Goal: Task Accomplishment & Management: Complete application form

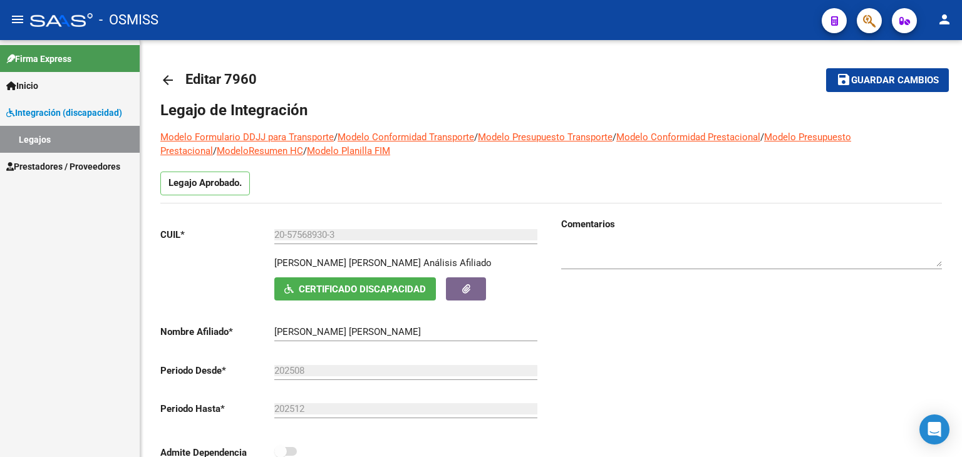
scroll to position [623, 0]
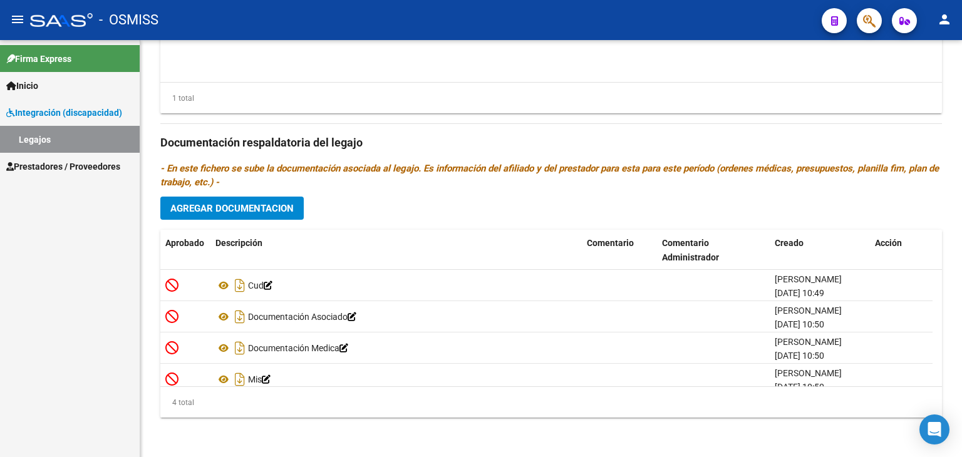
click at [21, 85] on span "Inicio" at bounding box center [22, 86] width 32 height 14
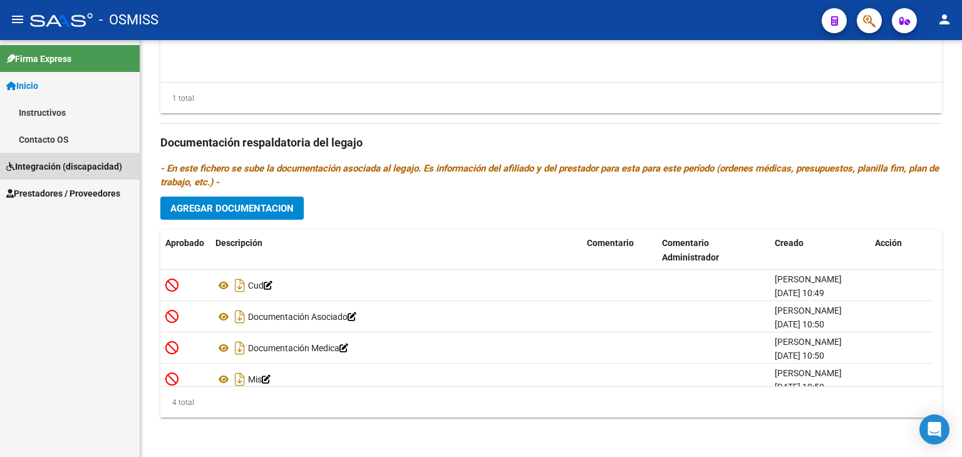
click at [44, 160] on span "Integración (discapacidad)" at bounding box center [64, 167] width 116 height 14
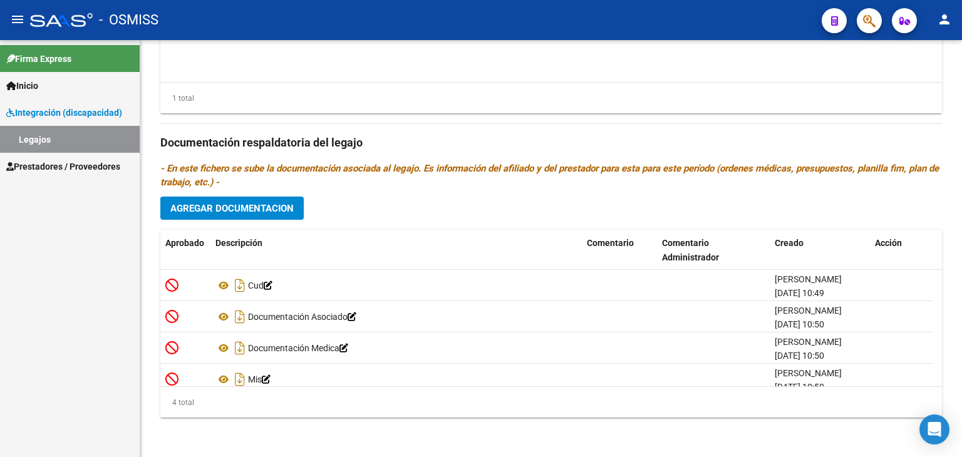
click at [44, 138] on link "Legajos" at bounding box center [70, 139] width 140 height 27
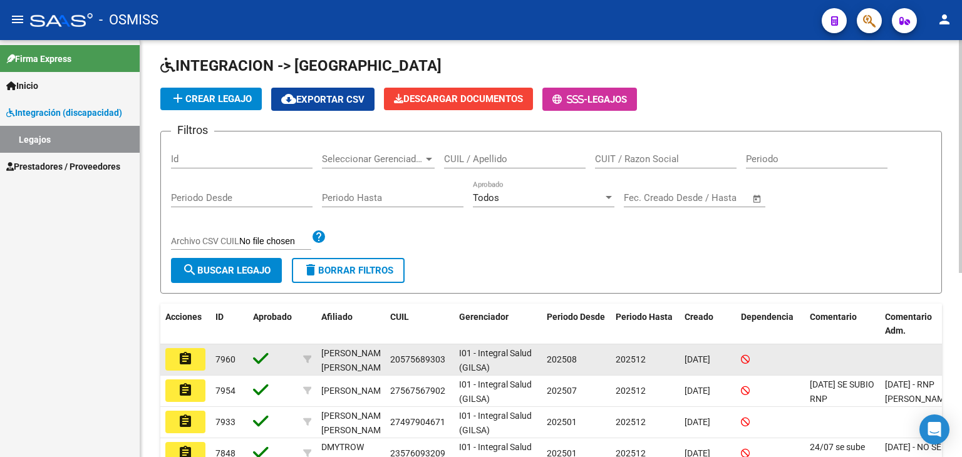
scroll to position [63, 0]
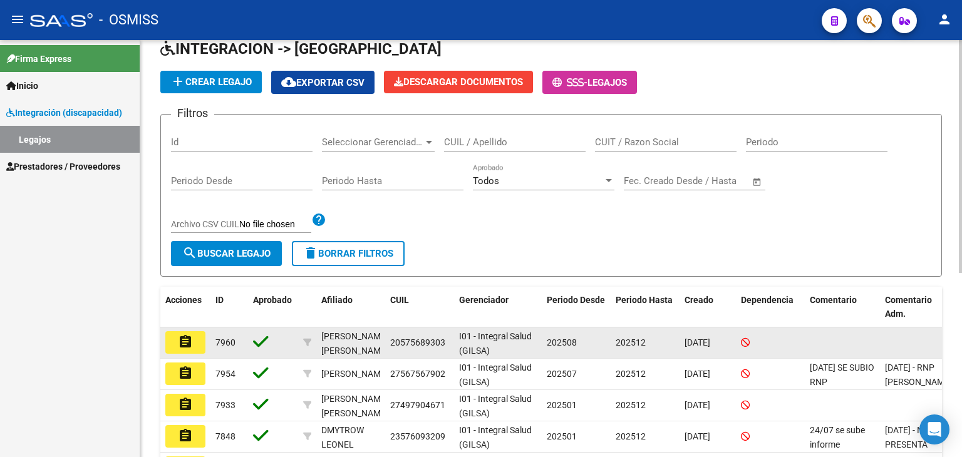
click at [170, 340] on button "assignment" at bounding box center [185, 342] width 40 height 23
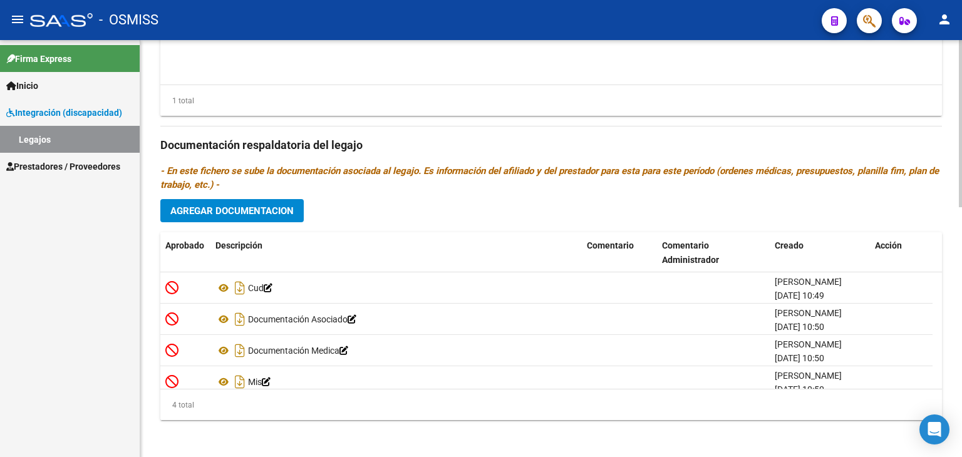
scroll to position [623, 0]
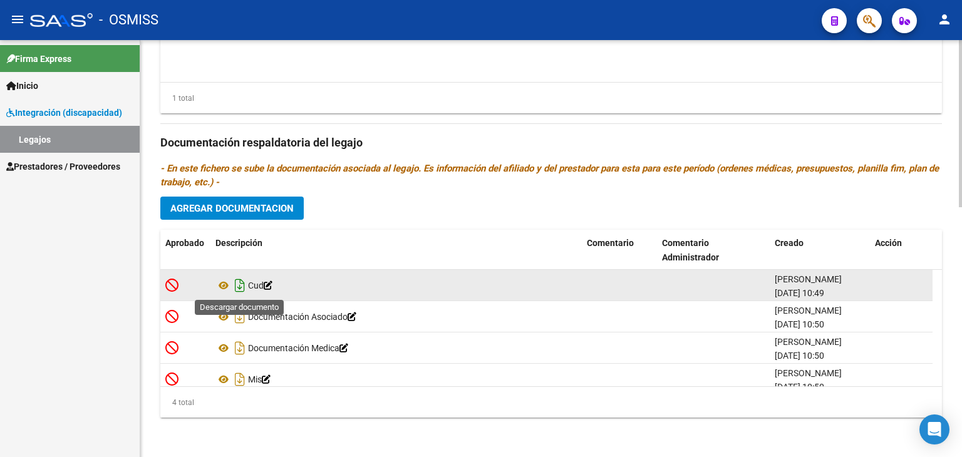
click at [243, 282] on icon "Descargar documento" at bounding box center [240, 286] width 16 height 20
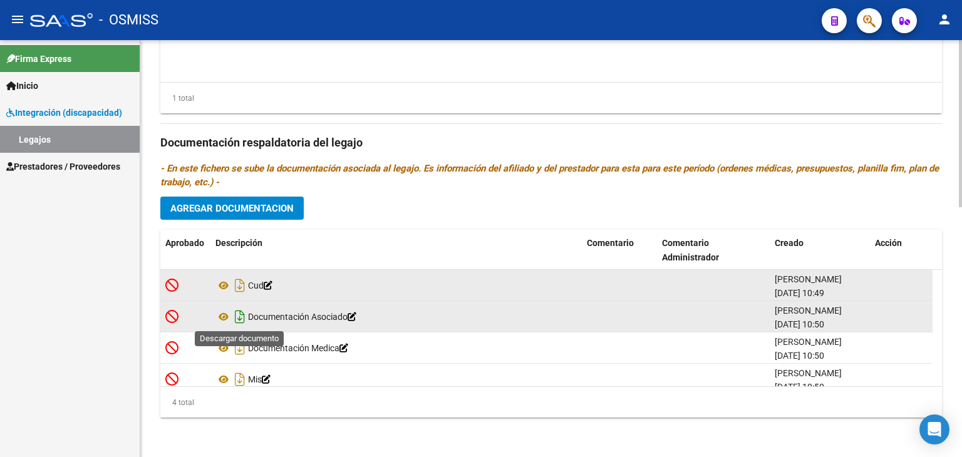
click at [240, 319] on icon "Descargar documento" at bounding box center [240, 317] width 16 height 20
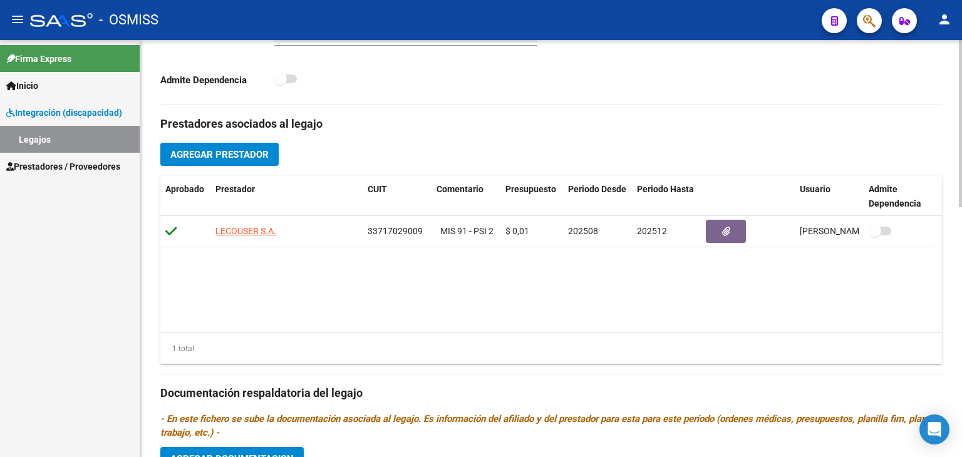
scroll to position [310, 0]
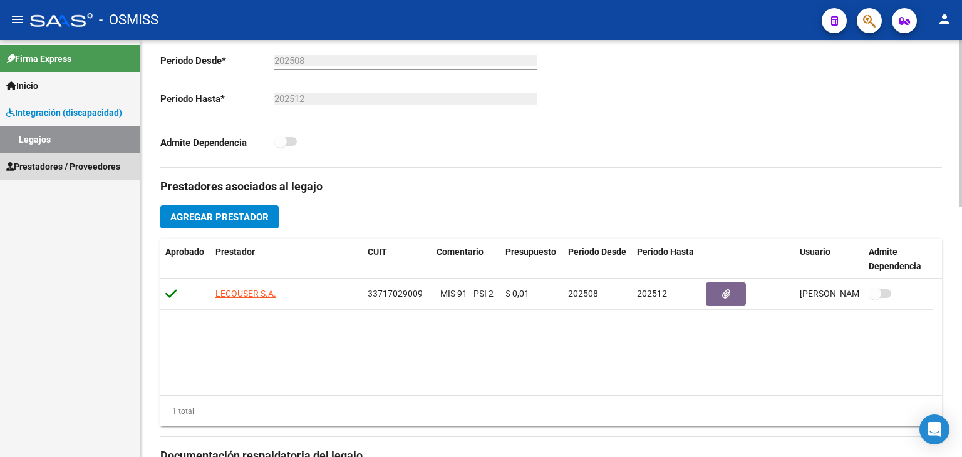
click at [50, 162] on span "Prestadores / Proveedores" at bounding box center [63, 167] width 114 height 14
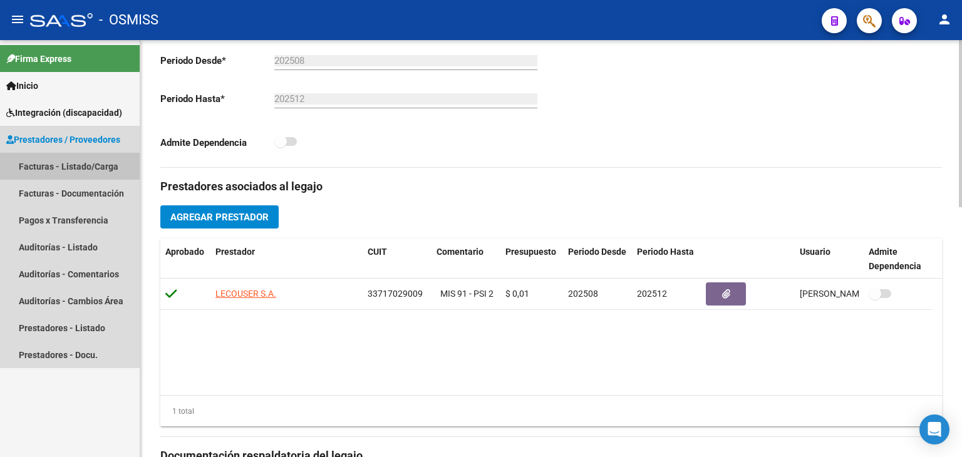
click at [45, 163] on link "Facturas - Listado/Carga" at bounding box center [70, 166] width 140 height 27
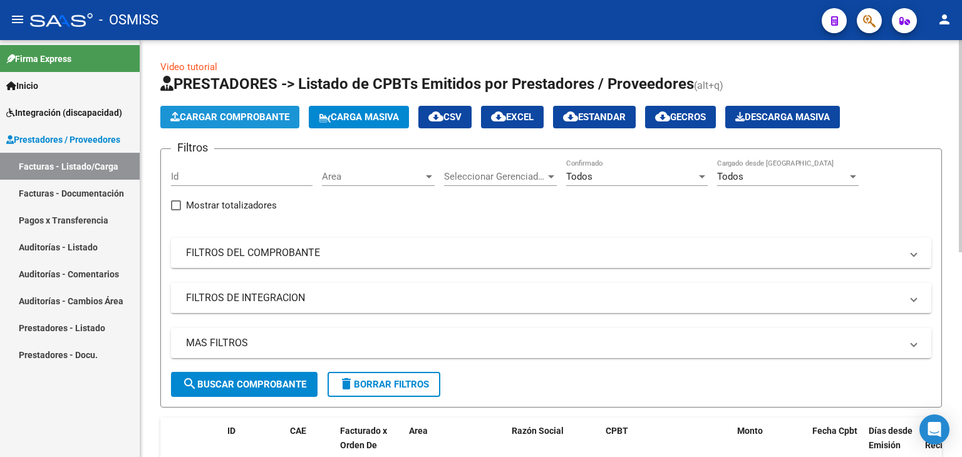
click at [249, 116] on span "Cargar Comprobante" at bounding box center [229, 116] width 119 height 11
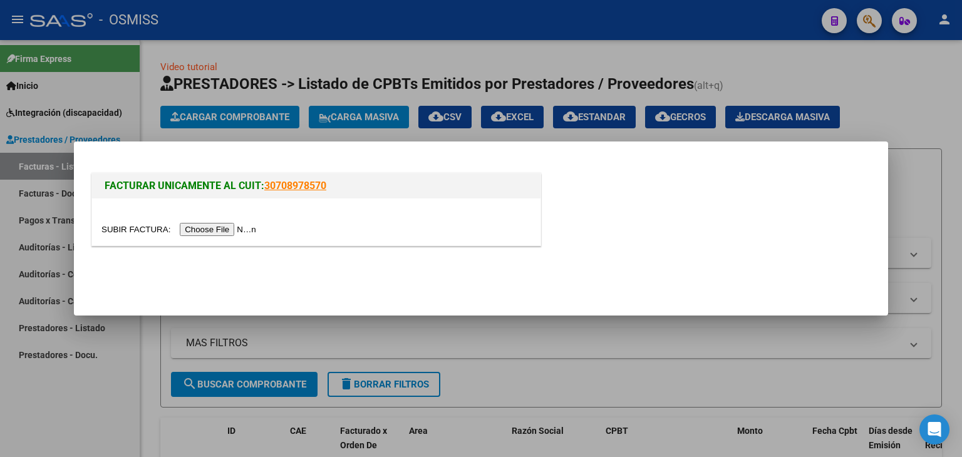
click at [227, 230] on input "file" at bounding box center [180, 229] width 158 height 13
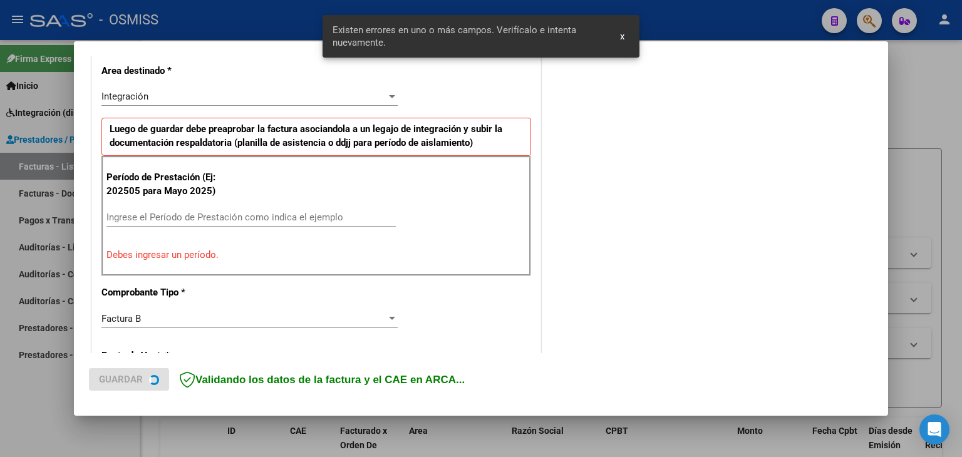
scroll to position [326, 0]
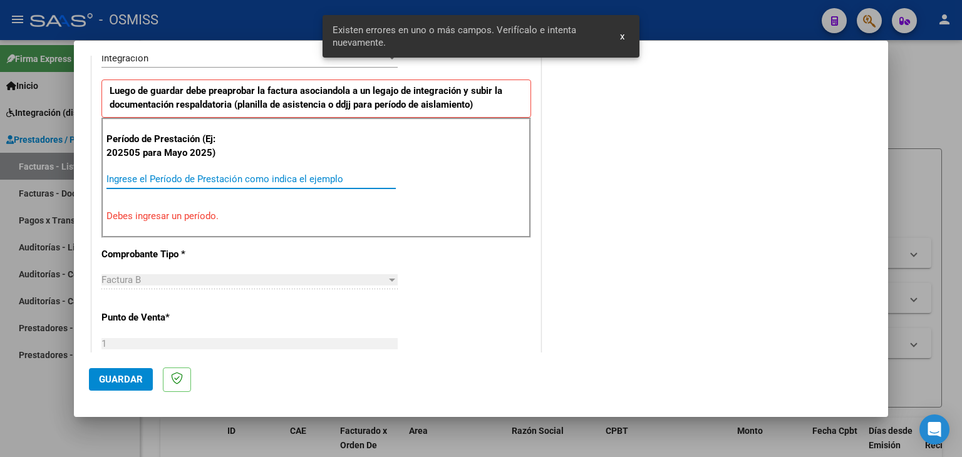
click at [212, 178] on input "Ingrese el Período de Prestación como indica el ejemplo" at bounding box center [250, 178] width 289 height 11
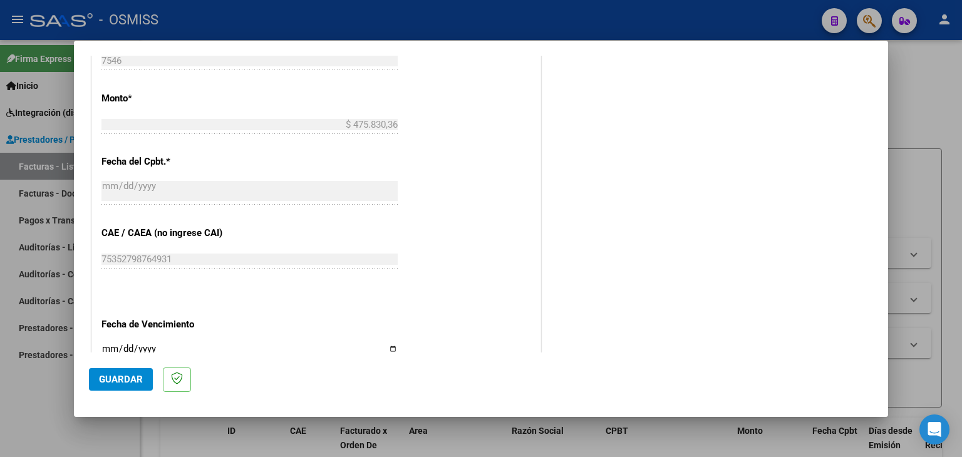
scroll to position [701, 0]
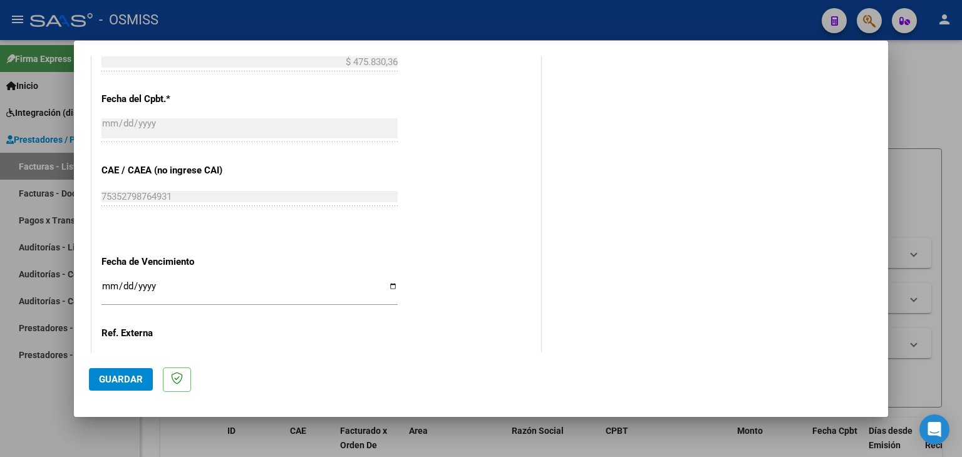
type input "202508"
click at [106, 284] on input "Ingresar la fecha" at bounding box center [249, 291] width 296 height 20
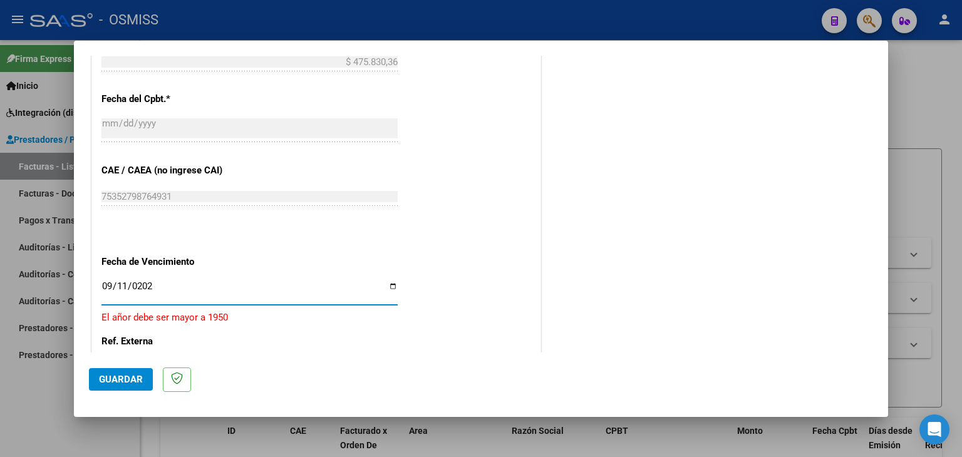
type input "[DATE]"
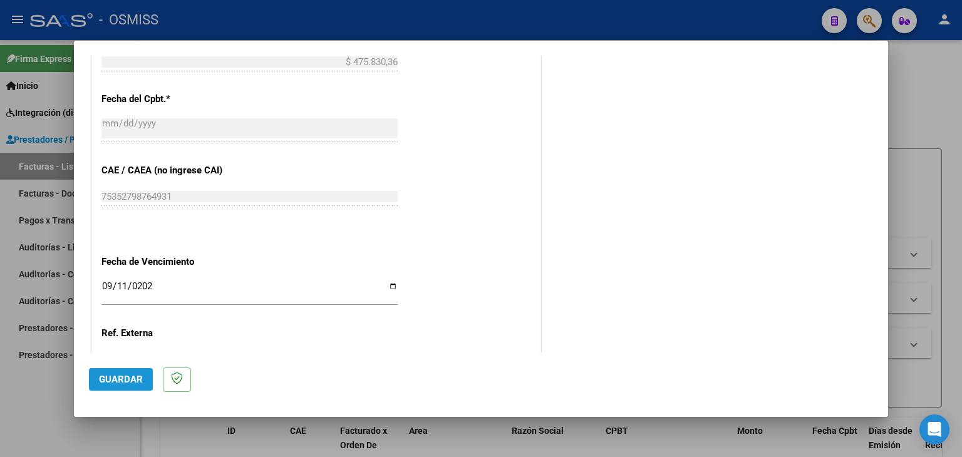
click at [108, 377] on span "Guardar" at bounding box center [121, 379] width 44 height 11
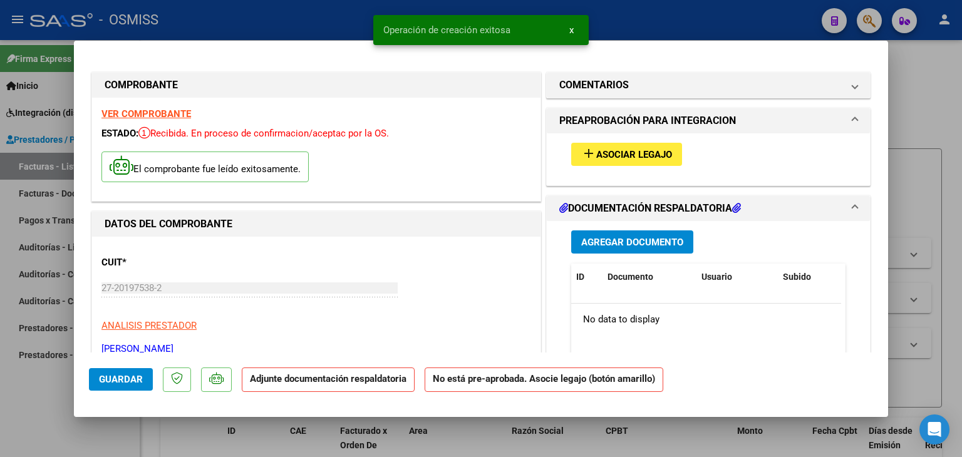
click at [179, 113] on strong "VER COMPROBANTE" at bounding box center [146, 113] width 90 height 11
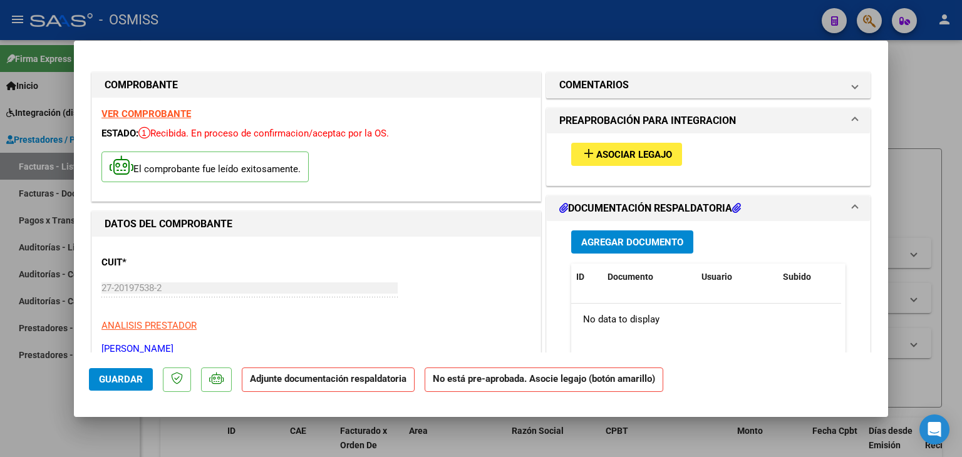
click at [599, 153] on span "Asociar Legajo" at bounding box center [634, 154] width 76 height 11
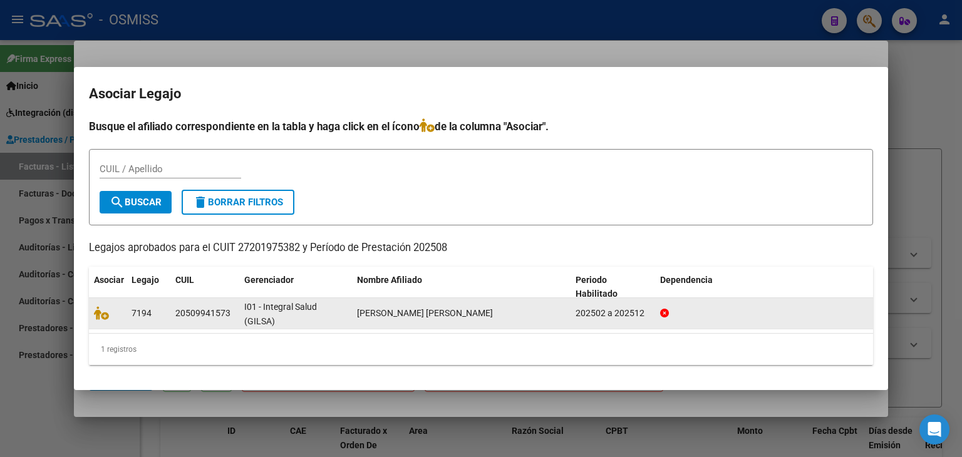
click at [105, 319] on div at bounding box center [108, 313] width 28 height 14
click at [100, 312] on icon at bounding box center [101, 313] width 15 height 14
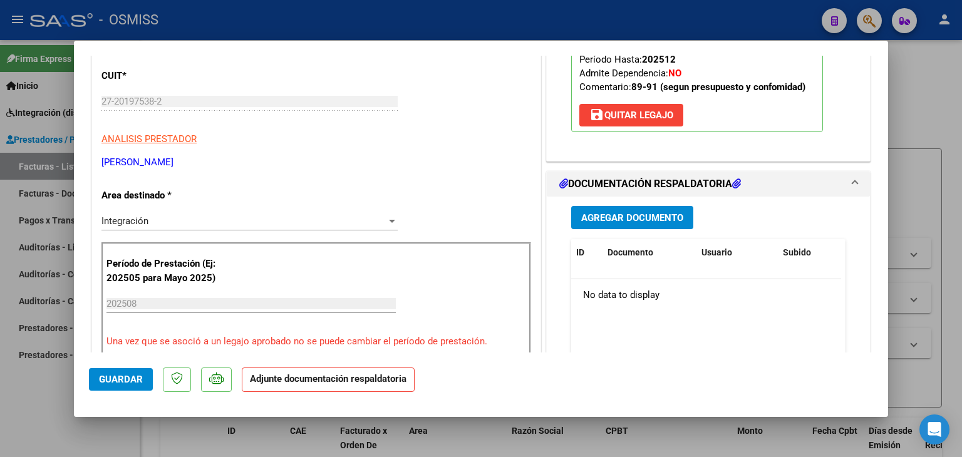
scroll to position [188, 0]
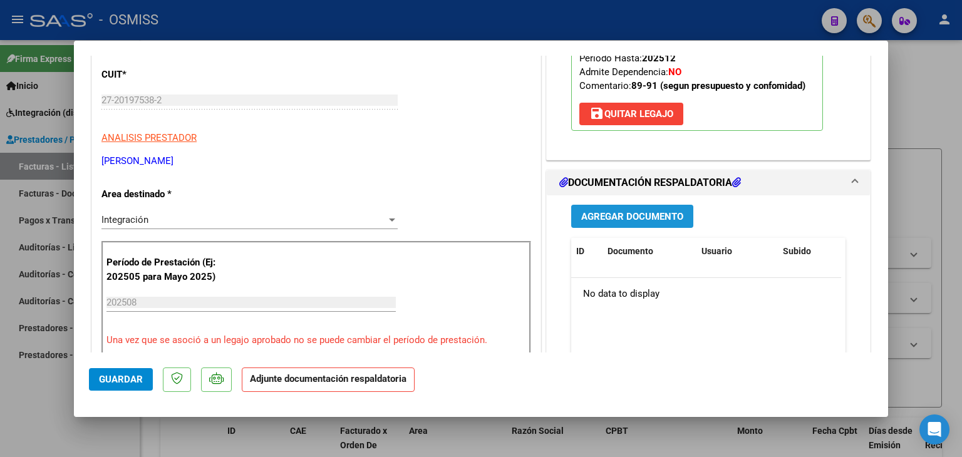
click at [646, 217] on span "Agregar Documento" at bounding box center [632, 216] width 102 height 11
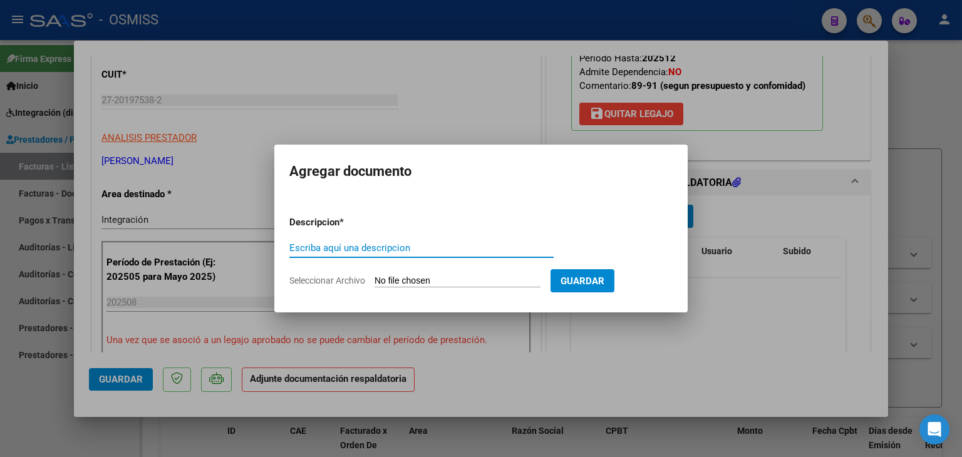
click at [466, 280] on input "Seleccionar Archivo" at bounding box center [457, 282] width 166 height 12
type input "C:\fakepath\RAMIREZ MAIE 2.pdf"
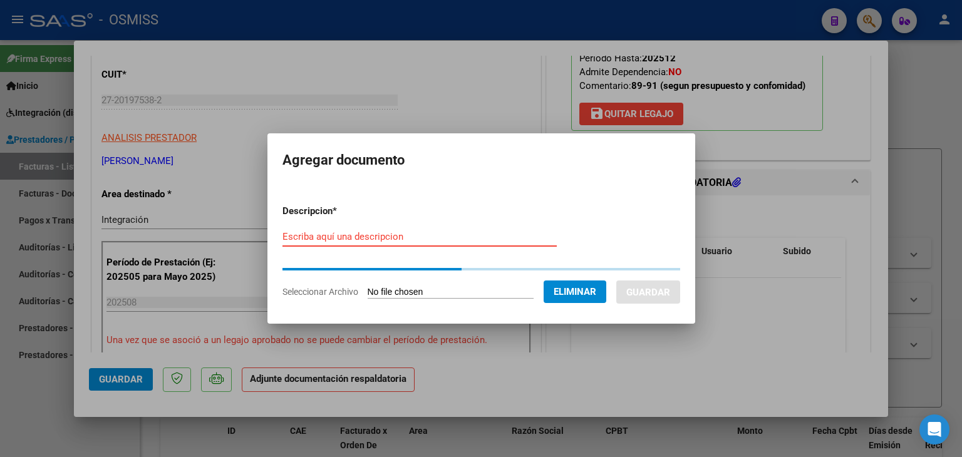
click at [343, 239] on input "Escriba aquí una descripcion" at bounding box center [419, 236] width 274 height 11
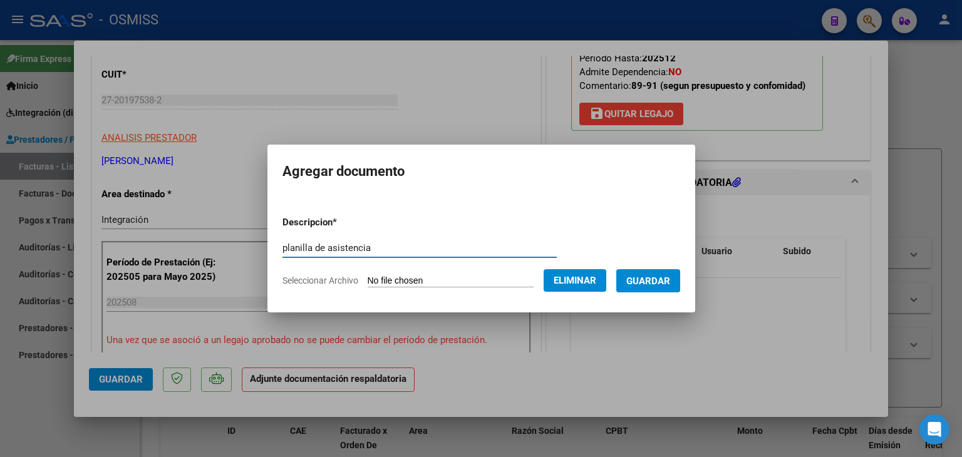
type input "planilla de asistencia"
click at [652, 272] on button "Guardar" at bounding box center [648, 280] width 64 height 23
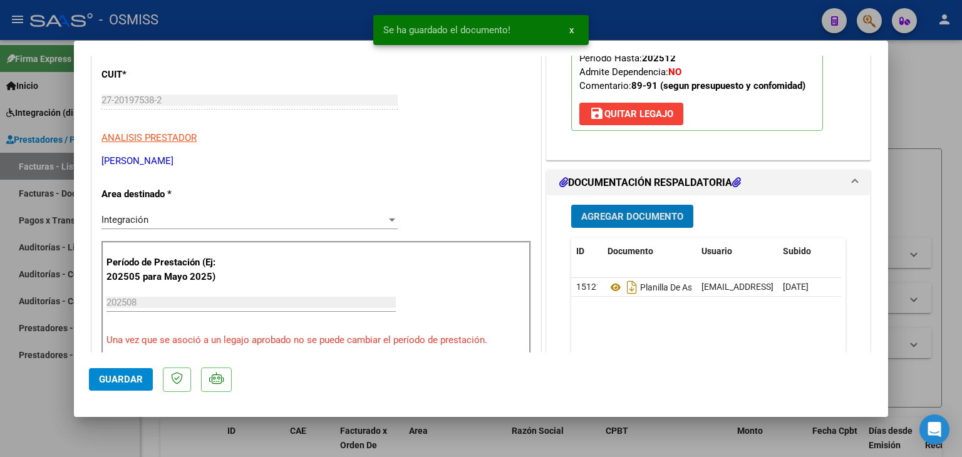
click at [131, 379] on span "Guardar" at bounding box center [121, 379] width 44 height 11
type input "$ 0,00"
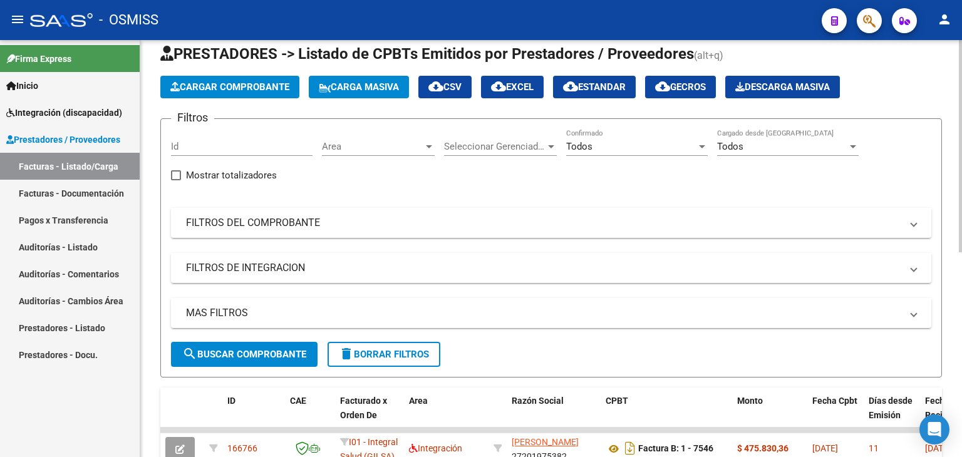
scroll to position [0, 0]
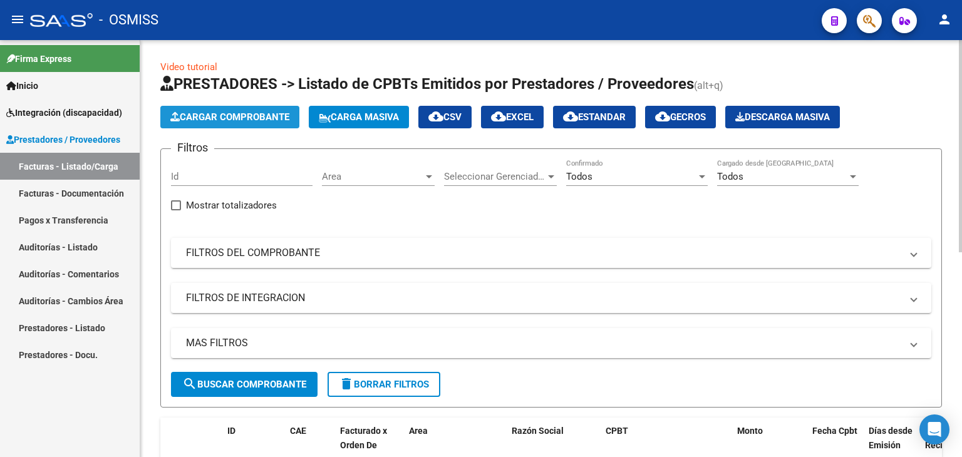
click at [230, 121] on span "Cargar Comprobante" at bounding box center [229, 116] width 119 height 11
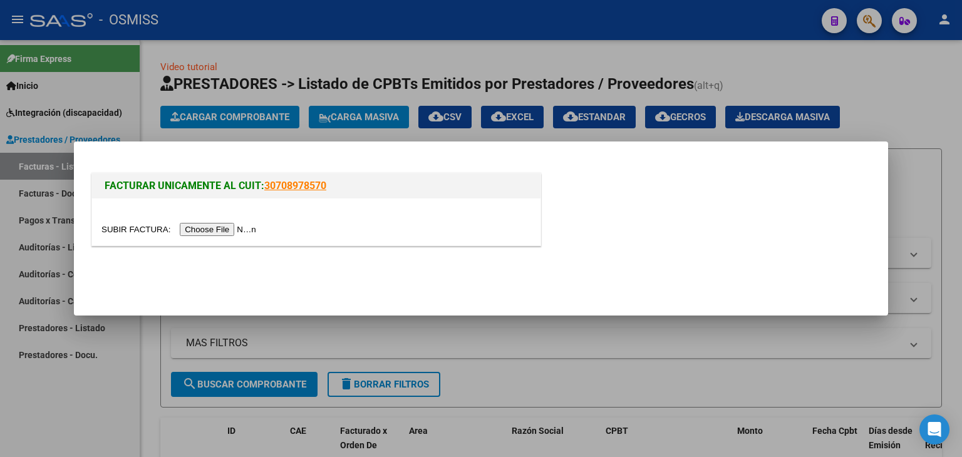
click at [194, 230] on input "file" at bounding box center [180, 229] width 158 height 13
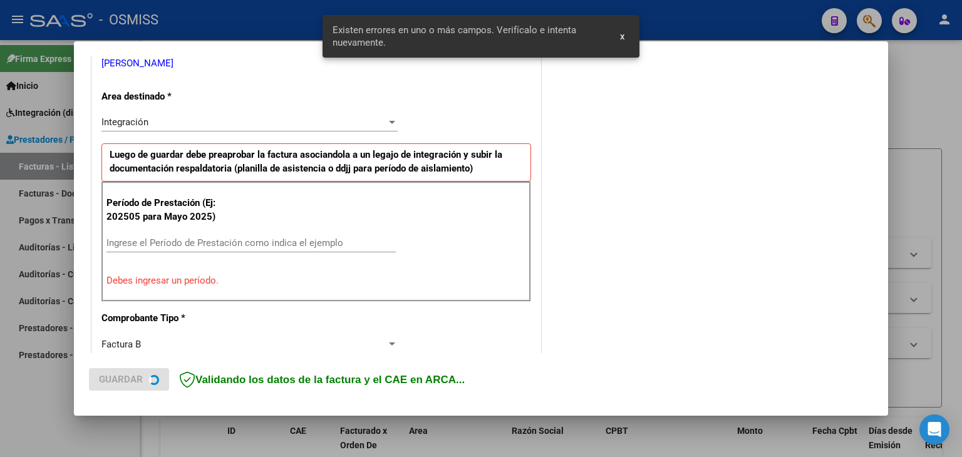
scroll to position [286, 0]
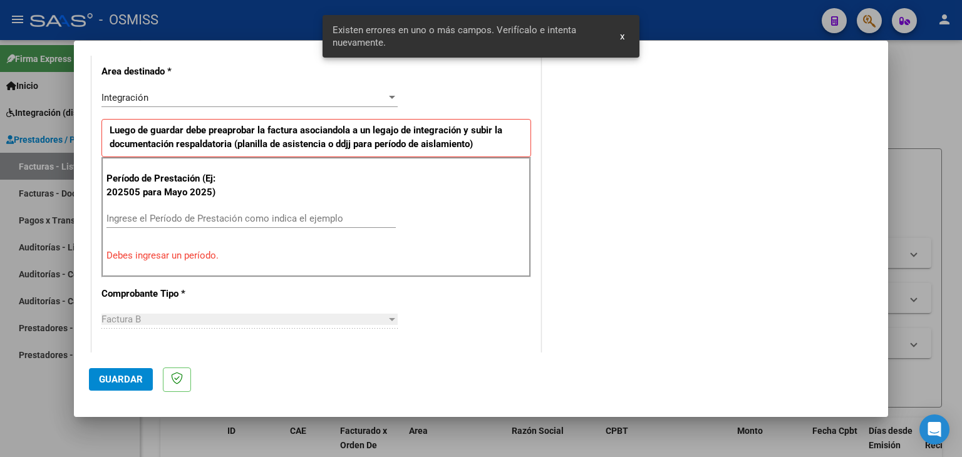
click at [318, 209] on div "Ingrese el Período de Prestación como indica el ejemplo" at bounding box center [250, 218] width 289 height 19
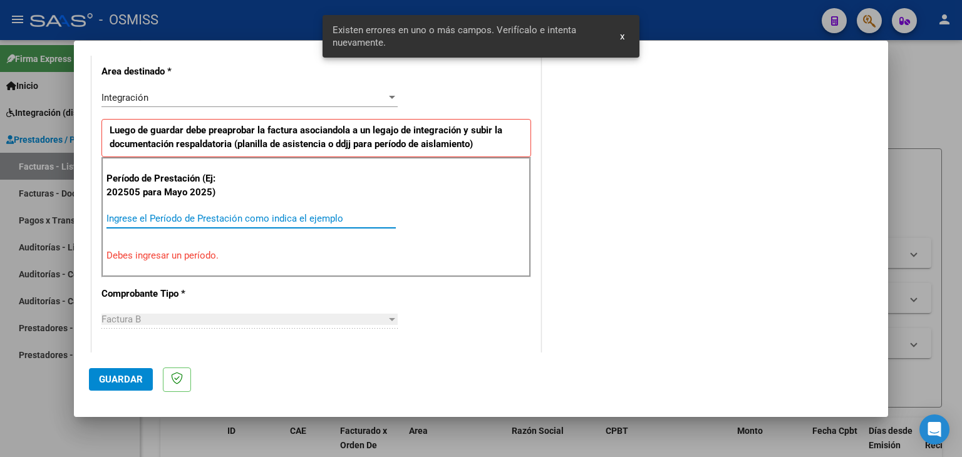
click at [318, 213] on input "Ingrese el Período de Prestación como indica el ejemplo" at bounding box center [250, 218] width 289 height 11
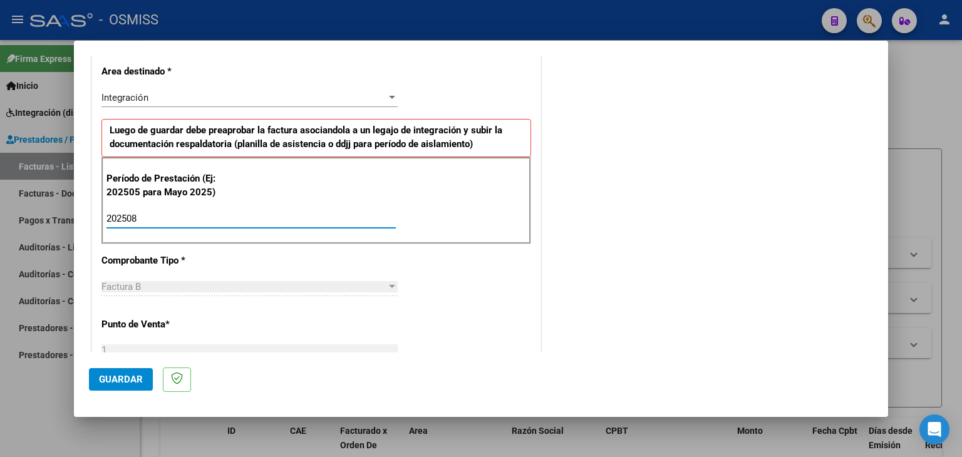
type input "202508"
click at [442, 260] on div "CUIT * 27-20197538-2 Ingresar CUIT ANALISIS PRESTADOR YASIN SILVINA MARIA ARCA …" at bounding box center [316, 397] width 448 height 942
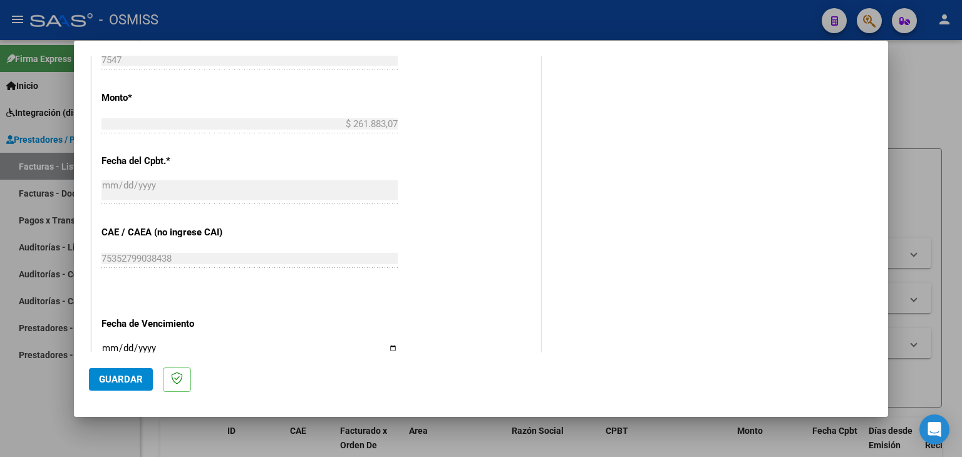
scroll to position [662, 0]
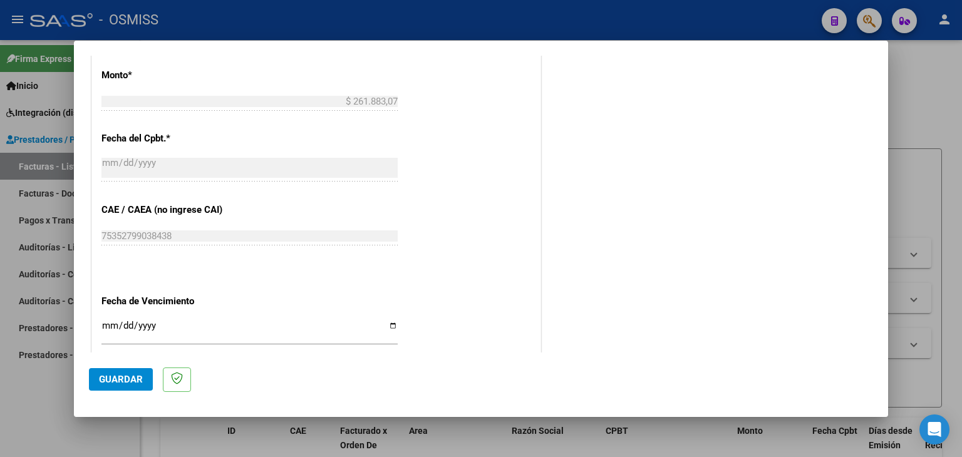
click at [110, 324] on input "Ingresar la fecha" at bounding box center [249, 331] width 296 height 20
type input "[DATE]"
click at [123, 381] on span "Guardar" at bounding box center [121, 379] width 44 height 11
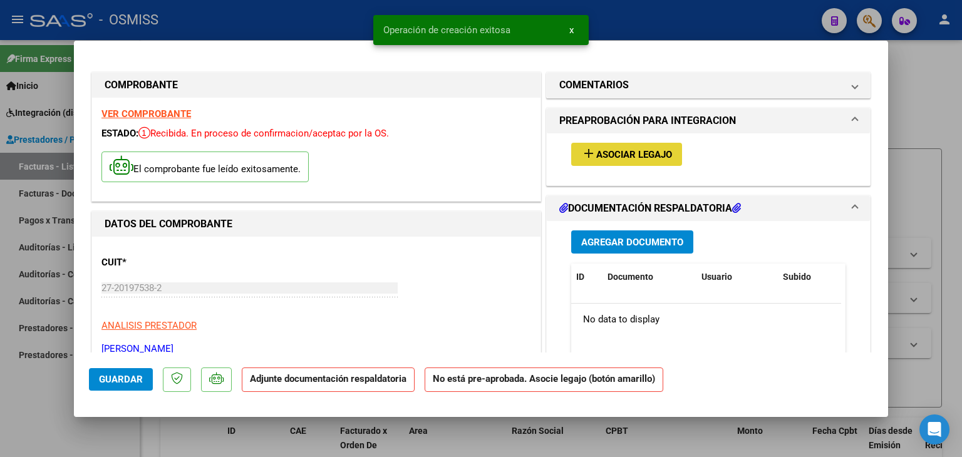
click at [644, 155] on span "Asociar Legajo" at bounding box center [634, 154] width 76 height 11
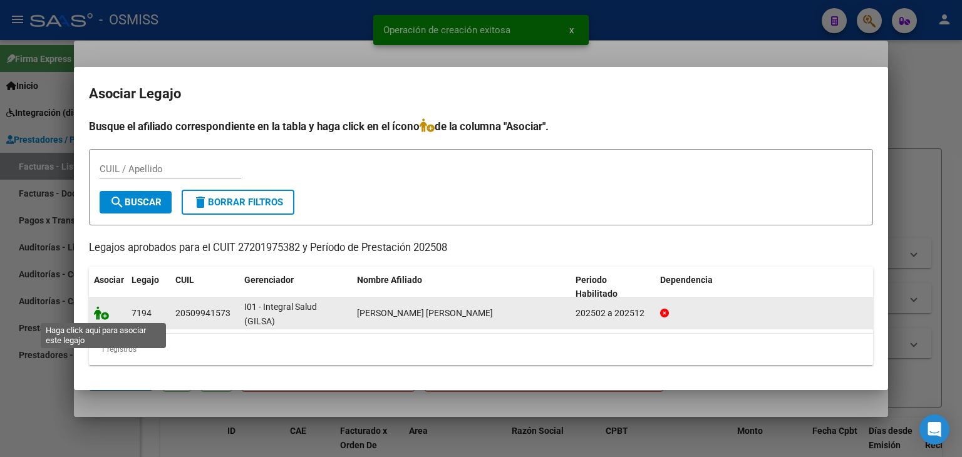
click at [104, 316] on icon at bounding box center [101, 313] width 15 height 14
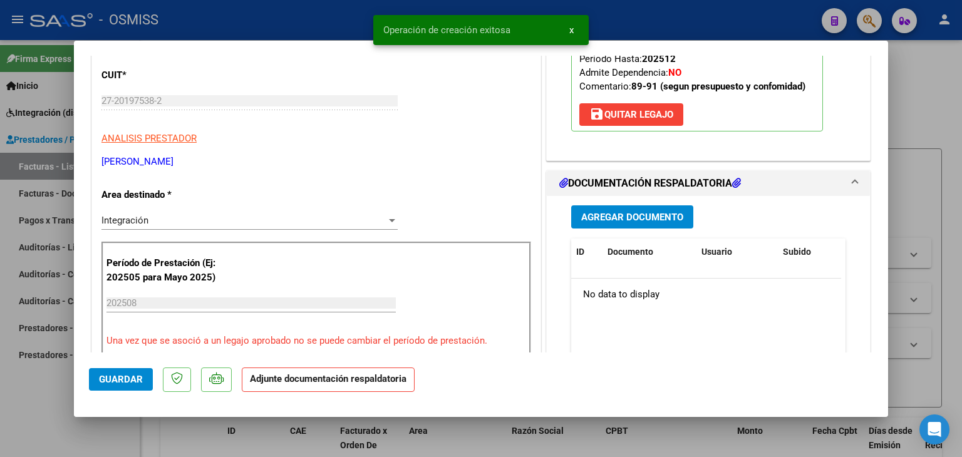
scroll to position [250, 0]
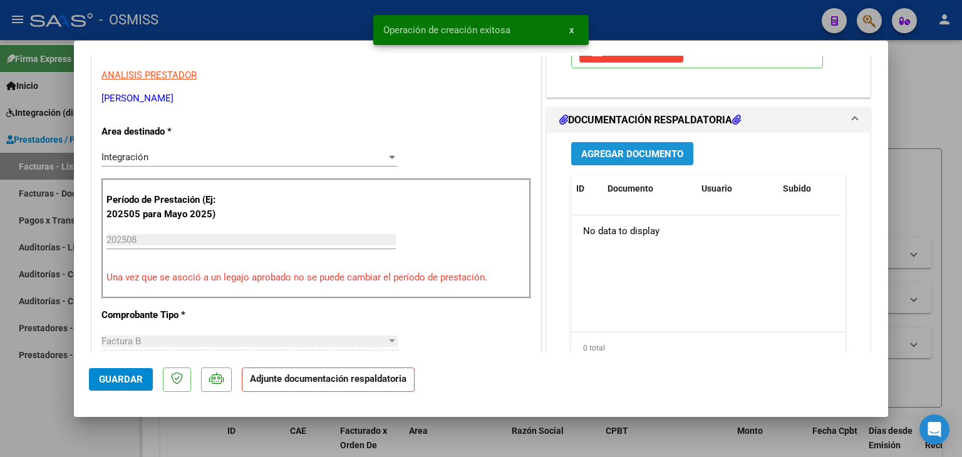
click at [644, 155] on span "Agregar Documento" at bounding box center [632, 153] width 102 height 11
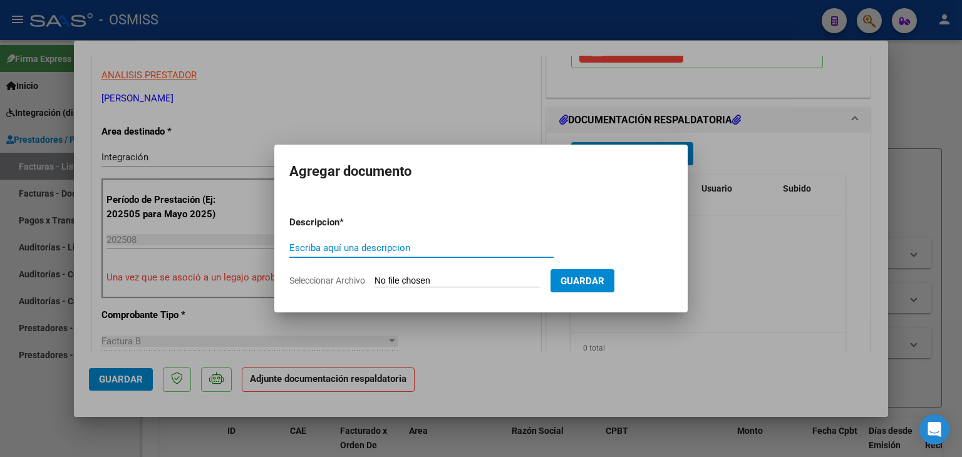
click at [418, 284] on input "Seleccionar Archivo" at bounding box center [457, 282] width 166 height 12
type input "C:\fakepath\RAMIREZ MIS 2.pdf"
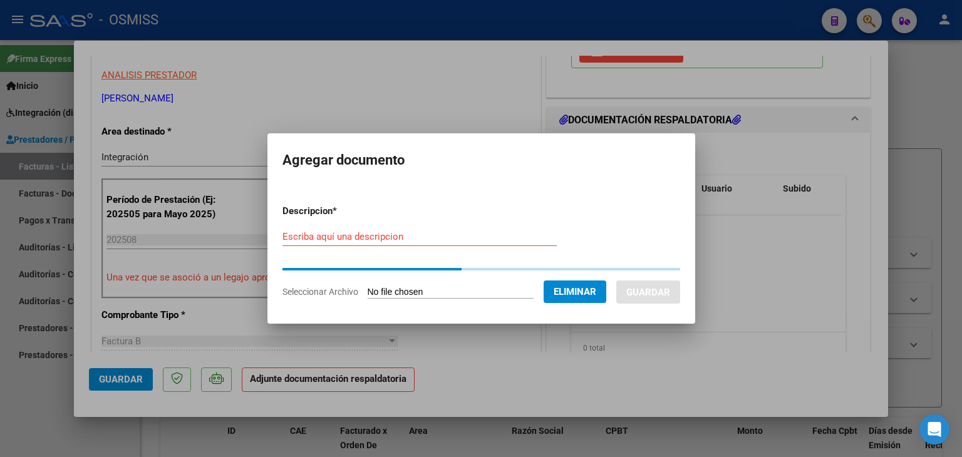
click at [336, 231] on input "Escriba aquí una descripcion" at bounding box center [419, 236] width 274 height 11
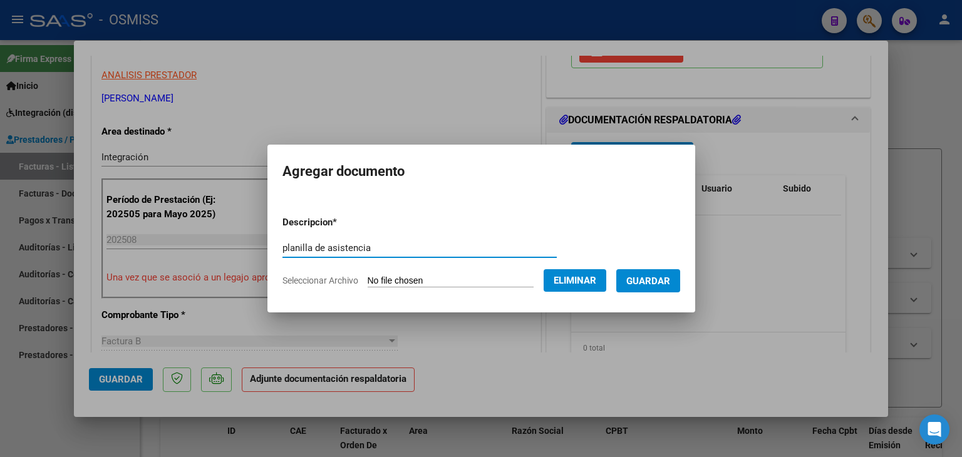
type input "planilla de asistencia"
click at [659, 281] on span "Guardar" at bounding box center [648, 281] width 44 height 11
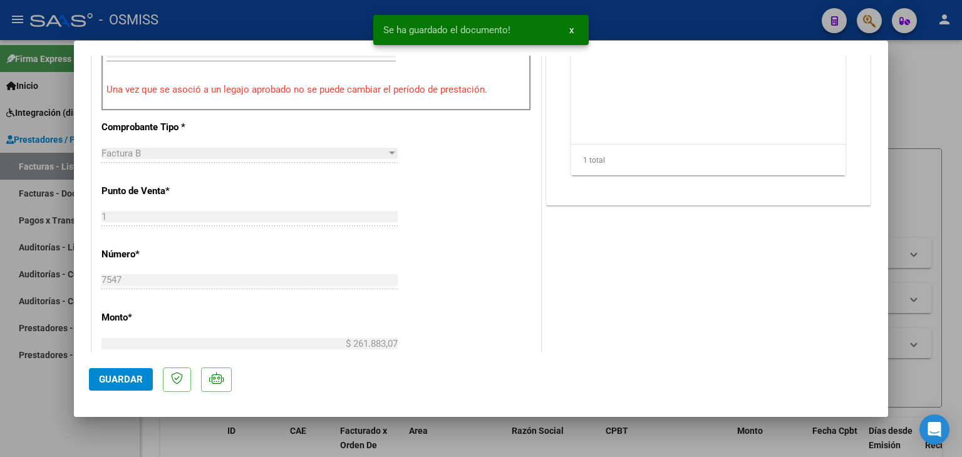
scroll to position [501, 0]
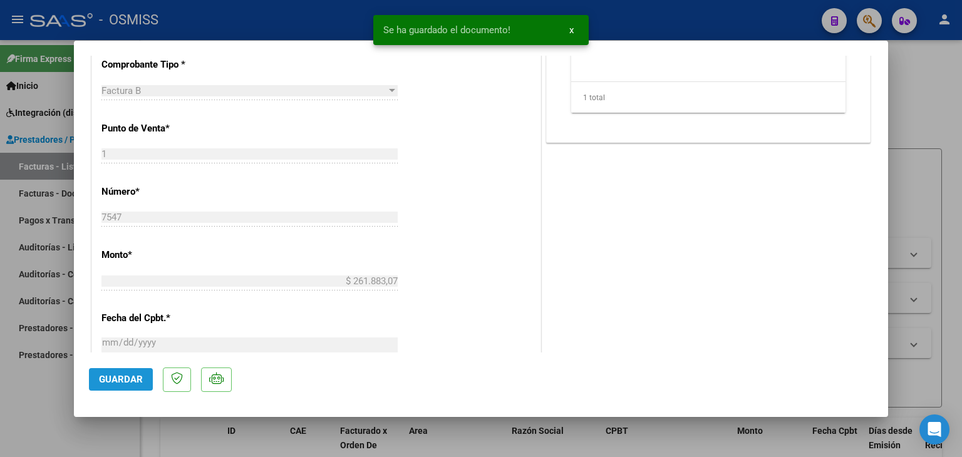
click at [120, 371] on button "Guardar" at bounding box center [121, 379] width 64 height 23
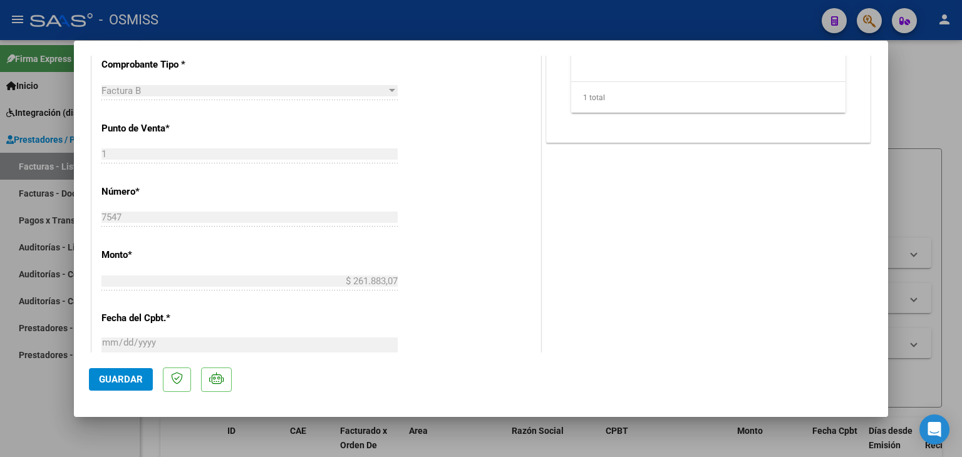
type input "$ 0,00"
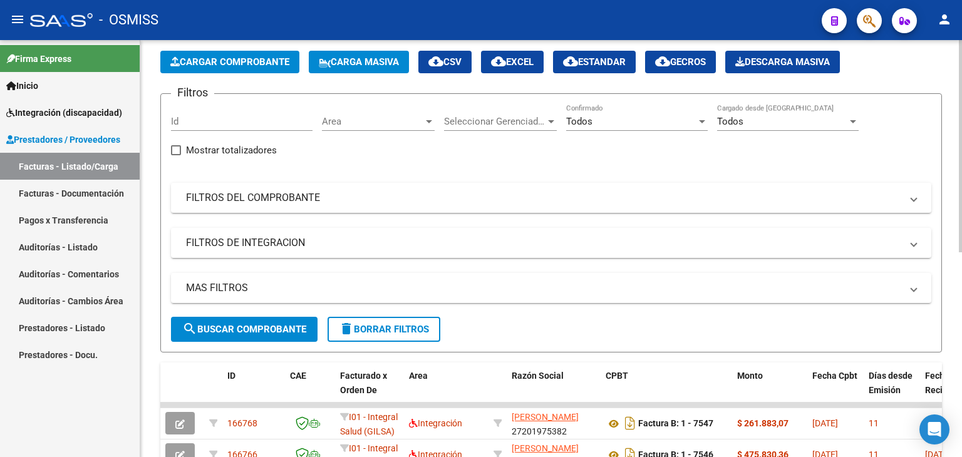
scroll to position [0, 0]
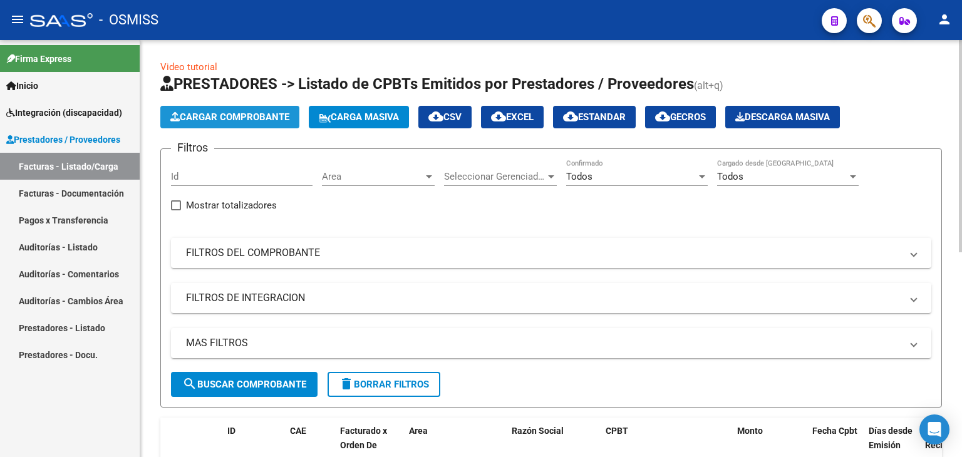
click at [228, 117] on span "Cargar Comprobante" at bounding box center [229, 116] width 119 height 11
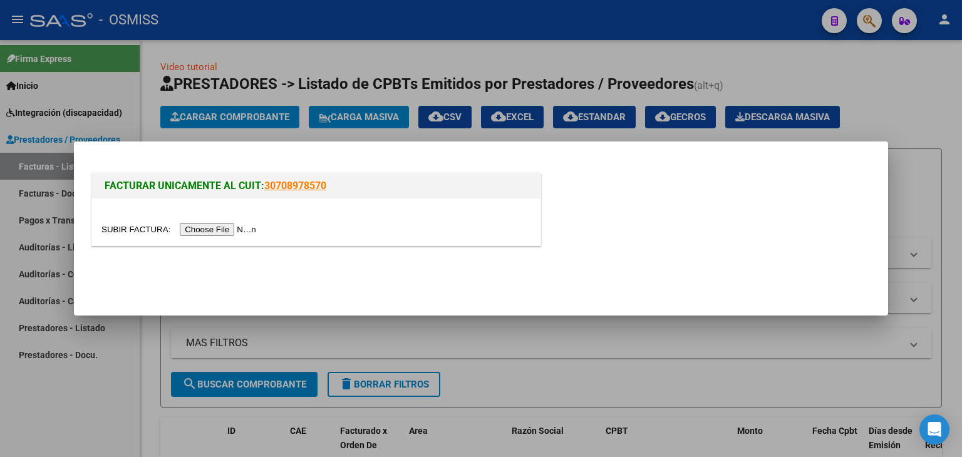
click at [231, 224] on input "file" at bounding box center [180, 229] width 158 height 13
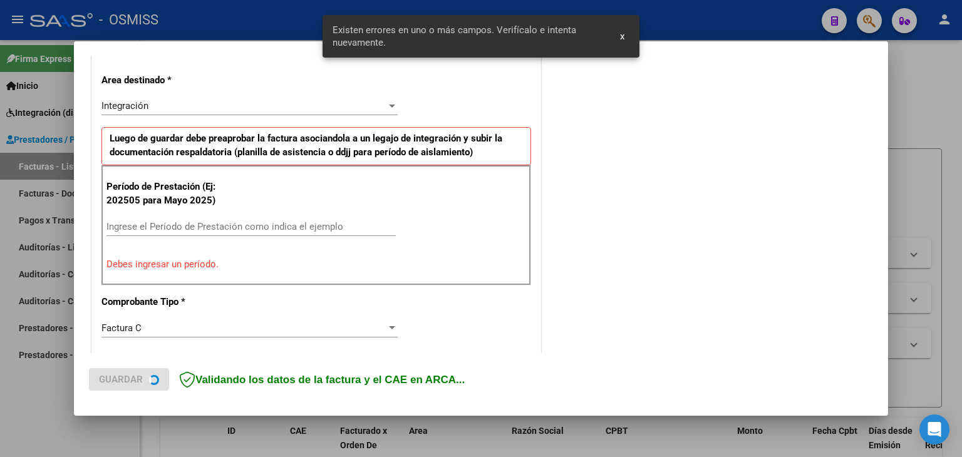
scroll to position [286, 0]
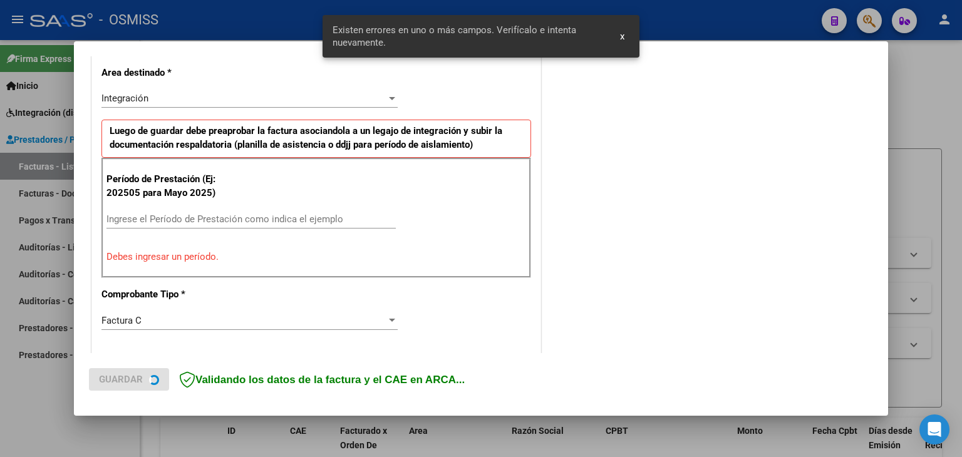
click at [248, 217] on input "Ingrese el Período de Prestación como indica el ejemplo" at bounding box center [250, 219] width 289 height 11
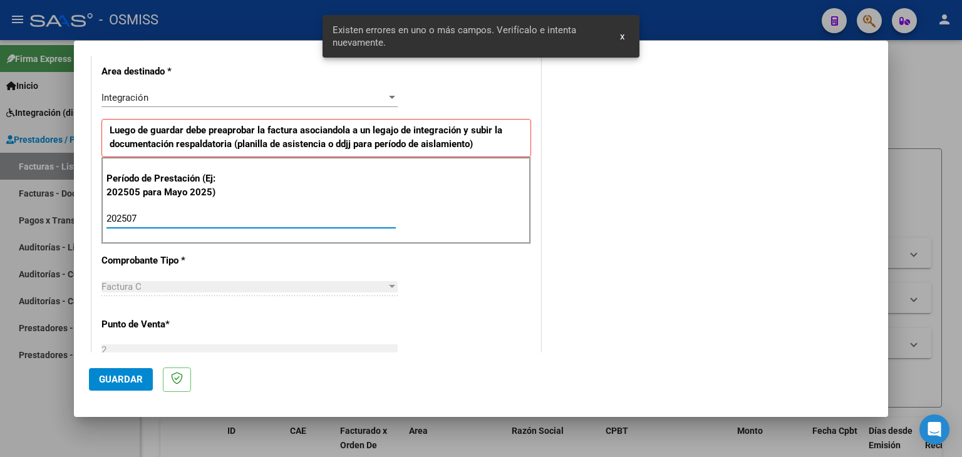
type input "202507"
click at [512, 234] on div "Período de Prestación (Ej: 202505 para Mayo 2025) 202507 Ingrese el Período de …" at bounding box center [316, 201] width 430 height 88
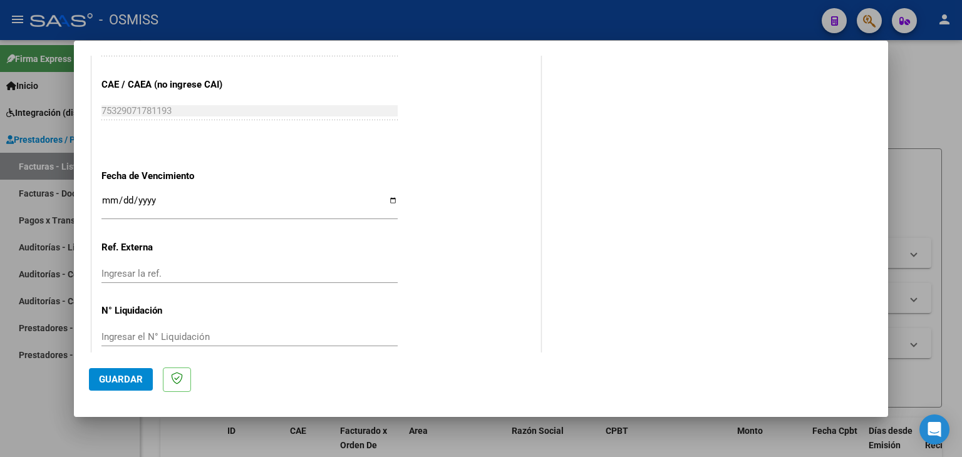
scroll to position [724, 0]
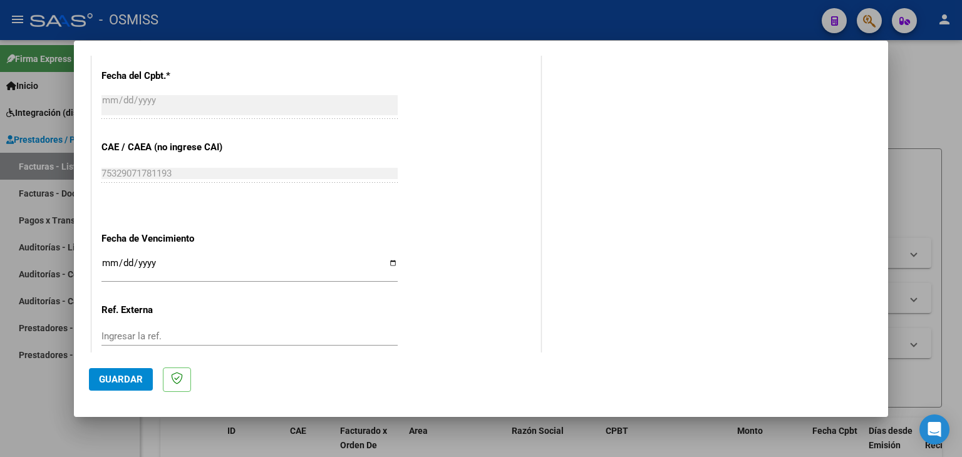
click at [105, 259] on input "Ingresar la fecha" at bounding box center [249, 268] width 296 height 20
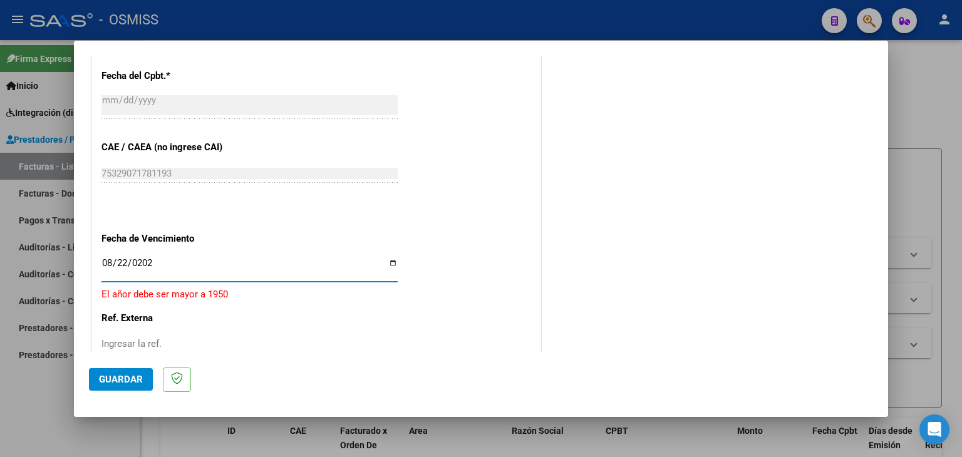
type input "2025-08-22"
click at [122, 376] on span "Guardar" at bounding box center [121, 379] width 44 height 11
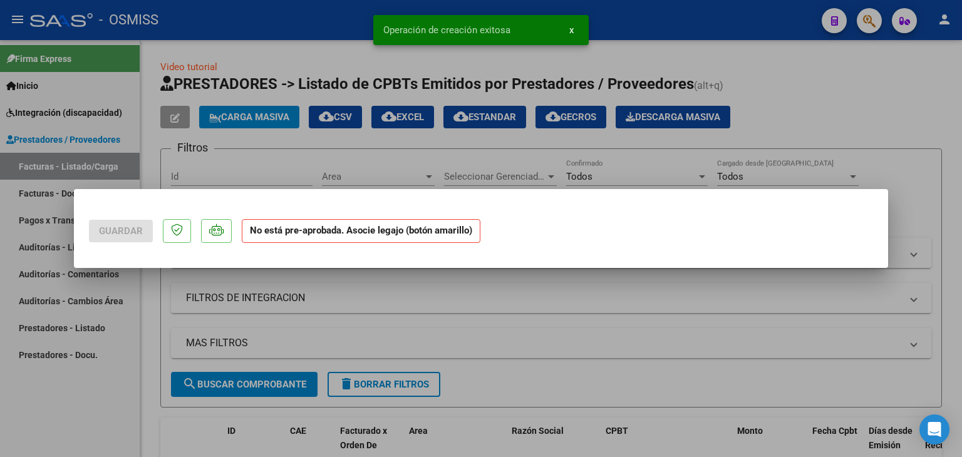
scroll to position [0, 0]
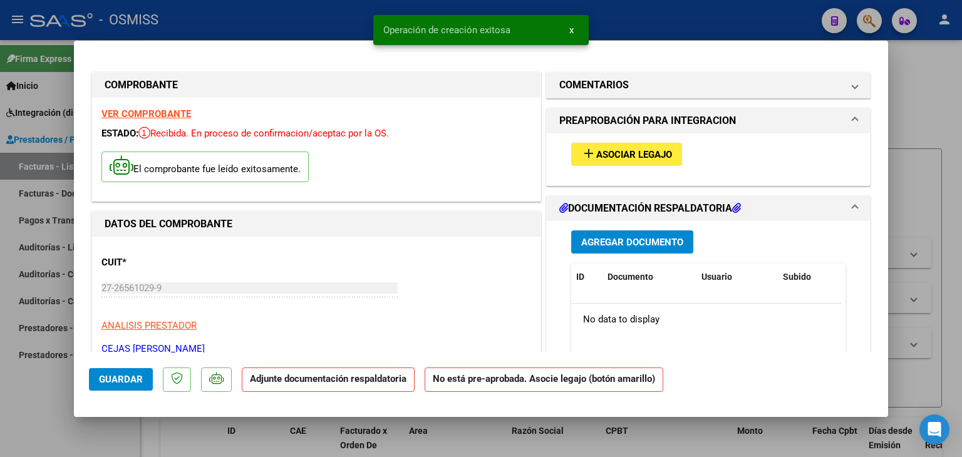
click at [660, 156] on span "Asociar Legajo" at bounding box center [634, 154] width 76 height 11
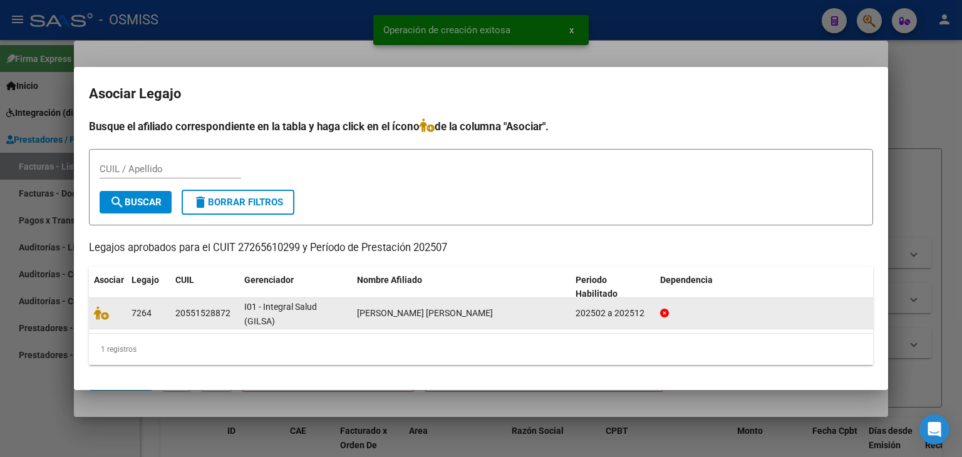
click at [98, 319] on div at bounding box center [108, 313] width 28 height 14
click at [105, 318] on icon at bounding box center [101, 313] width 15 height 14
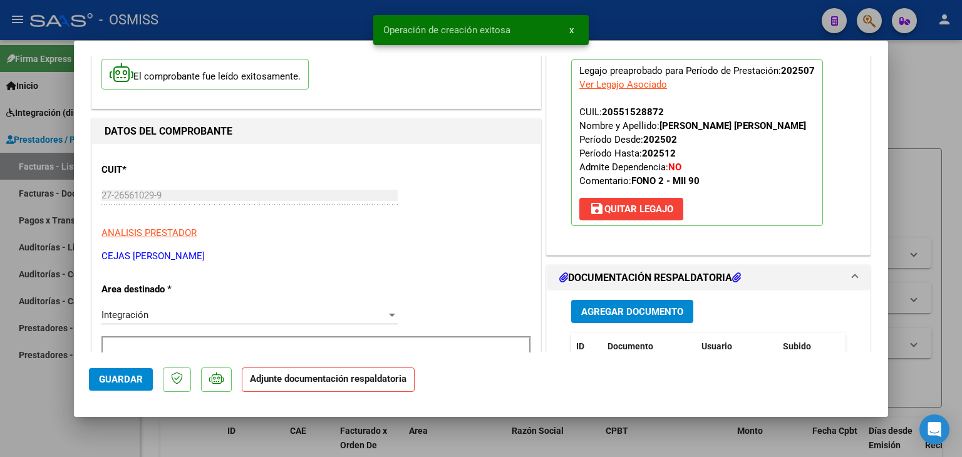
scroll to position [125, 0]
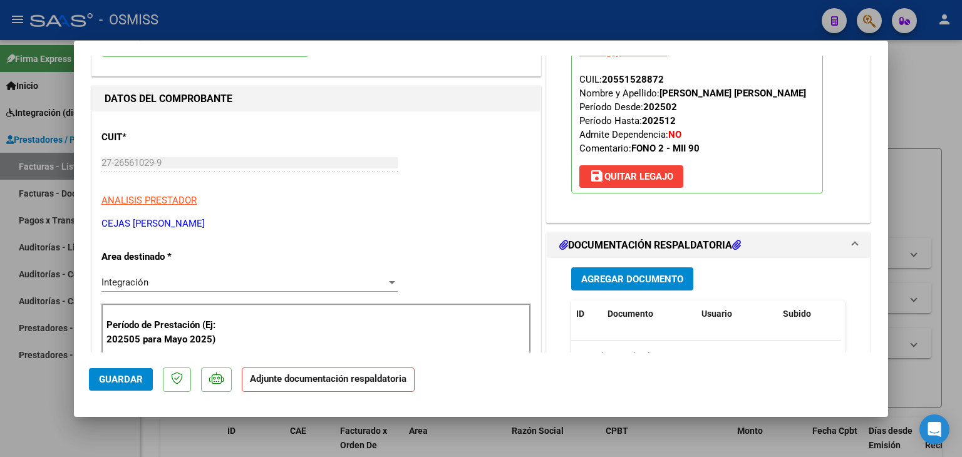
click at [631, 284] on span "Agregar Documento" at bounding box center [632, 278] width 102 height 11
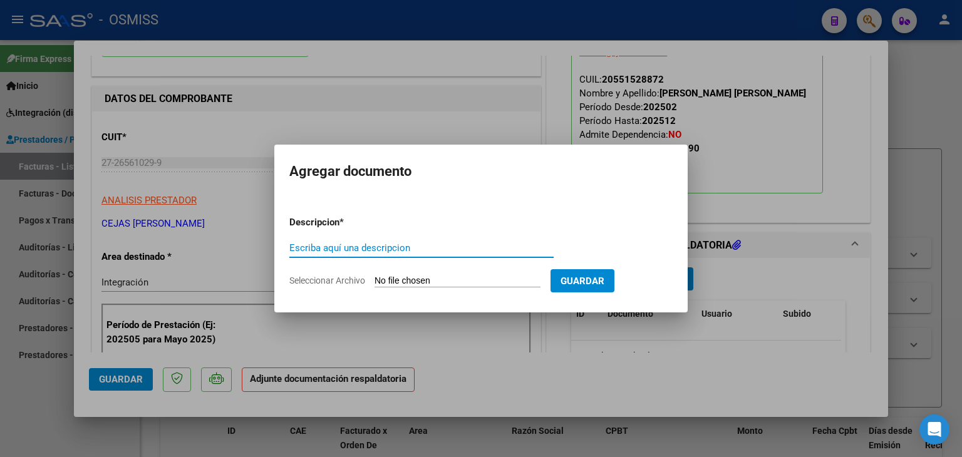
click at [461, 279] on input "Seleccionar Archivo" at bounding box center [457, 282] width 166 height 12
type input "C:\fakepath\asistencia julio.png"
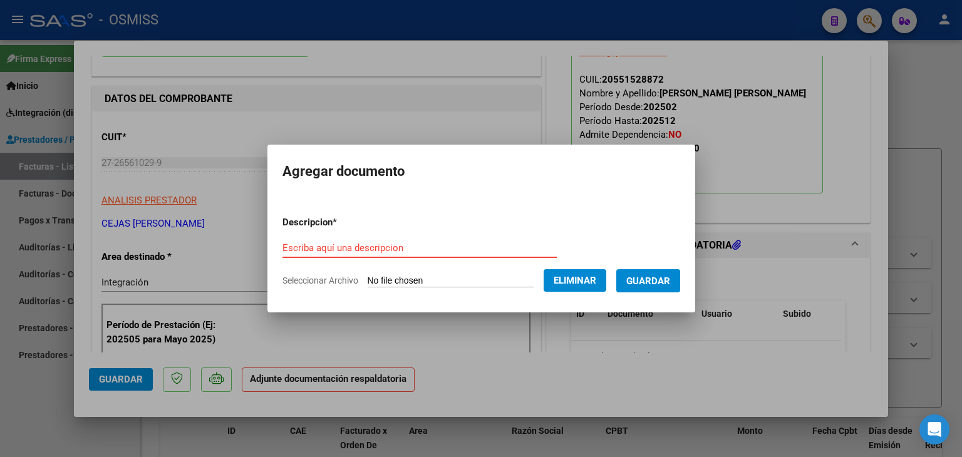
click at [360, 237] on form "Descripcion * Escriba aquí una descripcion Seleccionar Archivo Eliminar Guardar" at bounding box center [481, 251] width 398 height 91
type input "planilla de asistencia"
click at [665, 283] on span "Guardar" at bounding box center [648, 281] width 44 height 11
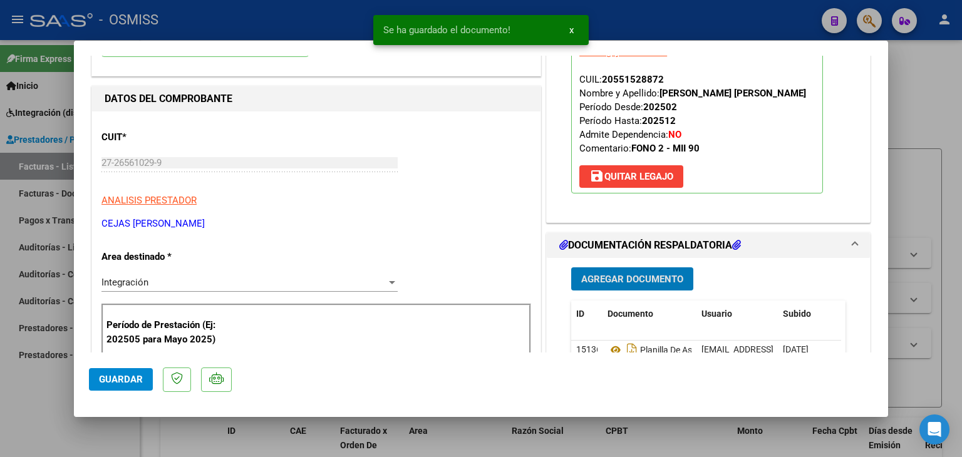
click at [108, 382] on span "Guardar" at bounding box center [121, 379] width 44 height 11
type input "$ 0,00"
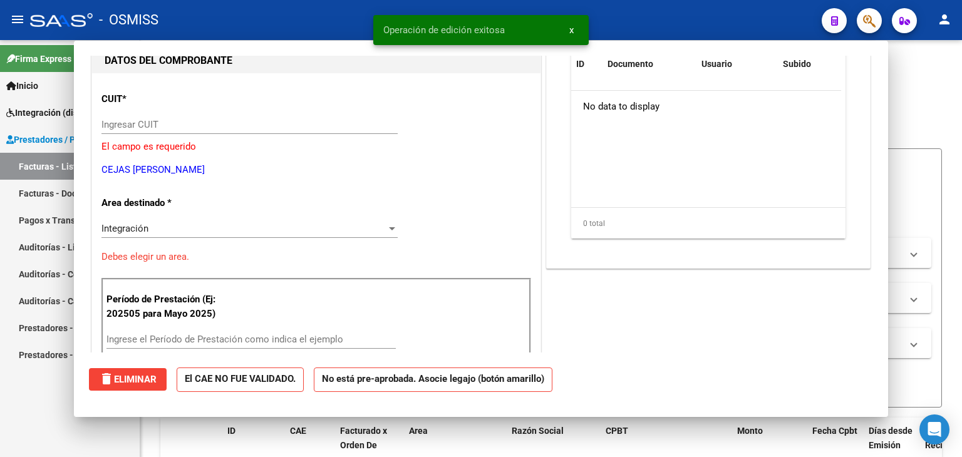
scroll to position [133, 0]
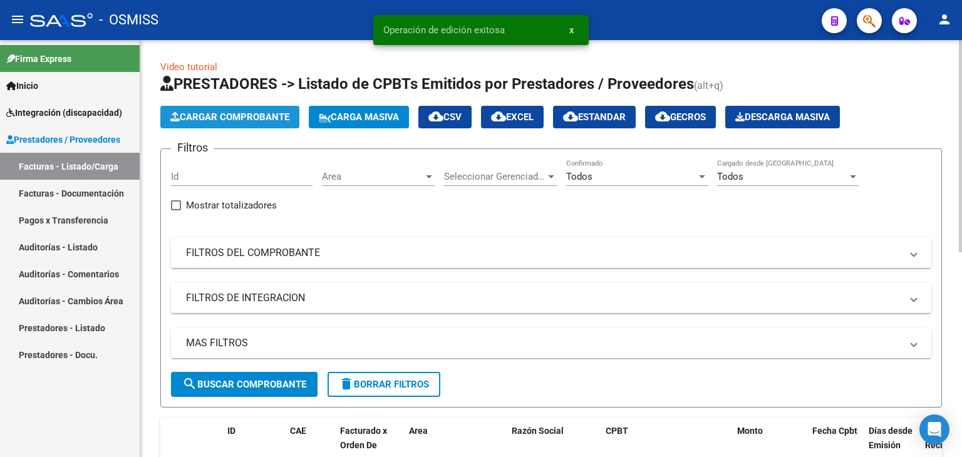
click at [229, 115] on span "Cargar Comprobante" at bounding box center [229, 116] width 119 height 11
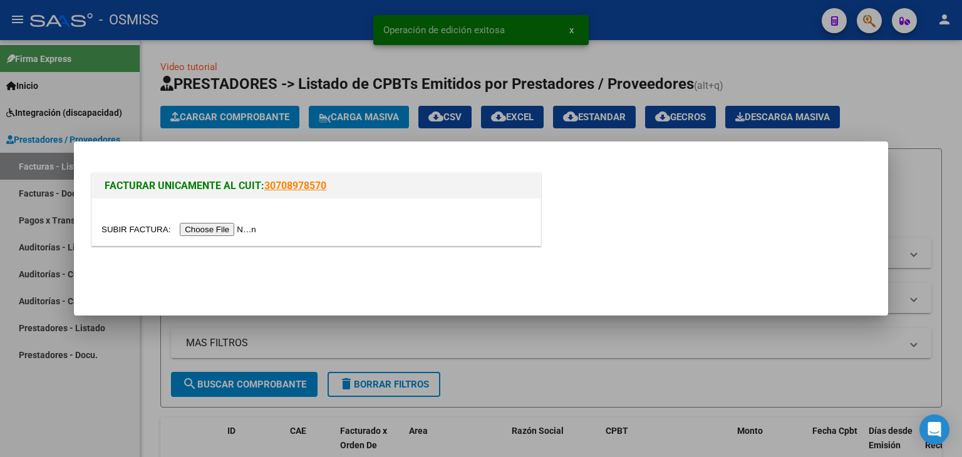
click at [233, 231] on input "file" at bounding box center [180, 229] width 158 height 13
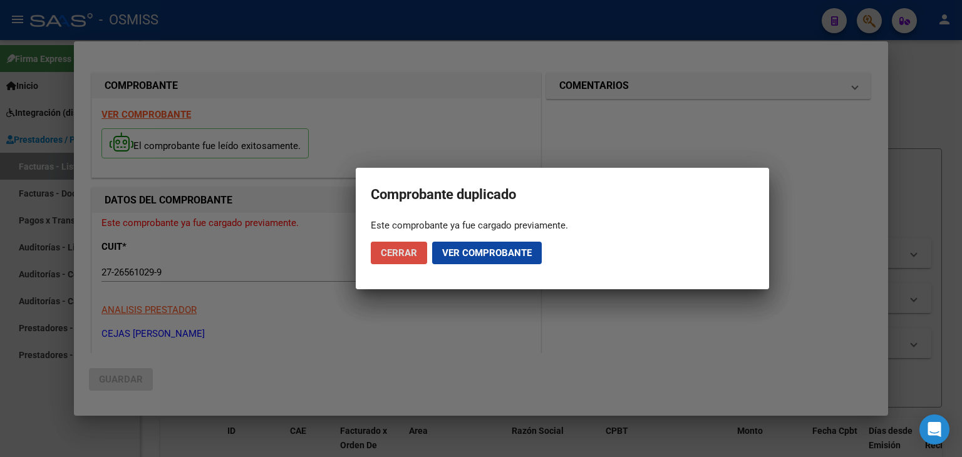
click at [400, 252] on span "Cerrar" at bounding box center [399, 252] width 36 height 11
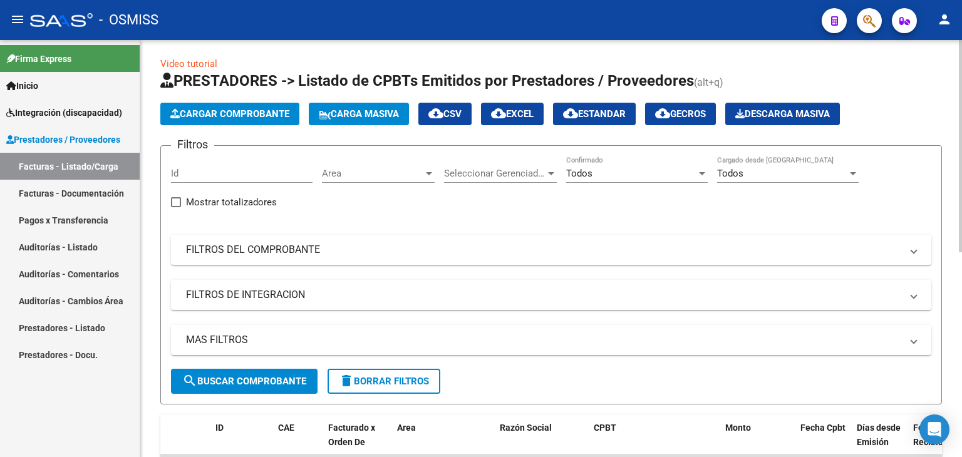
scroll to position [0, 0]
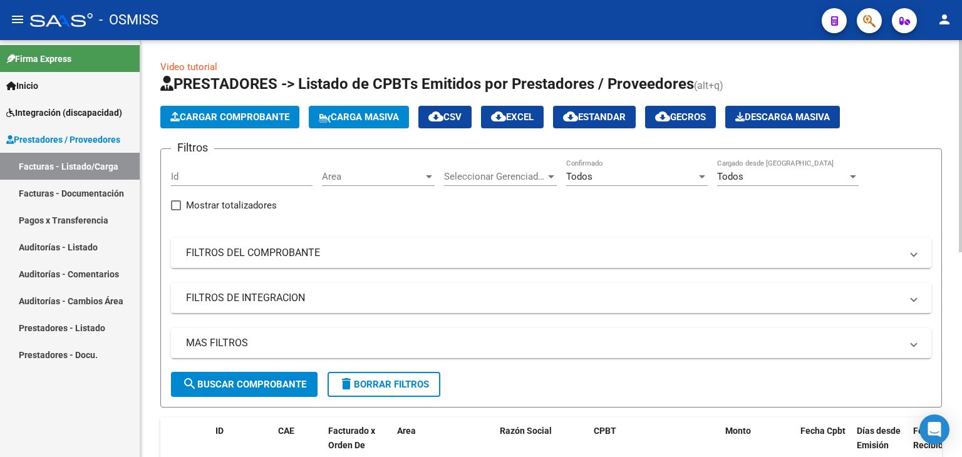
click at [260, 117] on span "Cargar Comprobante" at bounding box center [229, 116] width 119 height 11
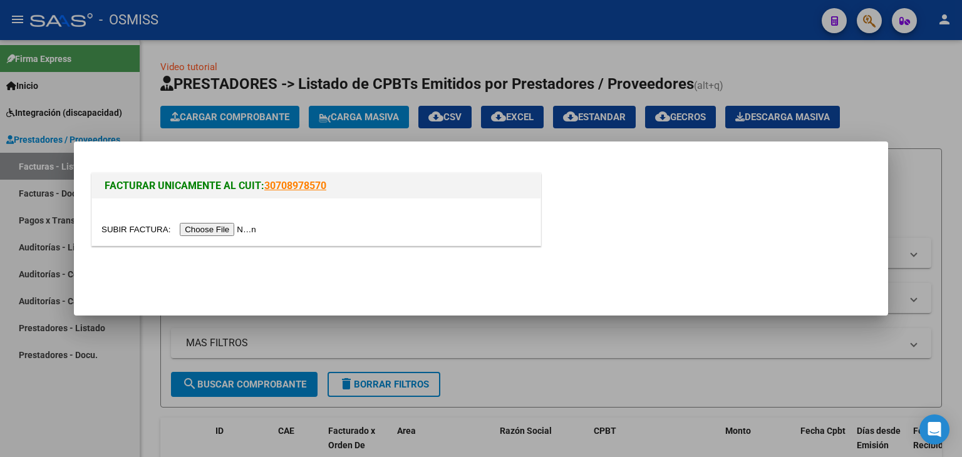
click at [229, 227] on input "file" at bounding box center [180, 229] width 158 height 13
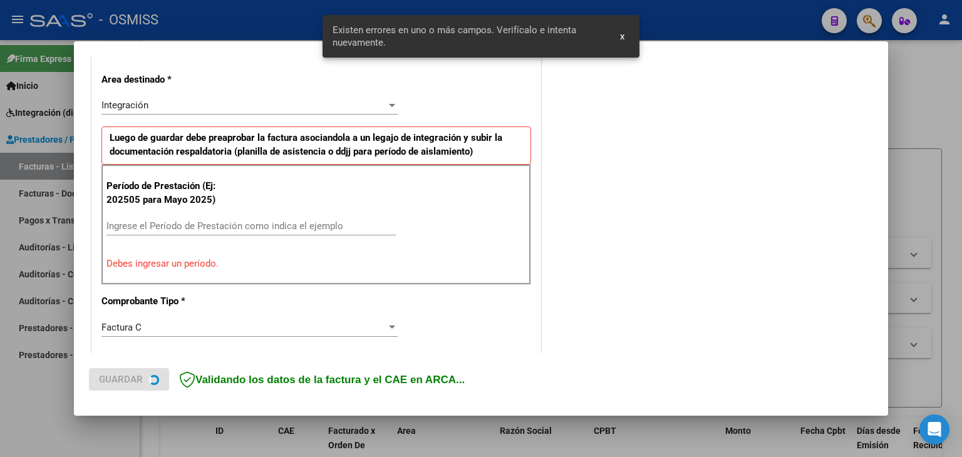
scroll to position [286, 0]
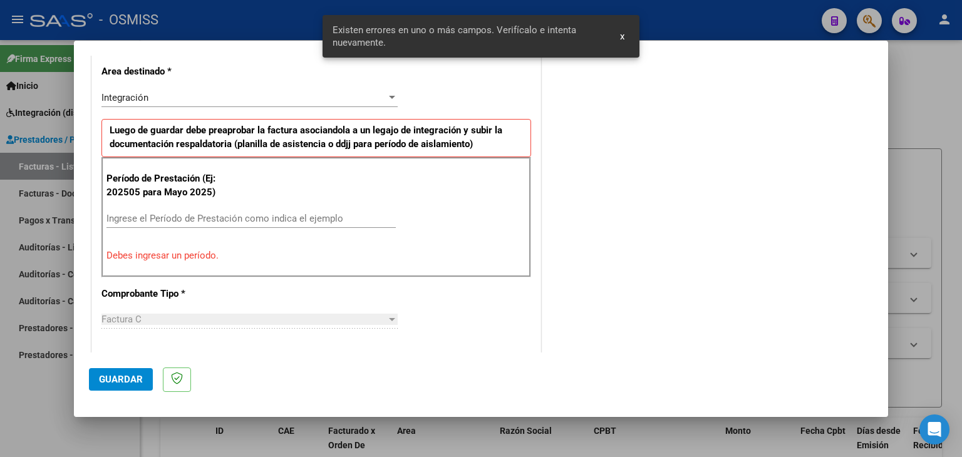
click at [220, 219] on input "Ingrese el Período de Prestación como indica el ejemplo" at bounding box center [250, 218] width 289 height 11
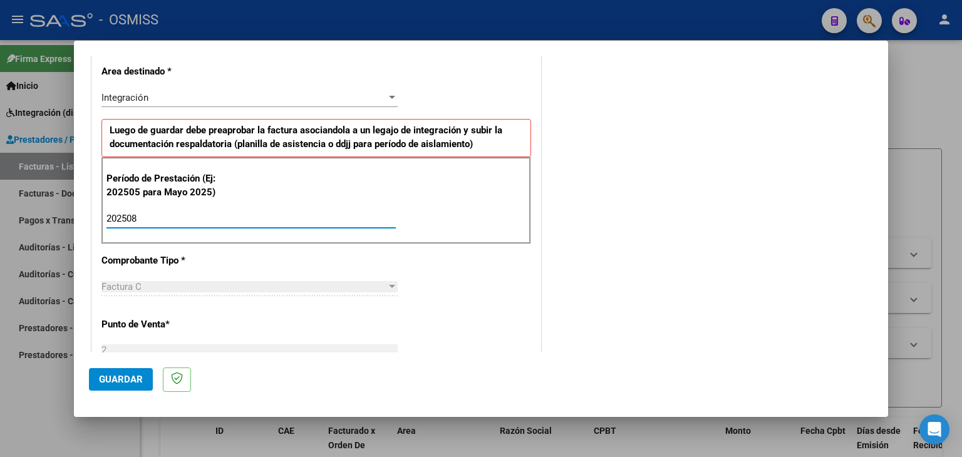
type input "202508"
click at [408, 192] on div "Período de Prestación (Ej: 202505 para Mayo 2025) 202508 Ingrese el Período de …" at bounding box center [316, 201] width 430 height 88
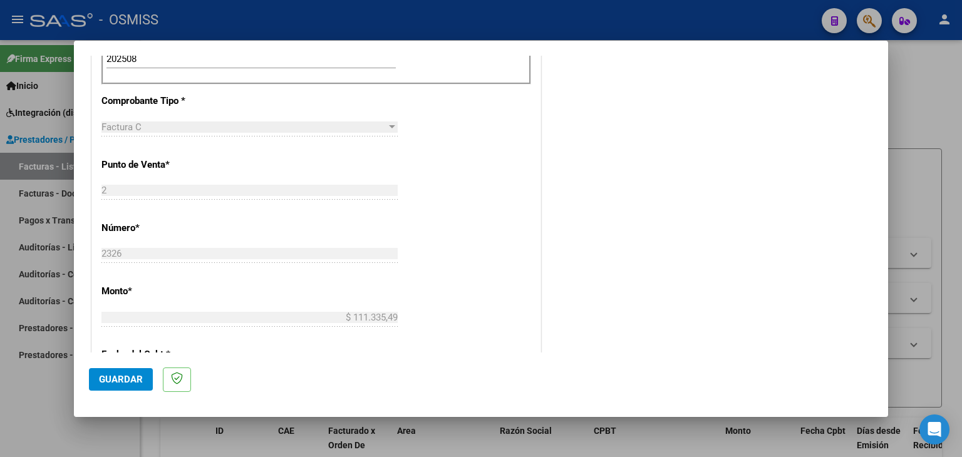
scroll to position [662, 0]
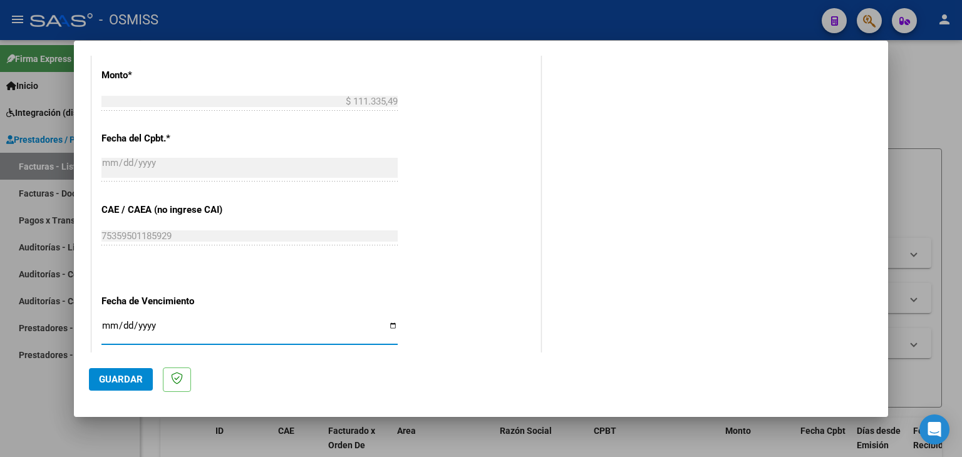
click at [112, 324] on input "Ingresar la fecha" at bounding box center [249, 331] width 296 height 20
type input "[DATE]"
drag, startPoint x: 128, startPoint y: 374, endPoint x: 175, endPoint y: 374, distance: 47.0
click at [128, 374] on span "Guardar" at bounding box center [121, 379] width 44 height 11
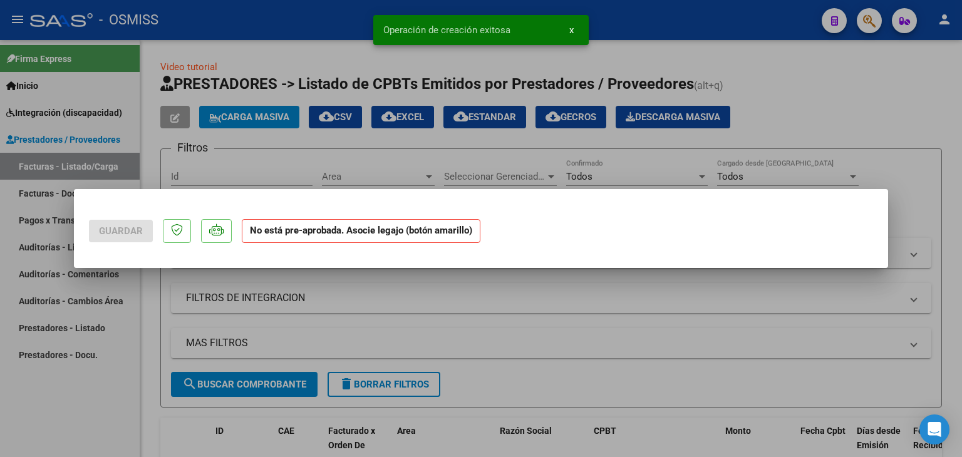
scroll to position [0, 0]
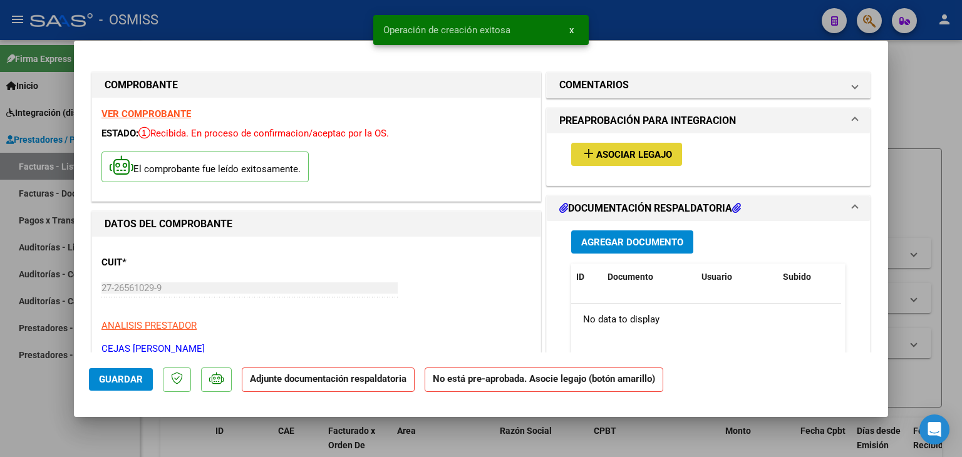
click at [602, 150] on span "Asociar Legajo" at bounding box center [634, 154] width 76 height 11
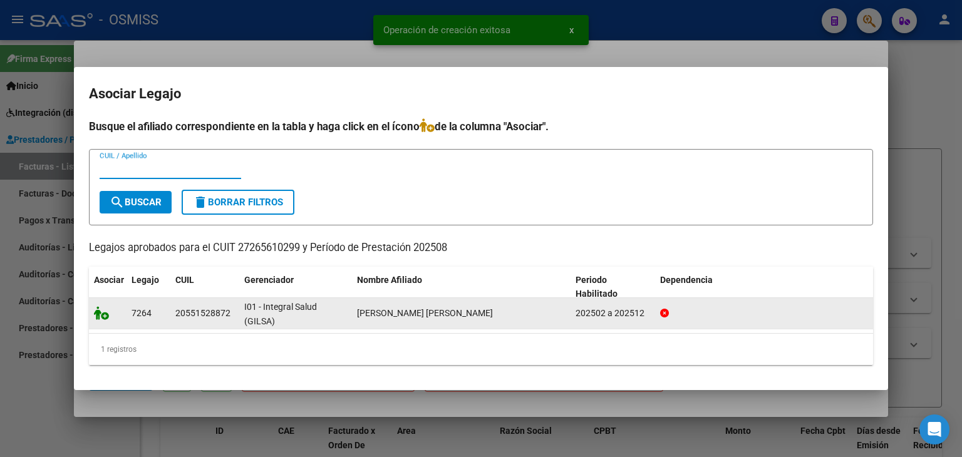
click at [95, 312] on icon at bounding box center [101, 313] width 15 height 14
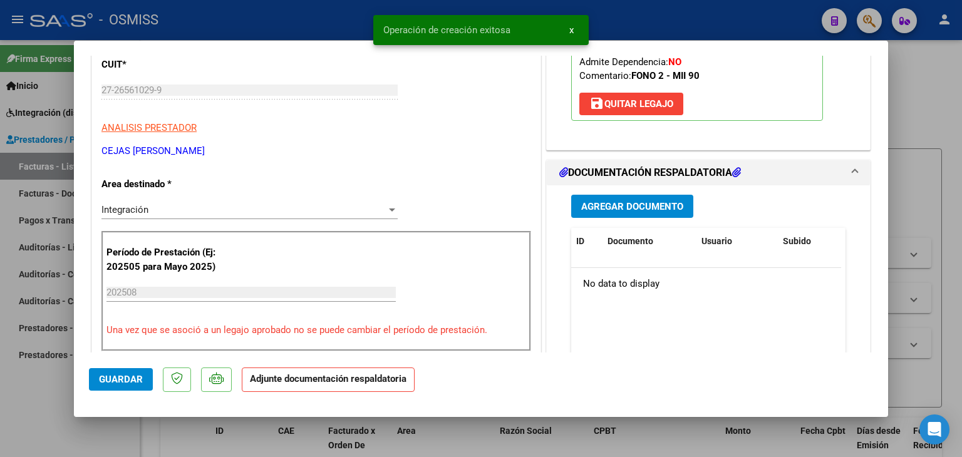
scroll to position [250, 0]
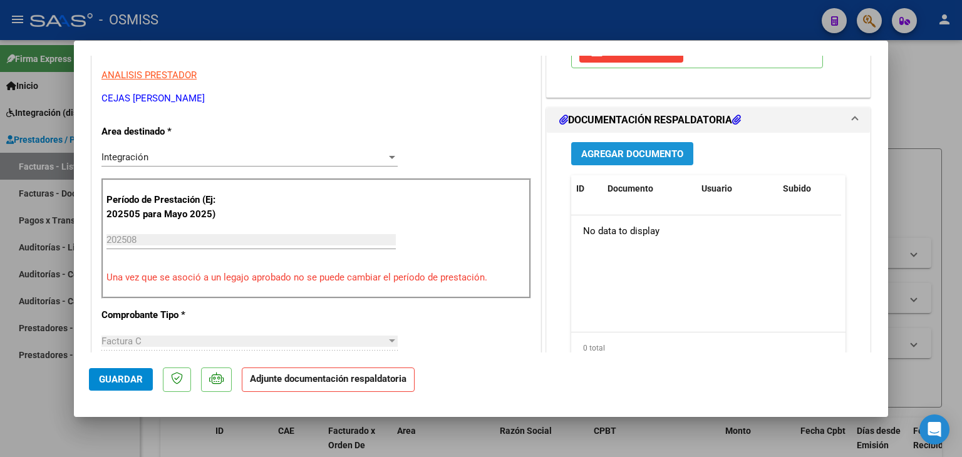
click at [607, 160] on span "Agregar Documento" at bounding box center [632, 153] width 102 height 11
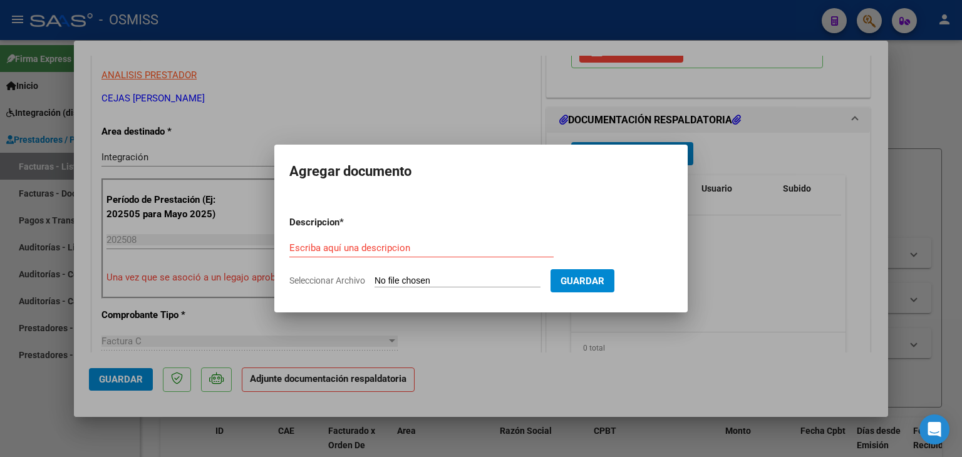
click at [431, 282] on input "Seleccionar Archivo" at bounding box center [457, 282] width 166 height 12
type input "C:\fakepath\asistencia agosto.png"
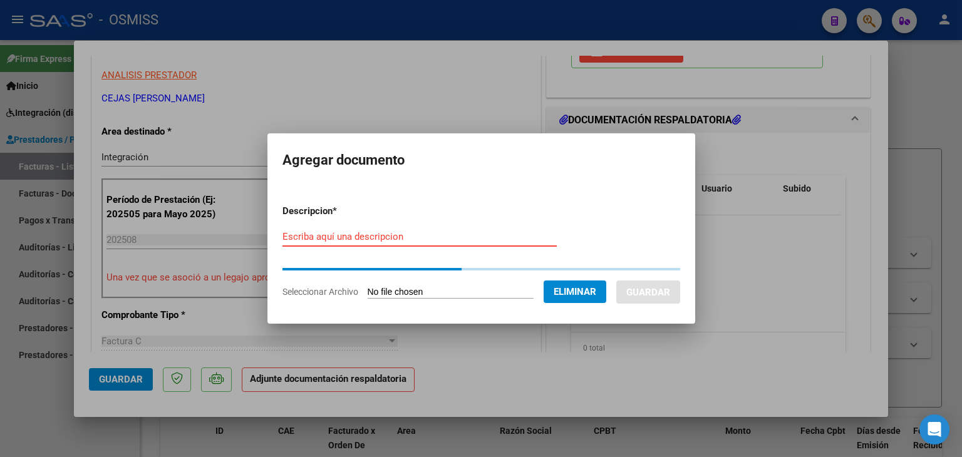
click at [371, 234] on input "Escriba aquí una descripcion" at bounding box center [419, 236] width 274 height 11
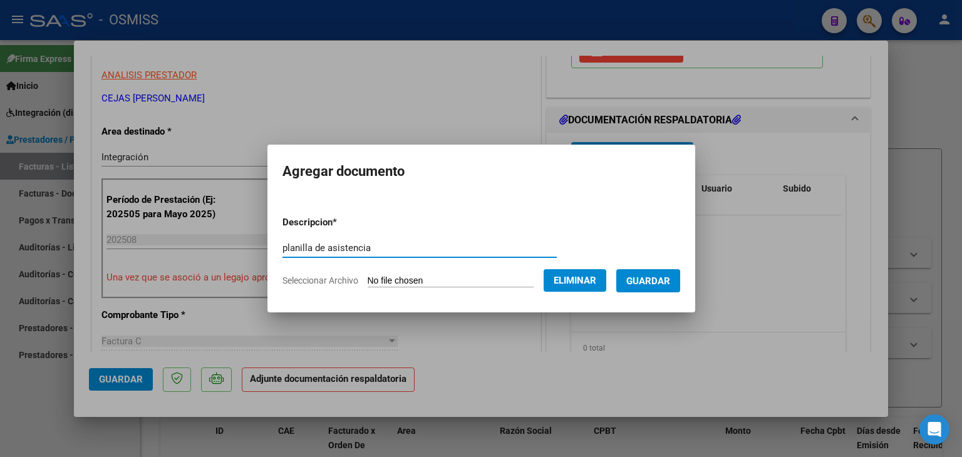
type input "planilla de asistencia"
click at [644, 289] on button "Guardar" at bounding box center [648, 280] width 64 height 23
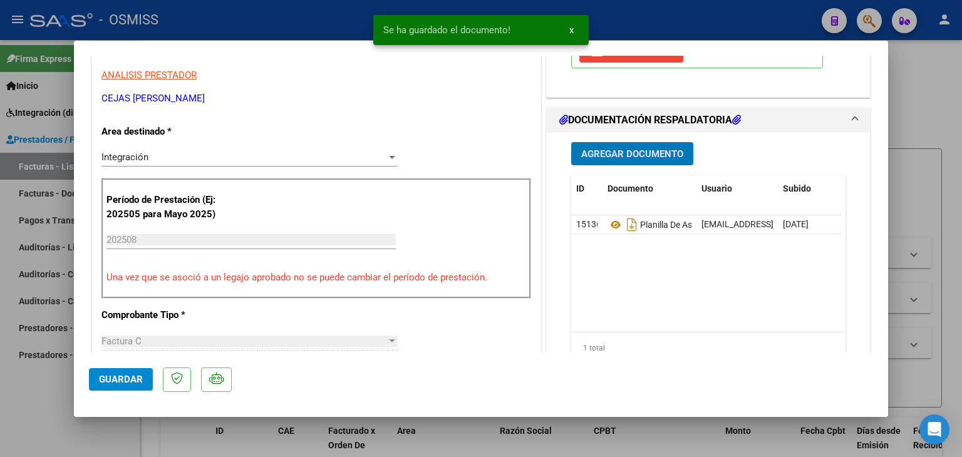
click at [112, 388] on button "Guardar" at bounding box center [121, 379] width 64 height 23
type input "$ 0,00"
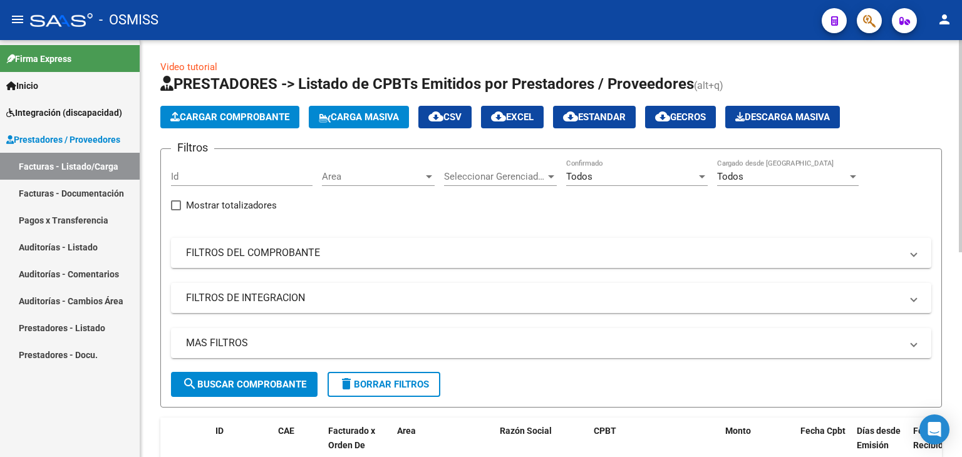
scroll to position [0, 0]
click at [253, 116] on span "Cargar Comprobante" at bounding box center [229, 116] width 119 height 11
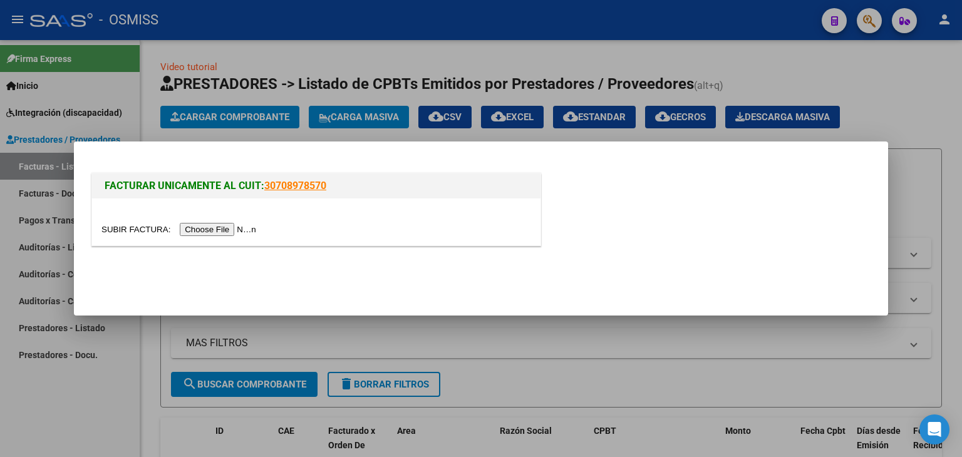
click at [213, 229] on input "file" at bounding box center [180, 229] width 158 height 13
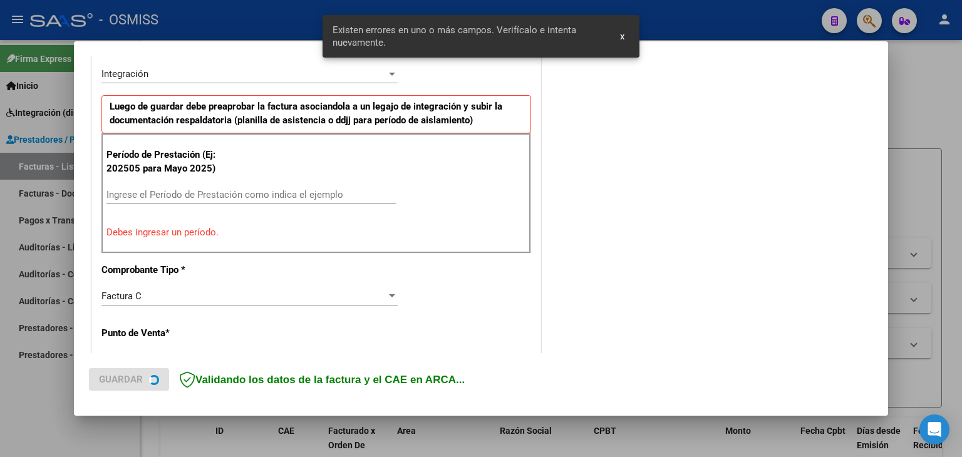
scroll to position [349, 0]
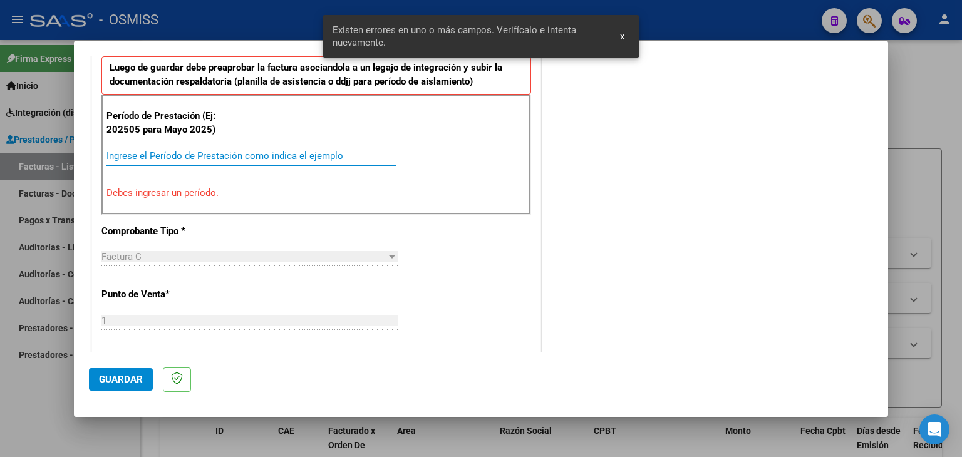
click at [279, 158] on input "Ingrese el Período de Prestación como indica el ejemplo" at bounding box center [250, 155] width 289 height 11
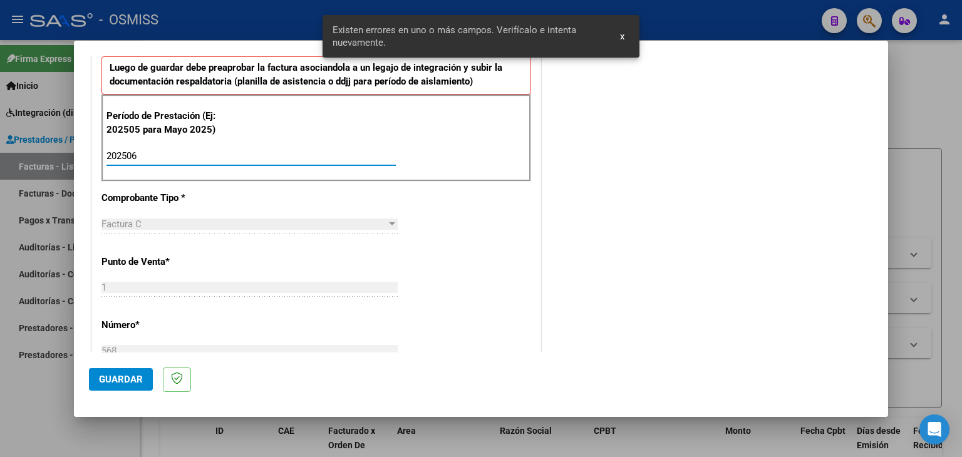
type input "202506"
click at [444, 209] on div "CUIT * 27-35274135-9 Ingresar CUIT ANALISIS PRESTADOR FLEITAS MACARENA YANINA A…" at bounding box center [316, 334] width 448 height 942
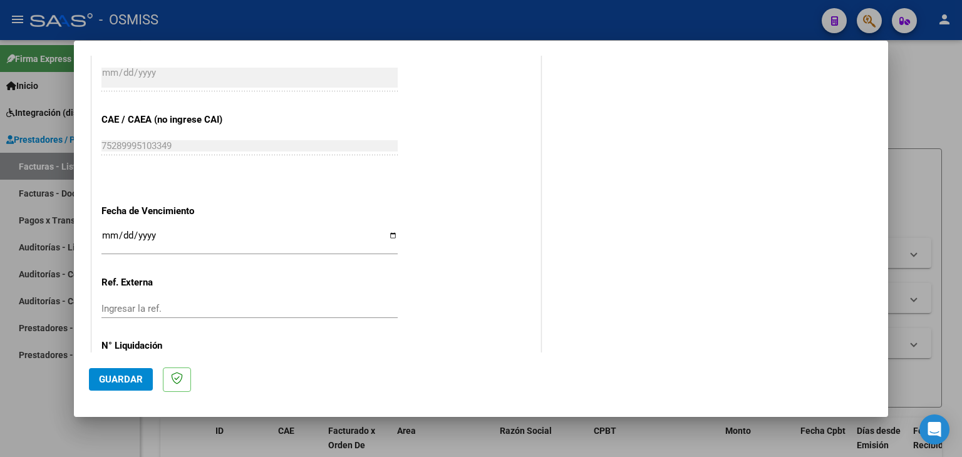
scroll to position [787, 0]
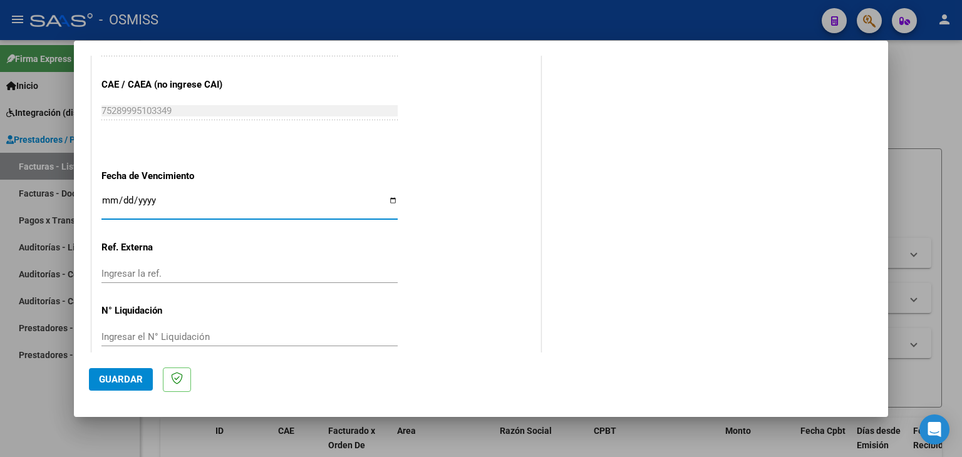
click at [108, 202] on input "Ingresar la fecha" at bounding box center [249, 205] width 296 height 20
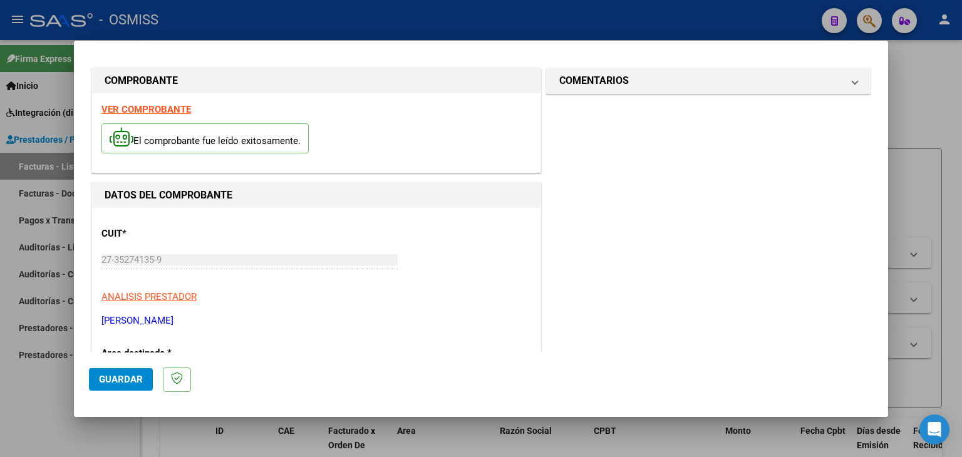
scroll to position [0, 0]
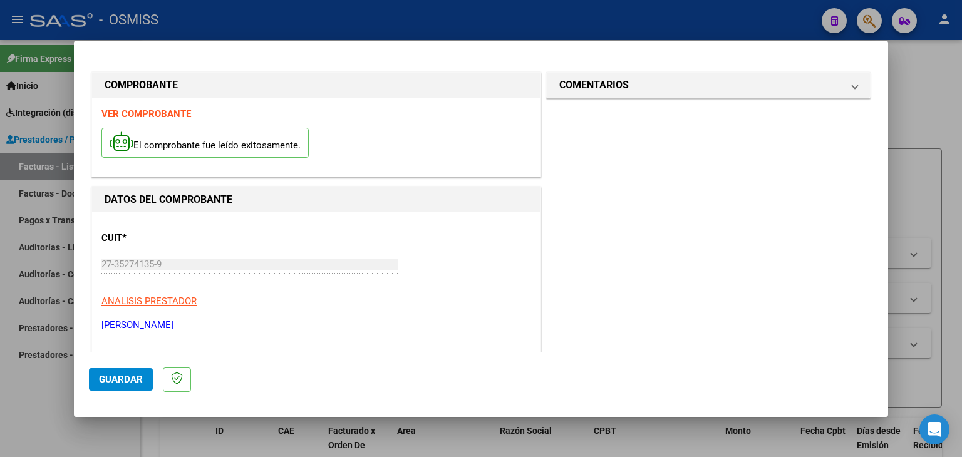
click at [157, 108] on div "VER COMPROBANTE El comprobante fue leído exitosamente." at bounding box center [316, 137] width 448 height 79
click at [160, 113] on strong "VER COMPROBANTE" at bounding box center [146, 113] width 90 height 11
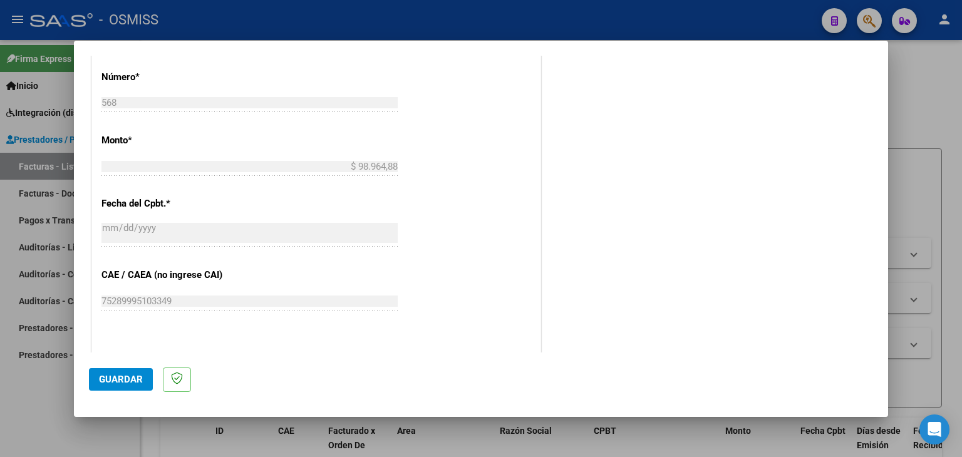
scroll to position [689, 0]
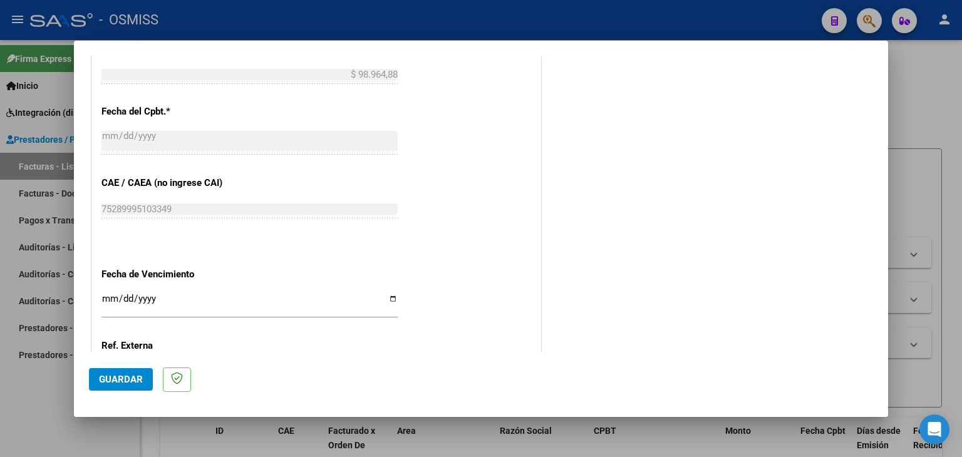
click at [110, 296] on input "Ingresar la fecha" at bounding box center [249, 304] width 296 height 20
type input "2025-08-10"
click at [128, 294] on input "2025-08-10" at bounding box center [249, 304] width 296 height 20
type input "2025-07-10"
click at [132, 380] on span "Guardar" at bounding box center [121, 379] width 44 height 11
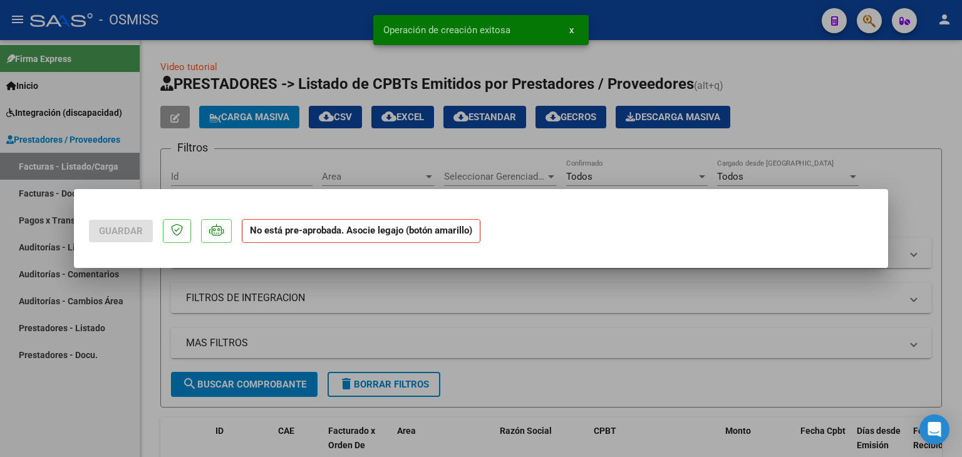
scroll to position [0, 0]
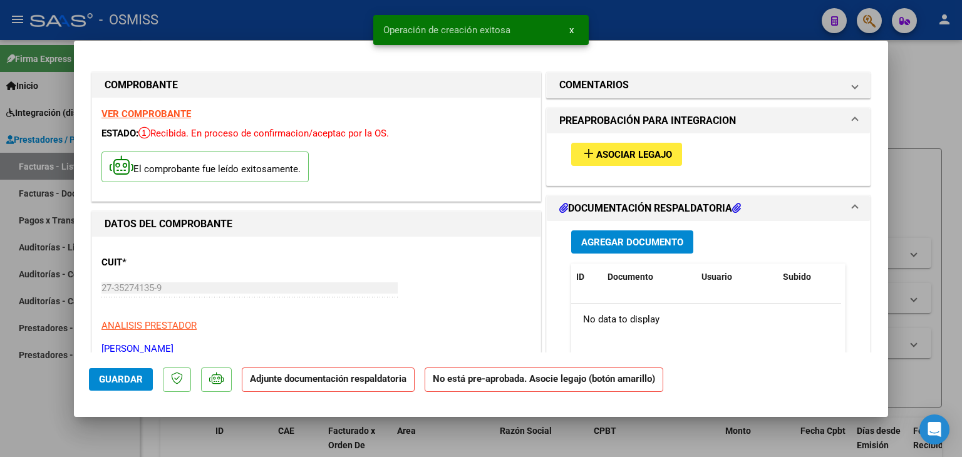
click at [646, 162] on button "add Asociar Legajo" at bounding box center [626, 154] width 111 height 23
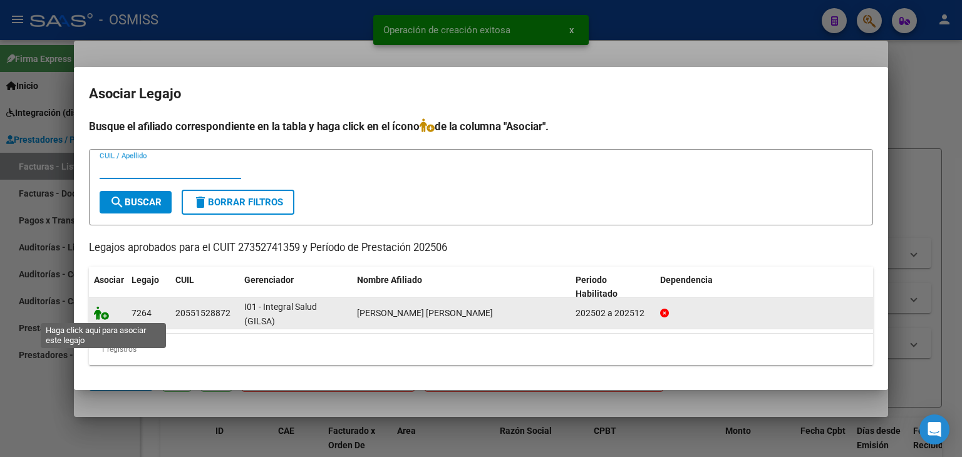
click at [103, 317] on icon at bounding box center [101, 313] width 15 height 14
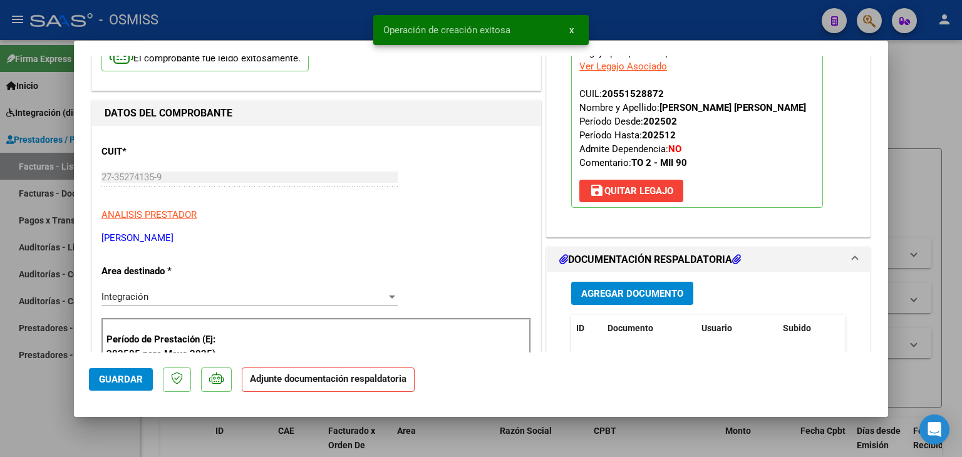
scroll to position [125, 0]
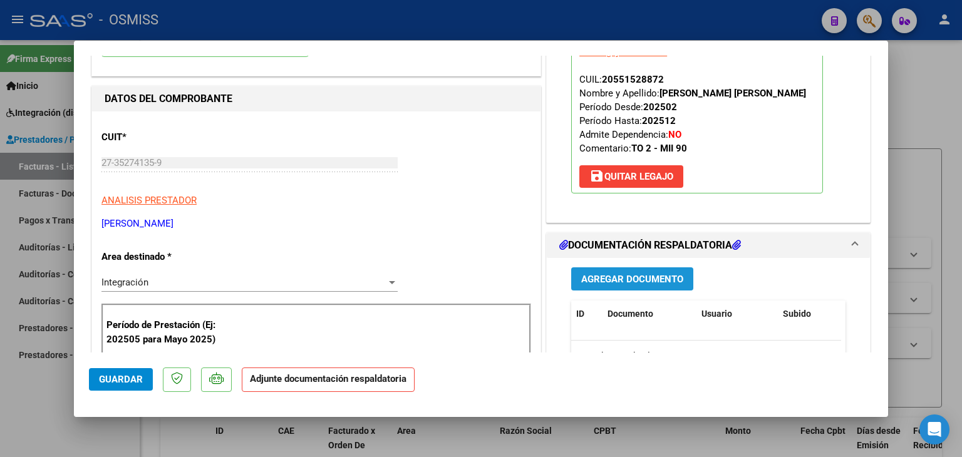
click at [633, 285] on span "Agregar Documento" at bounding box center [632, 279] width 102 height 11
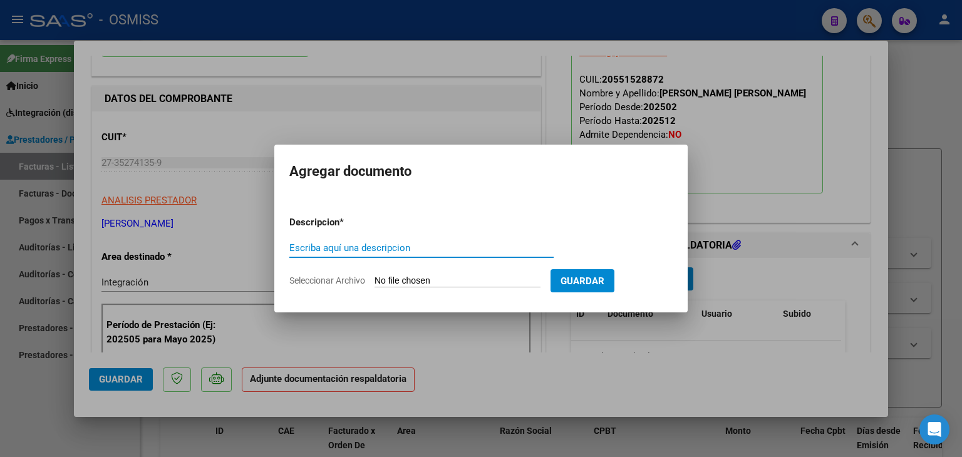
click at [426, 276] on input "Seleccionar Archivo" at bounding box center [457, 282] width 166 height 12
type input "C:\fakepath\jpg2pdf (78).pdf"
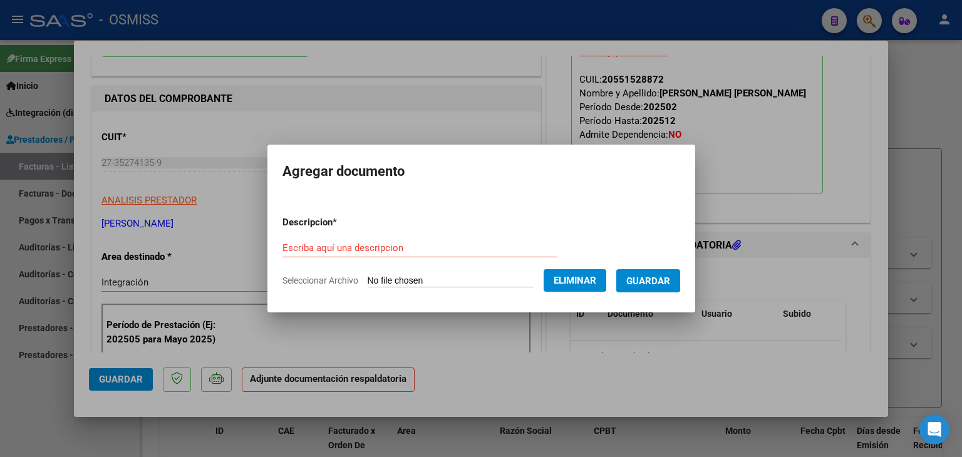
click at [317, 233] on form "Descripcion * Escriba aquí una descripcion Seleccionar Archivo Eliminar Guardar" at bounding box center [481, 251] width 398 height 91
click at [318, 242] on input "Escriba aquí una descripcion" at bounding box center [419, 247] width 274 height 11
type input "planilla de asistencia"
click at [670, 280] on span "Guardar" at bounding box center [648, 281] width 44 height 11
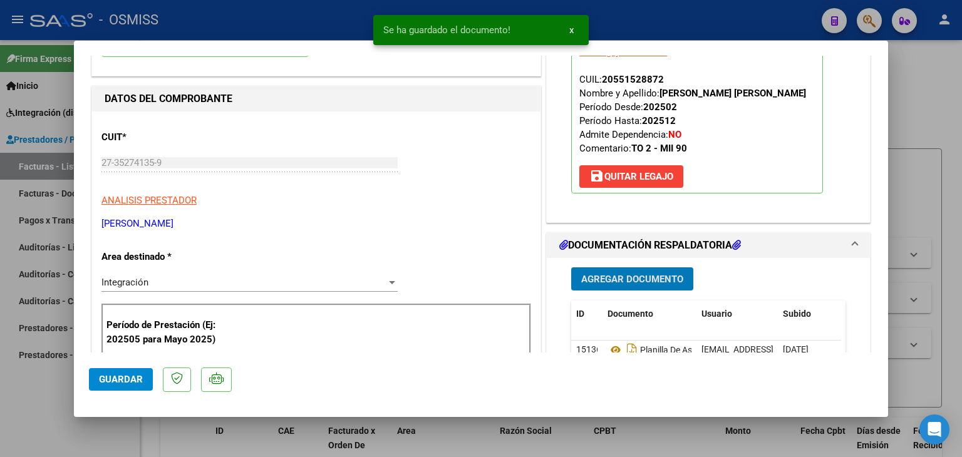
click at [138, 389] on button "Guardar" at bounding box center [121, 379] width 64 height 23
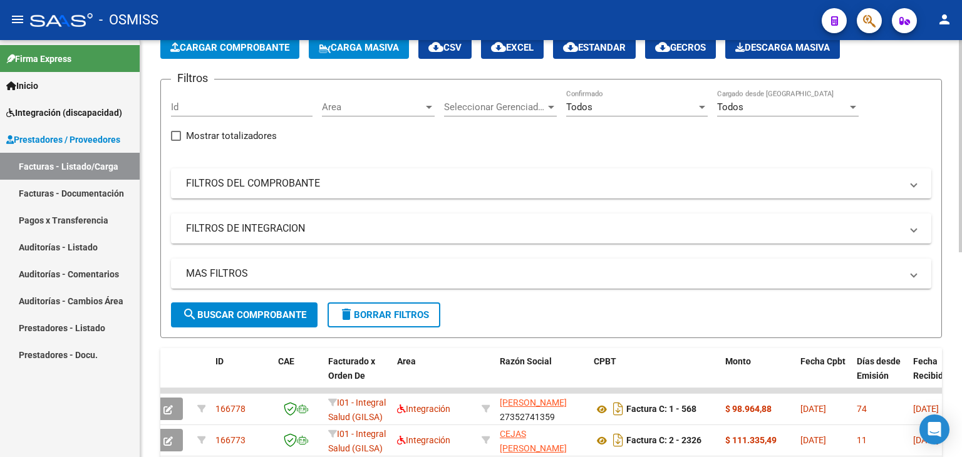
scroll to position [0, 0]
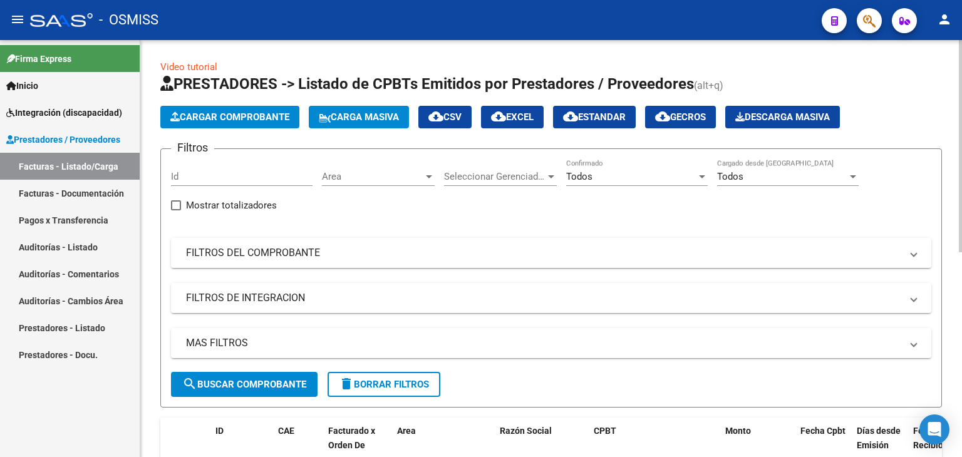
click at [246, 116] on span "Cargar Comprobante" at bounding box center [229, 116] width 119 height 11
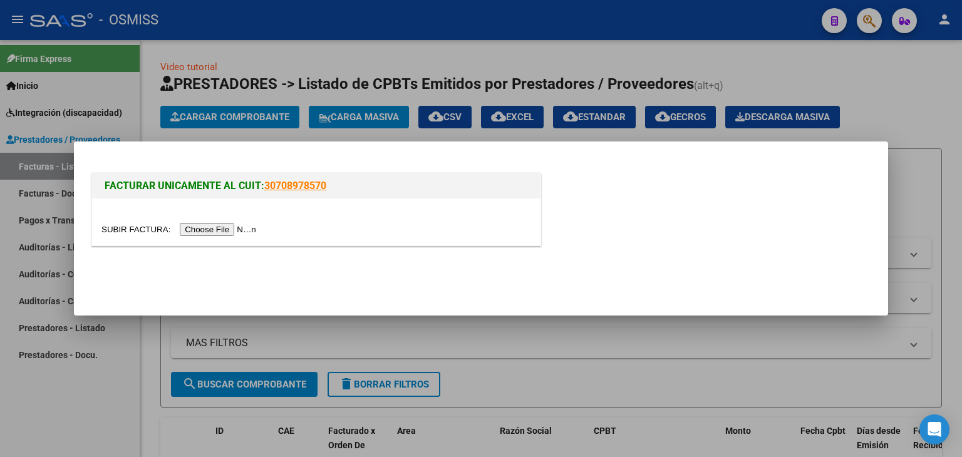
click at [233, 232] on input "file" at bounding box center [180, 229] width 158 height 13
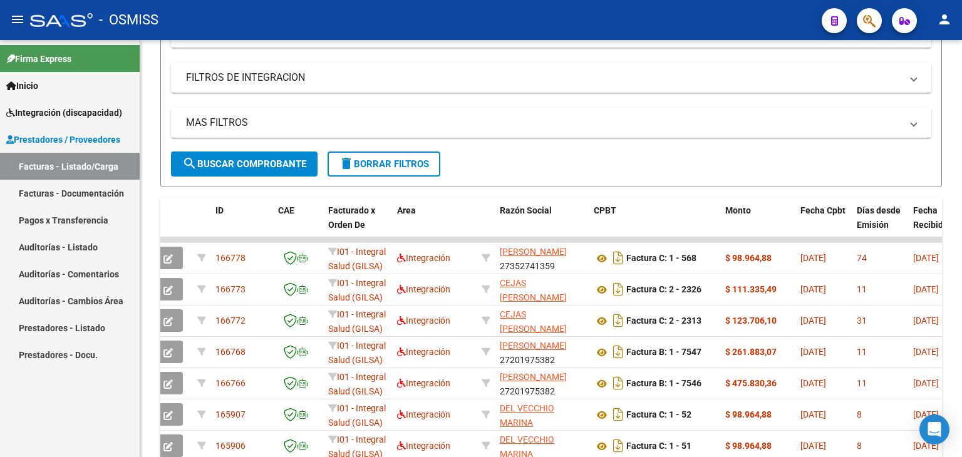
scroll to position [250, 0]
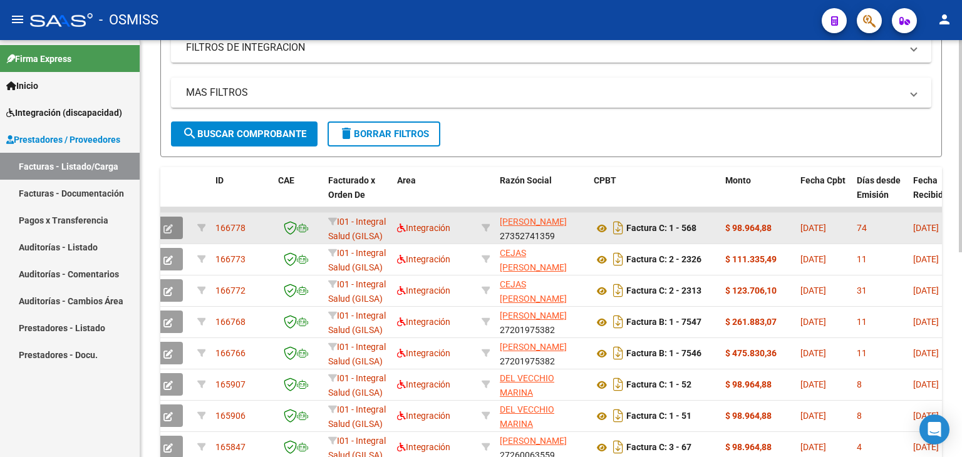
click at [168, 227] on icon "button" at bounding box center [167, 228] width 9 height 9
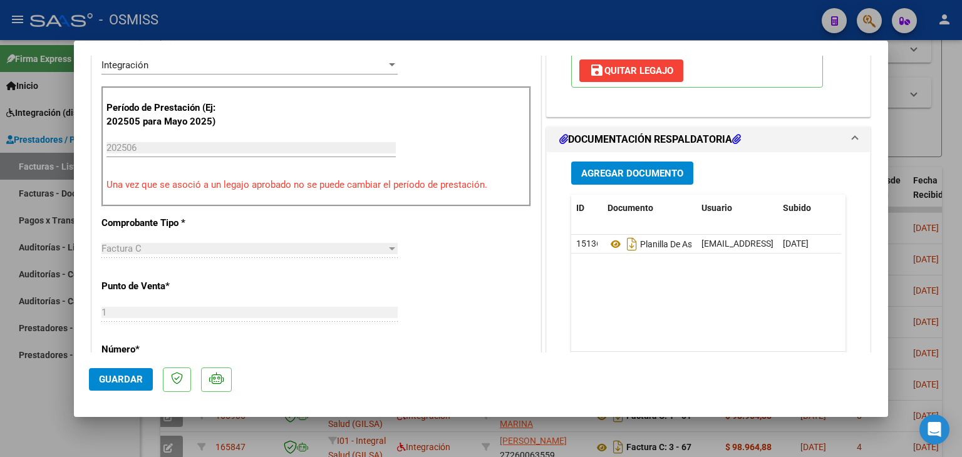
scroll to position [336, 0]
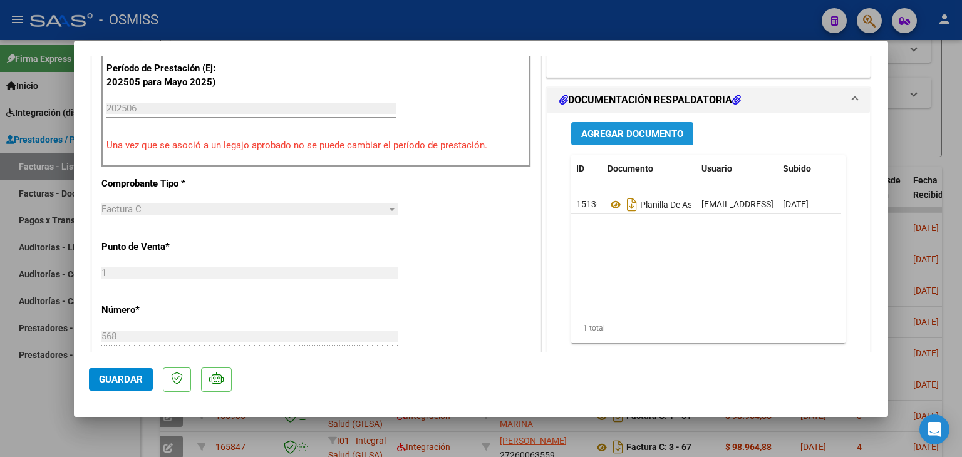
click at [614, 140] on span "Agregar Documento" at bounding box center [632, 133] width 102 height 11
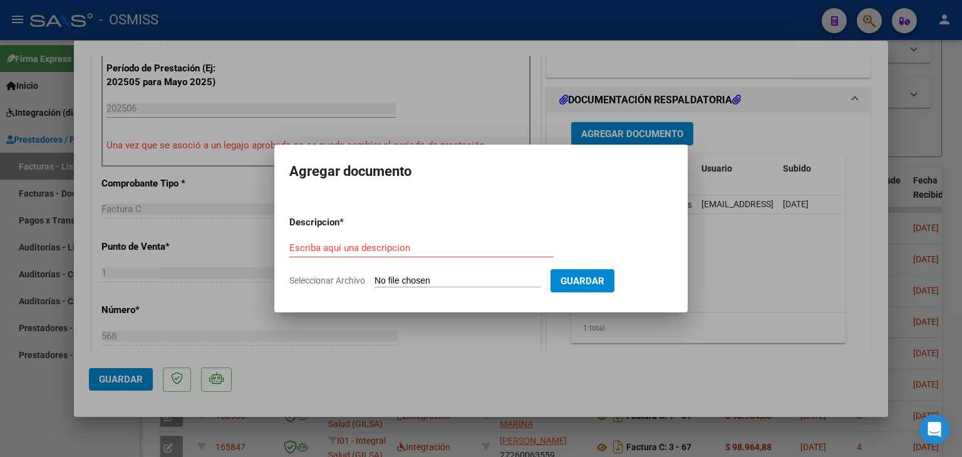
click at [394, 284] on input "Seleccionar Archivo" at bounding box center [457, 282] width 166 height 12
type input "C:\fakepath\inf semestral junio25.pdf"
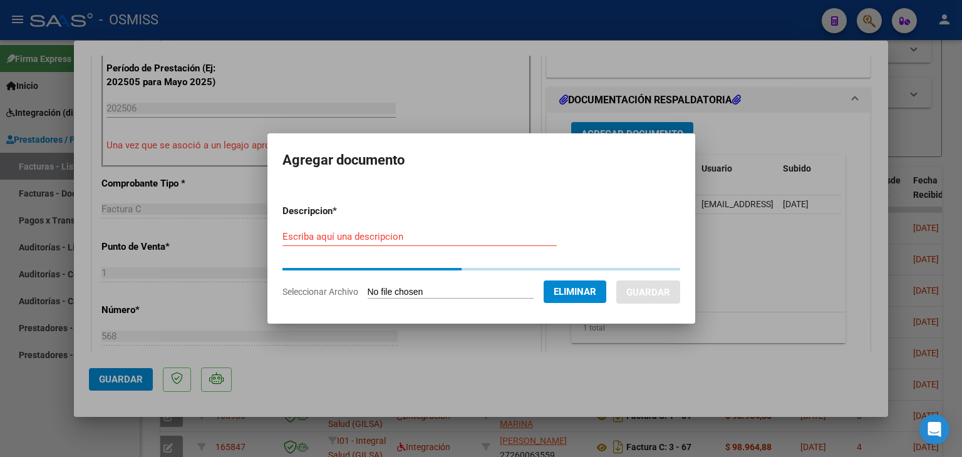
click at [331, 234] on form "Descripcion * Escriba aquí una descripcion Seleccionar Archivo Eliminar Guardar" at bounding box center [481, 252] width 398 height 114
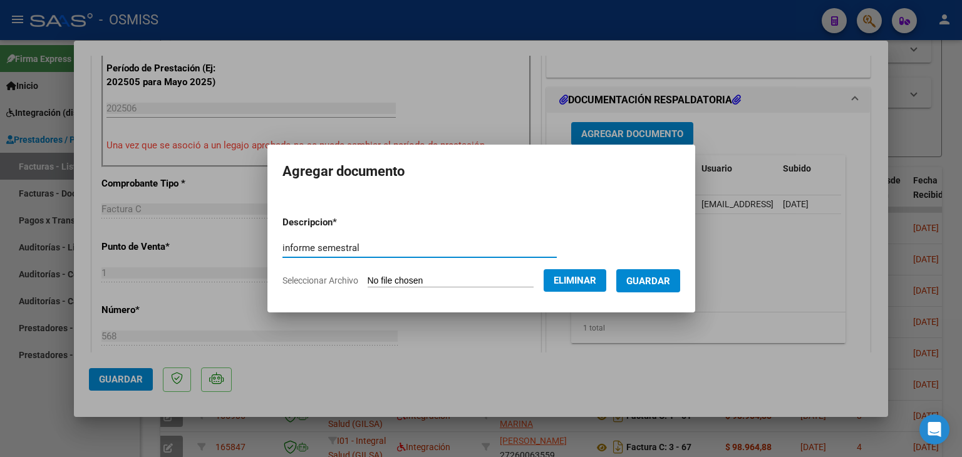
type input "informe semestral"
click at [645, 276] on span "Guardar" at bounding box center [648, 281] width 44 height 11
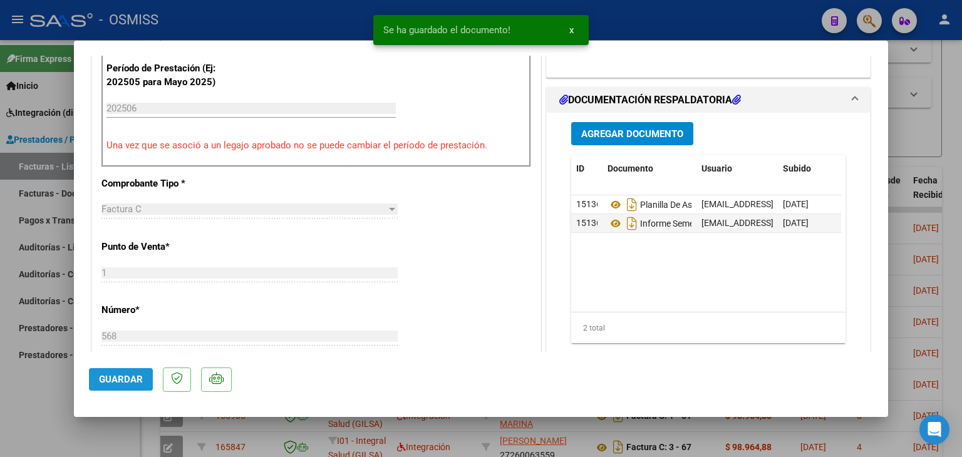
click at [116, 374] on span "Guardar" at bounding box center [121, 379] width 44 height 11
type input "$ 0,00"
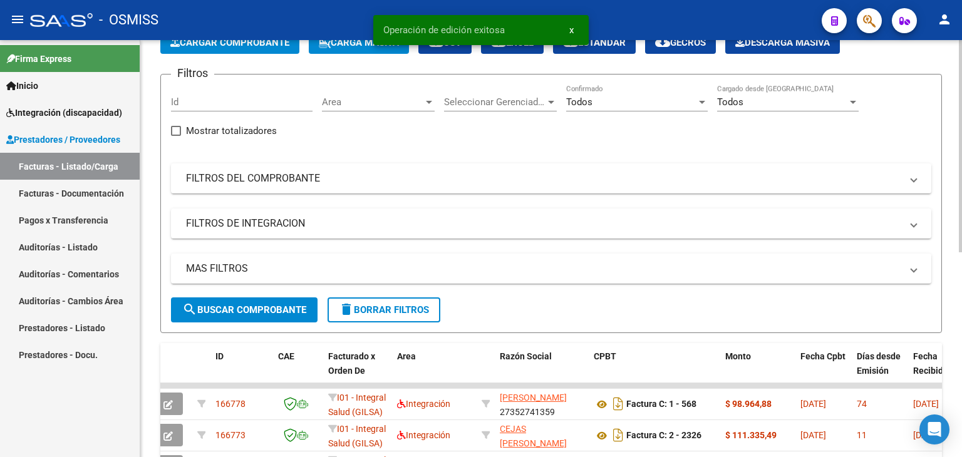
scroll to position [63, 0]
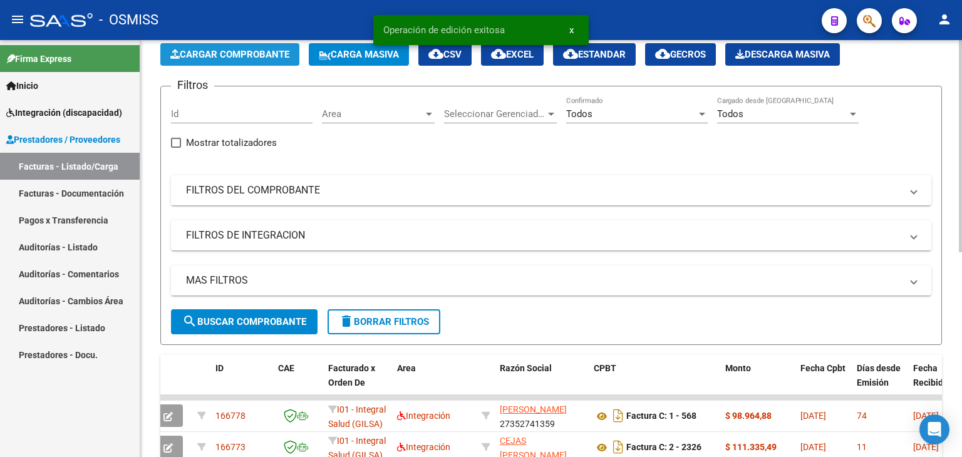
click at [228, 46] on button "Cargar Comprobante" at bounding box center [229, 54] width 139 height 23
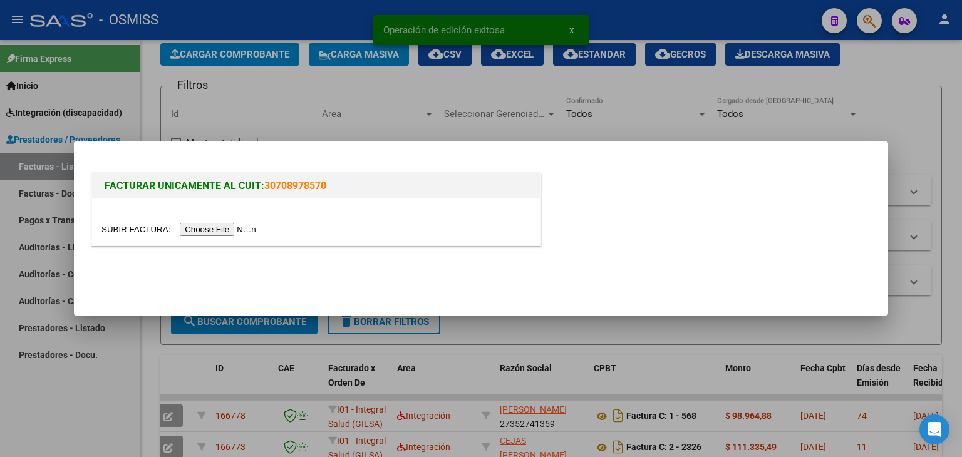
click at [211, 234] on input "file" at bounding box center [180, 229] width 158 height 13
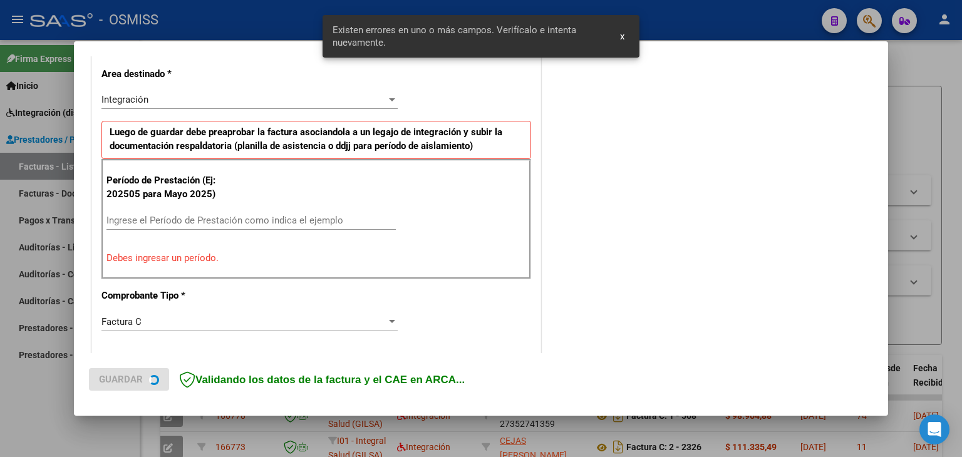
scroll to position [286, 0]
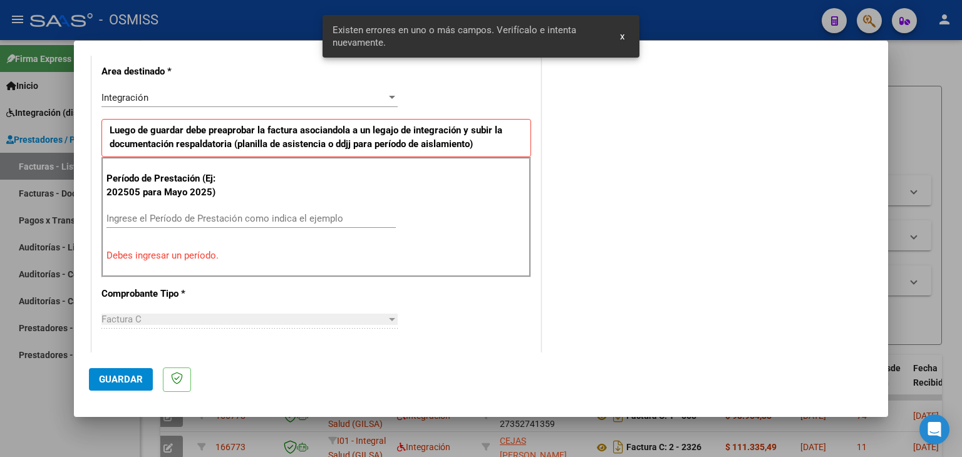
click at [353, 221] on input "Ingrese el Período de Prestación como indica el ejemplo" at bounding box center [250, 218] width 289 height 11
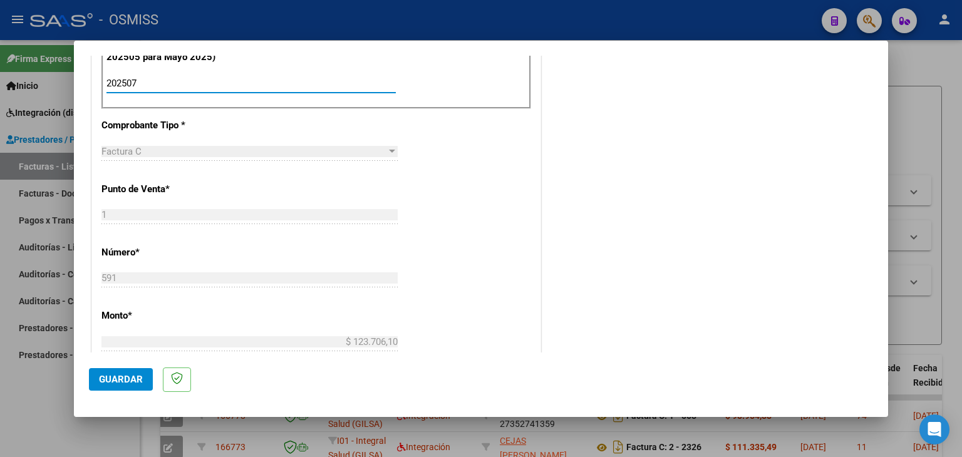
scroll to position [358, 0]
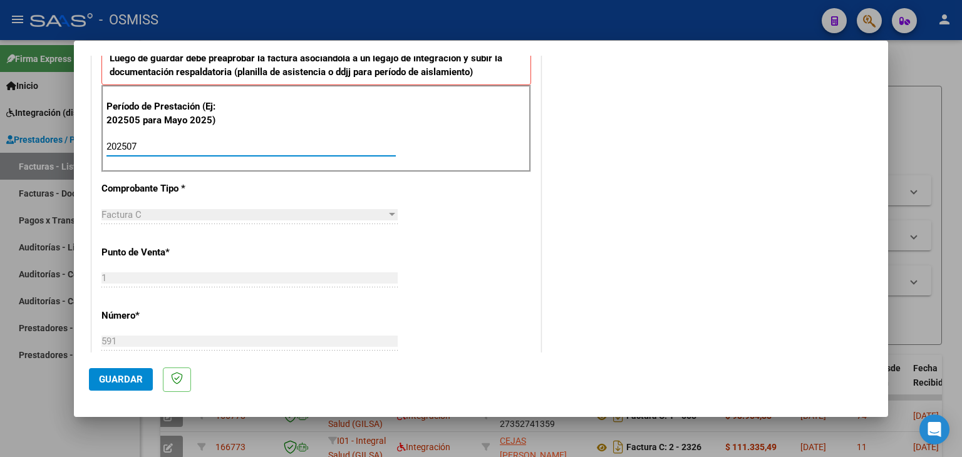
type input "202507"
click at [482, 262] on div "CUIT * 27-35274135-9 Ingresar CUIT ANALISIS PRESTADOR FLEITAS MACARENA YANINA A…" at bounding box center [316, 325] width 448 height 942
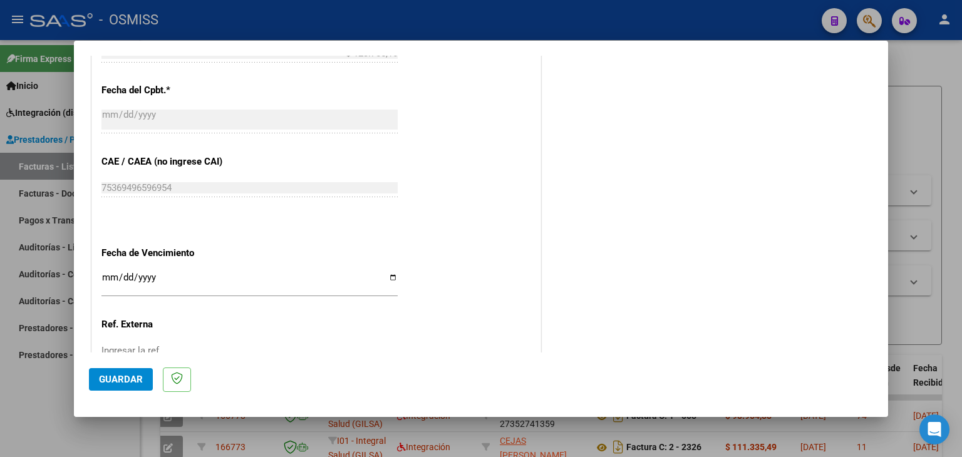
scroll to position [741, 0]
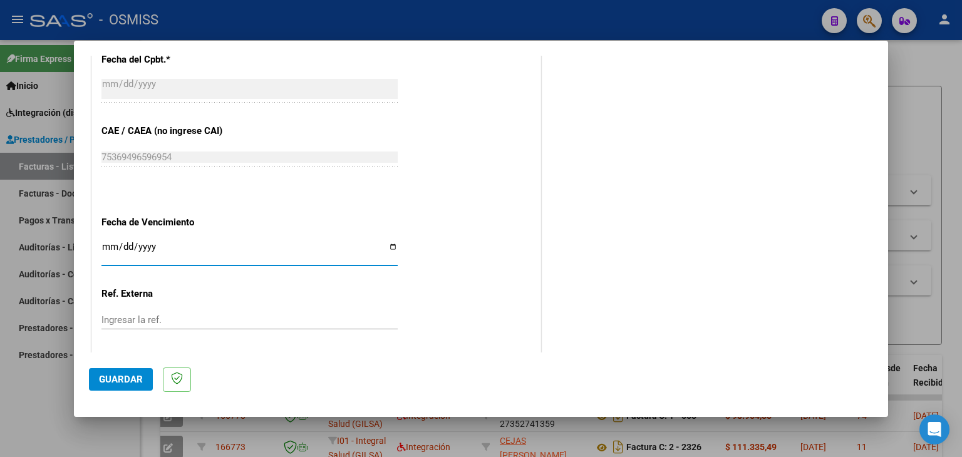
click at [109, 244] on input "Ingresar la fecha" at bounding box center [249, 252] width 296 height 20
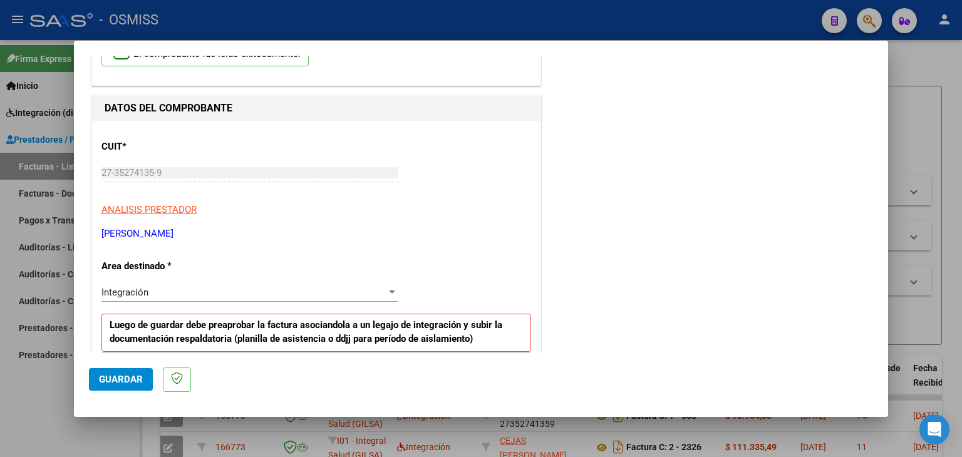
scroll to position [52, 0]
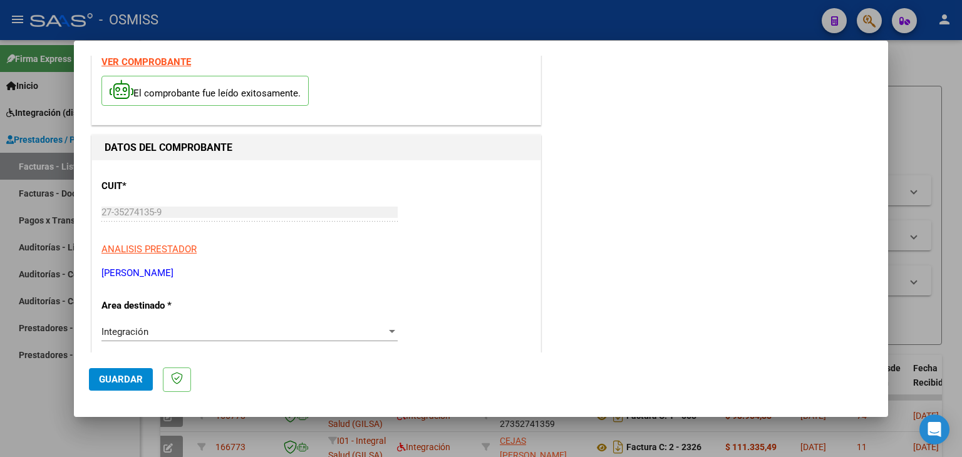
click at [171, 59] on strong "VER COMPROBANTE" at bounding box center [146, 61] width 90 height 11
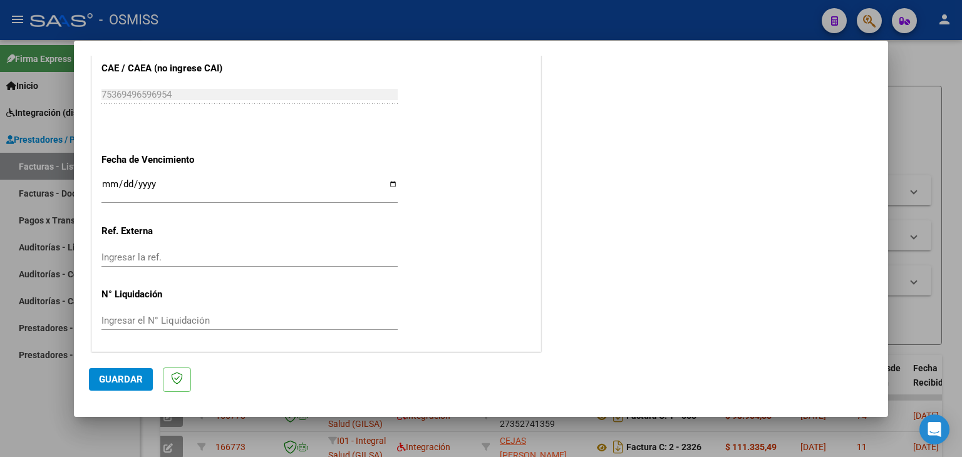
scroll to position [741, 0]
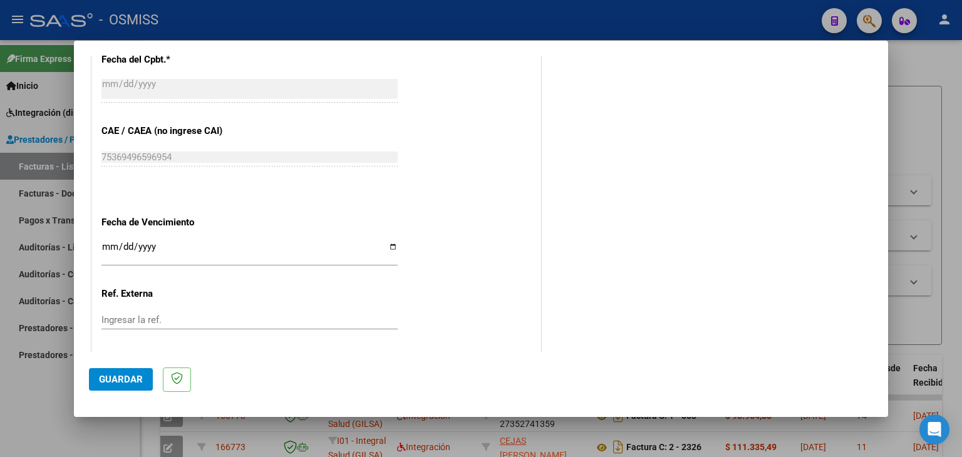
click at [105, 242] on input "Ingresar la fecha" at bounding box center [249, 252] width 296 height 20
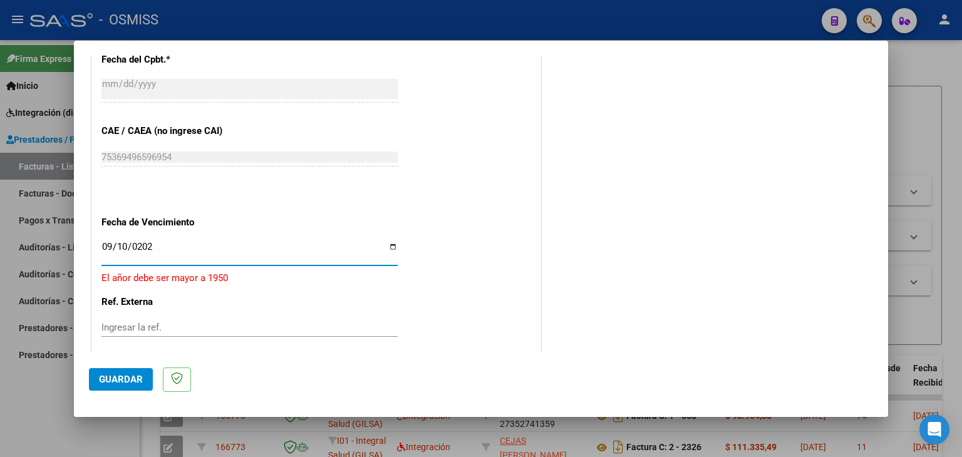
type input "2025-09-10"
click at [115, 387] on button "Guardar" at bounding box center [121, 379] width 64 height 23
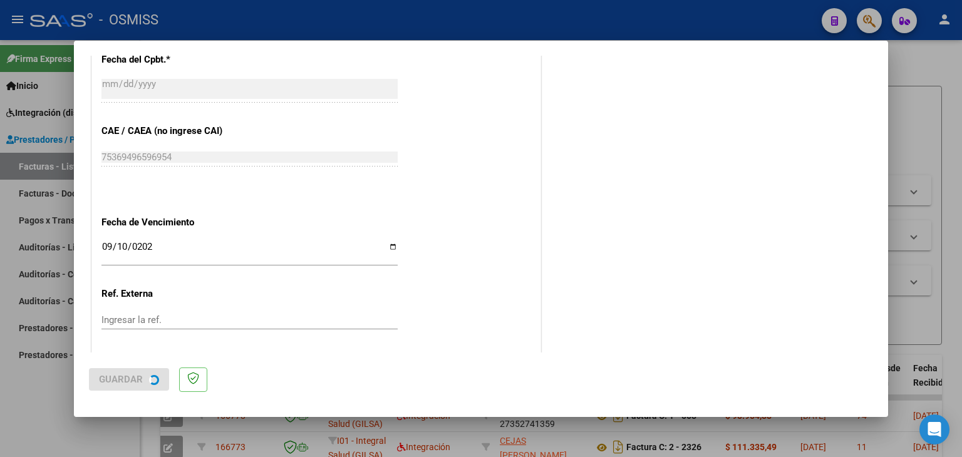
scroll to position [0, 0]
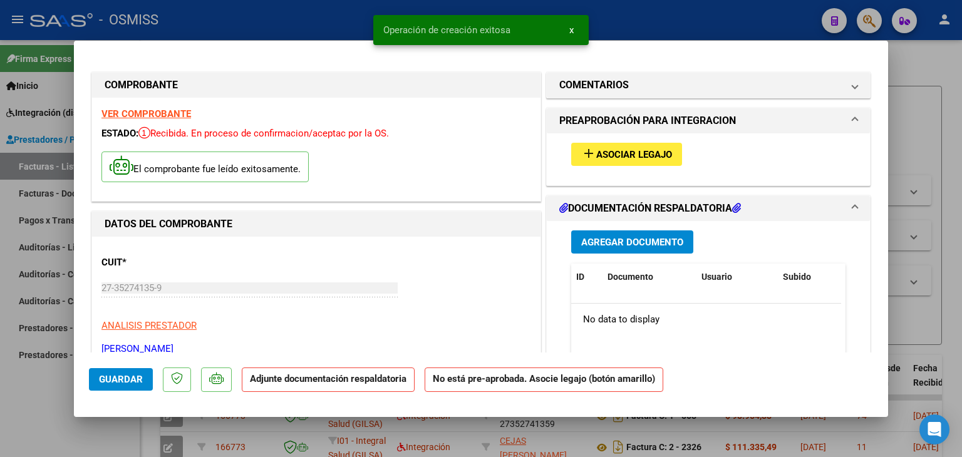
click at [616, 157] on span "Asociar Legajo" at bounding box center [634, 154] width 76 height 11
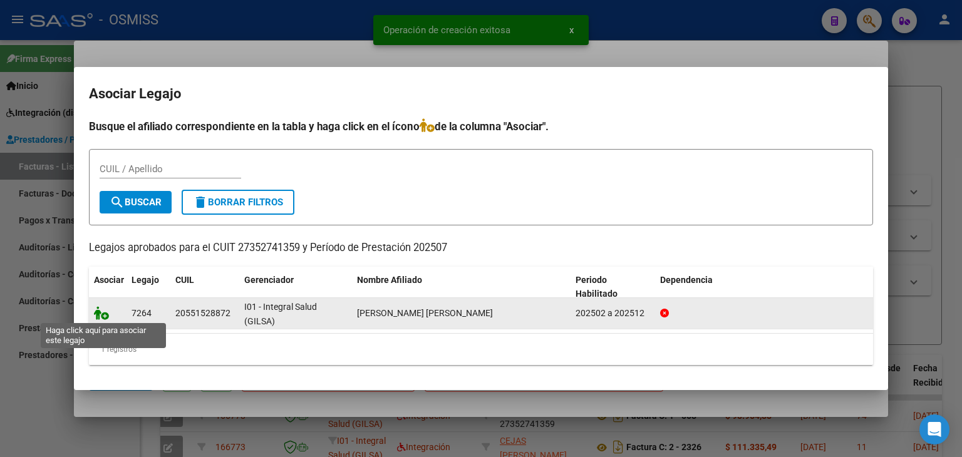
click at [102, 314] on icon at bounding box center [101, 313] width 15 height 14
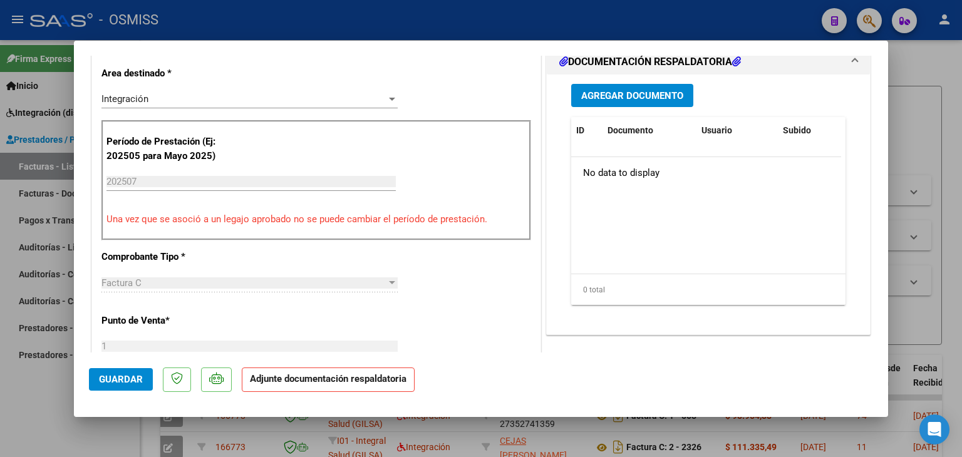
scroll to position [313, 0]
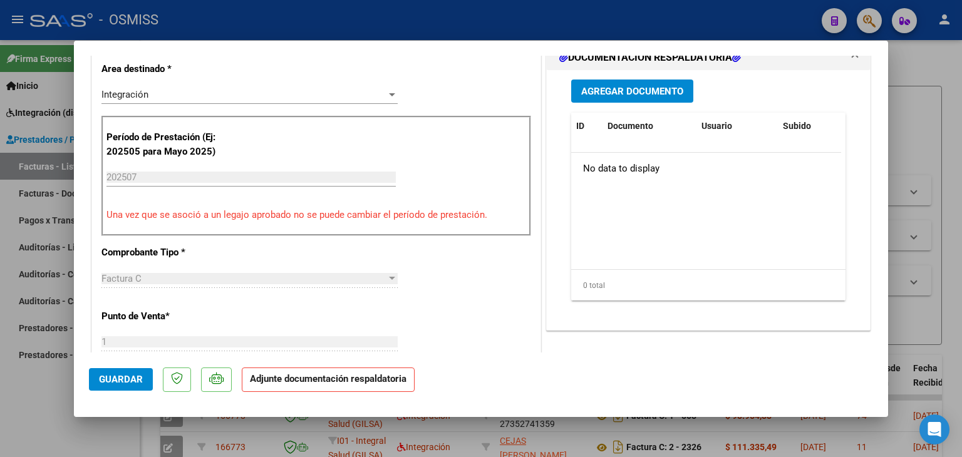
click at [677, 96] on button "Agregar Documento" at bounding box center [632, 91] width 122 height 23
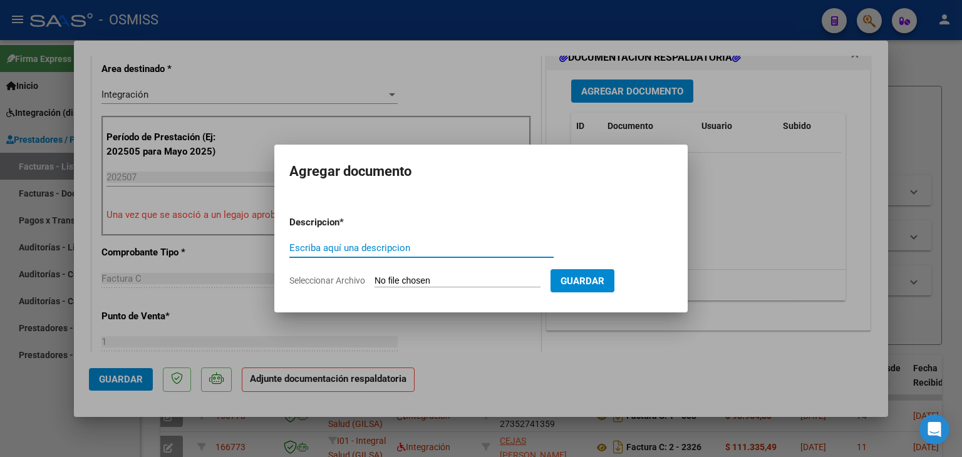
click at [441, 279] on input "Seleccionar Archivo" at bounding box center [457, 282] width 166 height 12
type input "C:\fakepath\jpg2pdf (88).pdf"
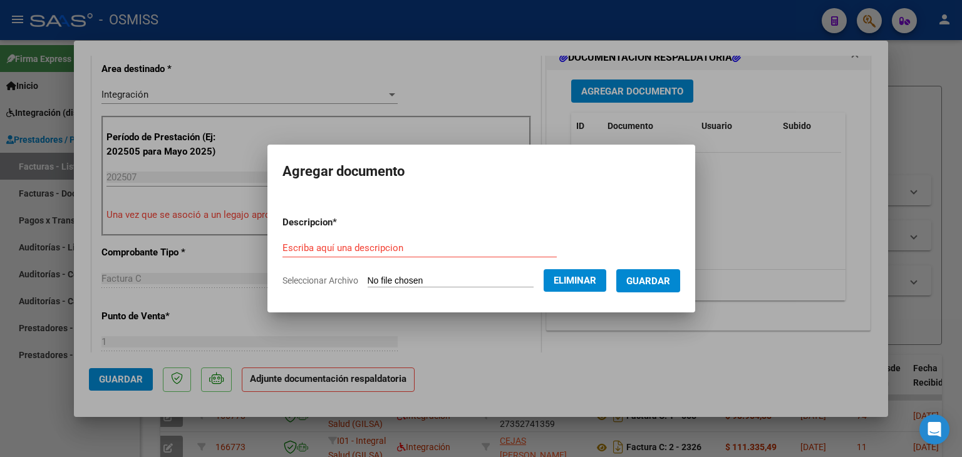
click at [360, 236] on form "Descripcion * Escriba aquí una descripcion Seleccionar Archivo Eliminar Guardar" at bounding box center [481, 251] width 398 height 91
click at [359, 245] on input "Escriba aquí una descripcion" at bounding box center [419, 247] width 274 height 11
type input "planilla de asistencia"
click at [666, 275] on span "Guardar" at bounding box center [648, 280] width 44 height 11
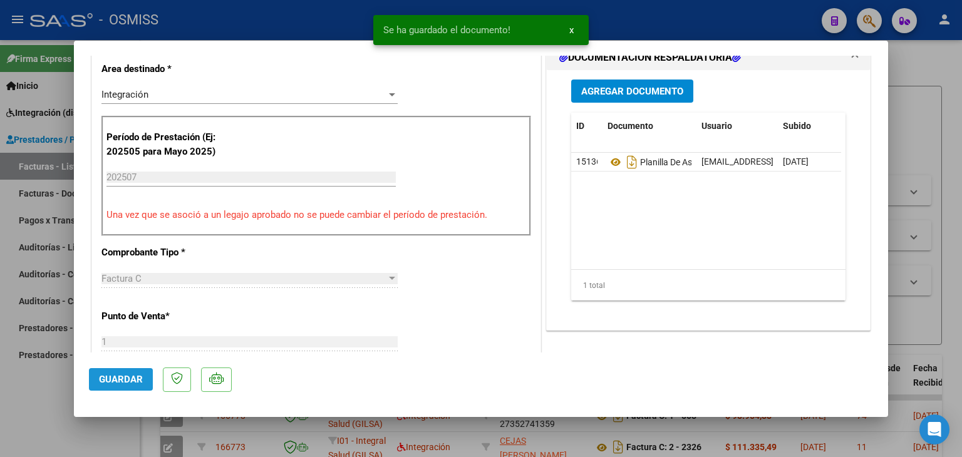
click at [120, 381] on span "Guardar" at bounding box center [121, 379] width 44 height 11
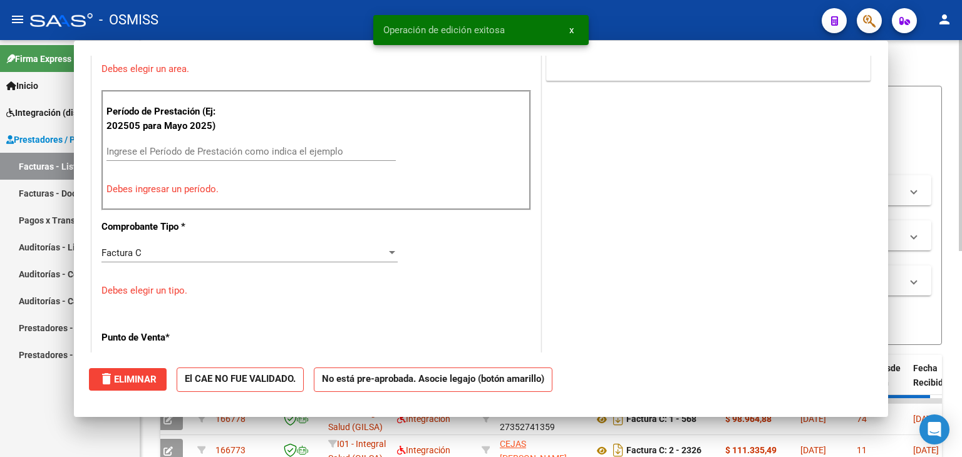
scroll to position [0, 0]
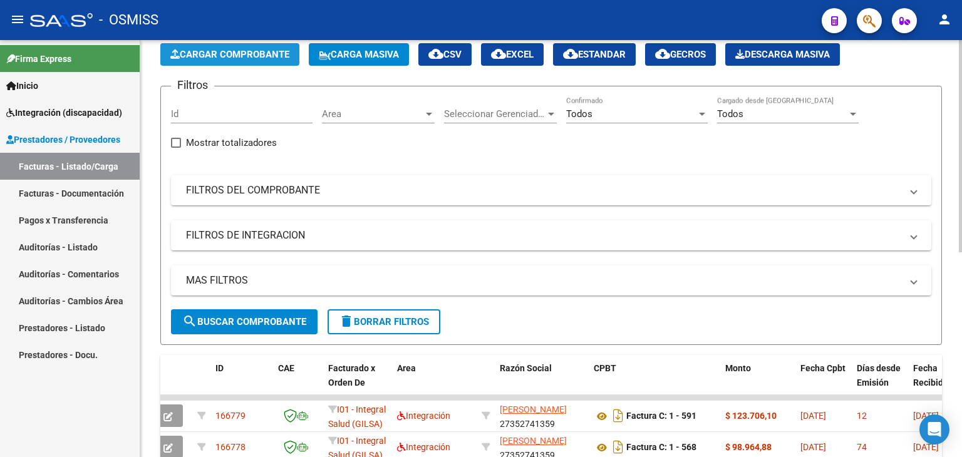
click at [278, 51] on span "Cargar Comprobante" at bounding box center [229, 54] width 119 height 11
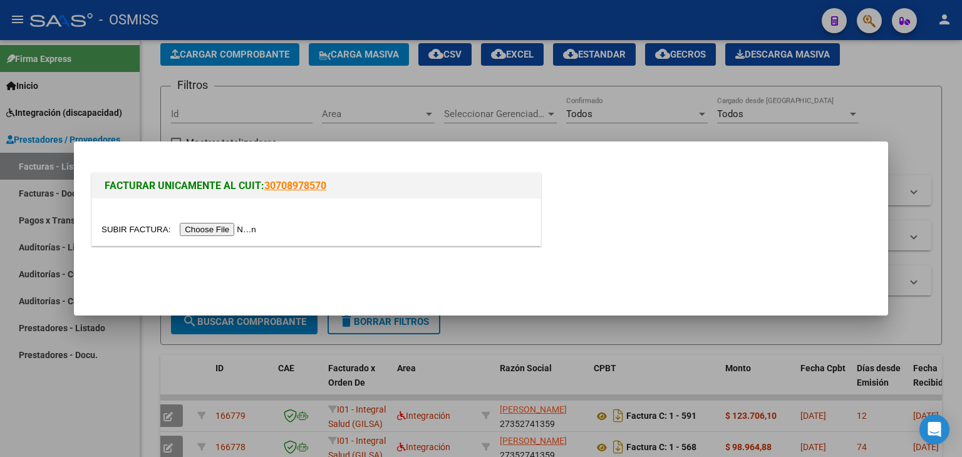
click at [251, 229] on input "file" at bounding box center [180, 229] width 158 height 13
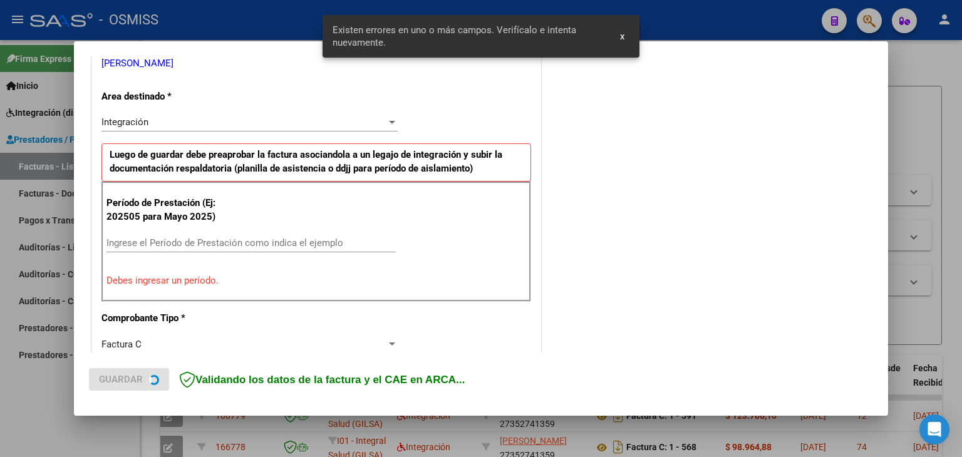
scroll to position [263, 0]
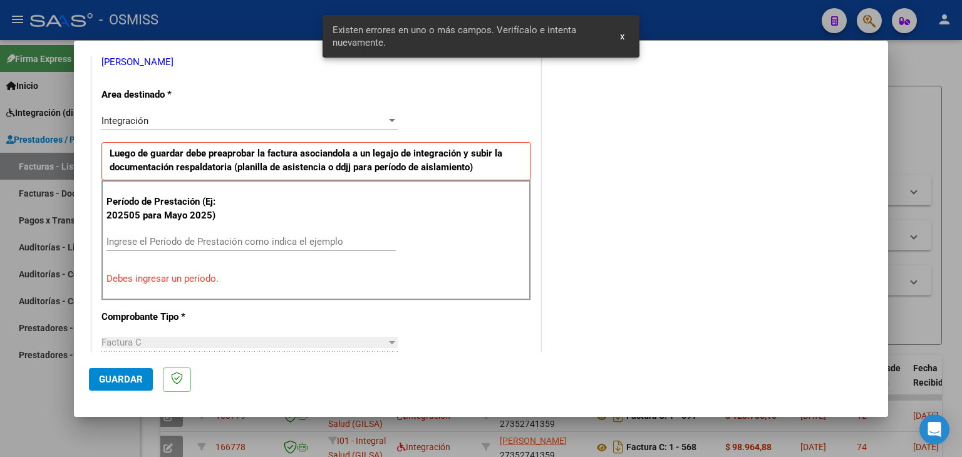
click at [221, 241] on input "Ingrese el Período de Prestación como indica el ejemplo" at bounding box center [250, 241] width 289 height 11
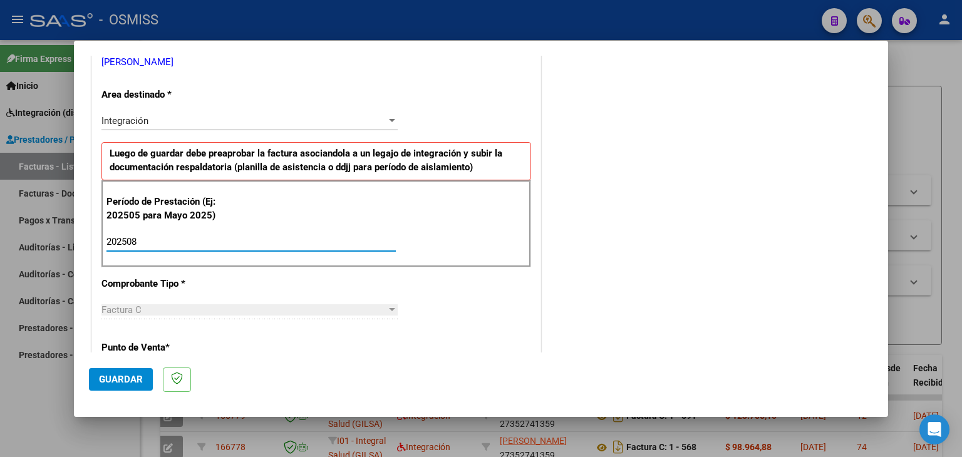
type input "202508"
click at [378, 219] on div "Período de Prestación (Ej: 202505 para Mayo 2025) 202508 Ingrese el Período de …" at bounding box center [316, 224] width 430 height 88
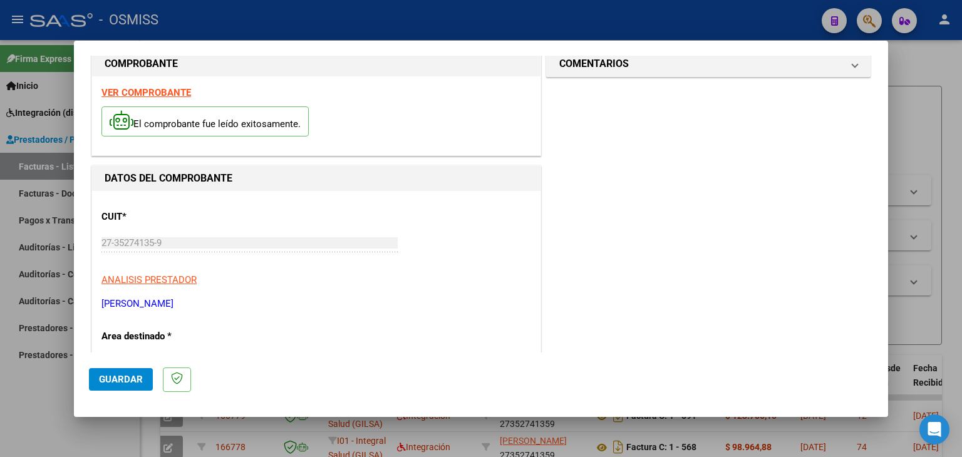
scroll to position [13, 0]
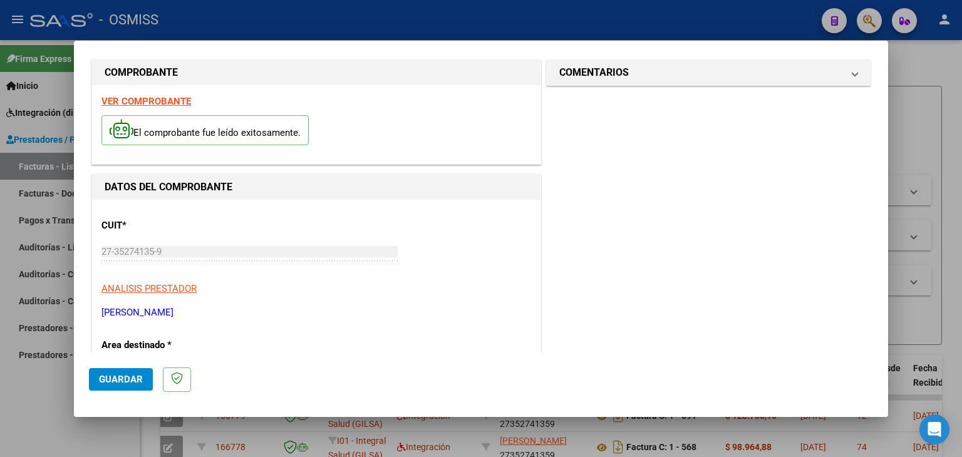
click at [171, 96] on strong "VER COMPROBANTE" at bounding box center [146, 101] width 90 height 11
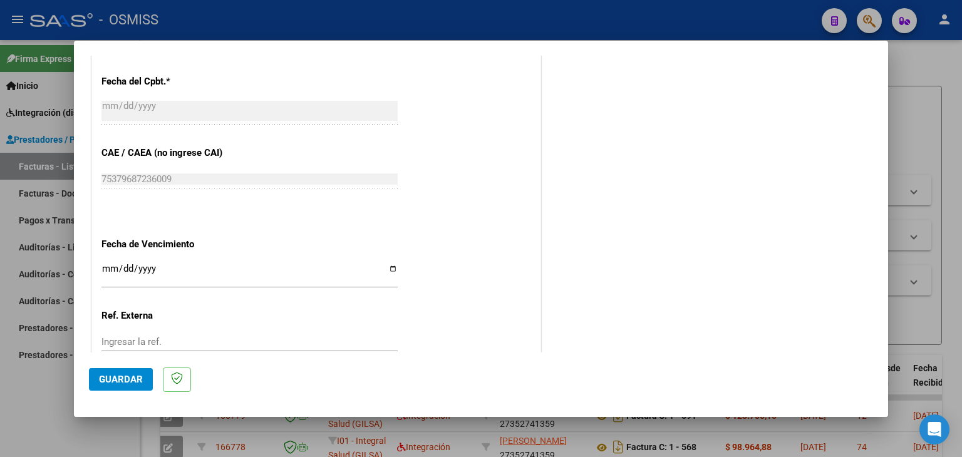
scroll to position [764, 0]
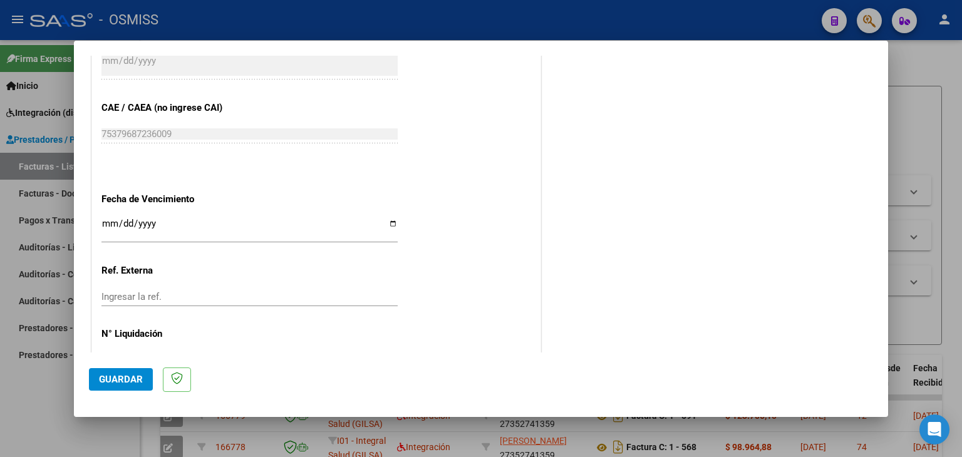
click at [107, 229] on input "Ingresar la fecha" at bounding box center [249, 229] width 296 height 20
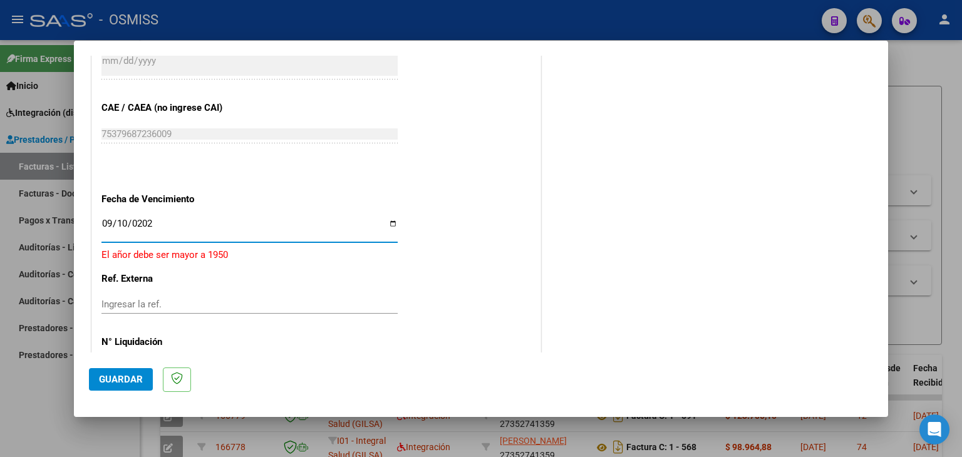
type input "2025-09-10"
click at [118, 388] on button "Guardar" at bounding box center [121, 379] width 64 height 23
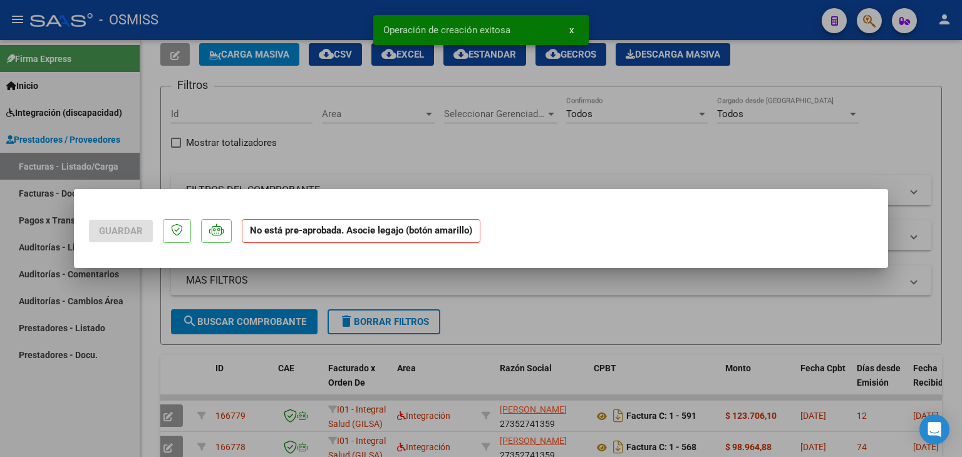
scroll to position [0, 0]
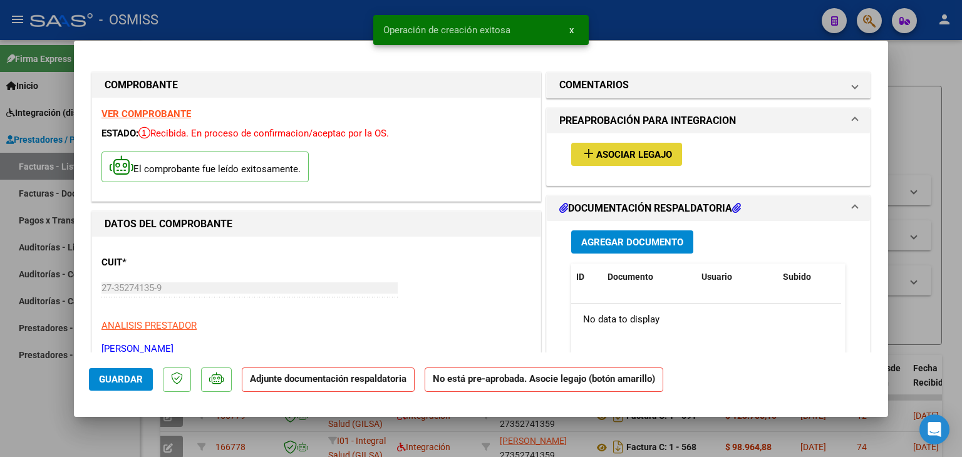
click at [617, 153] on span "Asociar Legajo" at bounding box center [634, 154] width 76 height 11
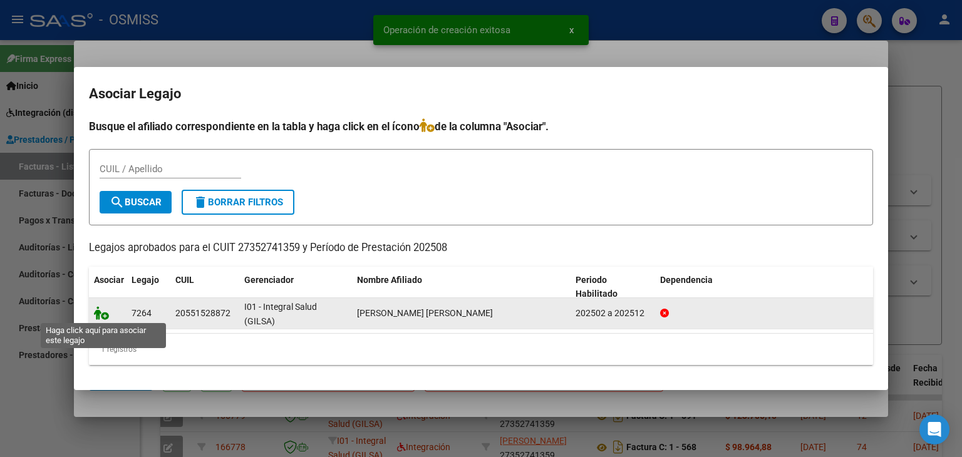
click at [101, 314] on icon at bounding box center [101, 313] width 15 height 14
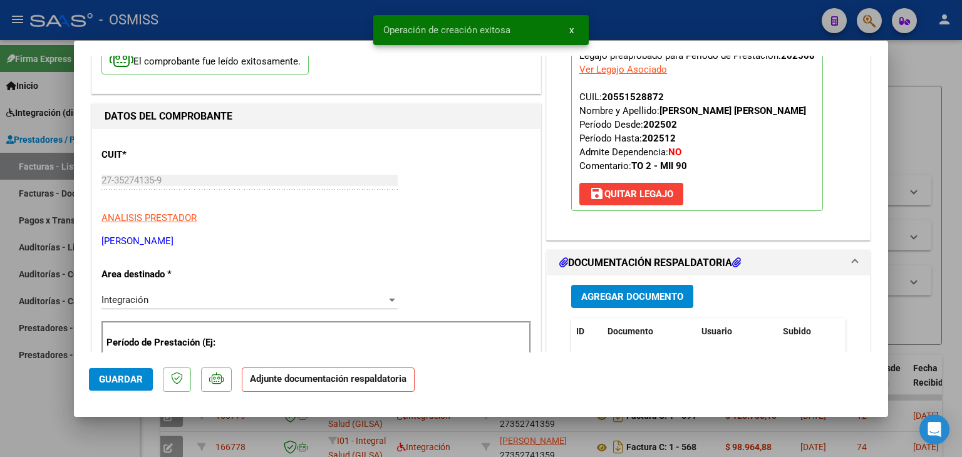
scroll to position [125, 0]
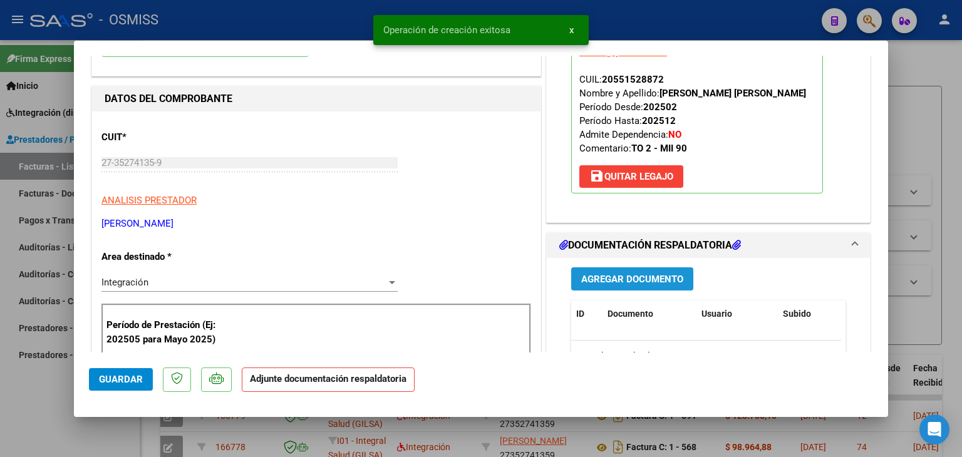
click at [654, 285] on span "Agregar Documento" at bounding box center [632, 279] width 102 height 11
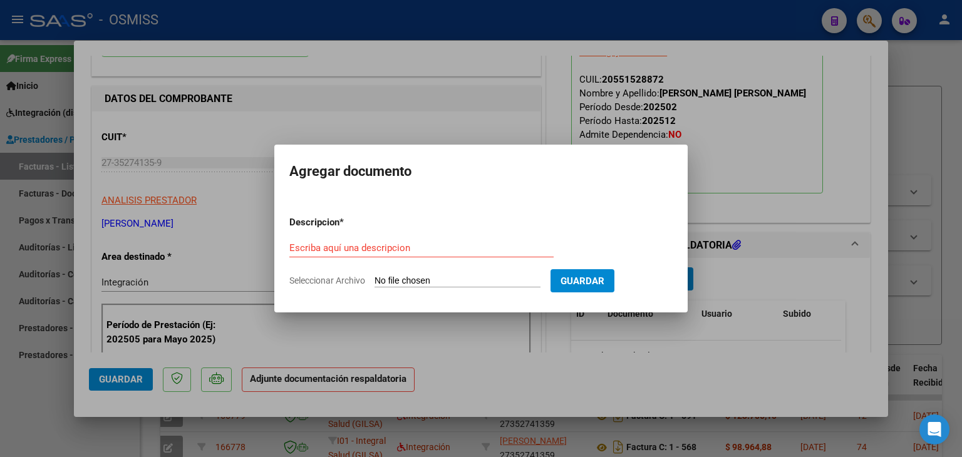
click at [414, 288] on form "Descripcion * Escriba aquí una descripcion Seleccionar Archivo Guardar" at bounding box center [480, 251] width 383 height 91
click at [400, 278] on input "Seleccionar Archivo" at bounding box center [457, 282] width 166 height 12
type input "C:\fakepath\jpg2pdf (91).pdf"
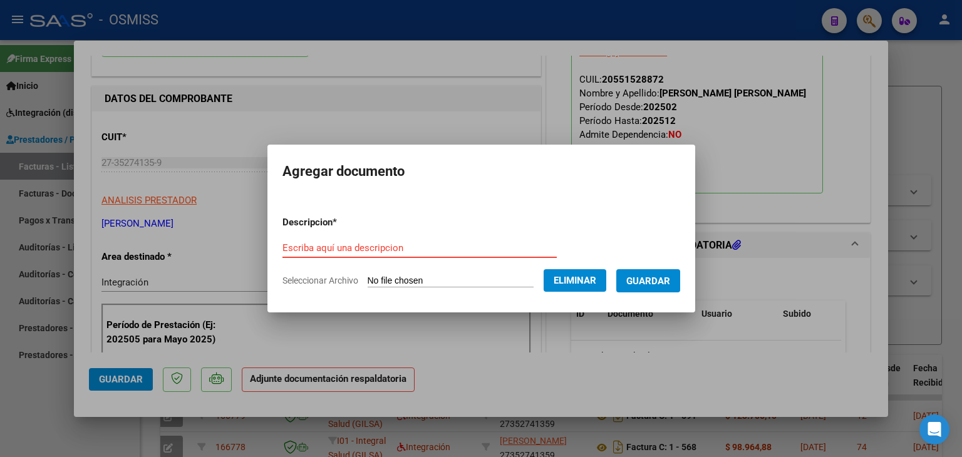
click at [369, 239] on div "Escriba aquí una descripcion" at bounding box center [419, 248] width 274 height 19
type input "planilla de asistencia"
click at [664, 274] on button "Guardar" at bounding box center [648, 280] width 64 height 23
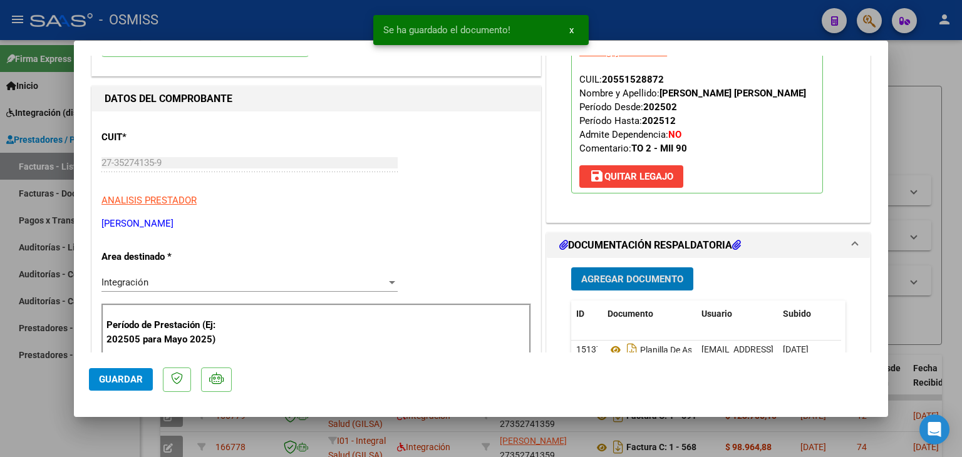
click at [123, 378] on span "Guardar" at bounding box center [121, 379] width 44 height 11
type input "$ 0,00"
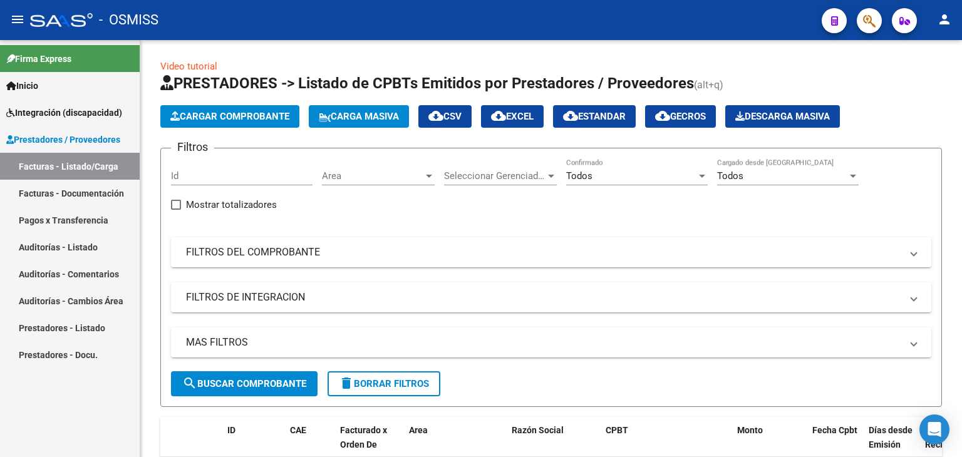
scroll to position [0, 0]
click at [244, 128] on button "Cargar Comprobante" at bounding box center [229, 117] width 139 height 23
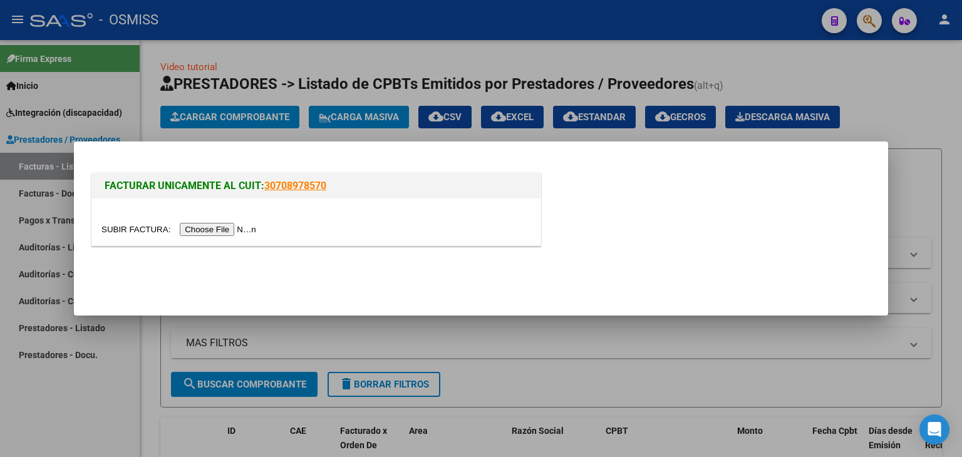
click at [234, 230] on input "file" at bounding box center [180, 229] width 158 height 13
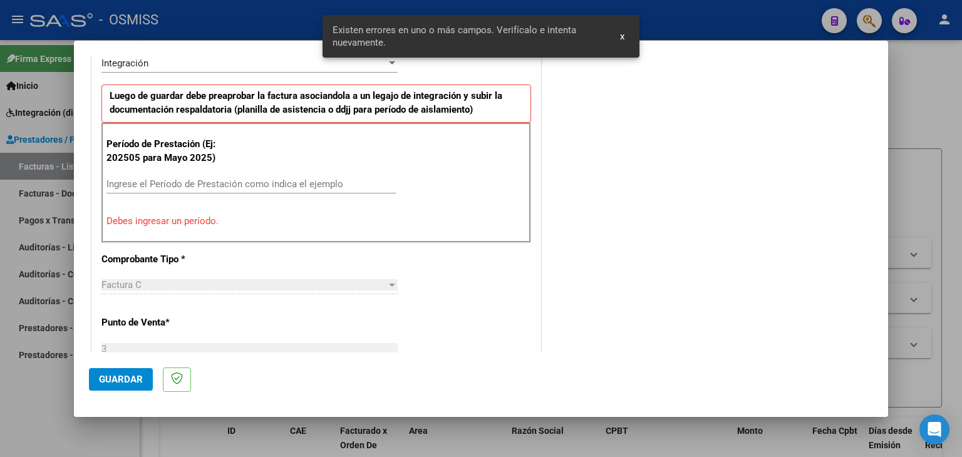
scroll to position [326, 0]
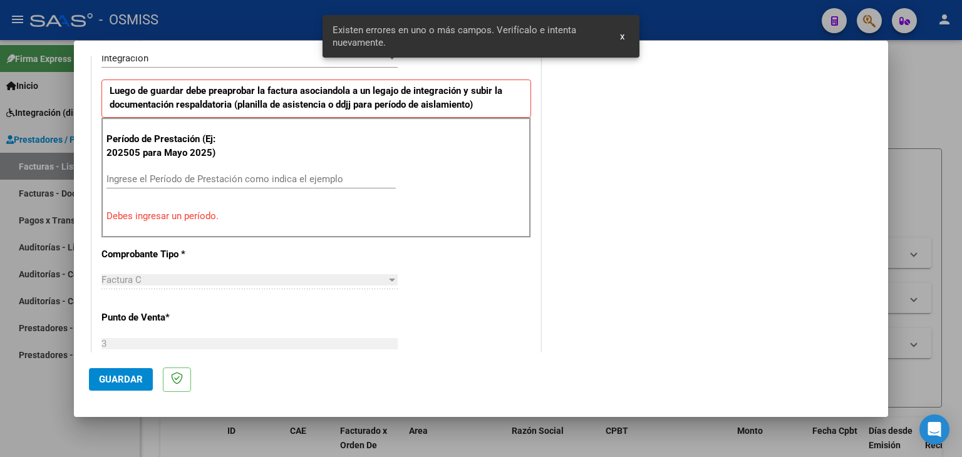
click at [257, 165] on div "Período de Prestación (Ej: 202505 para Mayo 2025) Ingrese el Período de Prestac…" at bounding box center [316, 178] width 430 height 120
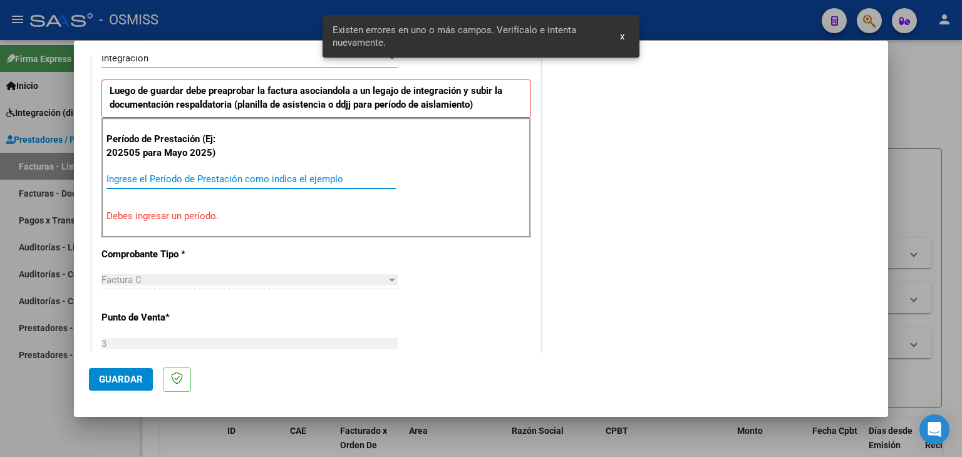
click at [262, 175] on input "Ingrese el Período de Prestación como indica el ejemplo" at bounding box center [250, 178] width 289 height 11
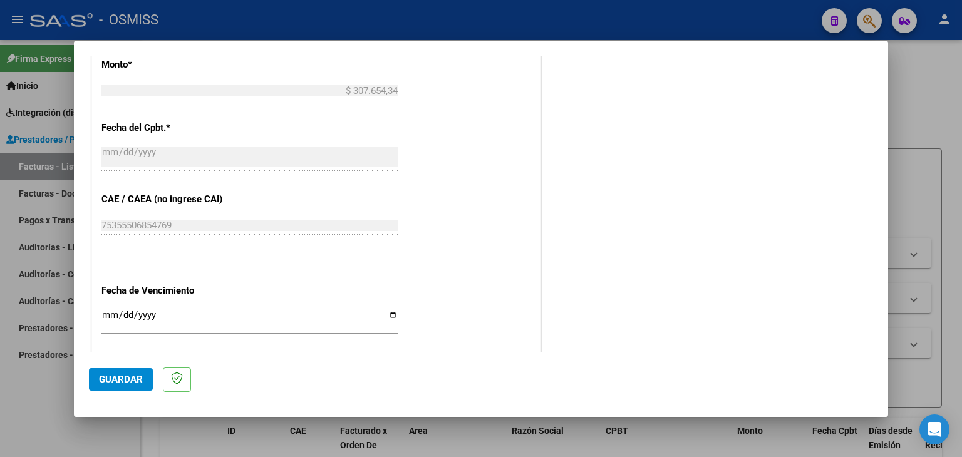
scroll to position [701, 0]
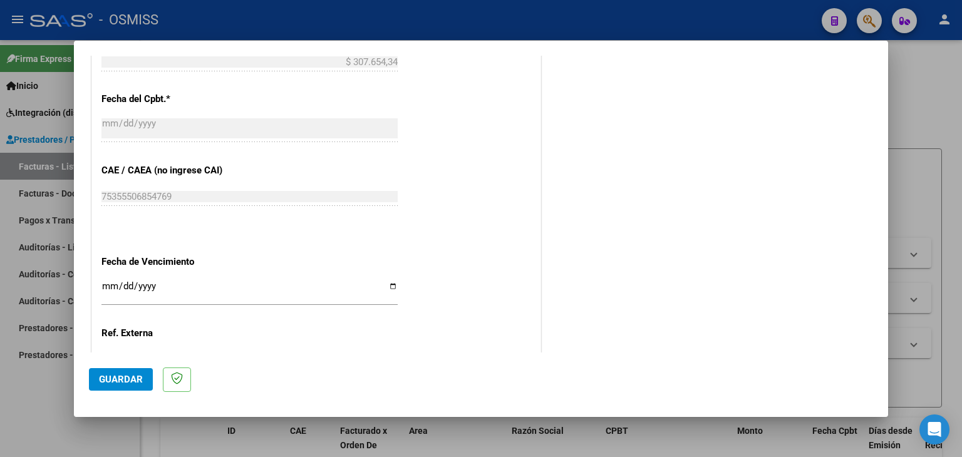
type input "202508"
click at [105, 281] on input "Ingresar la fecha" at bounding box center [249, 291] width 296 height 20
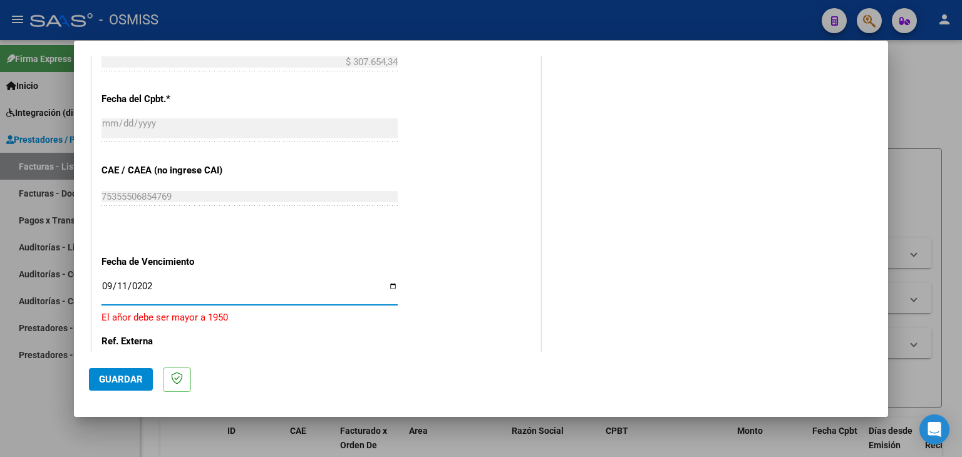
type input "[DATE]"
click at [139, 383] on span "Guardar" at bounding box center [121, 379] width 44 height 11
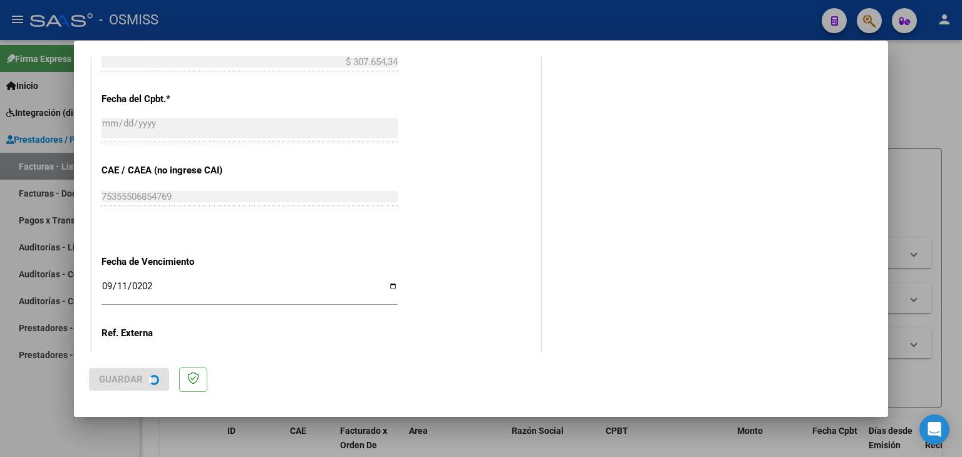
scroll to position [0, 0]
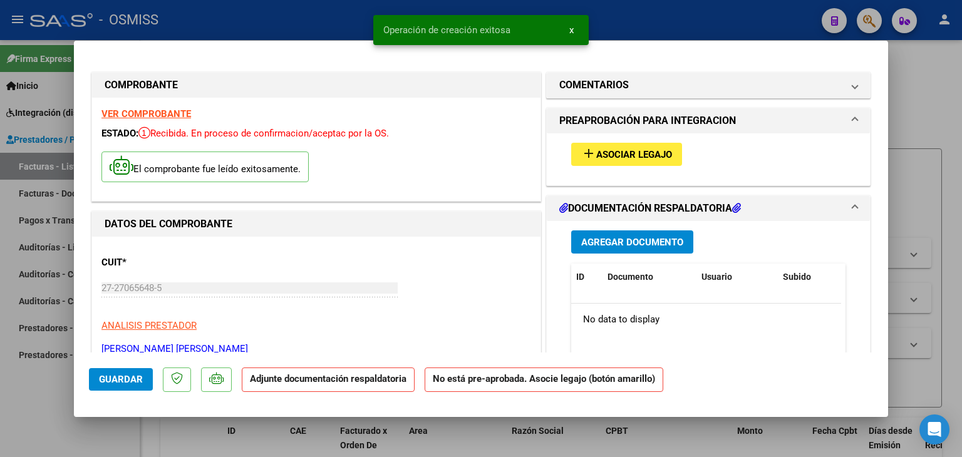
click at [632, 152] on span "Asociar Legajo" at bounding box center [634, 154] width 76 height 11
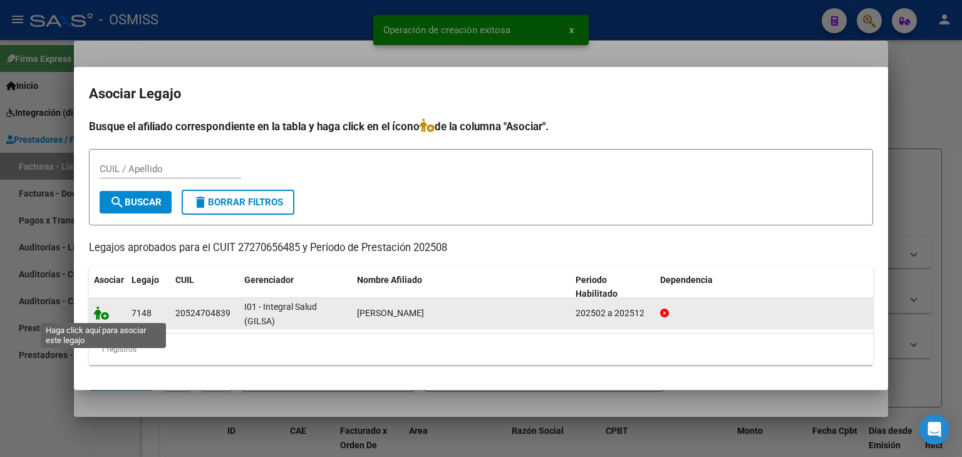
click at [105, 314] on icon at bounding box center [101, 313] width 15 height 14
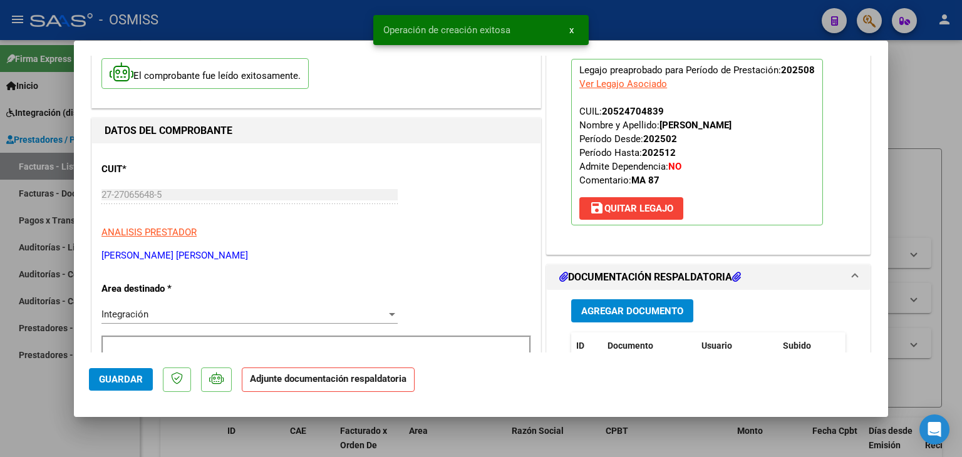
scroll to position [63, 0]
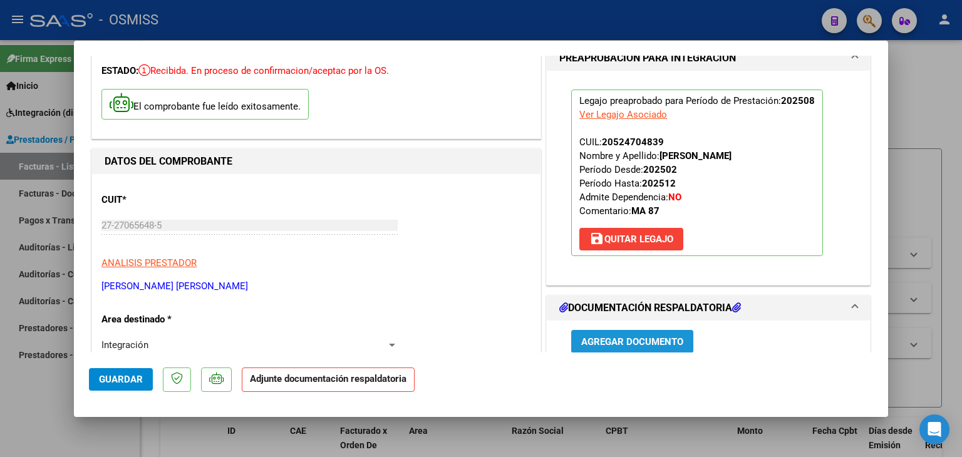
click at [633, 336] on span "Agregar Documento" at bounding box center [632, 341] width 102 height 11
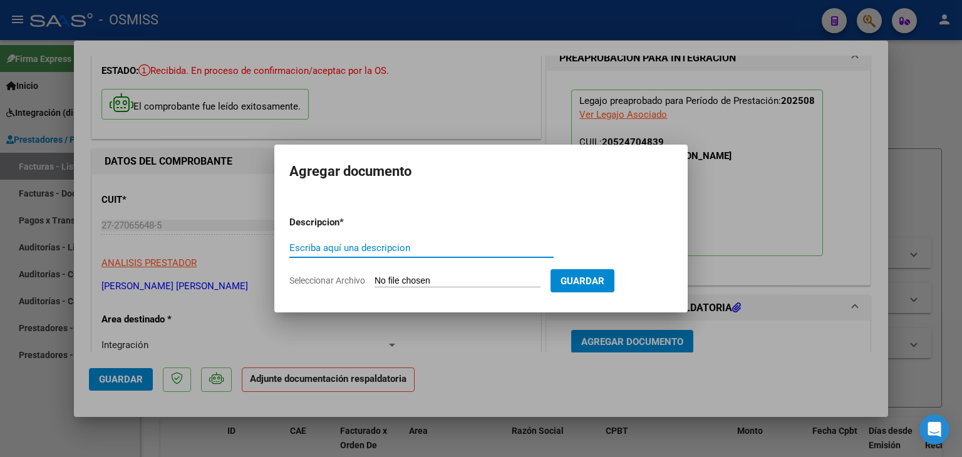
click at [403, 273] on form "Descripcion * Escriba aquí una descripcion Seleccionar Archivo Guardar" at bounding box center [480, 251] width 383 height 91
click at [406, 277] on input "Seleccionar Archivo" at bounding box center [457, 282] width 166 height 12
type input "C:\fakepath\agosto asistencia.pdf"
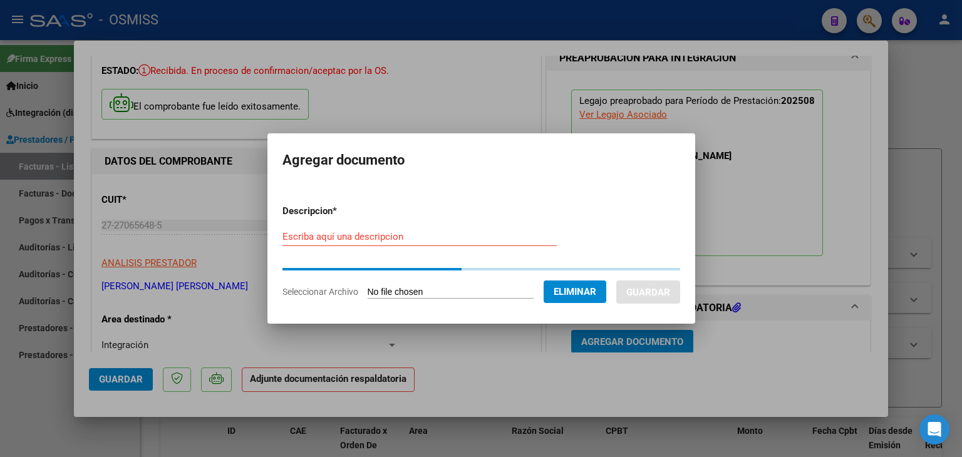
click at [353, 237] on input "Escriba aquí una descripcion" at bounding box center [419, 236] width 274 height 11
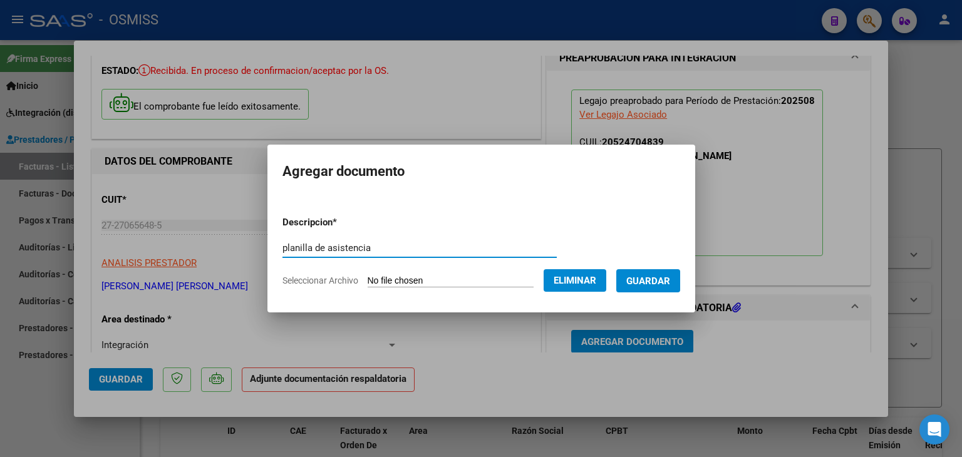
type input "planilla de asistencia"
click at [661, 282] on span "Guardar" at bounding box center [648, 281] width 44 height 11
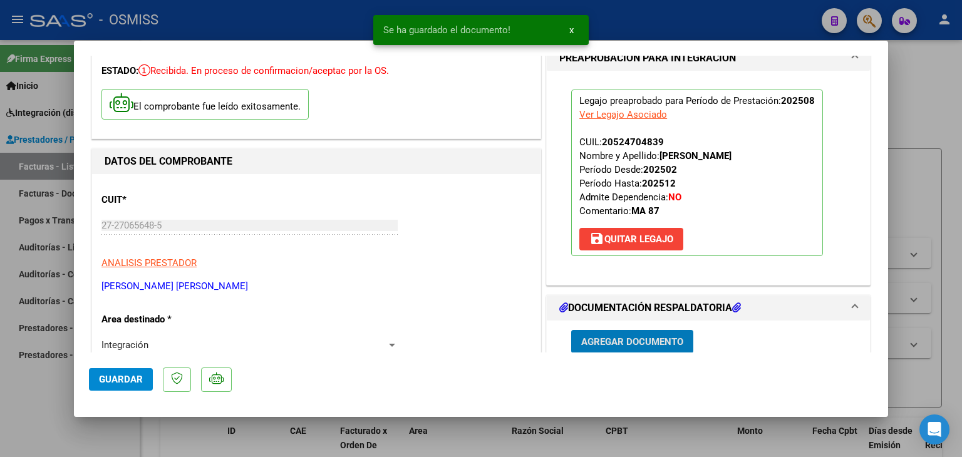
click at [138, 384] on span "Guardar" at bounding box center [121, 379] width 44 height 11
type input "$ 0,00"
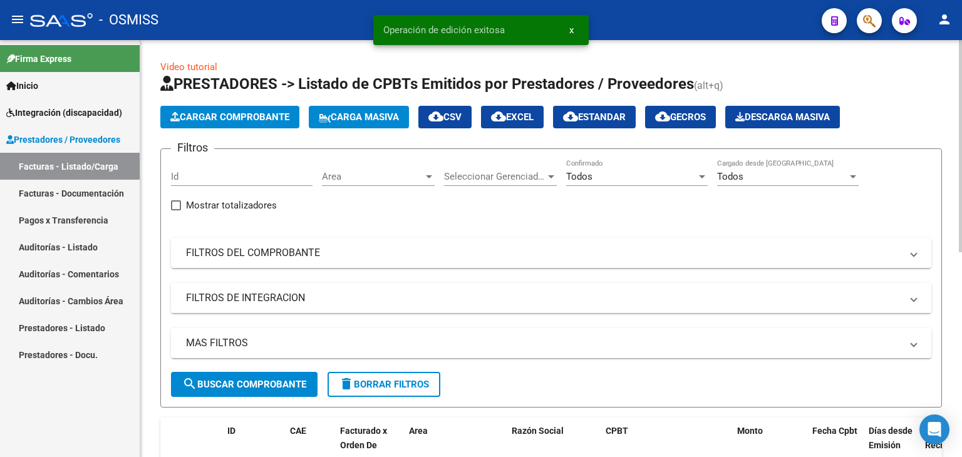
click at [212, 110] on button "Cargar Comprobante" at bounding box center [229, 117] width 139 height 23
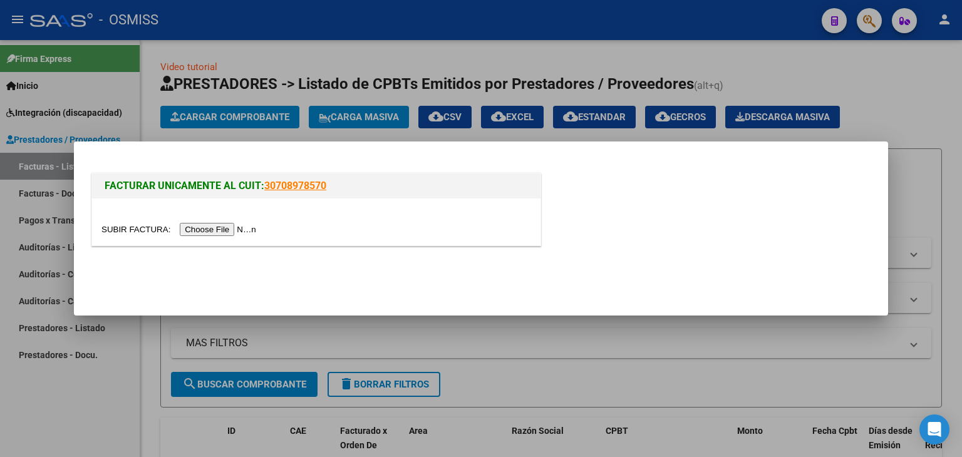
click at [226, 234] on input "file" at bounding box center [180, 229] width 158 height 13
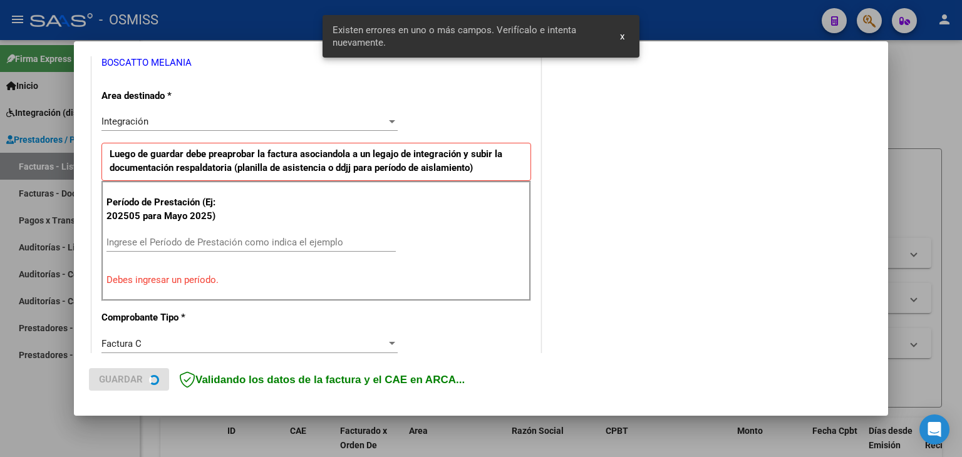
scroll to position [250, 0]
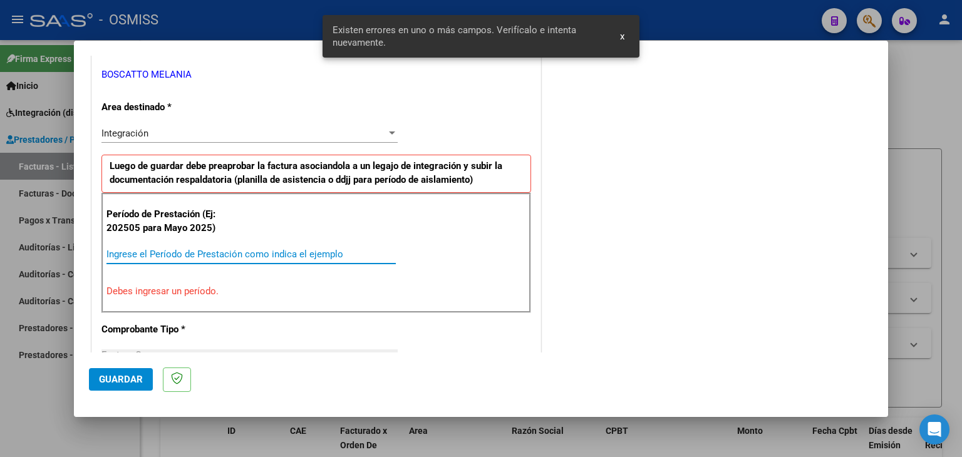
click at [277, 255] on input "Ingrese el Período de Prestación como indica el ejemplo" at bounding box center [250, 254] width 289 height 11
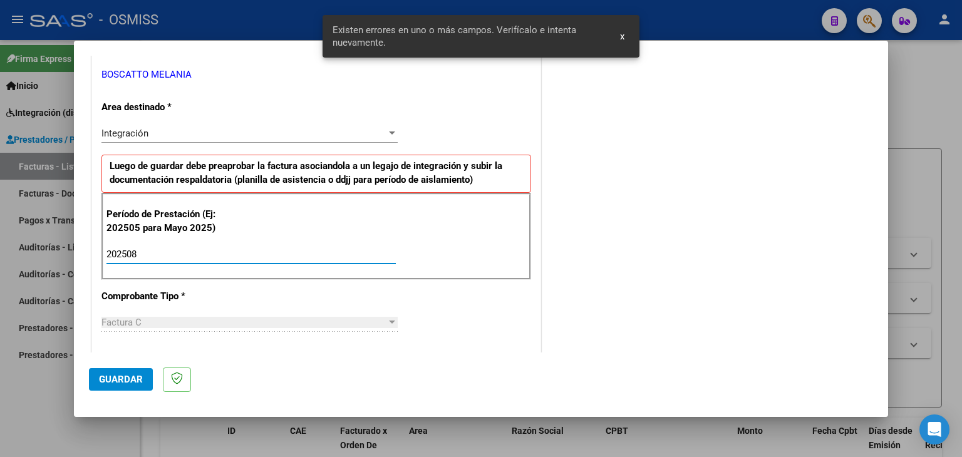
click at [308, 249] on input "202508" at bounding box center [250, 254] width 289 height 11
type input "202508"
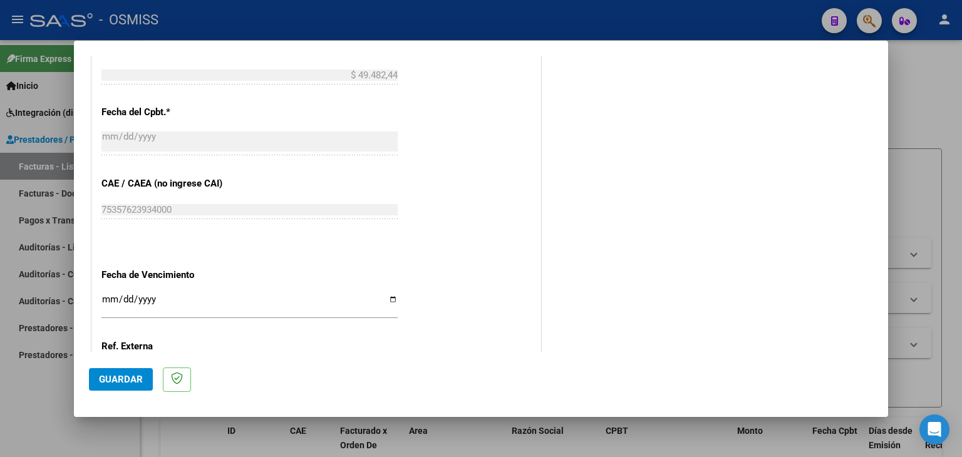
scroll to position [689, 0]
click at [110, 296] on input "Ingresar la fecha" at bounding box center [249, 304] width 296 height 20
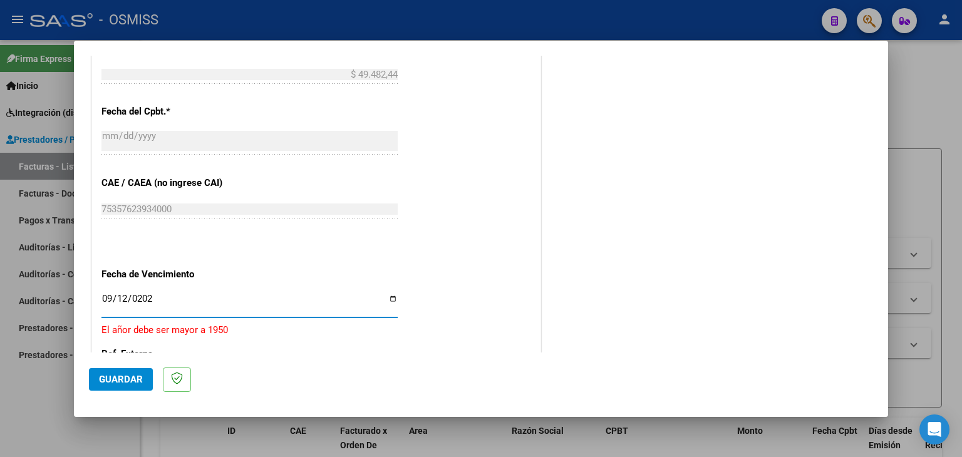
type input "2025-09-12"
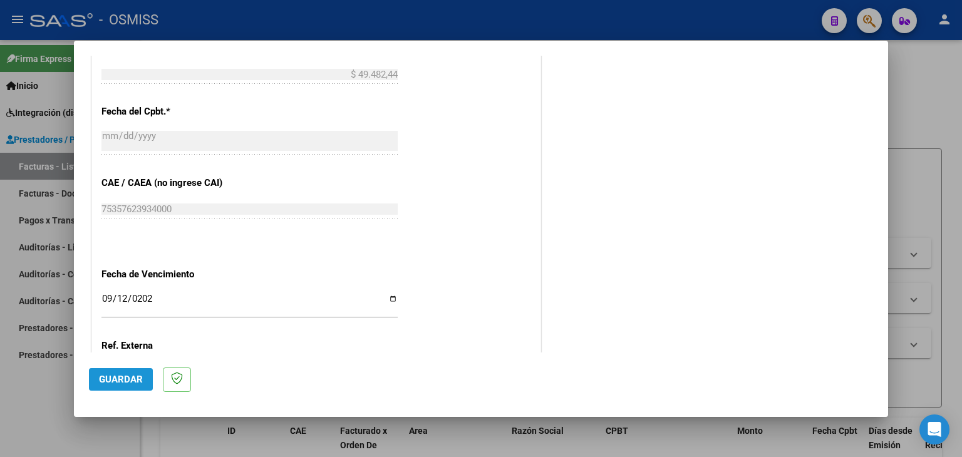
click at [105, 374] on span "Guardar" at bounding box center [121, 379] width 44 height 11
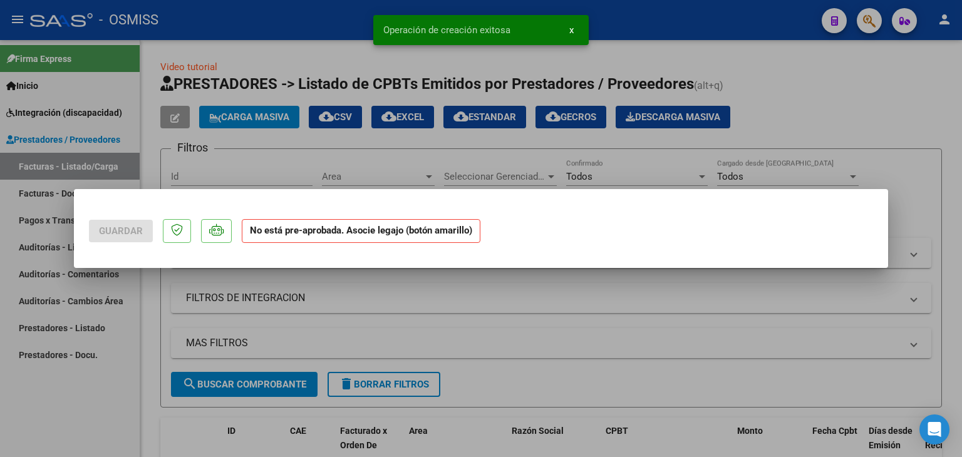
scroll to position [0, 0]
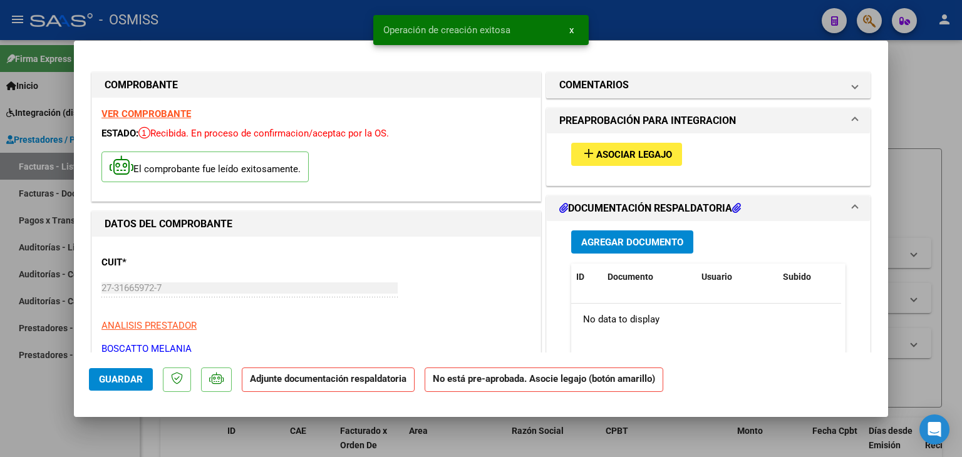
click at [644, 138] on div "add Asociar Legajo" at bounding box center [708, 154] width 293 height 42
click at [646, 154] on span "Asociar Legajo" at bounding box center [634, 154] width 76 height 11
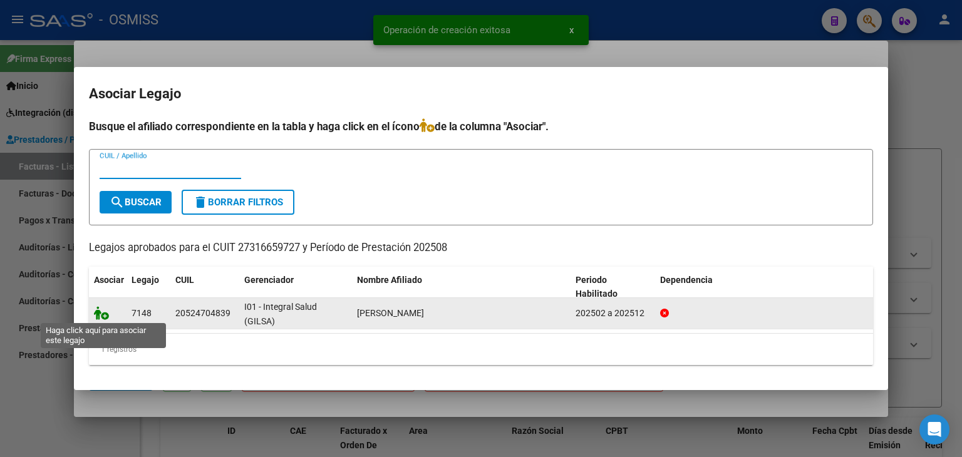
click at [99, 309] on icon at bounding box center [101, 313] width 15 height 14
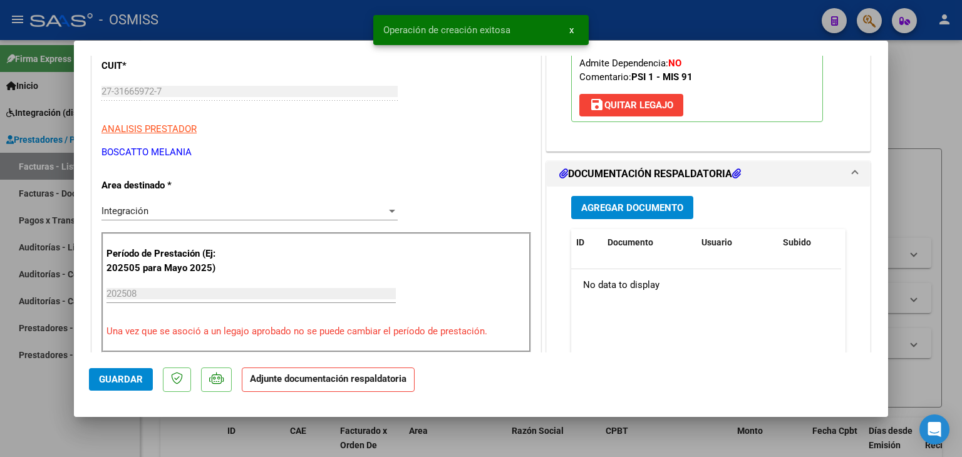
scroll to position [250, 0]
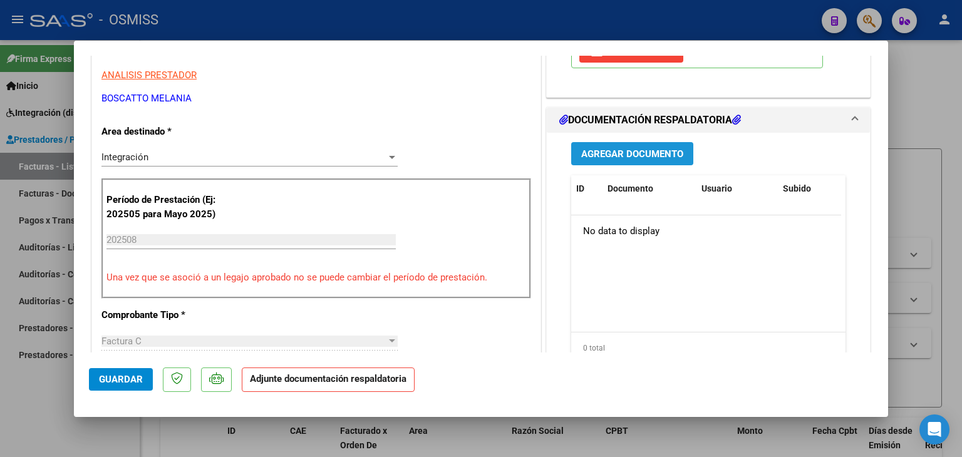
click at [621, 150] on span "Agregar Documento" at bounding box center [632, 153] width 102 height 11
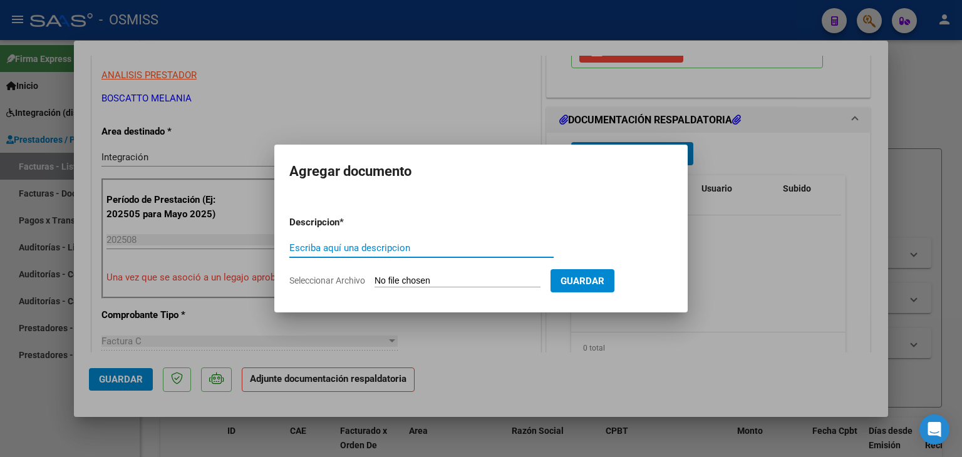
click at [460, 281] on input "Seleccionar Archivo" at bounding box center [457, 282] width 166 height 12
type input "C:\fakepath\ASISTENCIA ROMEO.pdf"
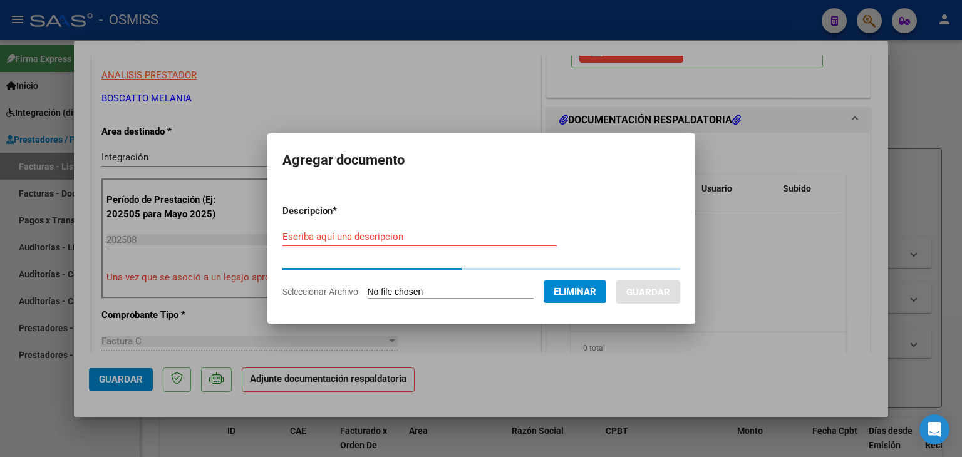
click at [368, 232] on input "Escriba aquí una descripcion" at bounding box center [419, 236] width 274 height 11
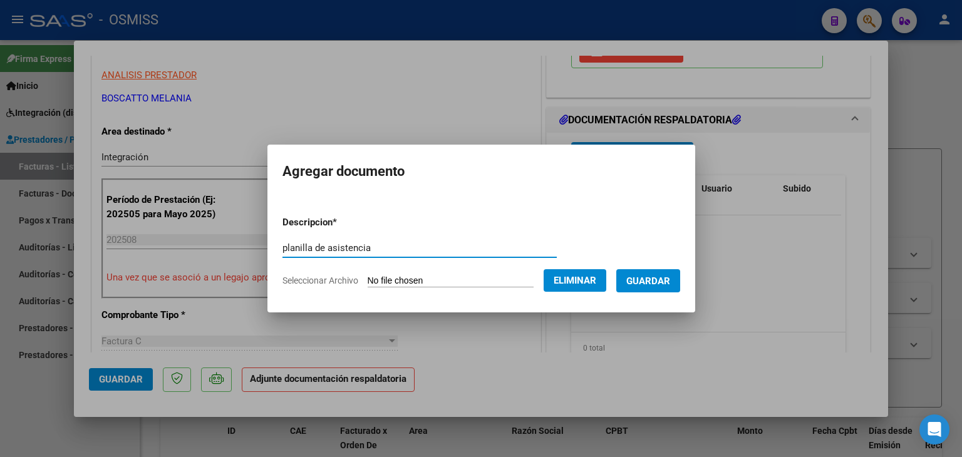
type input "planilla de asistencia"
click at [680, 279] on button "Guardar" at bounding box center [648, 280] width 64 height 23
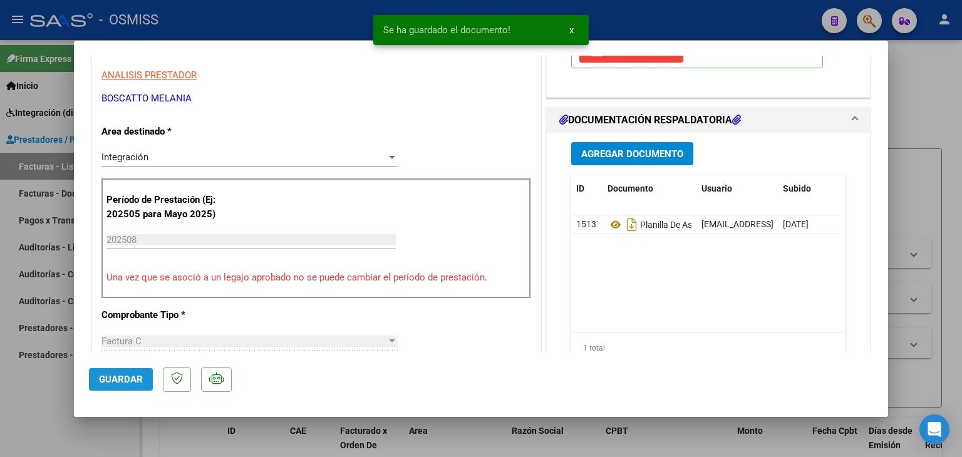
click at [110, 383] on span "Guardar" at bounding box center [121, 379] width 44 height 11
type input "$ 0,00"
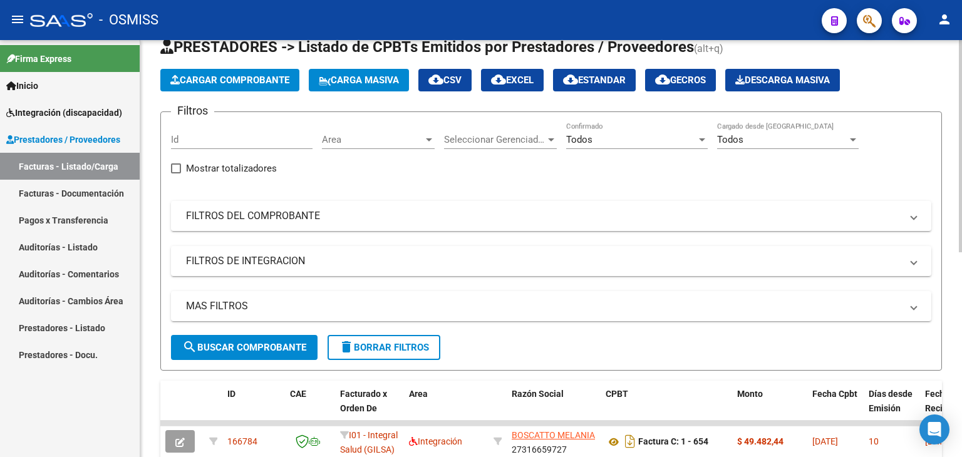
scroll to position [28, 0]
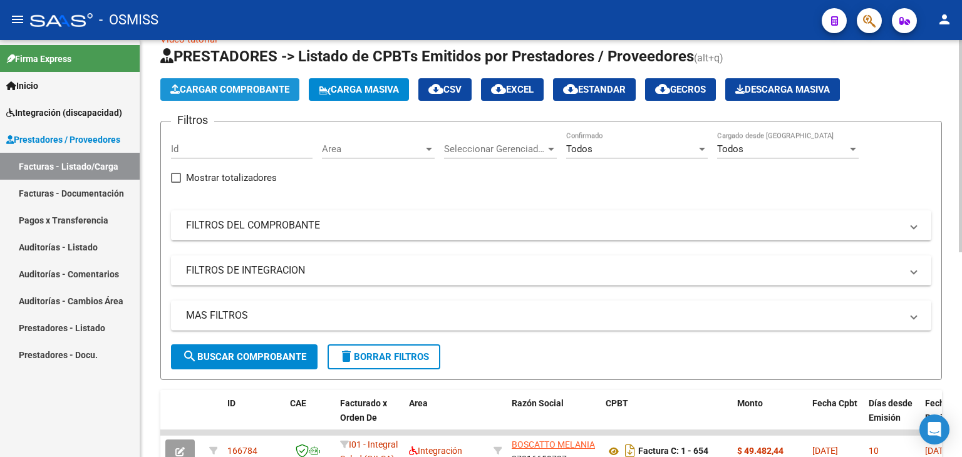
click at [250, 93] on span "Cargar Comprobante" at bounding box center [229, 89] width 119 height 11
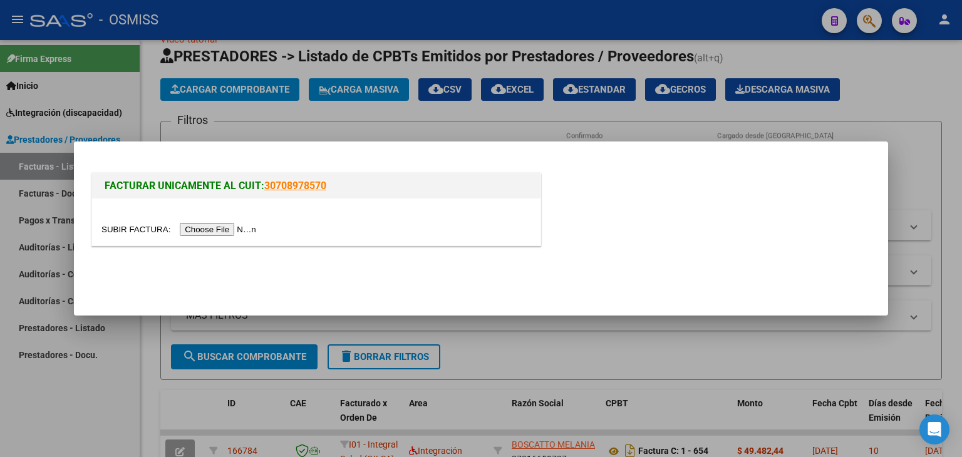
click at [226, 219] on div at bounding box center [316, 221] width 448 height 47
click at [227, 229] on input "file" at bounding box center [180, 229] width 158 height 13
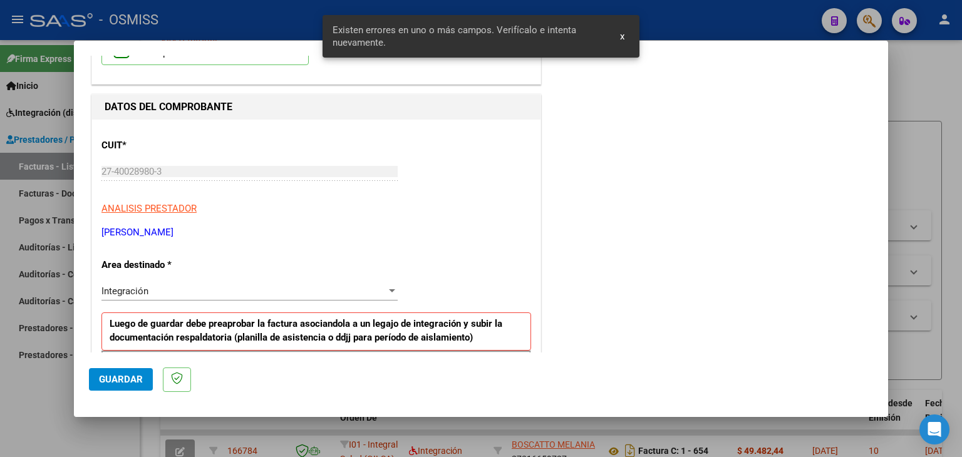
scroll to position [0, 0]
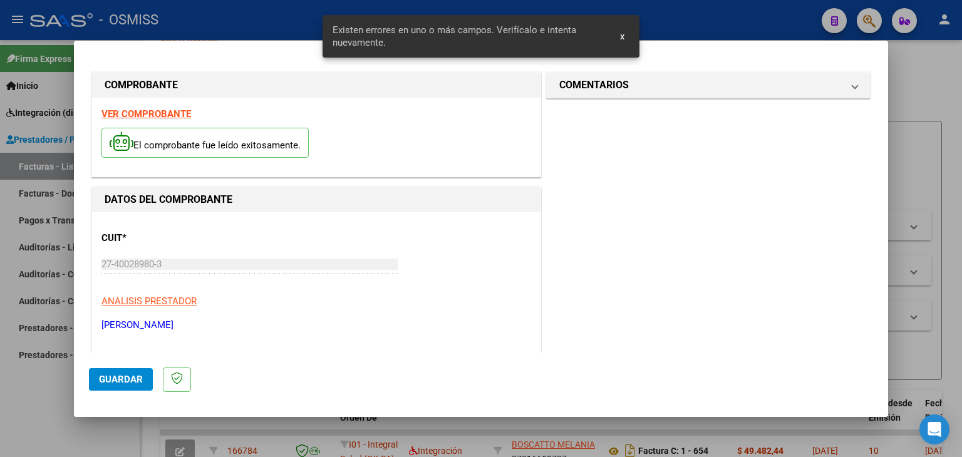
click at [155, 111] on strong "VER COMPROBANTE" at bounding box center [146, 113] width 90 height 11
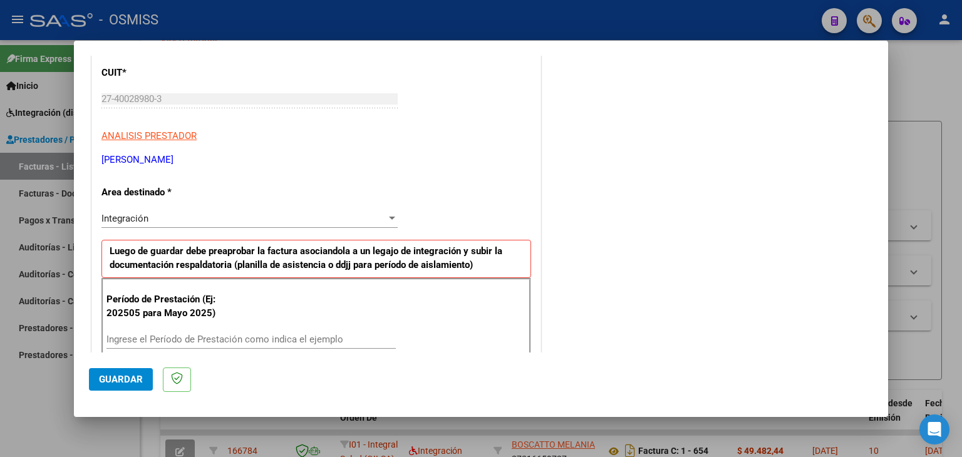
scroll to position [188, 0]
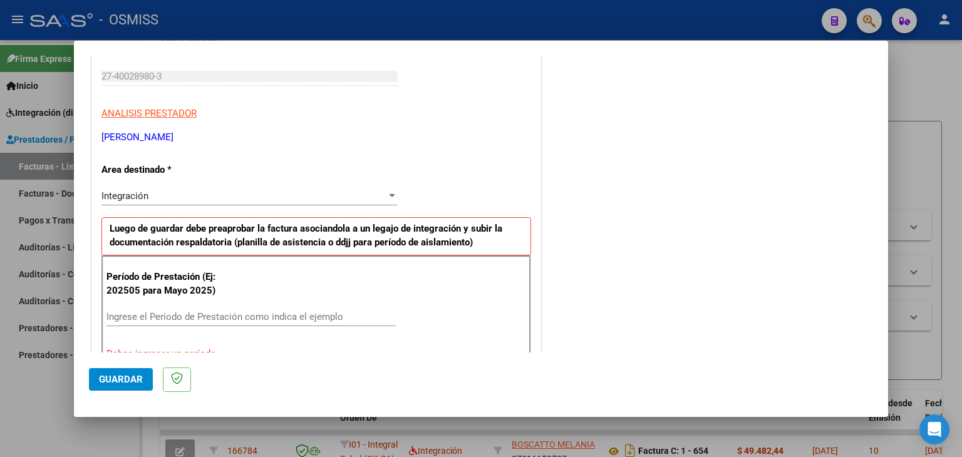
click at [182, 324] on div "Ingrese el Período de Prestación como indica el ejemplo" at bounding box center [250, 316] width 289 height 19
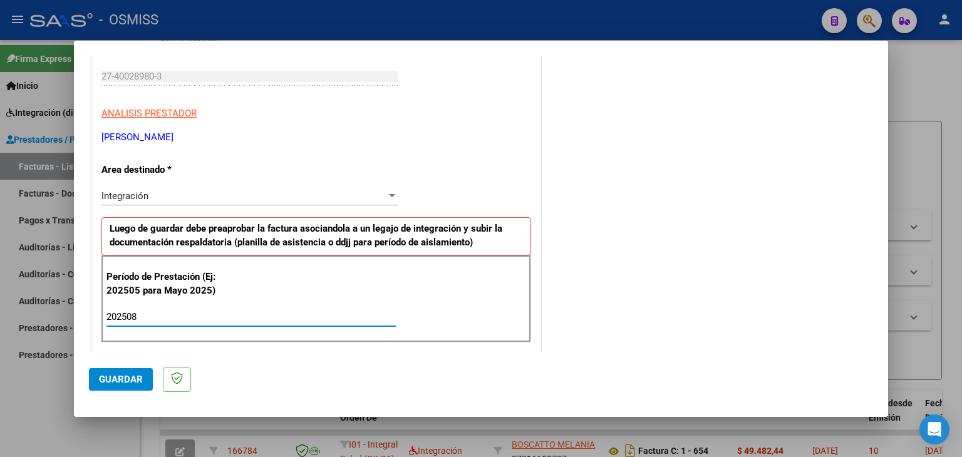
click at [168, 311] on input "202508" at bounding box center [250, 316] width 289 height 11
type input "202508"
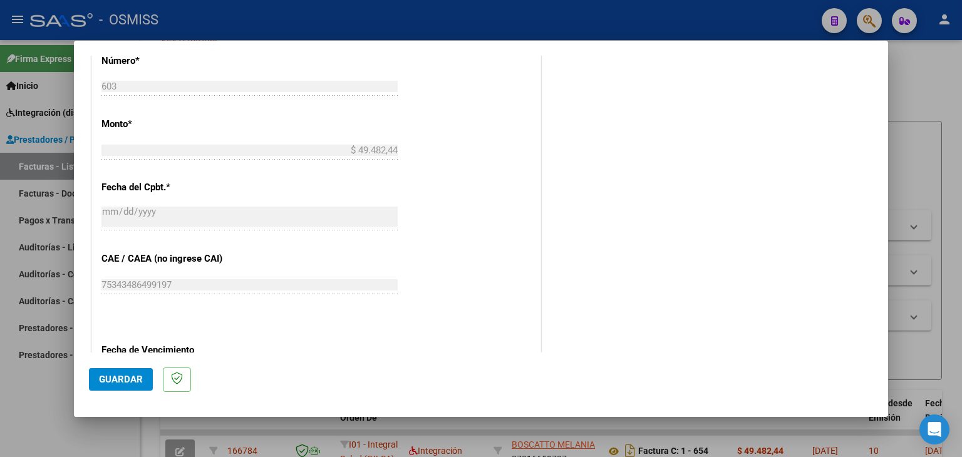
scroll to position [751, 0]
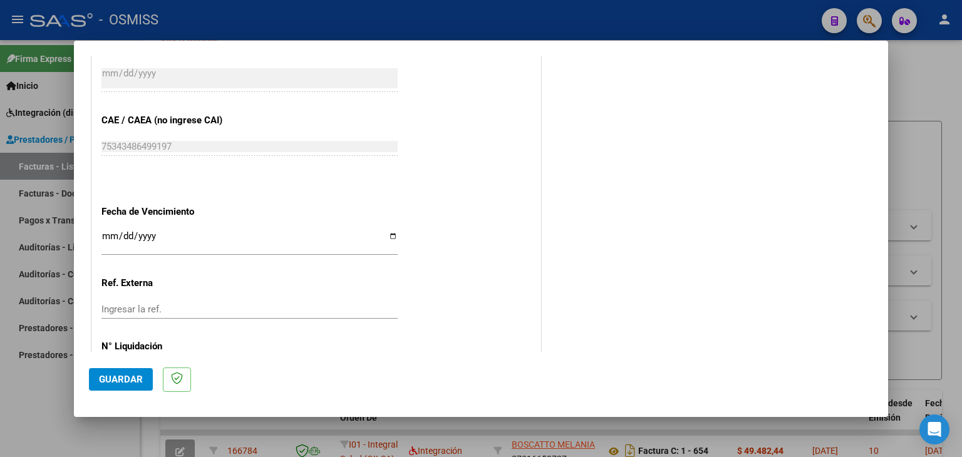
click at [106, 234] on input "Ingresar la fecha" at bounding box center [249, 241] width 296 height 20
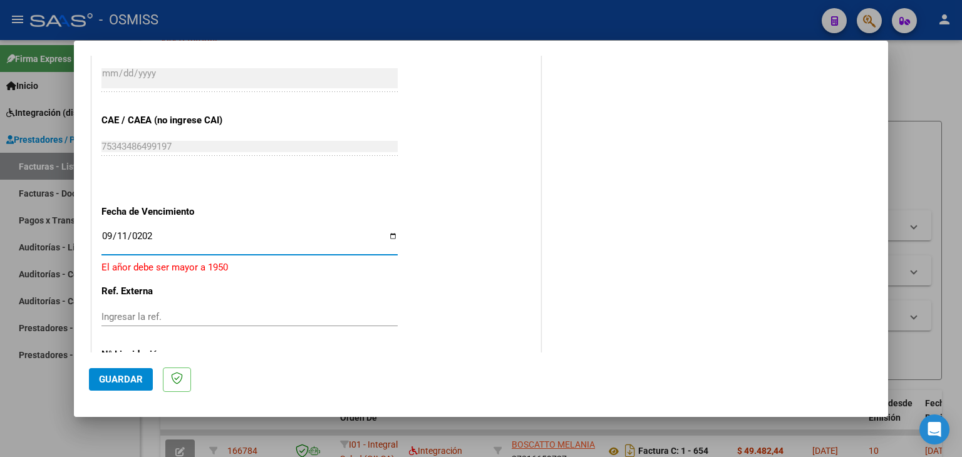
type input "[DATE]"
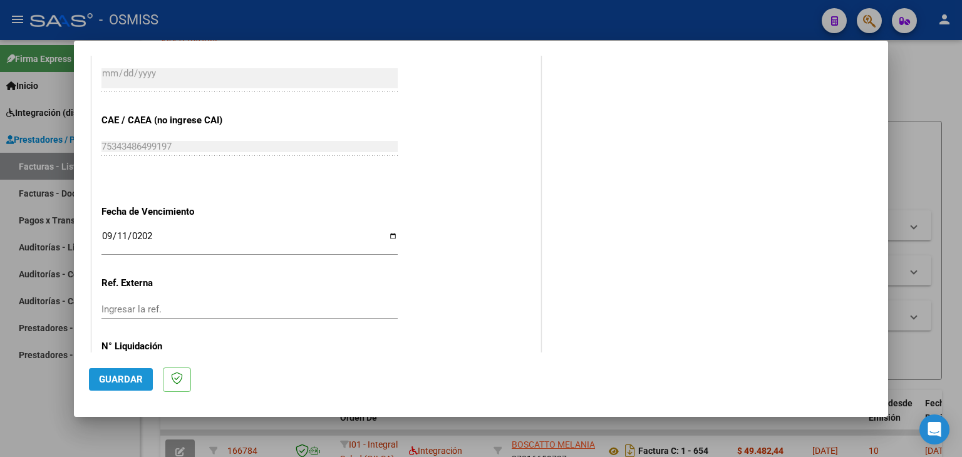
click at [121, 379] on span "Guardar" at bounding box center [121, 379] width 44 height 11
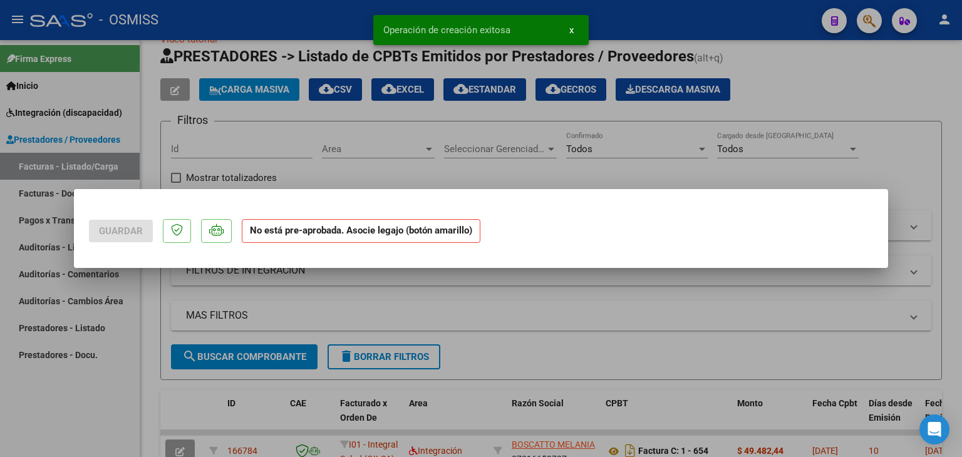
scroll to position [0, 0]
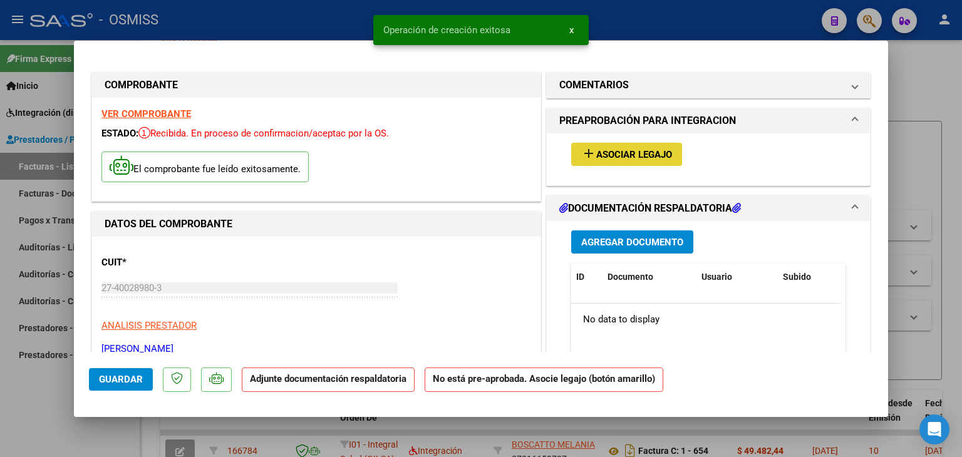
click at [641, 157] on span "Asociar Legajo" at bounding box center [634, 154] width 76 height 11
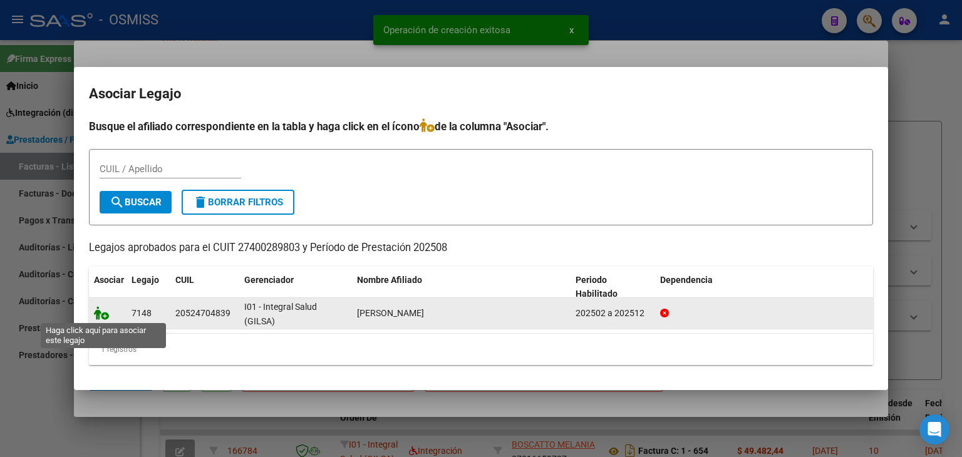
click at [103, 317] on icon at bounding box center [101, 313] width 15 height 14
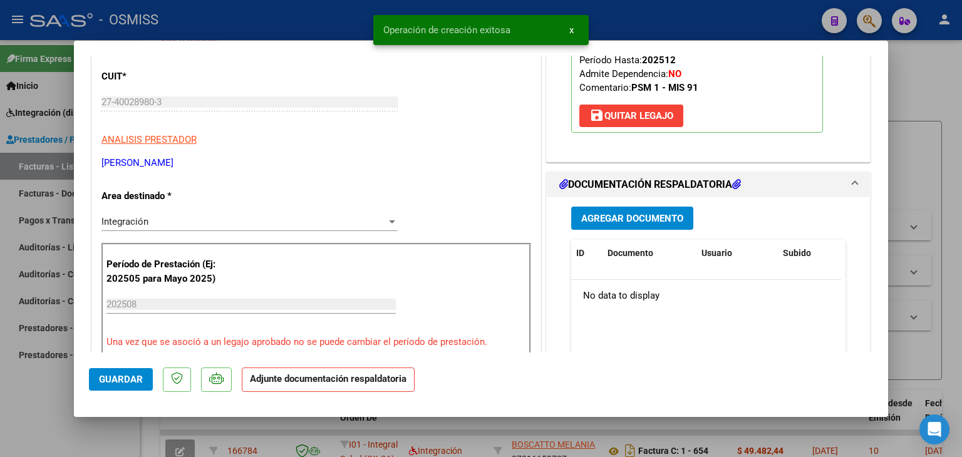
scroll to position [188, 0]
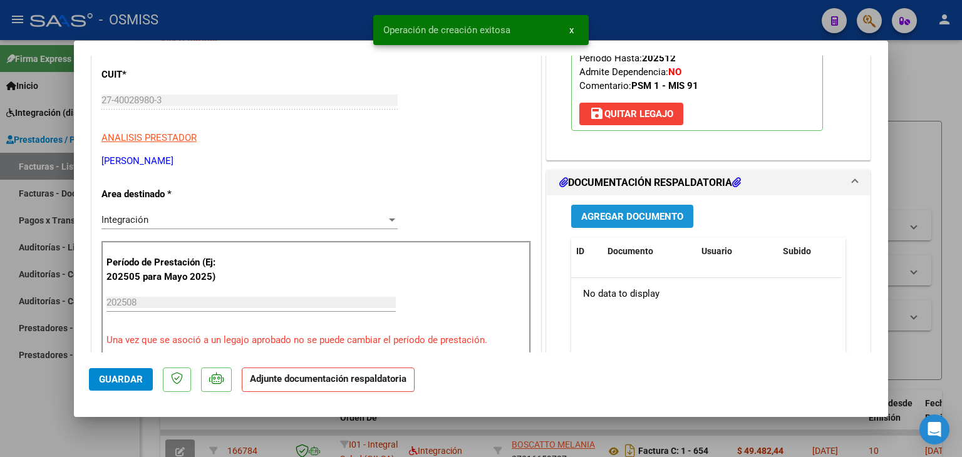
click at [651, 216] on span "Agregar Documento" at bounding box center [632, 216] width 102 height 11
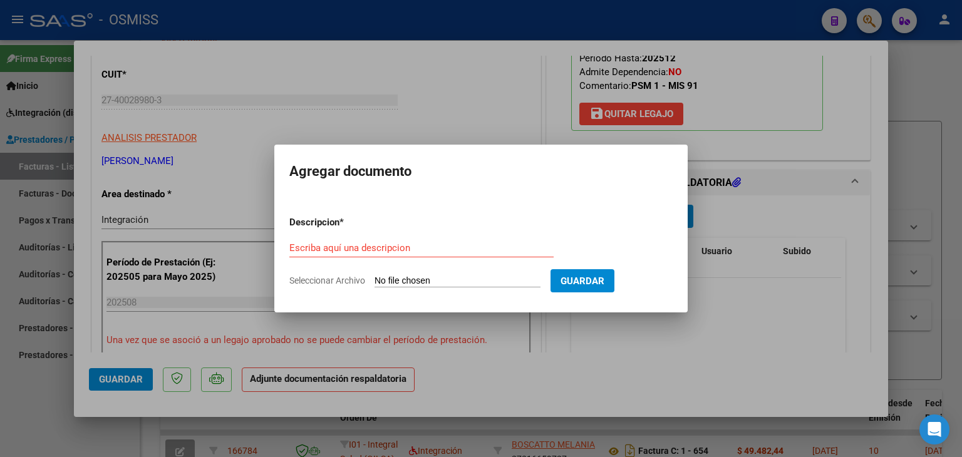
click at [445, 277] on input "Seleccionar Archivo" at bounding box center [457, 282] width 166 height 12
type input "C:\fakepath\maxi romeo agosto.pdf"
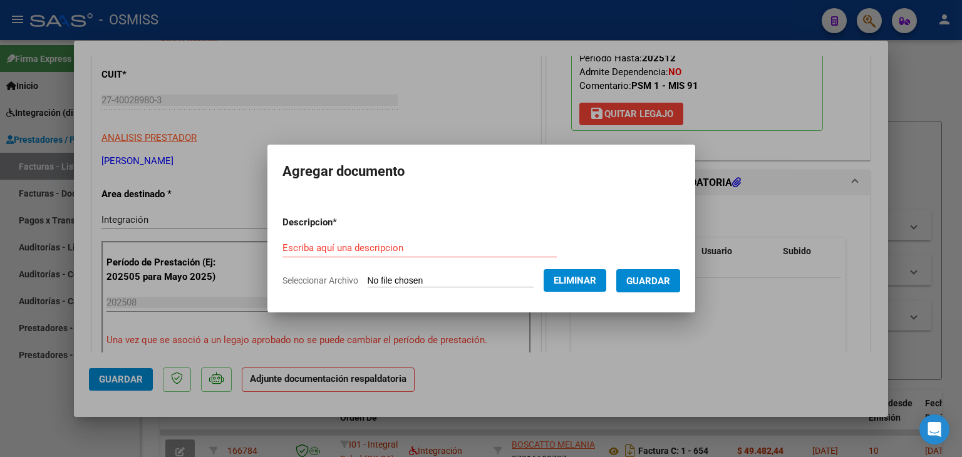
click at [378, 239] on div "Escriba aquí una descripcion" at bounding box center [419, 248] width 274 height 19
type input "planilla de asistencia"
click at [670, 279] on span "Guardar" at bounding box center [648, 281] width 44 height 11
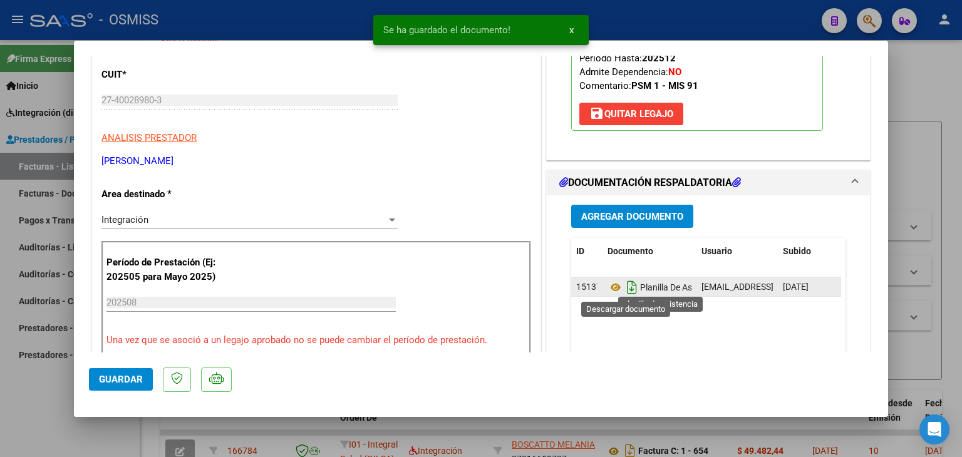
click at [626, 294] on icon "Descargar documento" at bounding box center [632, 287] width 16 height 20
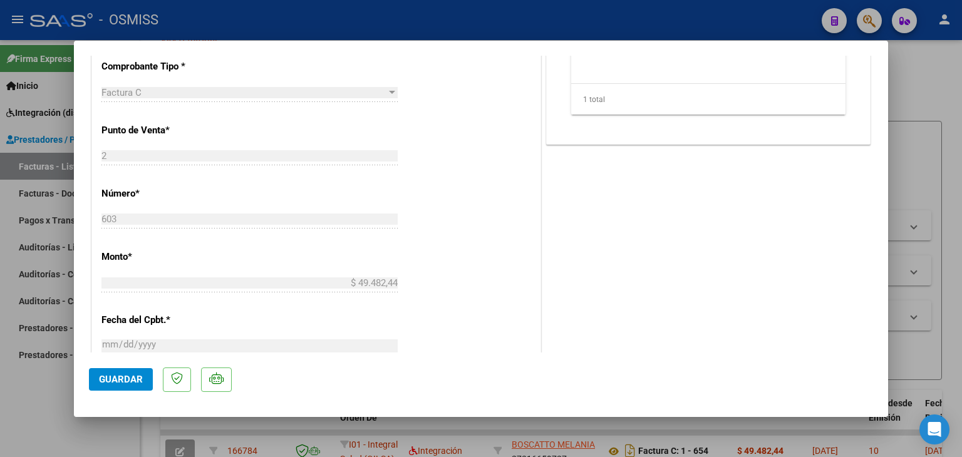
scroll to position [501, 0]
click at [114, 380] on span "Guardar" at bounding box center [121, 379] width 44 height 11
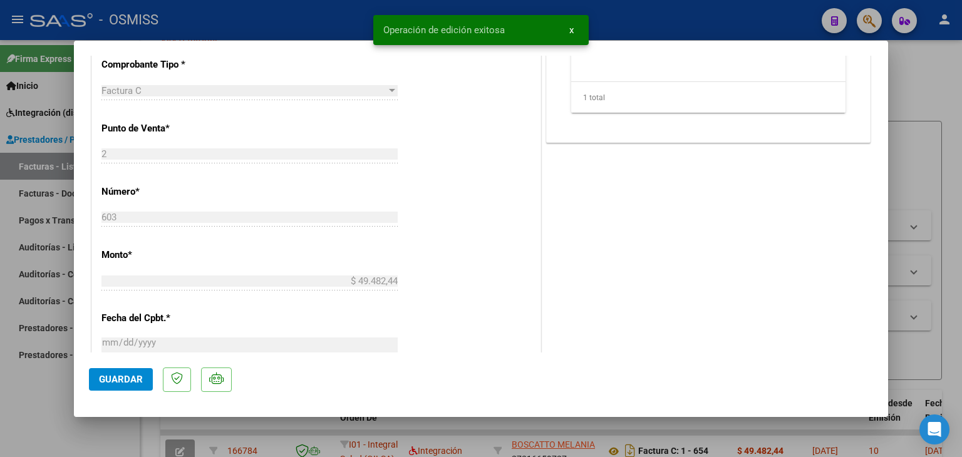
type input "$ 0,00"
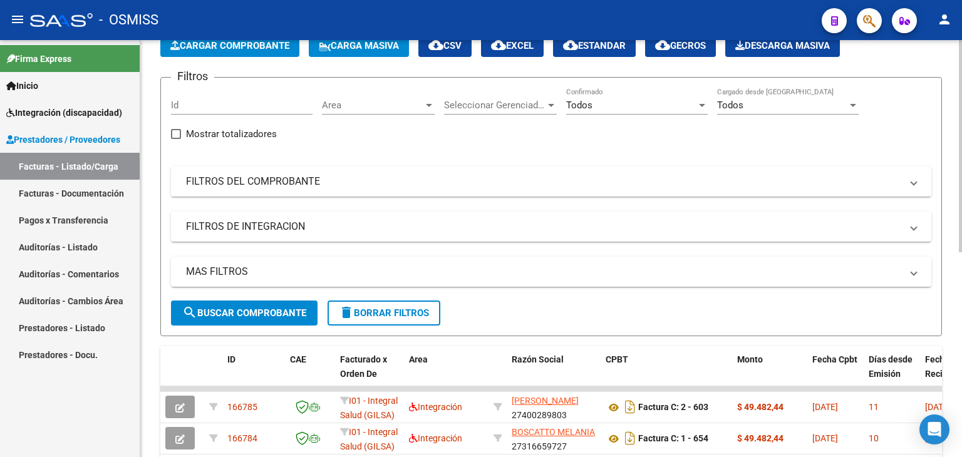
scroll to position [28, 0]
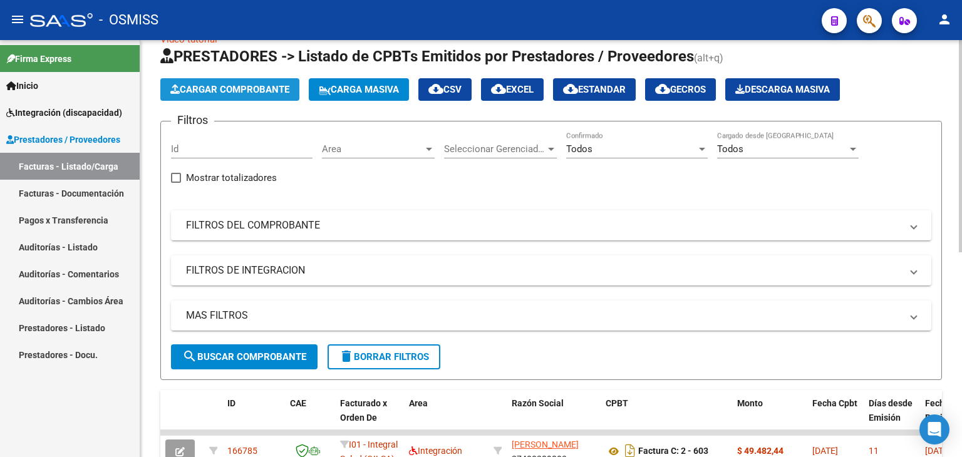
click at [257, 95] on span "Cargar Comprobante" at bounding box center [229, 89] width 119 height 11
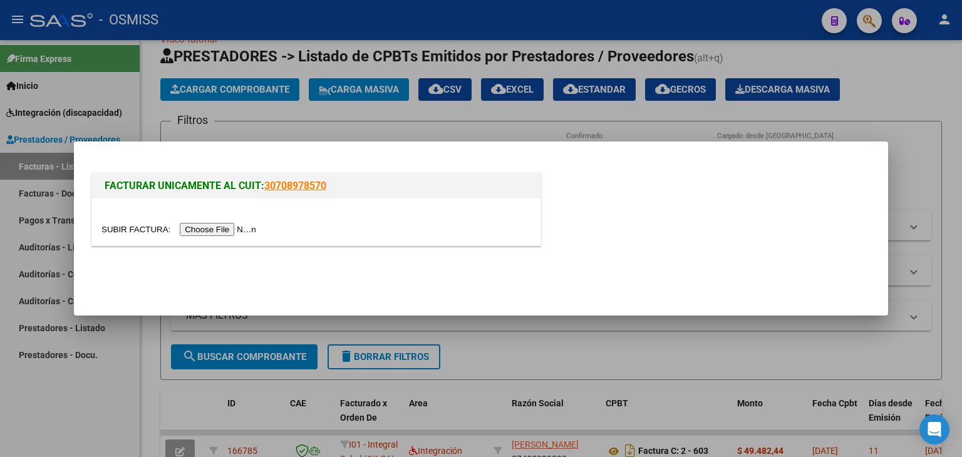
click at [229, 224] on input "file" at bounding box center [180, 229] width 158 height 13
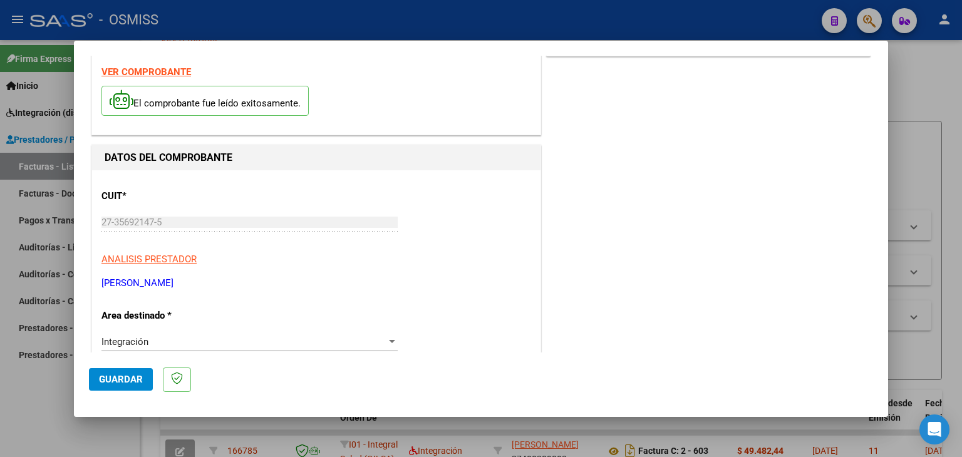
scroll to position [36, 0]
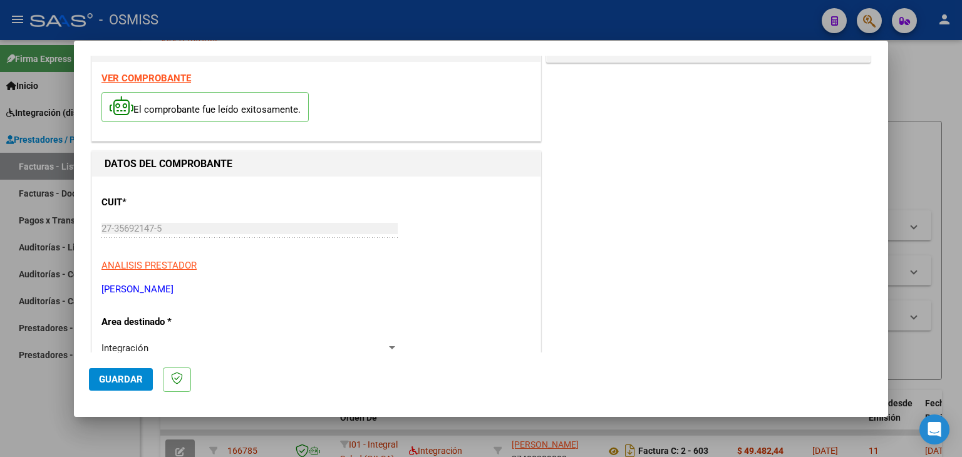
click at [163, 74] on strong "VER COMPROBANTE" at bounding box center [146, 78] width 90 height 11
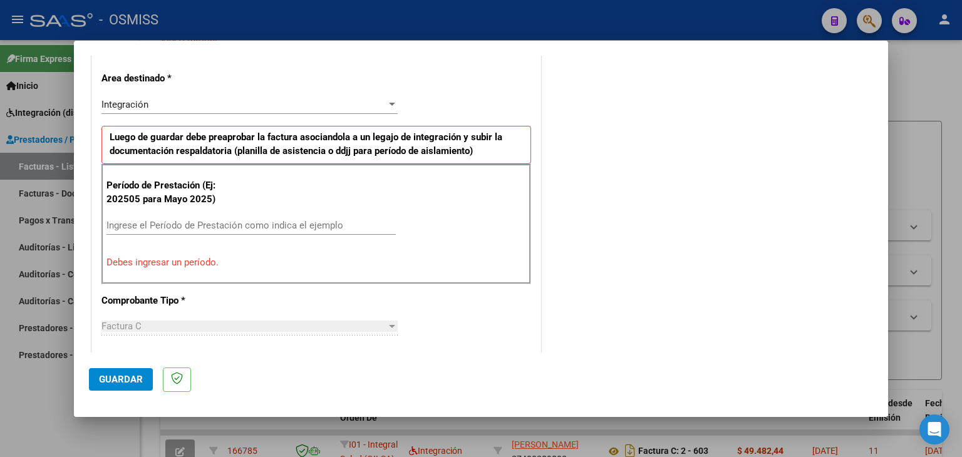
scroll to position [286, 0]
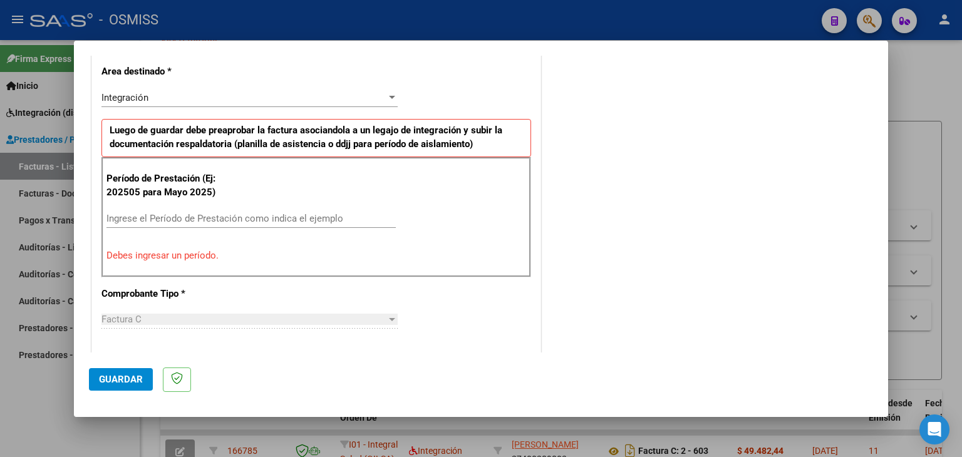
click at [195, 224] on div "Ingrese el Período de Prestación como indica el ejemplo" at bounding box center [250, 218] width 289 height 19
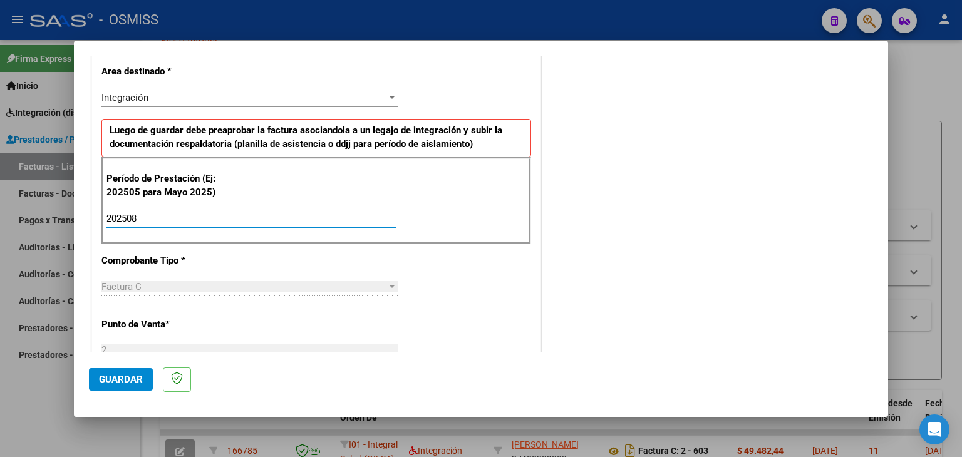
type input "202508"
click at [450, 215] on div "Período de Prestación (Ej: 202505 para Mayo 2025) 202508 Ingrese el Período de …" at bounding box center [316, 201] width 430 height 88
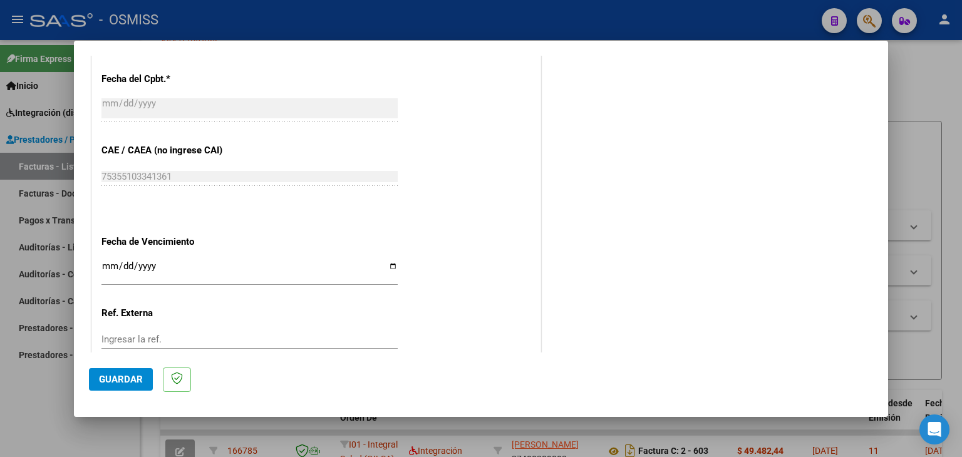
scroll to position [724, 0]
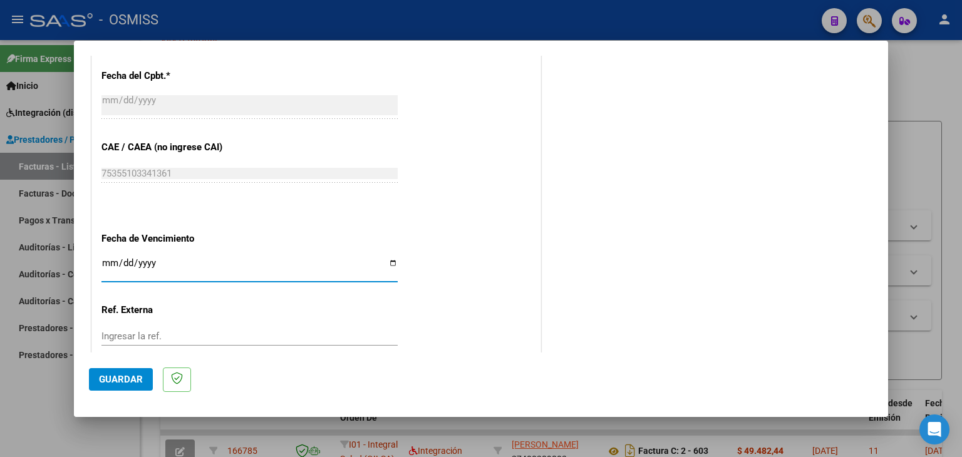
click at [105, 263] on input "Ingresar la fecha" at bounding box center [249, 268] width 296 height 20
type input "[DATE]"
click at [113, 384] on span "Guardar" at bounding box center [121, 379] width 44 height 11
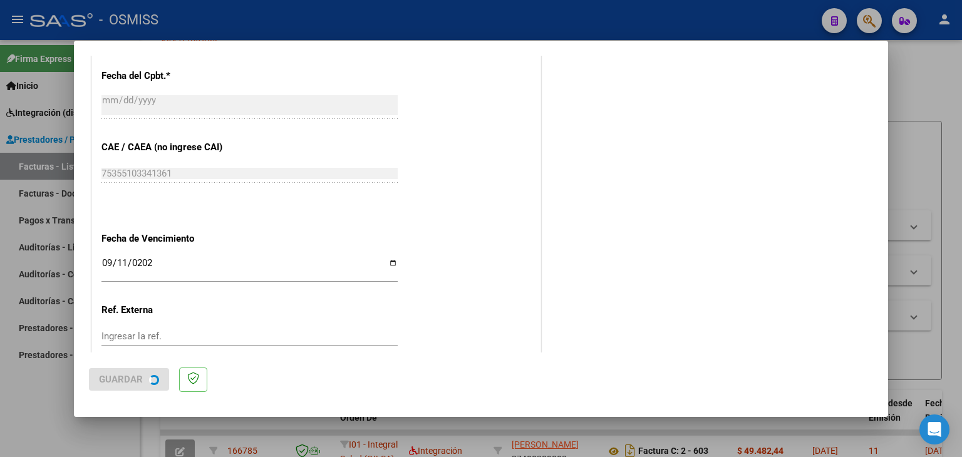
scroll to position [0, 0]
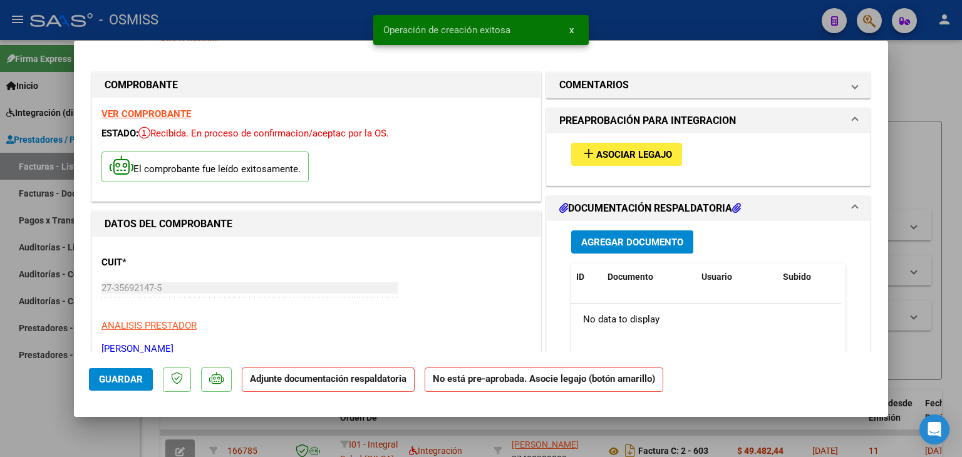
click at [632, 156] on span "Asociar Legajo" at bounding box center [634, 154] width 76 height 11
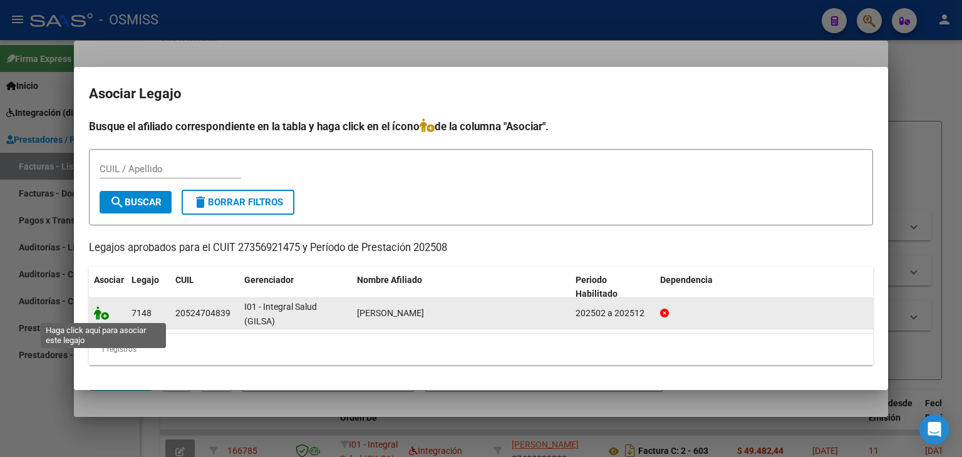
click at [98, 309] on icon at bounding box center [101, 313] width 15 height 14
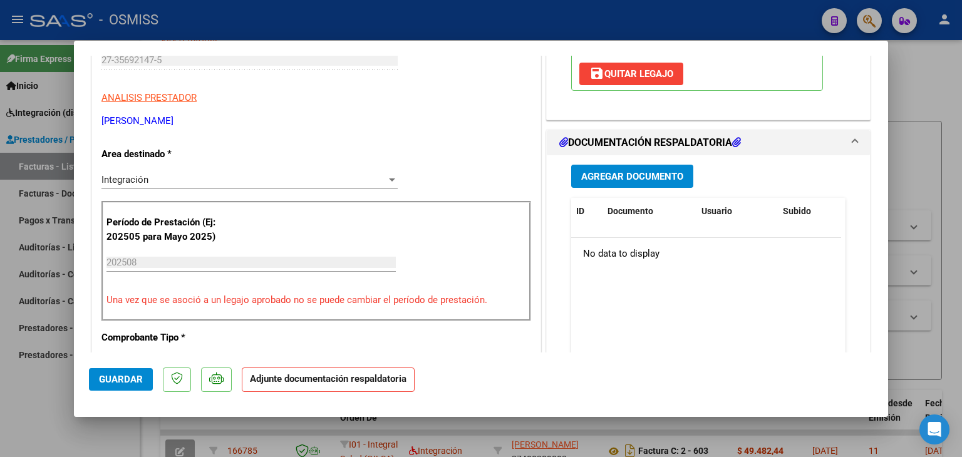
scroll to position [250, 0]
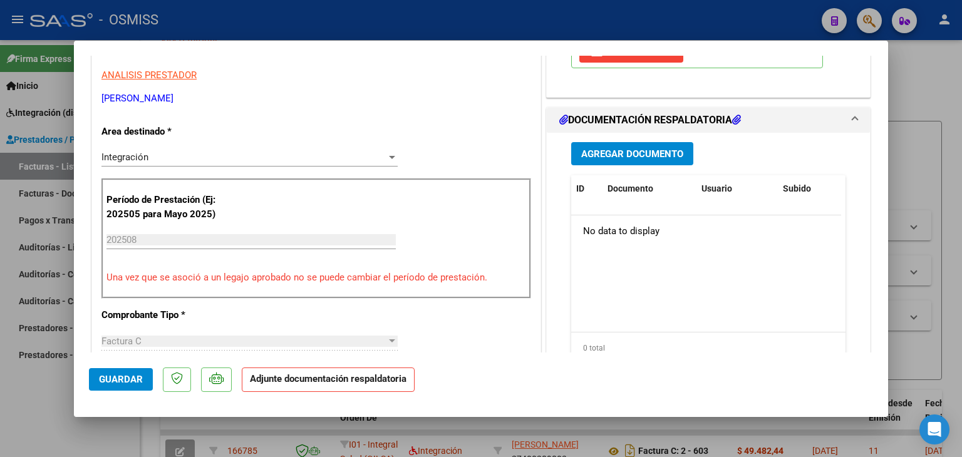
click at [644, 153] on span "Agregar Documento" at bounding box center [632, 153] width 102 height 11
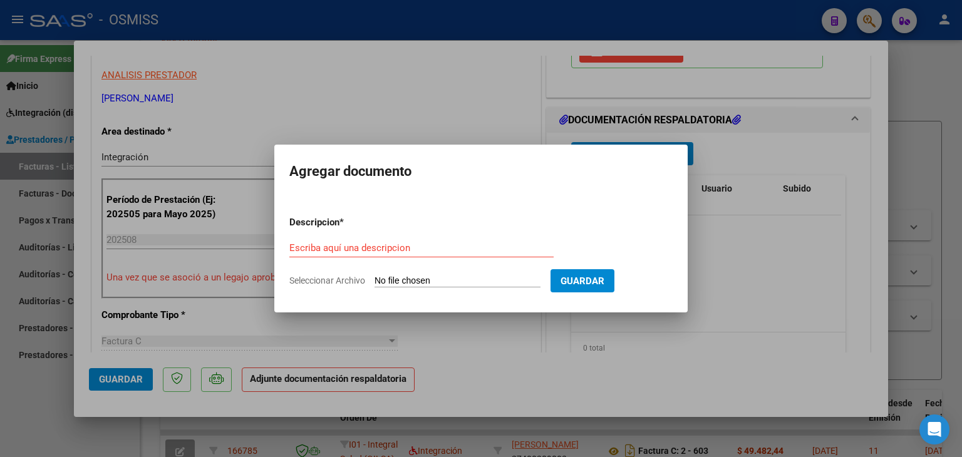
click at [434, 279] on input "Seleccionar Archivo" at bounding box center [457, 282] width 166 height 12
type input "C:\fakepath\Documento 38-1.pdf"
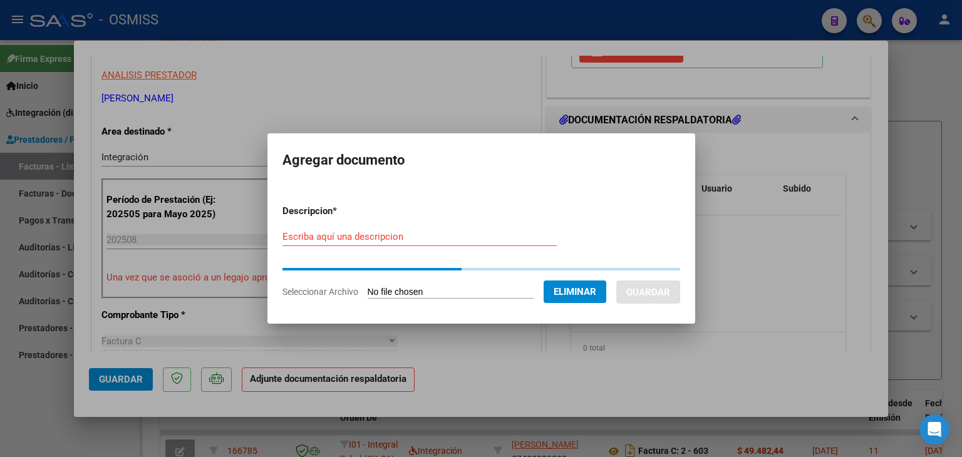
click at [365, 234] on input "Escriba aquí una descripcion" at bounding box center [419, 236] width 274 height 11
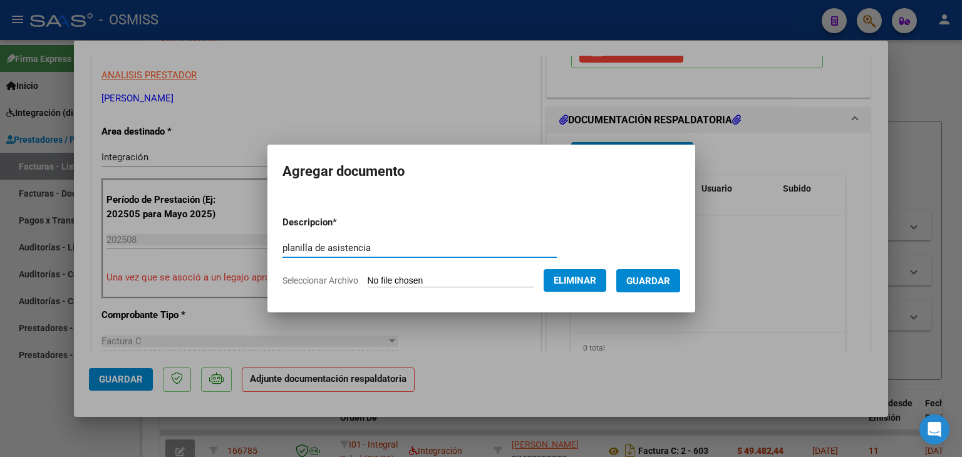
type input "planilla de asistencia"
click at [665, 277] on span "Guardar" at bounding box center [648, 281] width 44 height 11
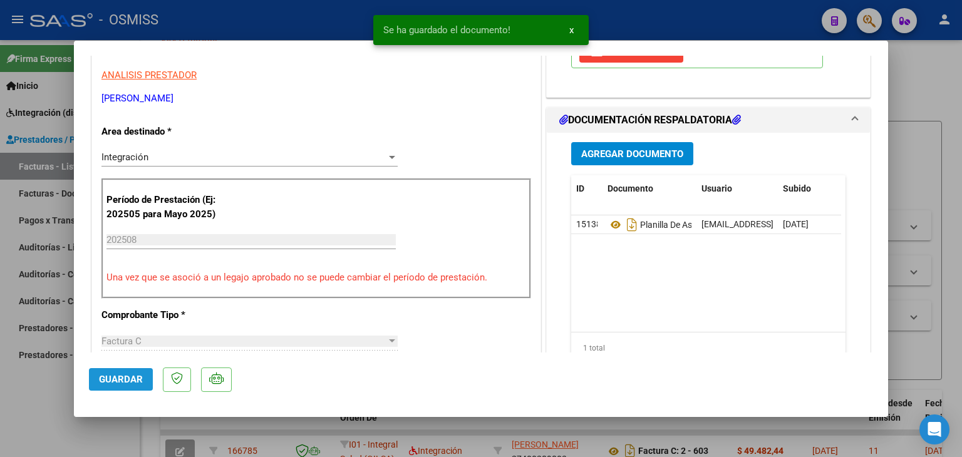
click at [130, 379] on span "Guardar" at bounding box center [121, 379] width 44 height 11
type input "$ 0,00"
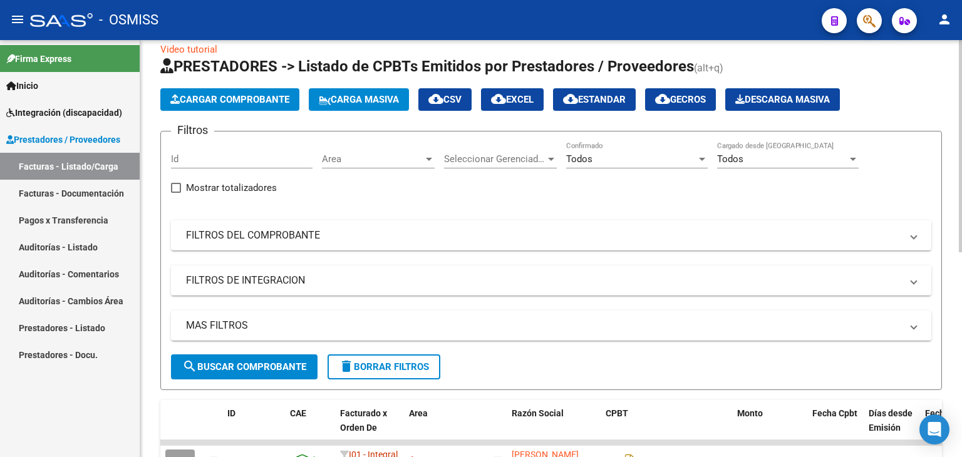
scroll to position [0, 0]
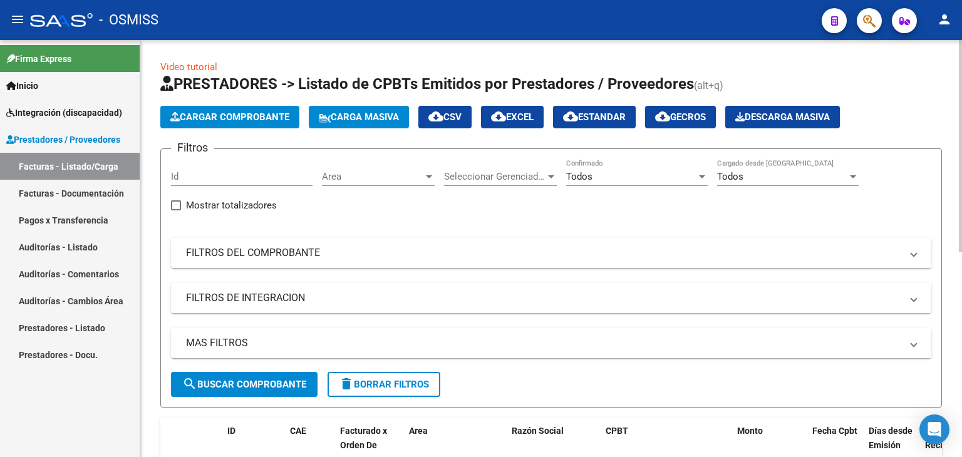
click at [239, 117] on span "Cargar Comprobante" at bounding box center [229, 116] width 119 height 11
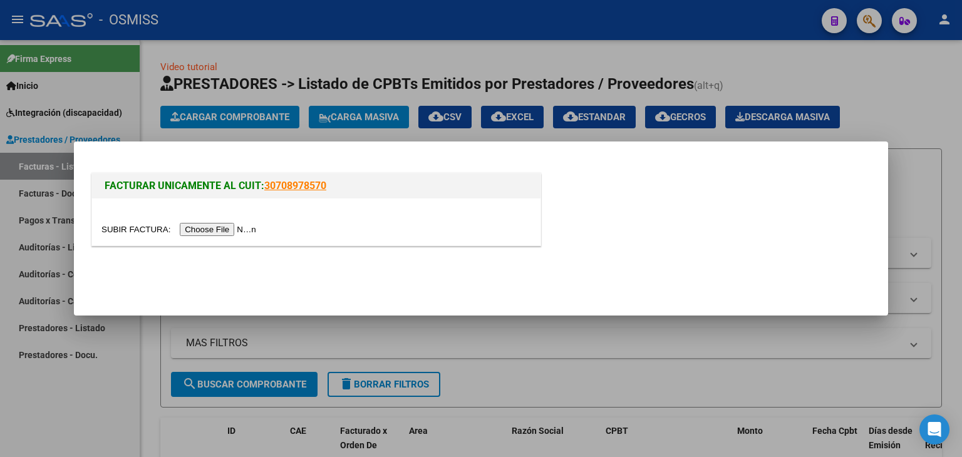
click at [207, 225] on input "file" at bounding box center [180, 229] width 158 height 13
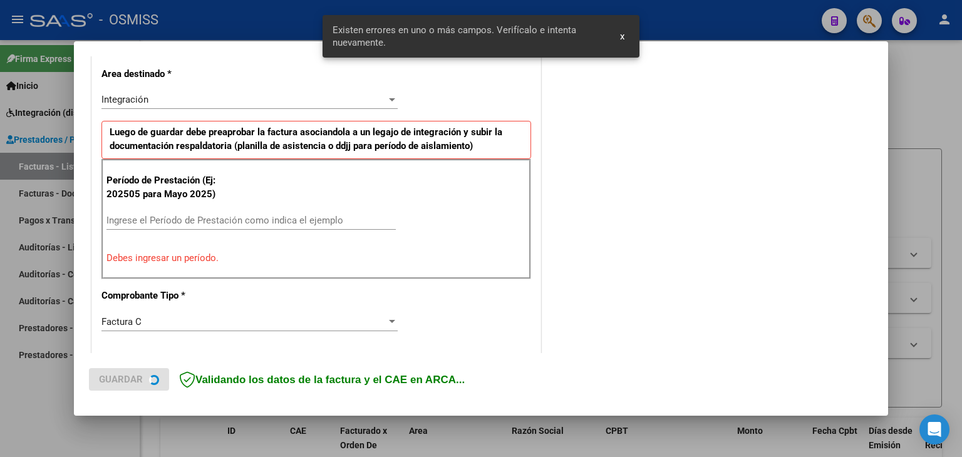
scroll to position [286, 0]
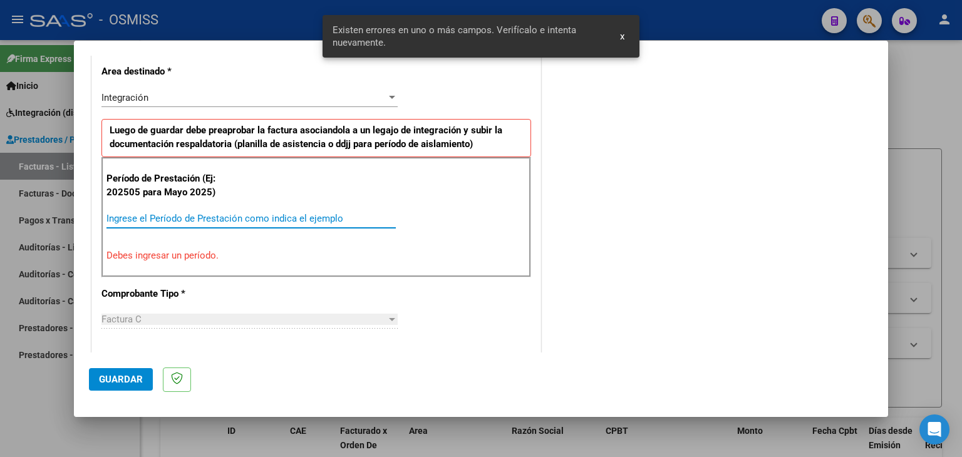
click at [201, 222] on input "Ingrese el Período de Prestación como indica el ejemplo" at bounding box center [250, 218] width 289 height 11
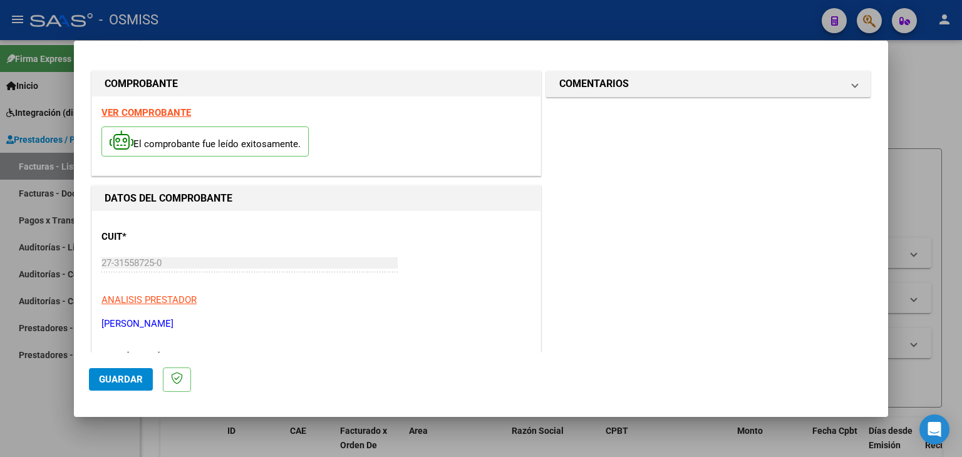
scroll to position [0, 0]
click at [153, 125] on div "El comprobante fue leído exitosamente." at bounding box center [316, 144] width 430 height 46
click at [155, 115] on strong "VER COMPROBANTE" at bounding box center [146, 113] width 90 height 11
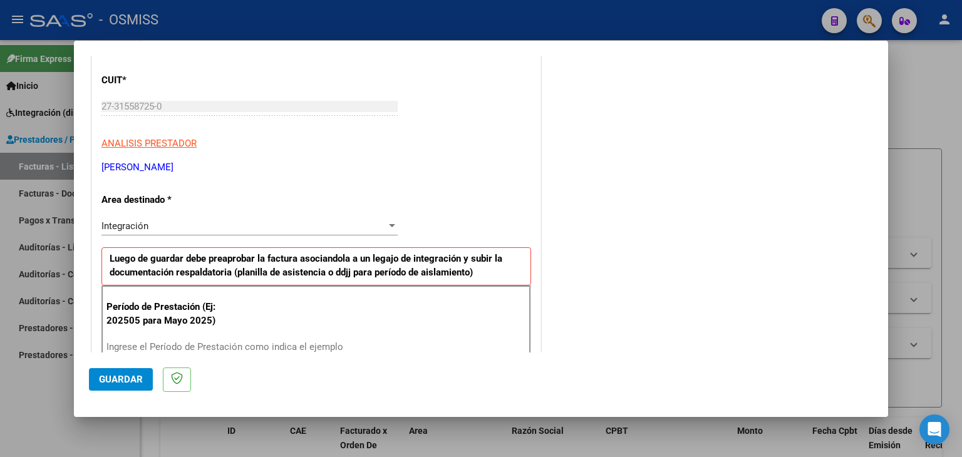
scroll to position [188, 0]
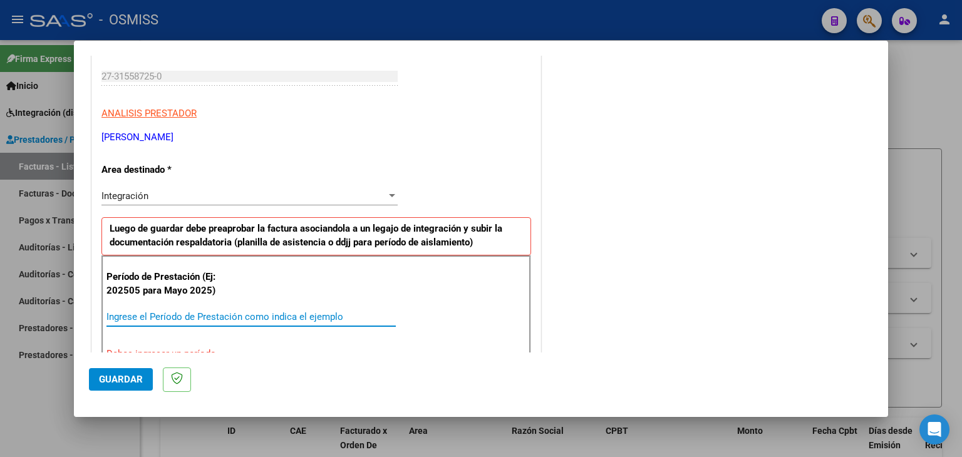
click at [200, 312] on input "Ingrese el Período de Prestación como indica el ejemplo" at bounding box center [250, 316] width 289 height 11
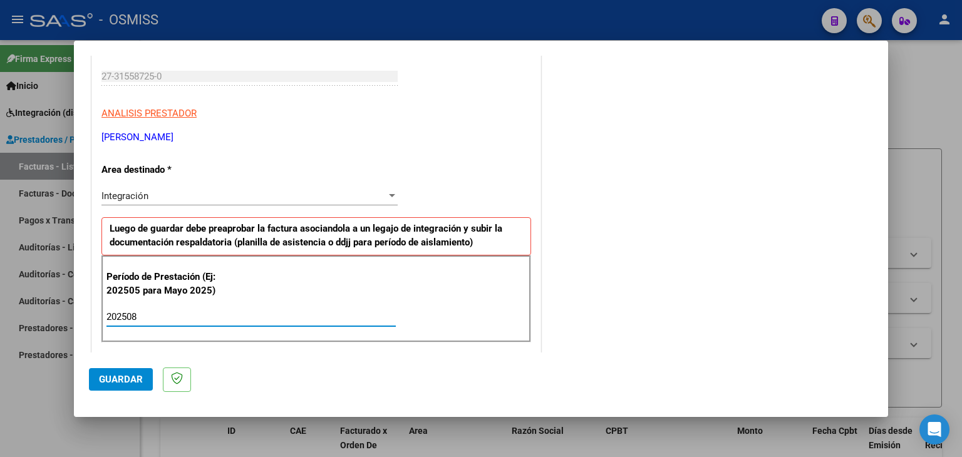
type input "202508"
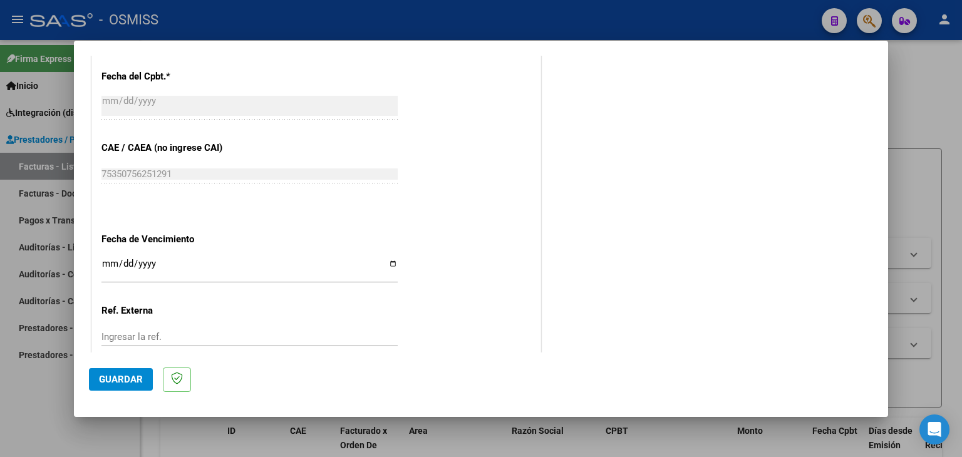
scroll to position [678, 0]
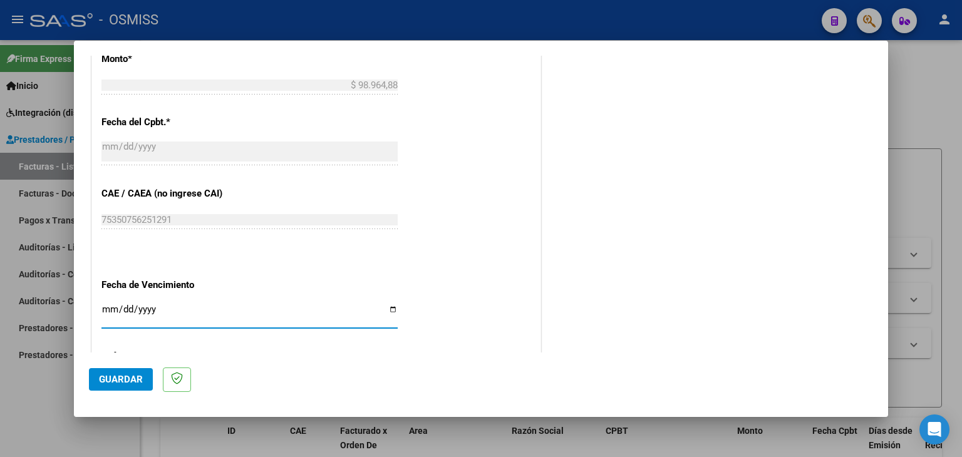
click at [105, 311] on input "Ingresar la fecha" at bounding box center [249, 314] width 296 height 20
type input "[DATE]"
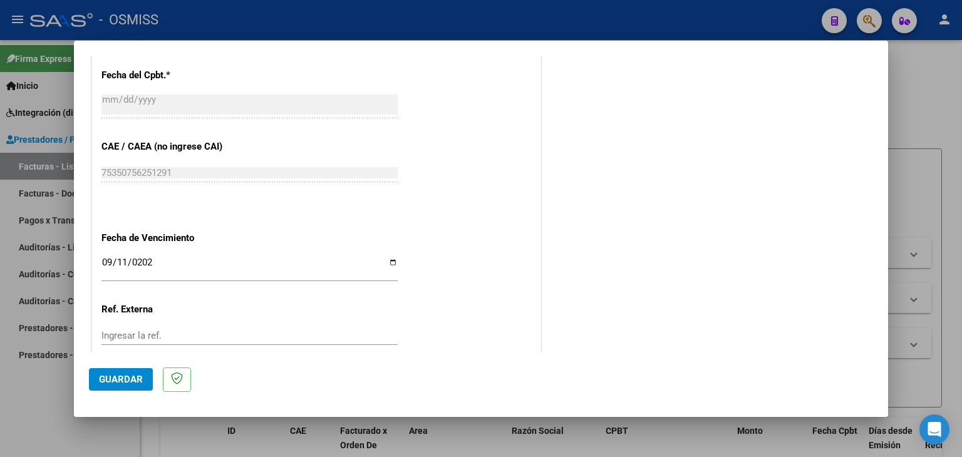
scroll to position [803, 0]
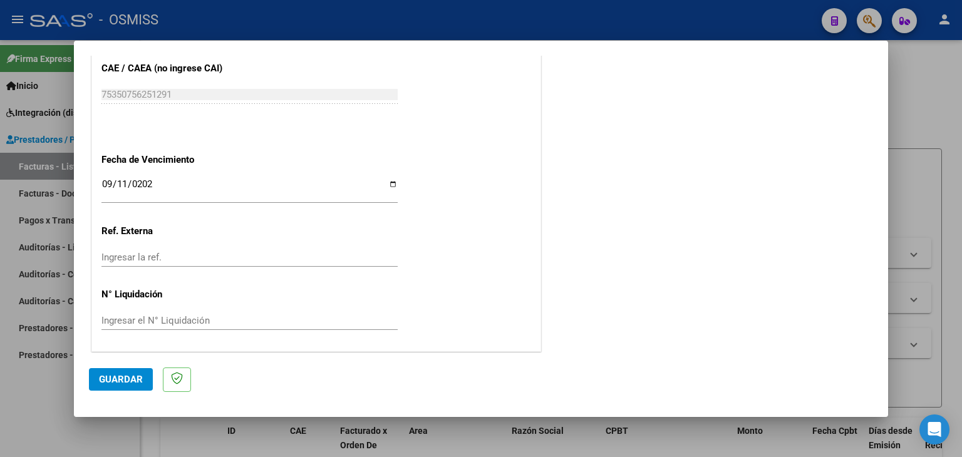
click at [116, 384] on span "Guardar" at bounding box center [121, 379] width 44 height 11
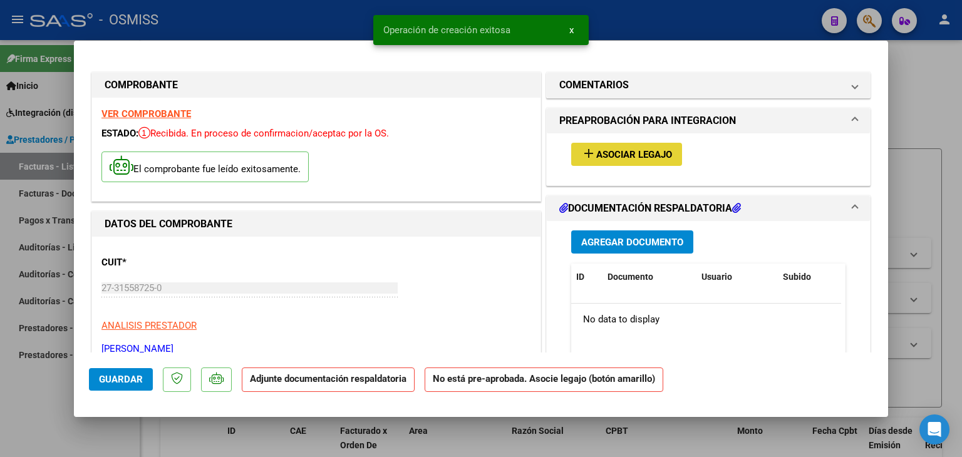
click at [636, 157] on span "Asociar Legajo" at bounding box center [634, 154] width 76 height 11
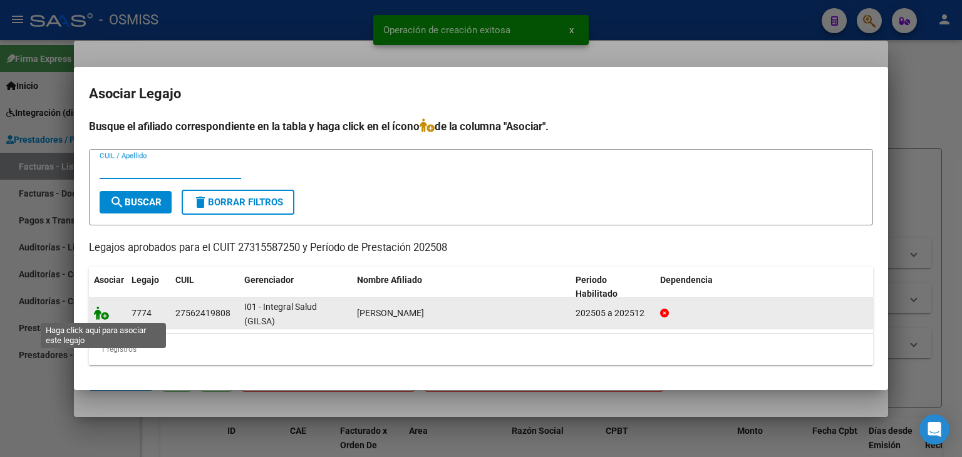
click at [103, 309] on icon at bounding box center [101, 313] width 15 height 14
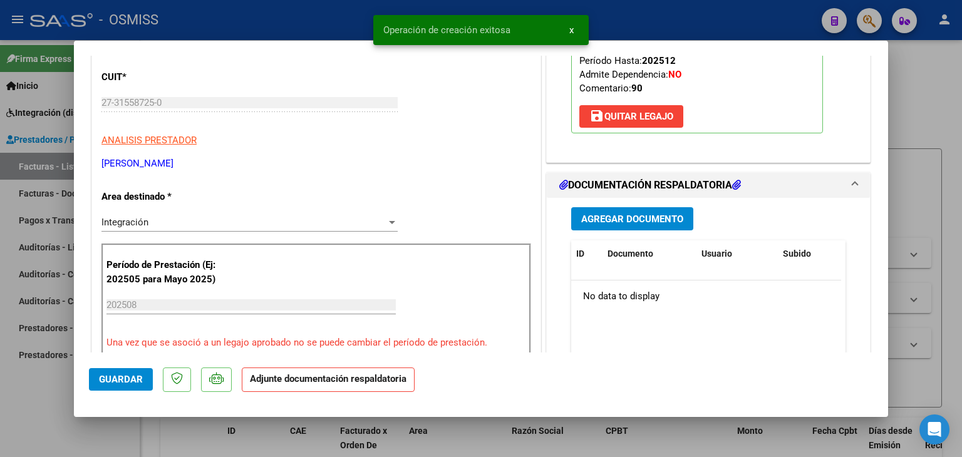
scroll to position [188, 0]
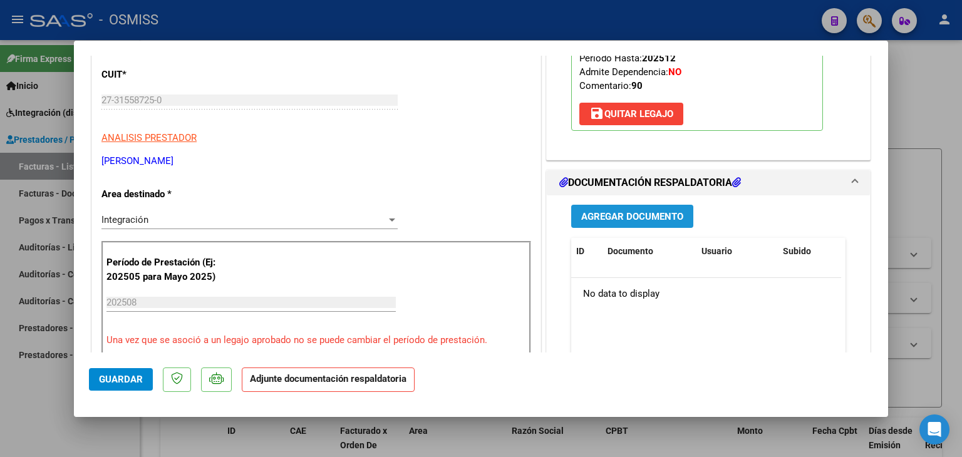
click at [651, 205] on button "Agregar Documento" at bounding box center [632, 216] width 122 height 23
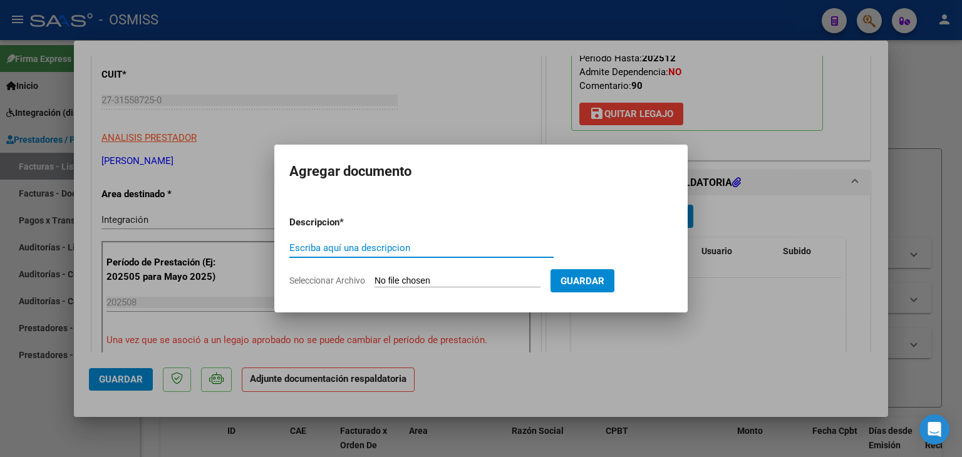
click at [441, 281] on input "Seleccionar Archivo" at bounding box center [457, 282] width 166 height 12
click at [420, 279] on input "Seleccionar Archivo" at bounding box center [457, 282] width 166 height 12
type input "C:\fakepath\PLANILLA PSP KIARA ROMERO 08 25.pdf"
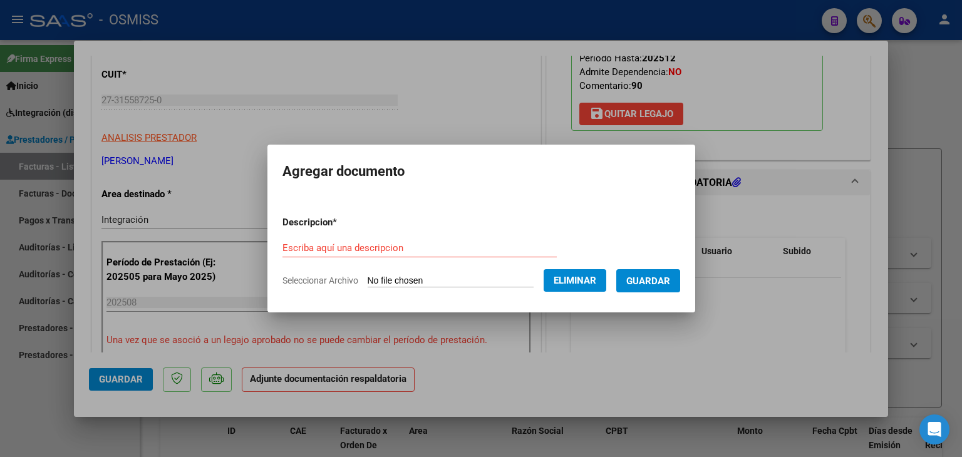
click at [374, 238] on form "Descripcion * Escriba aquí una descripcion Seleccionar Archivo Eliminar Guardar" at bounding box center [481, 251] width 398 height 91
click at [390, 256] on div "Escriba aquí una descripcion" at bounding box center [419, 248] width 274 height 19
type input "planilla de asistencia"
click at [658, 279] on span "Guardar" at bounding box center [648, 281] width 44 height 11
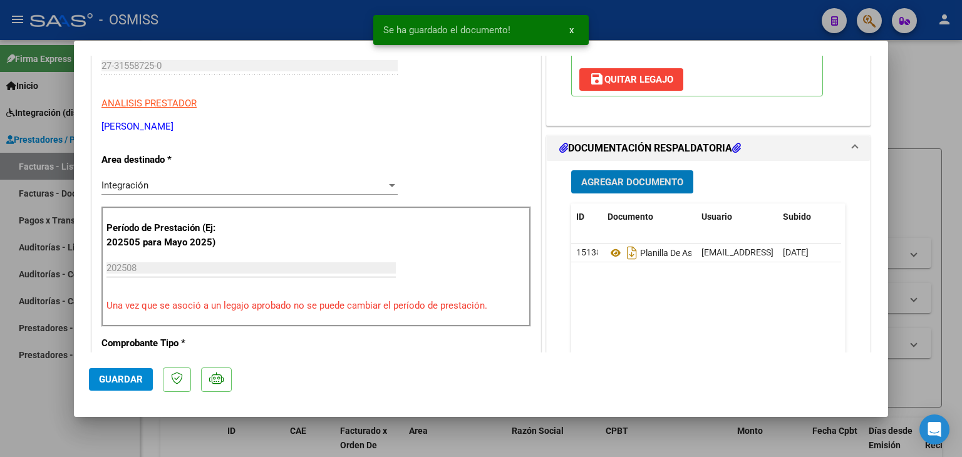
scroll to position [250, 0]
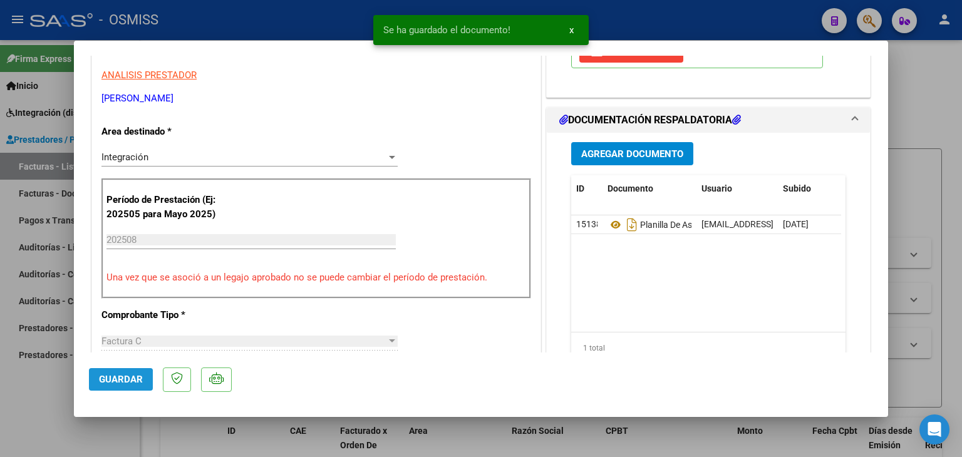
click at [112, 381] on span "Guardar" at bounding box center [121, 379] width 44 height 11
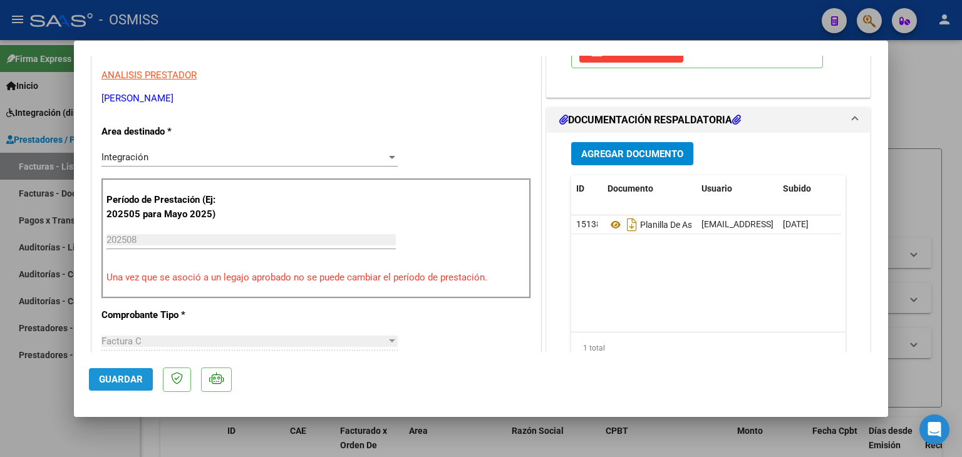
click at [103, 381] on span "Guardar" at bounding box center [121, 379] width 44 height 11
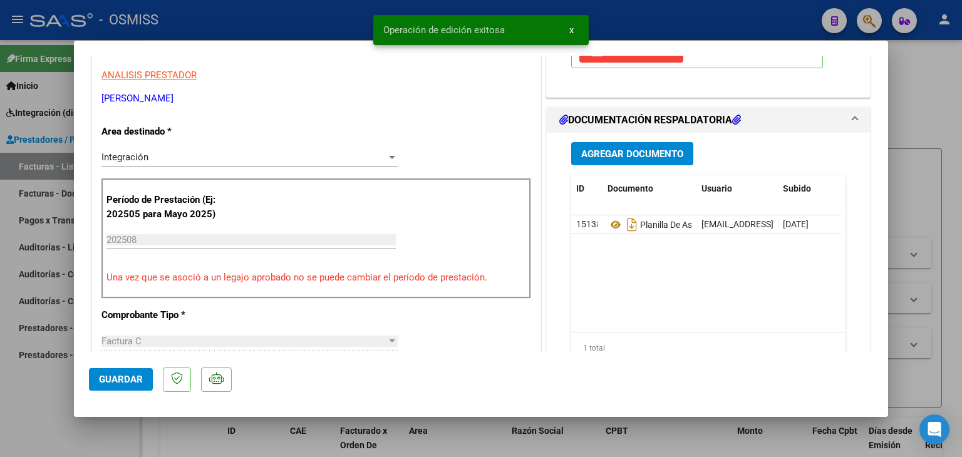
type input "$ 0,00"
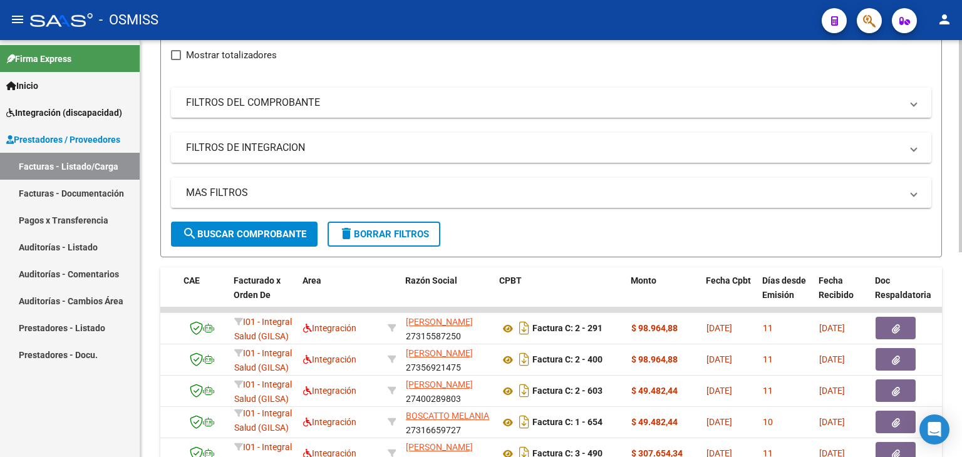
scroll to position [0, 0]
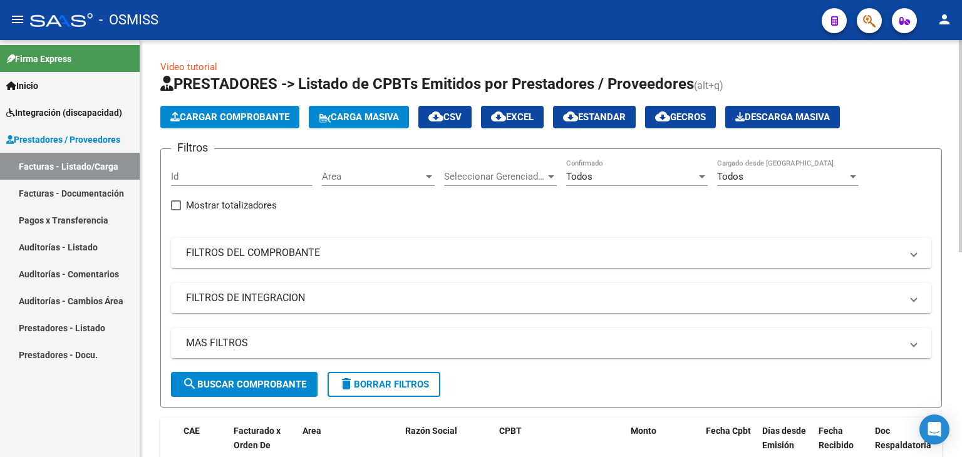
click at [252, 116] on span "Cargar Comprobante" at bounding box center [229, 116] width 119 height 11
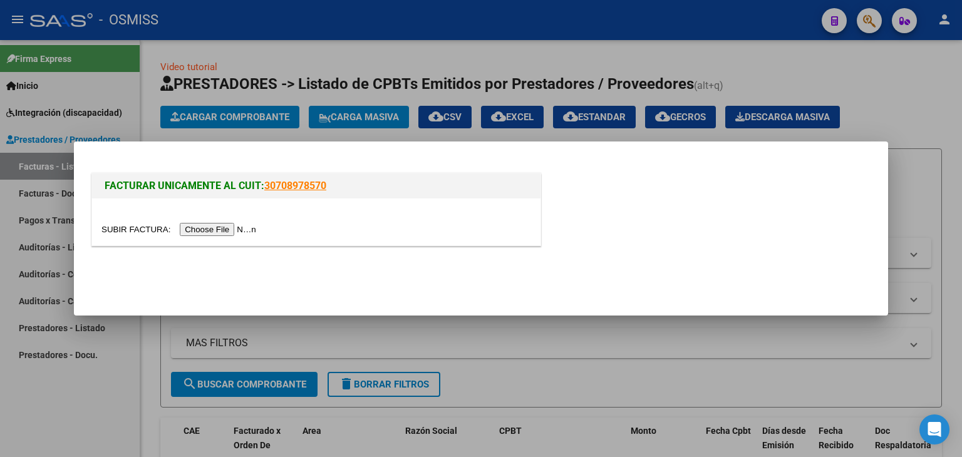
click at [209, 231] on input "file" at bounding box center [180, 229] width 158 height 13
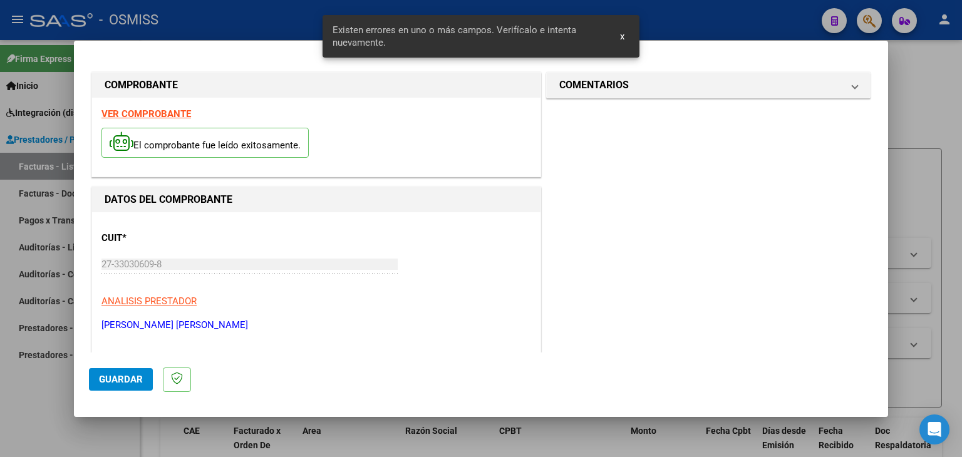
click at [146, 115] on strong "VER COMPROBANTE" at bounding box center [146, 113] width 90 height 11
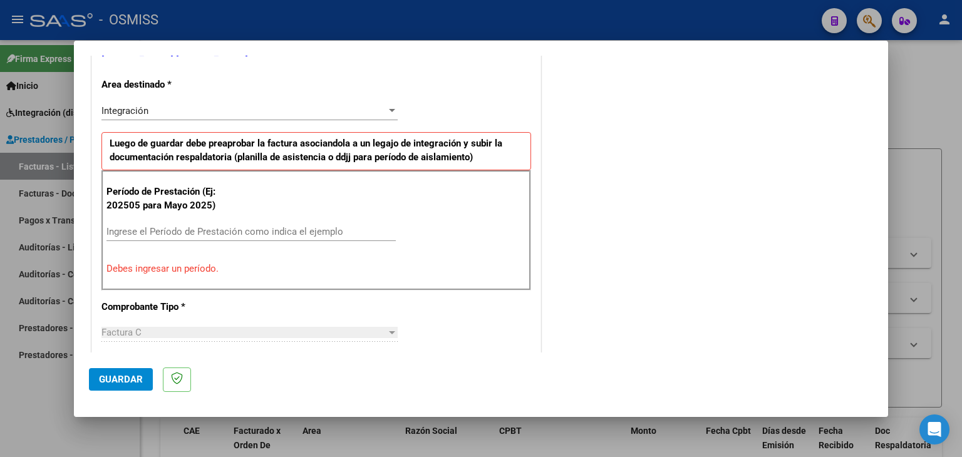
scroll to position [313, 0]
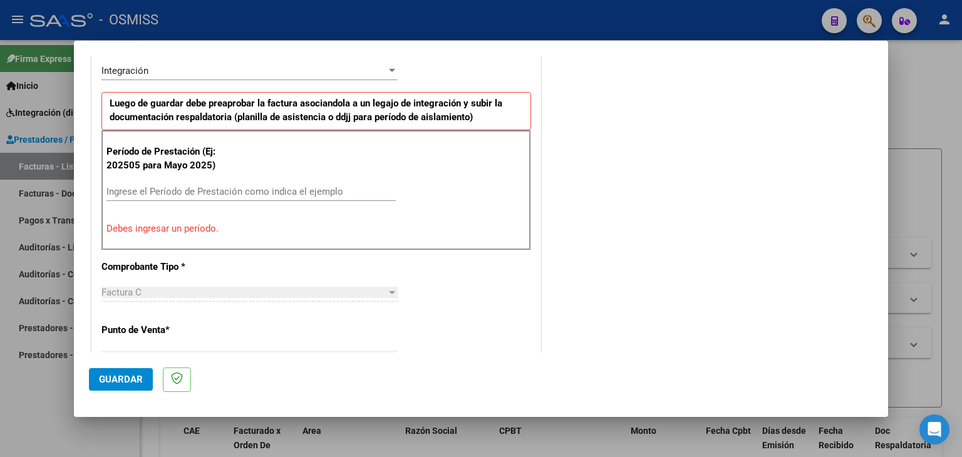
drag, startPoint x: 186, startPoint y: 183, endPoint x: 189, endPoint y: 193, distance: 11.1
click at [188, 190] on div "Ingrese el Período de Prestación como indica el ejemplo" at bounding box center [250, 191] width 289 height 19
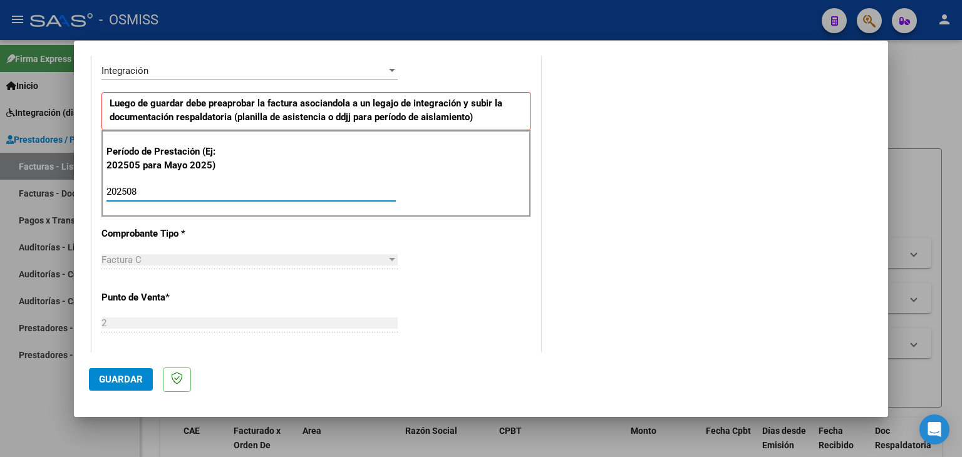
type input "202508"
click at [486, 180] on div "Período de Prestación (Ej: 202505 para Mayo 2025) 202508 Ingrese el Período de …" at bounding box center [316, 174] width 430 height 88
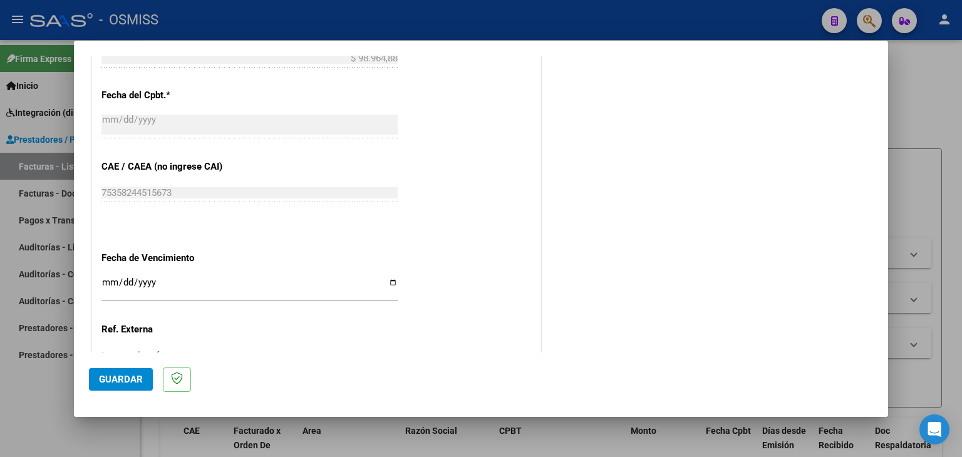
scroll to position [741, 0]
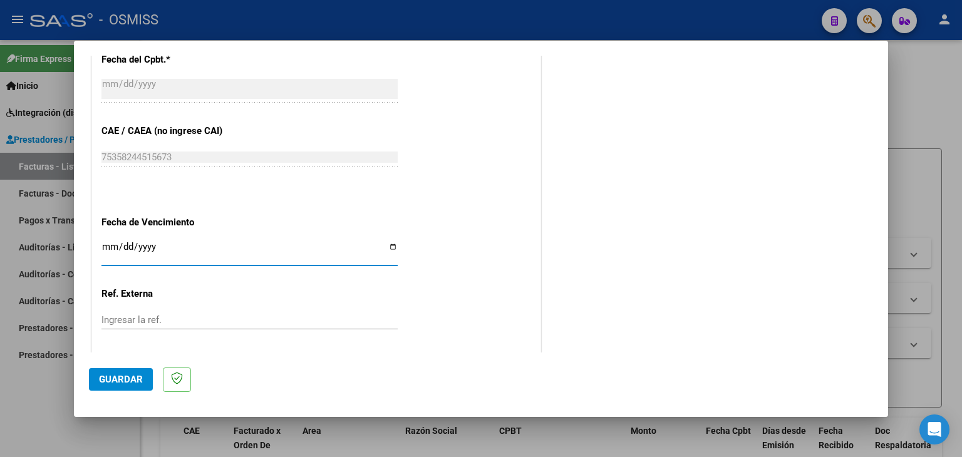
click at [107, 243] on input "Ingresar la fecha" at bounding box center [249, 252] width 296 height 20
type input "[DATE]"
click at [104, 389] on button "Guardar" at bounding box center [121, 379] width 64 height 23
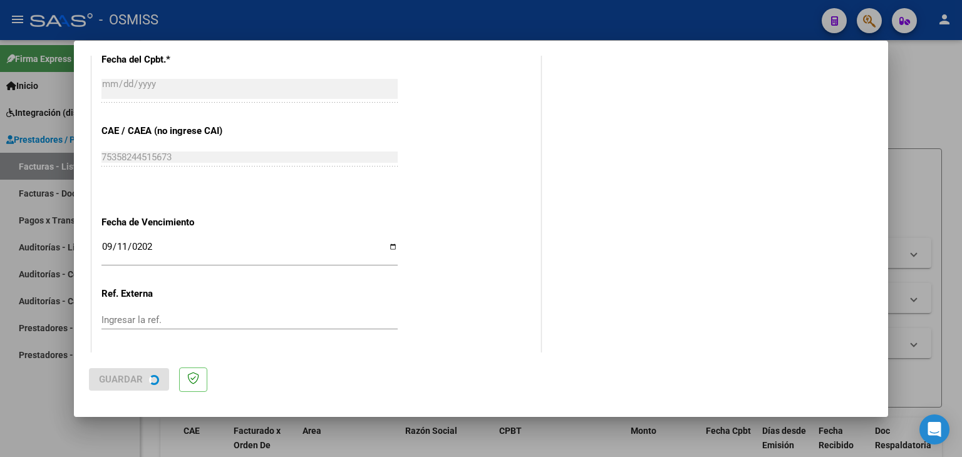
scroll to position [0, 0]
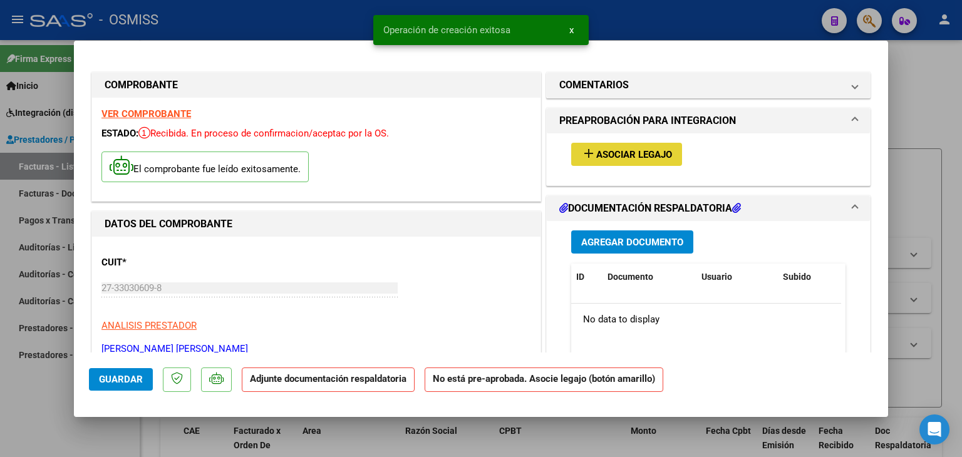
click at [624, 153] on span "Asociar Legajo" at bounding box center [634, 154] width 76 height 11
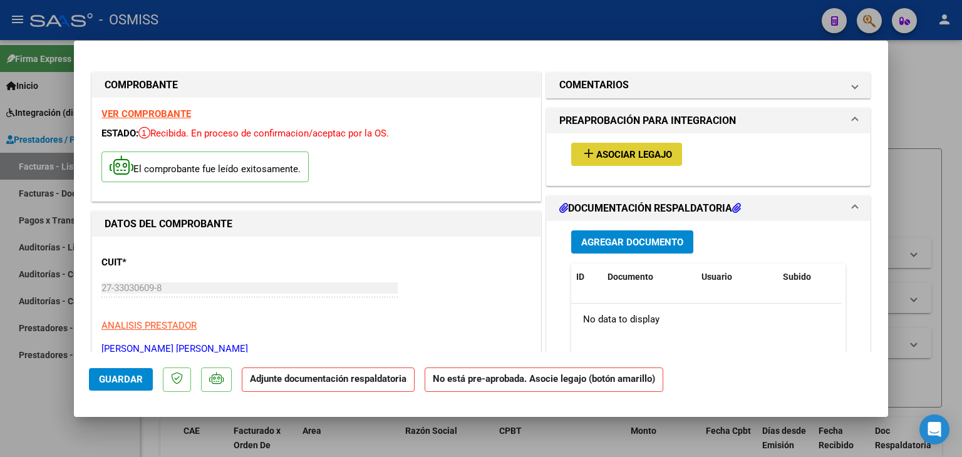
click at [631, 152] on span "Asociar Legajo" at bounding box center [634, 154] width 76 height 11
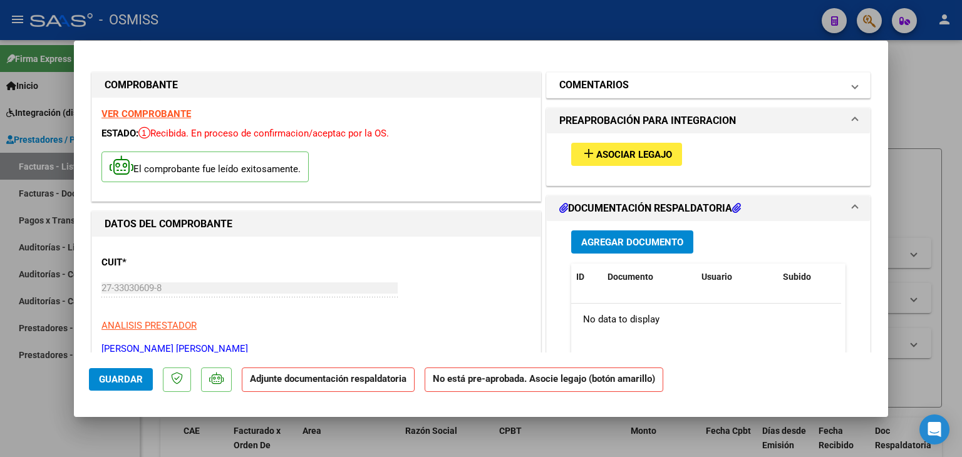
click at [581, 83] on h1 "COMENTARIOS" at bounding box center [594, 85] width 70 height 15
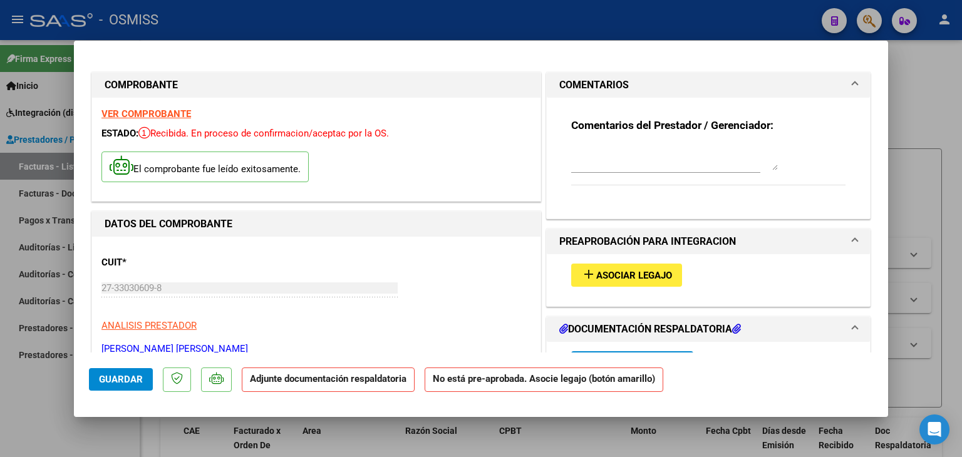
click at [573, 164] on textarea at bounding box center [674, 157] width 207 height 25
type textarea "p"
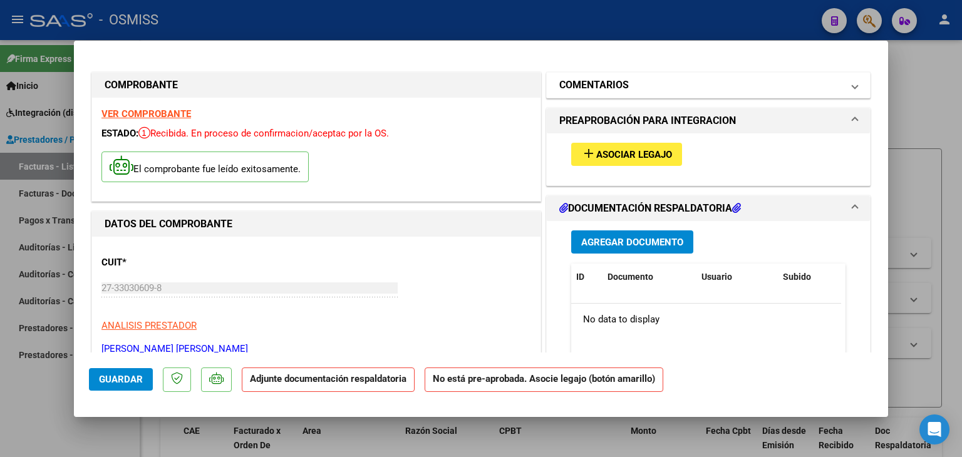
click at [577, 86] on h1 "COMENTARIOS" at bounding box center [594, 85] width 70 height 15
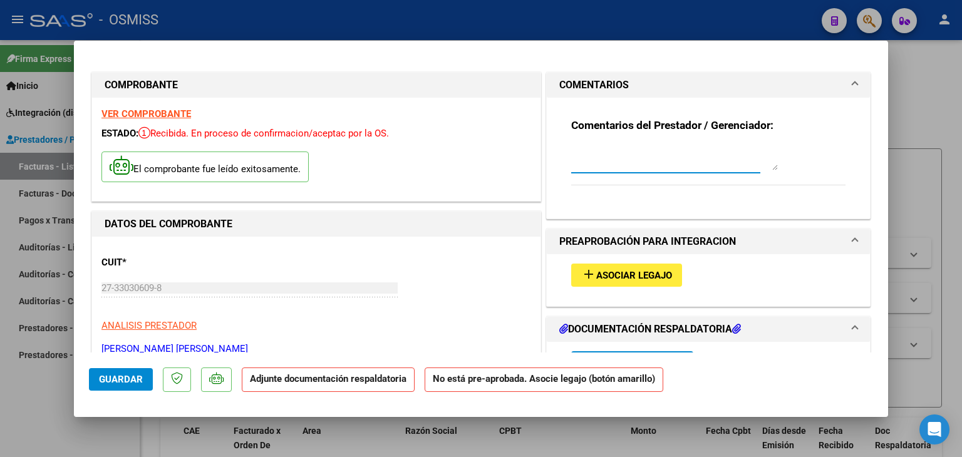
click at [571, 160] on textarea at bounding box center [674, 157] width 207 height 25
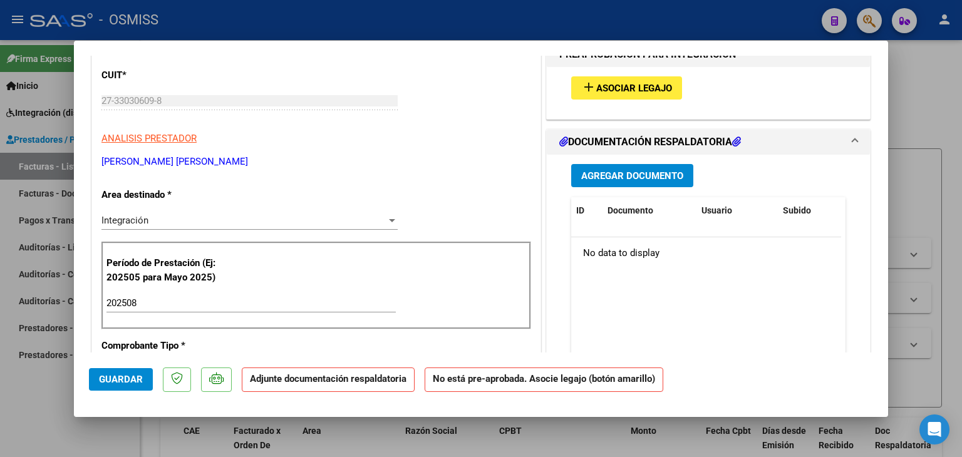
scroll to position [188, 0]
type textarea "NO HAY LEGAJO PARA ASOCIAR ([PERSON_NAME])"
click at [614, 180] on span "Agregar Documento" at bounding box center [632, 175] width 102 height 11
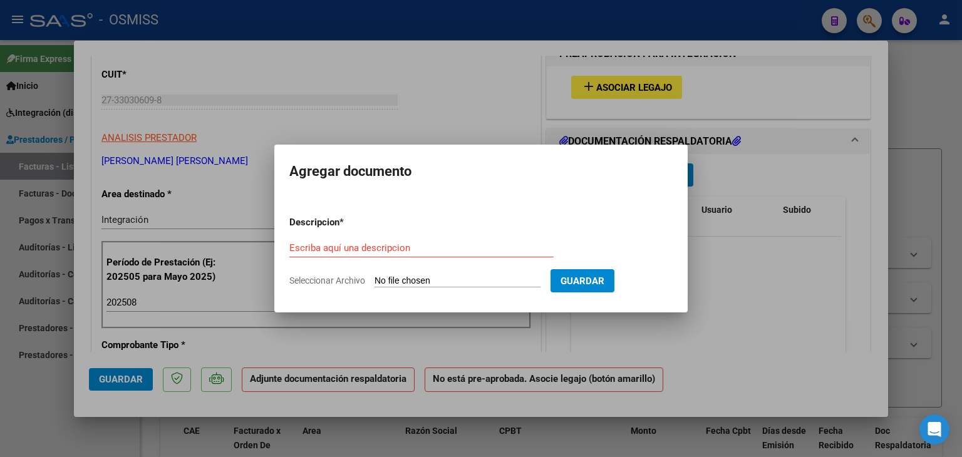
click at [408, 279] on input "Seleccionar Archivo" at bounding box center [457, 282] width 166 height 12
type input "C:\fakepath\PLANILLA PSICO KIARA ROMERO 08 25.pdf"
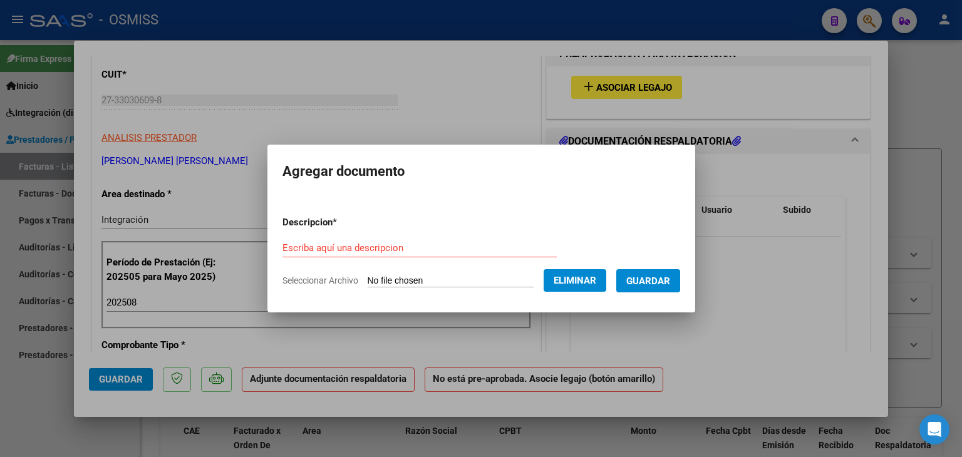
click at [338, 238] on form "Descripcion * Escriba aquí una descripcion Seleccionar Archivo Eliminar Guardar" at bounding box center [481, 251] width 398 height 91
click at [343, 244] on input "Escriba aquí una descripcion" at bounding box center [419, 247] width 274 height 11
type input "PLANILLA DE ASISTENCIA"
click at [662, 276] on span "Guardar" at bounding box center [648, 281] width 44 height 11
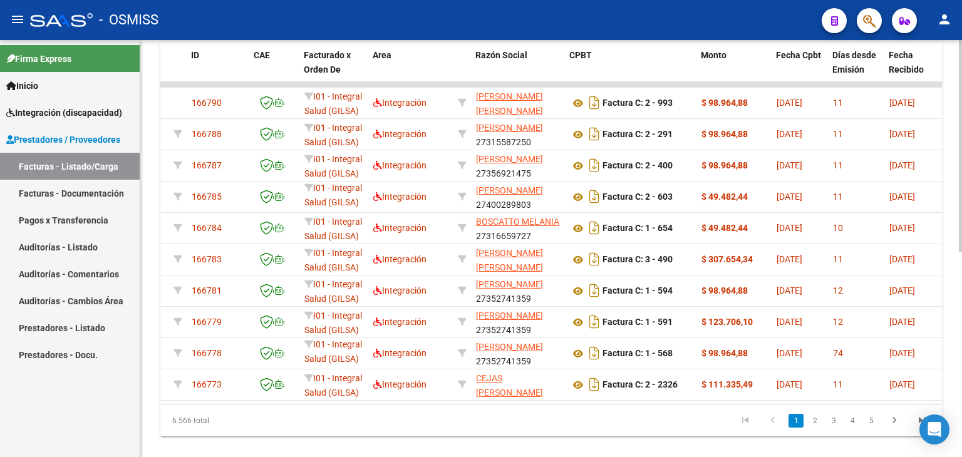
scroll to position [0, 0]
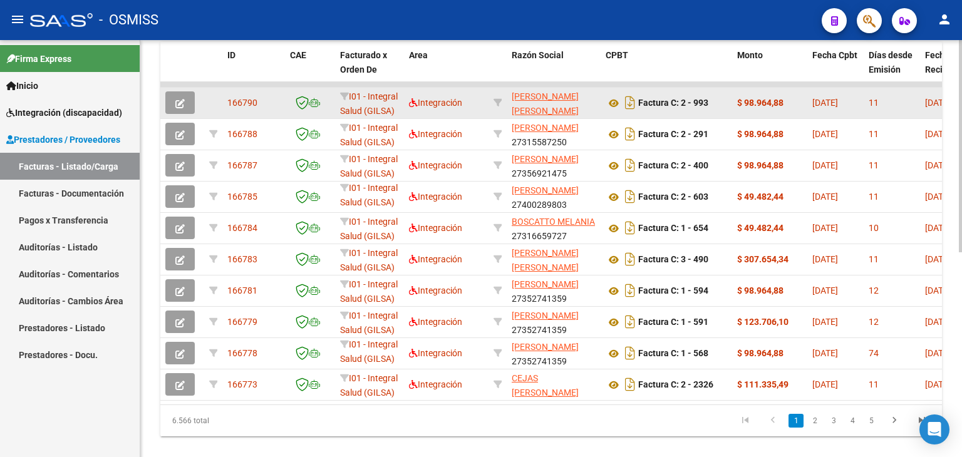
click at [182, 102] on icon "button" at bounding box center [179, 103] width 9 height 9
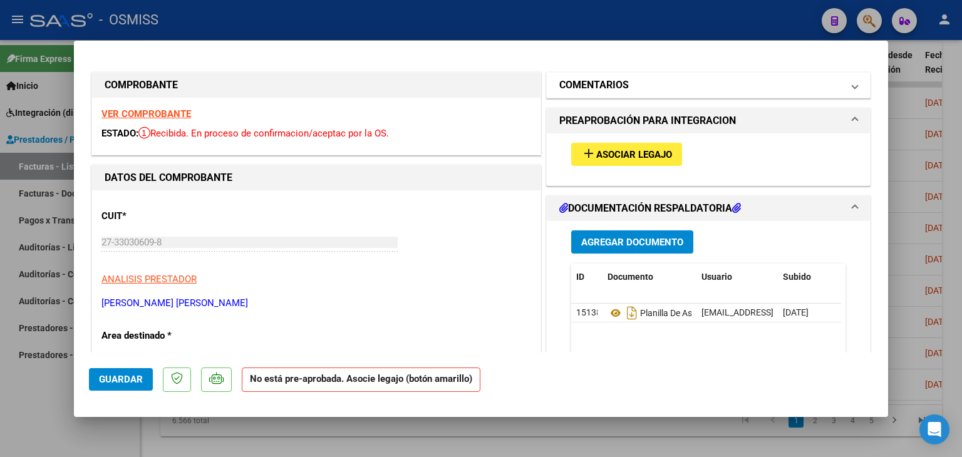
click at [616, 88] on h1 "COMENTARIOS" at bounding box center [594, 85] width 70 height 15
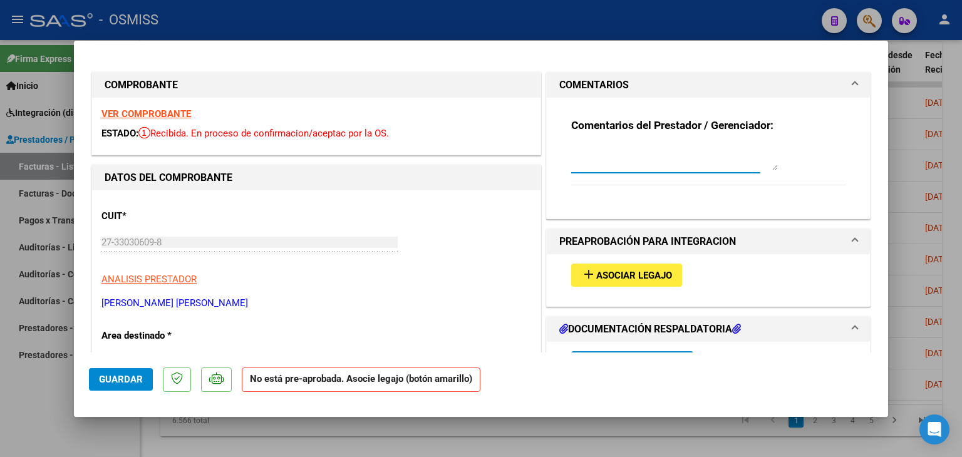
click at [575, 160] on textarea at bounding box center [674, 157] width 207 height 25
click at [713, 149] on textarea "NO HAY LEGAJO PARA ASOCIAR ( ROMERO KIARA)" at bounding box center [674, 157] width 207 height 25
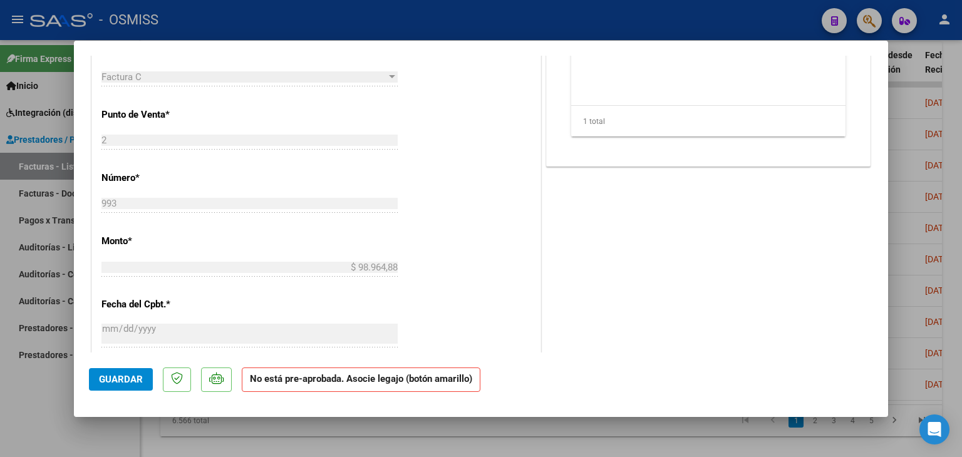
scroll to position [501, 0]
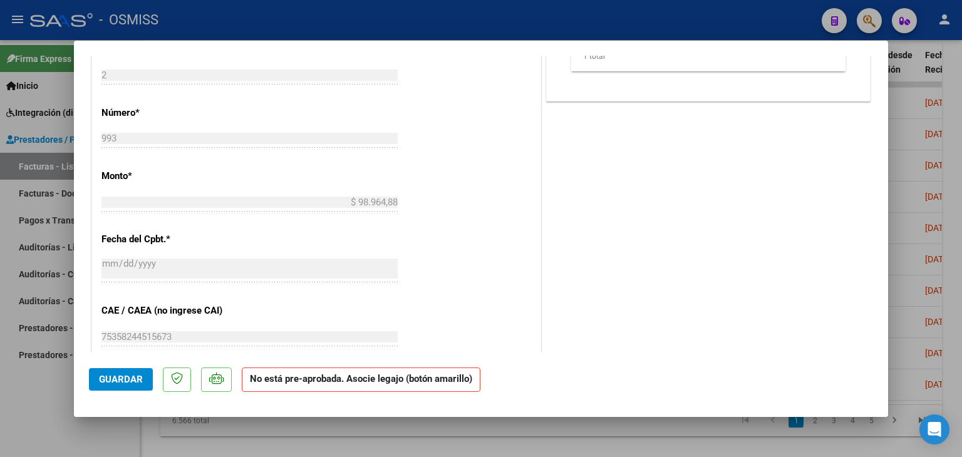
type textarea "NO HAY LEGAJO PARA ASOCIAR ([PERSON_NAME])"
click at [101, 378] on span "Guardar" at bounding box center [121, 379] width 44 height 11
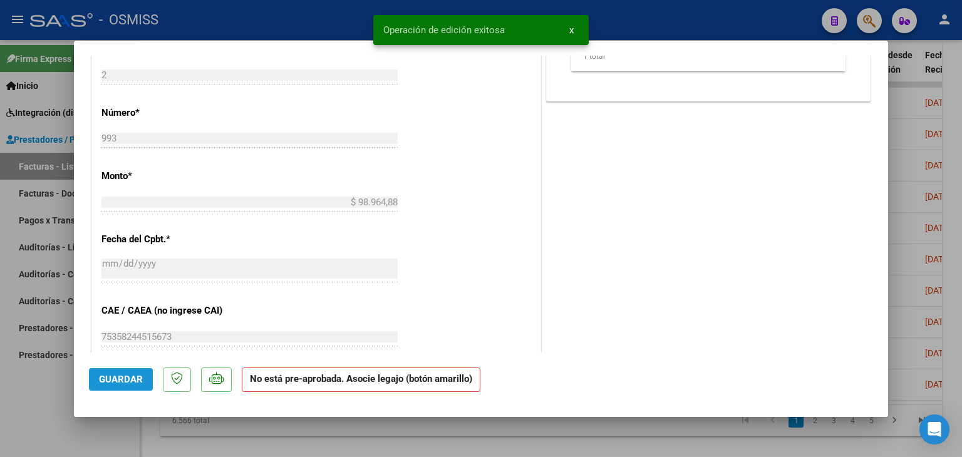
click at [102, 378] on span "Guardar" at bounding box center [121, 379] width 44 height 11
type input "$ 0,00"
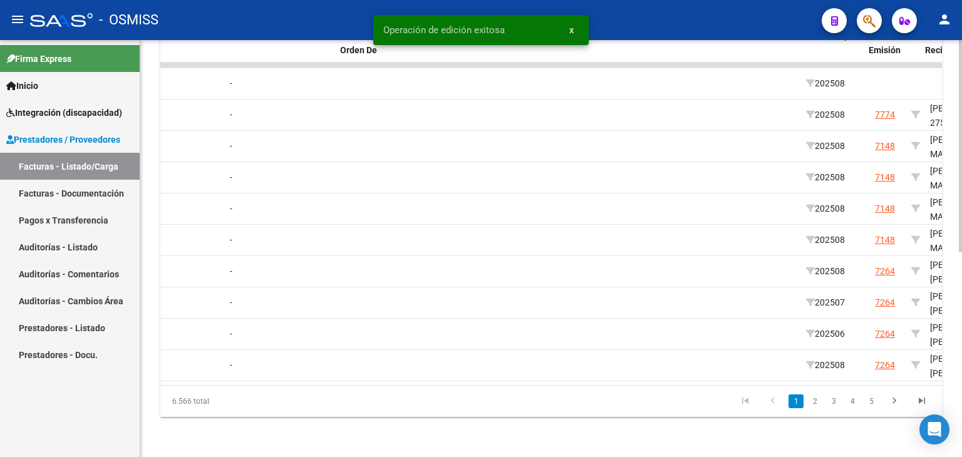
scroll to position [0, 0]
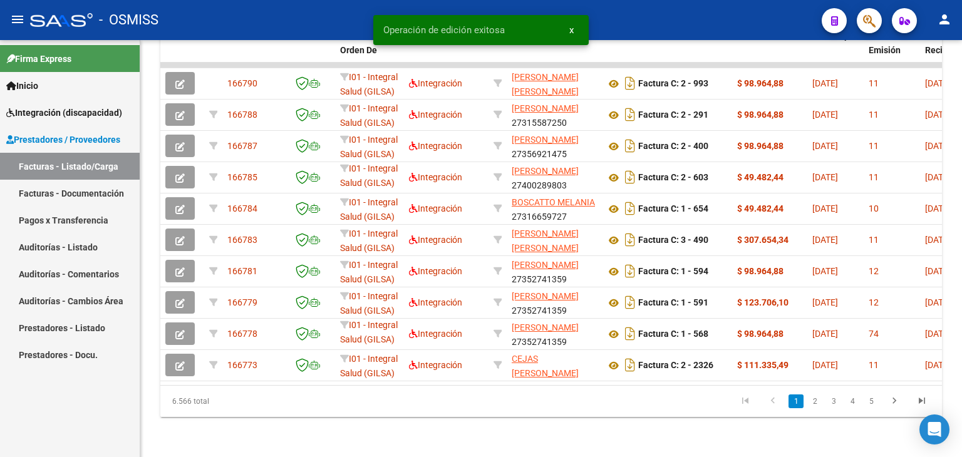
click at [44, 115] on span "Integración (discapacidad)" at bounding box center [64, 113] width 116 height 14
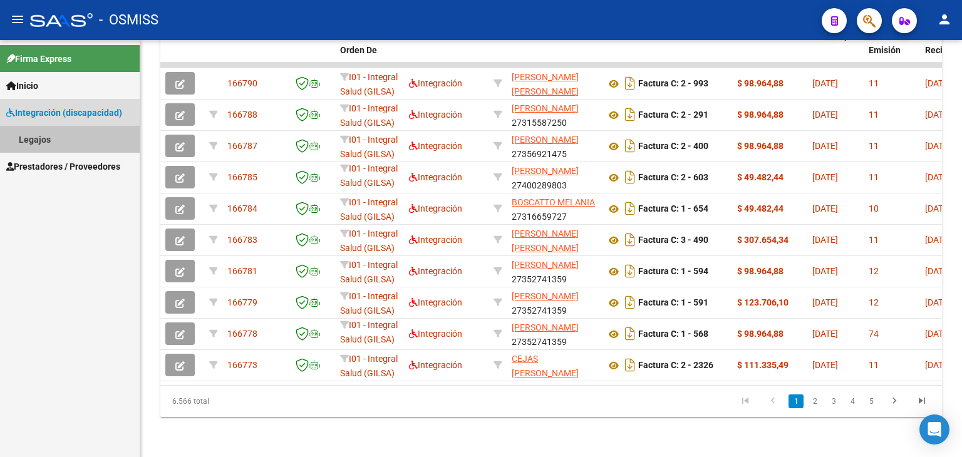
click at [39, 135] on link "Legajos" at bounding box center [70, 139] width 140 height 27
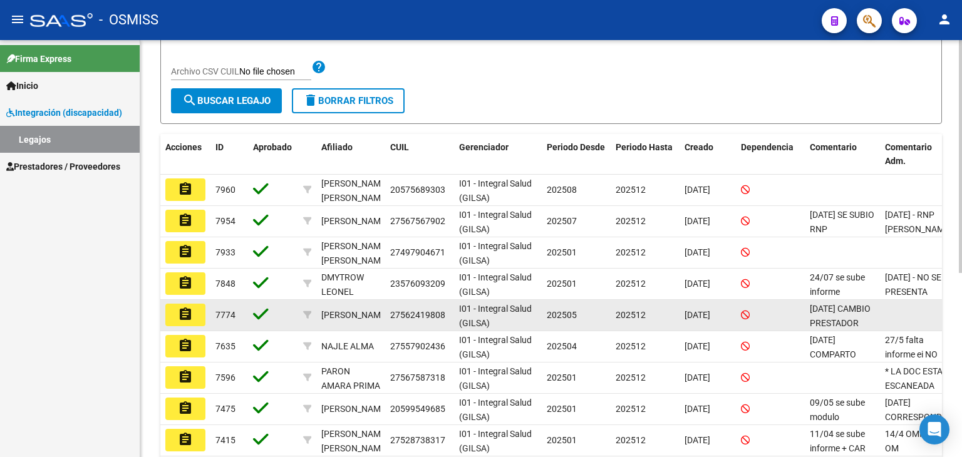
scroll to position [250, 0]
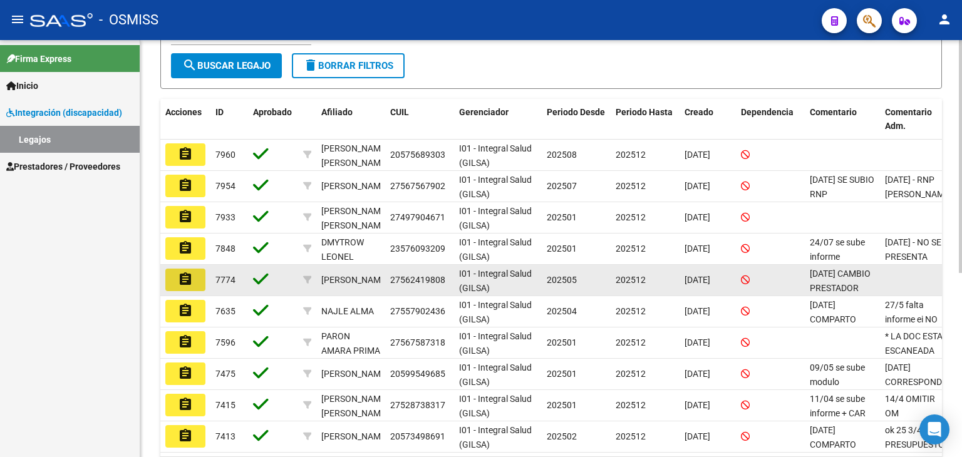
click at [181, 284] on mat-icon "assignment" at bounding box center [185, 279] width 15 height 15
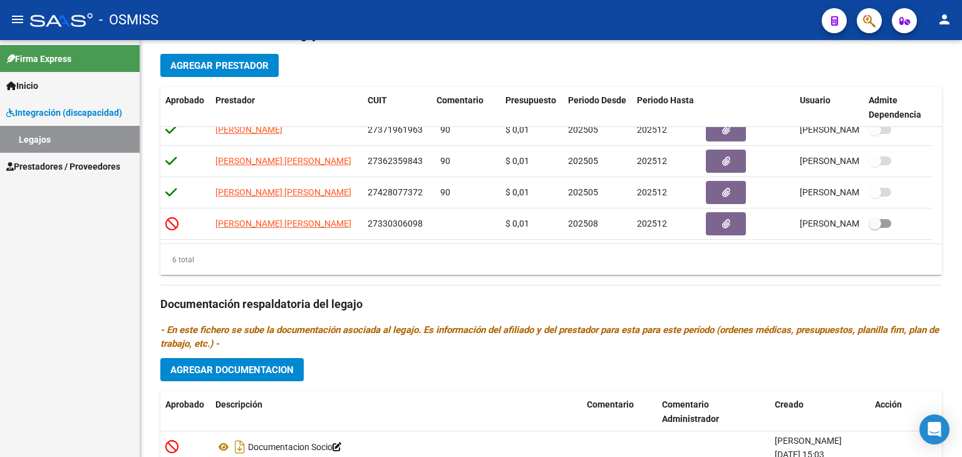
scroll to position [498, 0]
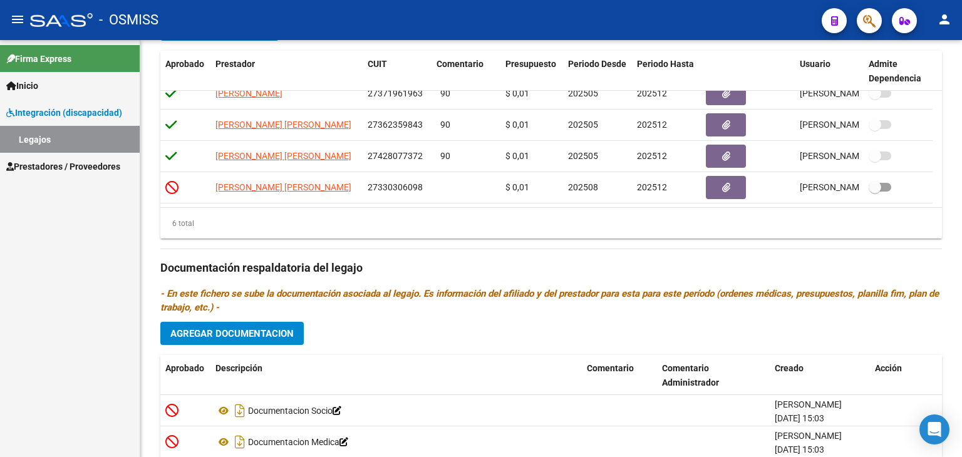
click at [39, 165] on span "Prestadores / Proveedores" at bounding box center [63, 167] width 114 height 14
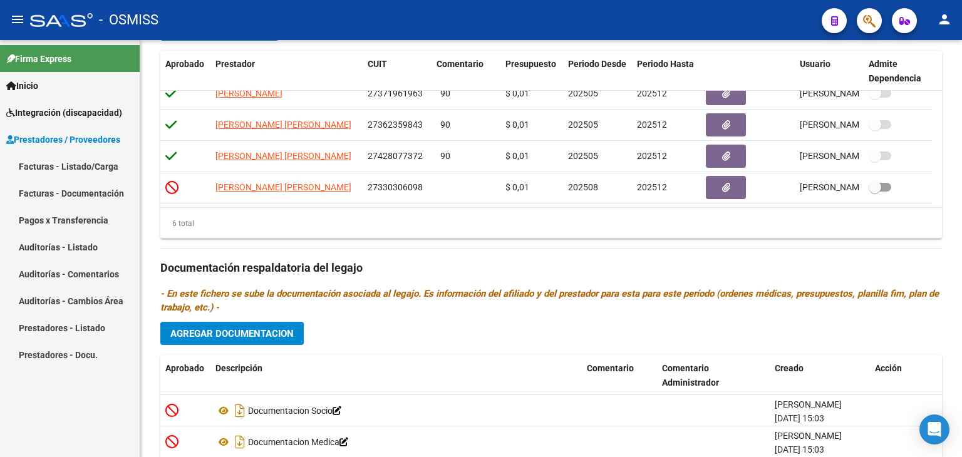
click at [43, 168] on link "Facturas - Listado/Carga" at bounding box center [70, 166] width 140 height 27
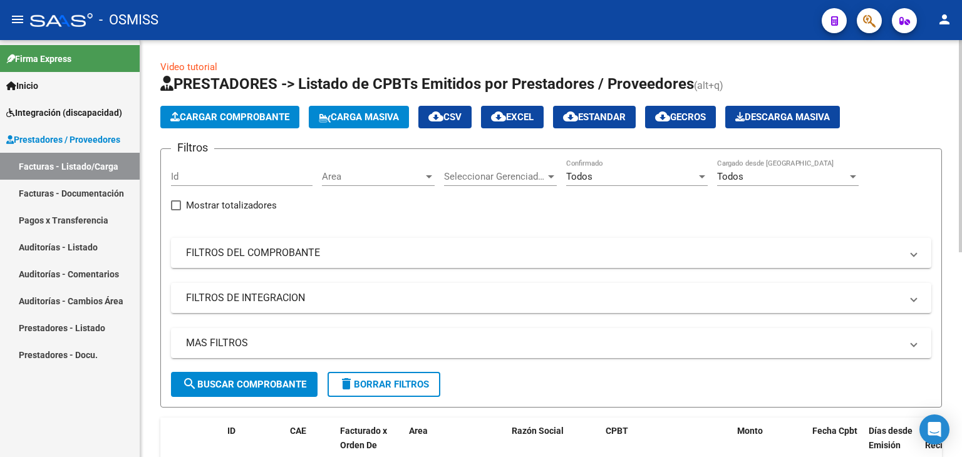
click at [226, 111] on span "Cargar Comprobante" at bounding box center [229, 116] width 119 height 11
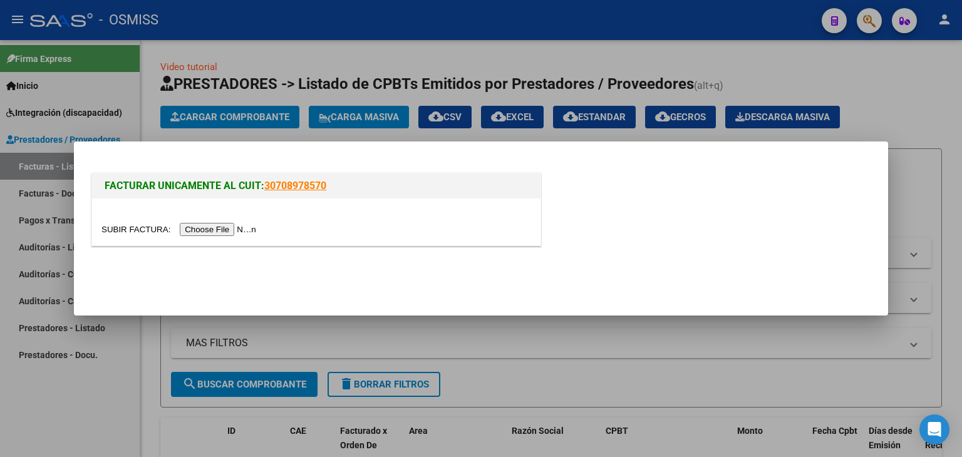
click at [246, 226] on input "file" at bounding box center [180, 229] width 158 height 13
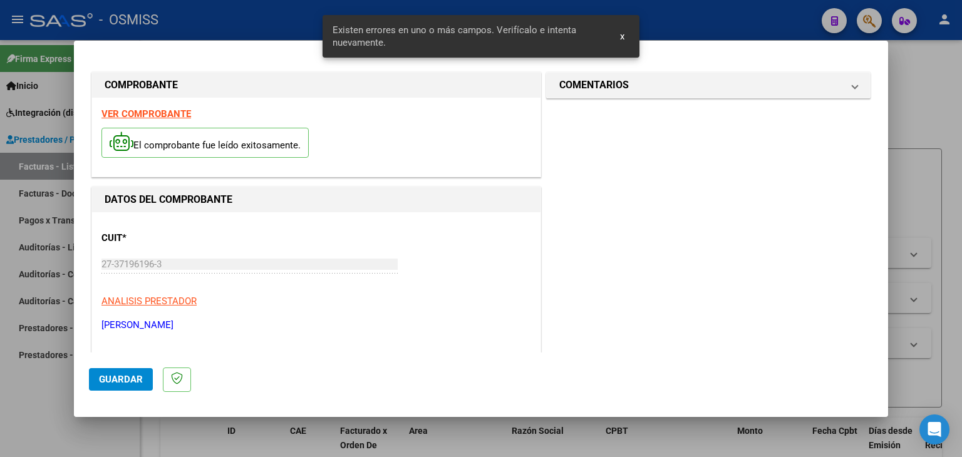
click at [153, 115] on strong "VER COMPROBANTE" at bounding box center [146, 113] width 90 height 11
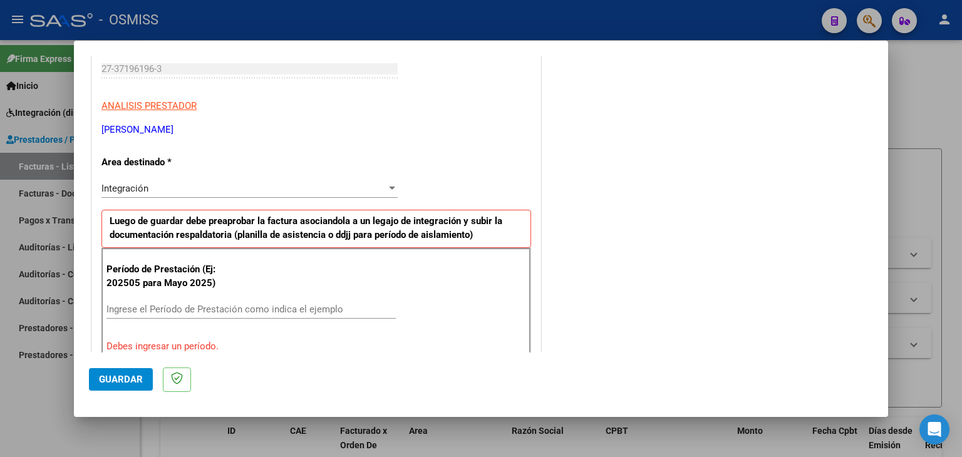
scroll to position [250, 0]
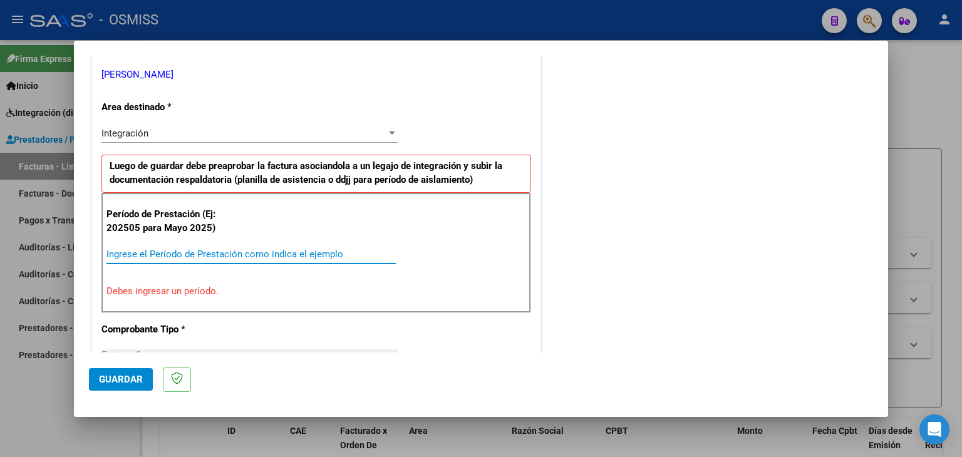
click at [192, 254] on input "Ingrese el Período de Prestación como indica el ejemplo" at bounding box center [250, 254] width 289 height 11
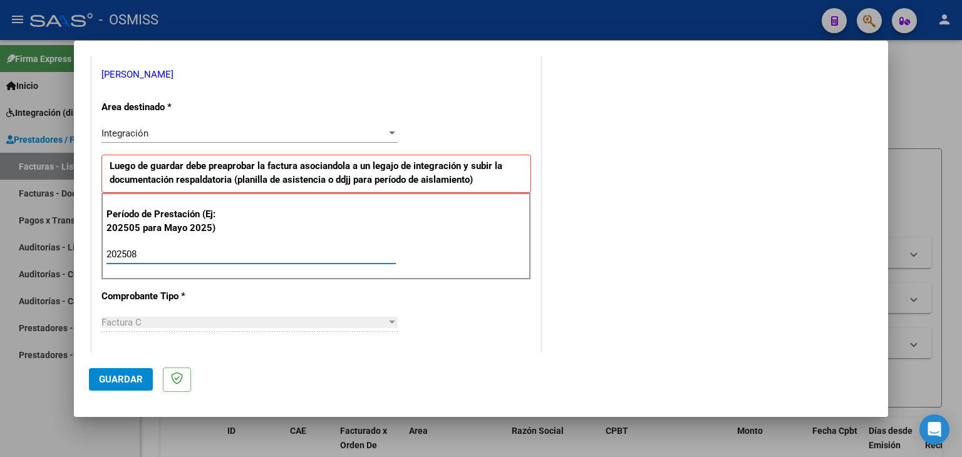
type input "202508"
click at [434, 261] on div "Período de Prestación (Ej: 202505 para Mayo 2025) 202508 Ingrese el Período de …" at bounding box center [316, 237] width 430 height 88
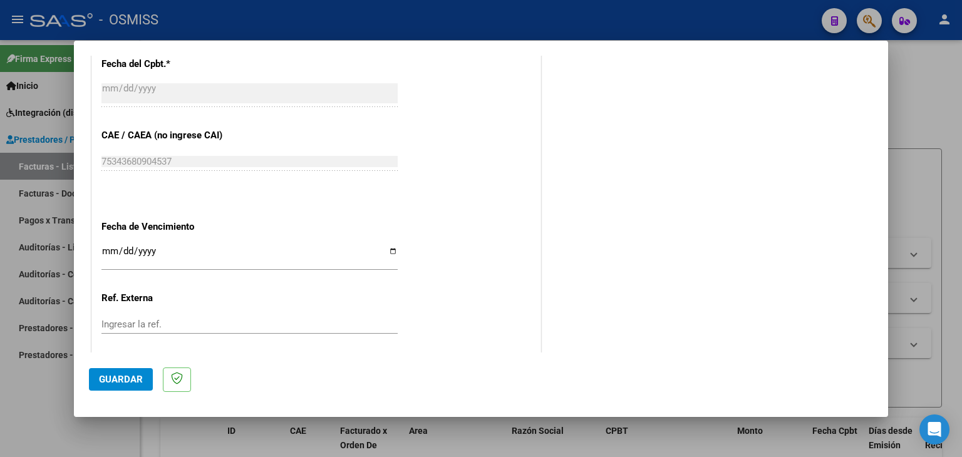
scroll to position [678, 0]
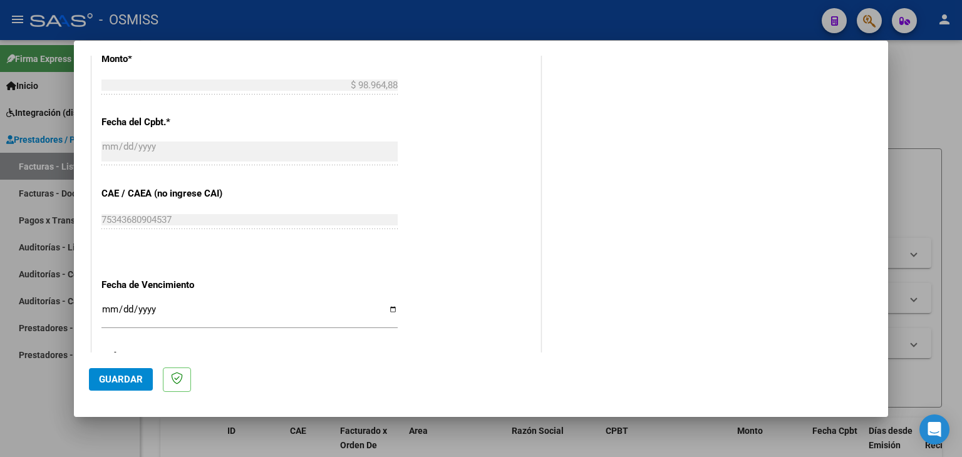
click at [106, 311] on input "Ingresar la fecha" at bounding box center [249, 314] width 296 height 20
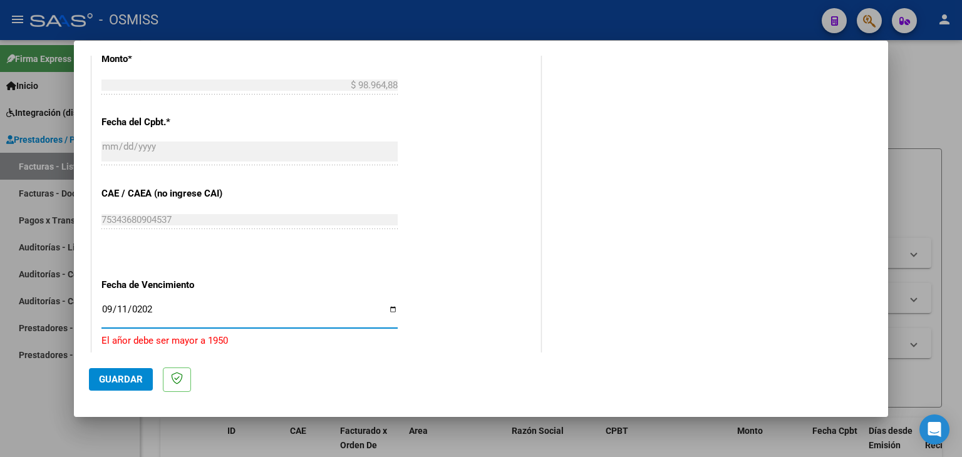
type input "[DATE]"
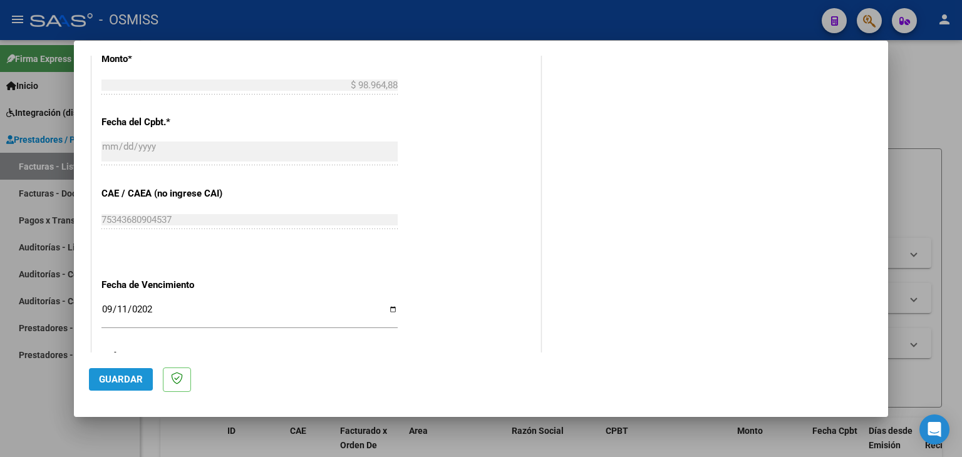
click at [107, 379] on span "Guardar" at bounding box center [121, 379] width 44 height 11
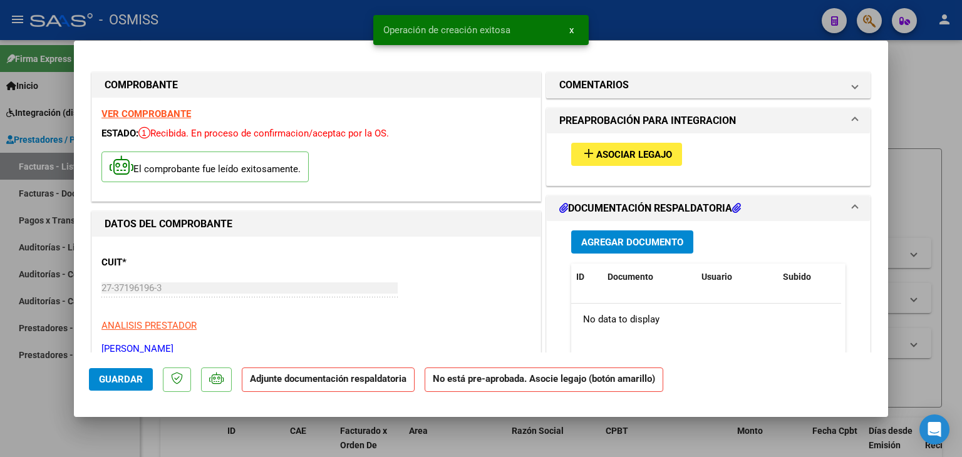
click at [651, 152] on span "Asociar Legajo" at bounding box center [634, 154] width 76 height 11
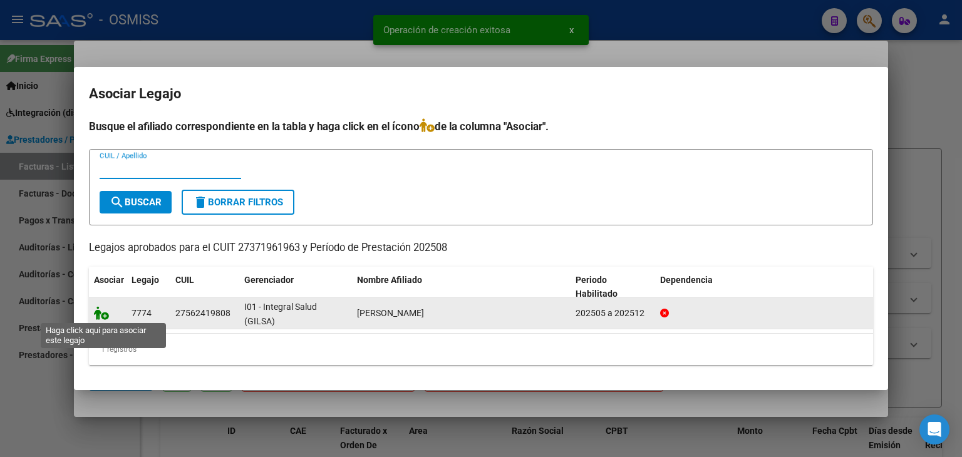
click at [94, 307] on icon at bounding box center [101, 313] width 15 height 14
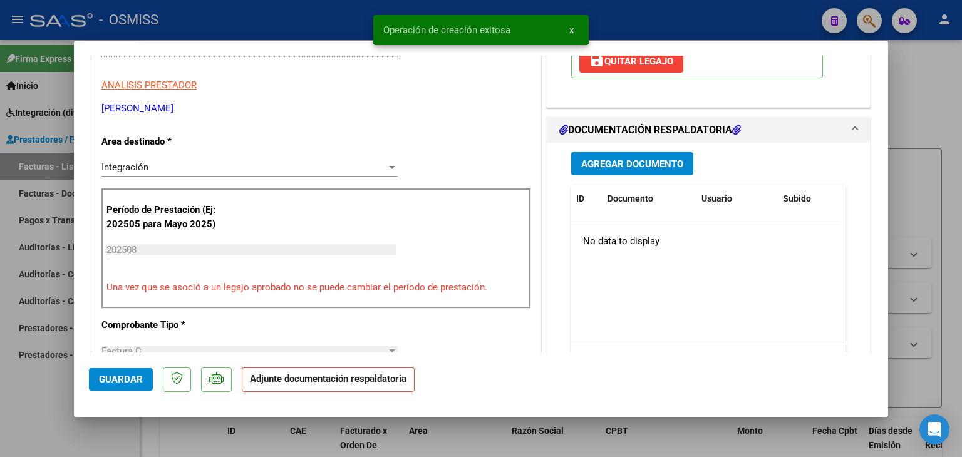
scroll to position [313, 0]
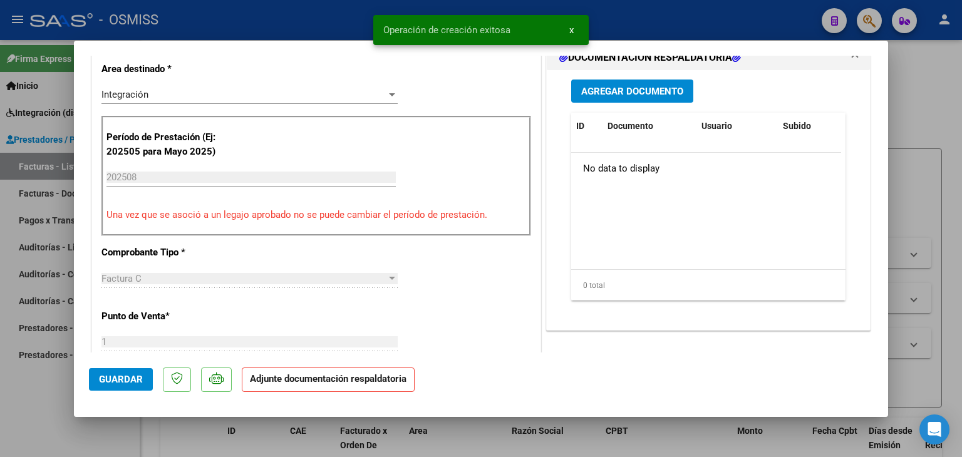
click at [649, 91] on span "Agregar Documento" at bounding box center [632, 91] width 102 height 11
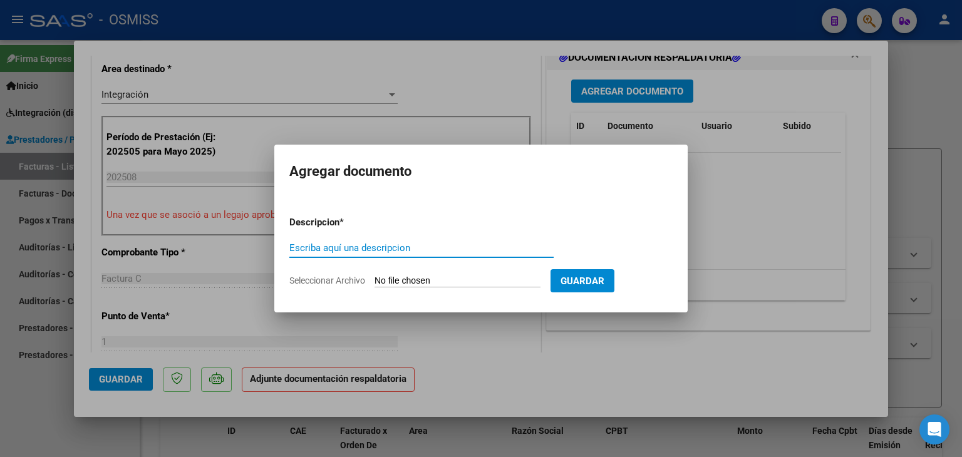
click at [438, 284] on input "Seleccionar Archivo" at bounding box center [457, 282] width 166 height 12
type input "C:\fakepath\PLANILLA PSM KIARA ROMERO 08 25.pdf"
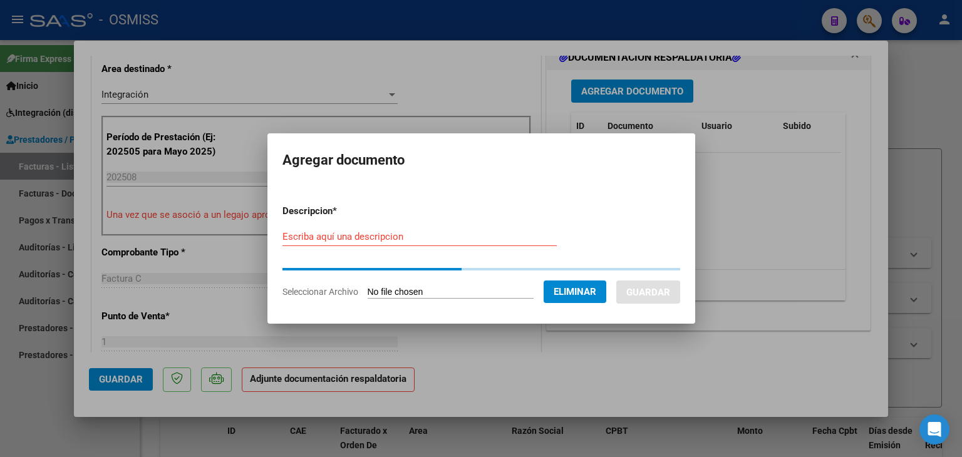
click at [330, 239] on input "Escriba aquí una descripcion" at bounding box center [419, 236] width 274 height 11
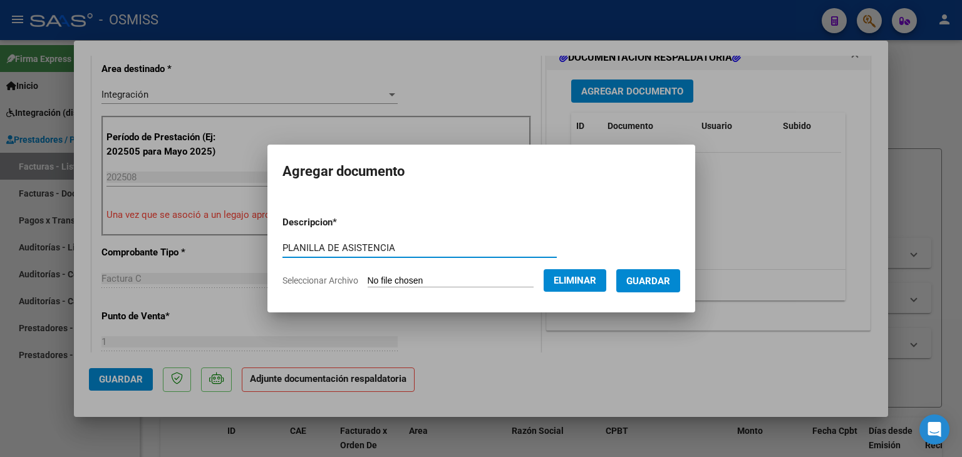
type input "PLANILLA DE ASISTENCIA"
click at [644, 287] on button "Guardar" at bounding box center [648, 280] width 64 height 23
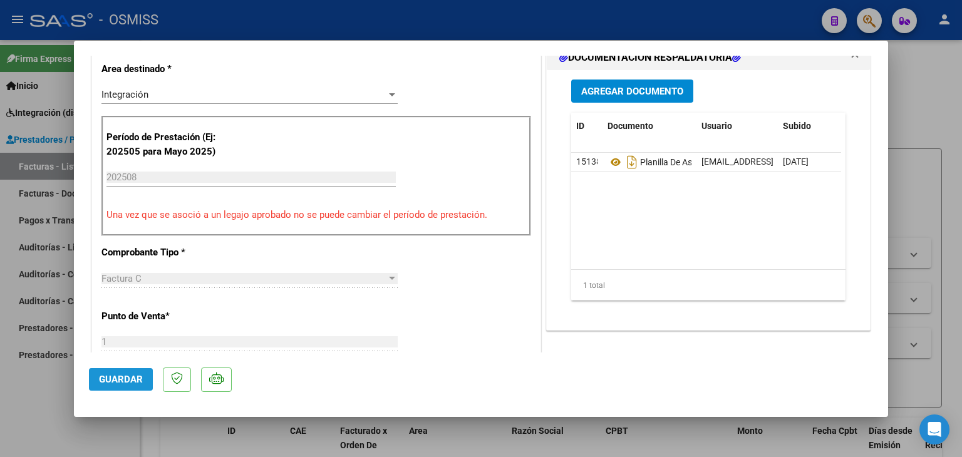
click at [131, 384] on span "Guardar" at bounding box center [121, 379] width 44 height 11
type input "$ 0,00"
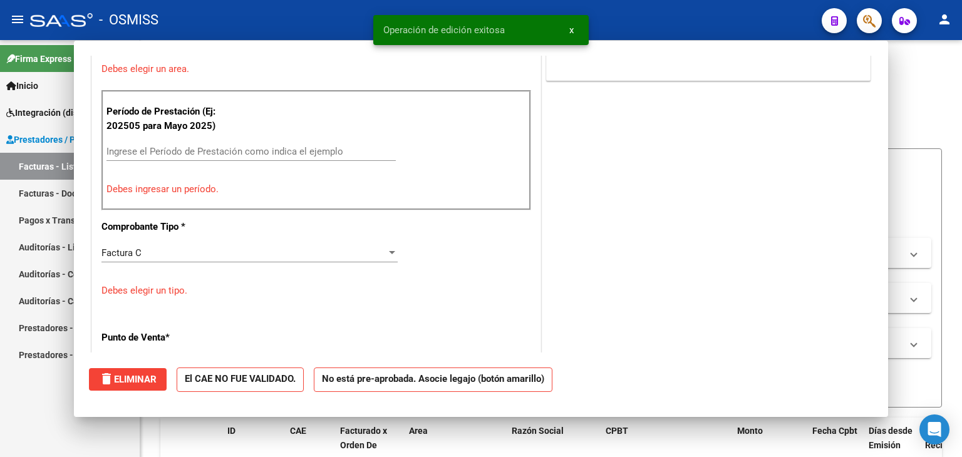
scroll to position [259, 0]
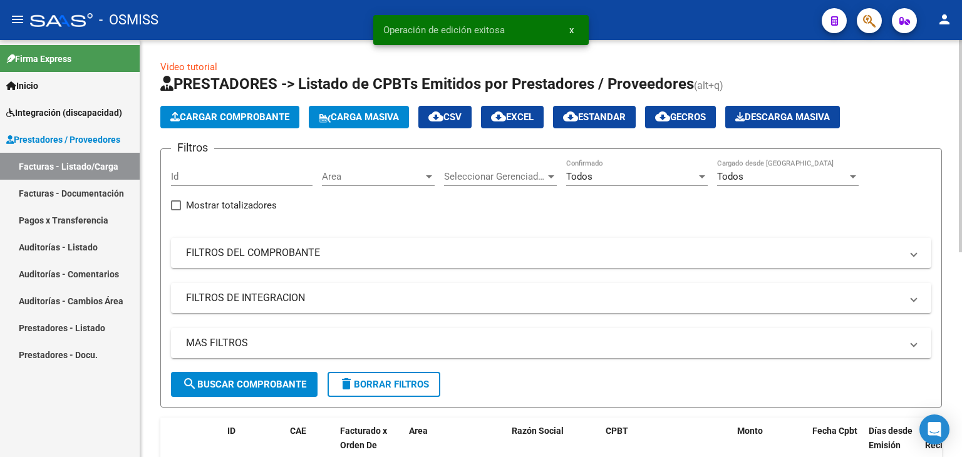
click at [232, 117] on span "Cargar Comprobante" at bounding box center [229, 116] width 119 height 11
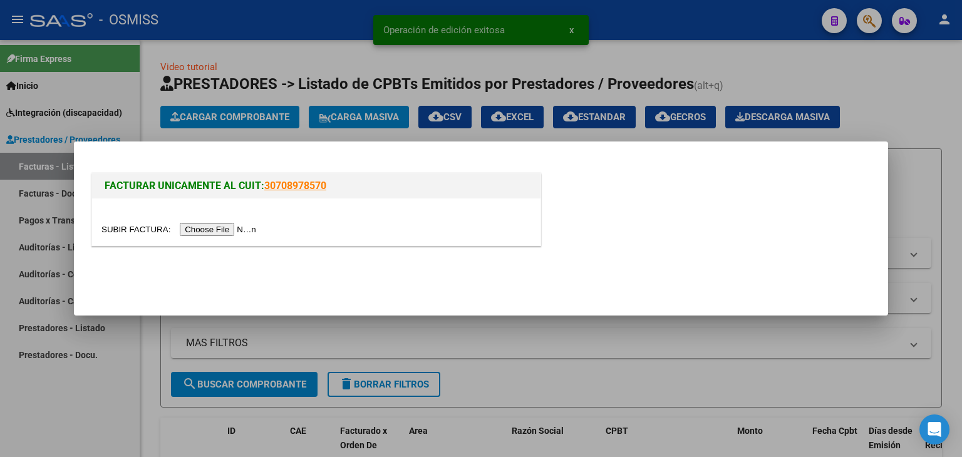
click at [233, 231] on input "file" at bounding box center [180, 229] width 158 height 13
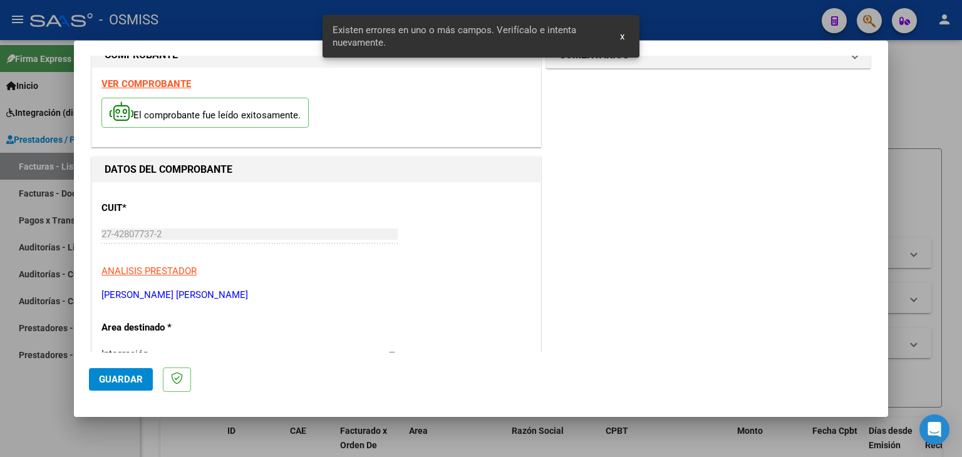
scroll to position [0, 0]
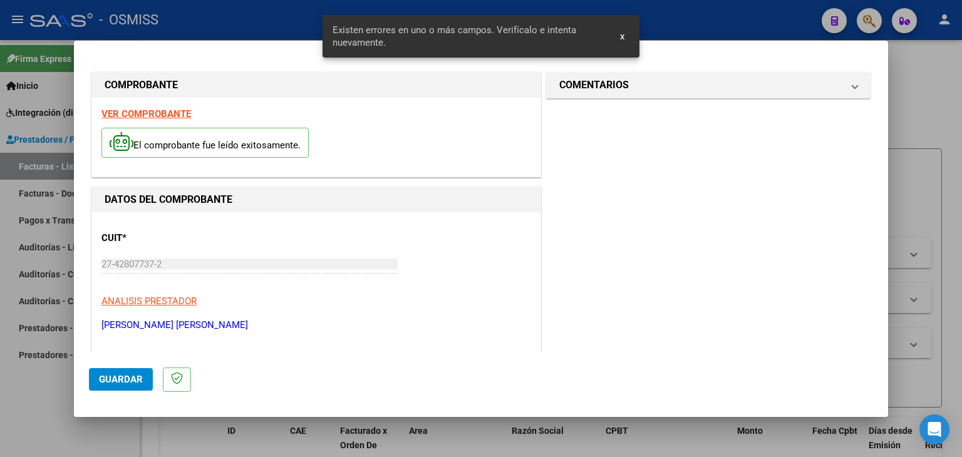
click at [153, 113] on strong "VER COMPROBANTE" at bounding box center [146, 113] width 90 height 11
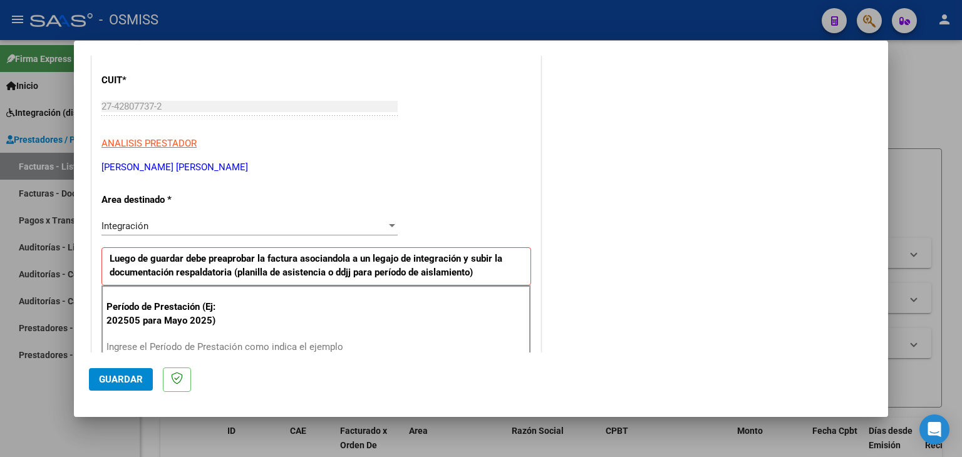
scroll to position [188, 0]
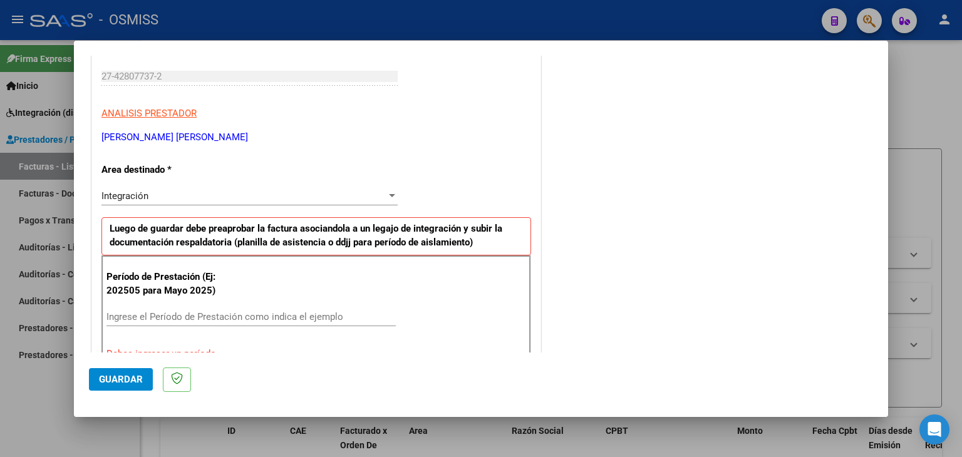
click at [167, 308] on div "Ingrese el Período de Prestación como indica el ejemplo" at bounding box center [250, 316] width 289 height 19
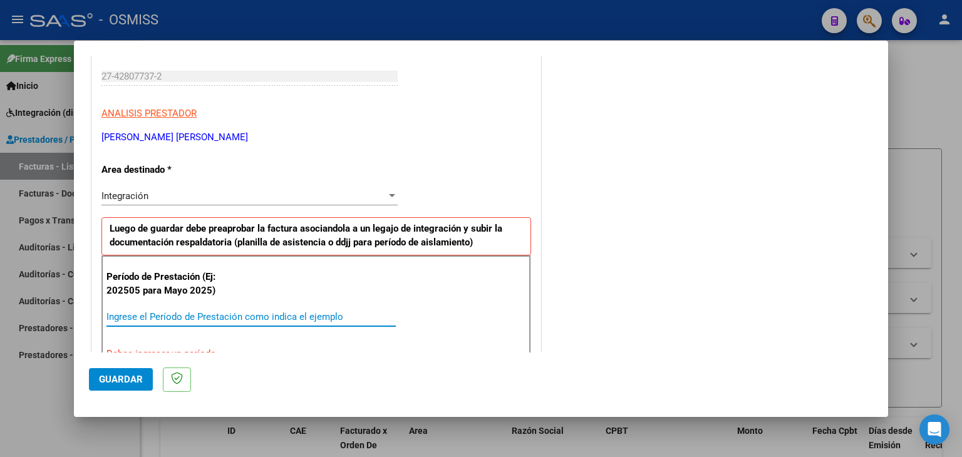
click at [170, 313] on input "Ingrese el Período de Prestación como indica el ejemplo" at bounding box center [250, 316] width 289 height 11
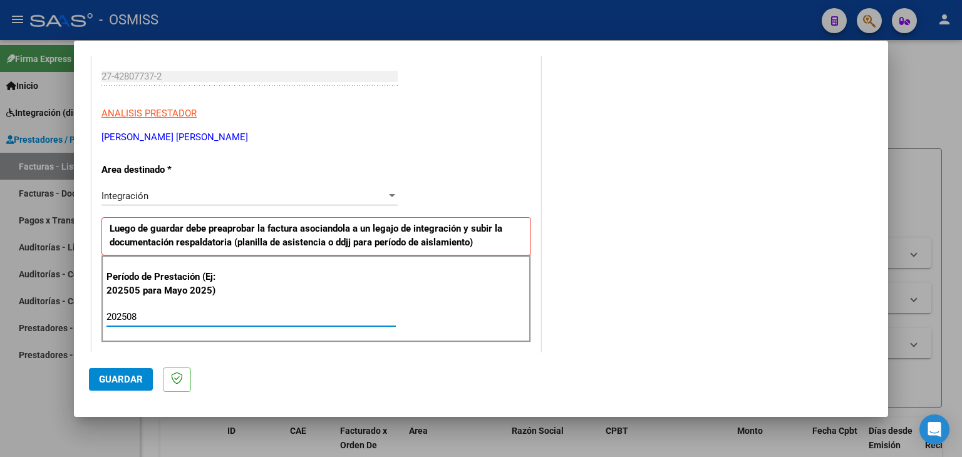
type input "202508"
click at [282, 277] on div "Período de Prestación (Ej: 202505 para Mayo 2025) 202508 Ingrese el Período de …" at bounding box center [316, 299] width 430 height 88
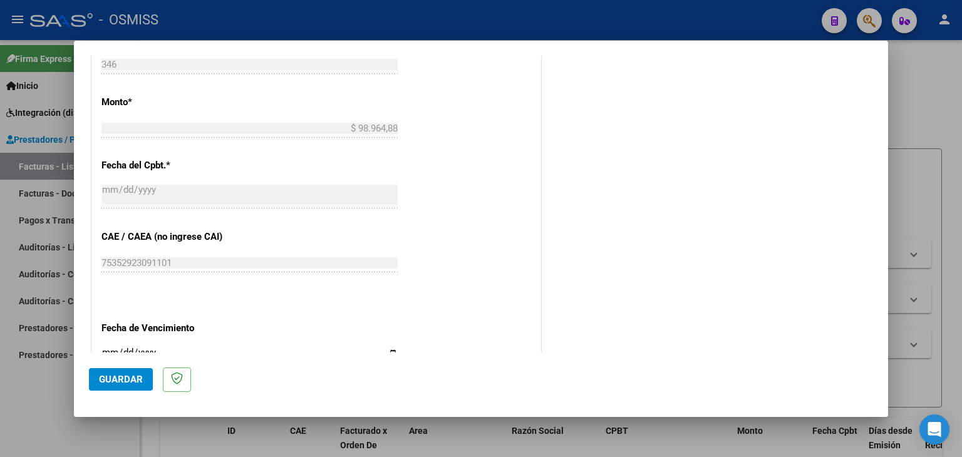
scroll to position [689, 0]
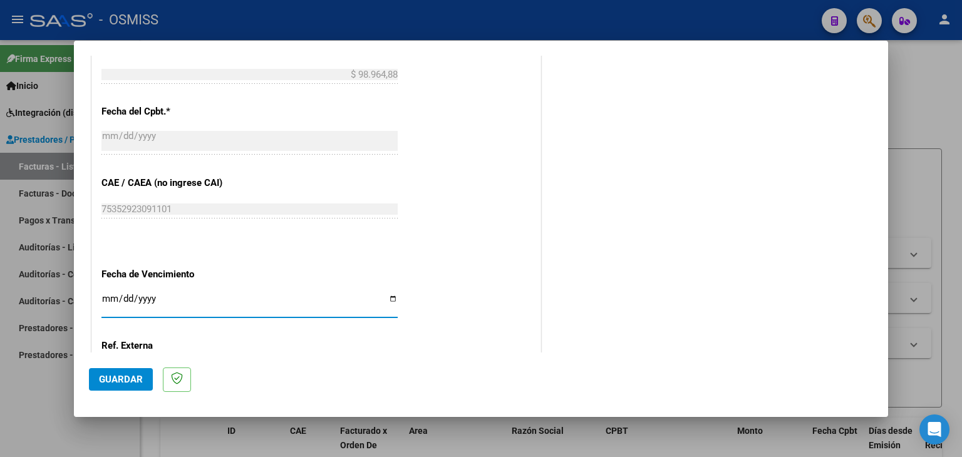
click at [109, 299] on input "Ingresar la fecha" at bounding box center [249, 304] width 296 height 20
type input "[DATE]"
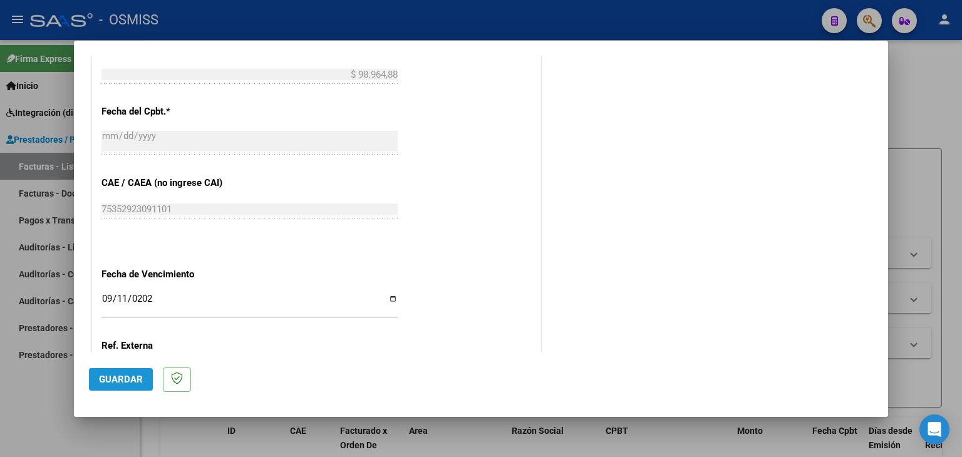
click at [113, 383] on span "Guardar" at bounding box center [121, 379] width 44 height 11
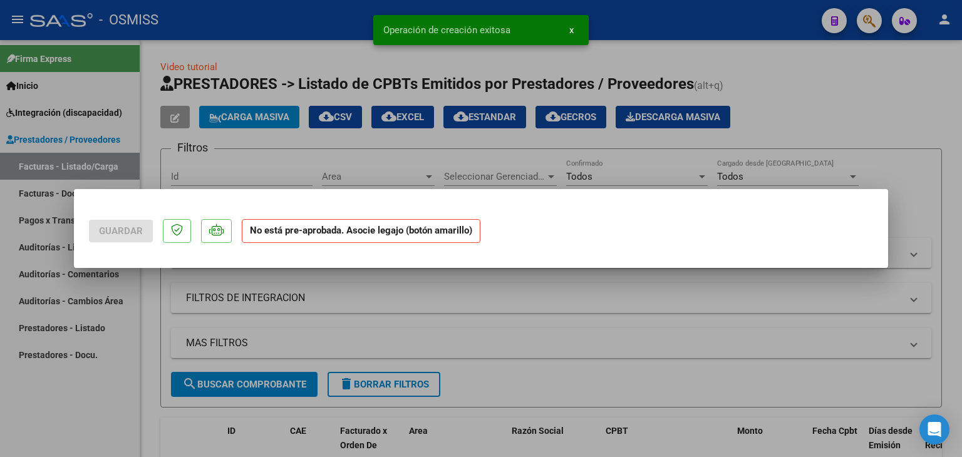
scroll to position [0, 0]
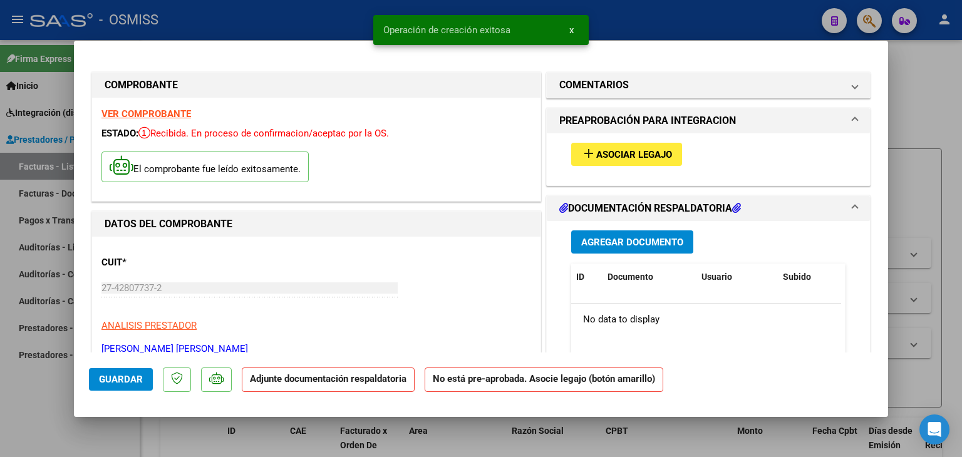
click at [654, 159] on span "Asociar Legajo" at bounding box center [634, 154] width 76 height 11
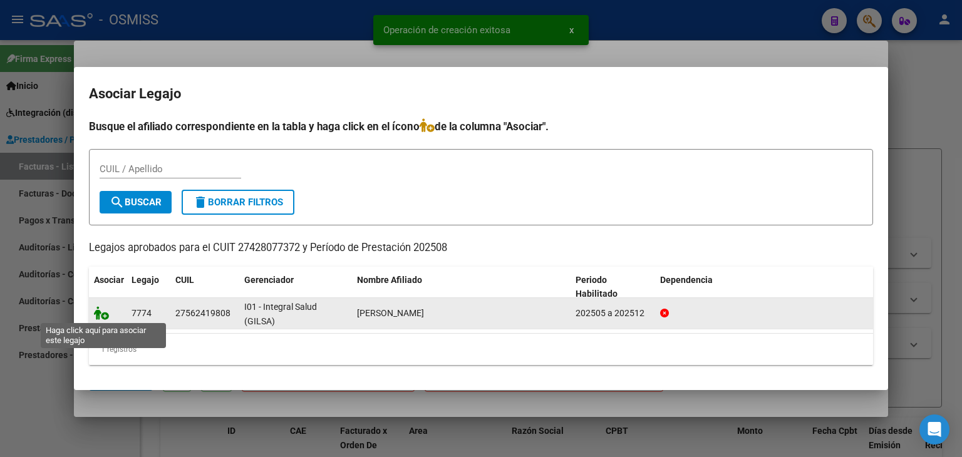
click at [100, 309] on icon at bounding box center [101, 313] width 15 height 14
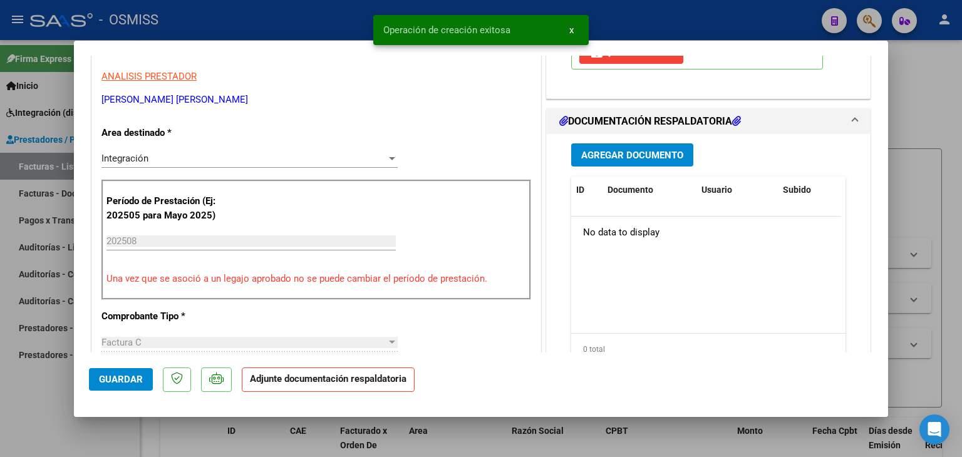
scroll to position [250, 0]
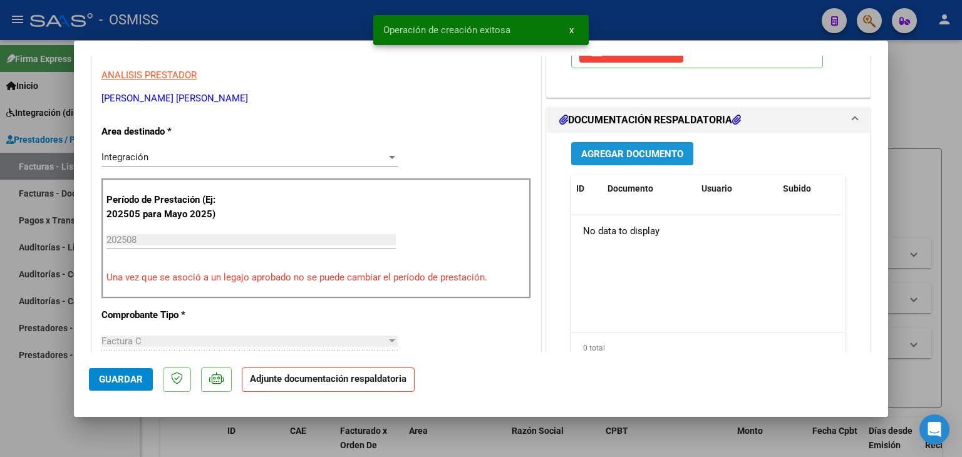
click at [617, 158] on span "Agregar Documento" at bounding box center [632, 153] width 102 height 11
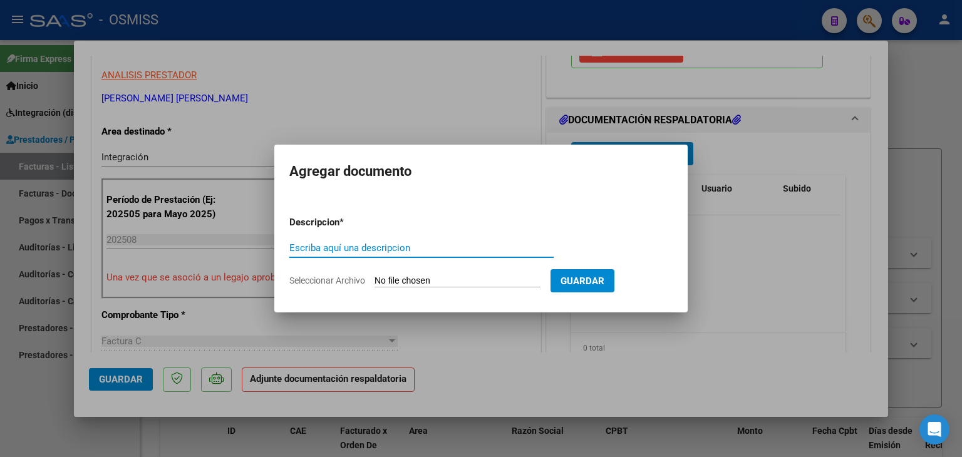
click at [421, 289] on form "Descripcion * Escriba aquí una descripcion Seleccionar Archivo Guardar" at bounding box center [480, 251] width 383 height 91
click at [419, 284] on input "Seleccionar Archivo" at bounding box center [457, 282] width 166 height 12
type input "C:\fakepath\PLANILLA FONO KIARA ROMERO 08 25.pdf"
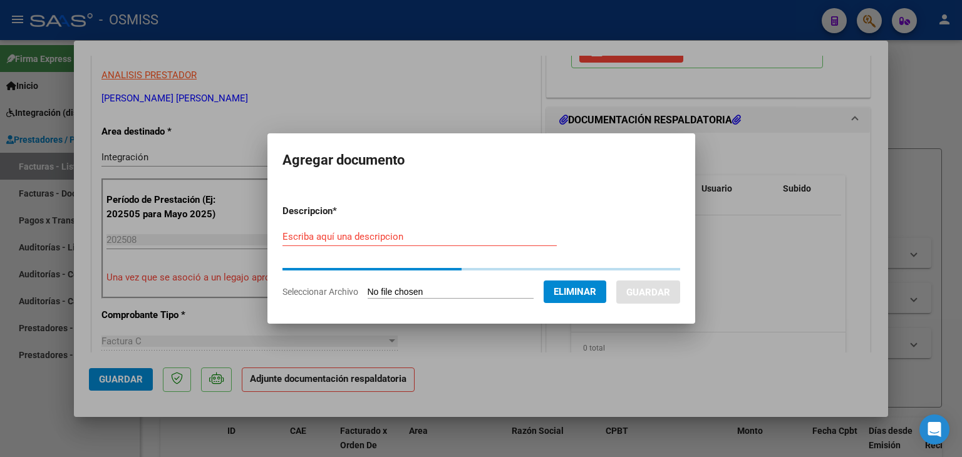
click at [360, 238] on form "Descripcion * Escriba aquí una descripcion Seleccionar Archivo Eliminar Guardar" at bounding box center [481, 252] width 398 height 114
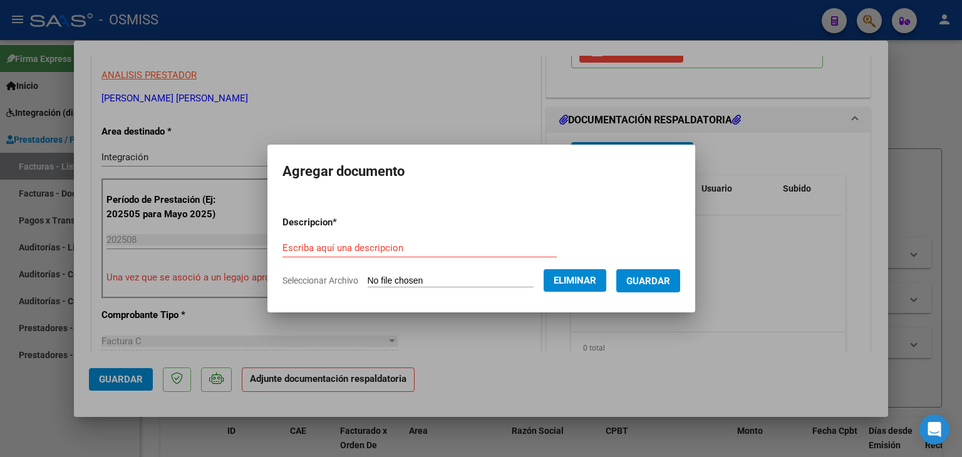
drag, startPoint x: 364, startPoint y: 239, endPoint x: 364, endPoint y: 250, distance: 11.3
click at [364, 239] on div "Escriba aquí una descripcion" at bounding box center [419, 248] width 274 height 19
type input "PLANILLA DE ASISTENCIA"
click at [649, 288] on button "Guardar" at bounding box center [648, 280] width 64 height 23
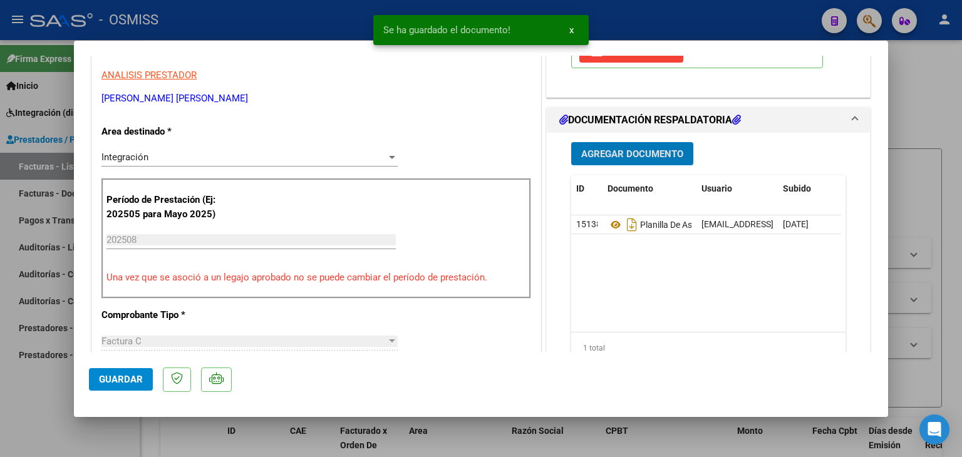
click at [142, 369] on button "Guardar" at bounding box center [121, 379] width 64 height 23
type input "$ 0,00"
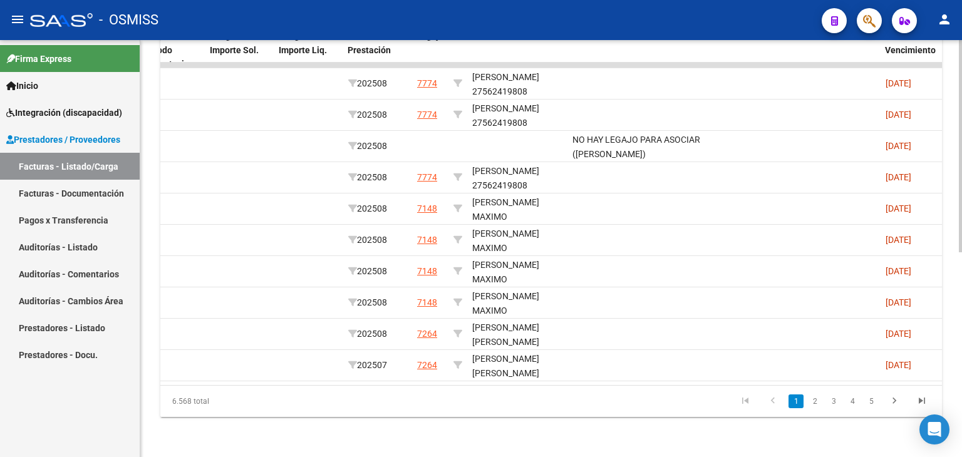
scroll to position [0, 0]
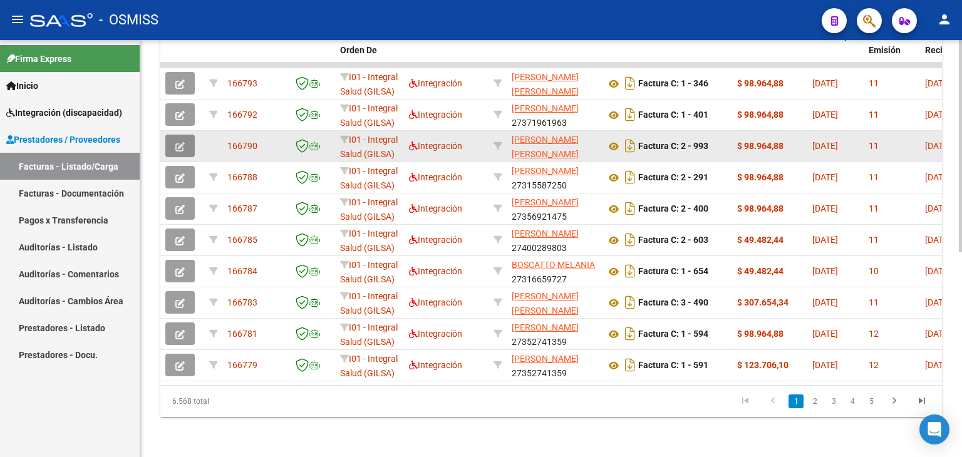
click at [178, 142] on icon "button" at bounding box center [179, 146] width 9 height 9
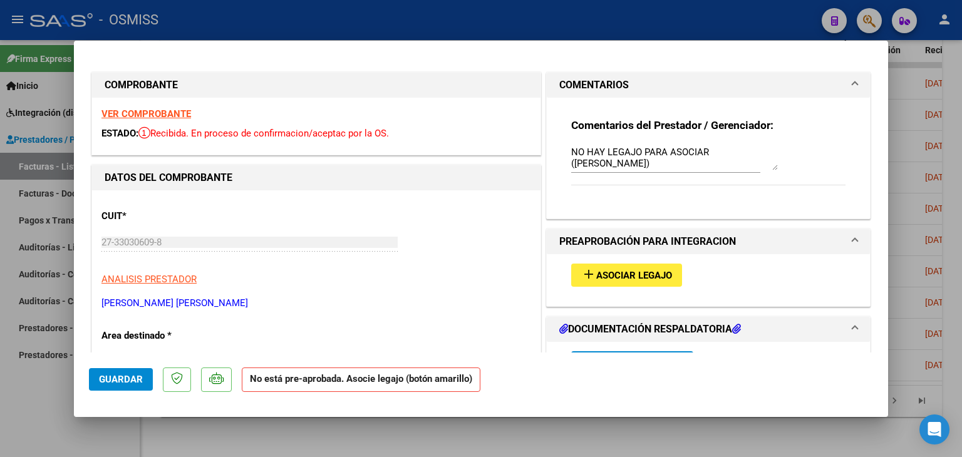
click at [172, 117] on strong "VER COMPROBANTE" at bounding box center [146, 113] width 90 height 11
type input "$ 0,00"
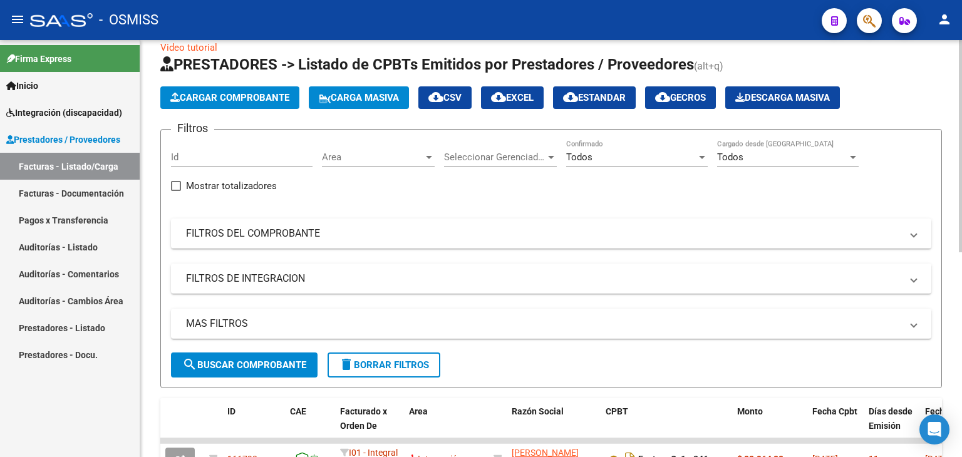
scroll to position [63, 0]
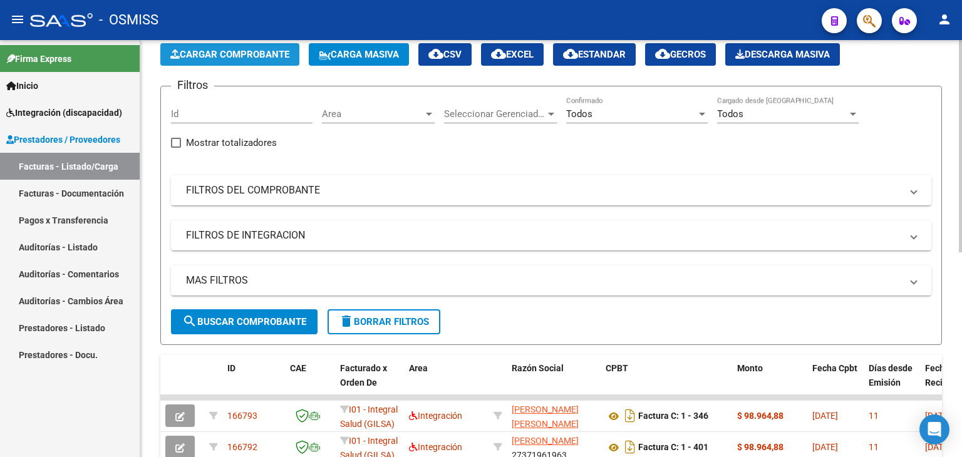
click at [260, 53] on span "Cargar Comprobante" at bounding box center [229, 54] width 119 height 11
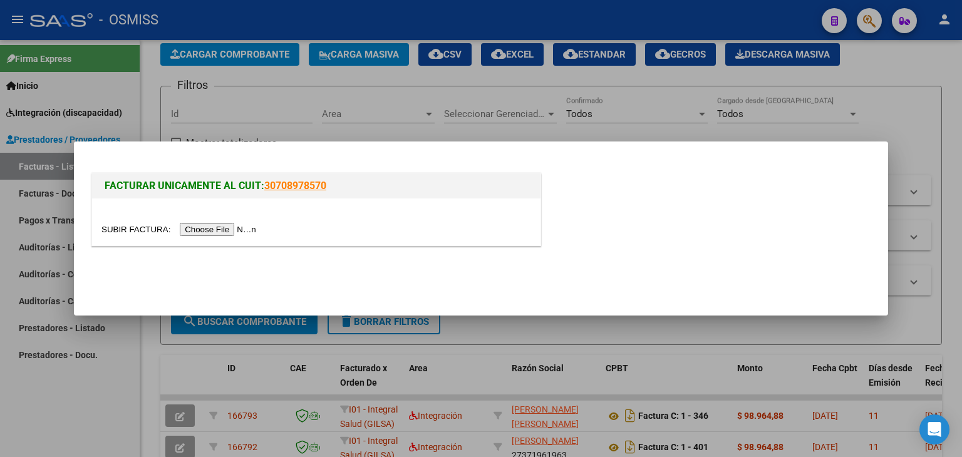
click at [226, 230] on input "file" at bounding box center [180, 229] width 158 height 13
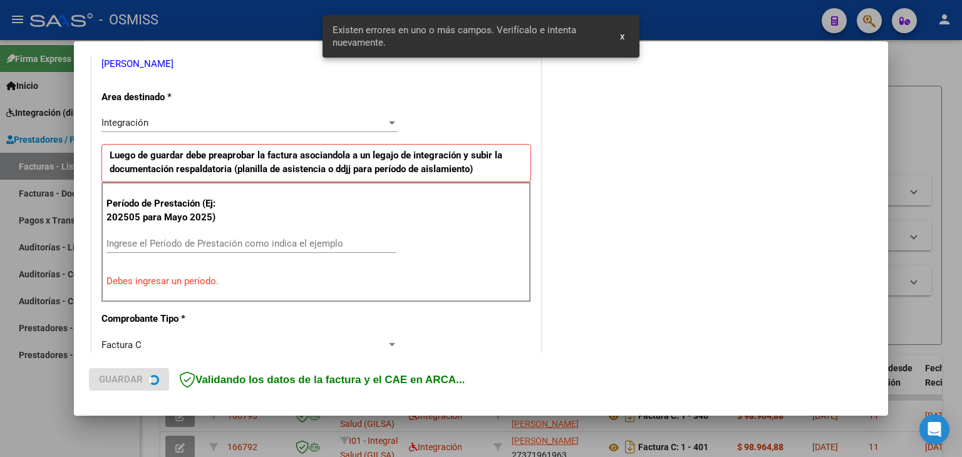
scroll to position [286, 0]
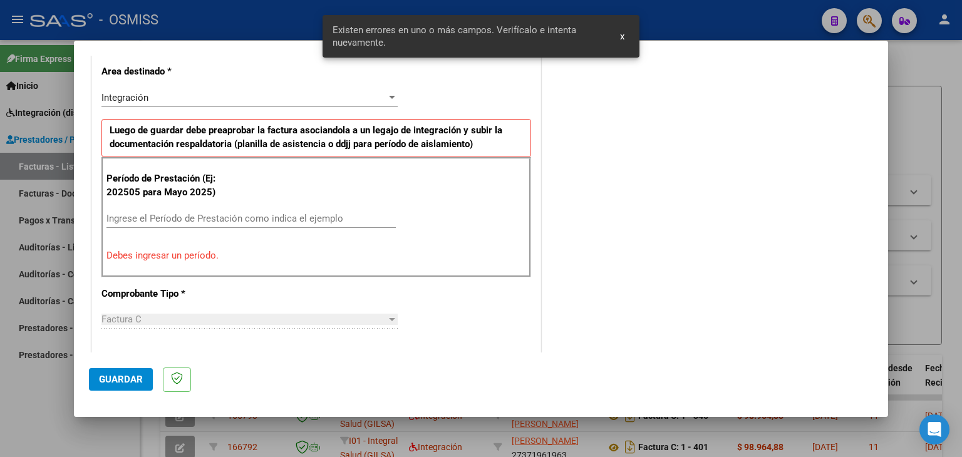
click at [317, 213] on input "Ingrese el Período de Prestación como indica el ejemplo" at bounding box center [250, 218] width 289 height 11
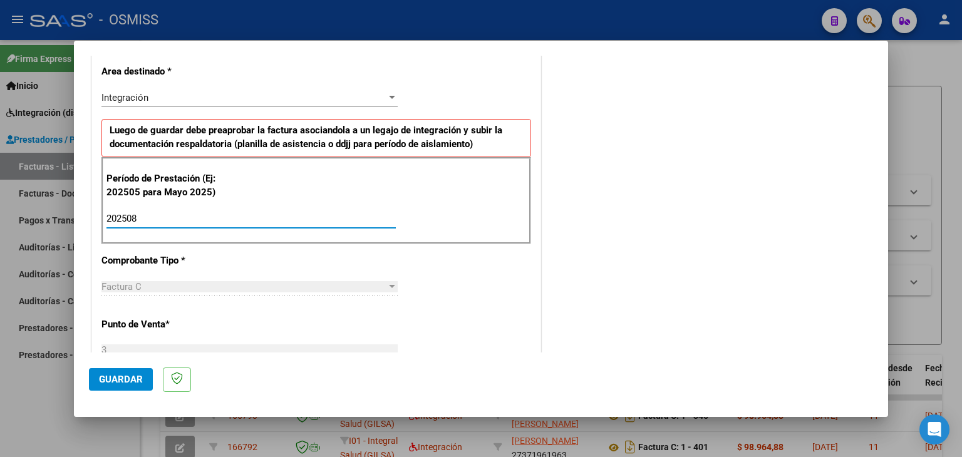
type input "202508"
click at [483, 249] on div "CUIT * 20-14408908-2 Ingresar CUIT ANALISIS PRESTADOR BARBERIS CARLOS ROBERTO A…" at bounding box center [316, 397] width 448 height 942
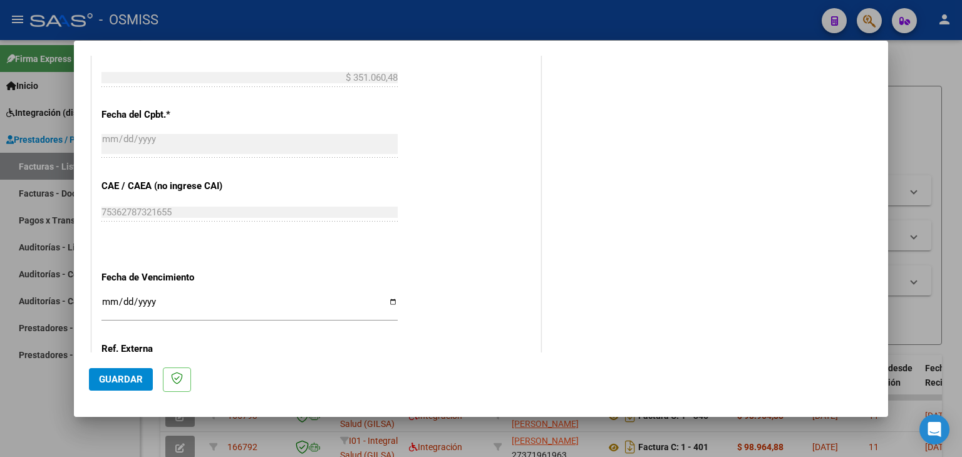
scroll to position [724, 0]
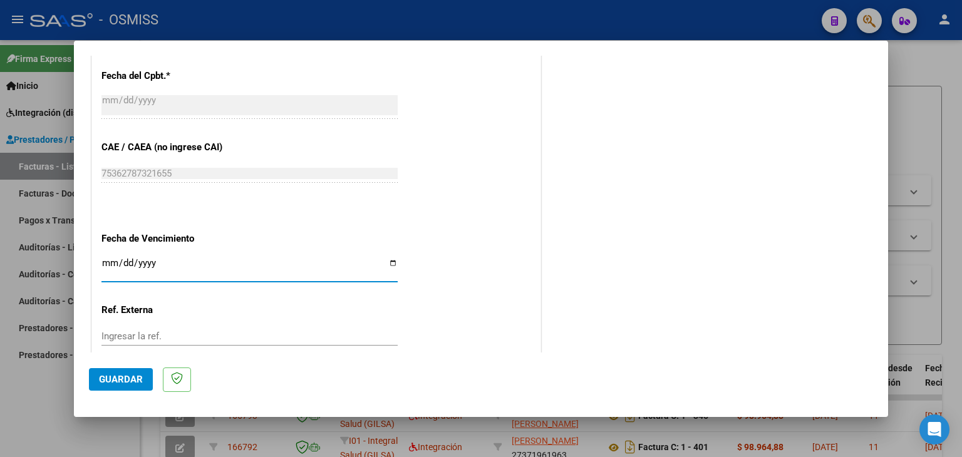
click at [105, 262] on input "Ingresar la fecha" at bounding box center [249, 268] width 296 height 20
type input "[DATE]"
click at [140, 373] on button "Guardar" at bounding box center [121, 379] width 64 height 23
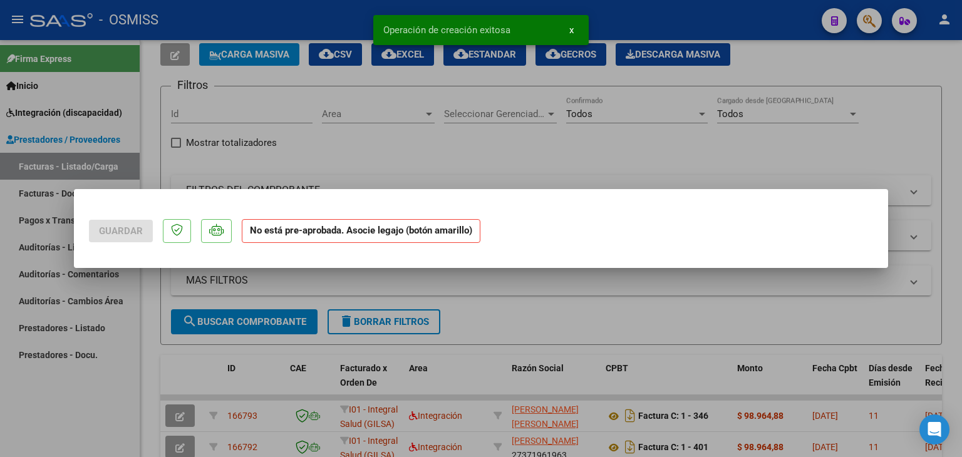
scroll to position [0, 0]
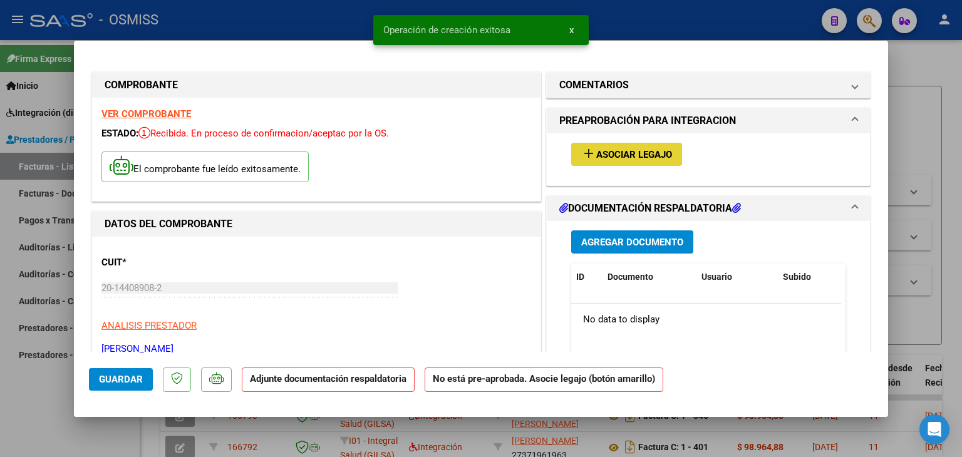
click at [623, 155] on span "Asociar Legajo" at bounding box center [634, 154] width 76 height 11
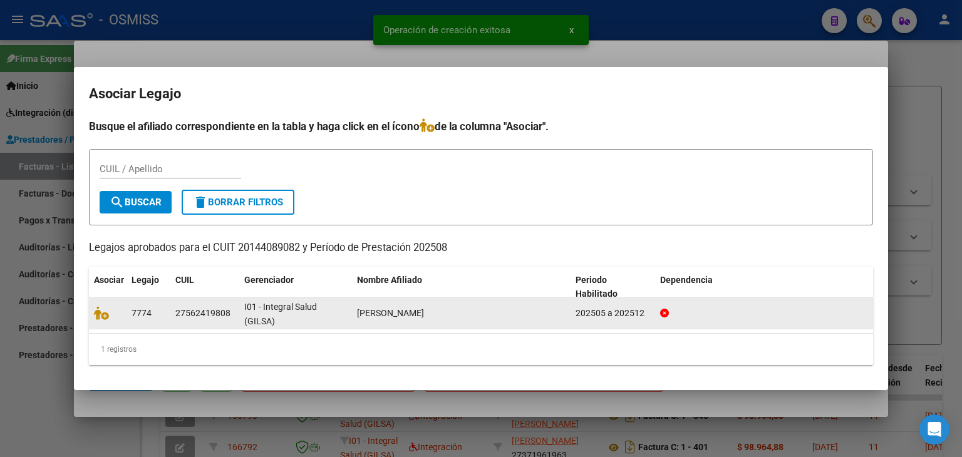
click at [93, 318] on datatable-body-cell at bounding box center [108, 313] width 38 height 31
click at [100, 314] on icon at bounding box center [101, 313] width 15 height 14
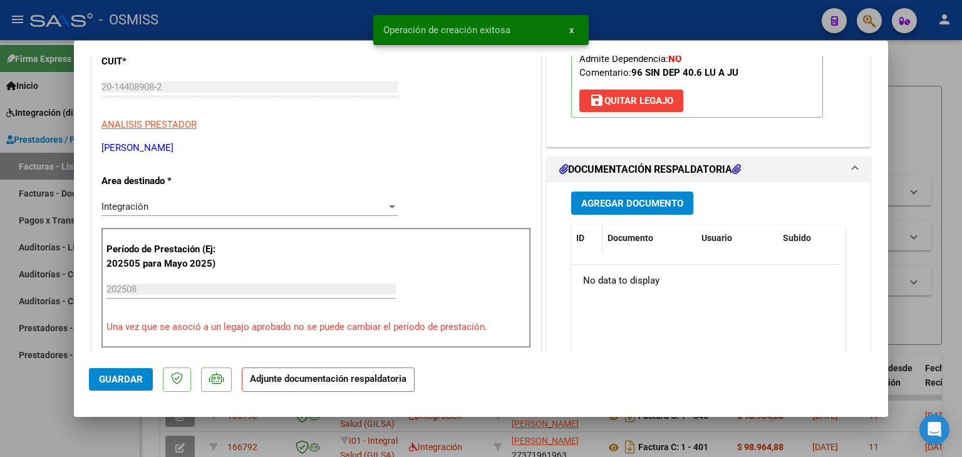
scroll to position [250, 0]
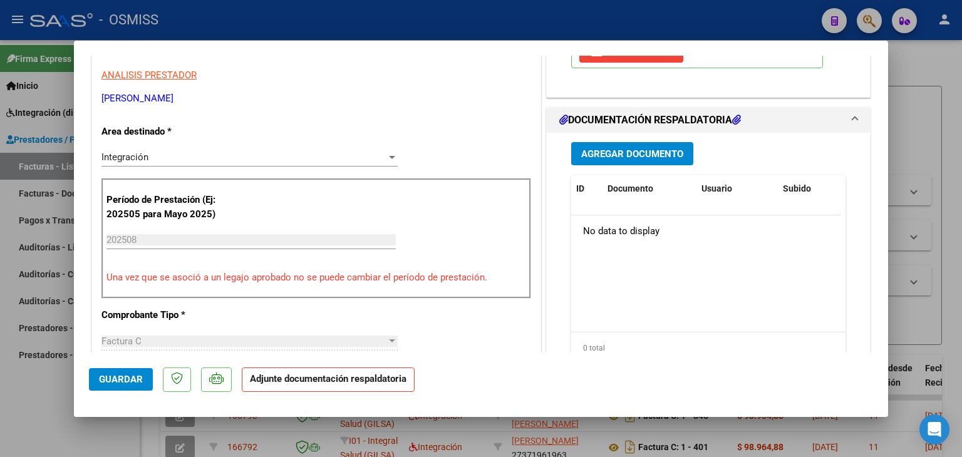
click at [609, 152] on span "Agregar Documento" at bounding box center [632, 153] width 102 height 11
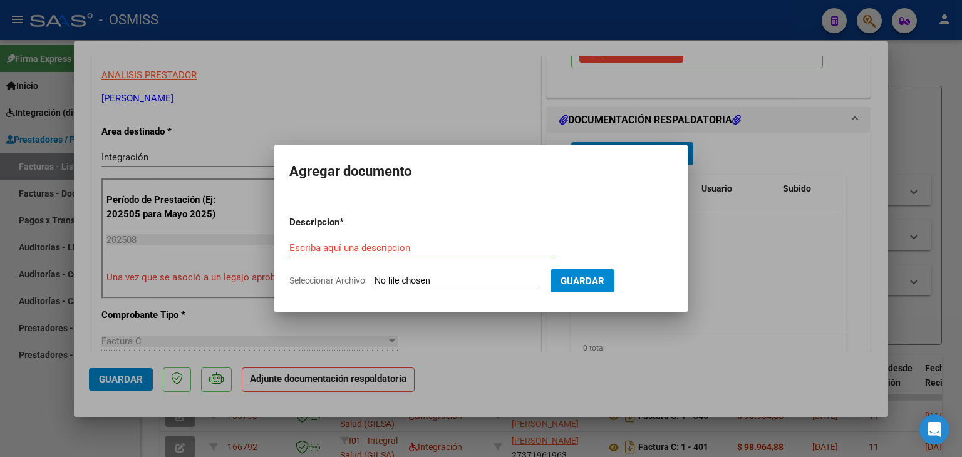
click at [443, 279] on input "Seleccionar Archivo" at bounding box center [457, 282] width 166 height 12
type input "C:\fakepath\planilla kiara romero agosto 25.pdf"
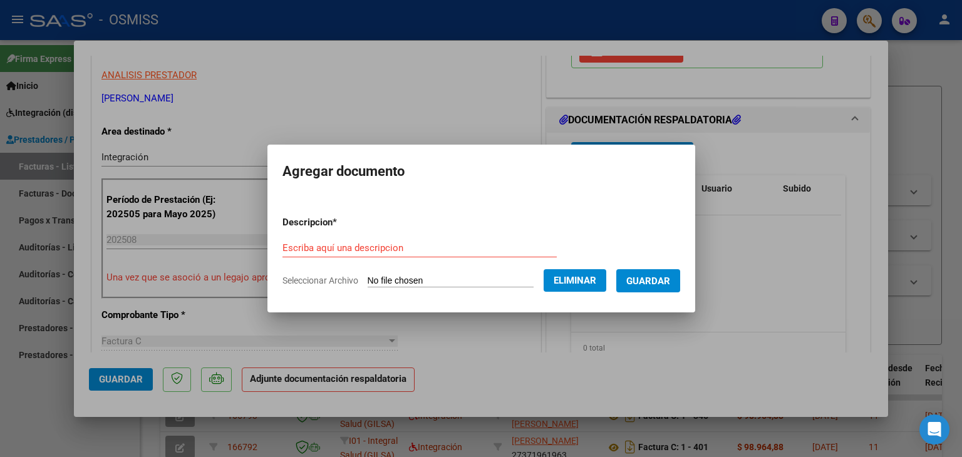
click at [371, 236] on form "Descripcion * Escriba aquí una descripcion Seleccionar Archivo Eliminar Guardar" at bounding box center [481, 251] width 398 height 91
click at [371, 245] on input "Escriba aquí una descripcion" at bounding box center [419, 247] width 274 height 11
type input "PLANILLA DE ASISTENCIA"
click at [657, 277] on span "Guardar" at bounding box center [648, 281] width 44 height 11
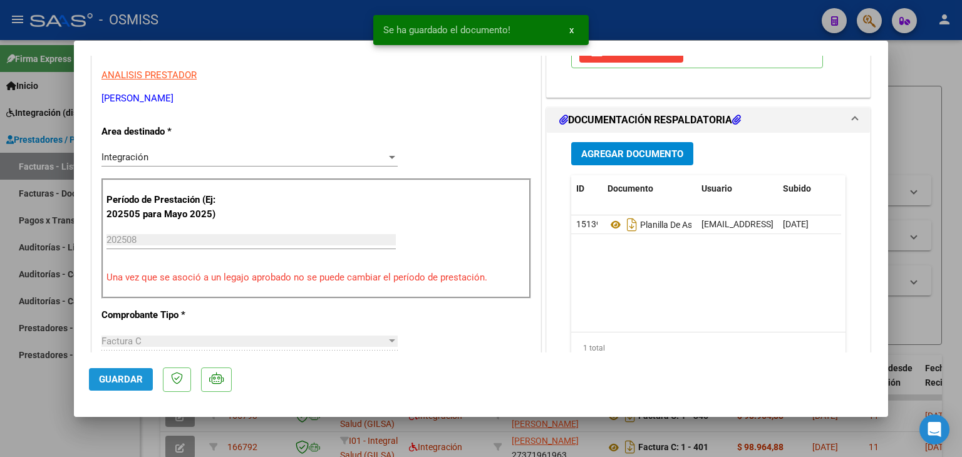
click at [127, 380] on span "Guardar" at bounding box center [121, 379] width 44 height 11
type input "$ 0,00"
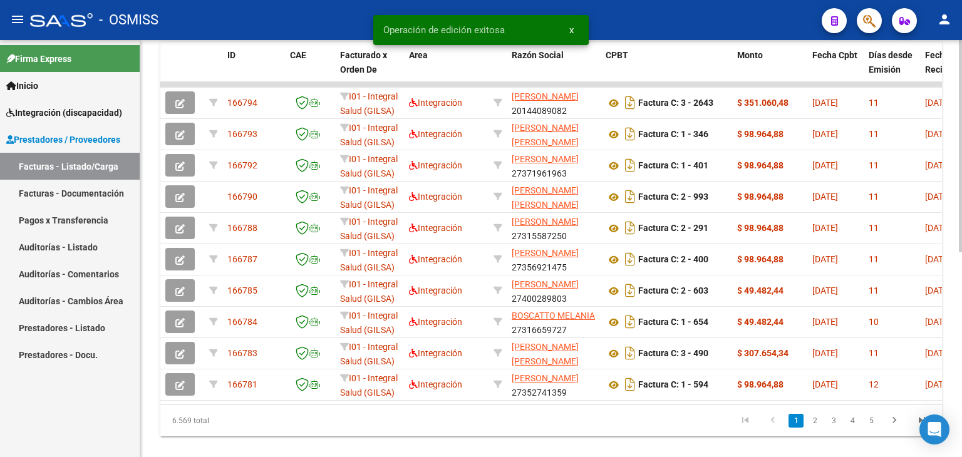
scroll to position [403, 0]
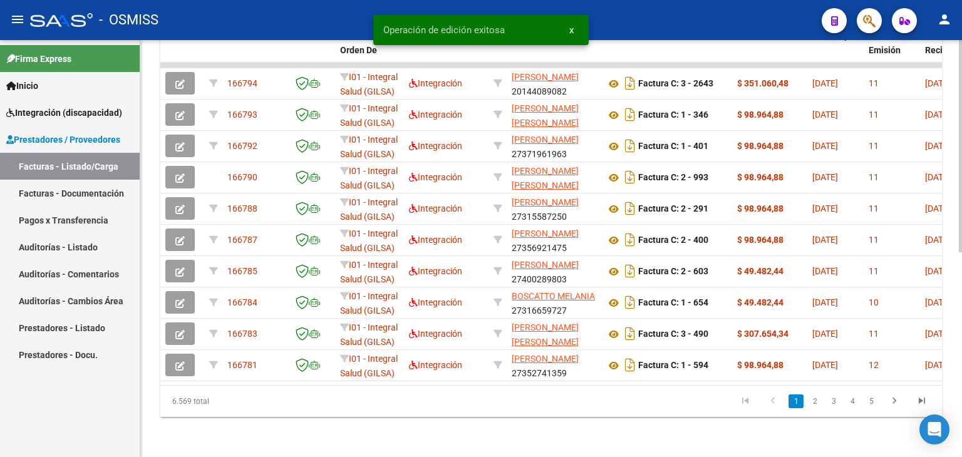
click at [338, 374] on datatable-body "166794 I01 - Integral Salud (GILSA) Integración BARBERIS CARLOS ROBERTO 2014408…" at bounding box center [550, 224] width 781 height 322
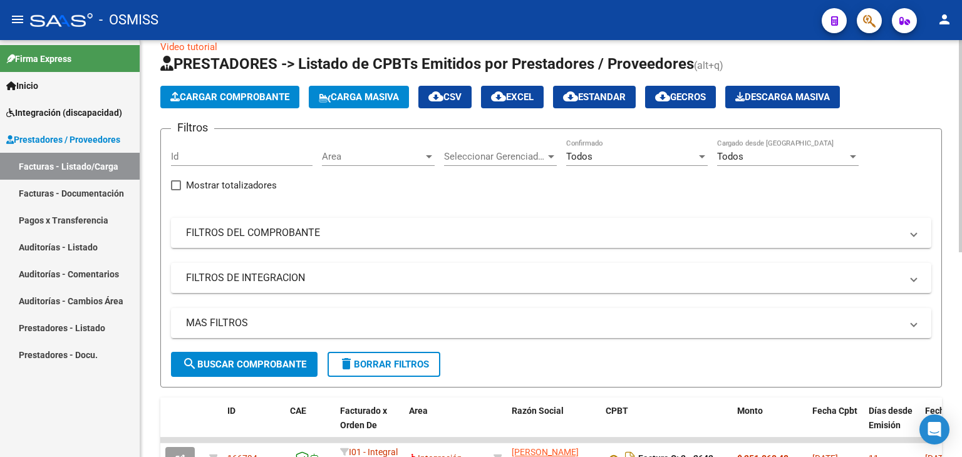
scroll to position [0, 0]
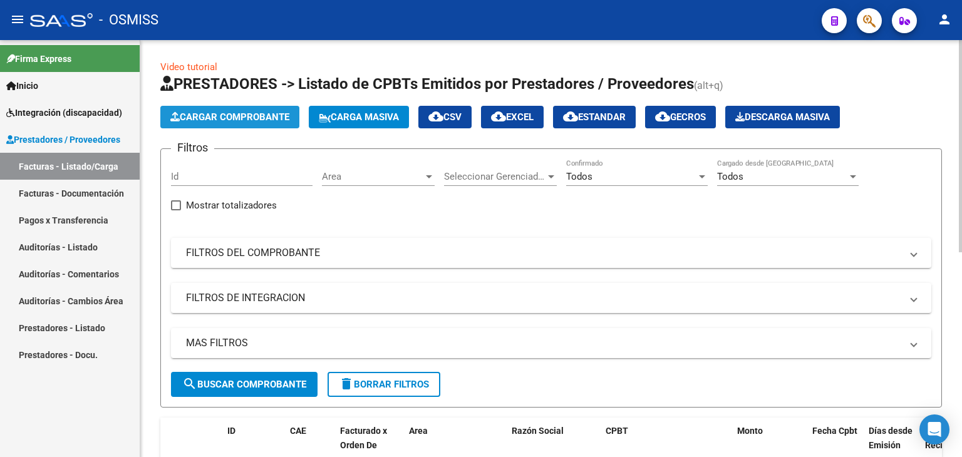
click at [219, 113] on span "Cargar Comprobante" at bounding box center [229, 116] width 119 height 11
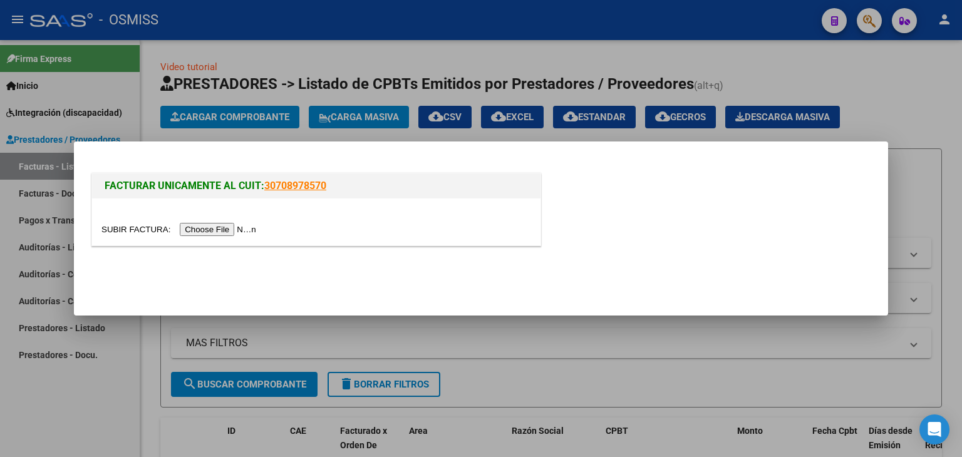
click at [204, 225] on input "file" at bounding box center [180, 229] width 158 height 13
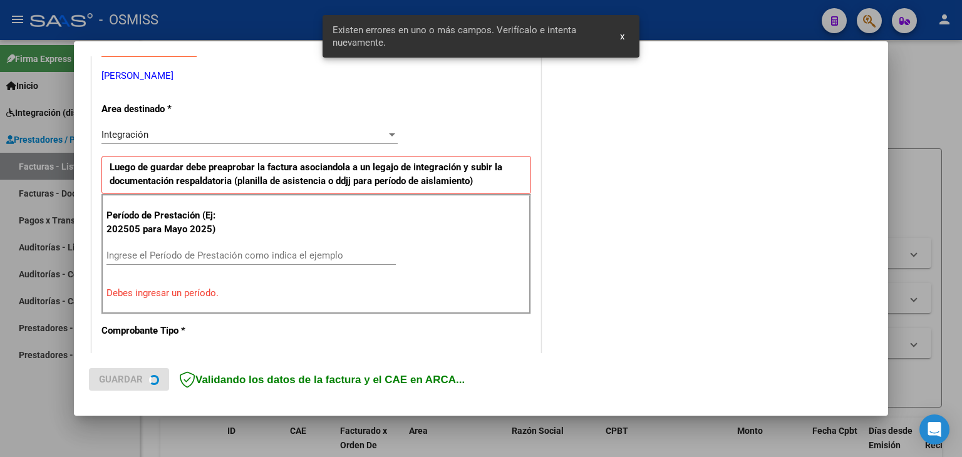
scroll to position [255, 0]
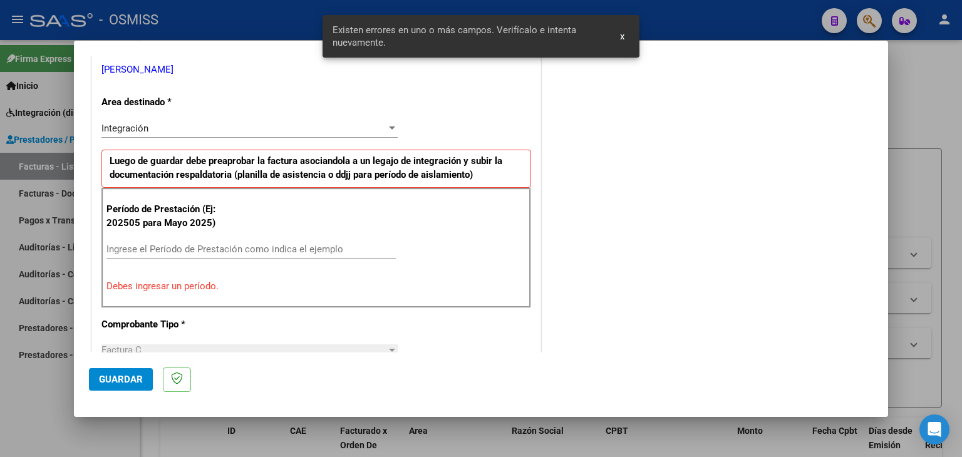
click at [212, 244] on input "Ingrese el Período de Prestación como indica el ejemplo" at bounding box center [250, 249] width 289 height 11
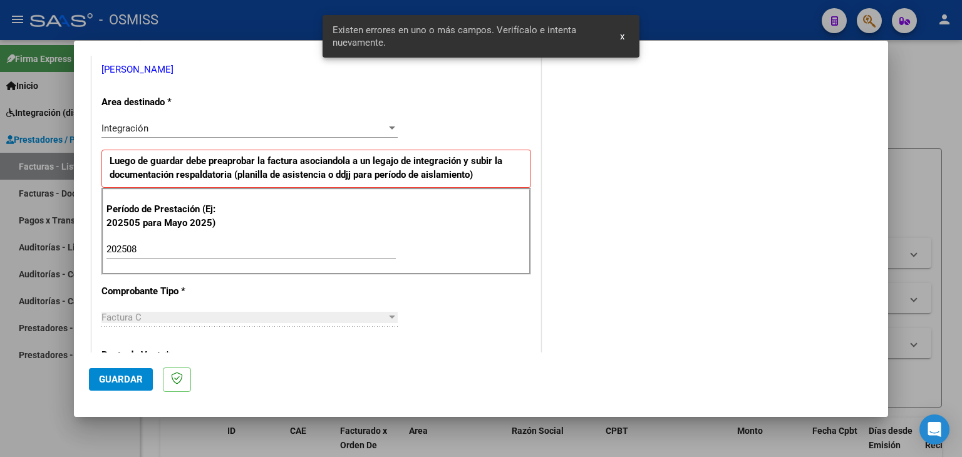
click at [401, 232] on div "Período de Prestación (Ej: 202505 para Mayo 2025) 202508 Ingrese el Período de …" at bounding box center [316, 232] width 430 height 88
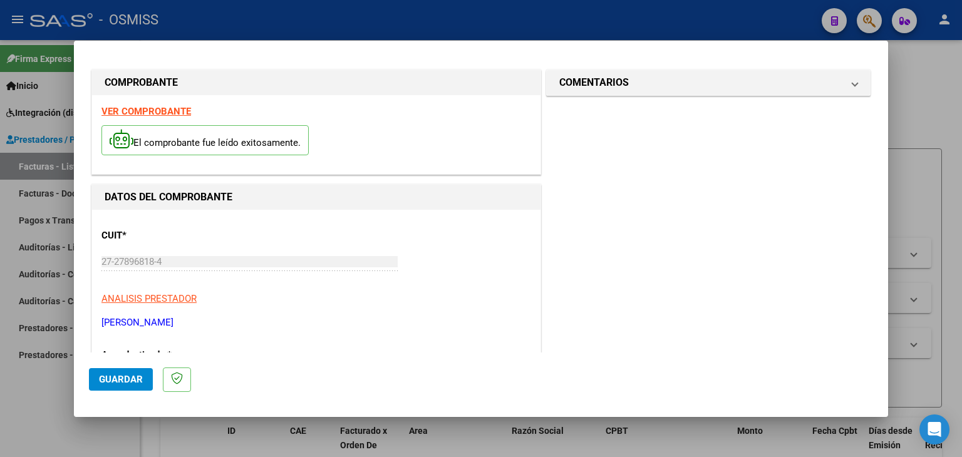
scroll to position [0, 0]
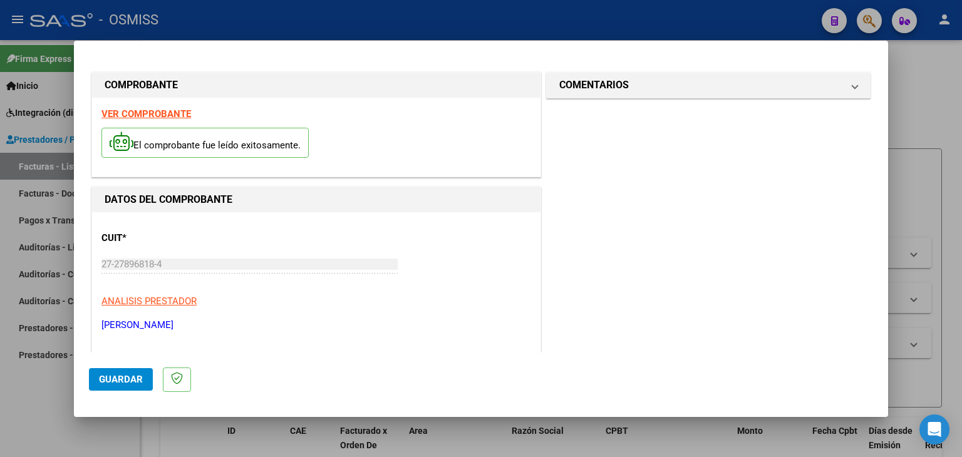
click at [179, 115] on strong "VER COMPROBANTE" at bounding box center [146, 113] width 90 height 11
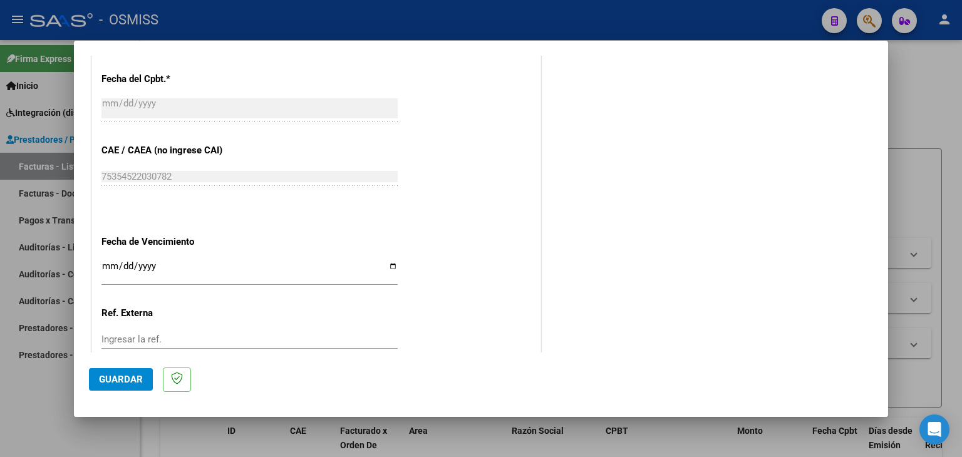
scroll to position [751, 0]
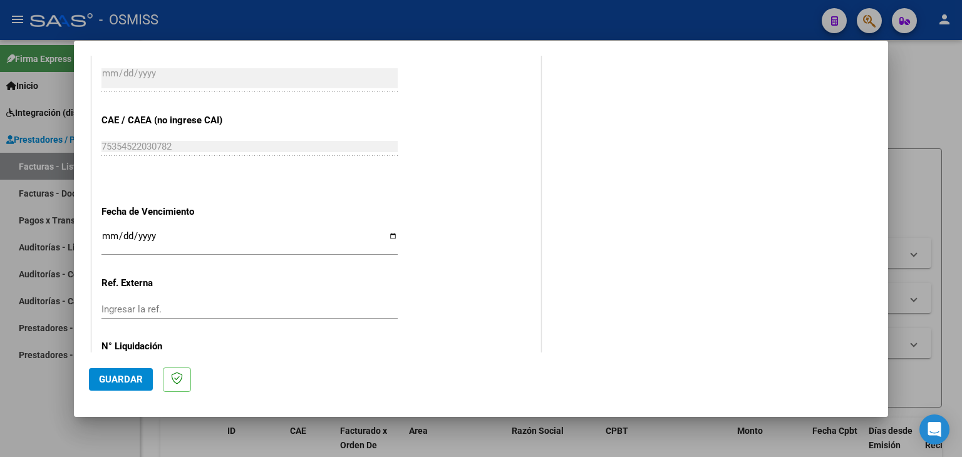
click at [103, 236] on input "Ingresar la fecha" at bounding box center [249, 241] width 296 height 20
click at [121, 387] on button "Guardar" at bounding box center [121, 379] width 64 height 23
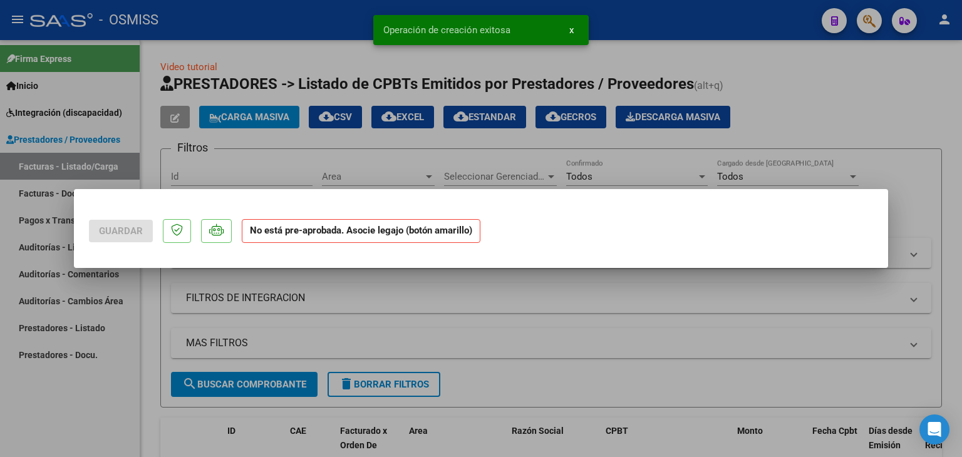
scroll to position [0, 0]
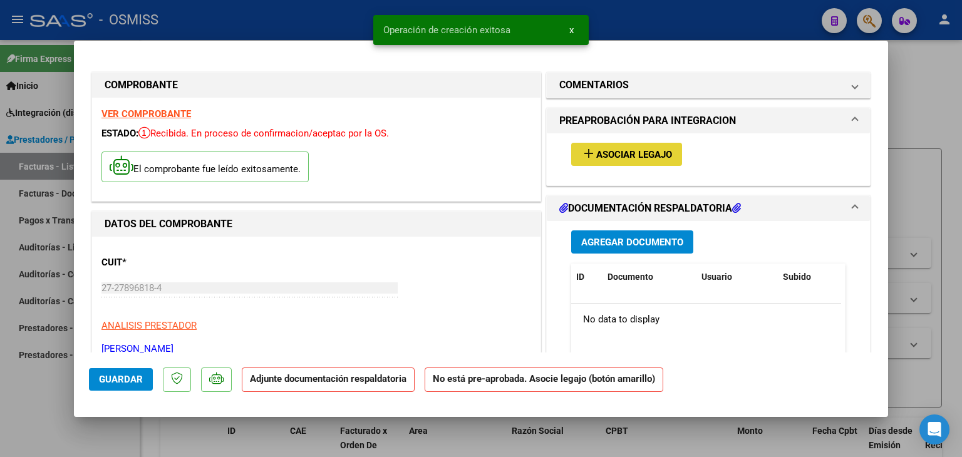
click at [616, 154] on span "Asociar Legajo" at bounding box center [634, 154] width 76 height 11
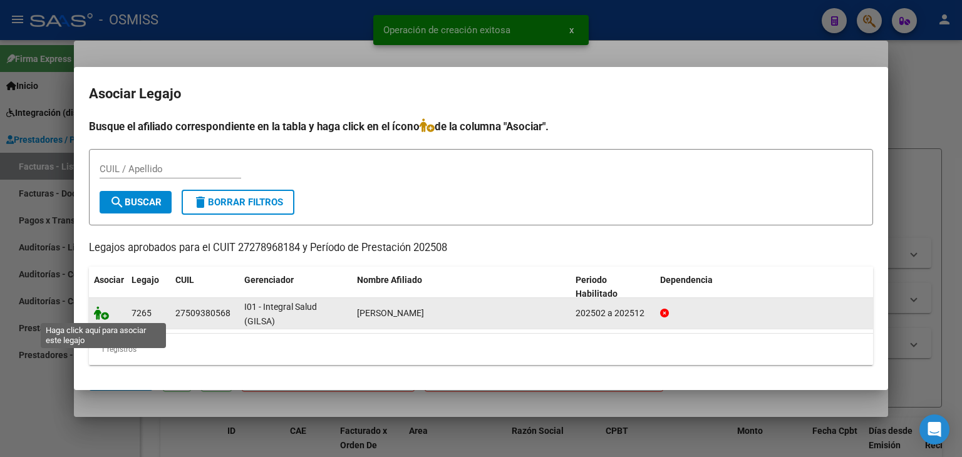
click at [102, 316] on icon at bounding box center [101, 313] width 15 height 14
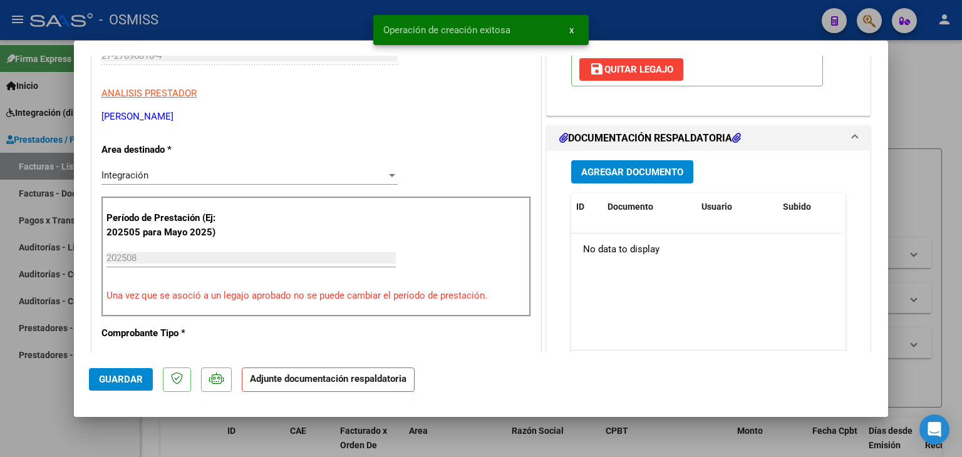
scroll to position [250, 0]
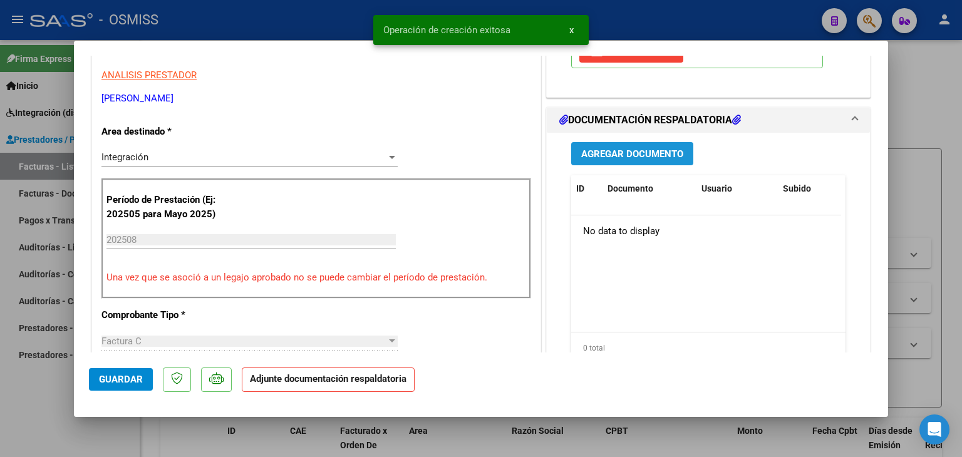
click at [627, 154] on span "Agregar Documento" at bounding box center [632, 153] width 102 height 11
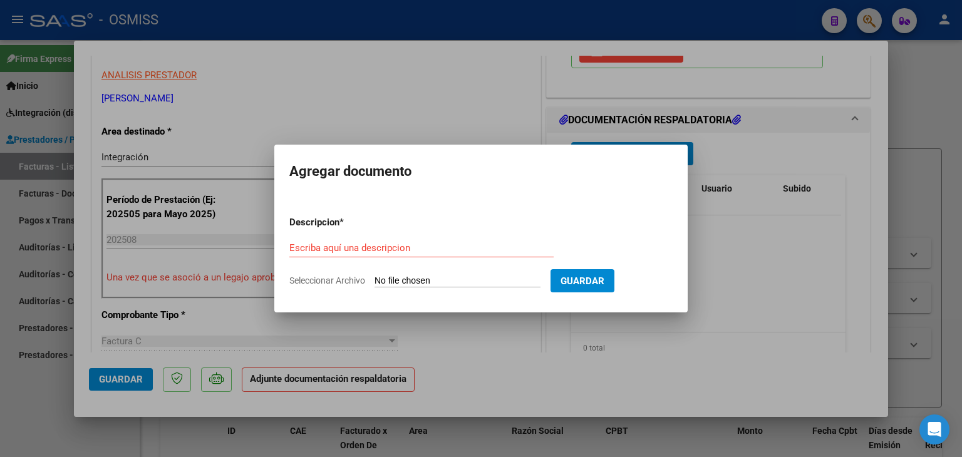
click at [429, 277] on input "Seleccionar Archivo" at bounding box center [457, 282] width 166 height 12
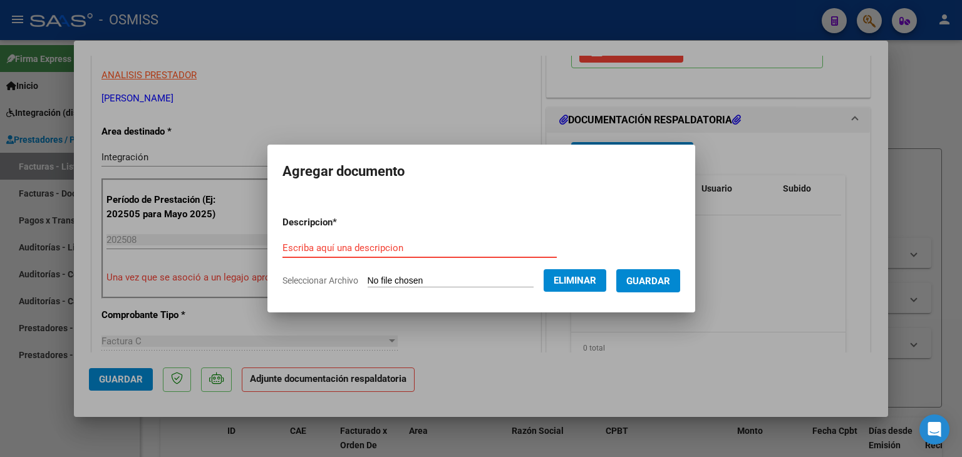
click at [346, 241] on div "Escriba aquí una descripcion" at bounding box center [419, 248] width 274 height 19
click at [658, 278] on span "Guardar" at bounding box center [648, 281] width 44 height 11
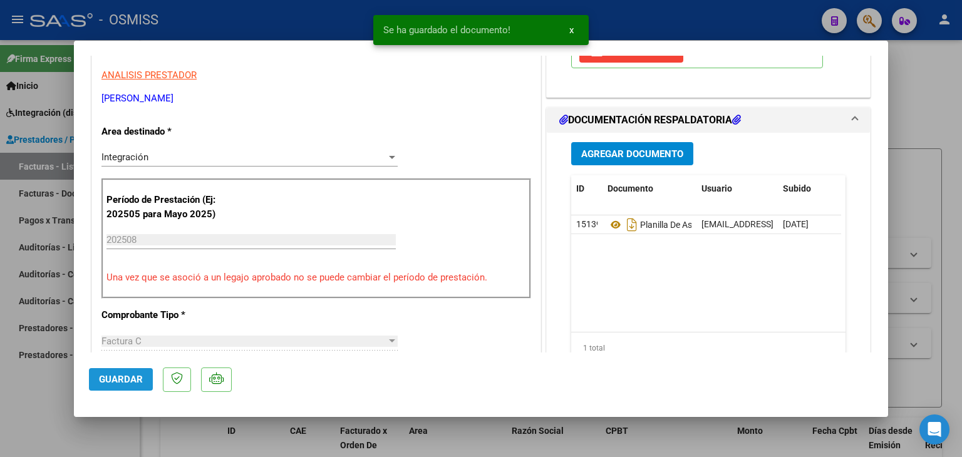
click at [125, 379] on span "Guardar" at bounding box center [121, 379] width 44 height 11
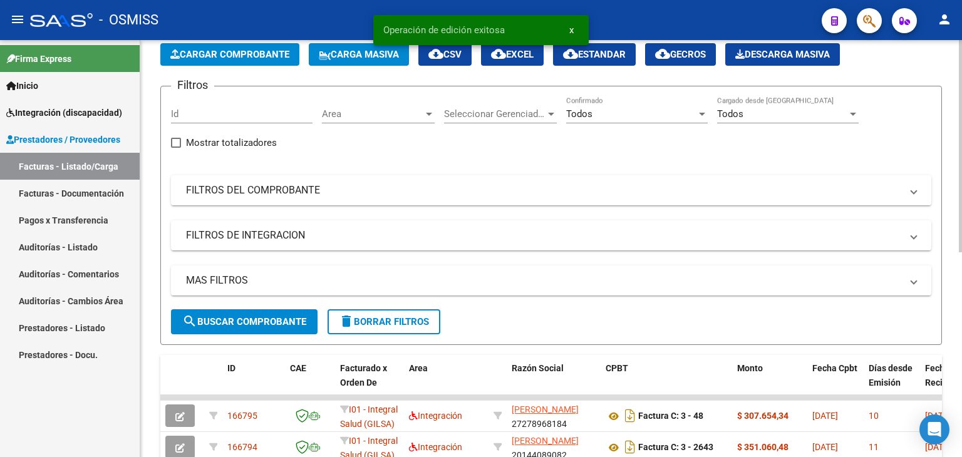
scroll to position [0, 0]
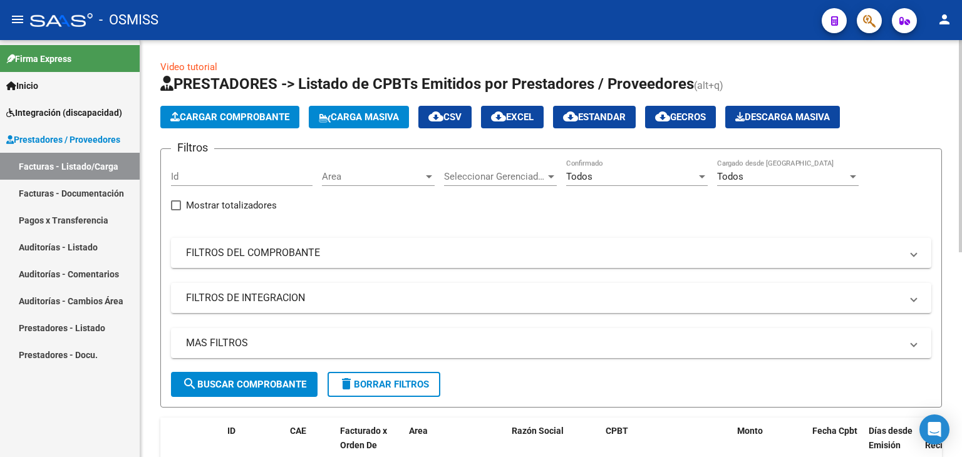
click at [220, 111] on span "Cargar Comprobante" at bounding box center [229, 116] width 119 height 11
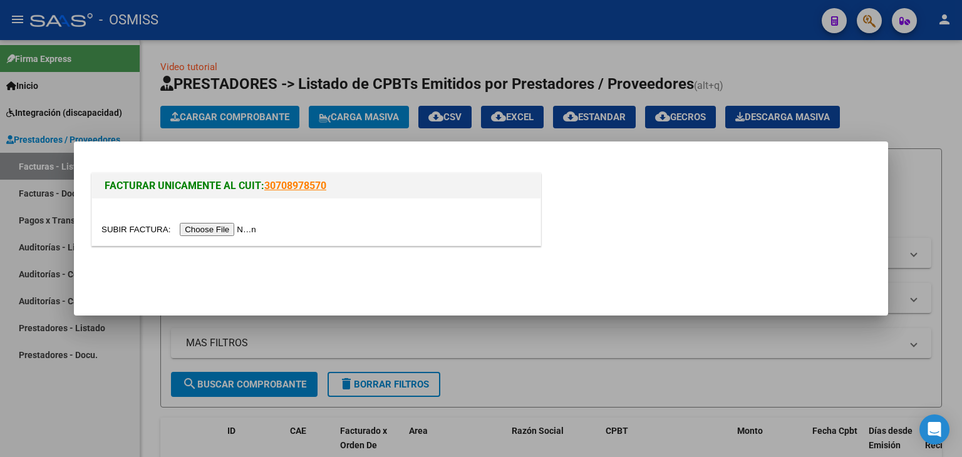
click at [243, 231] on input "file" at bounding box center [180, 229] width 158 height 13
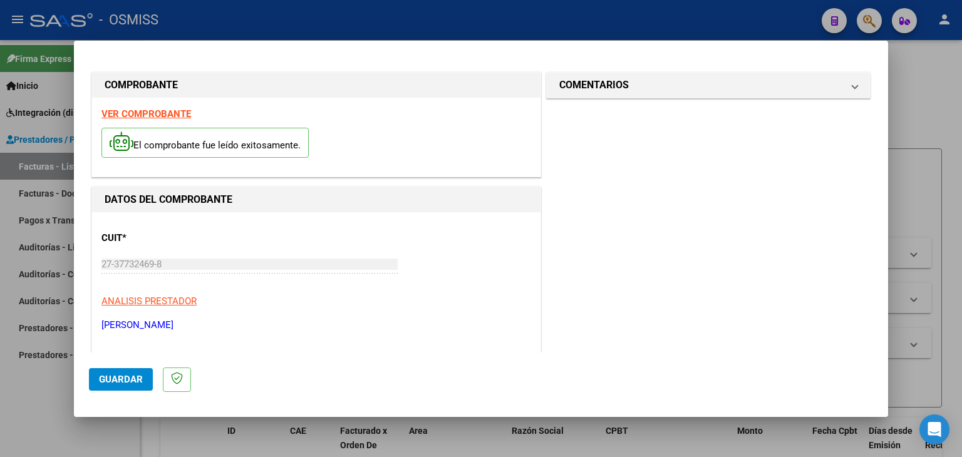
click at [164, 111] on strong "VER COMPROBANTE" at bounding box center [146, 113] width 90 height 11
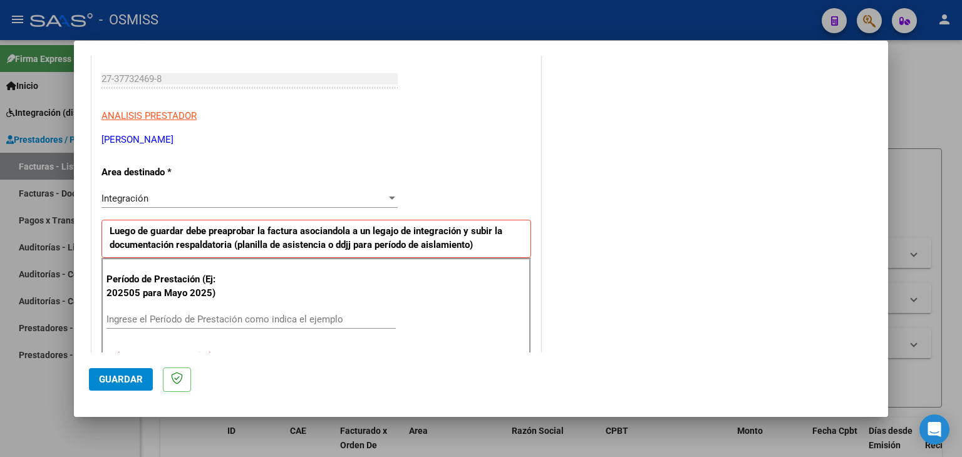
scroll to position [188, 0]
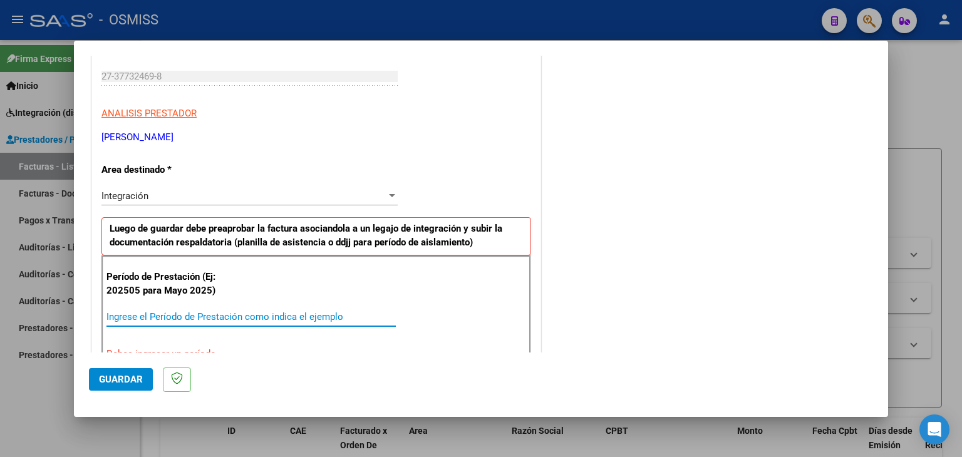
click at [160, 311] on input "Ingrese el Período de Prestación como indica el ejemplo" at bounding box center [250, 316] width 289 height 11
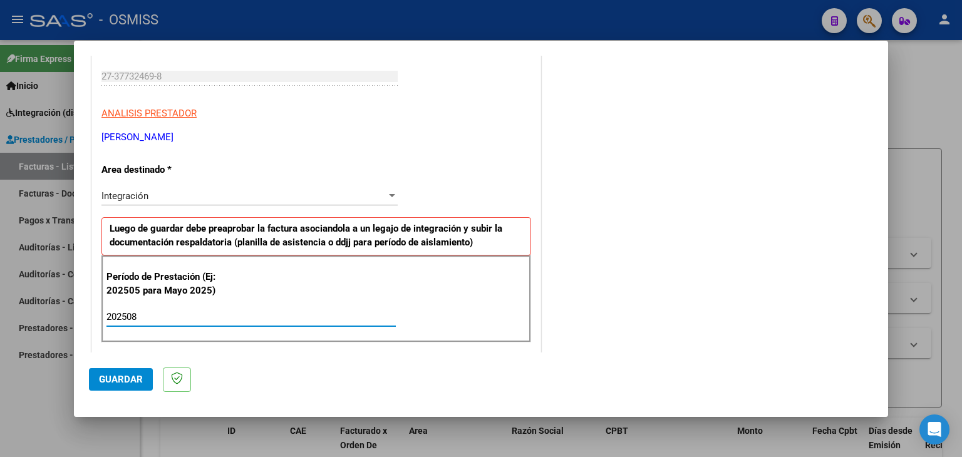
click at [318, 311] on input "202508" at bounding box center [250, 316] width 289 height 11
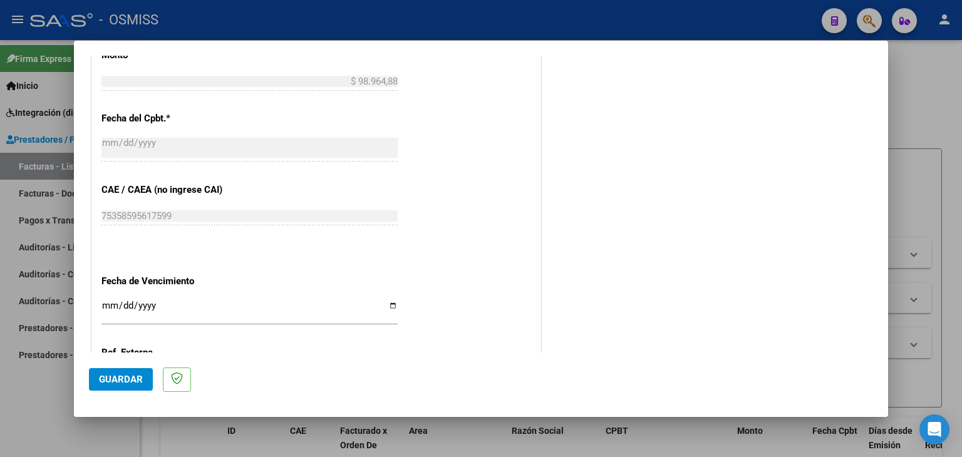
scroll to position [751, 0]
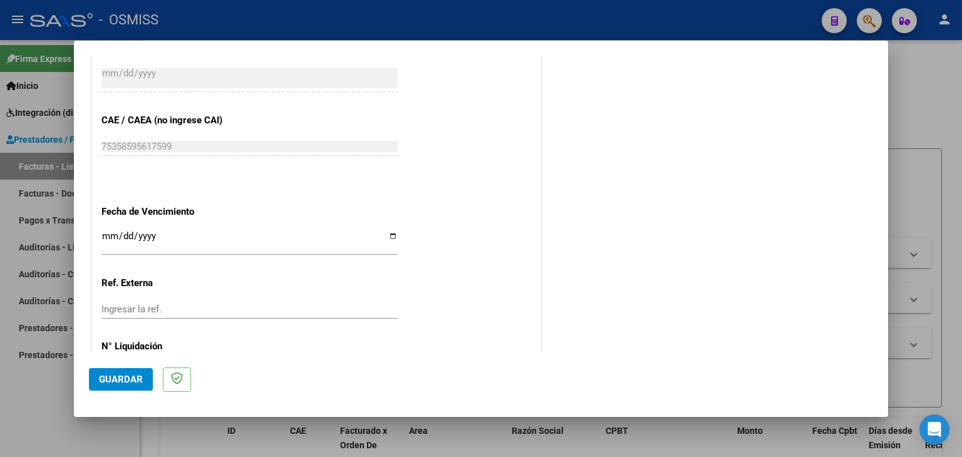
click at [101, 235] on input "Ingresar la fecha" at bounding box center [249, 241] width 296 height 20
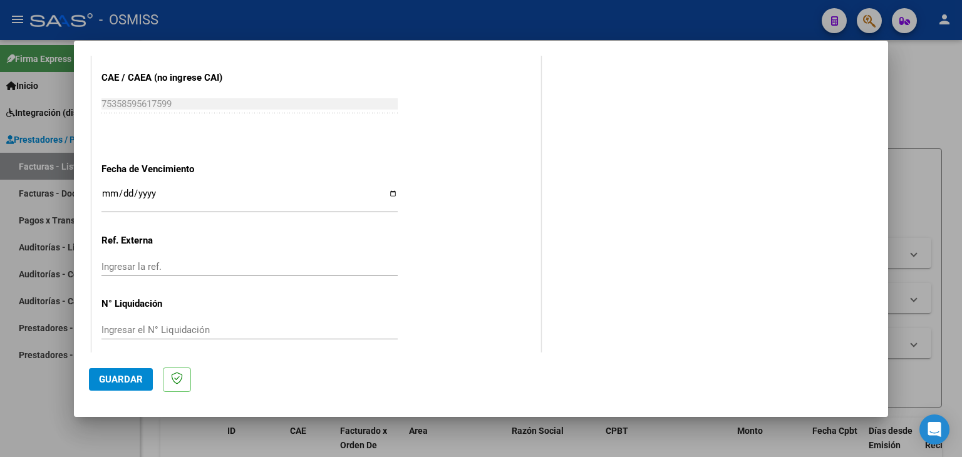
scroll to position [803, 0]
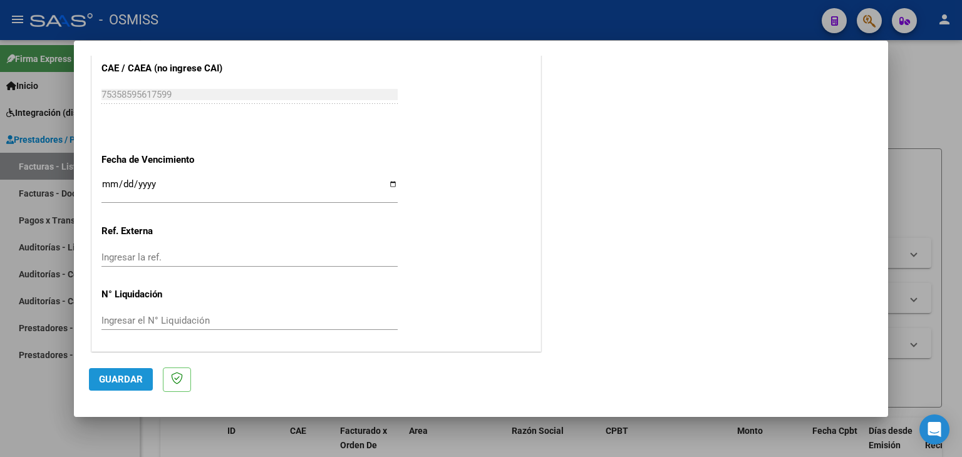
click at [99, 384] on span "Guardar" at bounding box center [121, 379] width 44 height 11
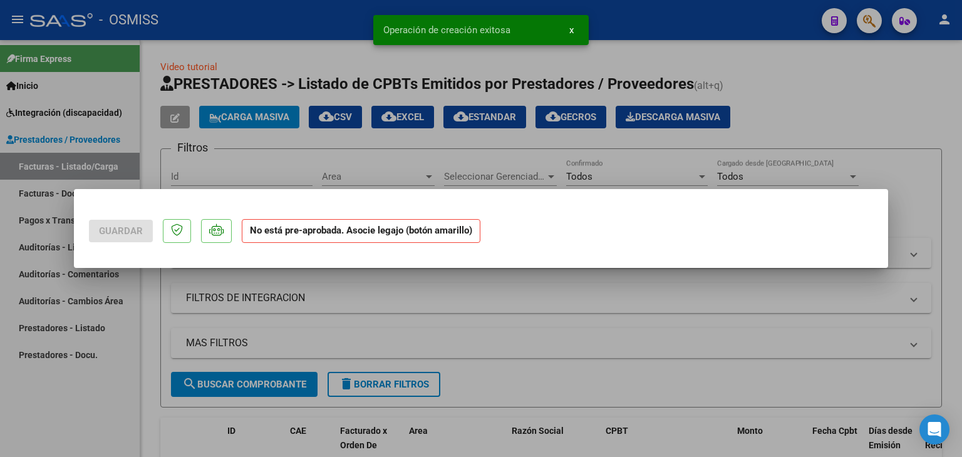
scroll to position [0, 0]
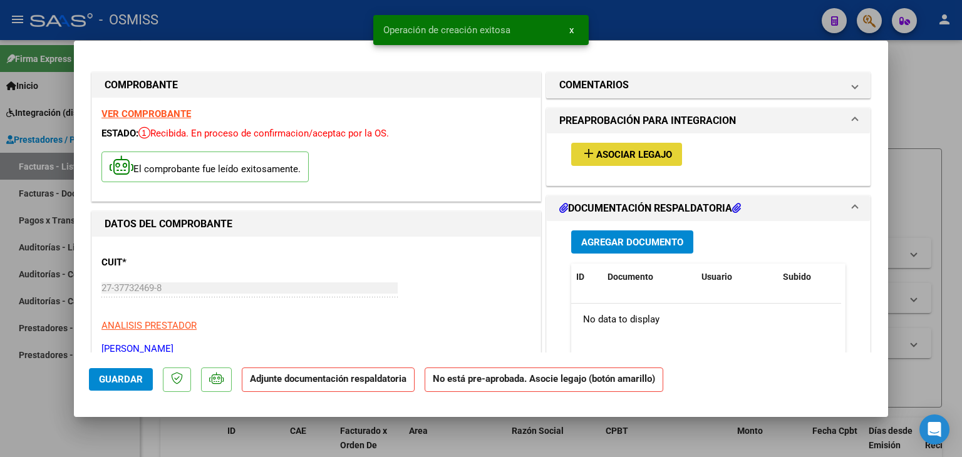
click at [647, 157] on span "Asociar Legajo" at bounding box center [634, 154] width 76 height 11
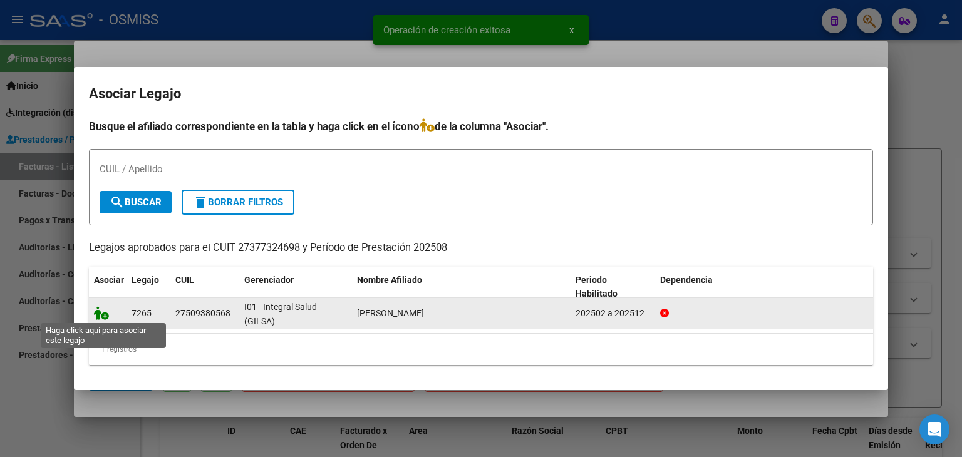
click at [98, 309] on icon at bounding box center [101, 313] width 15 height 14
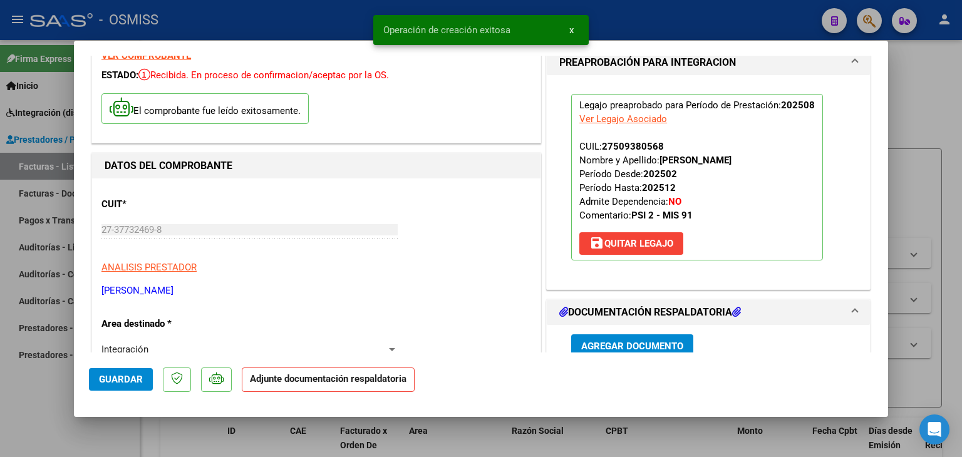
scroll to position [188, 0]
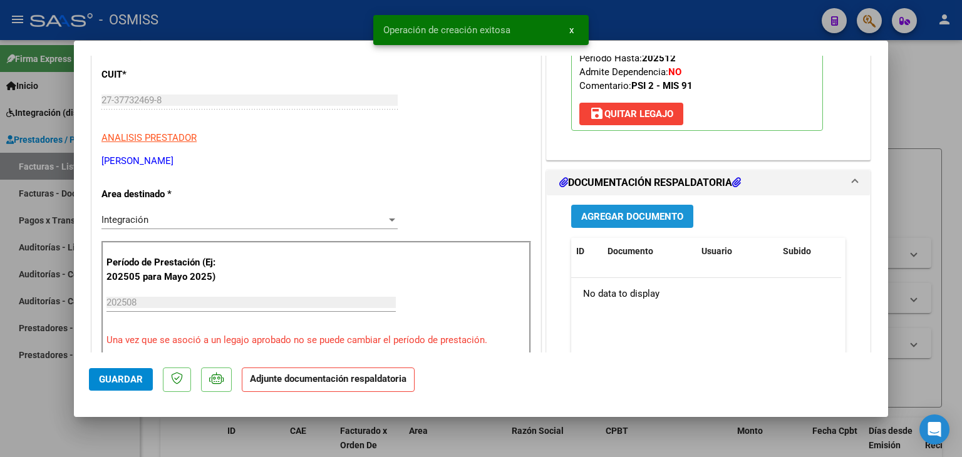
click at [595, 217] on span "Agregar Documento" at bounding box center [632, 216] width 102 height 11
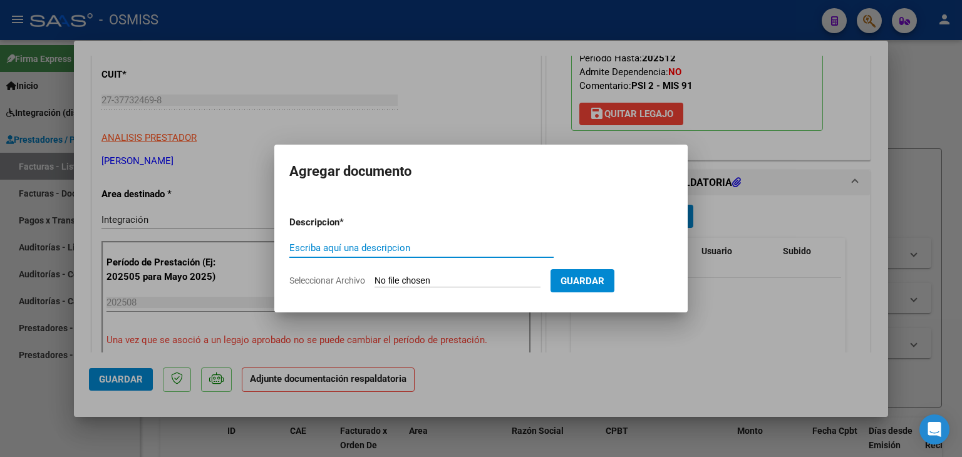
click at [427, 282] on input "Seleccionar Archivo" at bounding box center [457, 282] width 166 height 12
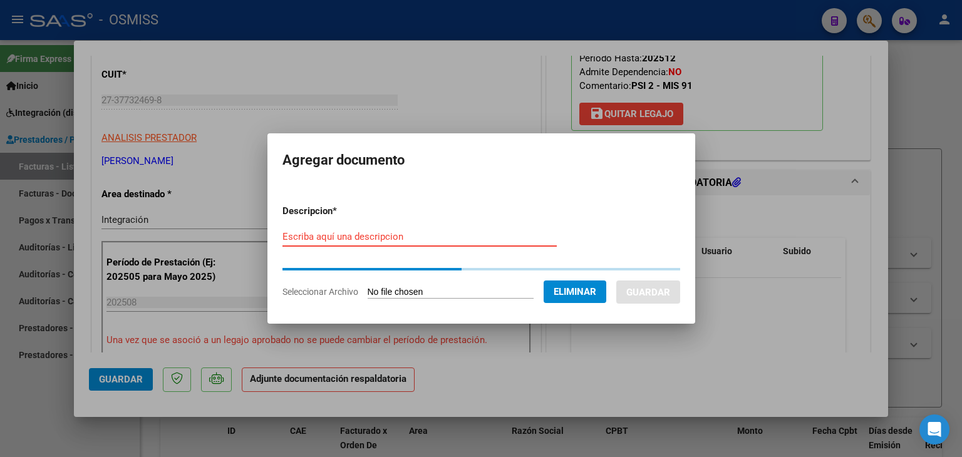
click at [366, 235] on input "Escriba aquí una descripcion" at bounding box center [419, 236] width 274 height 11
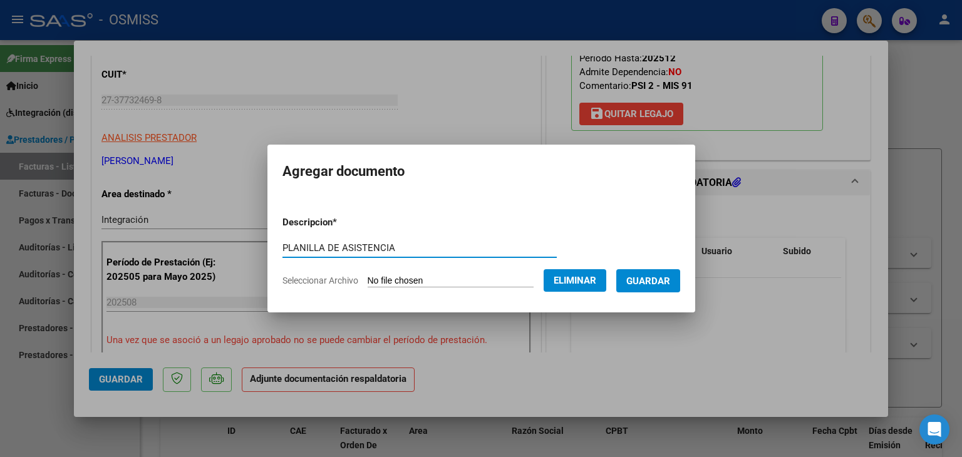
click at [631, 281] on button "Guardar" at bounding box center [648, 280] width 64 height 23
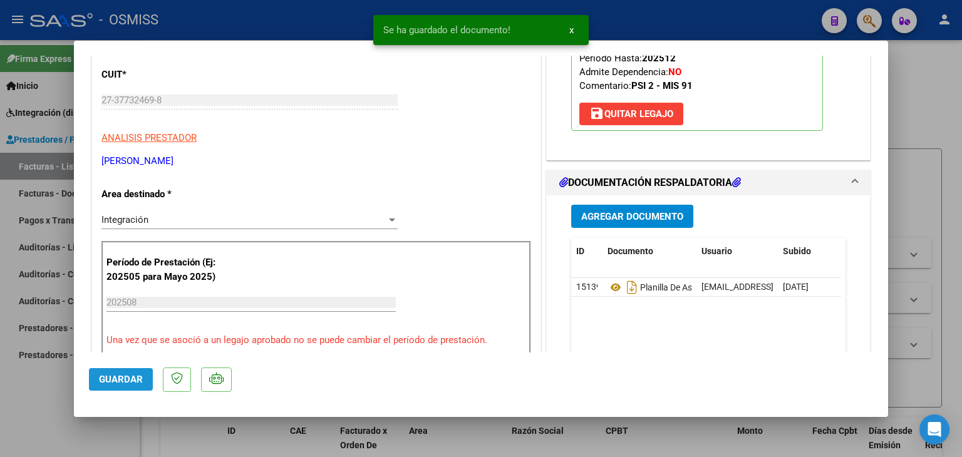
click at [123, 379] on span "Guardar" at bounding box center [121, 379] width 44 height 11
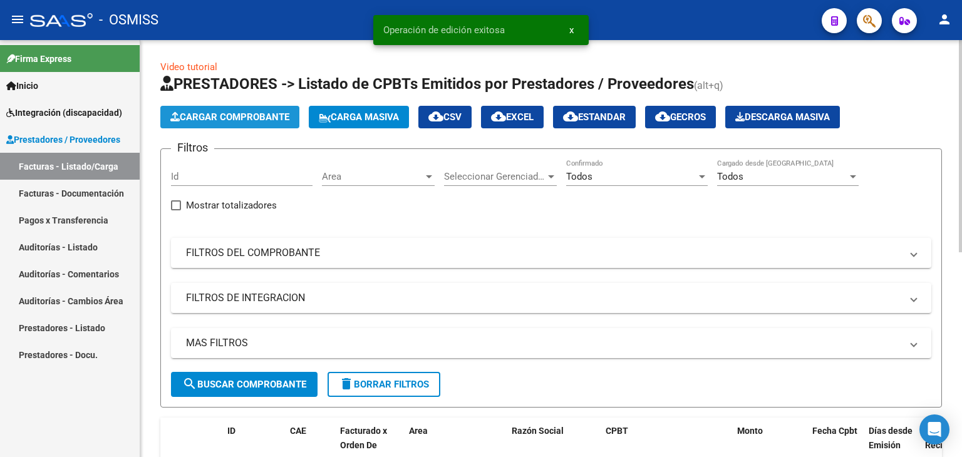
click at [218, 118] on span "Cargar Comprobante" at bounding box center [229, 116] width 119 height 11
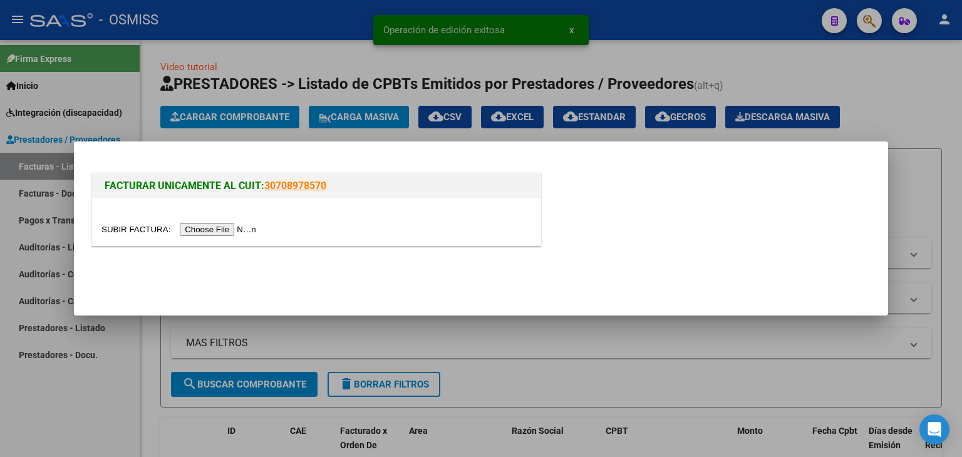
click at [230, 228] on input "file" at bounding box center [180, 229] width 158 height 13
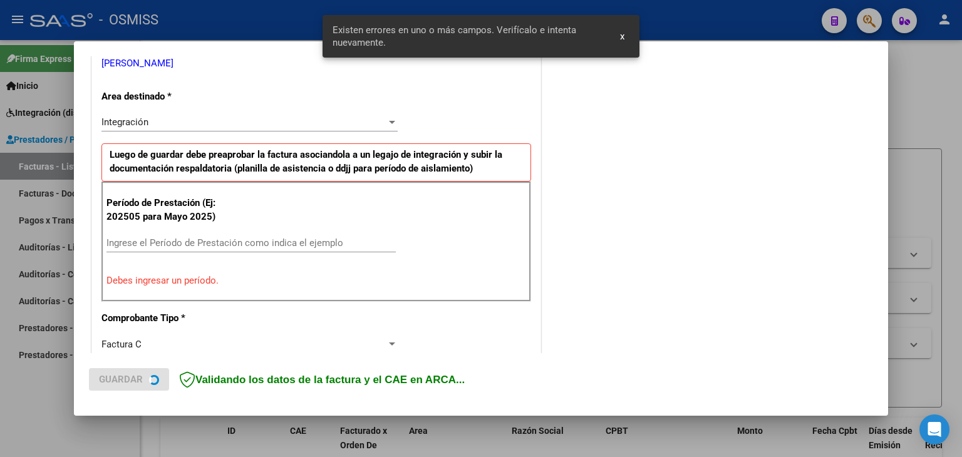
scroll to position [286, 0]
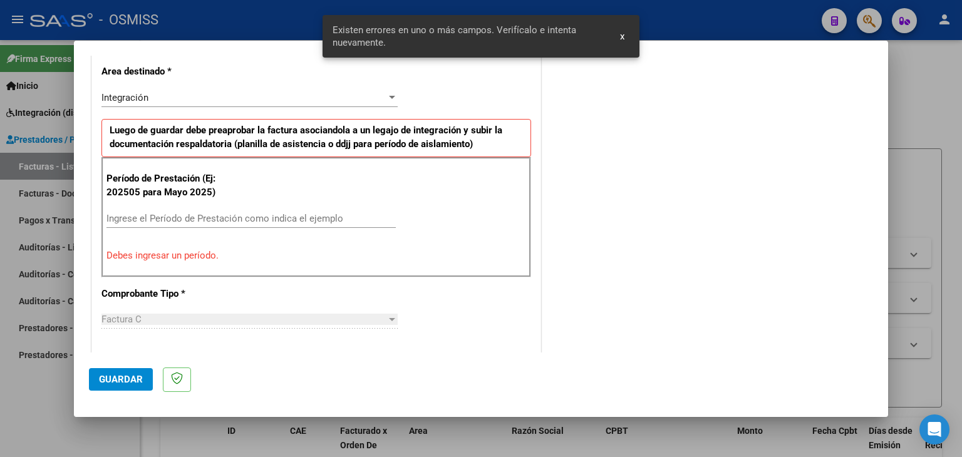
click at [162, 226] on div "Ingrese el Período de Prestación como indica el ejemplo" at bounding box center [250, 224] width 289 height 31
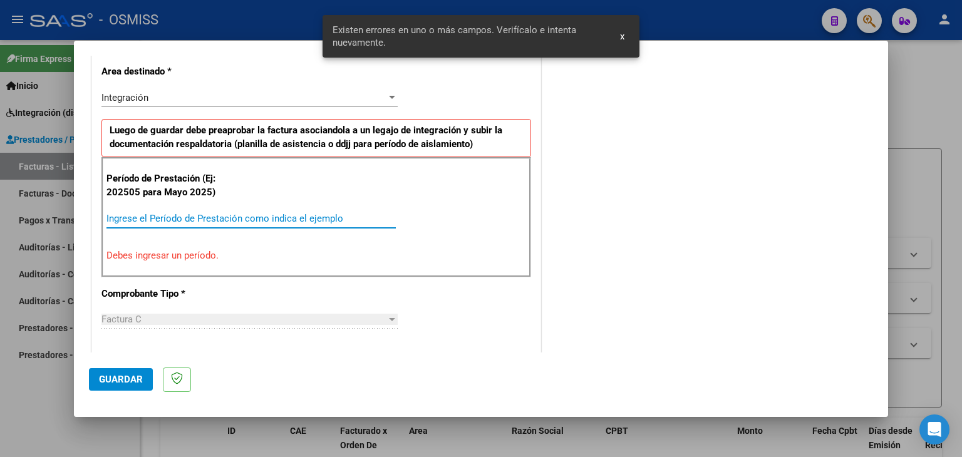
click at [163, 220] on input "Ingrese el Período de Prestación como indica el ejemplo" at bounding box center [250, 218] width 289 height 11
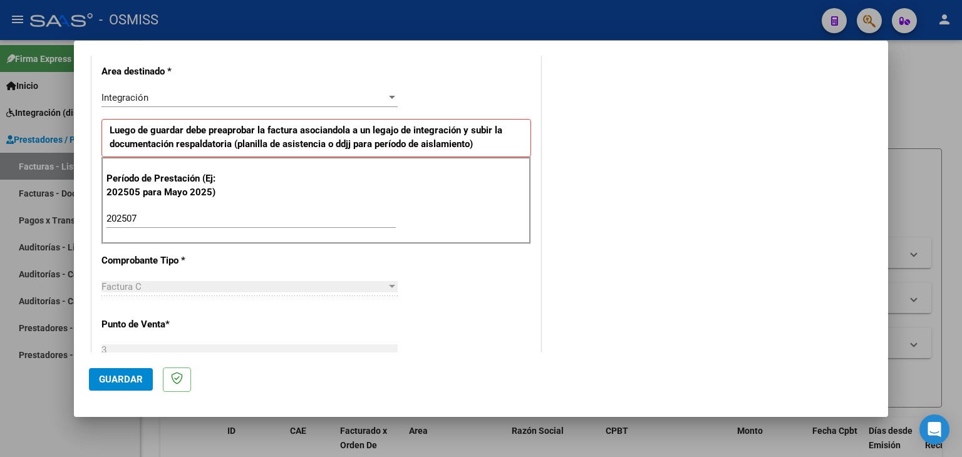
click at [451, 291] on div "CUIT * 27-34839727-9 Ingresar CUIT ANALISIS PRESTADOR SARAVIA MARIA PIA ARCA Pa…" at bounding box center [316, 397] width 448 height 942
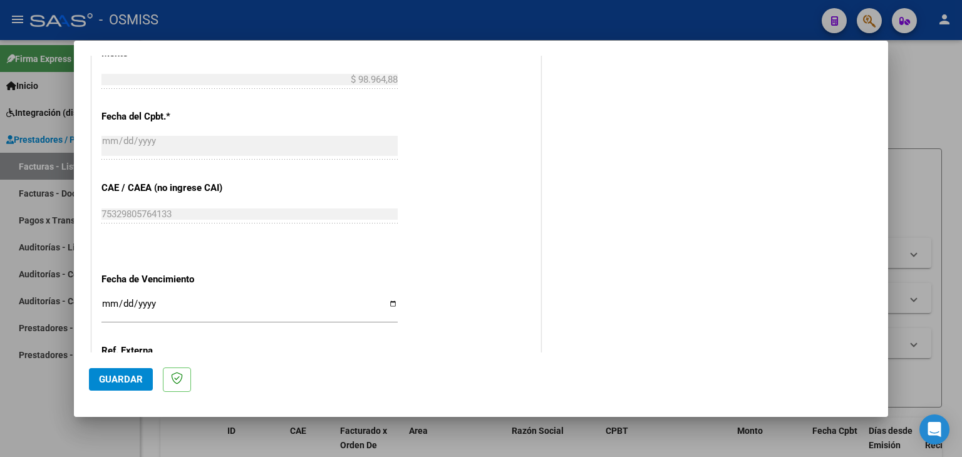
scroll to position [662, 0]
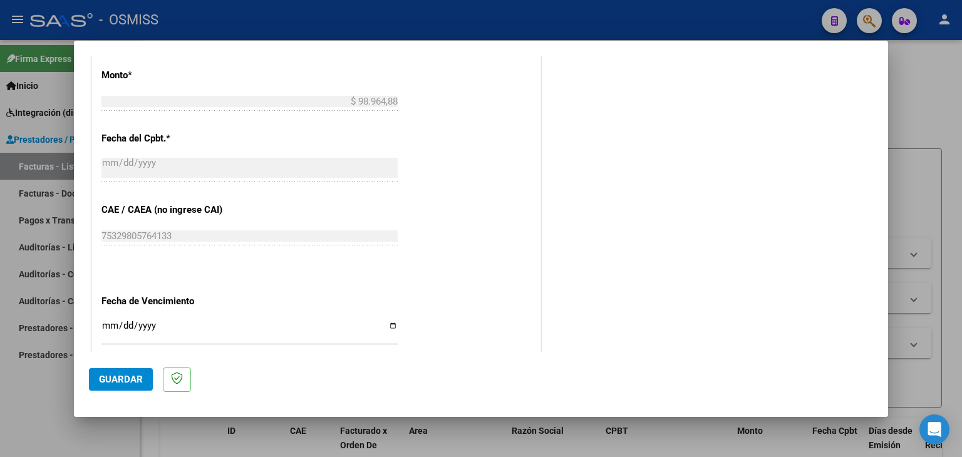
click at [108, 321] on input "Ingresar la fecha" at bounding box center [249, 331] width 296 height 20
click at [115, 379] on span "Guardar" at bounding box center [121, 379] width 44 height 11
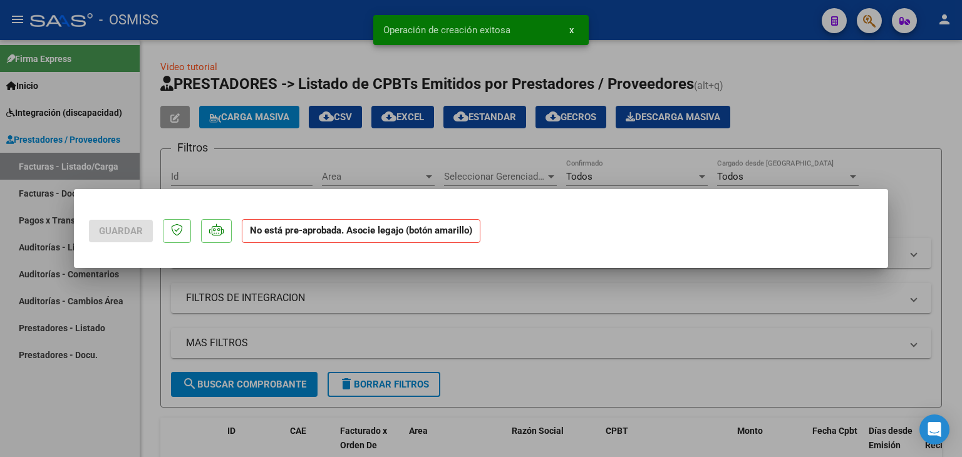
scroll to position [0, 0]
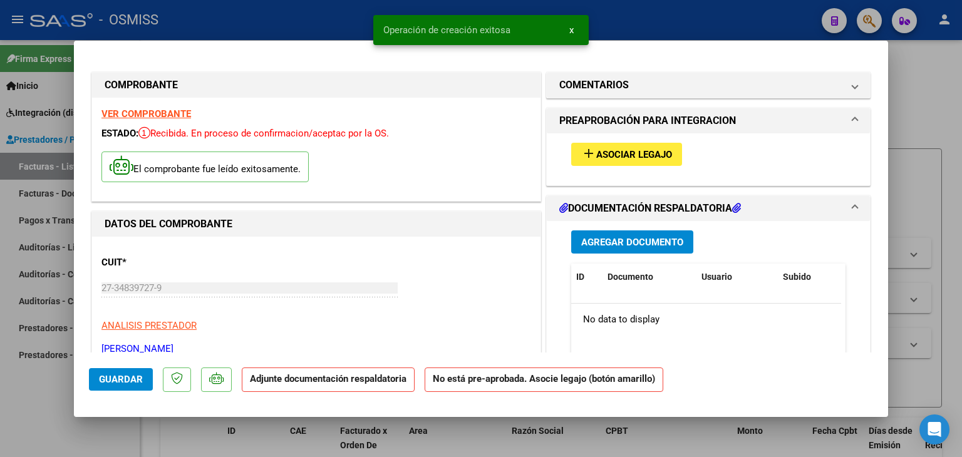
click at [619, 163] on button "add Asociar Legajo" at bounding box center [626, 154] width 111 height 23
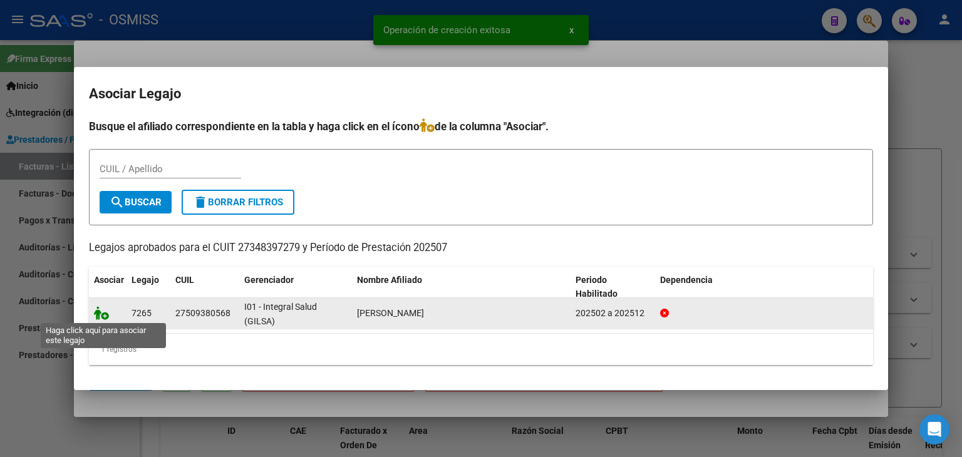
click at [105, 314] on icon at bounding box center [101, 313] width 15 height 14
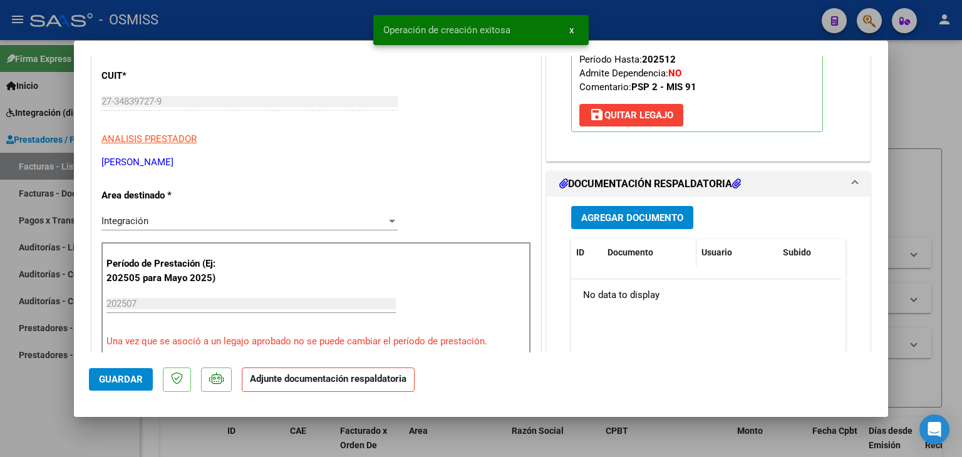
scroll to position [188, 0]
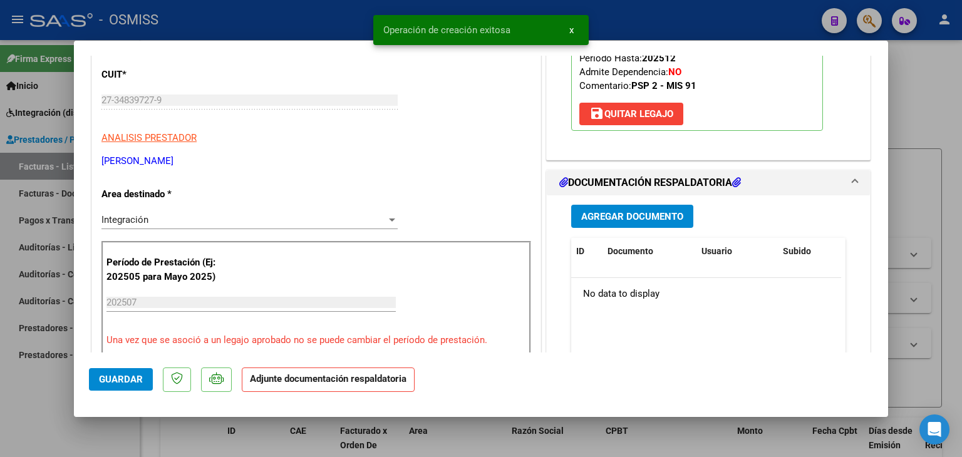
click at [632, 219] on span "Agregar Documento" at bounding box center [632, 216] width 102 height 11
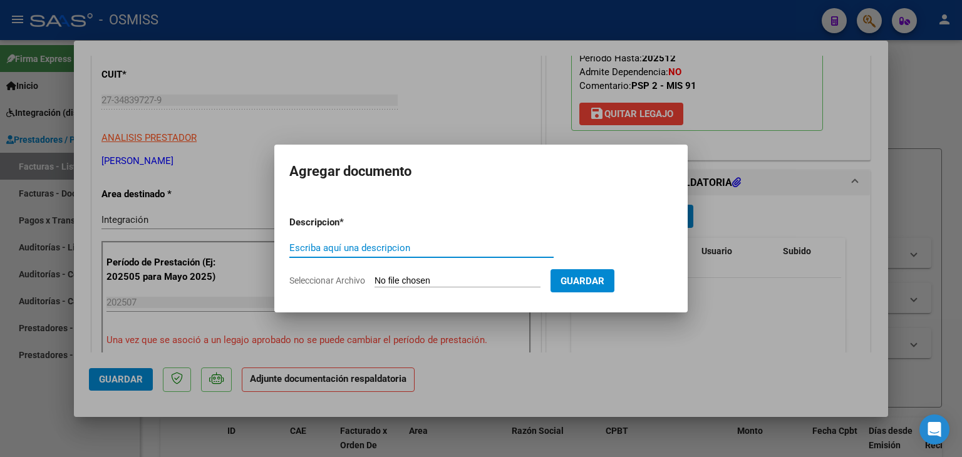
click at [443, 282] on input "Seleccionar Archivo" at bounding box center [457, 282] width 166 height 12
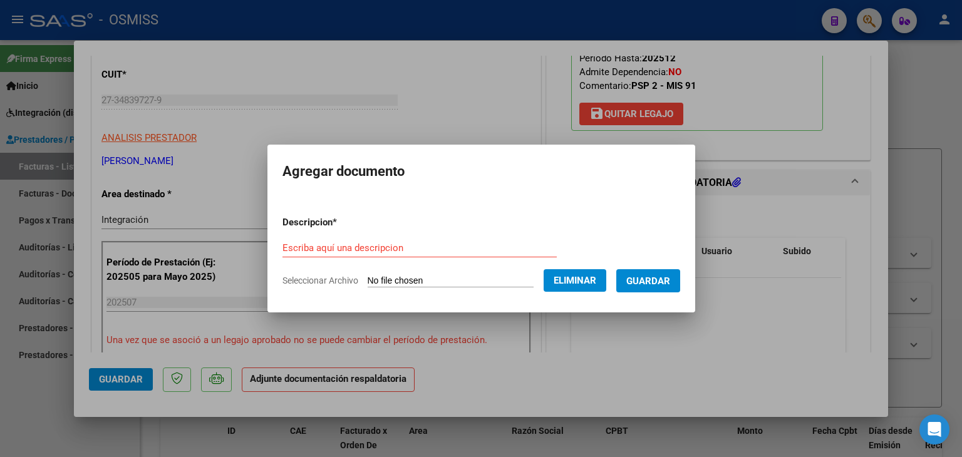
click at [361, 239] on div "Escriba aquí una descripcion" at bounding box center [419, 248] width 274 height 19
click at [663, 270] on button "Guardar" at bounding box center [648, 280] width 64 height 23
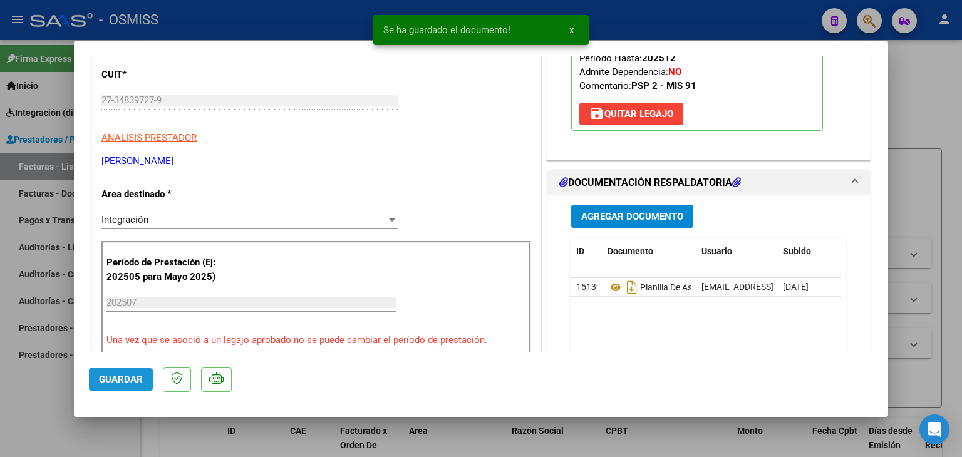
click at [123, 379] on span "Guardar" at bounding box center [121, 379] width 44 height 11
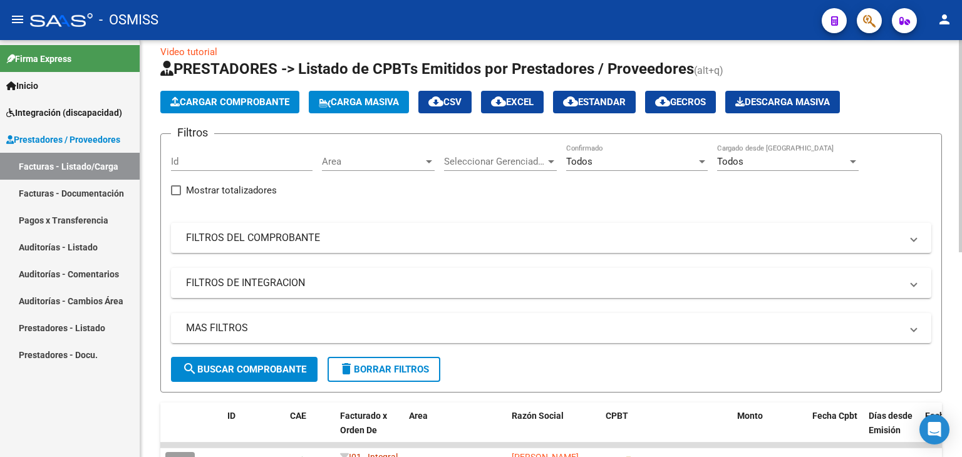
scroll to position [0, 0]
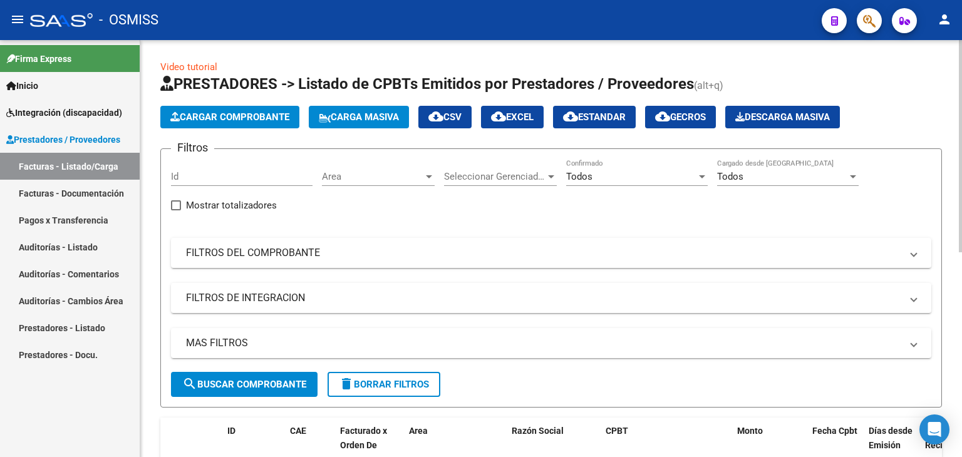
click at [274, 118] on span "Cargar Comprobante" at bounding box center [229, 116] width 119 height 11
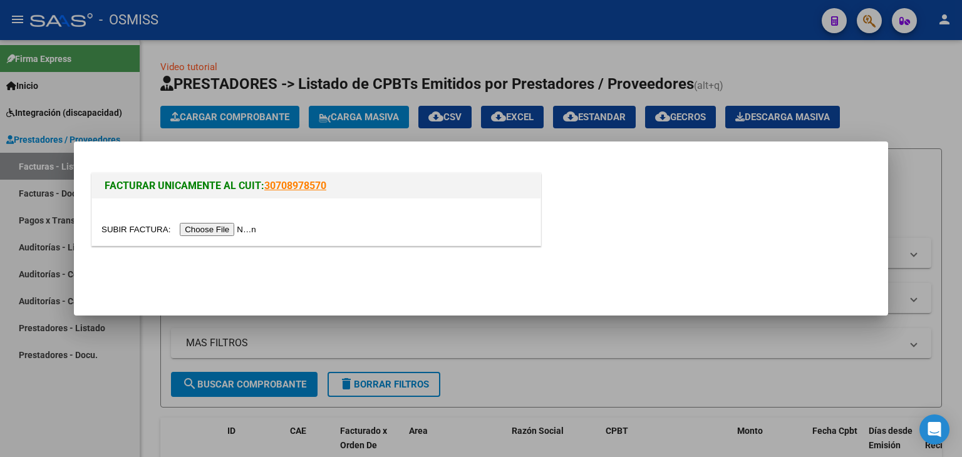
click at [228, 235] on input "file" at bounding box center [180, 229] width 158 height 13
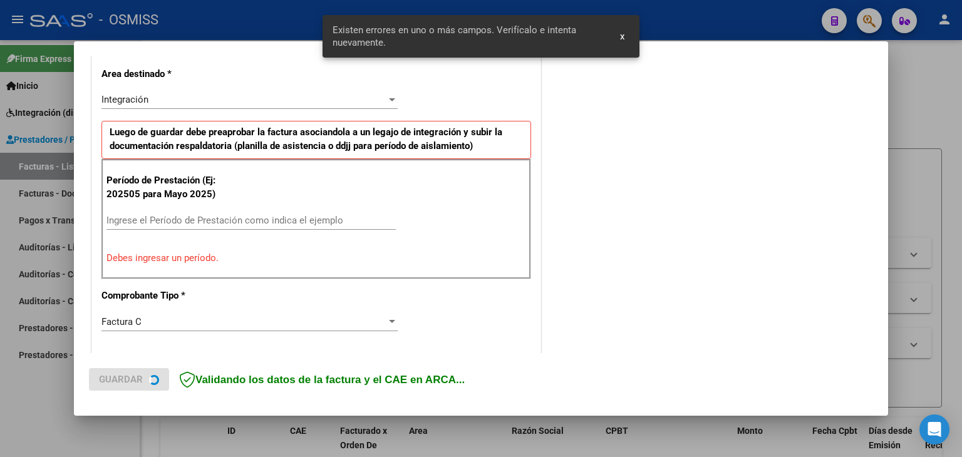
scroll to position [286, 0]
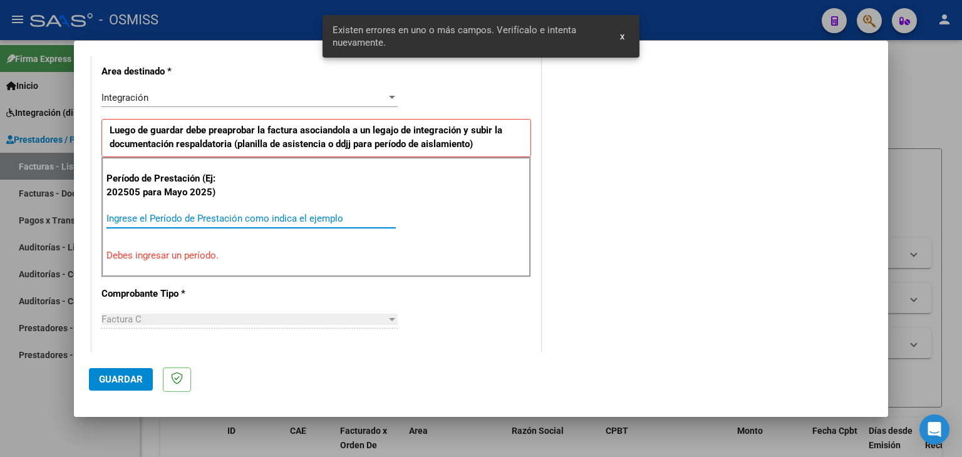
click at [228, 214] on input "Ingrese el Período de Prestación como indica el ejemplo" at bounding box center [250, 218] width 289 height 11
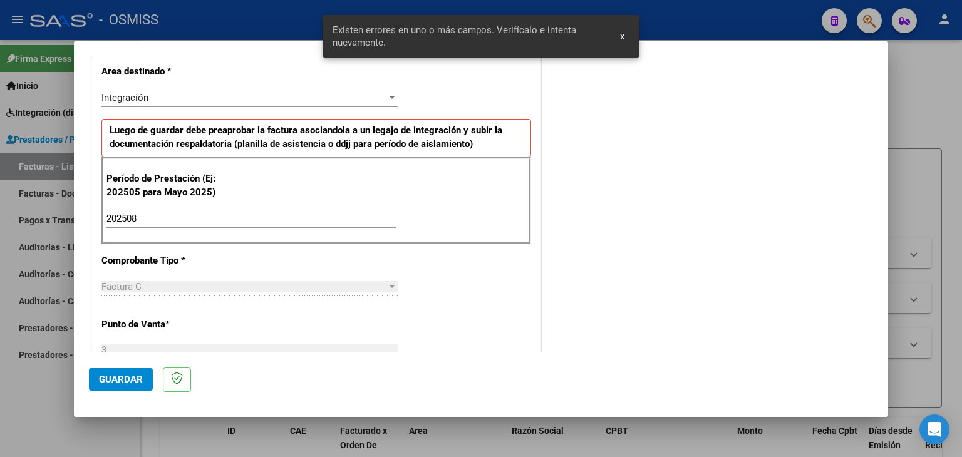
click at [406, 269] on div "CUIT * 27-34839727-9 Ingresar CUIT ANALISIS PRESTADOR SARAVIA MARIA PIA ARCA Pa…" at bounding box center [316, 397] width 448 height 942
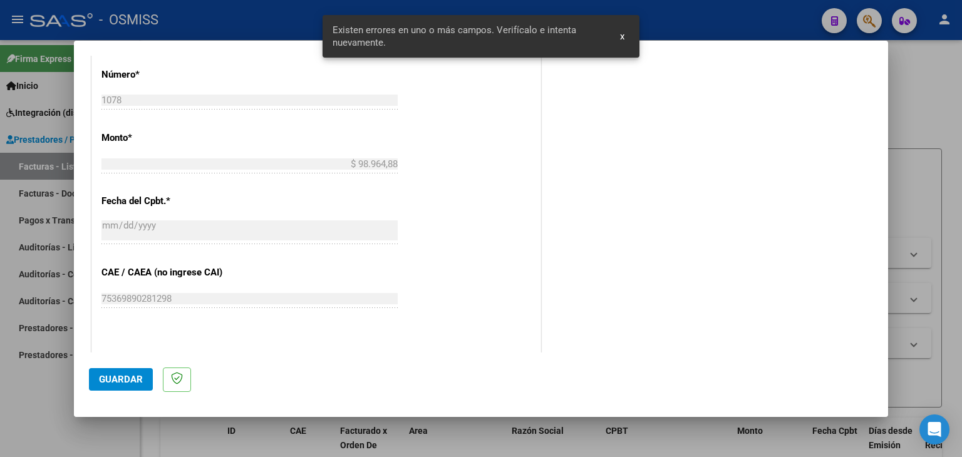
scroll to position [662, 0]
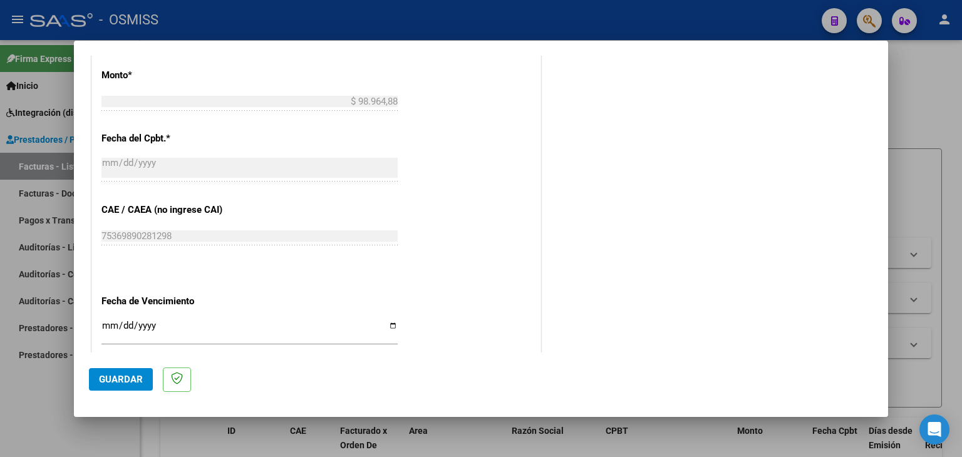
click at [116, 326] on input "Ingresar la fecha" at bounding box center [249, 331] width 296 height 20
click at [121, 378] on span "Guardar" at bounding box center [121, 379] width 44 height 11
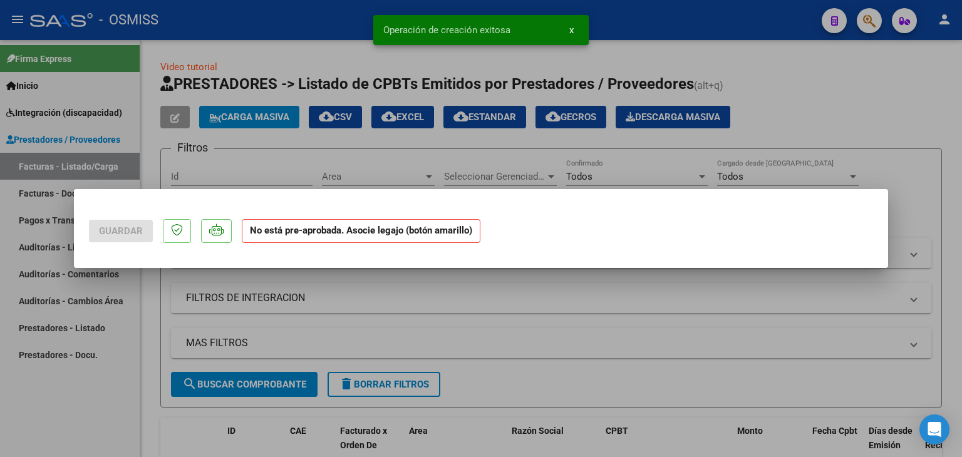
scroll to position [0, 0]
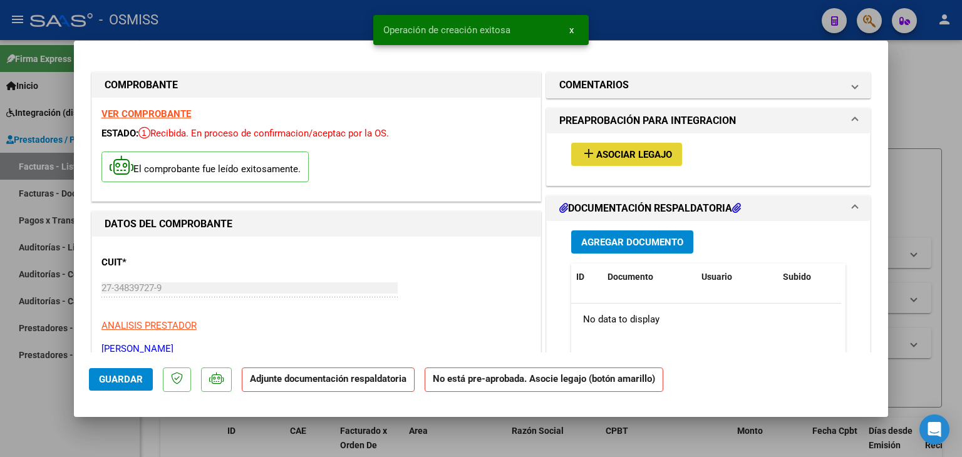
click at [624, 153] on span "Asociar Legajo" at bounding box center [634, 154] width 76 height 11
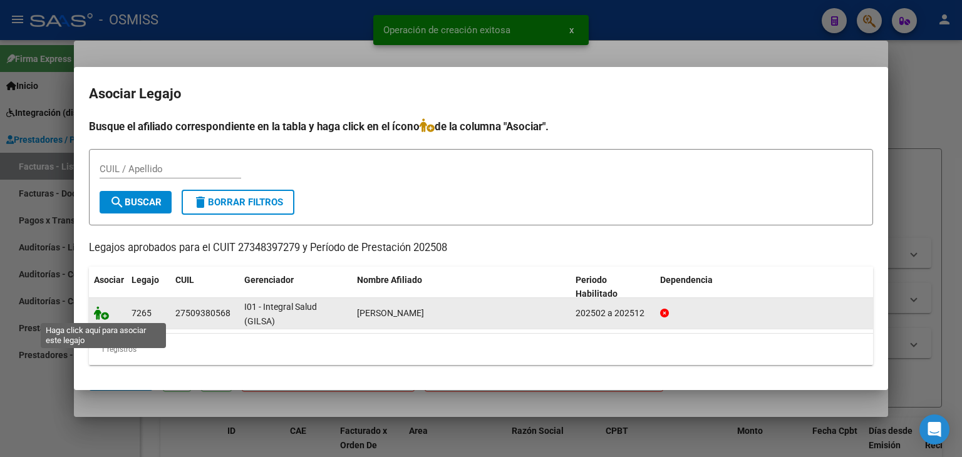
click at [104, 312] on icon at bounding box center [101, 313] width 15 height 14
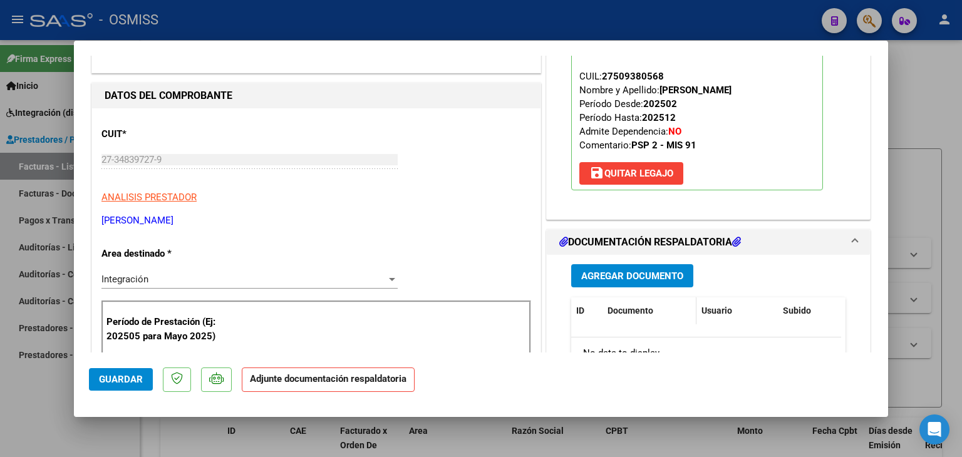
scroll to position [188, 0]
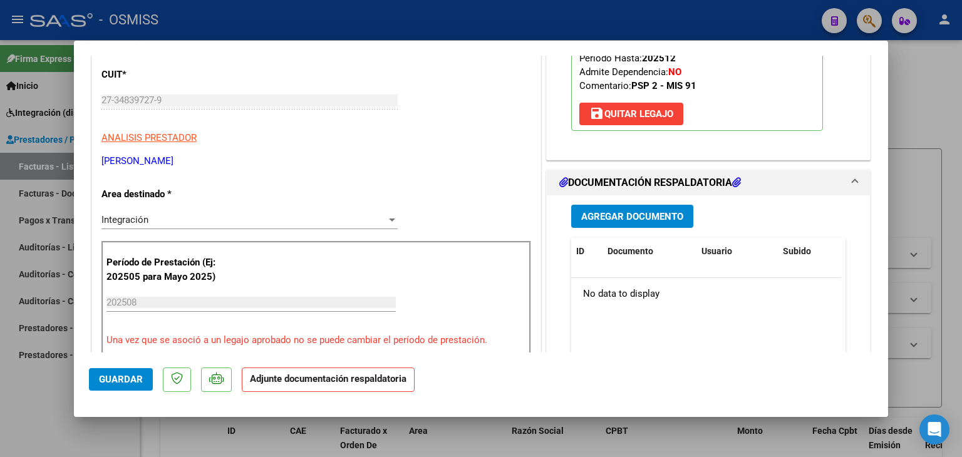
click at [673, 226] on button "Agregar Documento" at bounding box center [632, 216] width 122 height 23
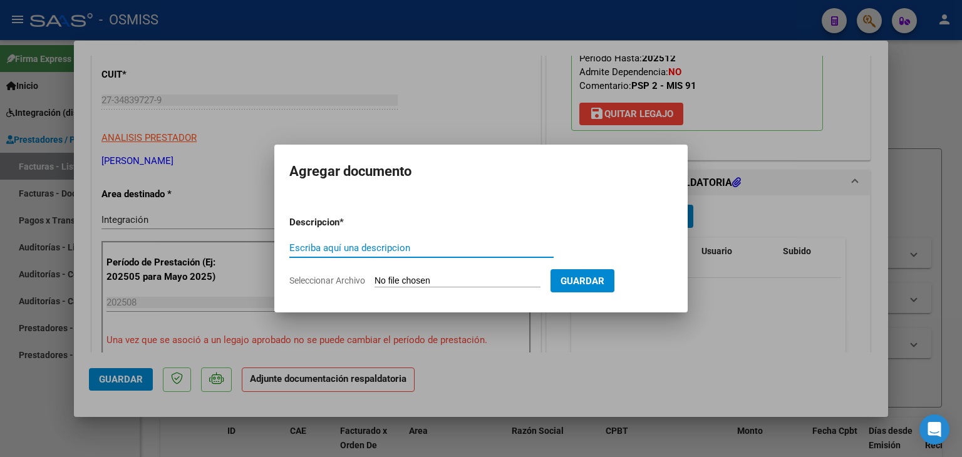
click at [453, 286] on input "Seleccionar Archivo" at bounding box center [457, 282] width 166 height 12
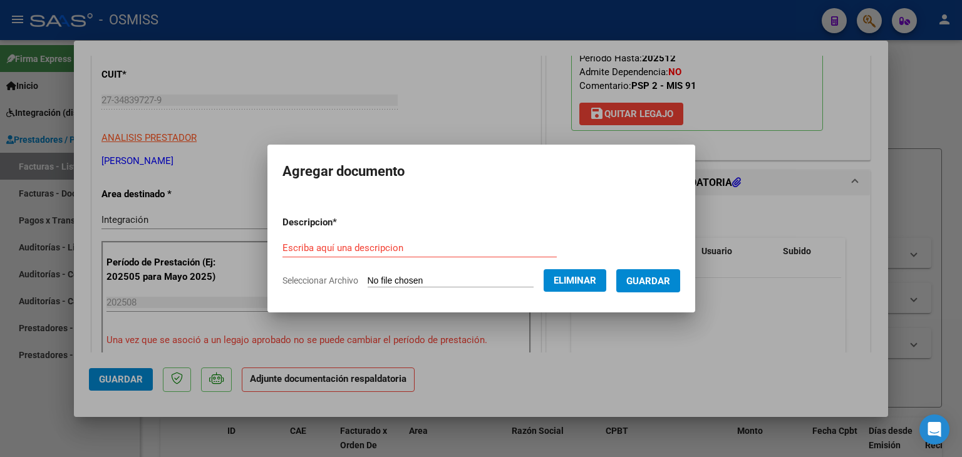
click at [358, 239] on div "Escriba aquí una descripcion" at bounding box center [419, 248] width 274 height 19
click at [667, 279] on span "Guardar" at bounding box center [648, 281] width 44 height 11
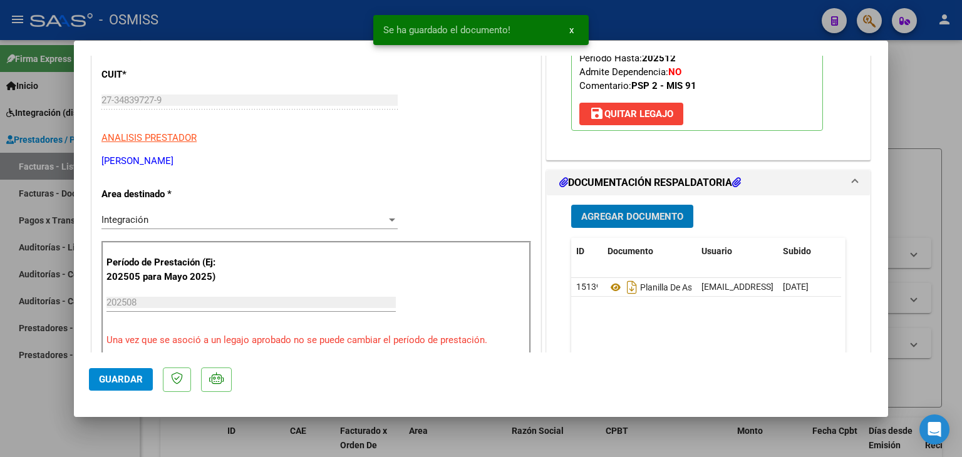
click at [111, 379] on span "Guardar" at bounding box center [121, 379] width 44 height 11
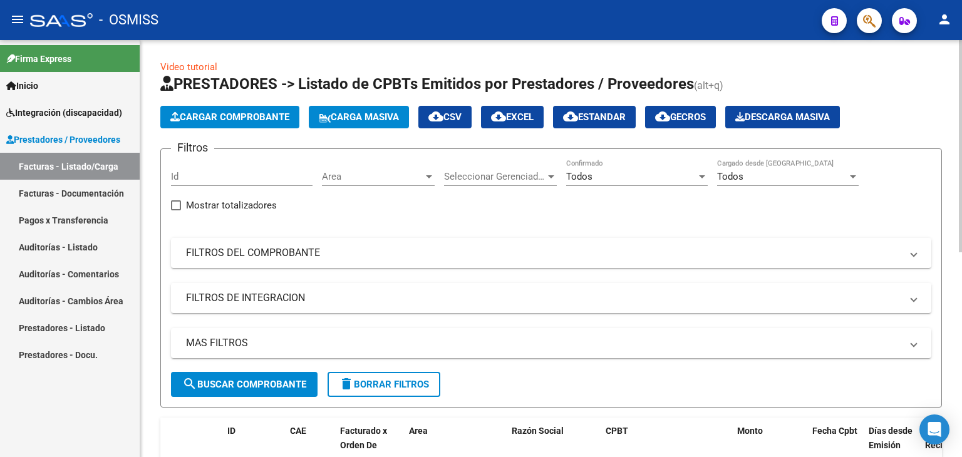
scroll to position [0, 0]
click at [209, 115] on span "Cargar Comprobante" at bounding box center [229, 116] width 119 height 11
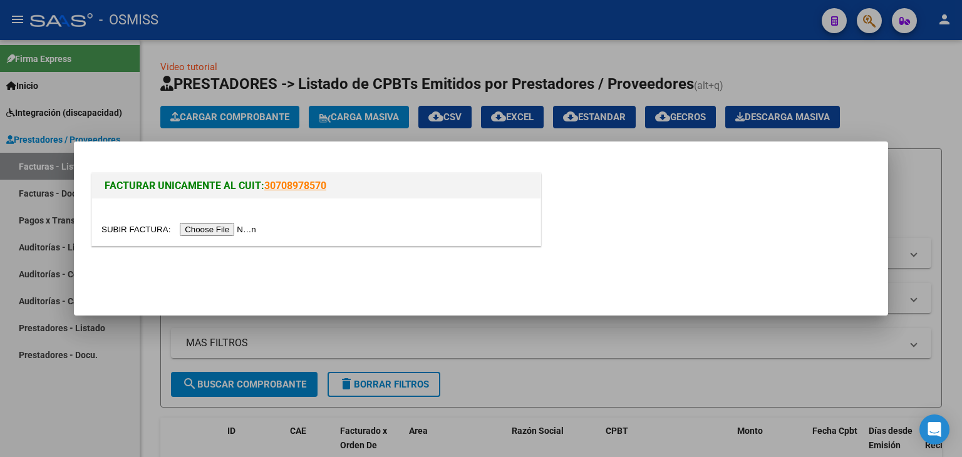
click at [248, 230] on input "file" at bounding box center [180, 229] width 158 height 13
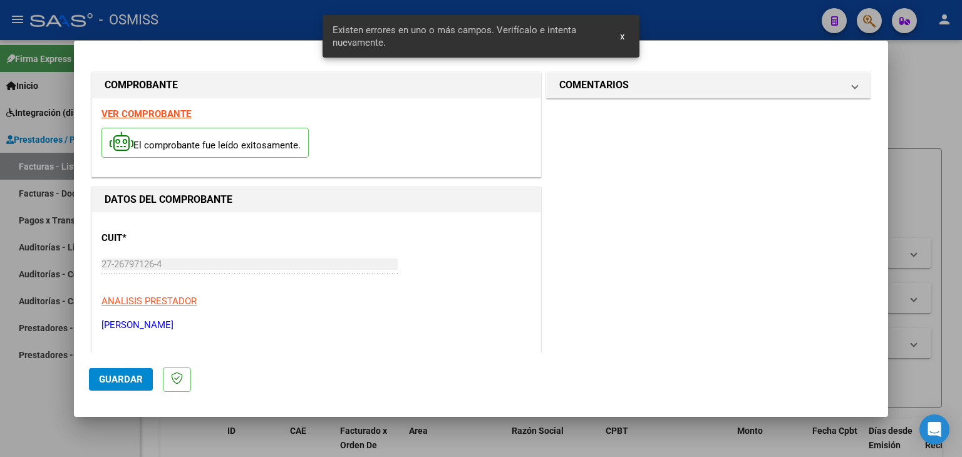
click at [155, 113] on strong "VER COMPROBANTE" at bounding box center [146, 113] width 90 height 11
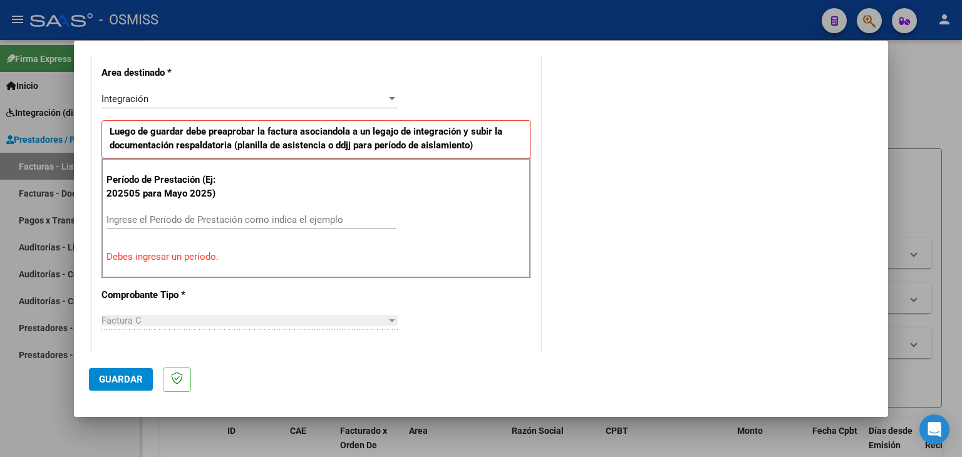
scroll to position [313, 0]
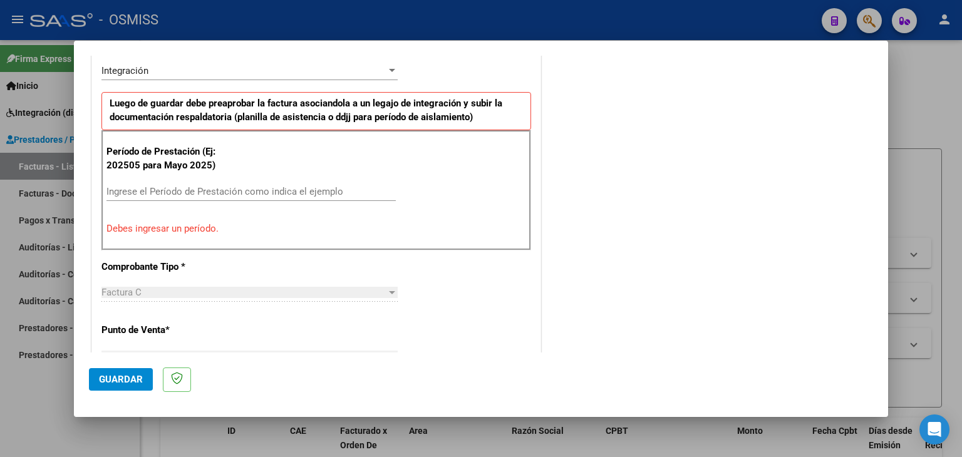
click at [168, 191] on input "Ingrese el Período de Prestación como indica el ejemplo" at bounding box center [250, 191] width 289 height 11
click at [153, 186] on input "Ingrese el Período de Prestación como indica el ejemplo" at bounding box center [250, 191] width 289 height 11
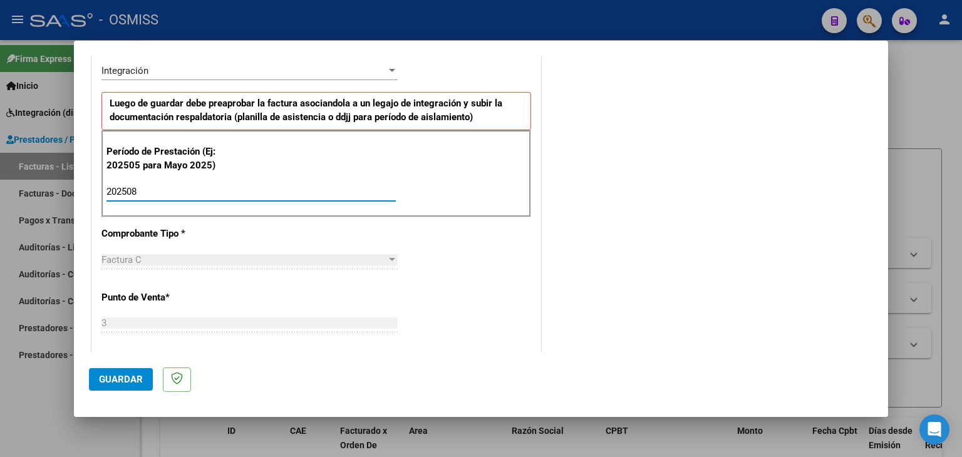
click at [361, 178] on div "Período de Prestación (Ej: 202505 para Mayo 2025) 202508 Ingrese el Período de …" at bounding box center [316, 174] width 430 height 88
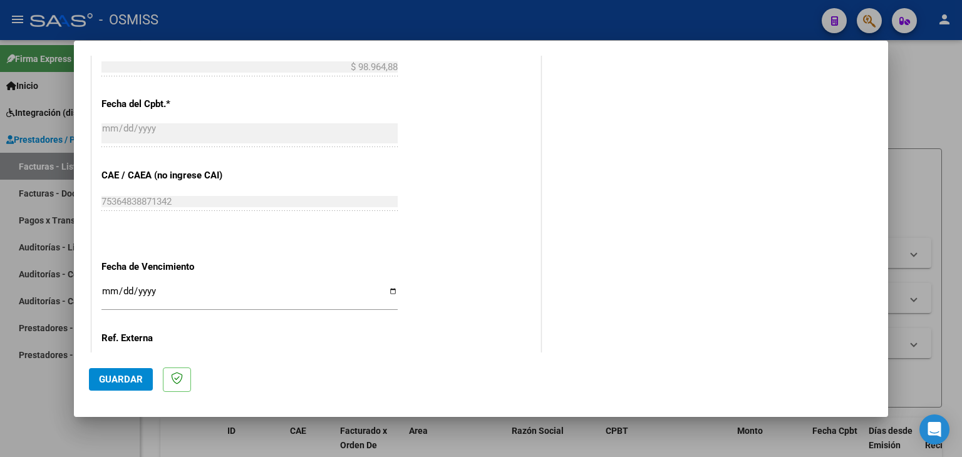
scroll to position [678, 0]
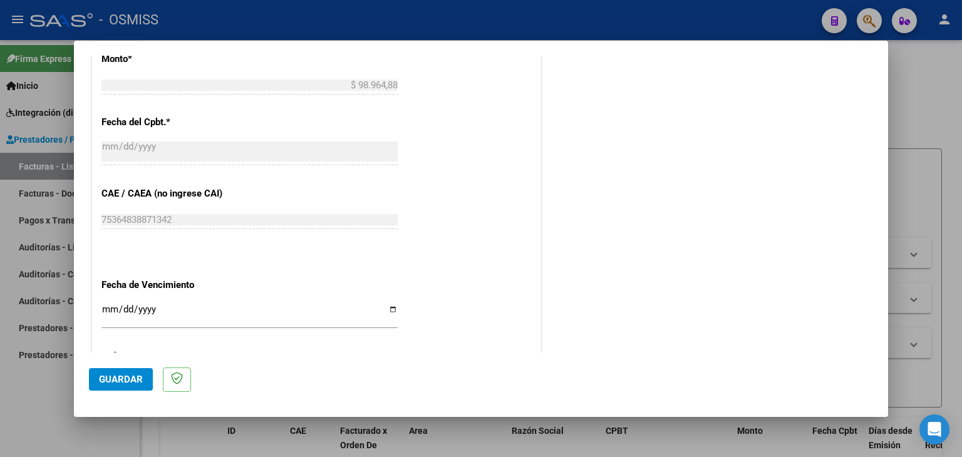
click at [108, 307] on input "Ingresar la fecha" at bounding box center [249, 314] width 296 height 20
click at [423, 214] on div "CUIT * 27-26797126-4 Ingresar CUIT ANALISIS PRESTADOR ZURBRIGGEN ELIZABETH MARI…" at bounding box center [316, 5] width 448 height 942
click at [115, 379] on span "Guardar" at bounding box center [121, 379] width 44 height 11
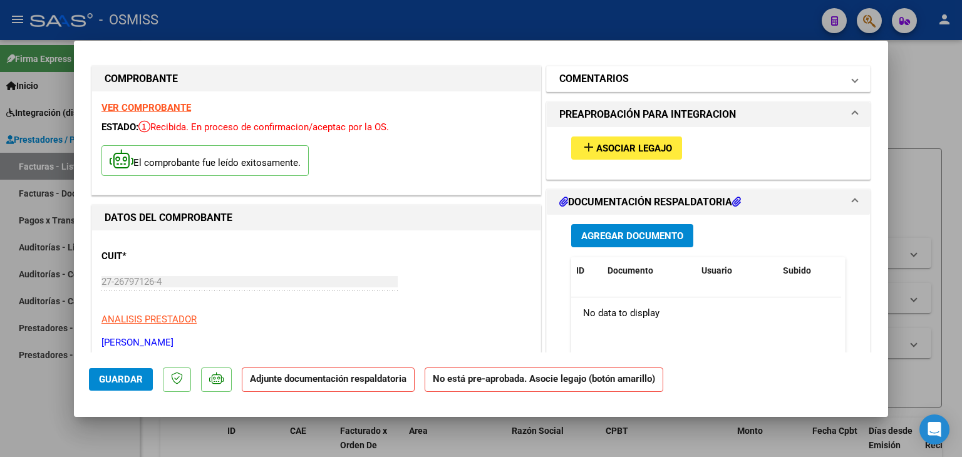
scroll to position [0, 0]
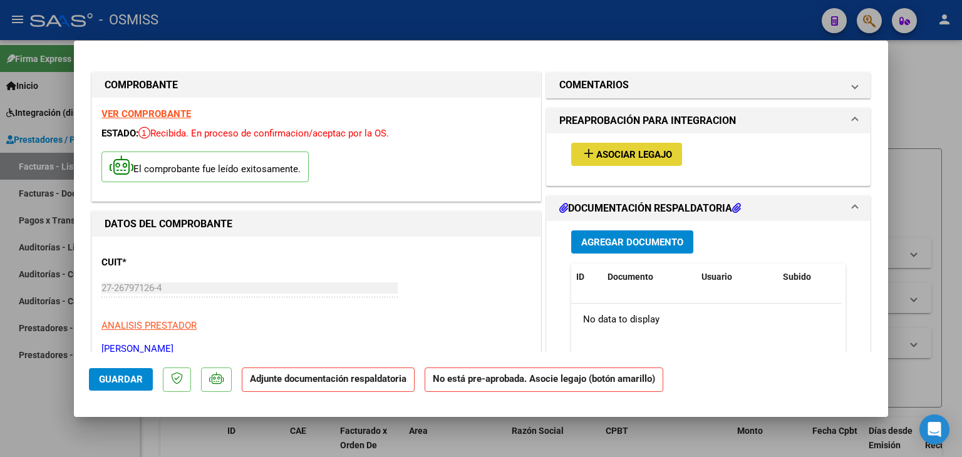
click at [624, 151] on span "Asociar Legajo" at bounding box center [634, 154] width 76 height 11
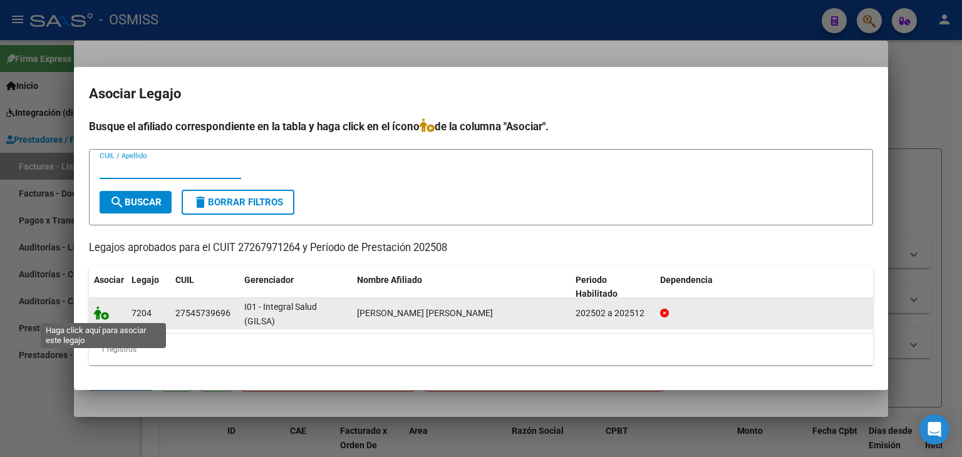
click at [100, 317] on icon at bounding box center [101, 313] width 15 height 14
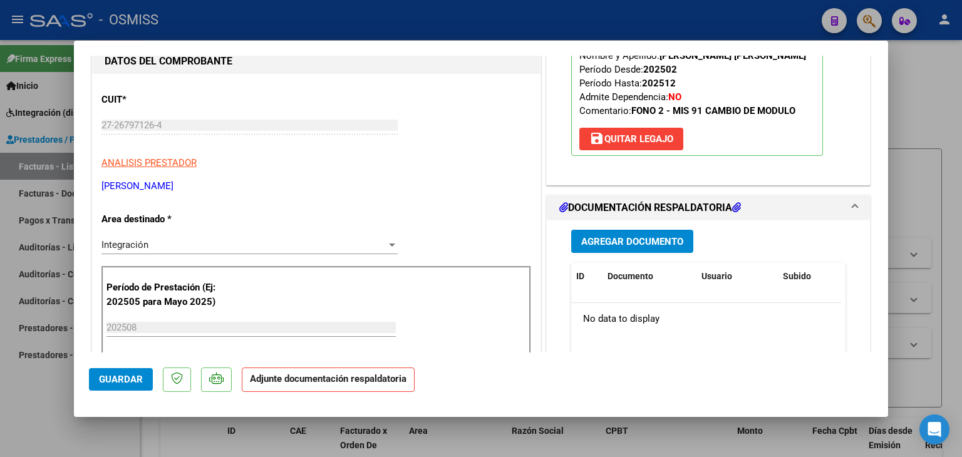
scroll to position [188, 0]
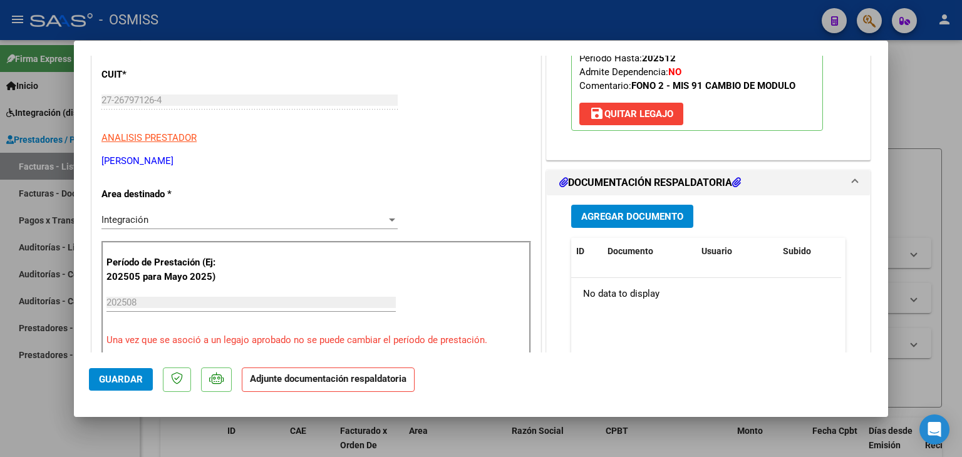
click at [627, 211] on span "Agregar Documento" at bounding box center [632, 216] width 102 height 11
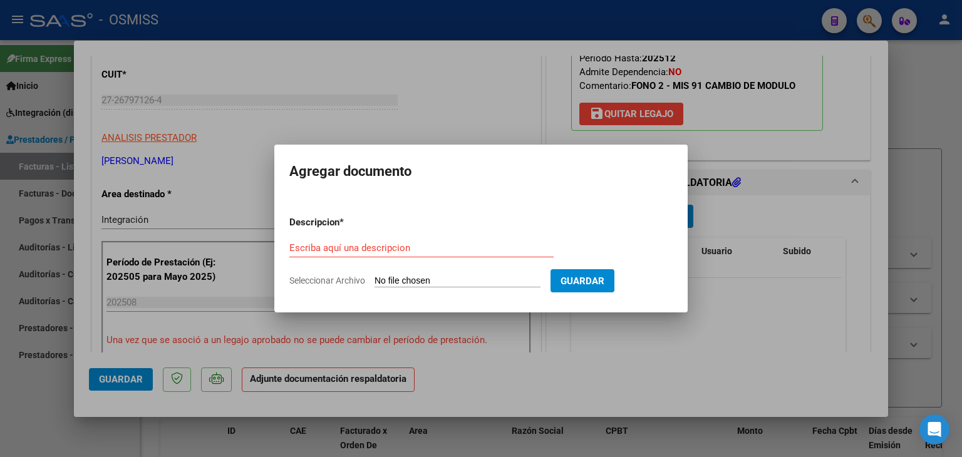
click at [448, 279] on input "Seleccionar Archivo" at bounding box center [457, 282] width 166 height 12
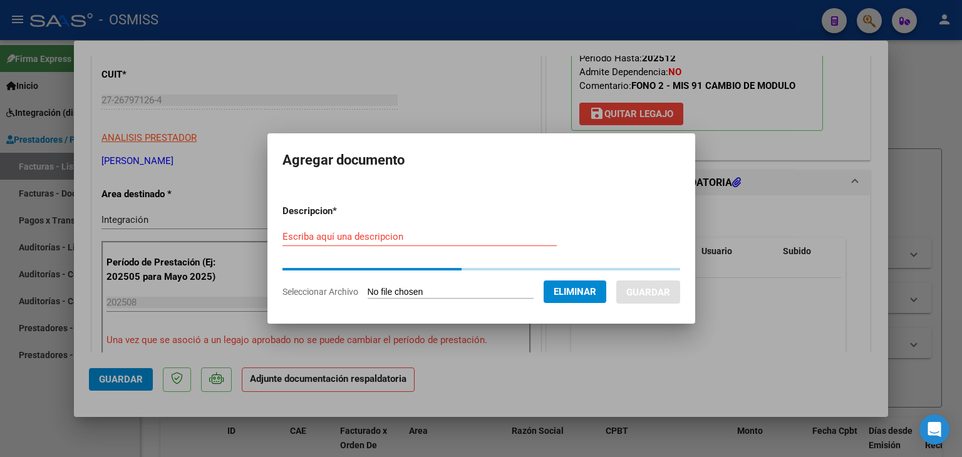
click at [354, 243] on div "Escriba aquí una descripcion" at bounding box center [419, 236] width 274 height 19
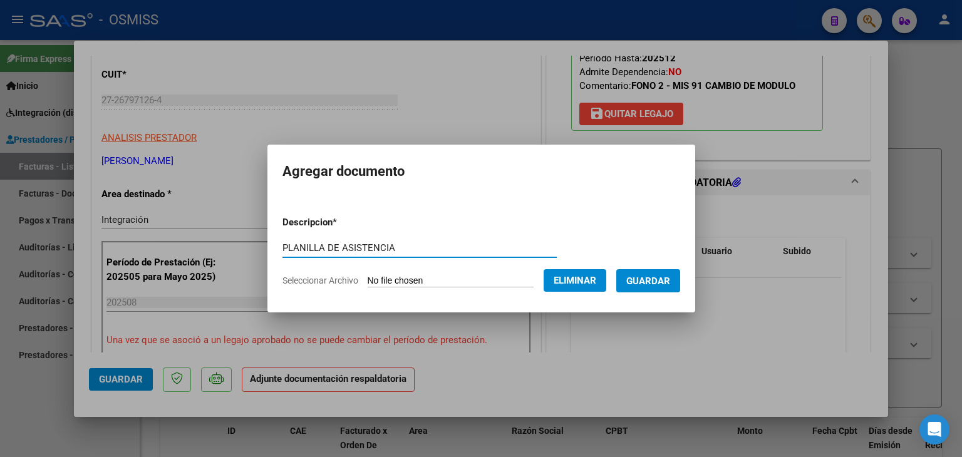
click at [641, 279] on span "Guardar" at bounding box center [648, 281] width 44 height 11
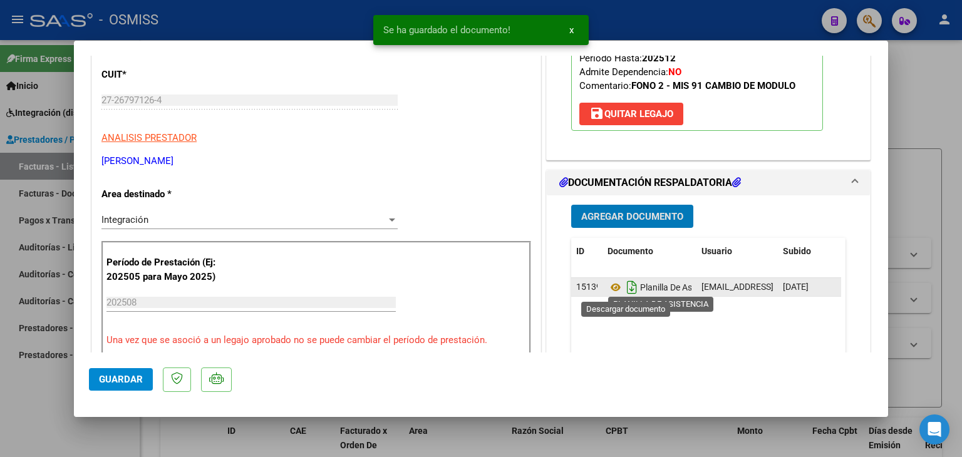
click at [624, 289] on icon "Descargar documento" at bounding box center [632, 287] width 16 height 20
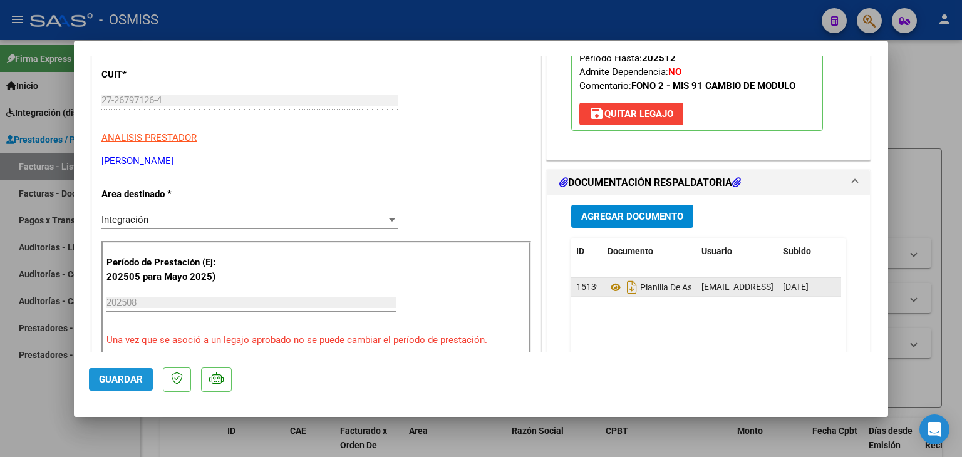
click at [118, 379] on span "Guardar" at bounding box center [121, 379] width 44 height 11
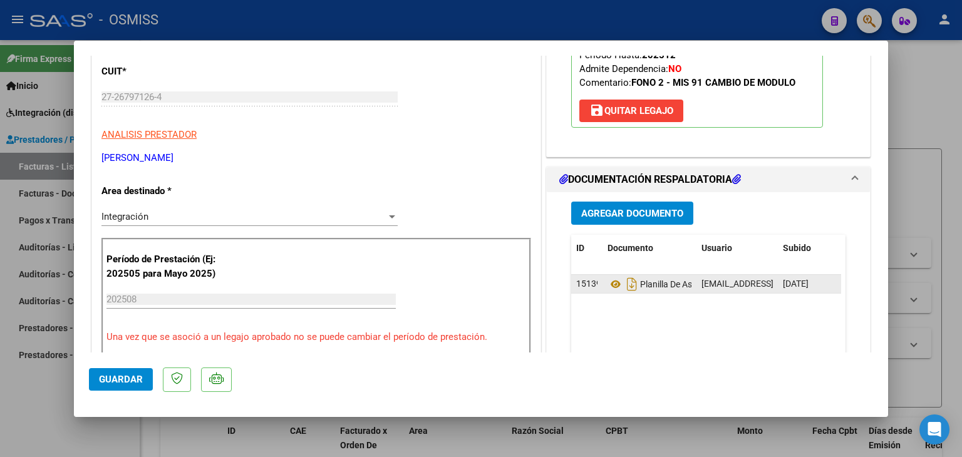
scroll to position [259, 0]
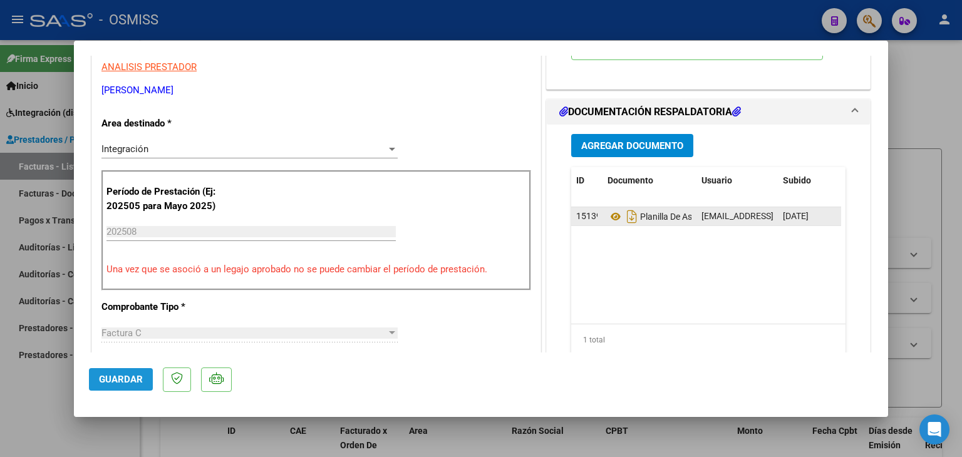
click at [114, 379] on span "Guardar" at bounding box center [121, 379] width 44 height 11
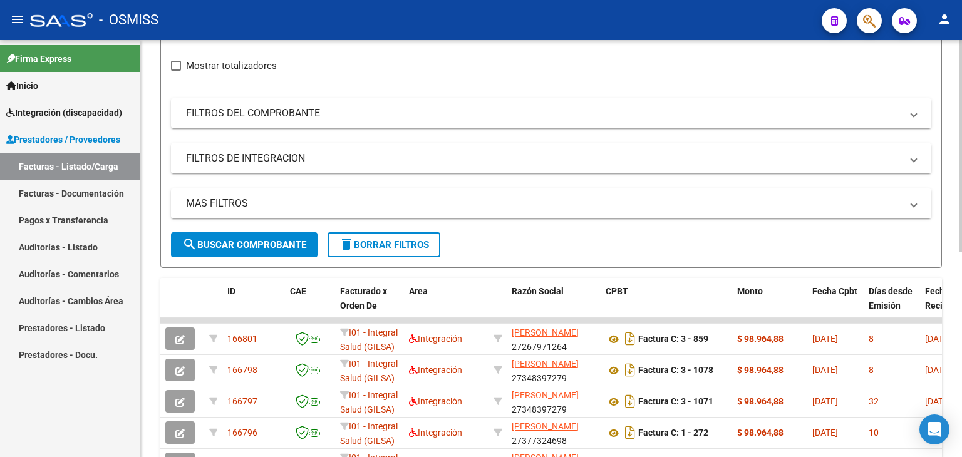
scroll to position [63, 0]
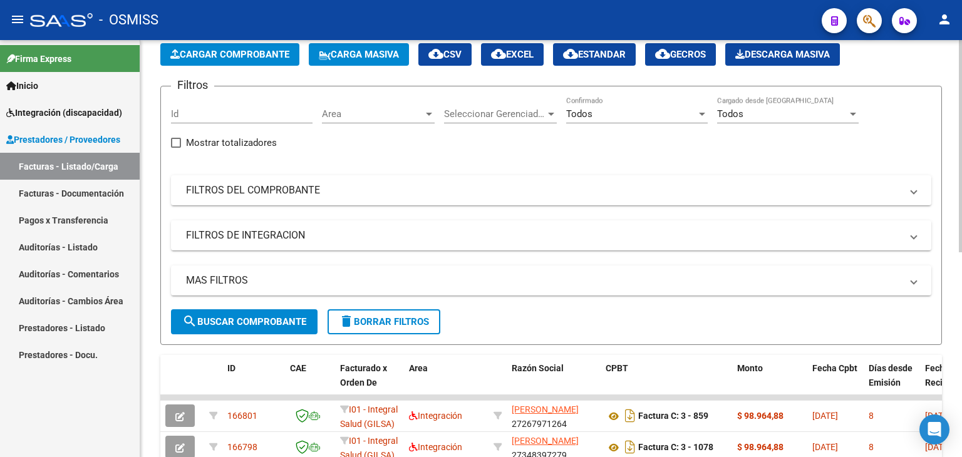
click at [257, 58] on span "Cargar Comprobante" at bounding box center [229, 54] width 119 height 11
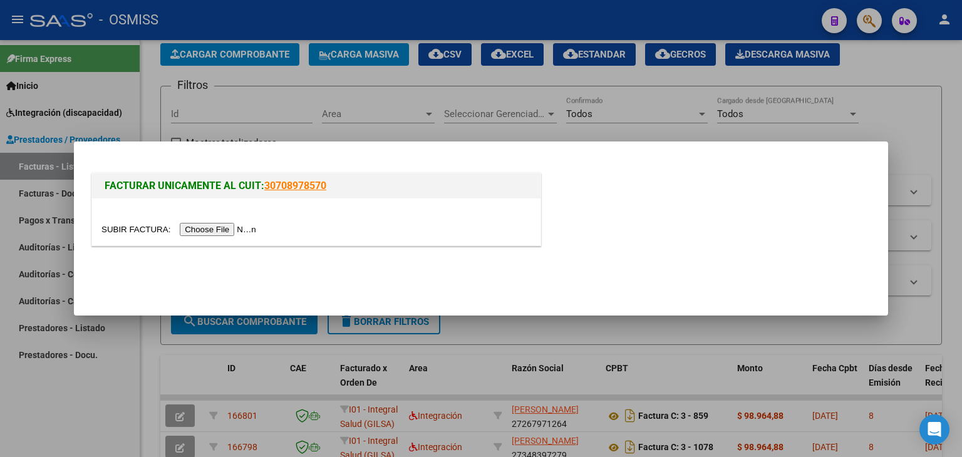
click at [234, 232] on input "file" at bounding box center [180, 229] width 158 height 13
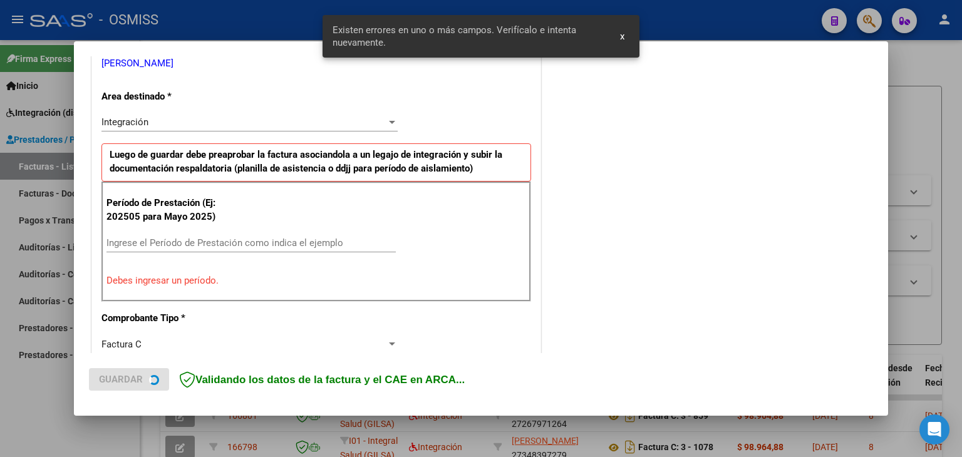
scroll to position [263, 0]
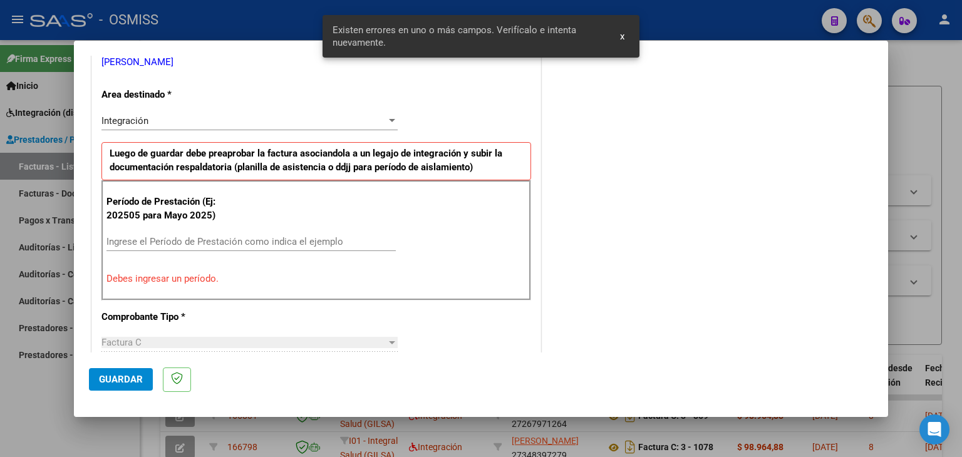
click at [274, 245] on input "Ingrese el Período de Prestación como indica el ejemplo" at bounding box center [250, 241] width 289 height 11
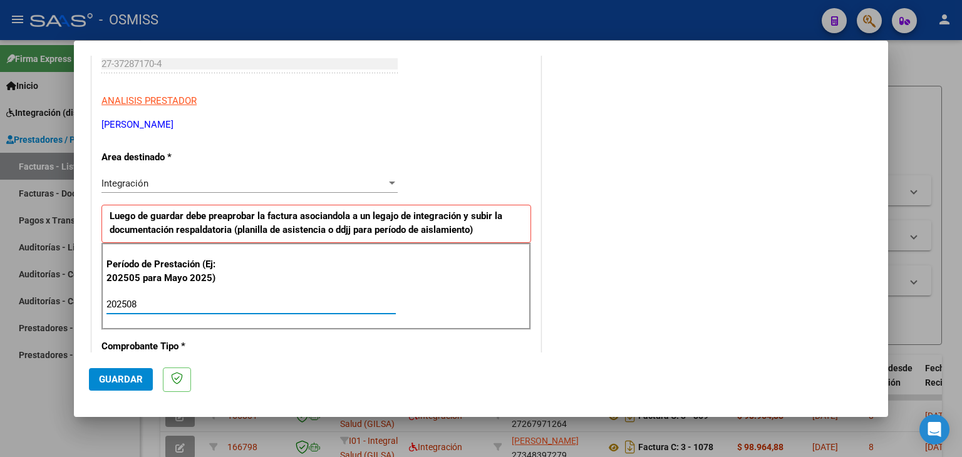
click at [361, 264] on div "Período de Prestación (Ej: 202505 para Mayo 2025) 202508 Ingrese el Período de …" at bounding box center [316, 287] width 430 height 88
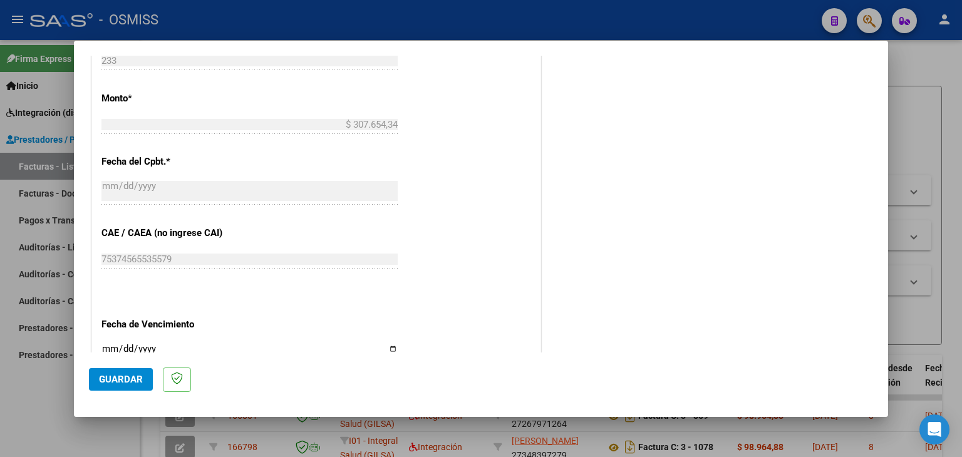
scroll to position [701, 0]
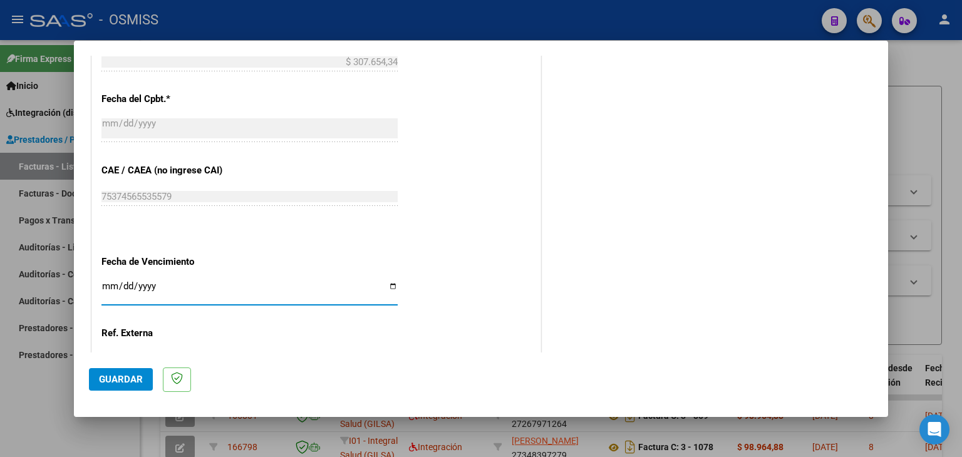
click at [108, 284] on input "Ingresar la fecha" at bounding box center [249, 291] width 296 height 20
click at [130, 380] on span "Guardar" at bounding box center [121, 379] width 44 height 11
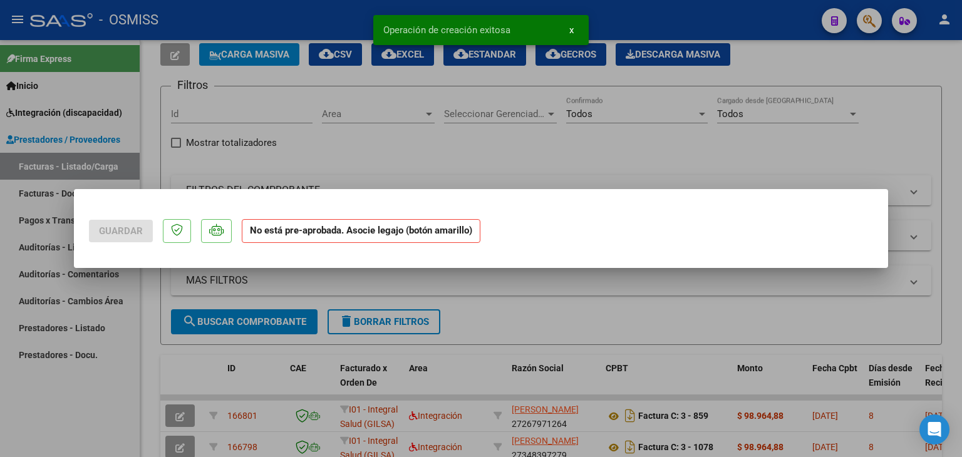
scroll to position [0, 0]
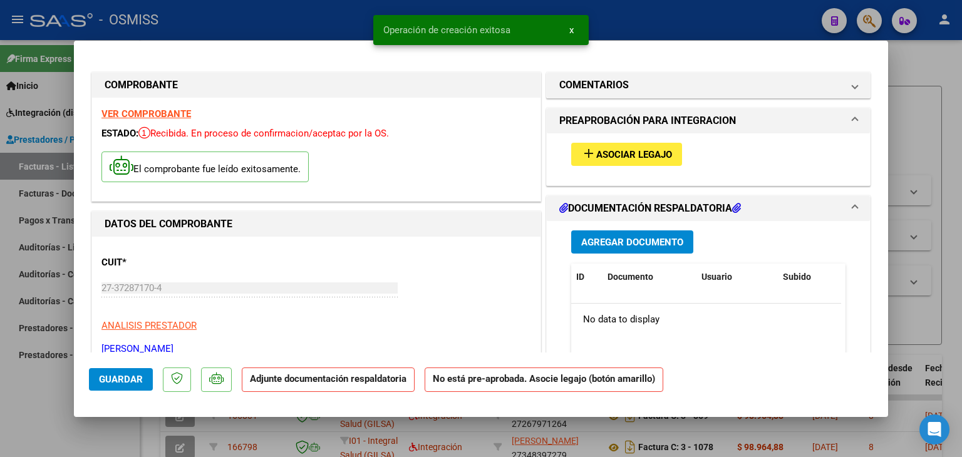
click at [616, 157] on span "Asociar Legajo" at bounding box center [634, 154] width 76 height 11
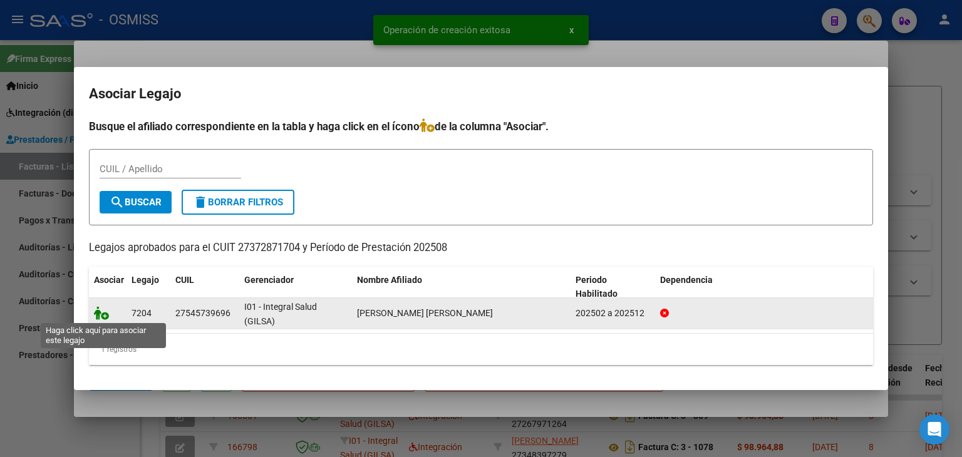
click at [100, 319] on icon at bounding box center [101, 313] width 15 height 14
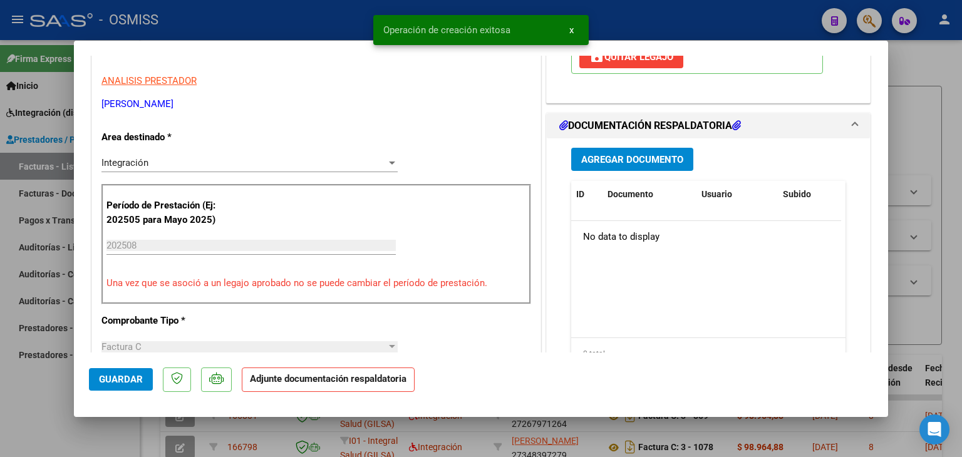
scroll to position [250, 0]
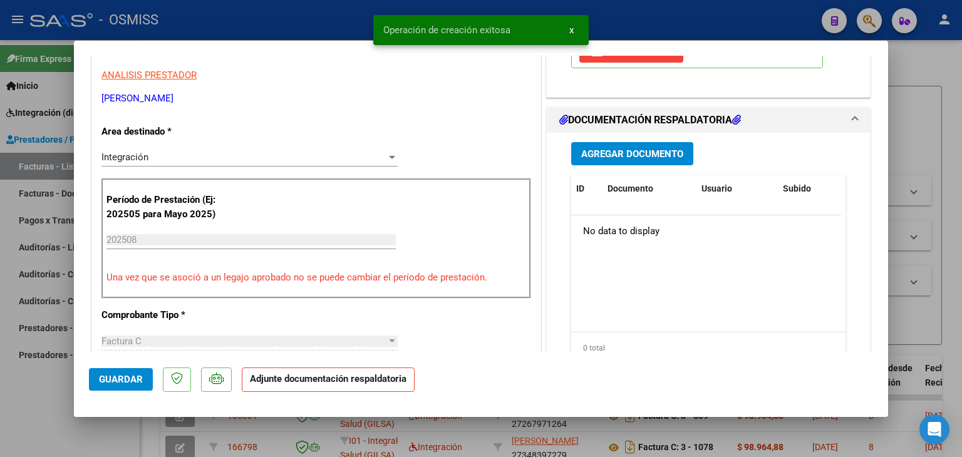
click at [624, 152] on span "Agregar Documento" at bounding box center [632, 153] width 102 height 11
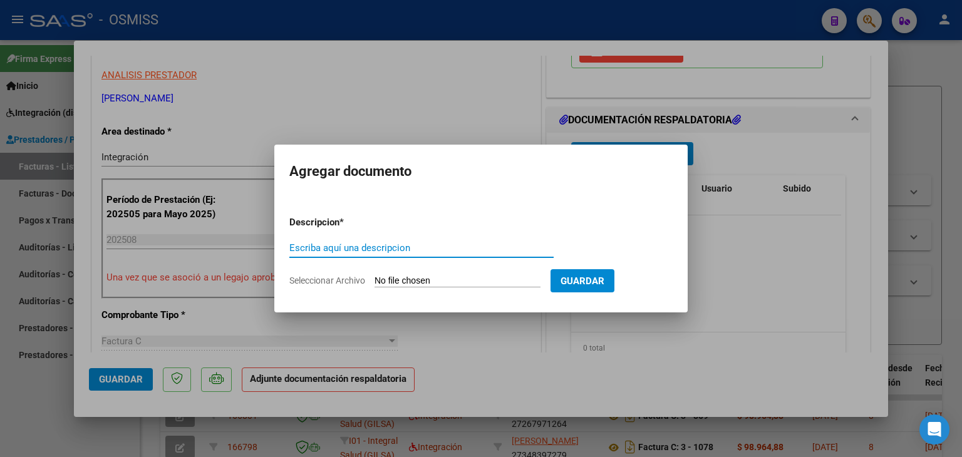
click at [433, 286] on input "Seleccionar Archivo" at bounding box center [457, 282] width 166 height 12
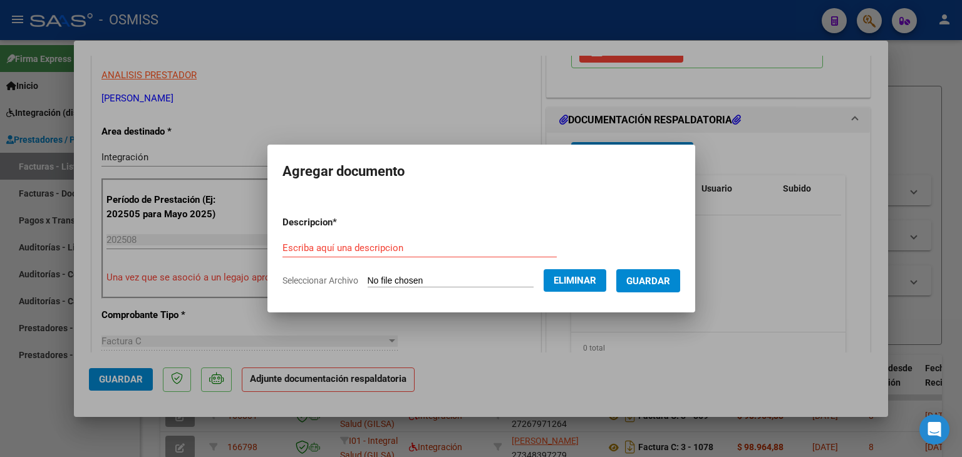
click at [582, 284] on span "Eliminar" at bounding box center [575, 280] width 43 height 11
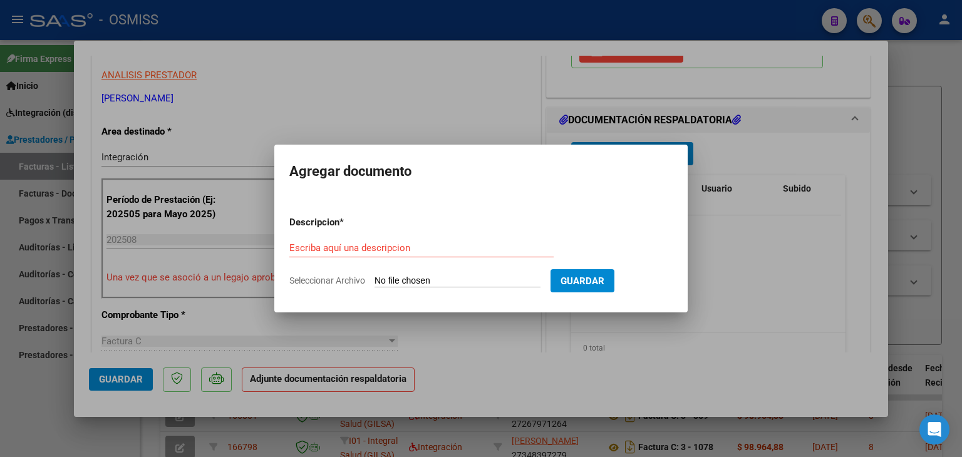
click at [418, 284] on input "Seleccionar Archivo" at bounding box center [457, 282] width 166 height 12
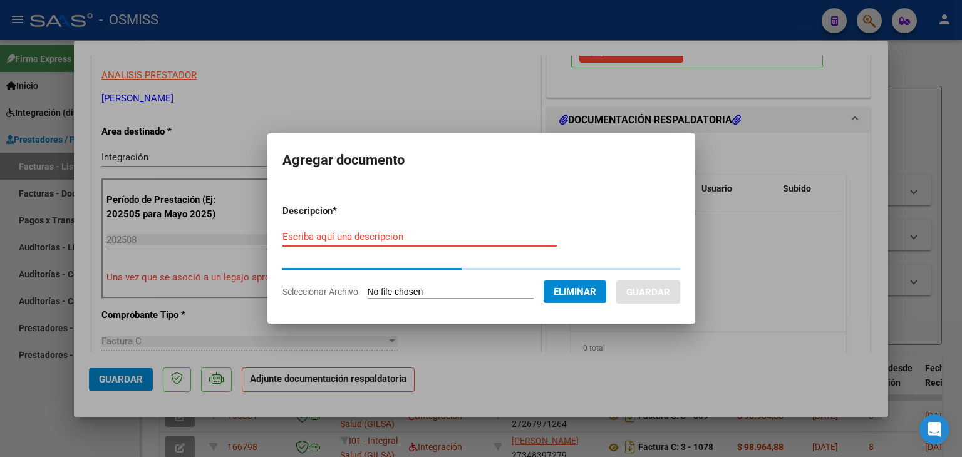
click at [382, 237] on input "Escriba aquí una descripcion" at bounding box center [419, 236] width 274 height 11
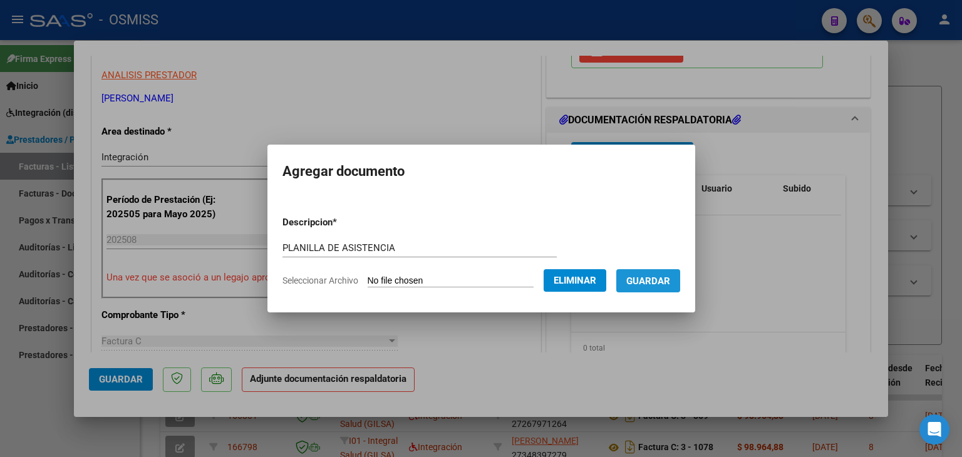
click at [659, 281] on span "Guardar" at bounding box center [648, 281] width 44 height 11
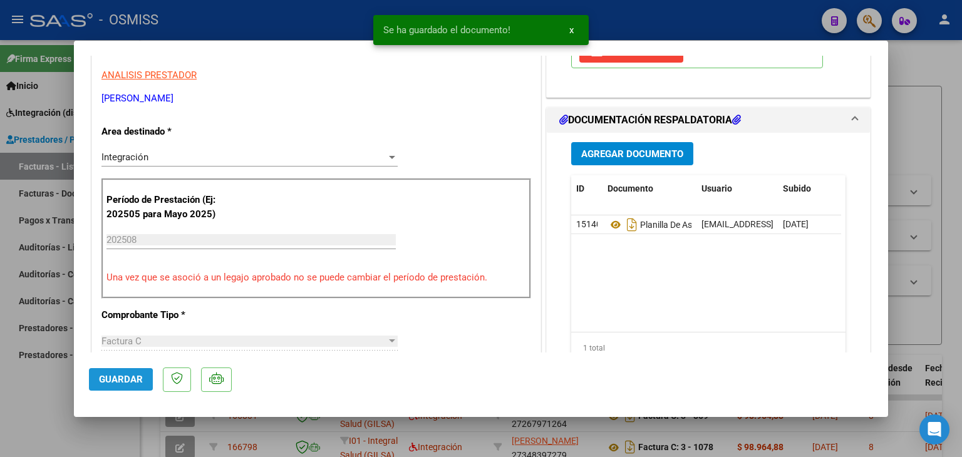
click at [108, 380] on span "Guardar" at bounding box center [121, 379] width 44 height 11
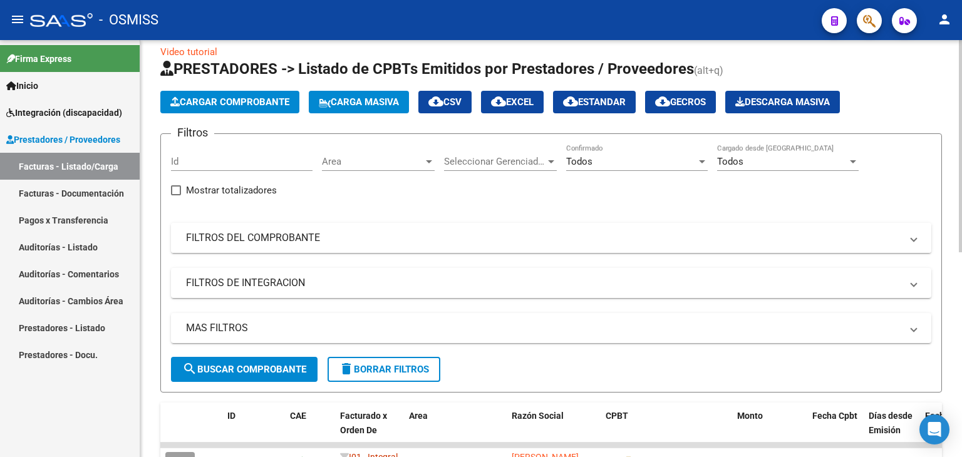
scroll to position [0, 0]
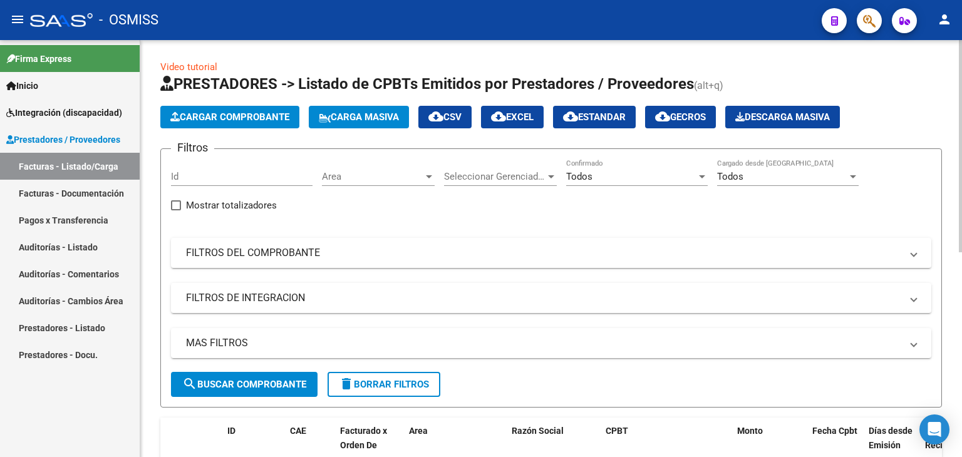
click at [270, 117] on span "Cargar Comprobante" at bounding box center [229, 116] width 119 height 11
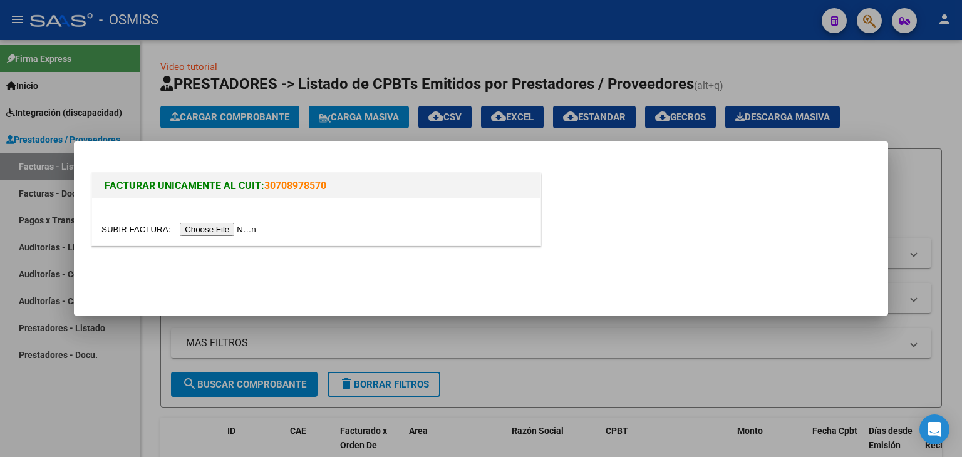
click at [209, 228] on input "file" at bounding box center [180, 229] width 158 height 13
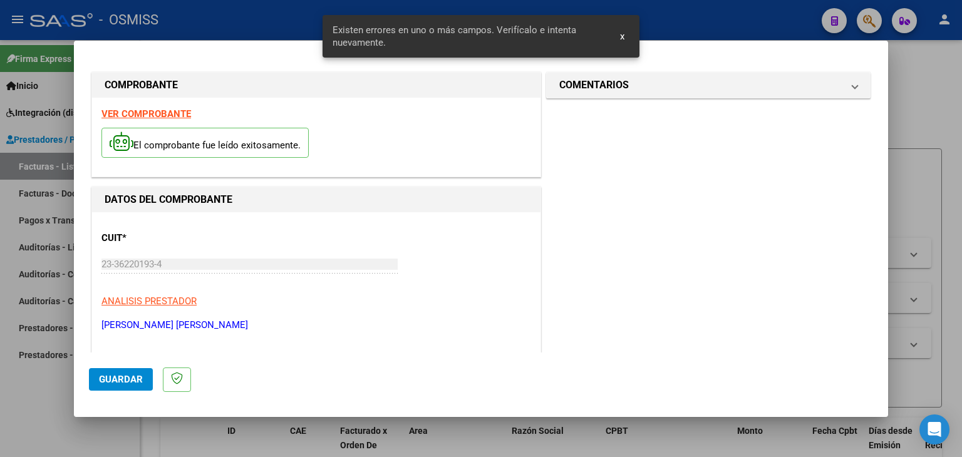
click at [158, 116] on strong "VER COMPROBANTE" at bounding box center [146, 113] width 90 height 11
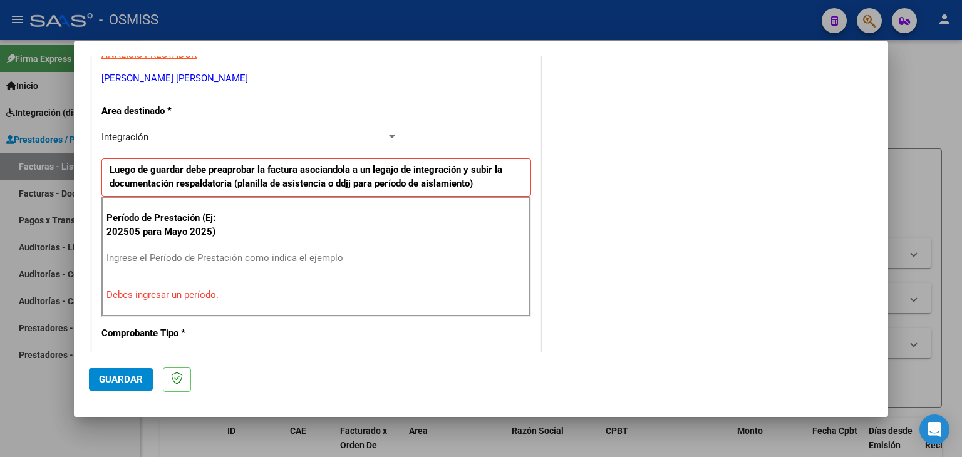
scroll to position [250, 0]
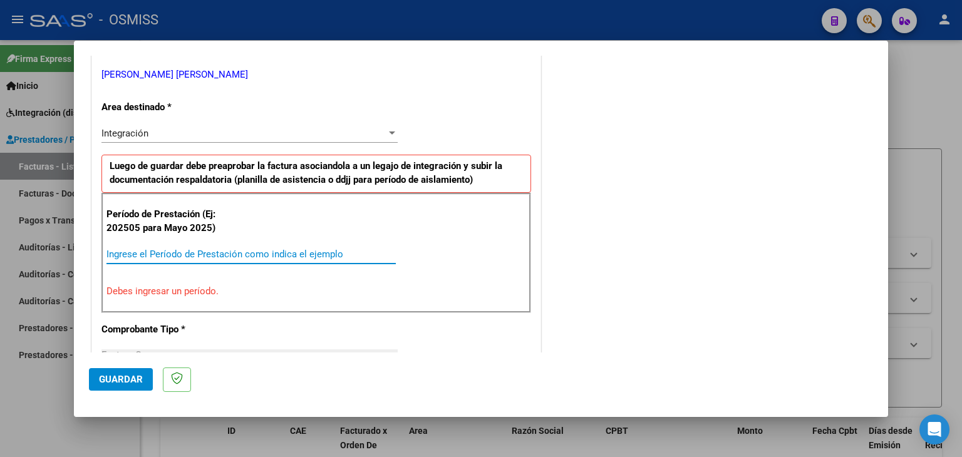
click at [175, 257] on input "Ingrese el Período de Prestación como indica el ejemplo" at bounding box center [250, 254] width 289 height 11
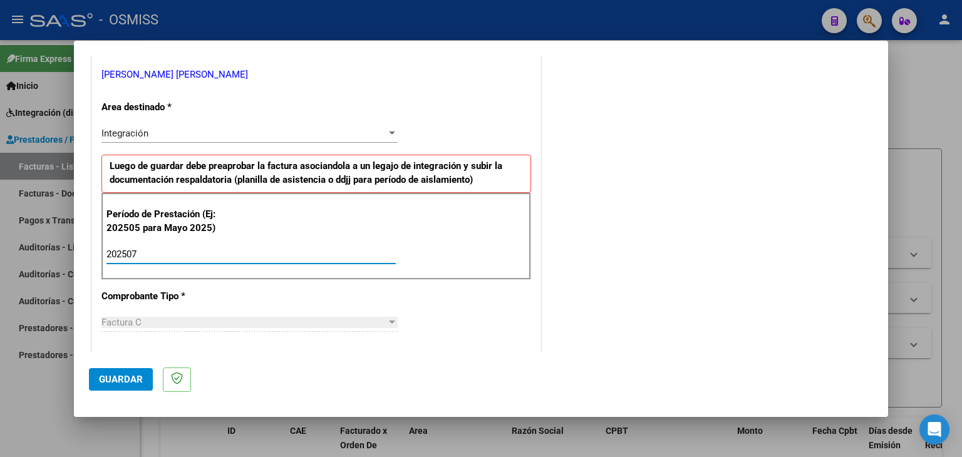
click at [438, 271] on div "Período de Prestación (Ej: 202505 para Mayo 2025) 202507 Ingrese el Período de …" at bounding box center [316, 237] width 430 height 88
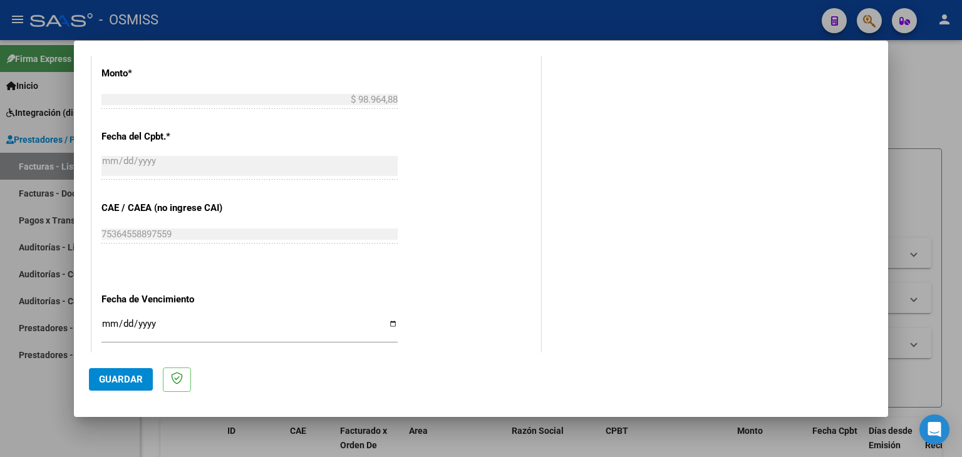
scroll to position [689, 0]
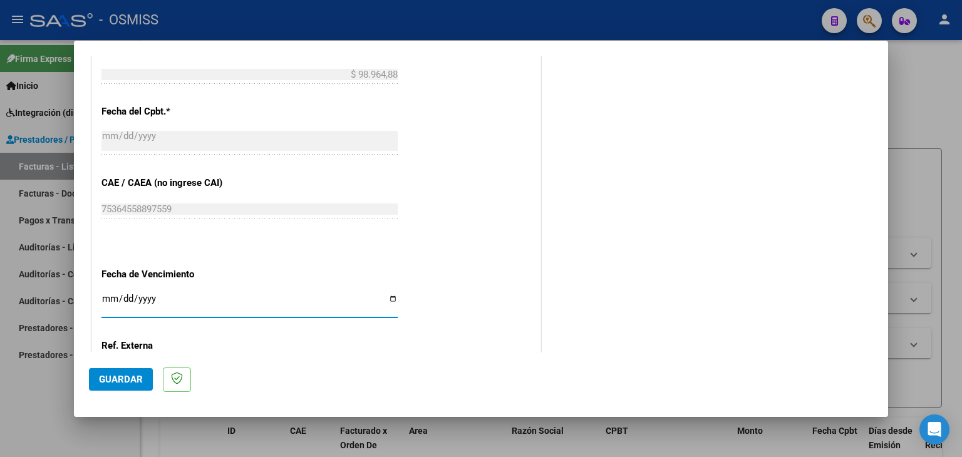
click at [108, 299] on input "Ingresar la fecha" at bounding box center [249, 304] width 296 height 20
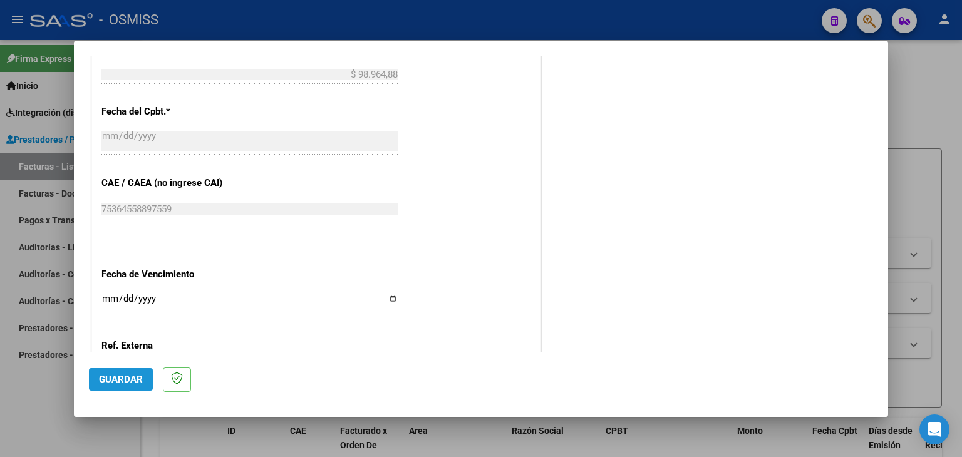
click at [116, 381] on span "Guardar" at bounding box center [121, 379] width 44 height 11
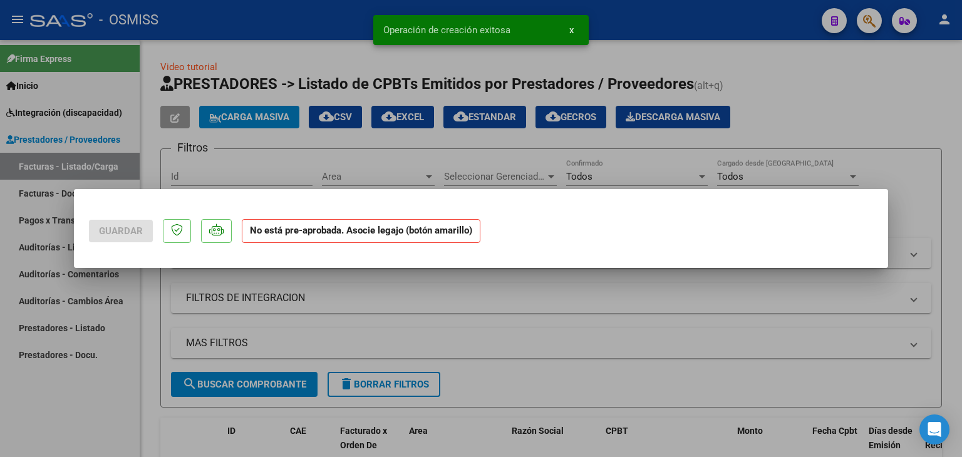
scroll to position [0, 0]
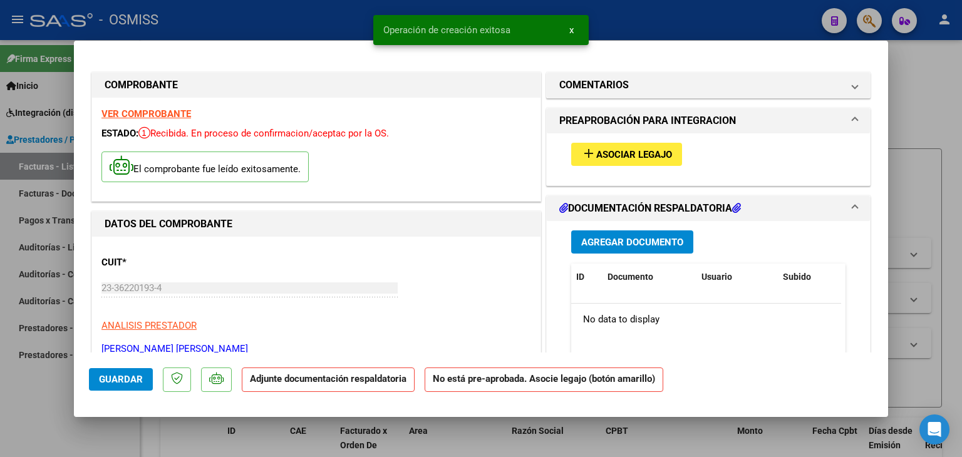
click at [636, 157] on span "Asociar Legajo" at bounding box center [634, 154] width 76 height 11
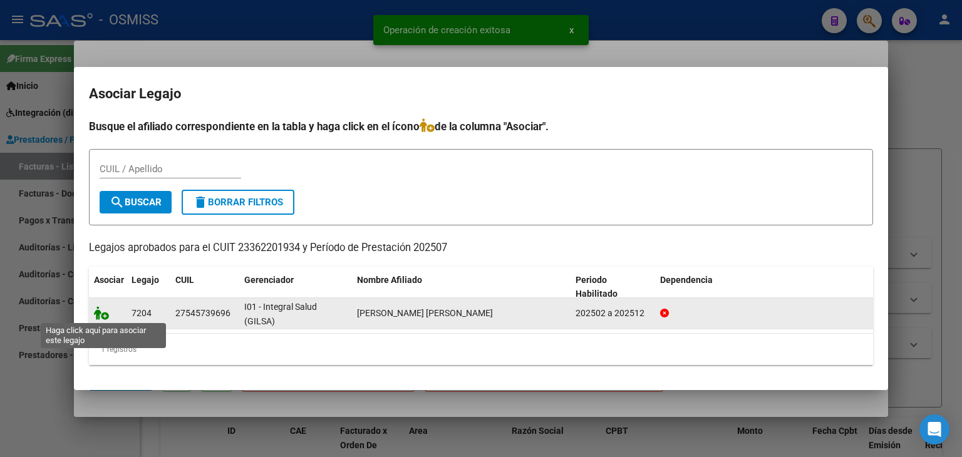
click at [103, 314] on icon at bounding box center [101, 313] width 15 height 14
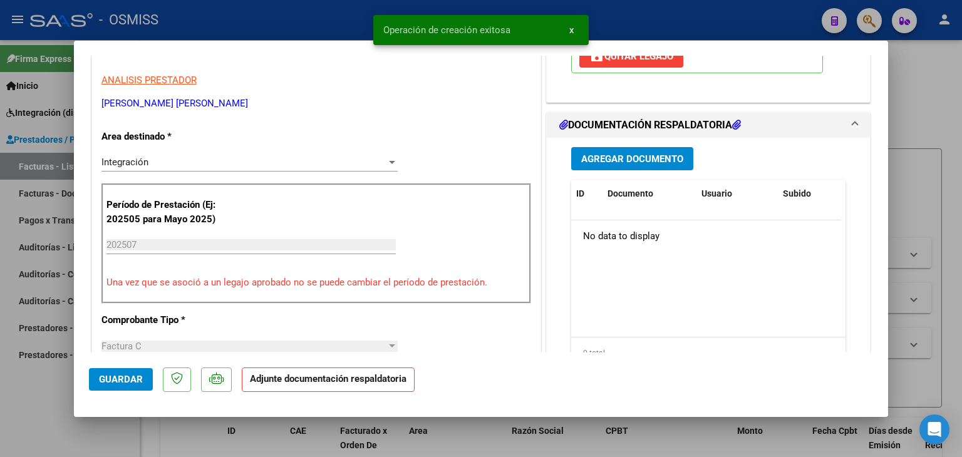
scroll to position [250, 0]
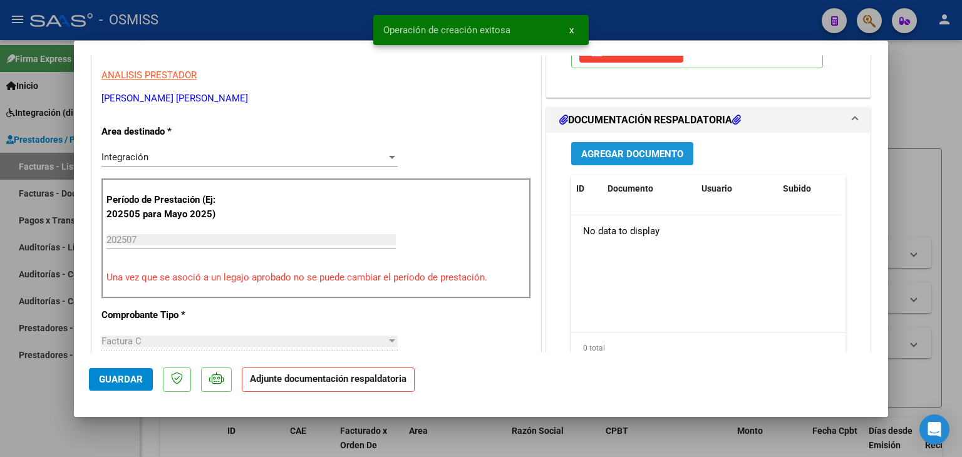
click at [629, 158] on span "Agregar Documento" at bounding box center [632, 153] width 102 height 11
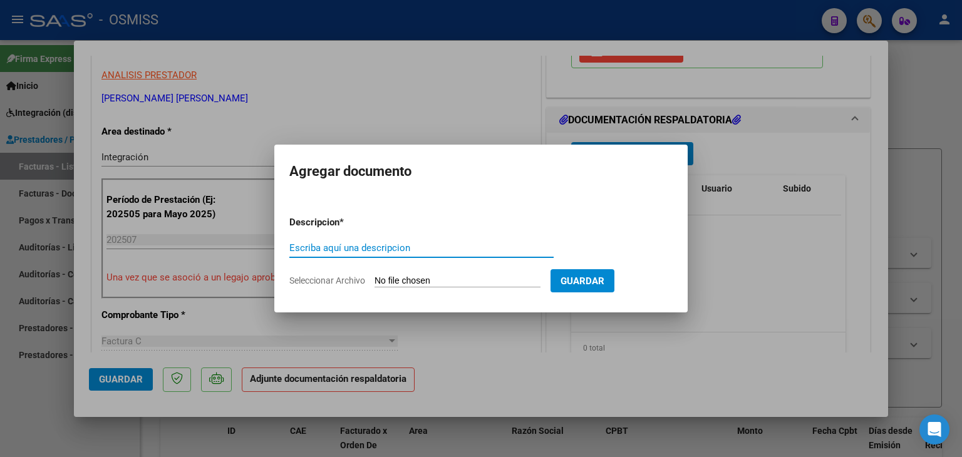
click at [428, 281] on input "Seleccionar Archivo" at bounding box center [457, 282] width 166 height 12
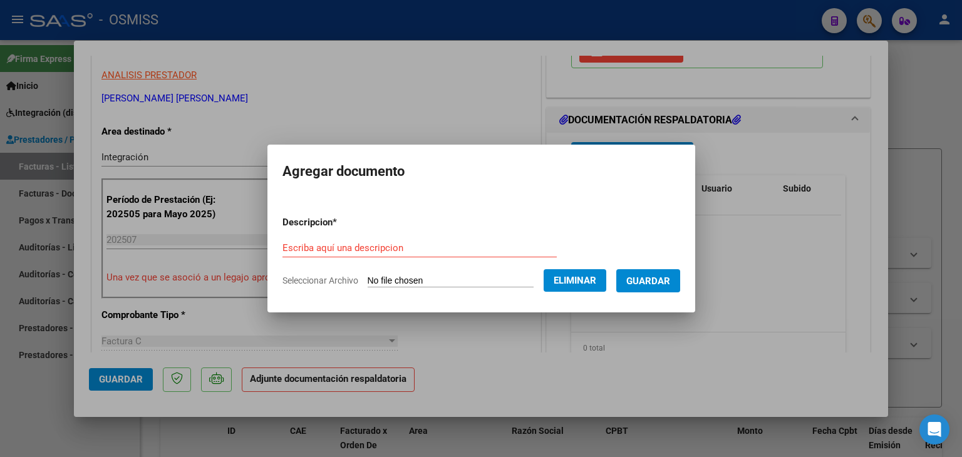
click at [361, 236] on form "Descripcion * Escriba aquí una descripcion Seleccionar Archivo Eliminar Guardar" at bounding box center [481, 251] width 398 height 91
click at [363, 248] on input "Escriba aquí una descripcion" at bounding box center [419, 247] width 274 height 11
click at [669, 287] on button "Guardar" at bounding box center [648, 280] width 64 height 23
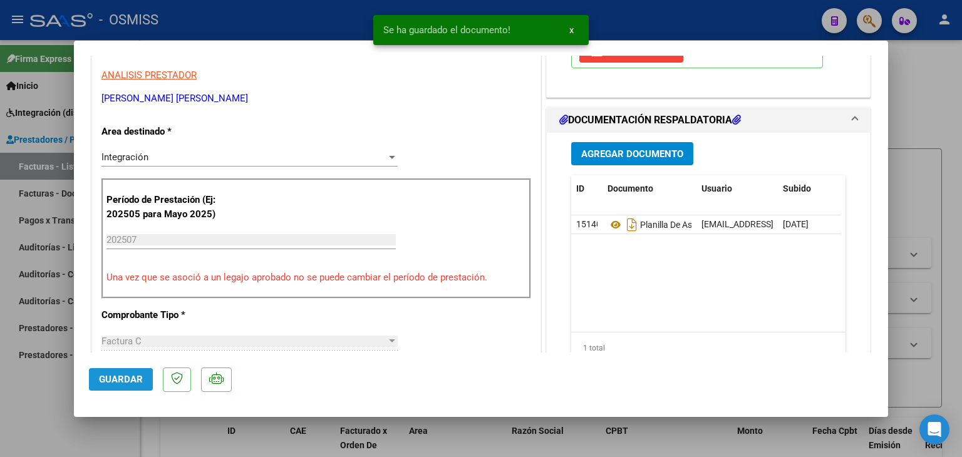
click at [110, 379] on span "Guardar" at bounding box center [121, 379] width 44 height 11
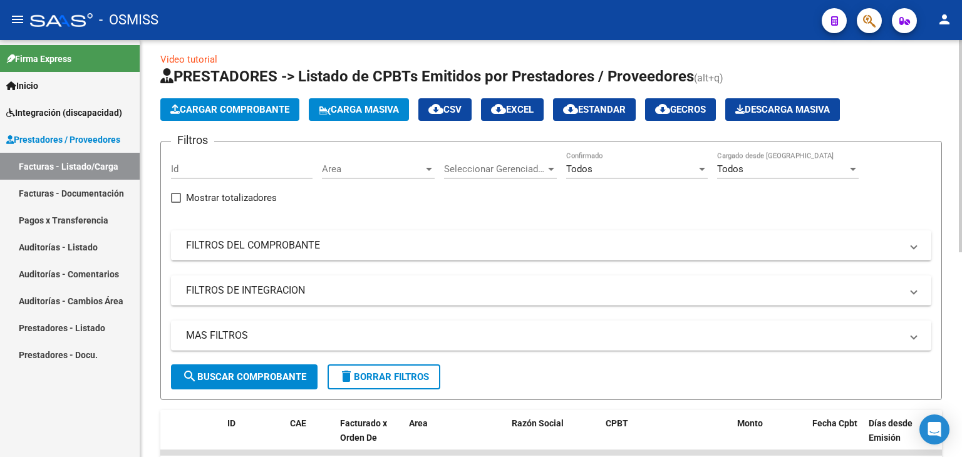
scroll to position [0, 0]
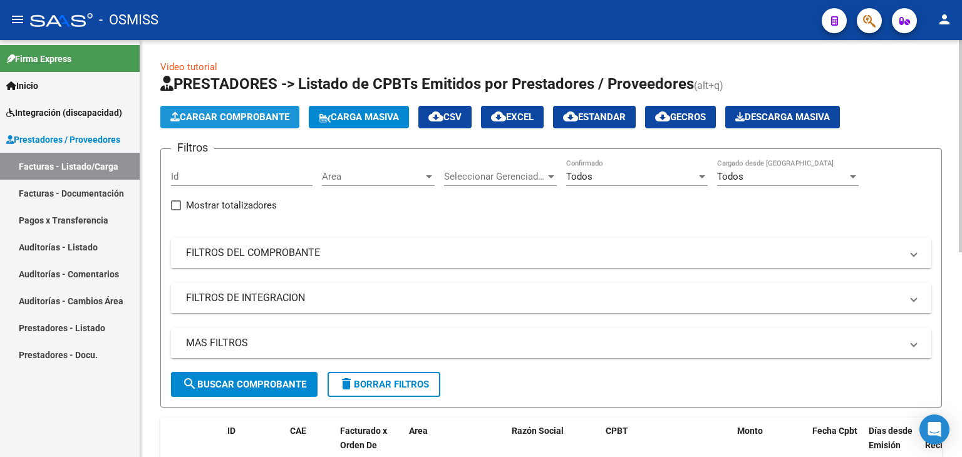
click at [250, 115] on span "Cargar Comprobante" at bounding box center [229, 116] width 119 height 11
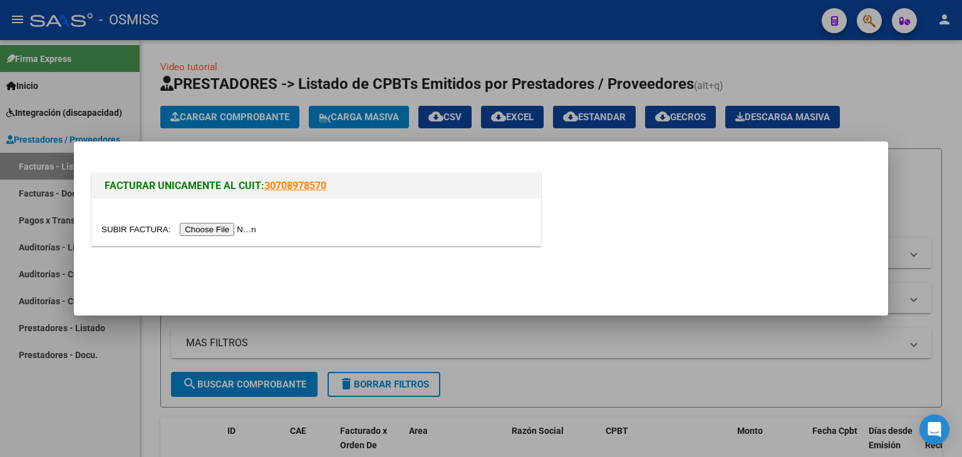
click at [223, 227] on input "file" at bounding box center [180, 229] width 158 height 13
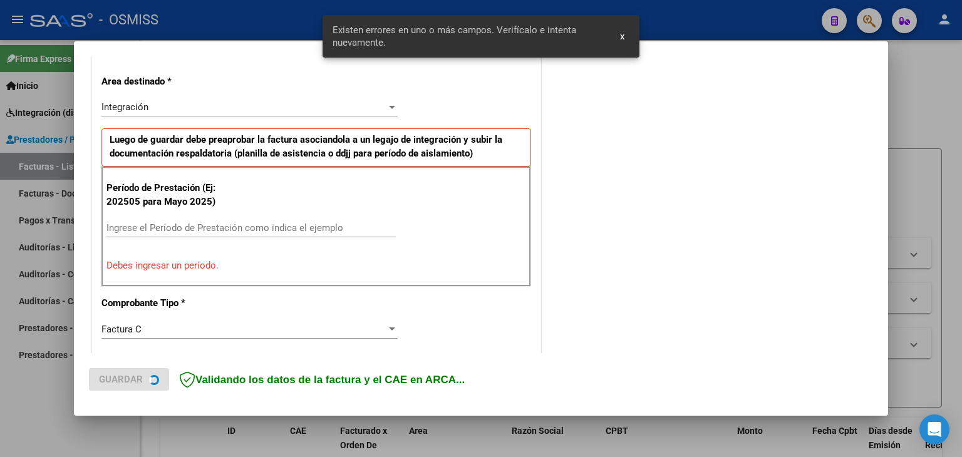
scroll to position [286, 0]
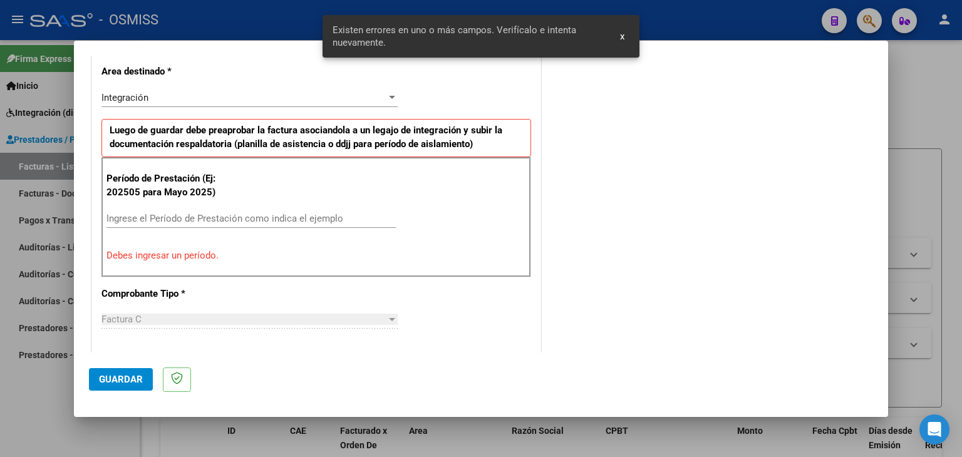
click at [195, 221] on input "Ingrese el Período de Prestación como indica el ejemplo" at bounding box center [250, 218] width 289 height 11
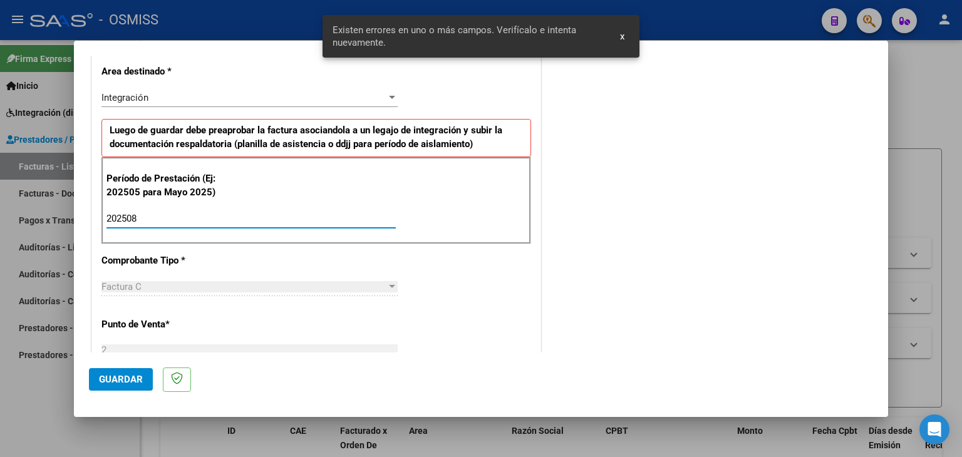
click at [195, 221] on input "202508" at bounding box center [250, 218] width 289 height 11
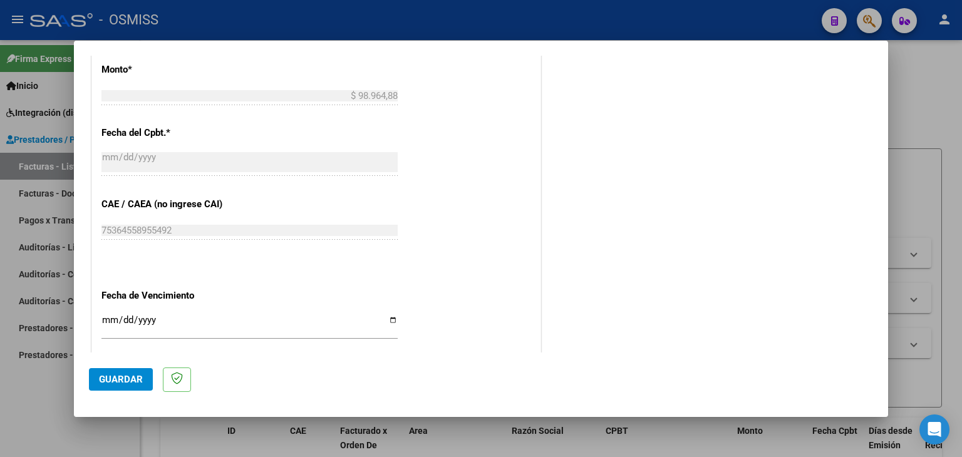
scroll to position [662, 0]
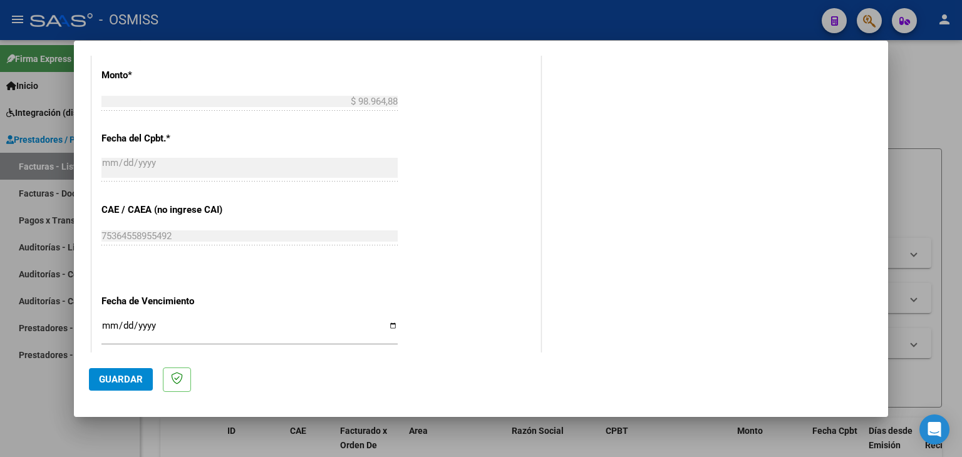
click at [103, 314] on div "CUIT * 23-36220193-4 Ingresar CUIT ANALISIS PRESTADOR STANCICH MARIA CAMILA ARC…" at bounding box center [316, 21] width 448 height 942
click at [108, 322] on input "Ingresar la fecha" at bounding box center [249, 331] width 296 height 20
click at [123, 383] on span "Guardar" at bounding box center [121, 379] width 44 height 11
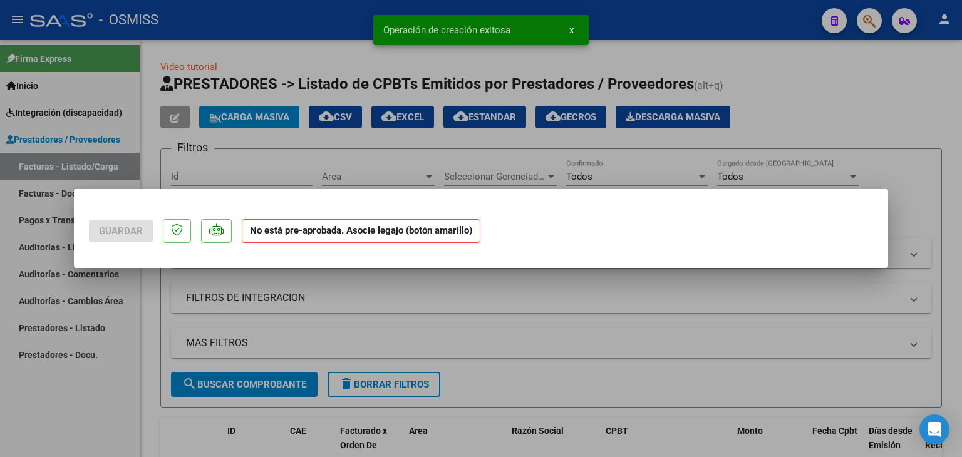
scroll to position [0, 0]
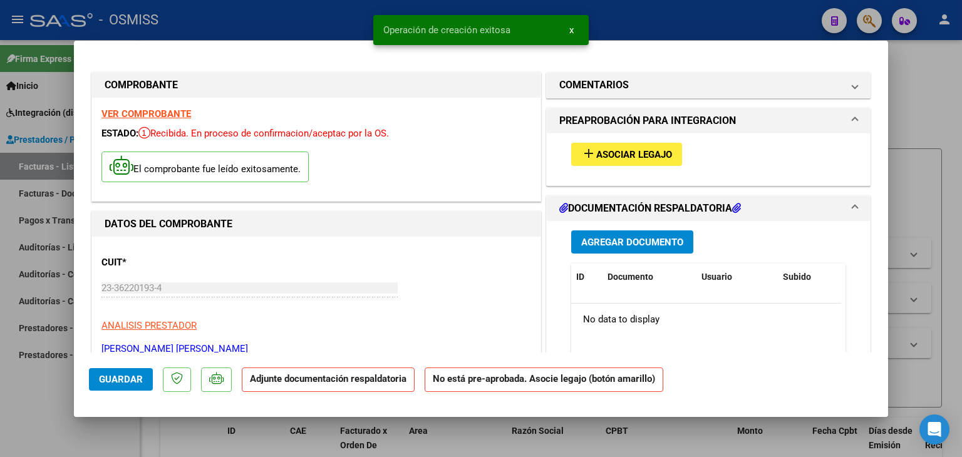
click at [621, 151] on span "Asociar Legajo" at bounding box center [634, 154] width 76 height 11
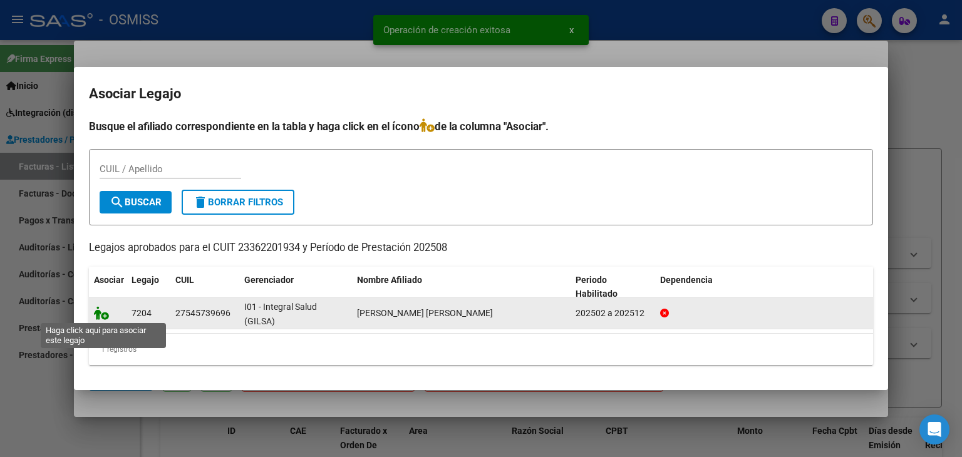
click at [103, 311] on icon at bounding box center [101, 313] width 15 height 14
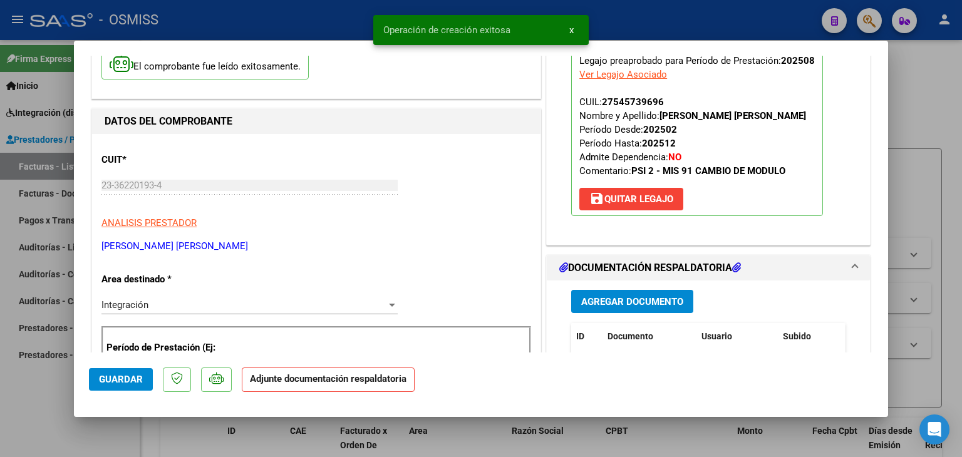
scroll to position [125, 0]
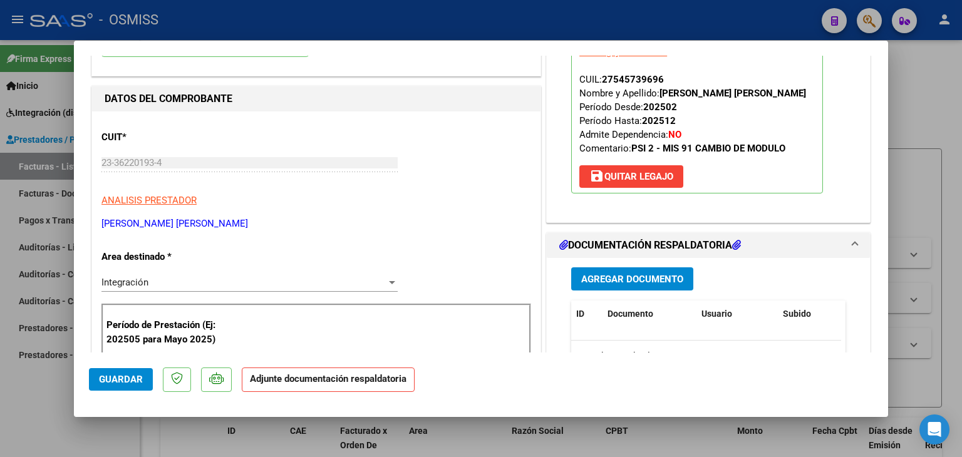
click at [617, 287] on button "Agregar Documento" at bounding box center [632, 278] width 122 height 23
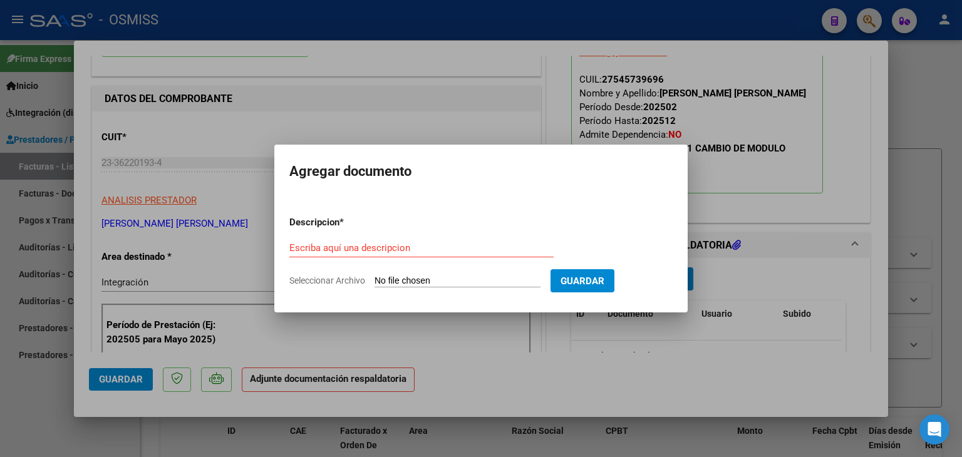
click at [425, 271] on form "Descripcion * Escriba aquí una descripcion Seleccionar Archivo Guardar" at bounding box center [480, 251] width 383 height 91
click at [426, 277] on input "Seleccionar Archivo" at bounding box center [457, 282] width 166 height 12
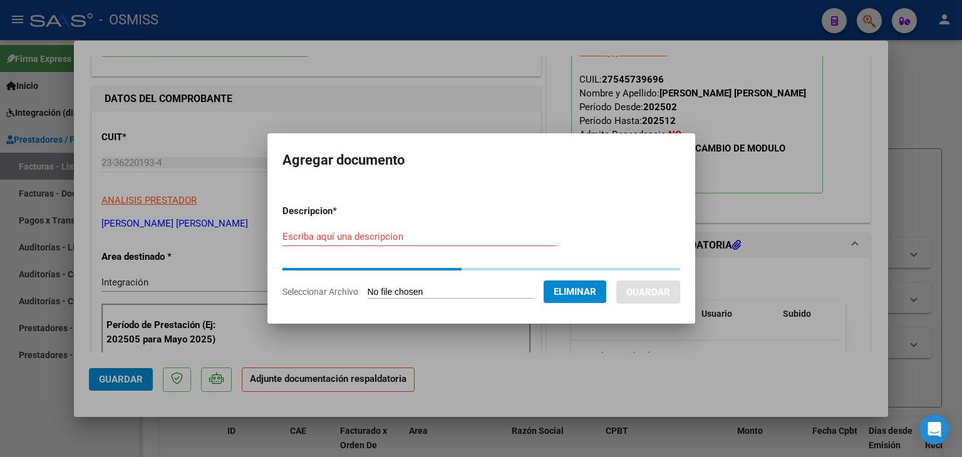
drag, startPoint x: 339, startPoint y: 220, endPoint x: 339, endPoint y: 230, distance: 10.0
click at [339, 224] on form "Descripcion * Escriba aquí una descripcion Seleccionar Archivo Eliminar Guardar" at bounding box center [481, 252] width 398 height 114
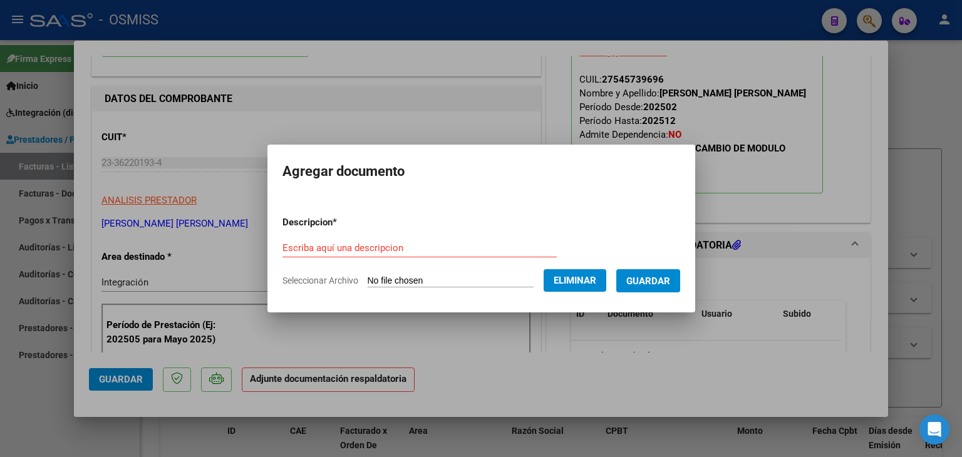
click at [339, 237] on form "Descripcion * Escriba aquí una descripcion Seleccionar Archivo Eliminar Guardar" at bounding box center [481, 251] width 398 height 91
click at [343, 244] on input "Escriba aquí una descripcion" at bounding box center [419, 247] width 274 height 11
click at [644, 281] on span "Guardar" at bounding box center [648, 281] width 44 height 11
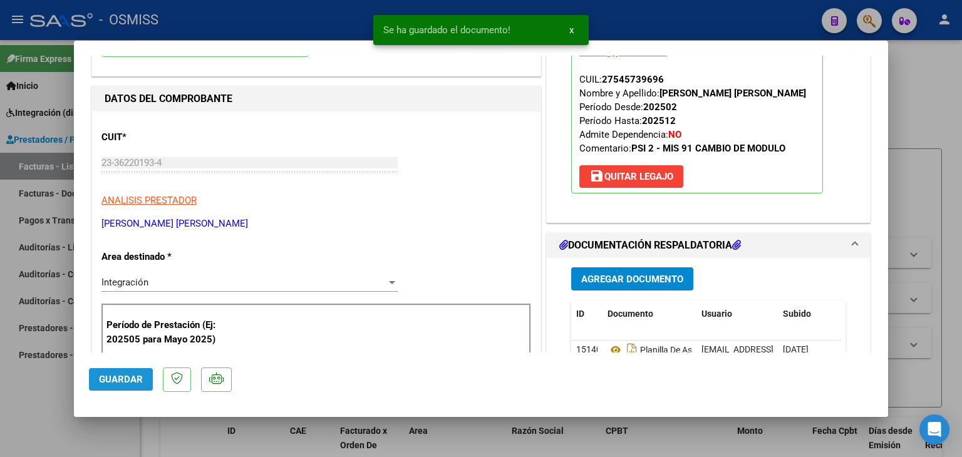
click at [108, 376] on span "Guardar" at bounding box center [121, 379] width 44 height 11
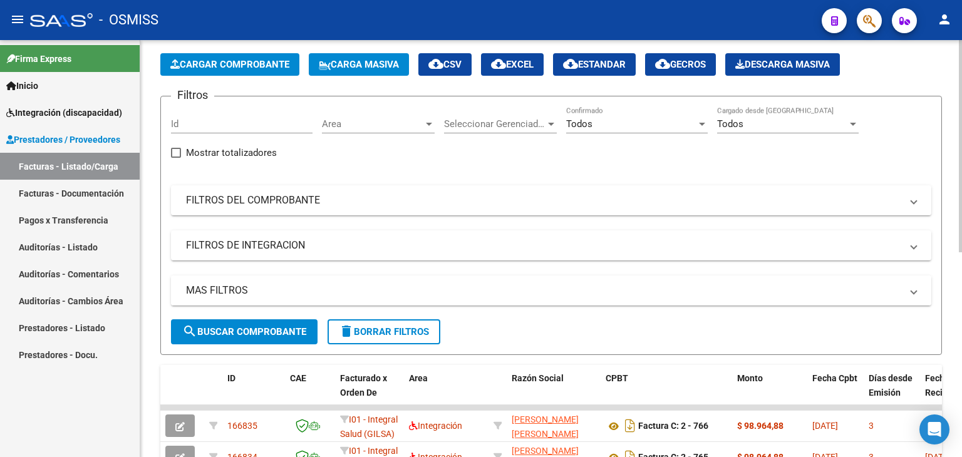
scroll to position [0, 0]
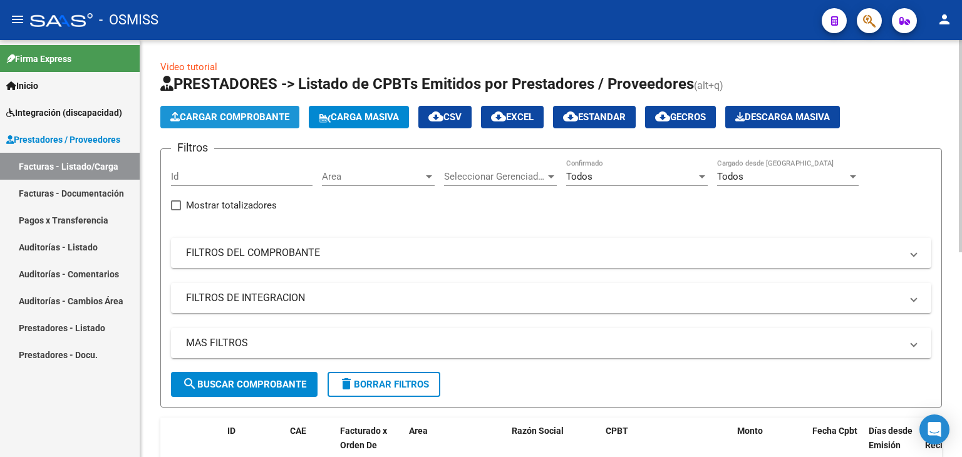
click at [242, 118] on span "Cargar Comprobante" at bounding box center [229, 116] width 119 height 11
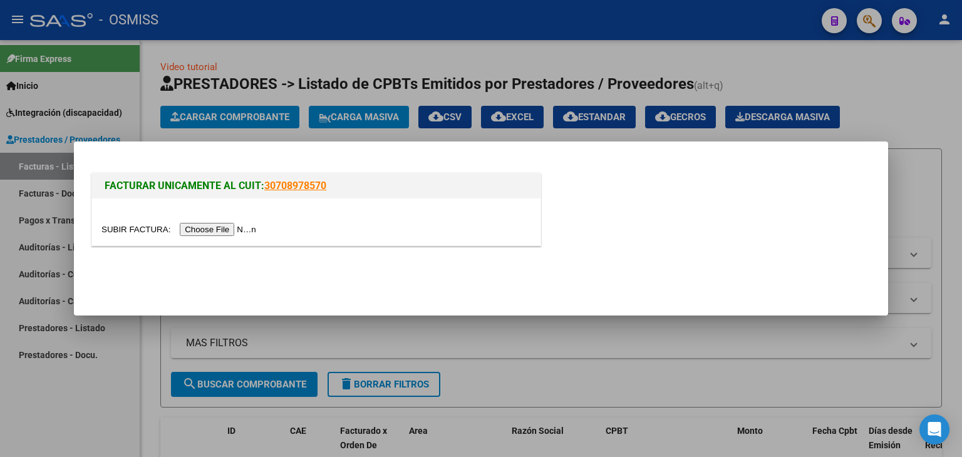
click at [228, 223] on input "file" at bounding box center [180, 229] width 158 height 13
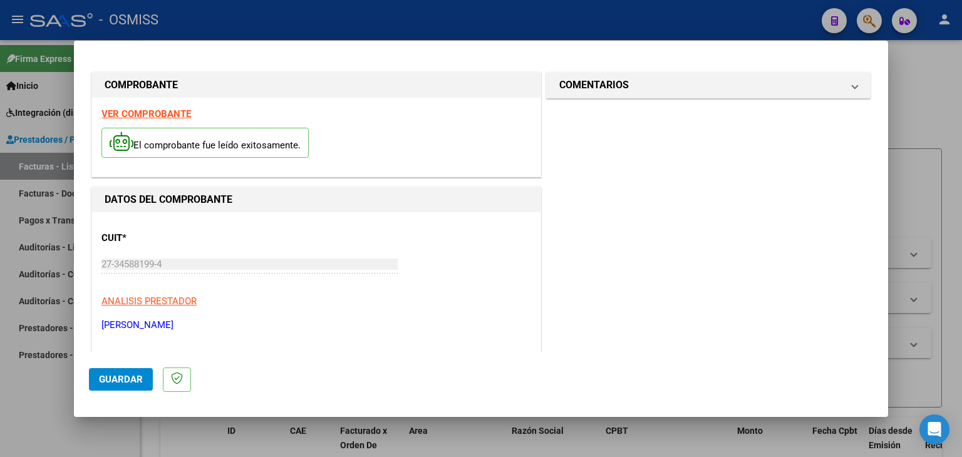
click at [183, 114] on strong "VER COMPROBANTE" at bounding box center [146, 113] width 90 height 11
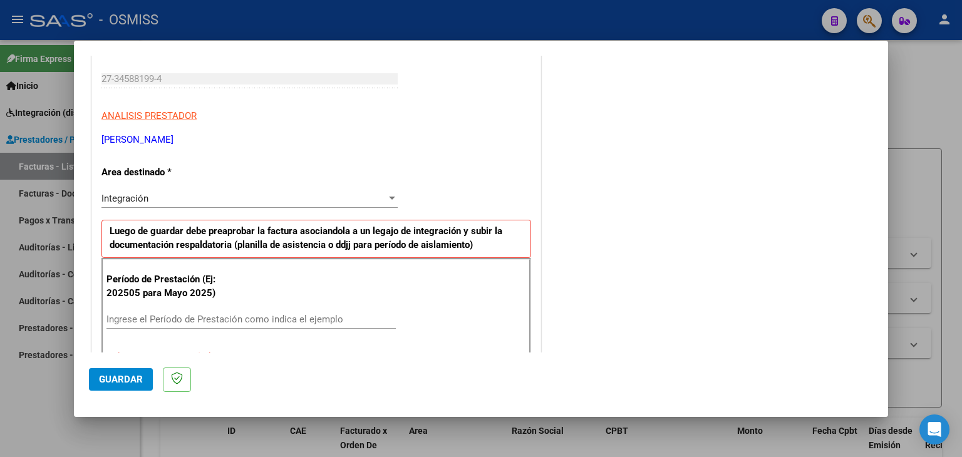
scroll to position [188, 0]
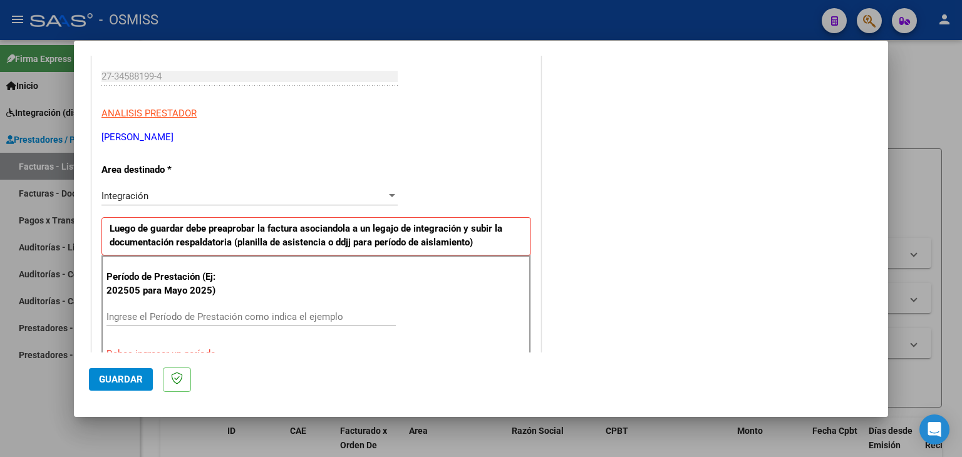
click at [153, 317] on input "Ingrese el Período de Prestación como indica el ejemplo" at bounding box center [250, 316] width 289 height 11
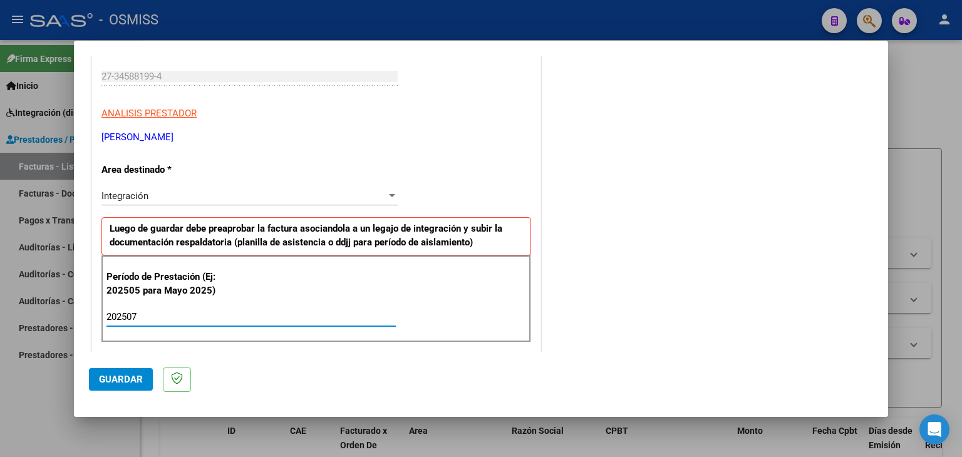
click at [153, 317] on input "202507" at bounding box center [250, 316] width 289 height 11
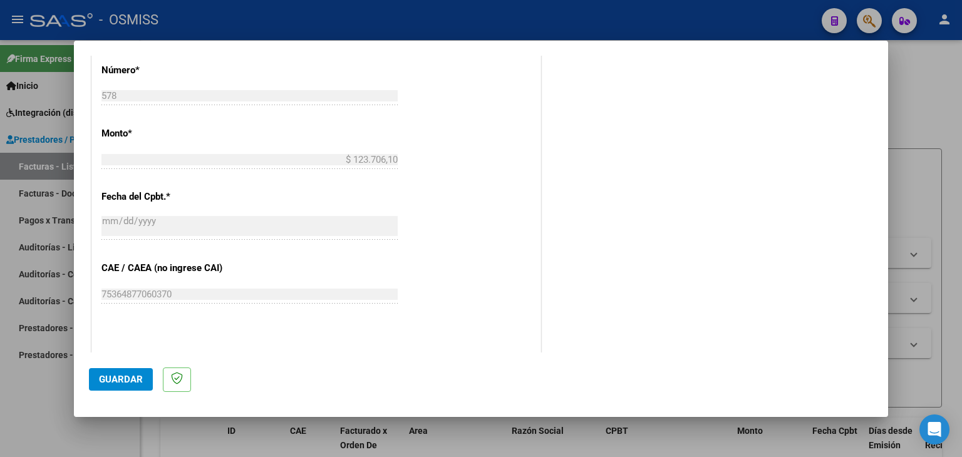
scroll to position [751, 0]
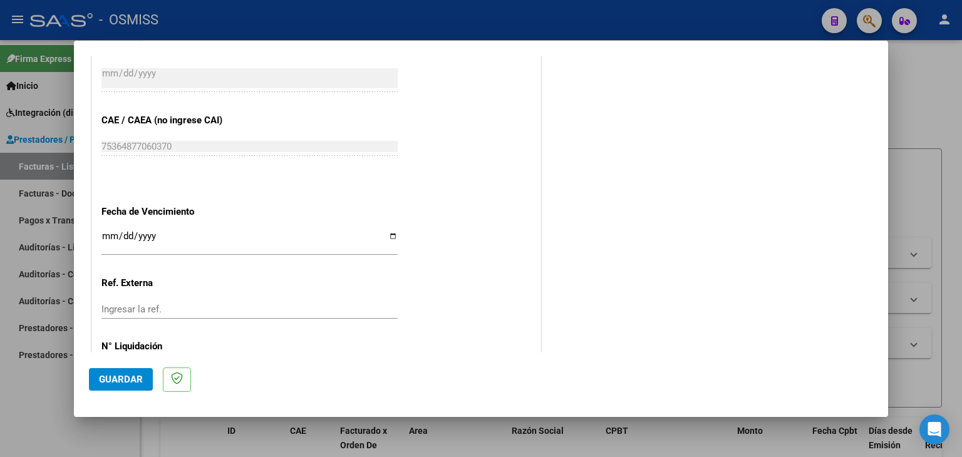
click at [108, 229] on div "Ingresar la fecha" at bounding box center [249, 242] width 296 height 27
click at [121, 376] on span "Guardar" at bounding box center [121, 379] width 44 height 11
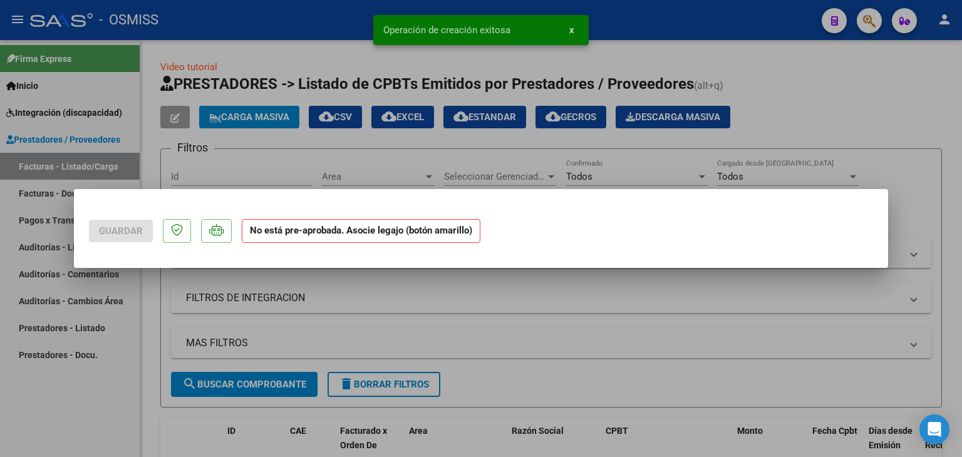
scroll to position [0, 0]
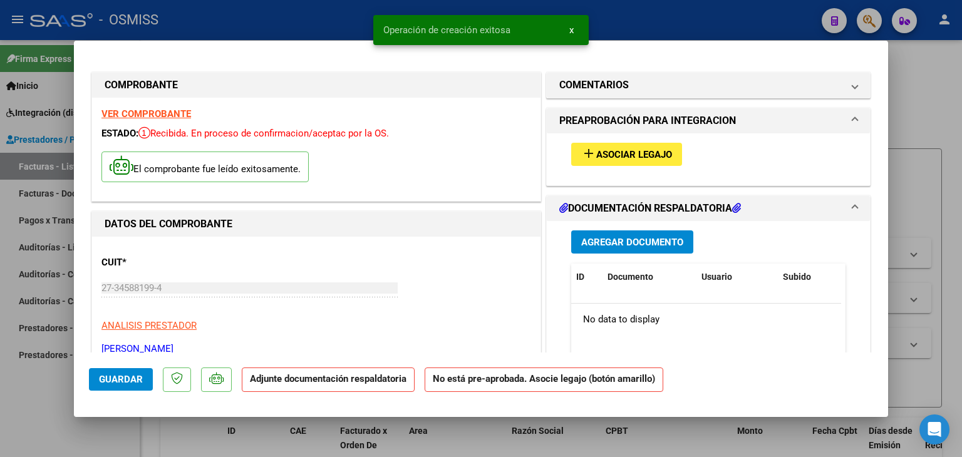
click at [636, 153] on span "Asociar Legajo" at bounding box center [634, 154] width 76 height 11
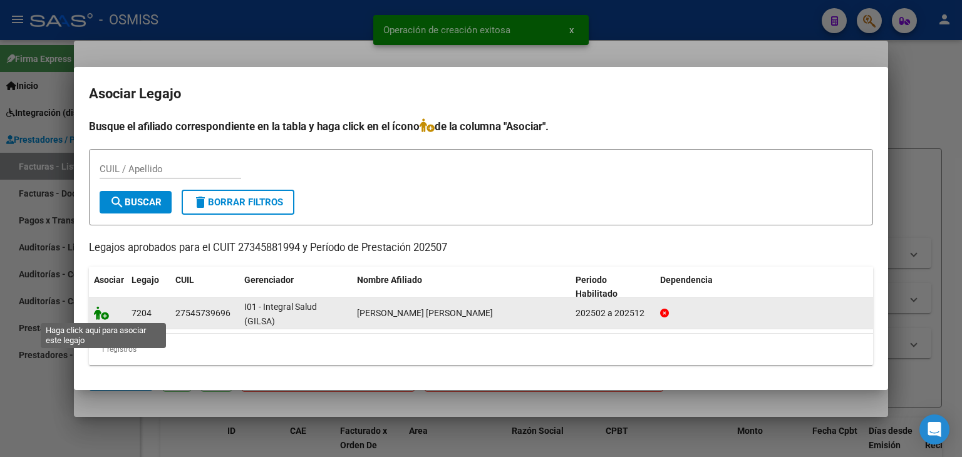
click at [96, 316] on icon at bounding box center [101, 313] width 15 height 14
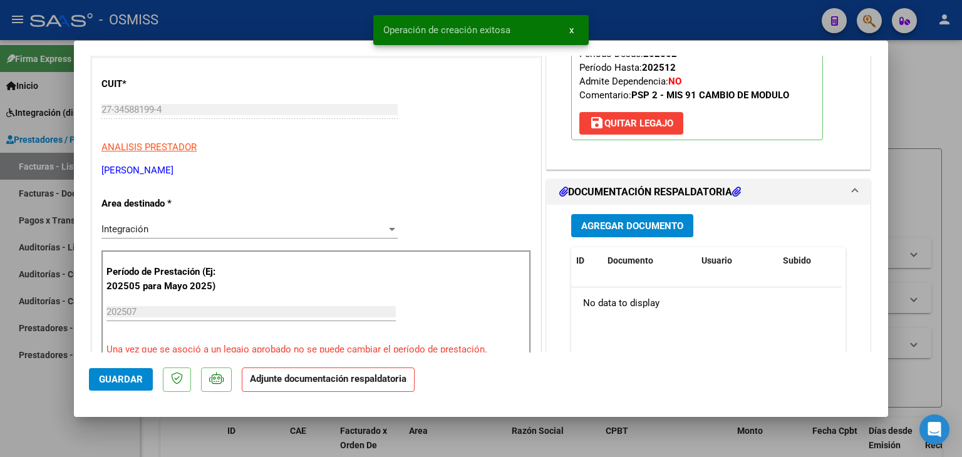
scroll to position [188, 0]
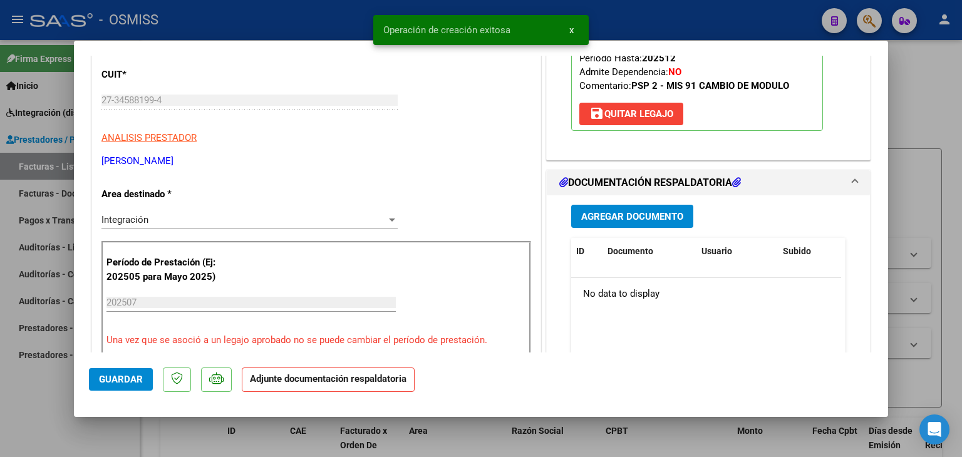
click at [622, 210] on span "Agregar Documento" at bounding box center [632, 215] width 102 height 11
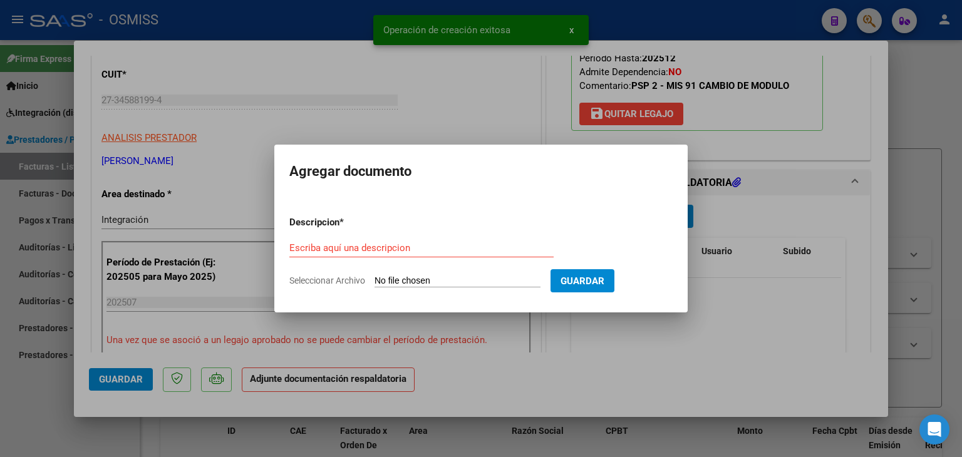
click at [449, 281] on input "Seleccionar Archivo" at bounding box center [457, 282] width 166 height 12
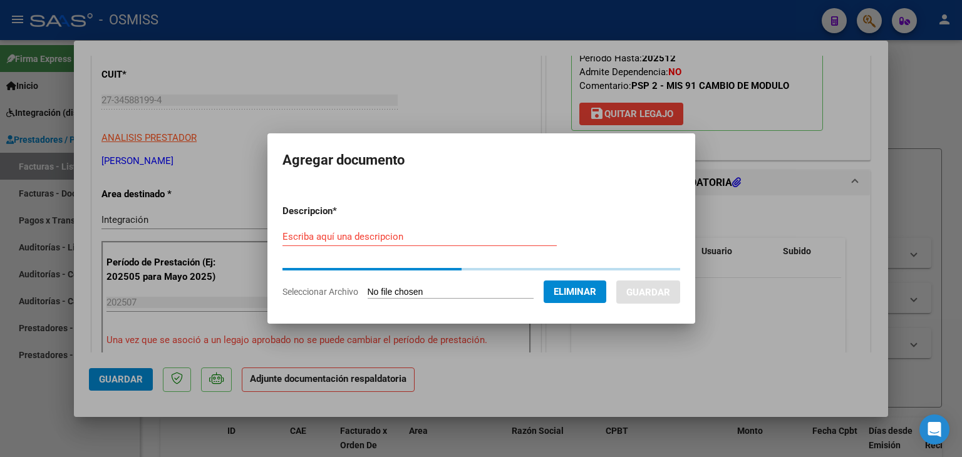
click at [344, 243] on div "Escriba aquí una descripcion" at bounding box center [419, 236] width 274 height 19
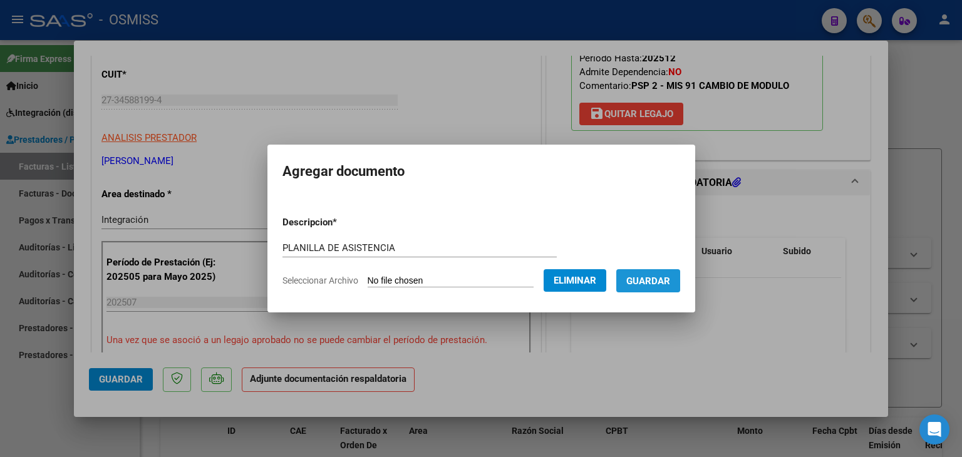
click at [657, 282] on span "Guardar" at bounding box center [648, 281] width 44 height 11
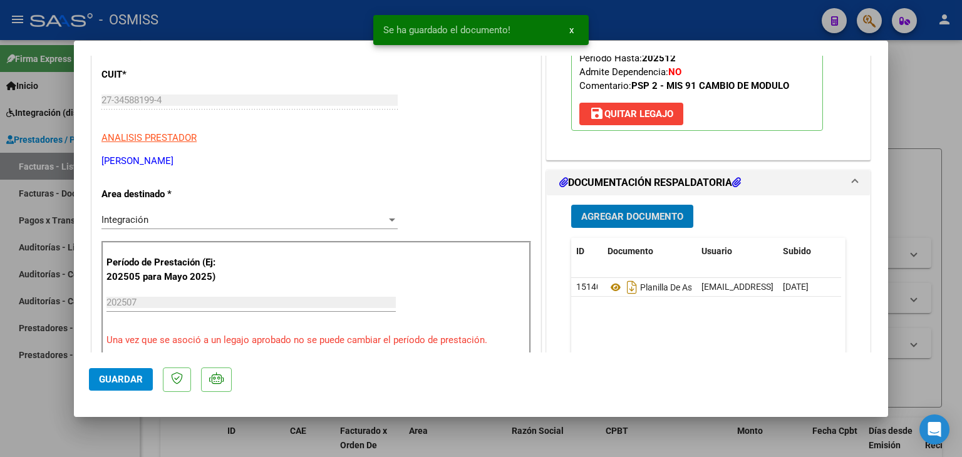
click at [106, 377] on span "Guardar" at bounding box center [121, 379] width 44 height 11
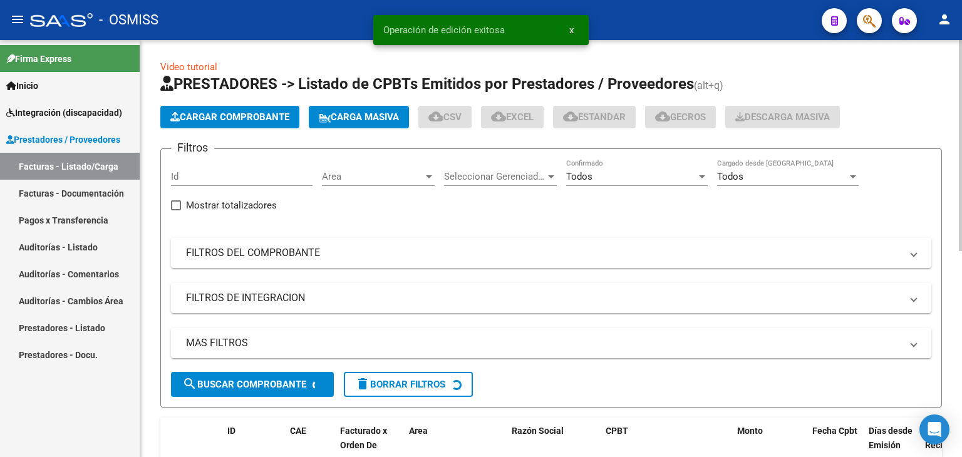
click at [207, 121] on span "Cargar Comprobante" at bounding box center [229, 116] width 119 height 11
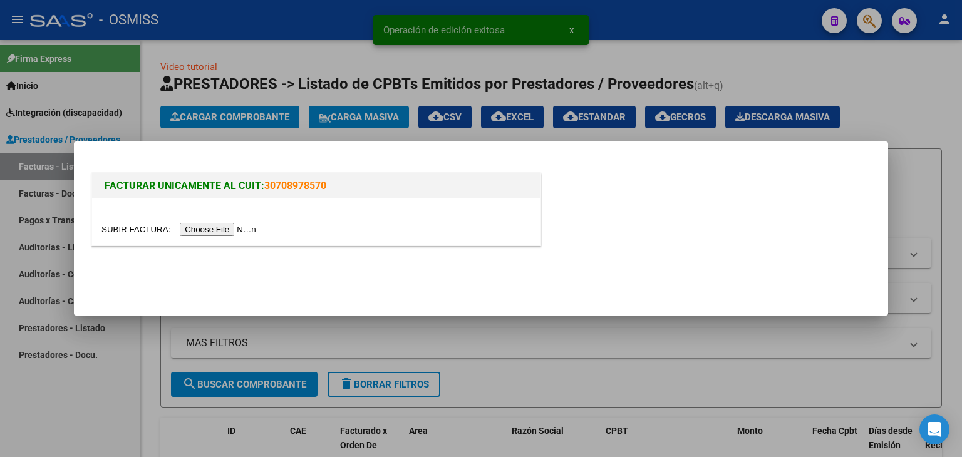
click at [220, 236] on input "file" at bounding box center [180, 229] width 158 height 13
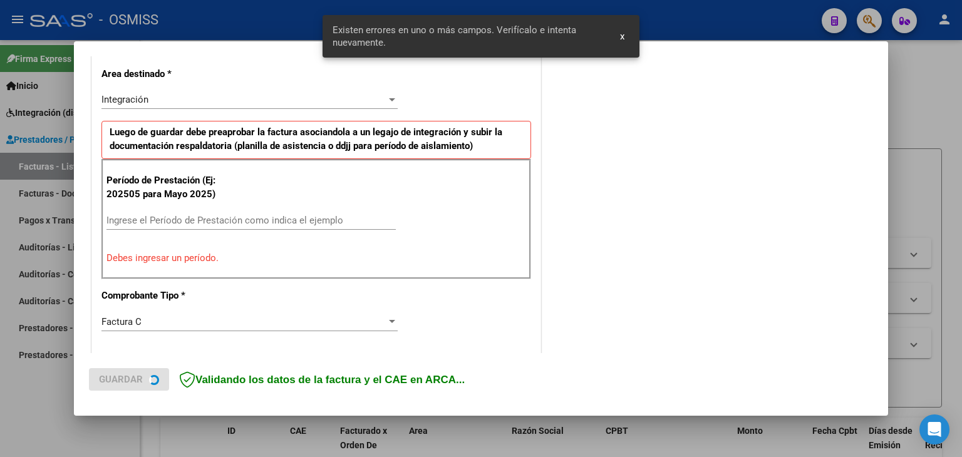
scroll to position [286, 0]
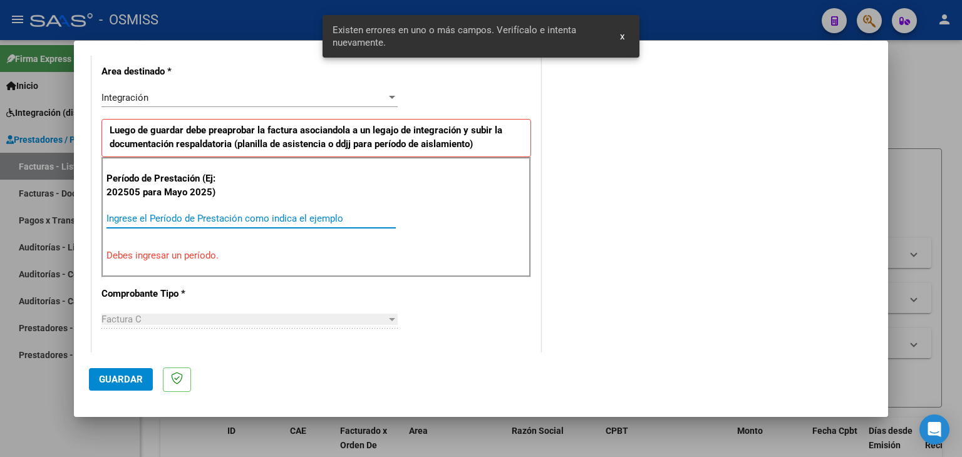
click at [233, 214] on input "Ingrese el Período de Prestación como indica el ejemplo" at bounding box center [250, 218] width 289 height 11
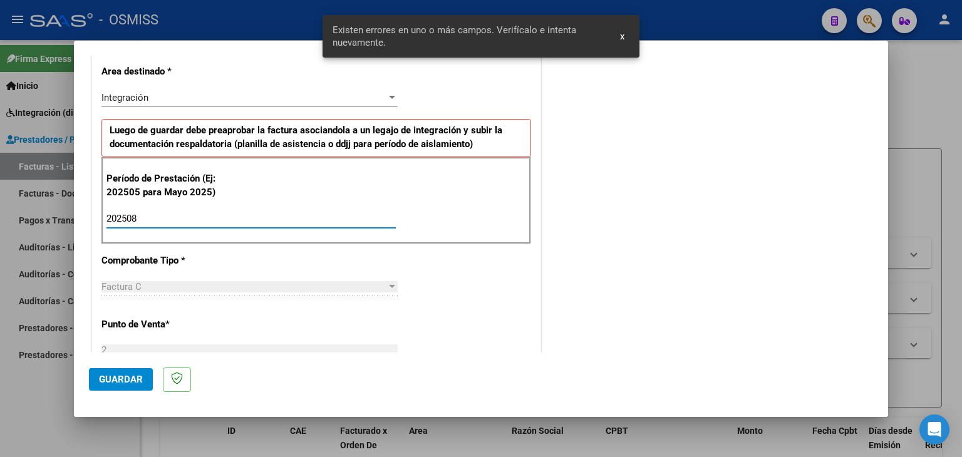
click at [277, 221] on input "202508" at bounding box center [250, 218] width 289 height 11
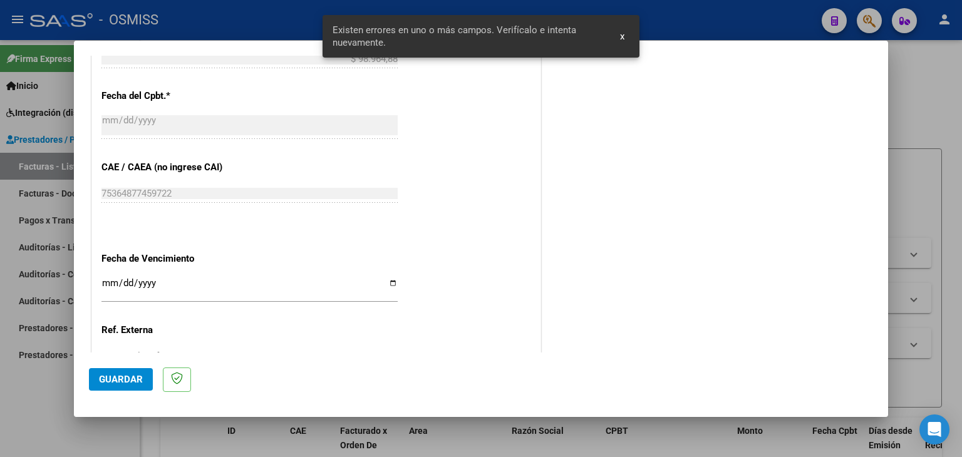
scroll to position [724, 0]
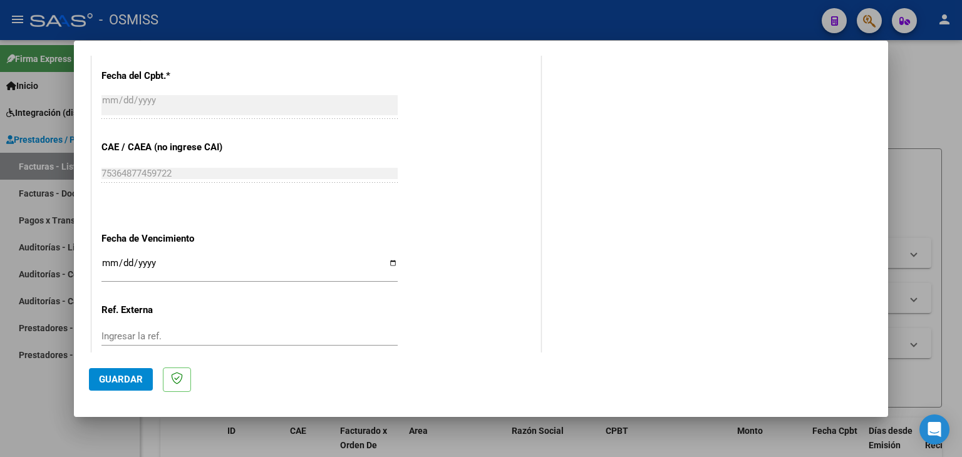
click at [106, 261] on input "Ingresar la fecha" at bounding box center [249, 268] width 296 height 20
click at [145, 373] on button "Guardar" at bounding box center [121, 379] width 64 height 23
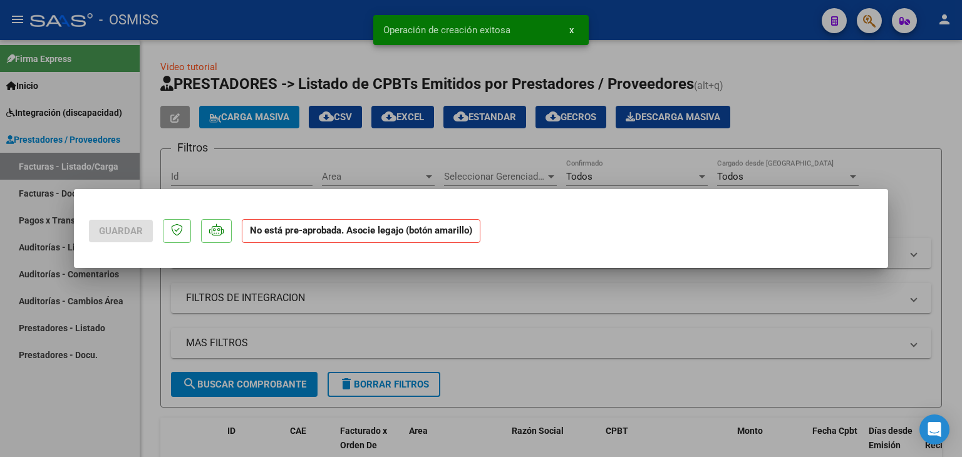
scroll to position [0, 0]
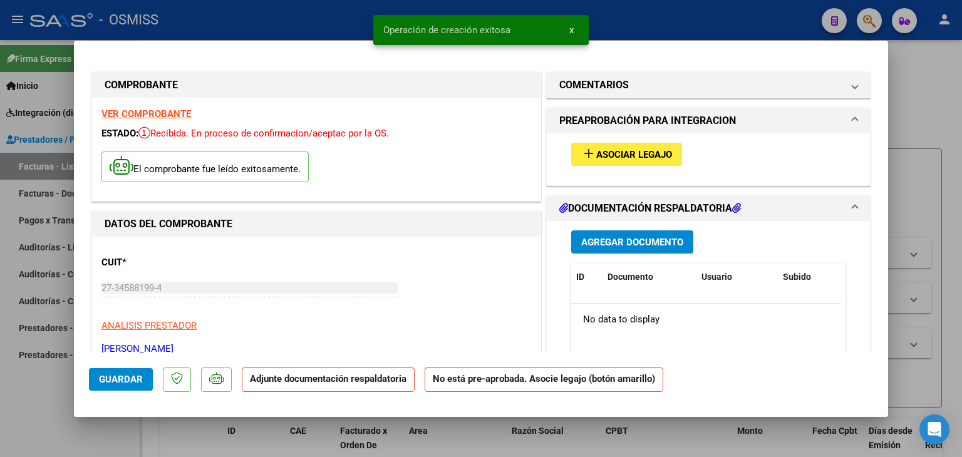
click at [637, 160] on span "Asociar Legajo" at bounding box center [634, 154] width 76 height 11
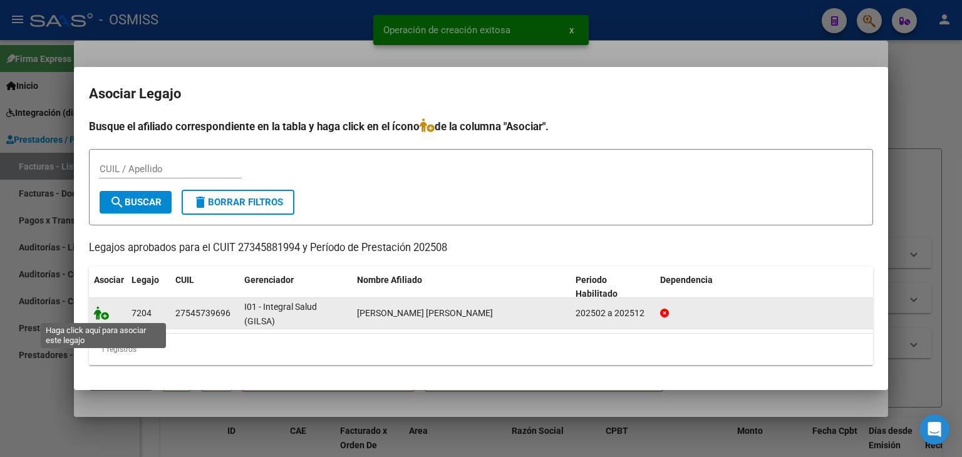
click at [99, 315] on icon at bounding box center [101, 313] width 15 height 14
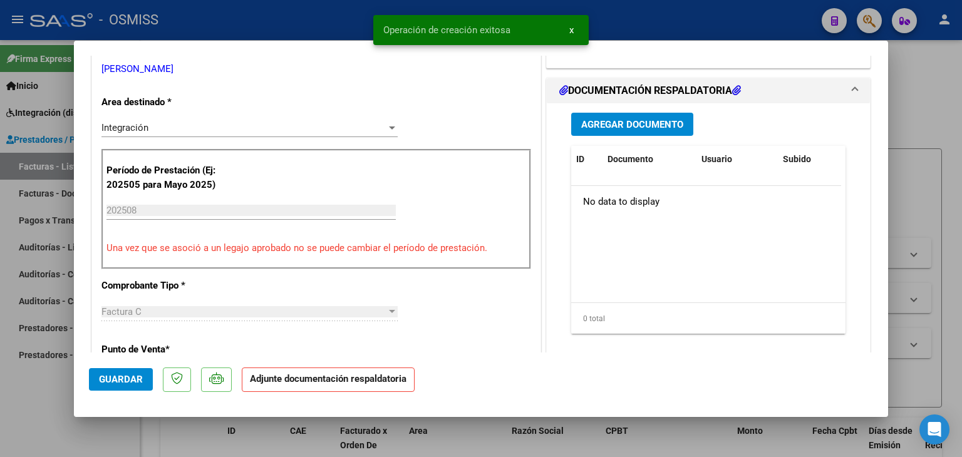
scroll to position [250, 0]
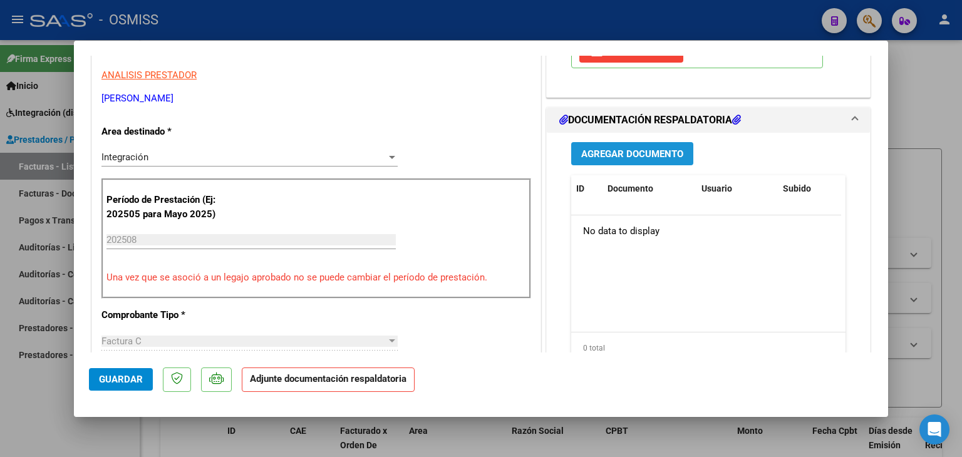
click at [636, 162] on button "Agregar Documento" at bounding box center [632, 153] width 122 height 23
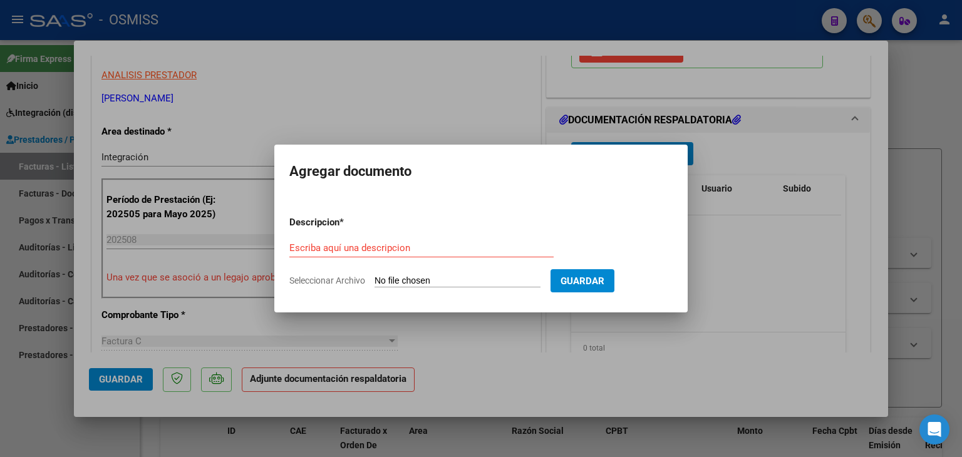
click at [435, 284] on input "Seleccionar Archivo" at bounding box center [457, 282] width 166 height 12
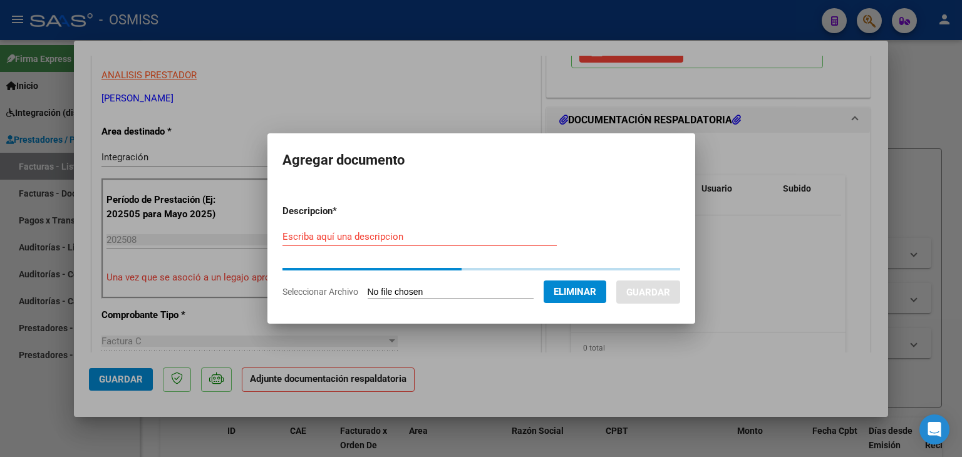
click at [364, 238] on input "Escriba aquí una descripcion" at bounding box center [419, 236] width 274 height 11
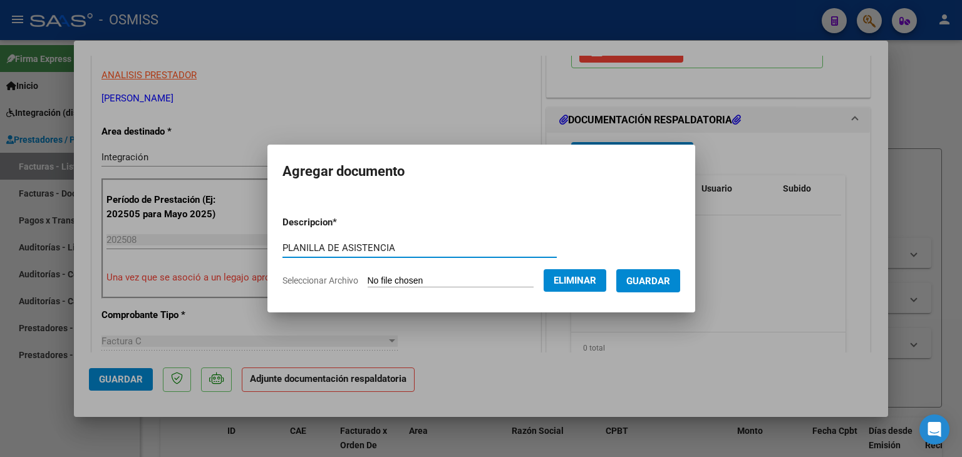
click at [659, 276] on span "Guardar" at bounding box center [648, 281] width 44 height 11
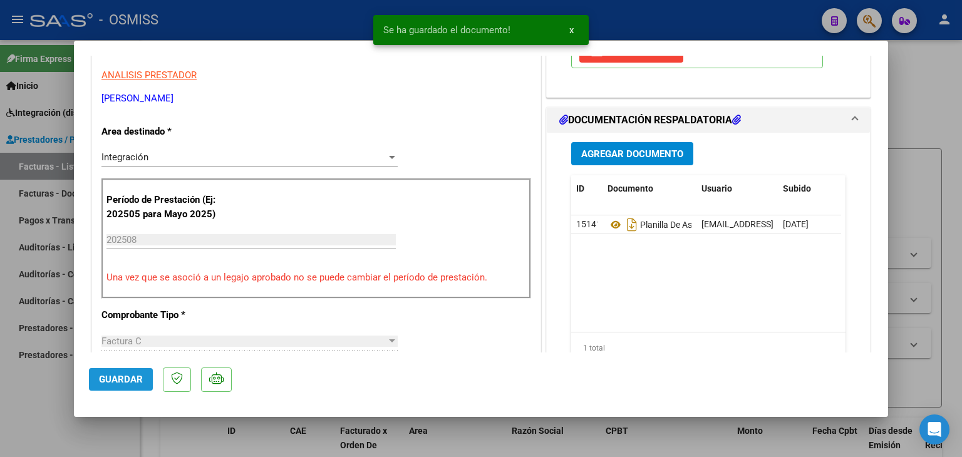
click at [118, 377] on span "Guardar" at bounding box center [121, 379] width 44 height 11
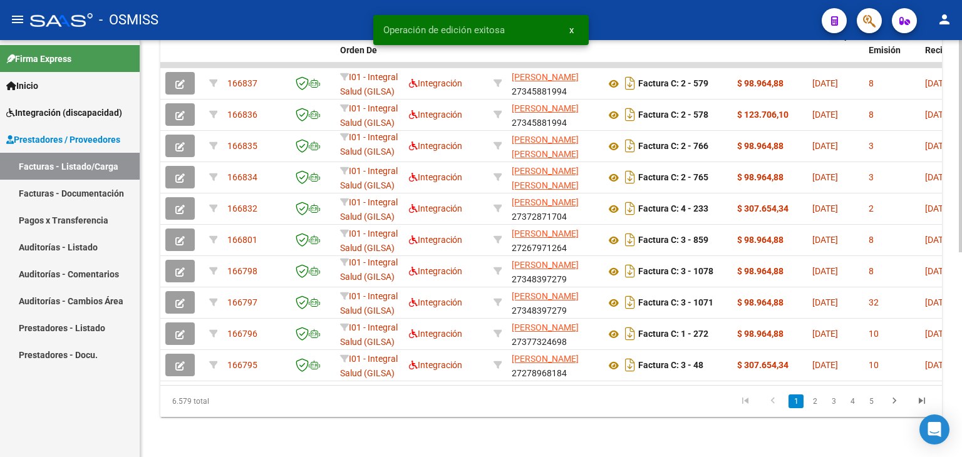
scroll to position [403, 0]
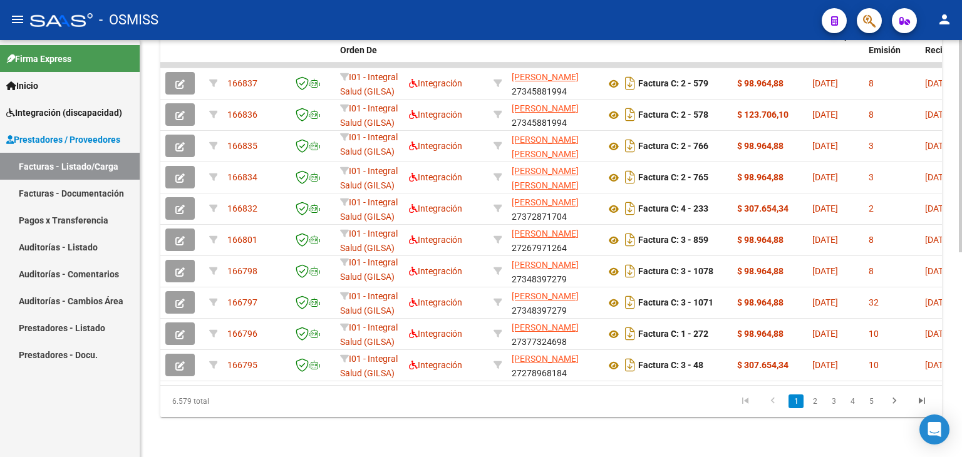
drag, startPoint x: 304, startPoint y: 374, endPoint x: 688, endPoint y: 377, distance: 384.5
click at [688, 377] on datatable-body "166837 I01 - Integral Salud (GILSA) Integración ERBETTA SOFIA MARA 27345881994 …" at bounding box center [550, 224] width 781 height 322
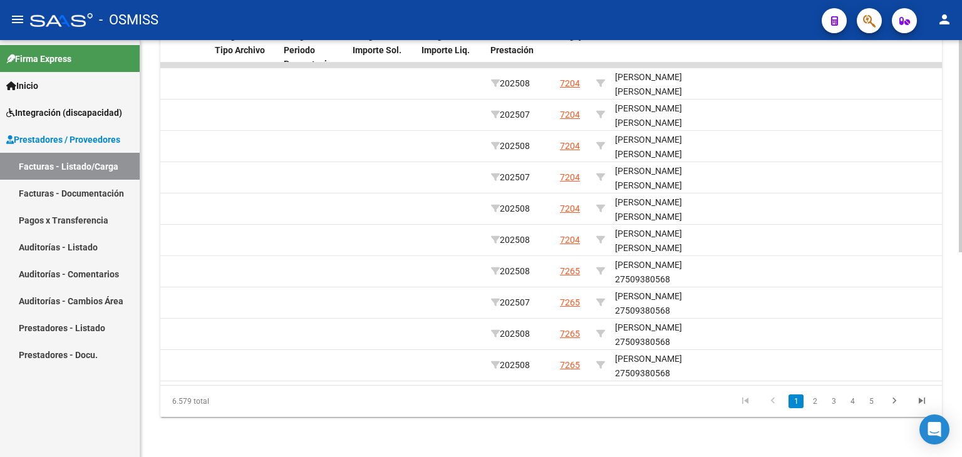
scroll to position [0, 0]
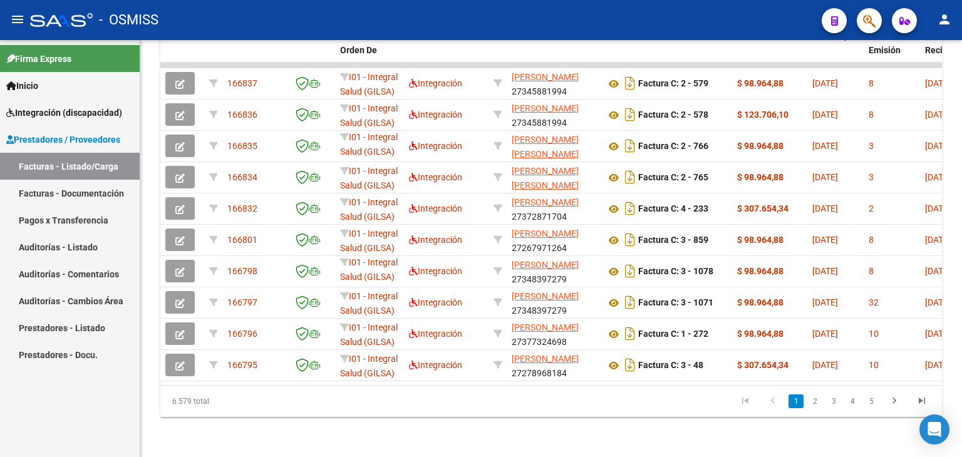
drag, startPoint x: 340, startPoint y: 375, endPoint x: 13, endPoint y: 364, distance: 327.0
click at [15, 373] on mat-sidenav-container "Firma Express Inicio Instructivos Contacto OS Integración (discapacidad) Legajo…" at bounding box center [481, 248] width 962 height 417
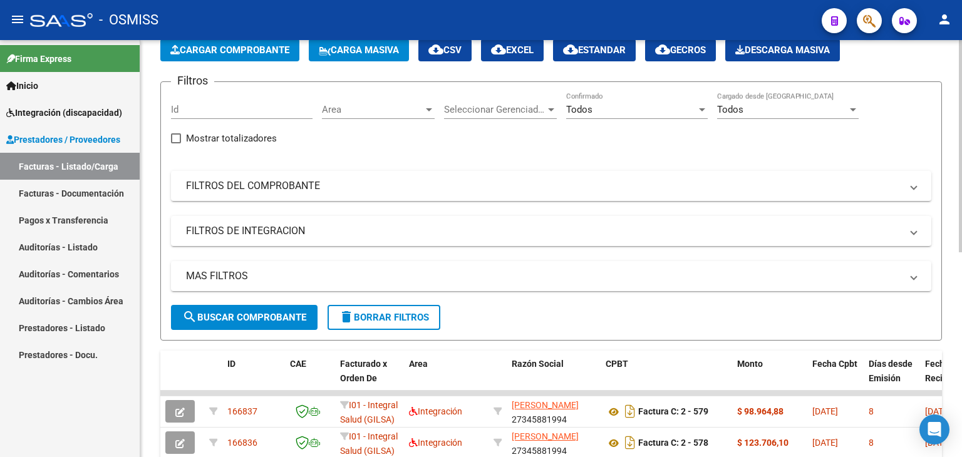
scroll to position [28, 0]
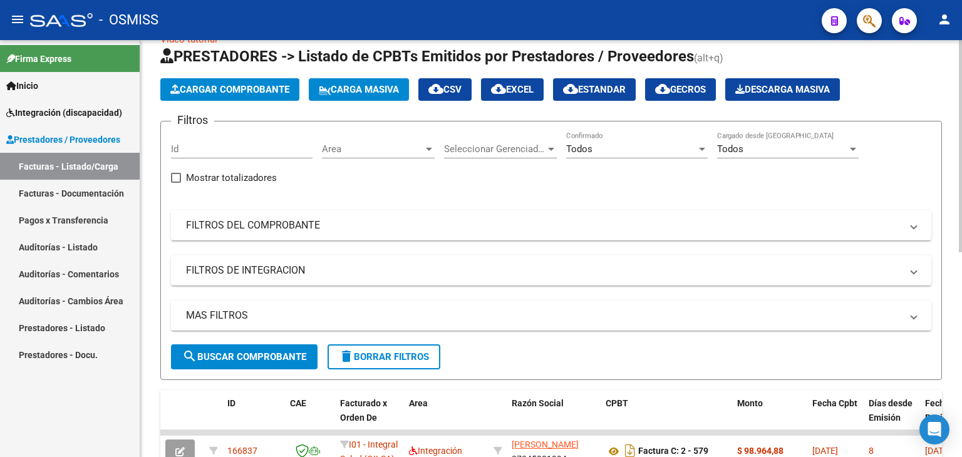
click at [223, 93] on span "Cargar Comprobante" at bounding box center [229, 89] width 119 height 11
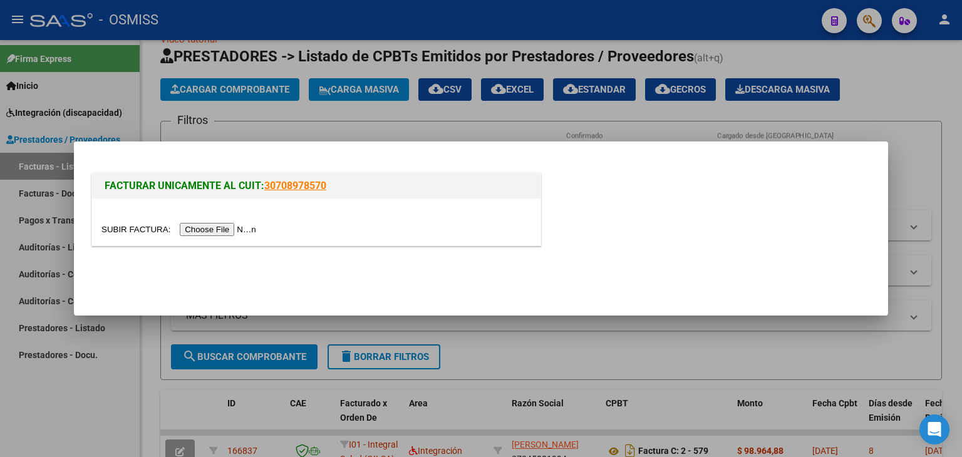
click at [202, 229] on input "file" at bounding box center [180, 229] width 158 height 13
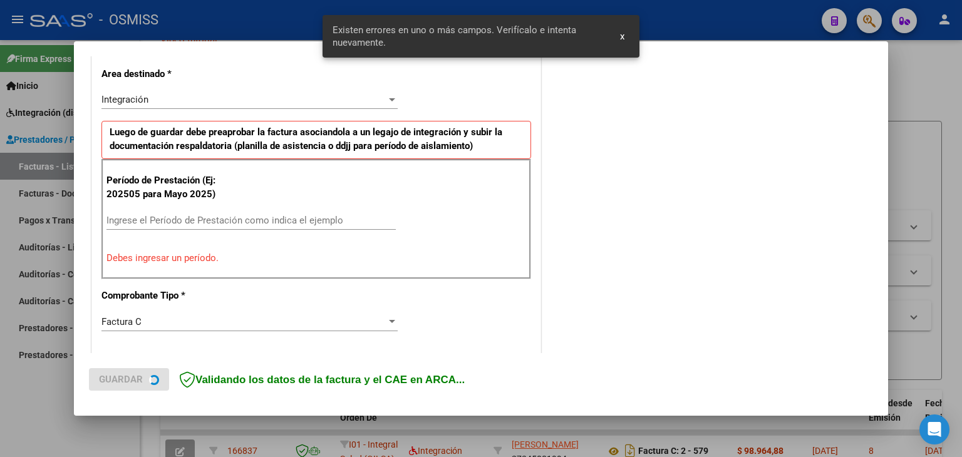
scroll to position [286, 0]
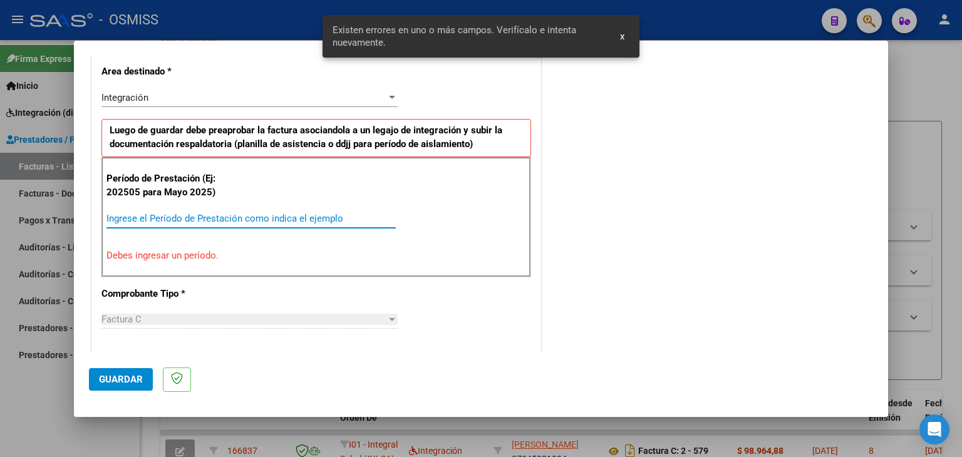
click at [140, 218] on input "Ingrese el Período de Prestación como indica el ejemplo" at bounding box center [250, 218] width 289 height 11
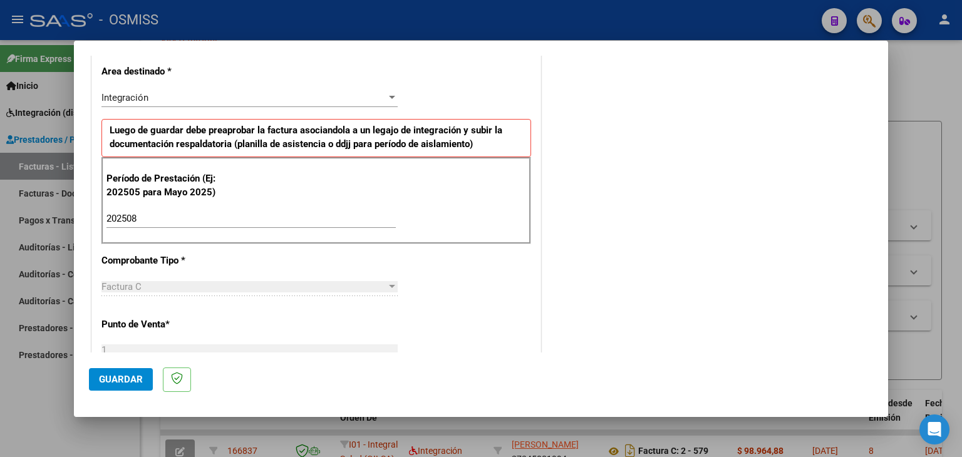
click at [464, 229] on div "Período de Prestación (Ej: 202505 para Mayo 2025) 202508 Ingrese el Período de …" at bounding box center [316, 201] width 430 height 88
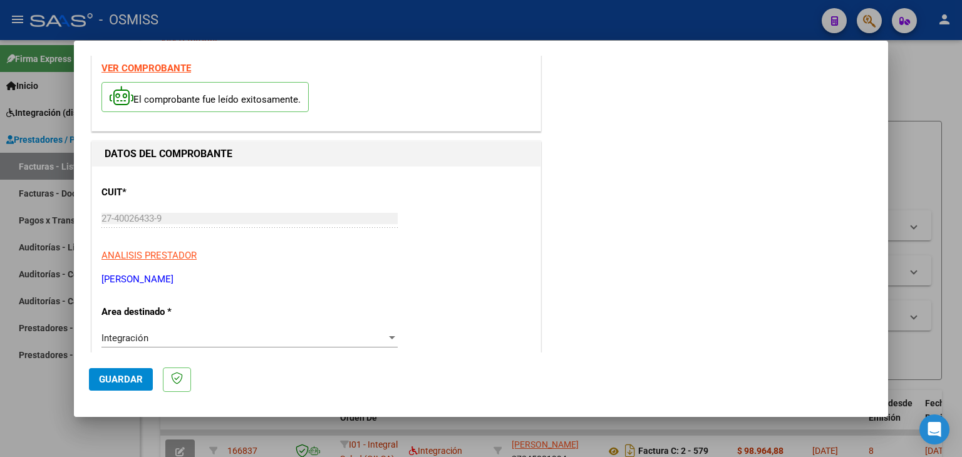
scroll to position [0, 0]
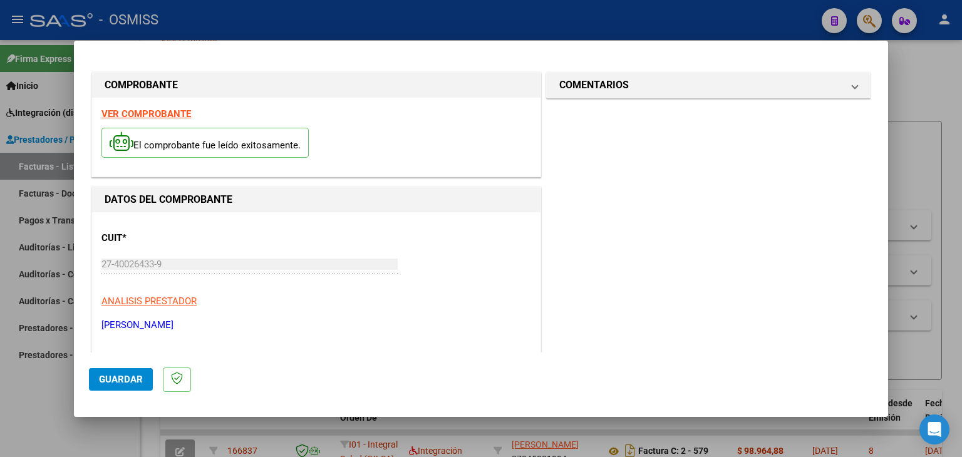
click at [143, 114] on strong "VER COMPROBANTE" at bounding box center [146, 113] width 90 height 11
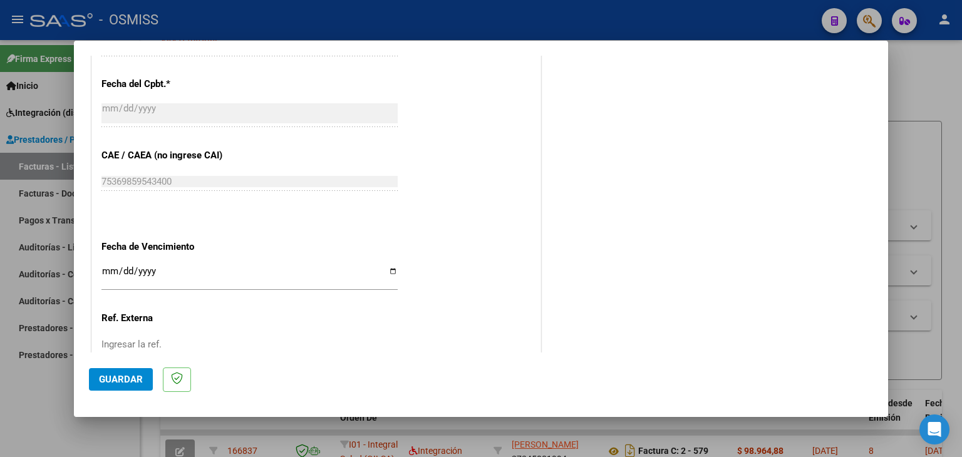
scroll to position [689, 0]
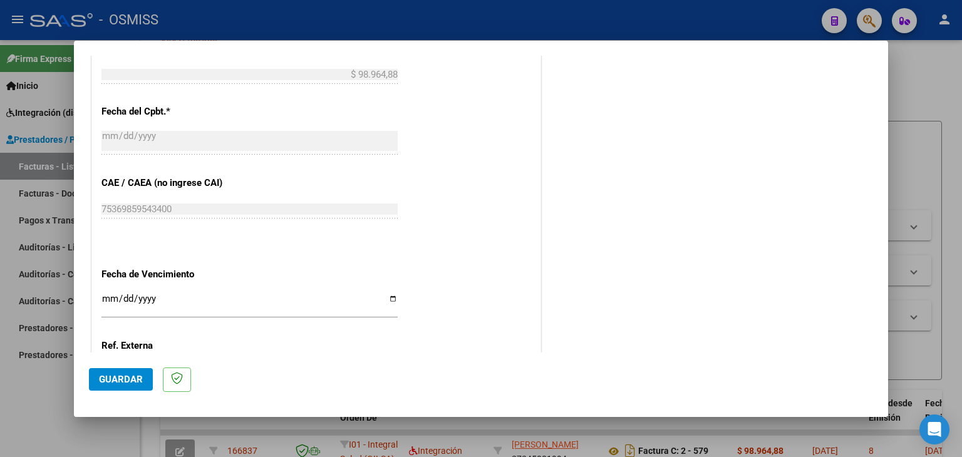
click at [110, 304] on input "Ingresar la fecha" at bounding box center [249, 304] width 296 height 20
click at [123, 378] on span "Guardar" at bounding box center [121, 379] width 44 height 11
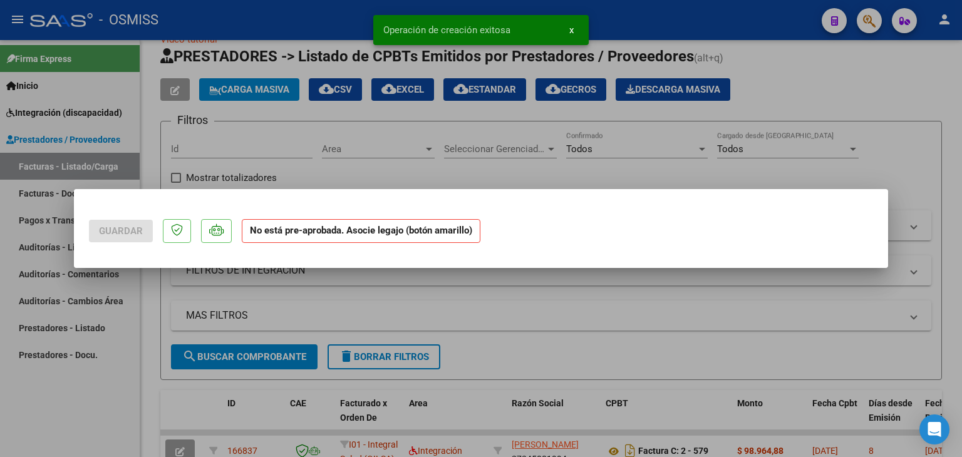
scroll to position [0, 0]
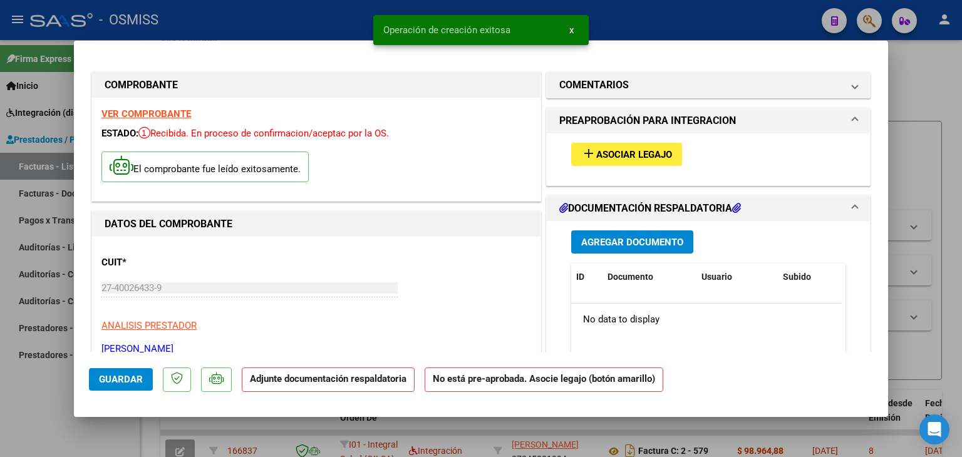
click at [602, 151] on span "Asociar Legajo" at bounding box center [634, 154] width 76 height 11
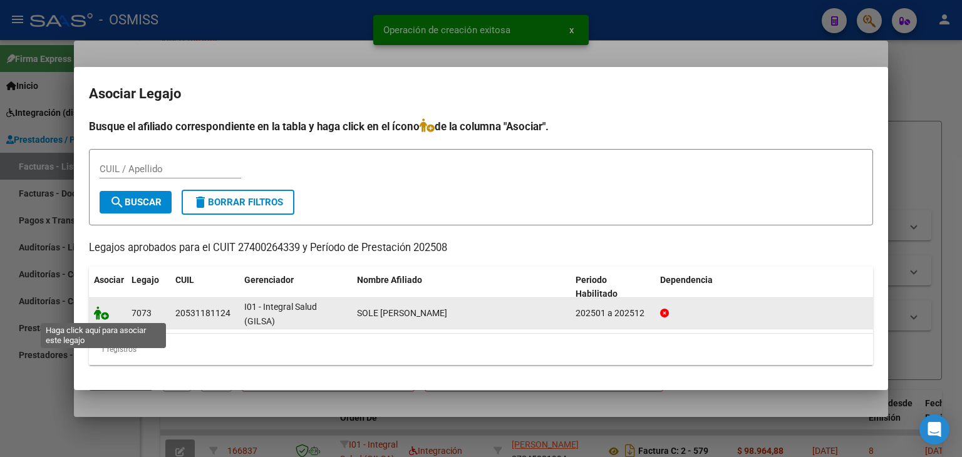
click at [94, 317] on icon at bounding box center [101, 313] width 15 height 14
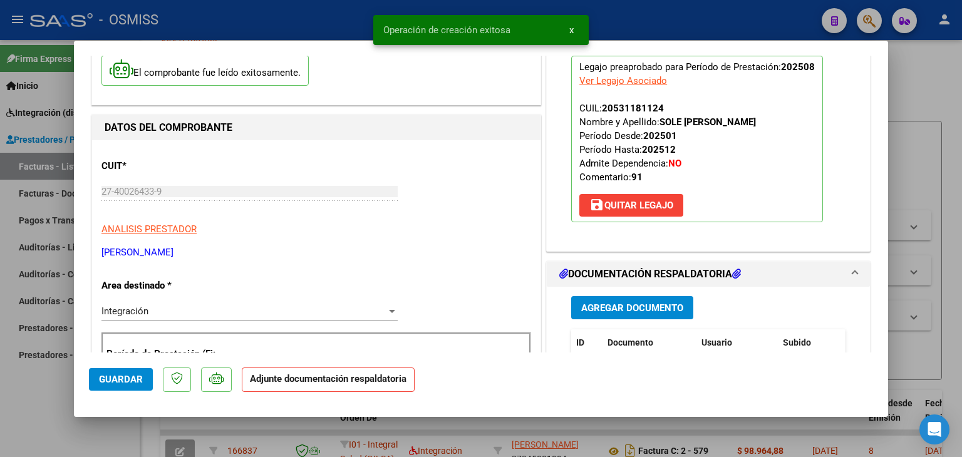
scroll to position [125, 0]
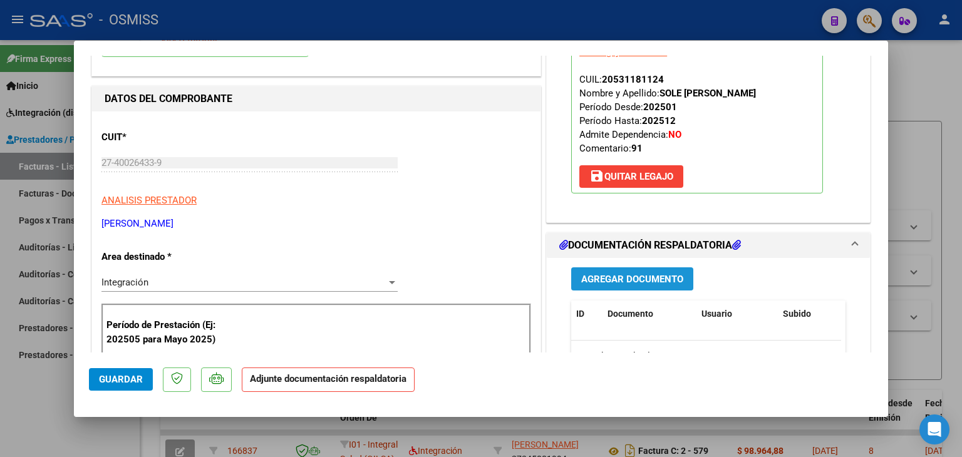
click at [624, 279] on span "Agregar Documento" at bounding box center [632, 279] width 102 height 11
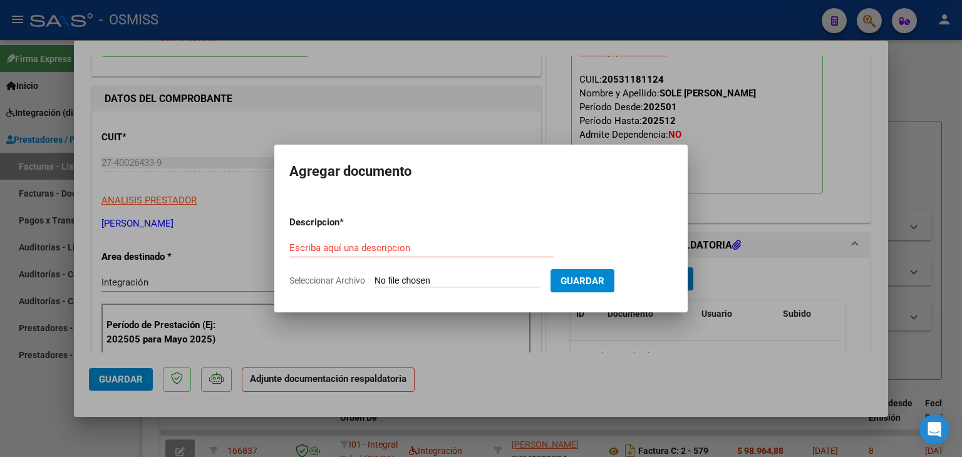
click at [455, 286] on input "Seleccionar Archivo" at bounding box center [457, 282] width 166 height 12
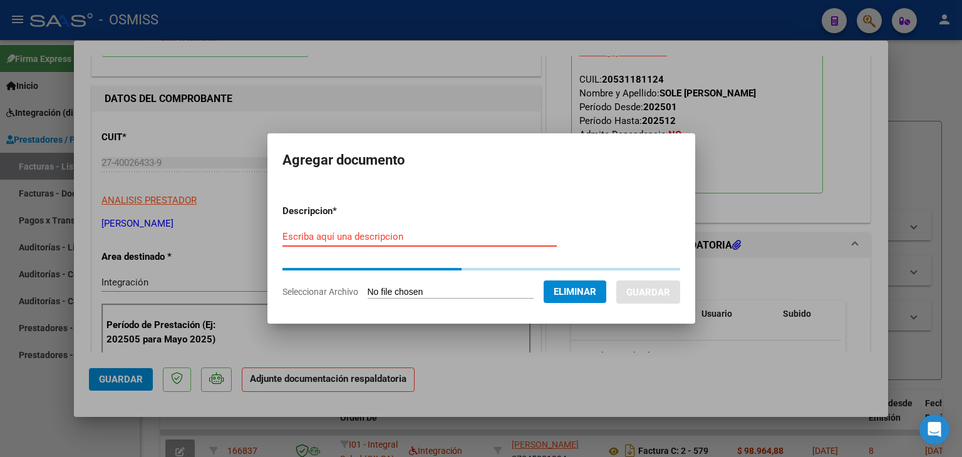
click at [375, 237] on input "Escriba aquí una descripcion" at bounding box center [419, 236] width 274 height 11
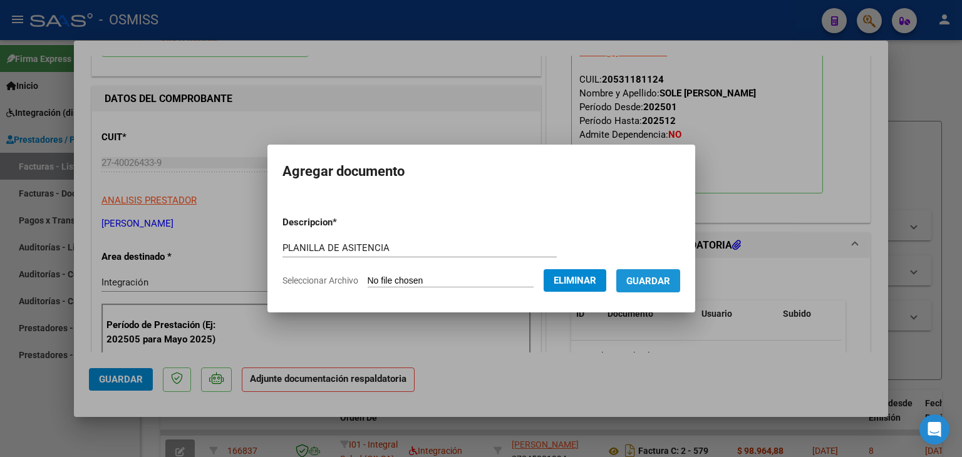
click at [661, 280] on span "Guardar" at bounding box center [648, 281] width 44 height 11
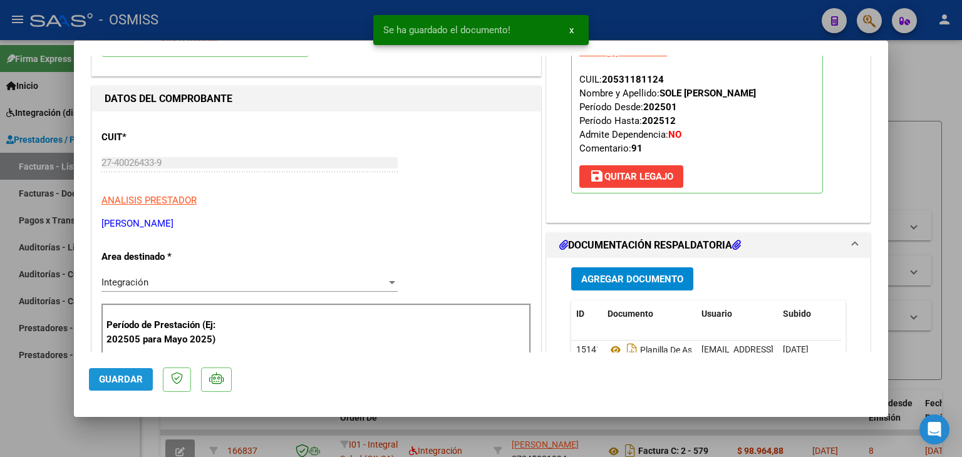
click at [130, 376] on span "Guardar" at bounding box center [121, 379] width 44 height 11
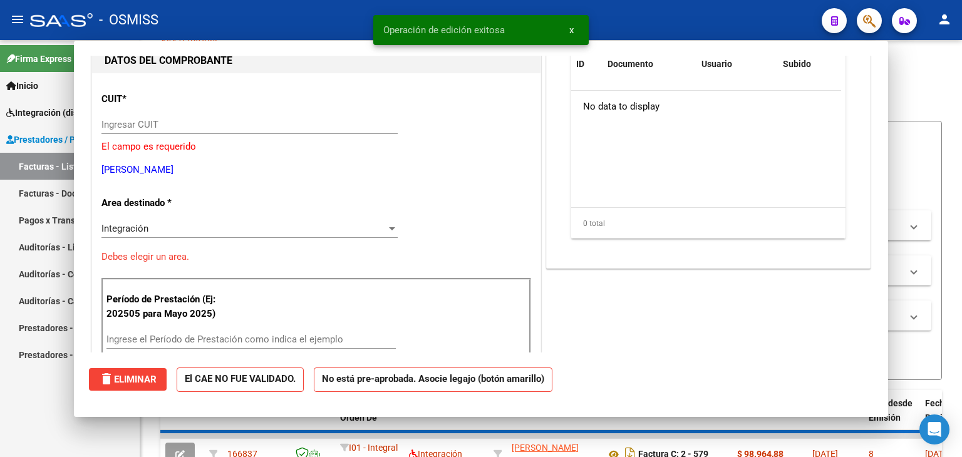
scroll to position [133, 0]
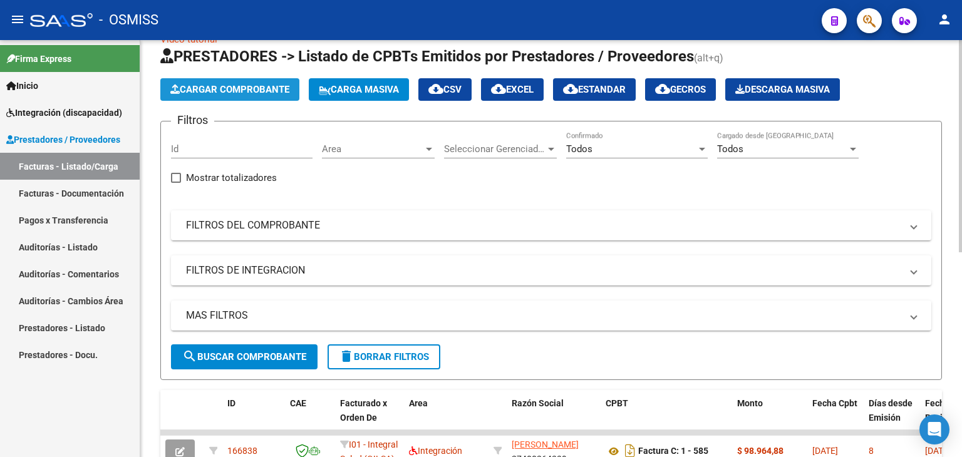
click at [208, 97] on button "Cargar Comprobante" at bounding box center [229, 89] width 139 height 23
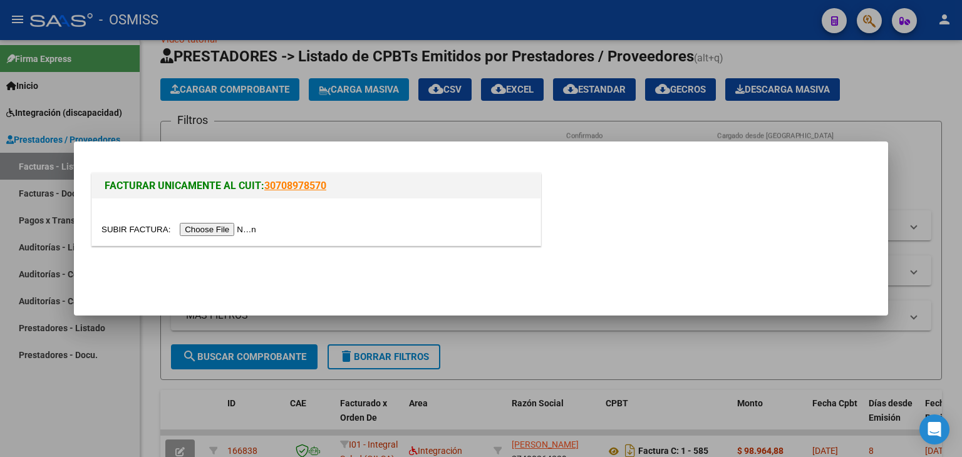
click at [230, 234] on input "file" at bounding box center [180, 229] width 158 height 13
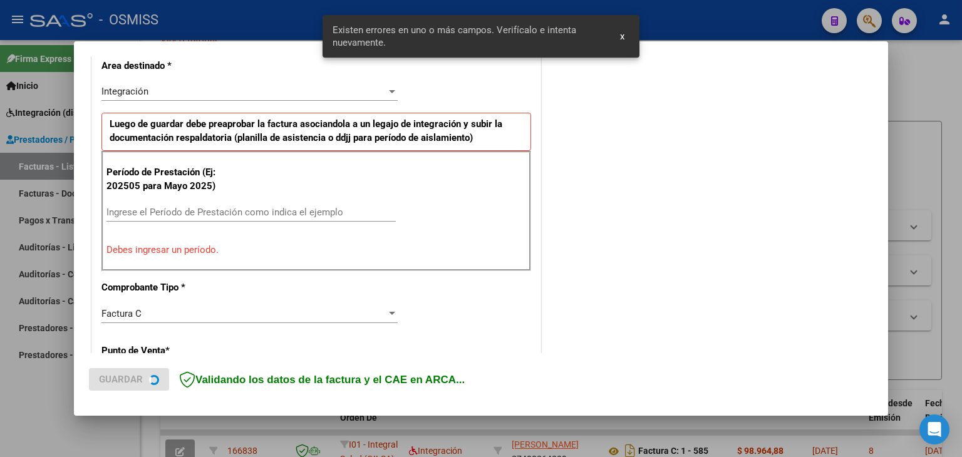
scroll to position [324, 0]
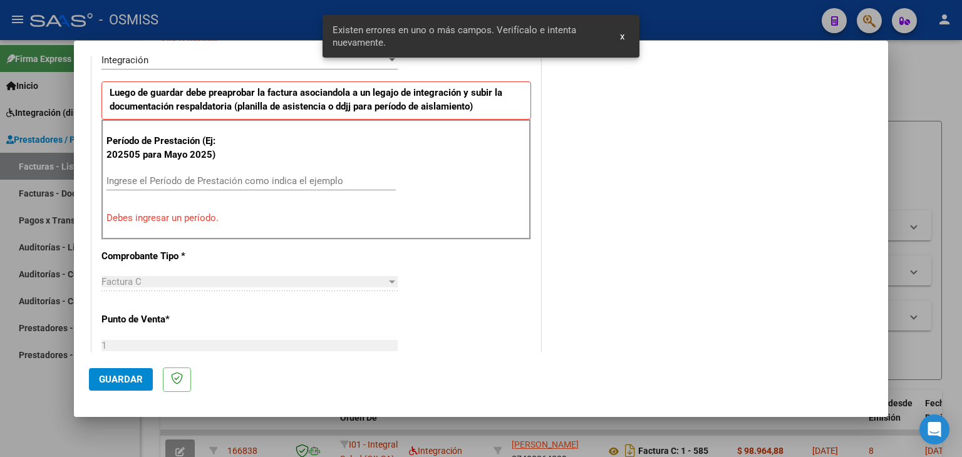
click at [190, 180] on input "Ingrese el Período de Prestación como indica el ejemplo" at bounding box center [250, 180] width 289 height 11
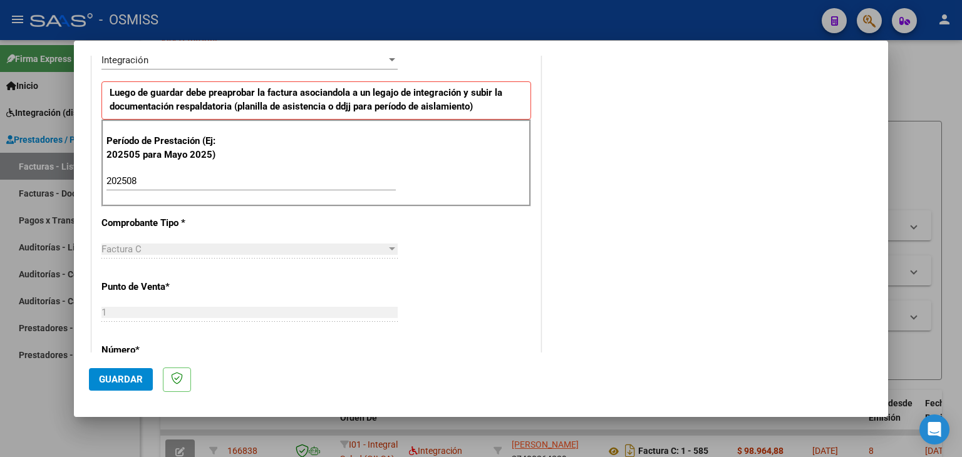
click at [418, 196] on div "Período de Prestación (Ej: 202505 para Mayo 2025) 202508 Ingrese el Período de …" at bounding box center [316, 164] width 430 height 88
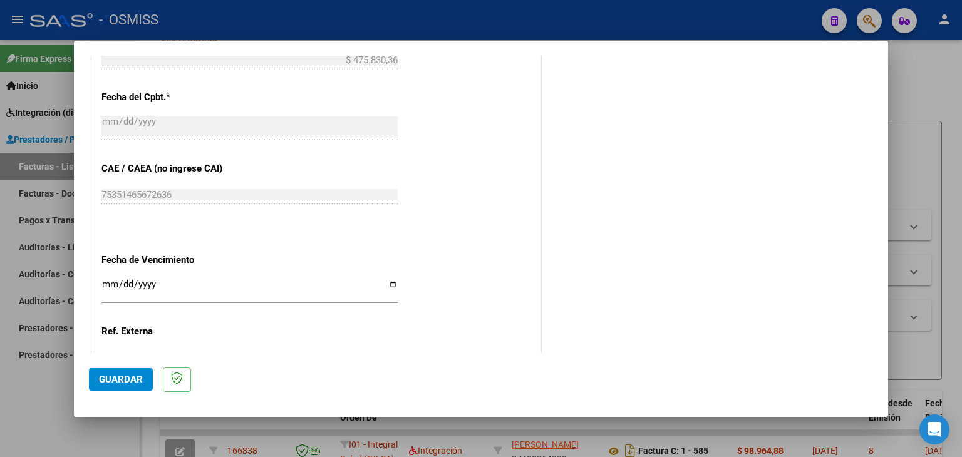
scroll to position [741, 0]
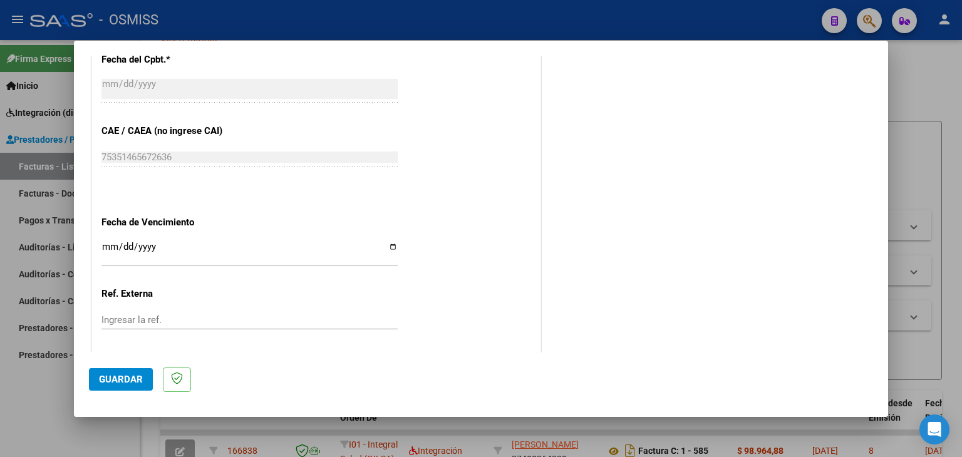
click at [110, 250] on input "Ingresar la fecha" at bounding box center [249, 252] width 296 height 20
click at [116, 371] on button "Guardar" at bounding box center [121, 379] width 64 height 23
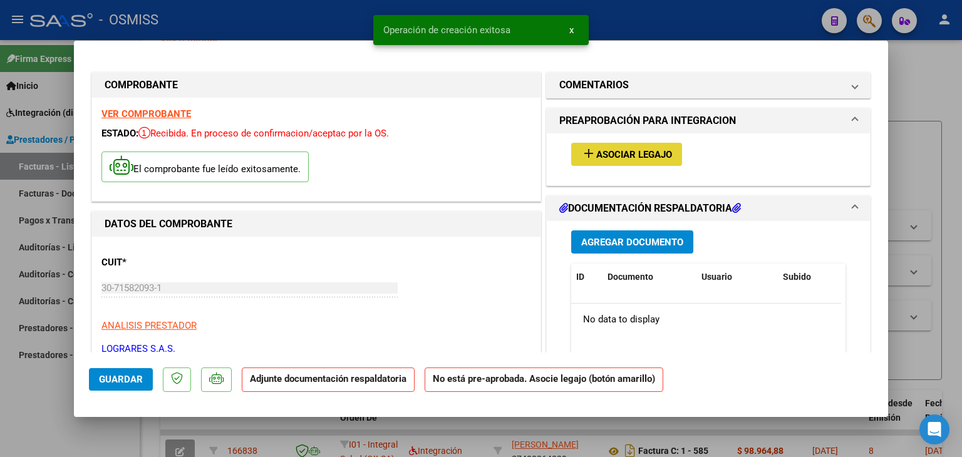
click at [635, 162] on button "add Asociar Legajo" at bounding box center [626, 154] width 111 height 23
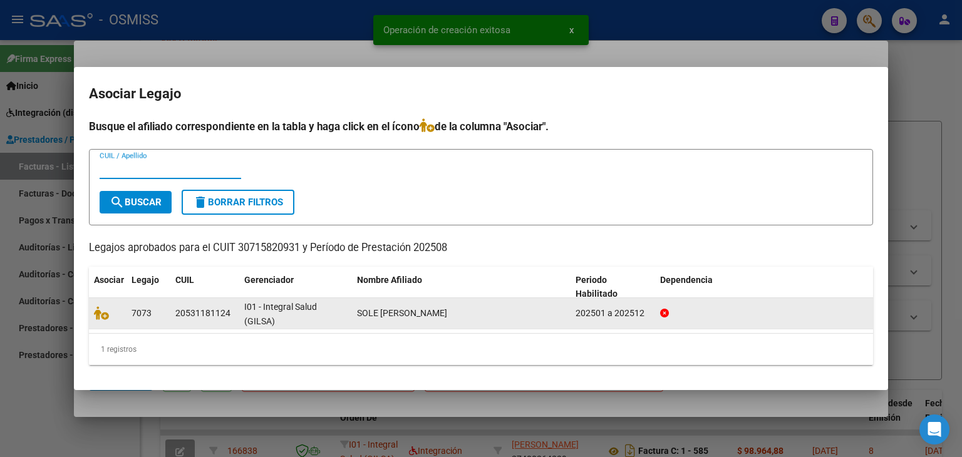
click at [92, 318] on datatable-body-cell at bounding box center [108, 313] width 38 height 31
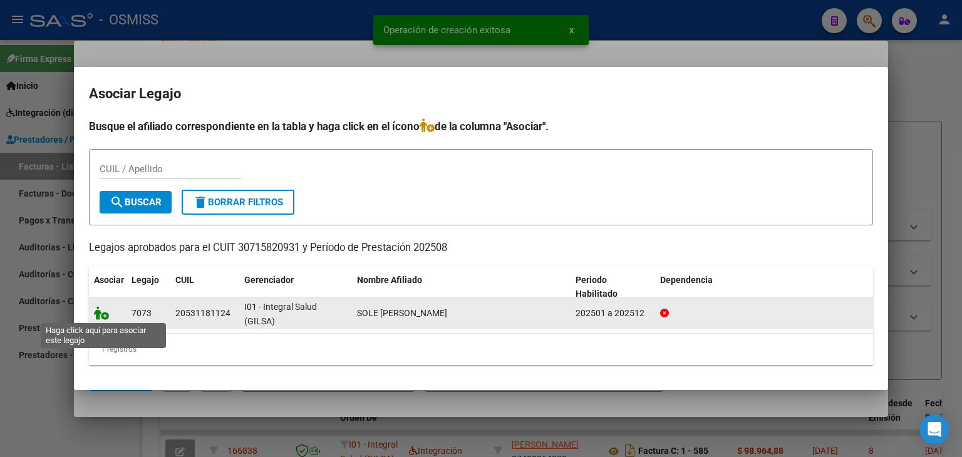
click at [98, 316] on icon at bounding box center [101, 313] width 15 height 14
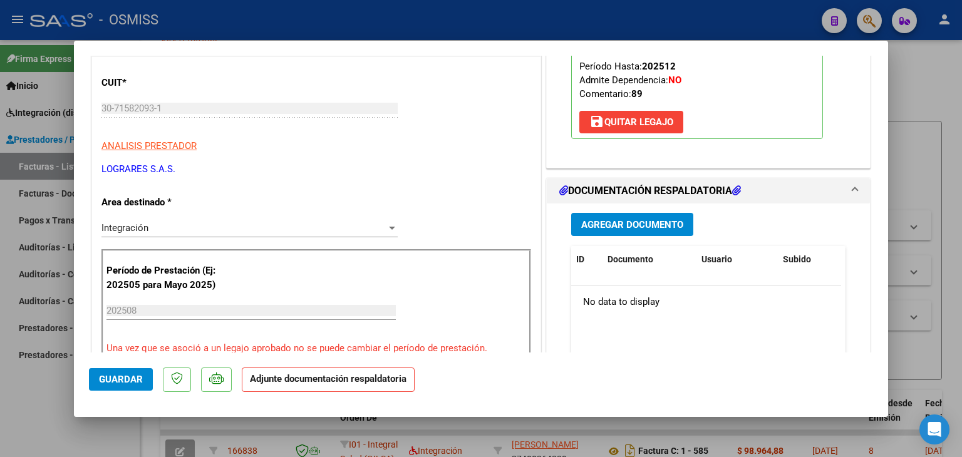
scroll to position [188, 0]
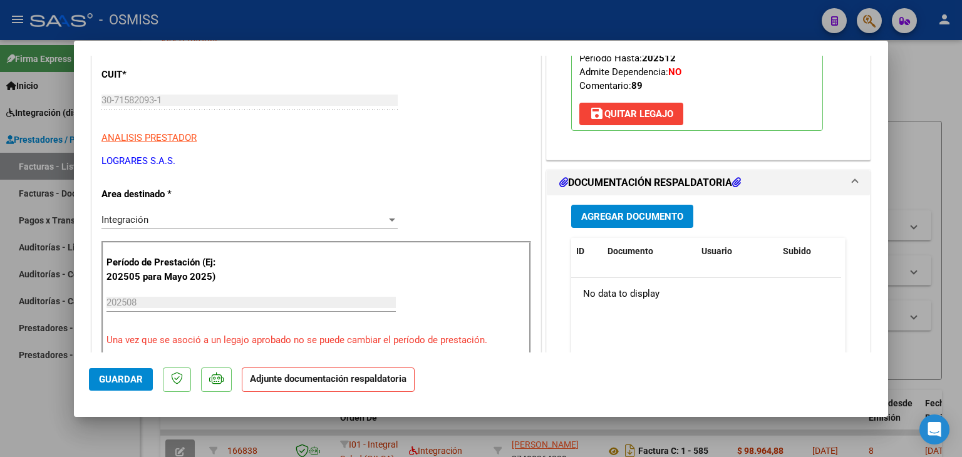
click at [620, 215] on span "Agregar Documento" at bounding box center [632, 216] width 102 height 11
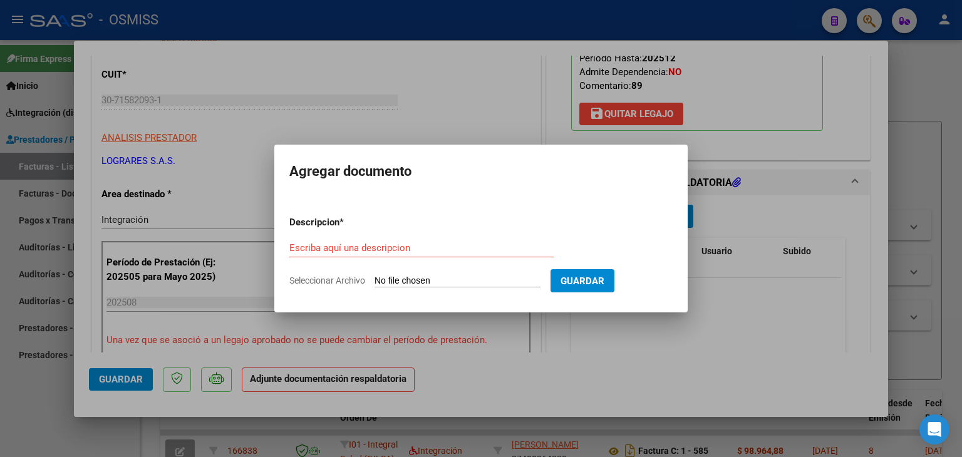
click at [443, 279] on input "Seleccionar Archivo" at bounding box center [457, 282] width 166 height 12
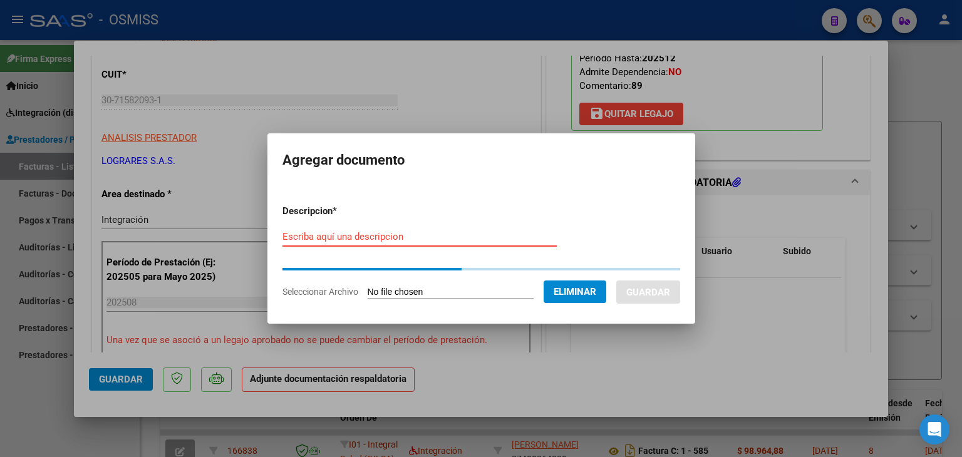
click at [360, 240] on input "Escriba aquí una descripcion" at bounding box center [419, 236] width 274 height 11
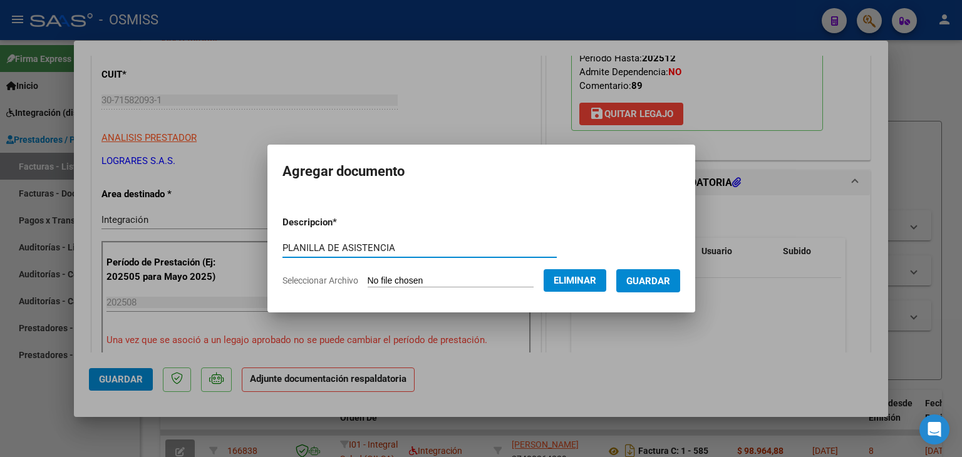
click at [654, 279] on span "Guardar" at bounding box center [648, 281] width 44 height 11
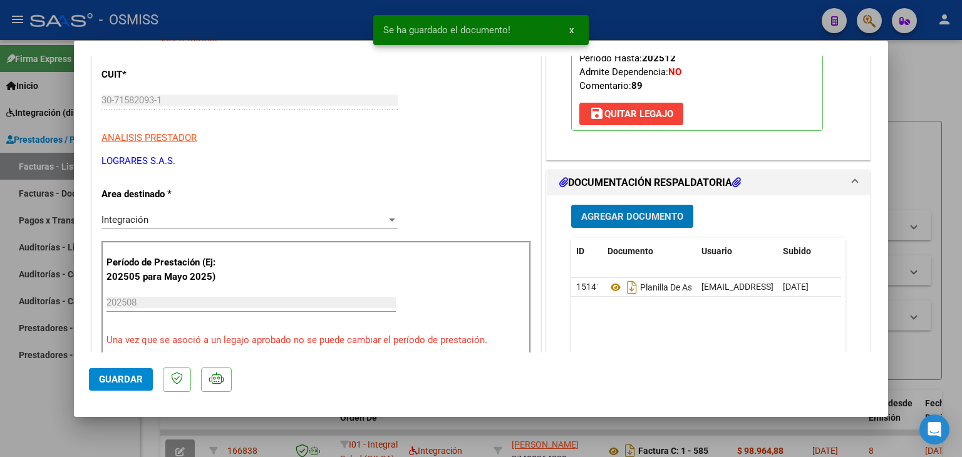
click at [102, 375] on span "Guardar" at bounding box center [121, 379] width 44 height 11
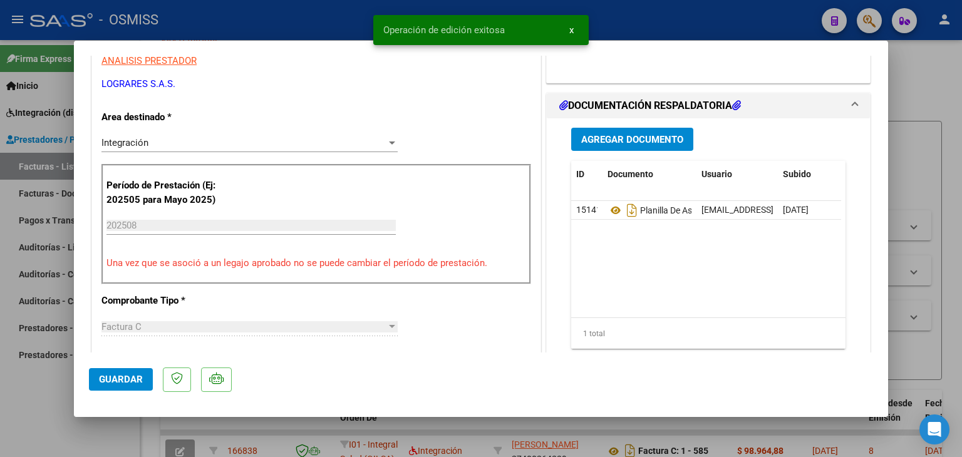
scroll to position [376, 0]
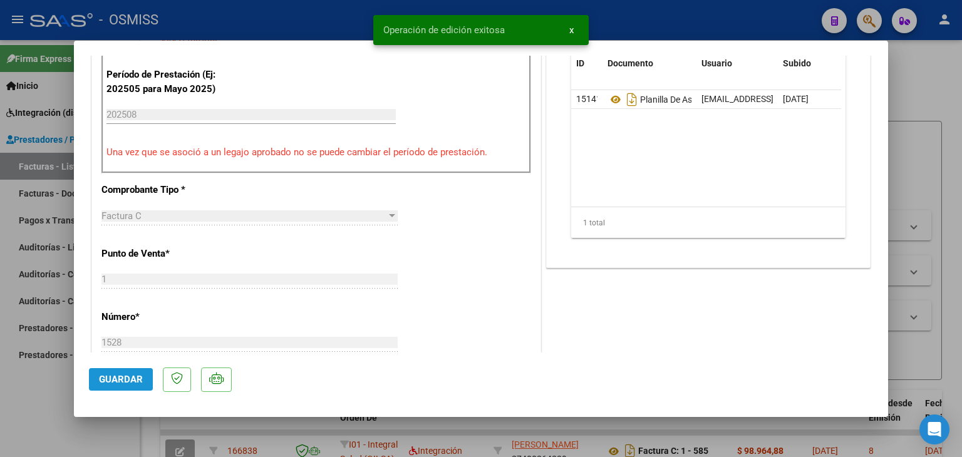
click at [116, 378] on span "Guardar" at bounding box center [121, 379] width 44 height 11
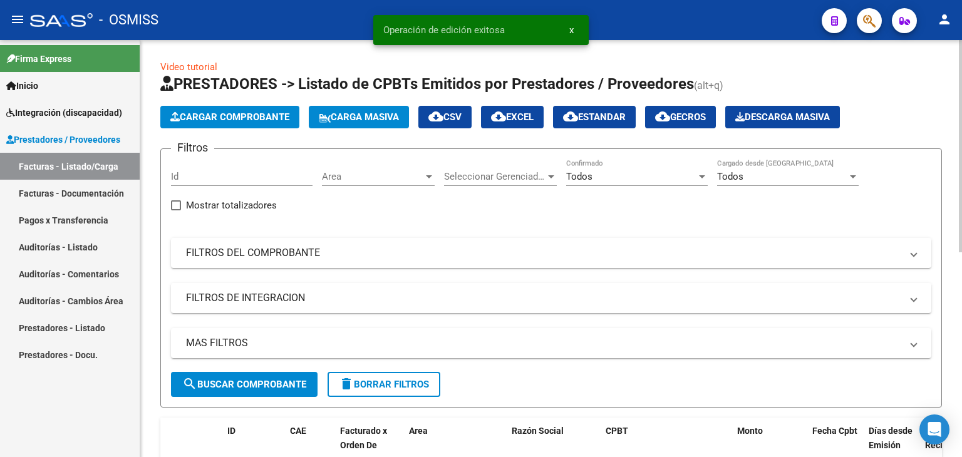
scroll to position [0, 0]
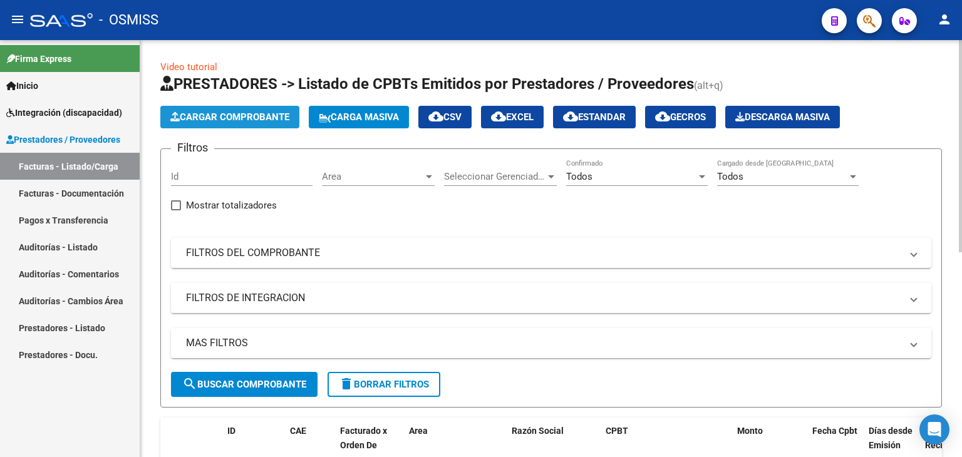
click at [239, 118] on span "Cargar Comprobante" at bounding box center [229, 116] width 119 height 11
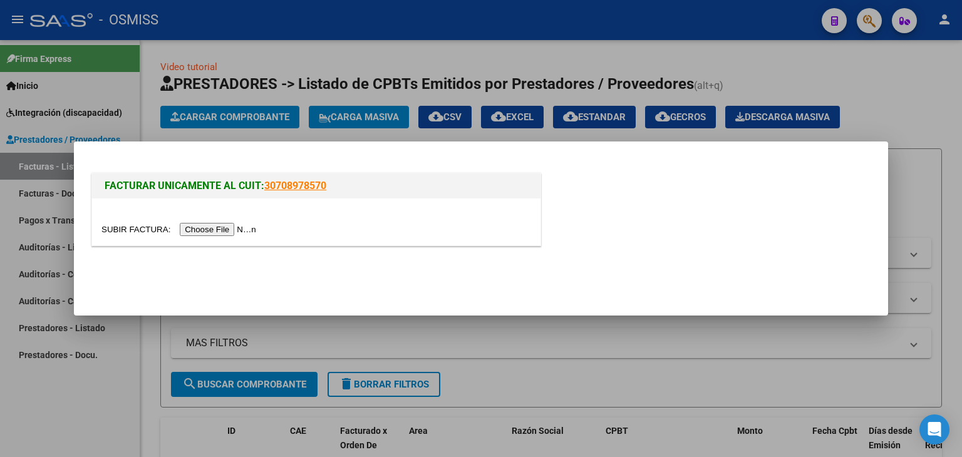
click at [240, 232] on input "file" at bounding box center [180, 229] width 158 height 13
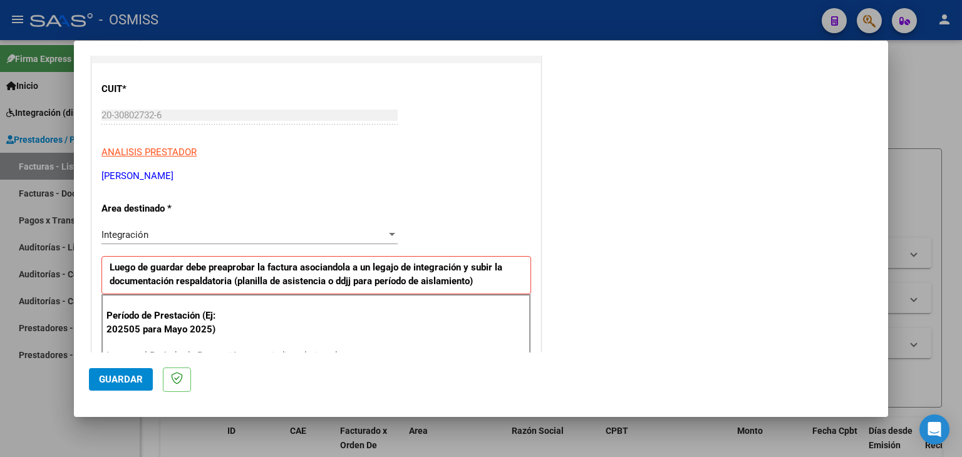
scroll to position [13, 0]
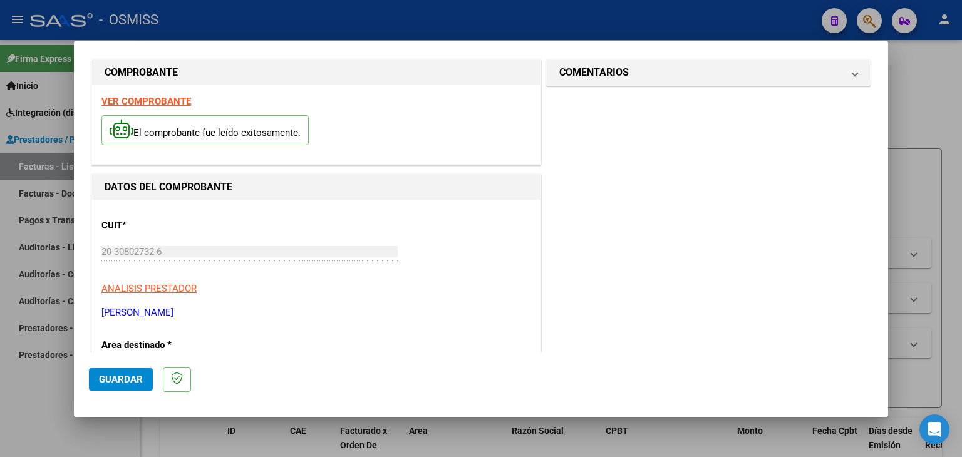
click at [152, 108] on div "VER COMPROBANTE El comprobante fue leído exitosamente." at bounding box center [316, 124] width 448 height 79
click at [150, 101] on strong "VER COMPROBANTE" at bounding box center [146, 101] width 90 height 11
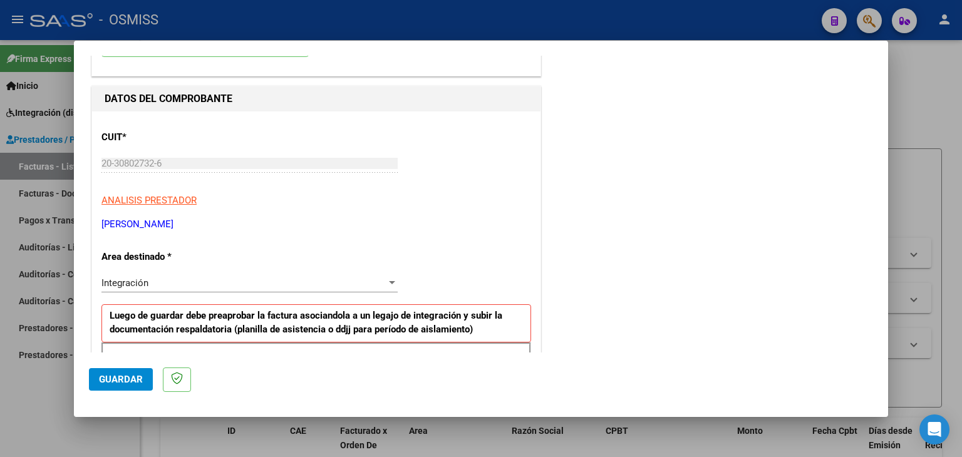
scroll to position [200, 0]
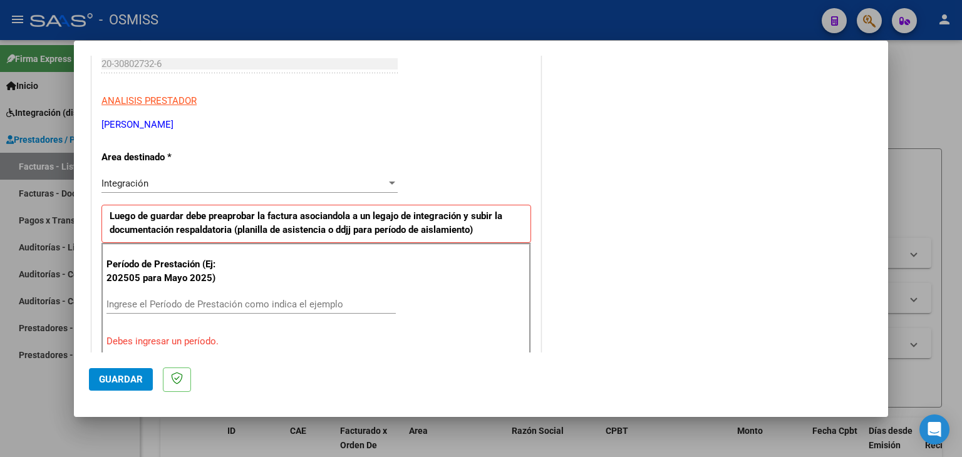
click at [185, 295] on div "Ingrese el Período de Prestación como indica el ejemplo" at bounding box center [250, 304] width 289 height 19
click at [186, 305] on input "Ingrese el Período de Prestación como indica el ejemplo" at bounding box center [250, 304] width 289 height 11
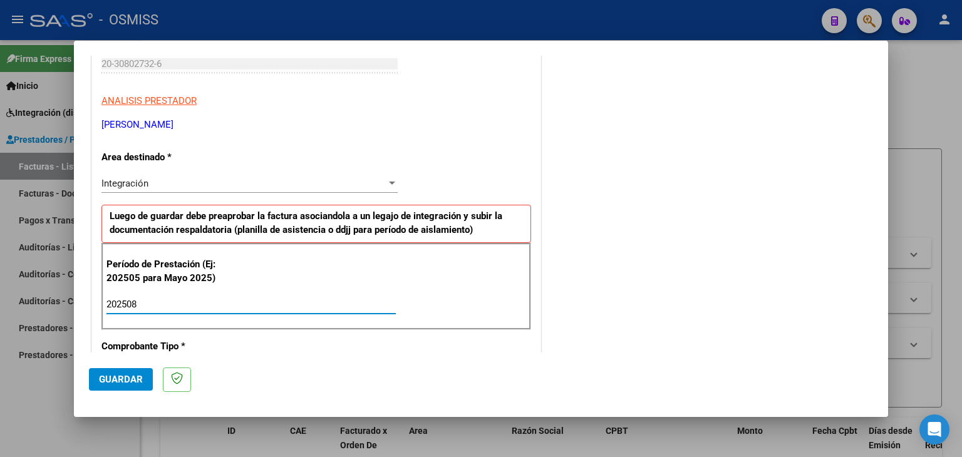
click at [185, 305] on input "202508" at bounding box center [250, 304] width 289 height 11
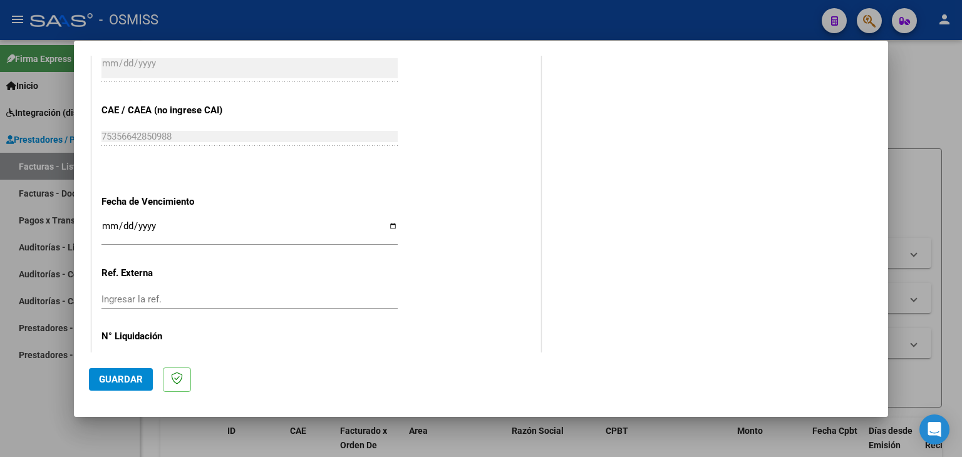
scroll to position [764, 0]
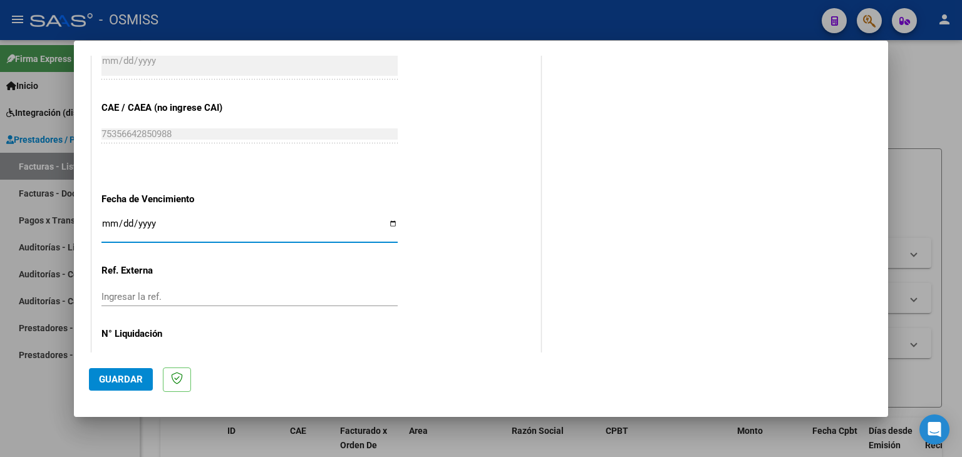
click at [107, 222] on input "Ingresar la fecha" at bounding box center [249, 229] width 296 height 20
click at [110, 391] on mat-dialog-actions "Guardar" at bounding box center [481, 377] width 784 height 49
click at [113, 379] on span "Guardar" at bounding box center [121, 379] width 44 height 11
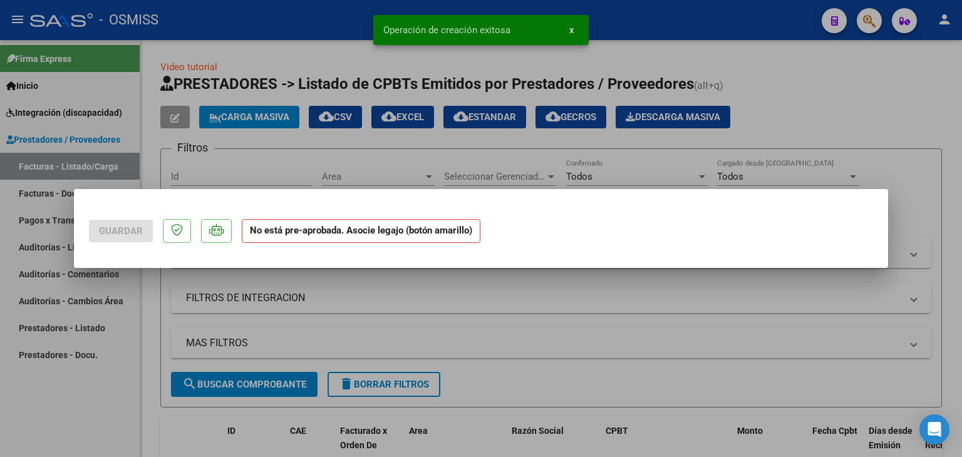
scroll to position [0, 0]
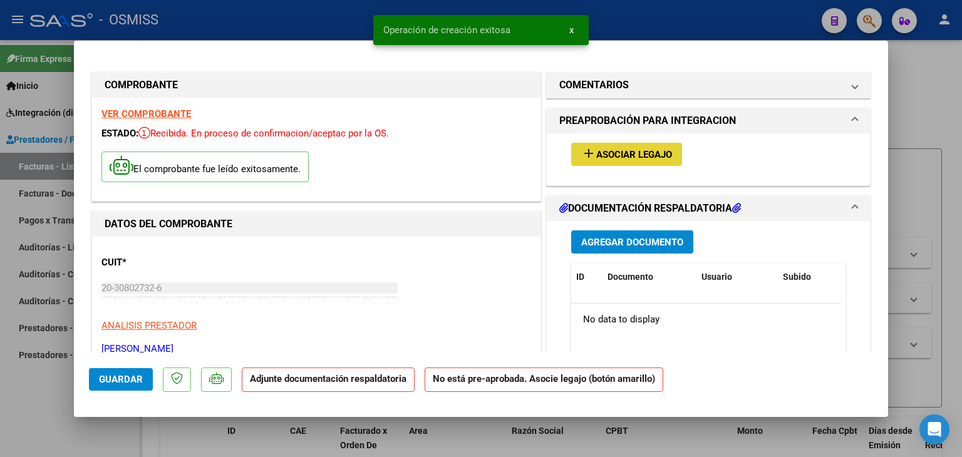
click at [606, 162] on button "add Asociar Legajo" at bounding box center [626, 154] width 111 height 23
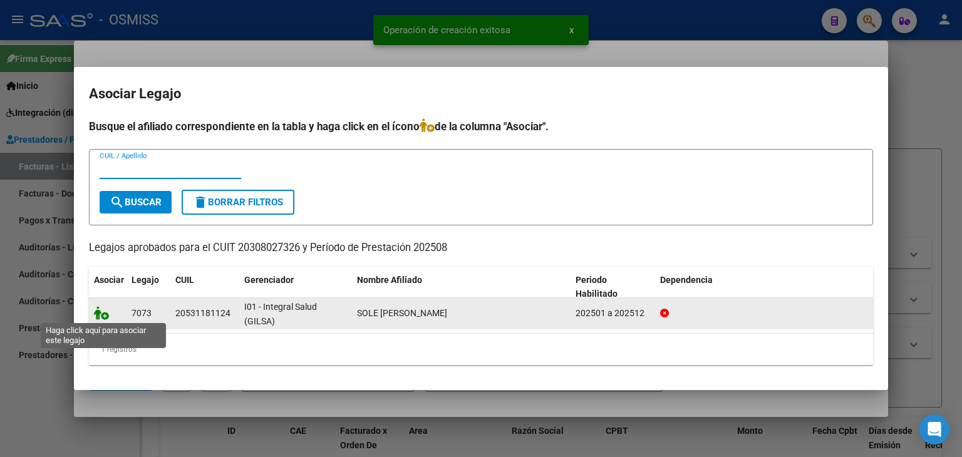
click at [103, 312] on icon at bounding box center [101, 313] width 15 height 14
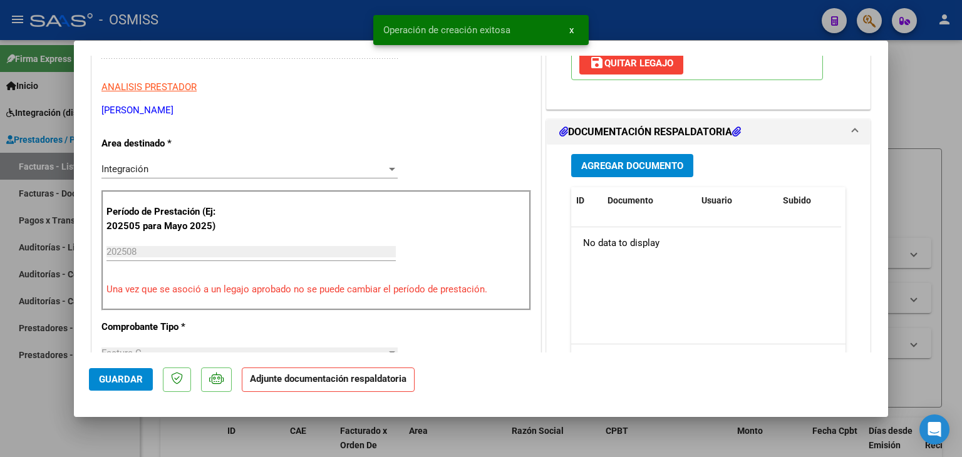
scroll to position [250, 0]
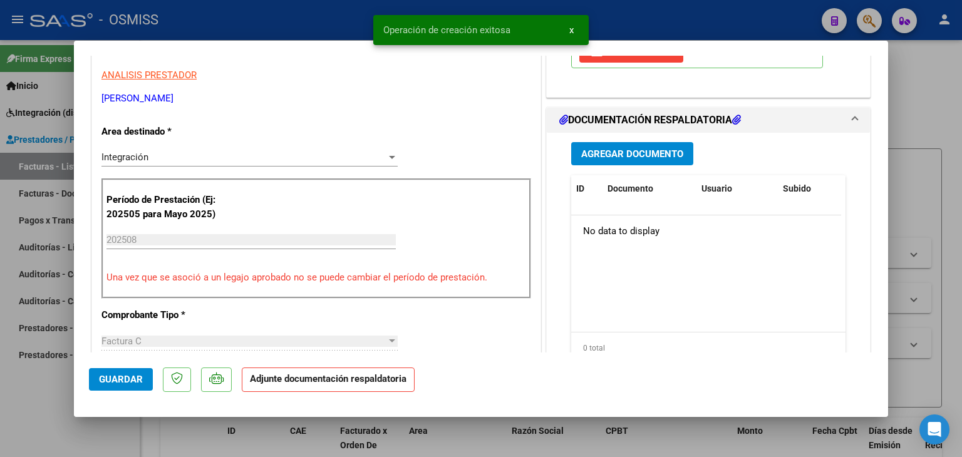
click at [661, 163] on button "Agregar Documento" at bounding box center [632, 153] width 122 height 23
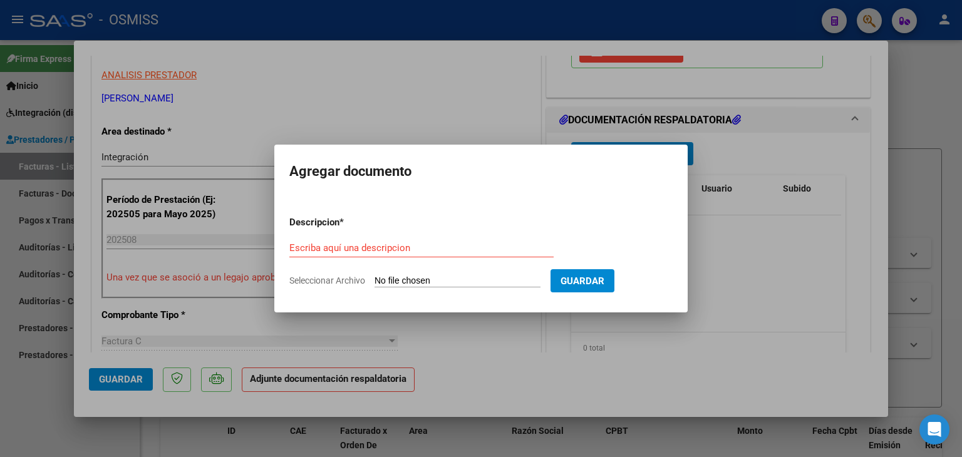
click at [449, 284] on input "Seleccionar Archivo" at bounding box center [457, 282] width 166 height 12
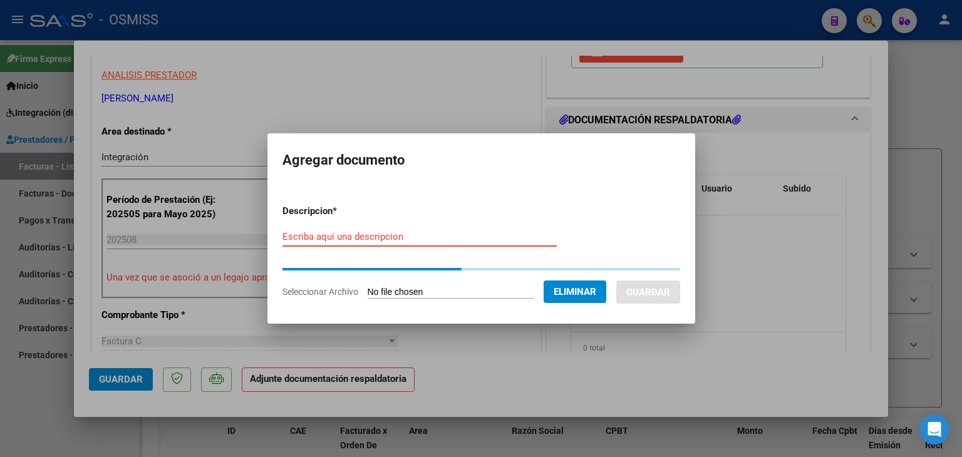
click at [360, 237] on input "Escriba aquí una descripcion" at bounding box center [419, 236] width 274 height 11
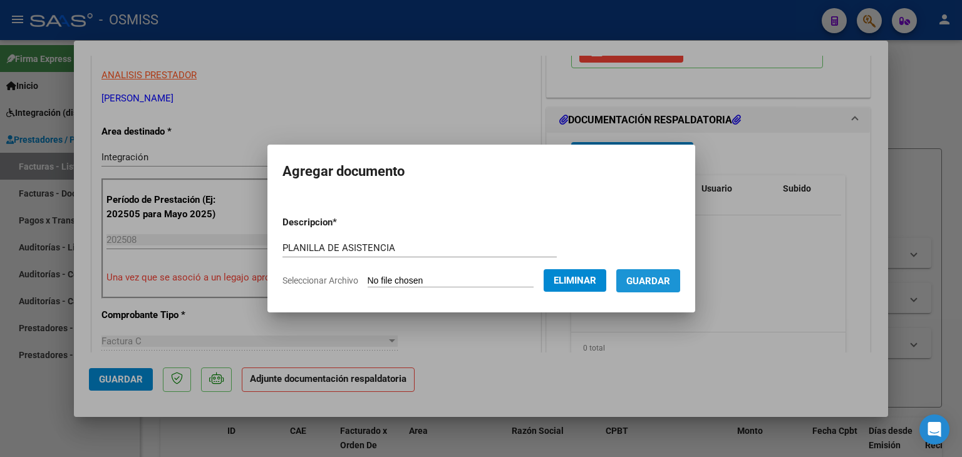
click at [646, 285] on span "Guardar" at bounding box center [648, 281] width 44 height 11
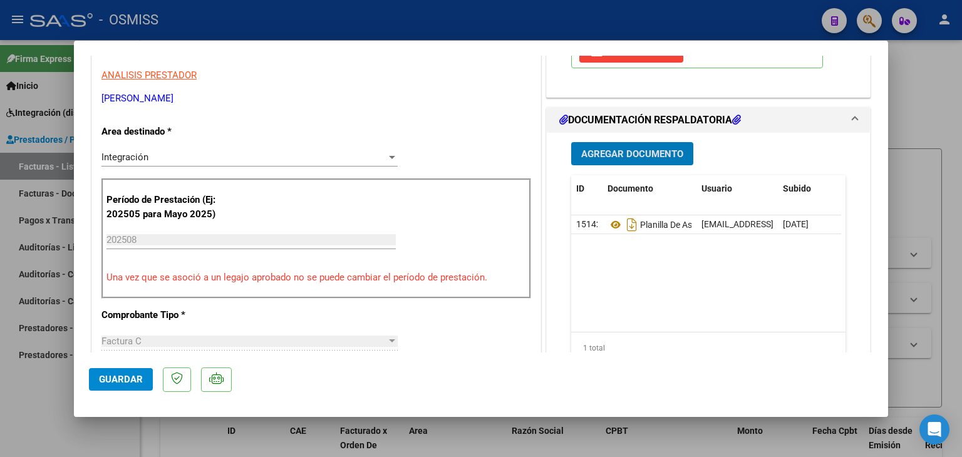
click at [123, 374] on span "Guardar" at bounding box center [121, 379] width 44 height 11
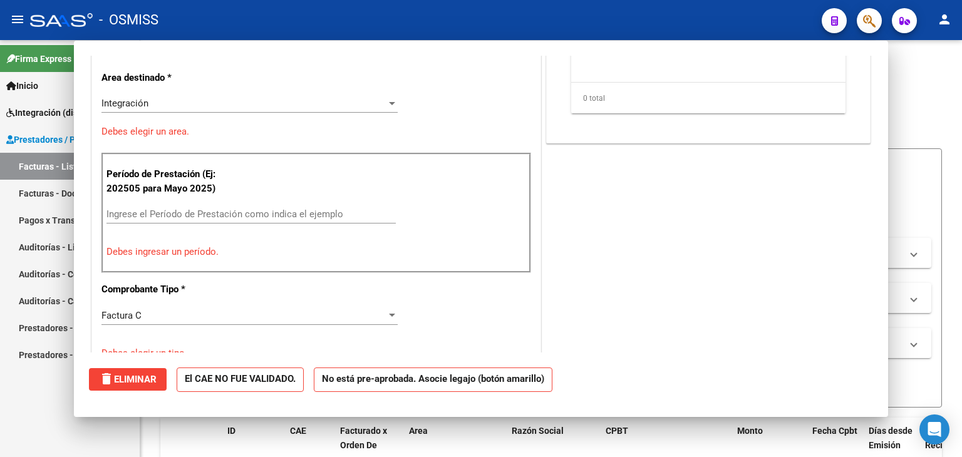
scroll to position [212, 0]
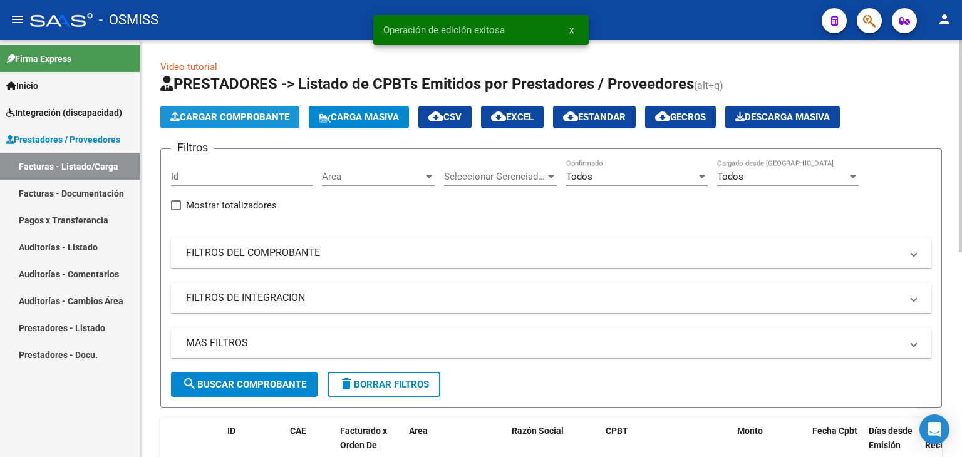
click at [238, 123] on button "Cargar Comprobante" at bounding box center [229, 117] width 139 height 23
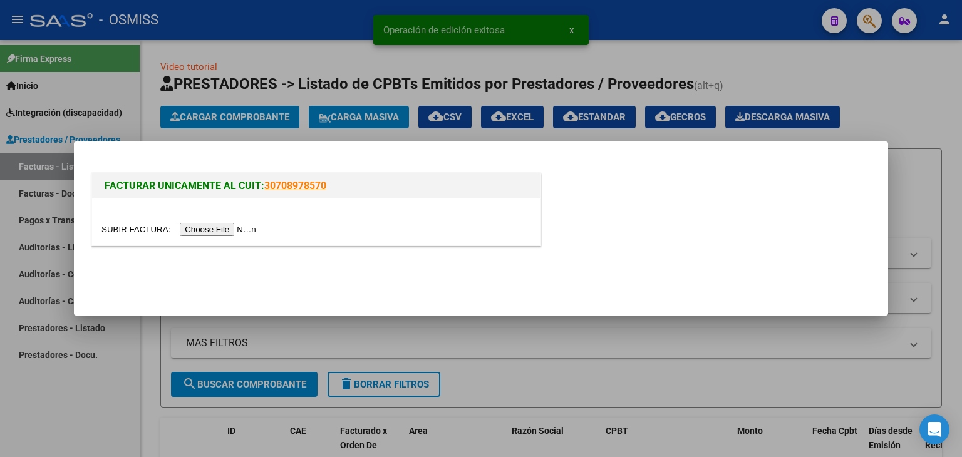
click at [210, 228] on input "file" at bounding box center [180, 229] width 158 height 13
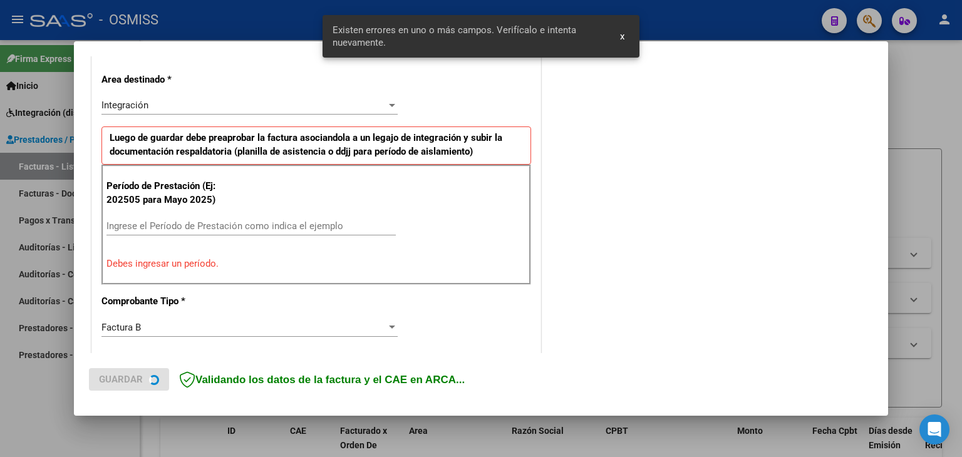
scroll to position [286, 0]
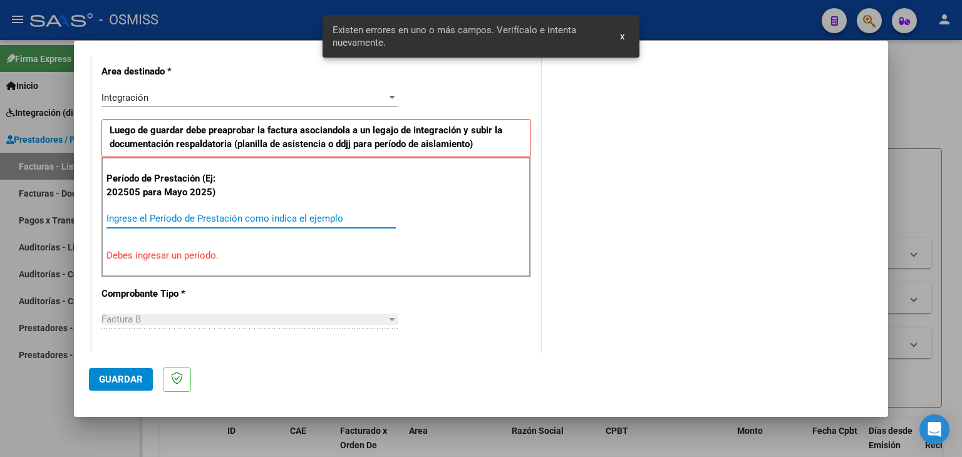
click at [272, 216] on input "Ingrese el Período de Prestación como indica el ejemplo" at bounding box center [250, 218] width 289 height 11
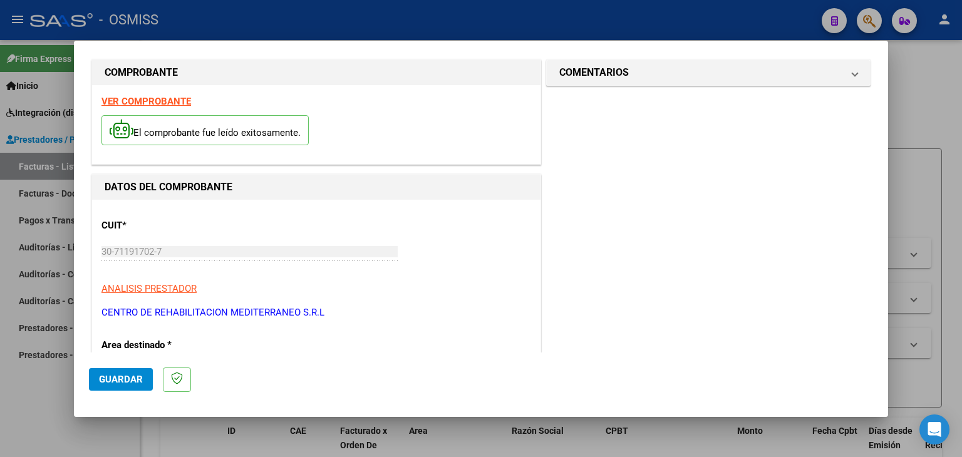
scroll to position [0, 0]
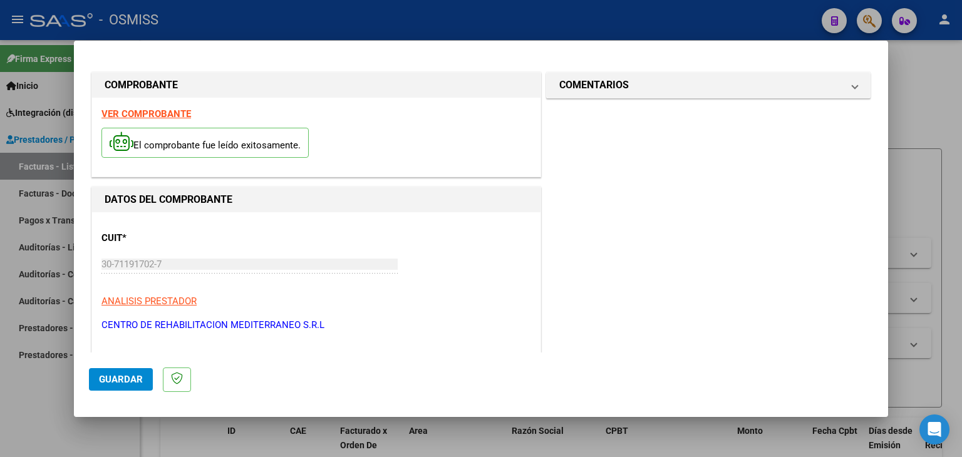
click at [158, 113] on strong "VER COMPROBANTE" at bounding box center [146, 113] width 90 height 11
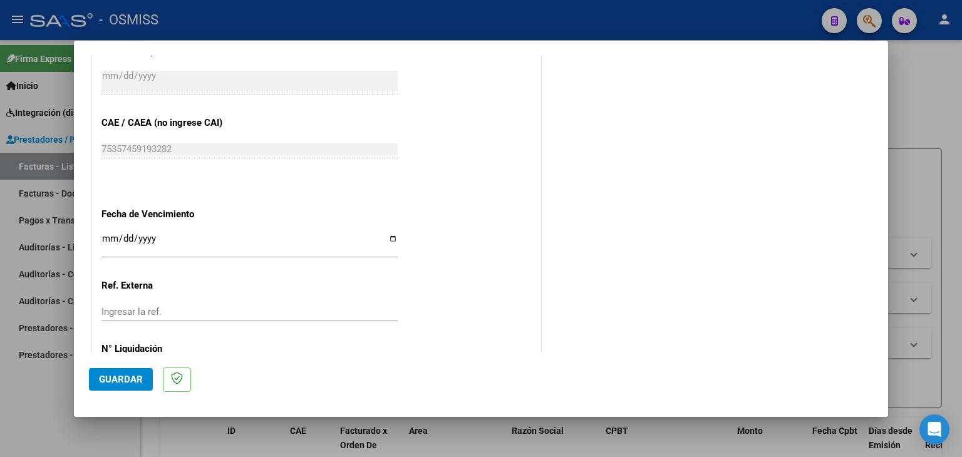
scroll to position [751, 0]
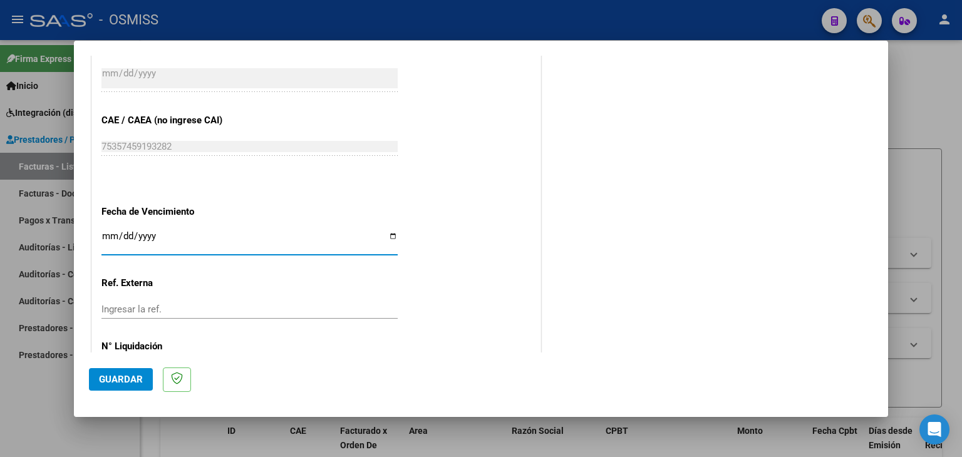
click at [103, 240] on input "Ingresar la fecha" at bounding box center [249, 241] width 296 height 20
click at [126, 379] on span "Guardar" at bounding box center [121, 379] width 44 height 11
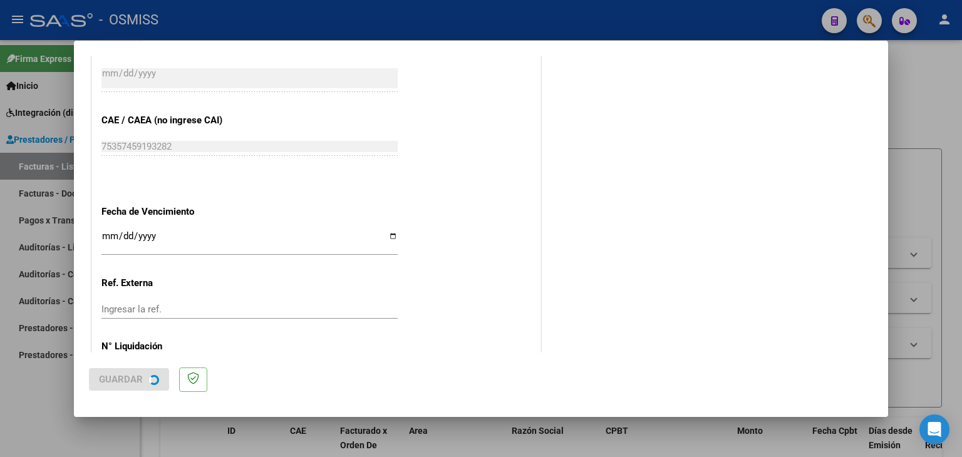
scroll to position [0, 0]
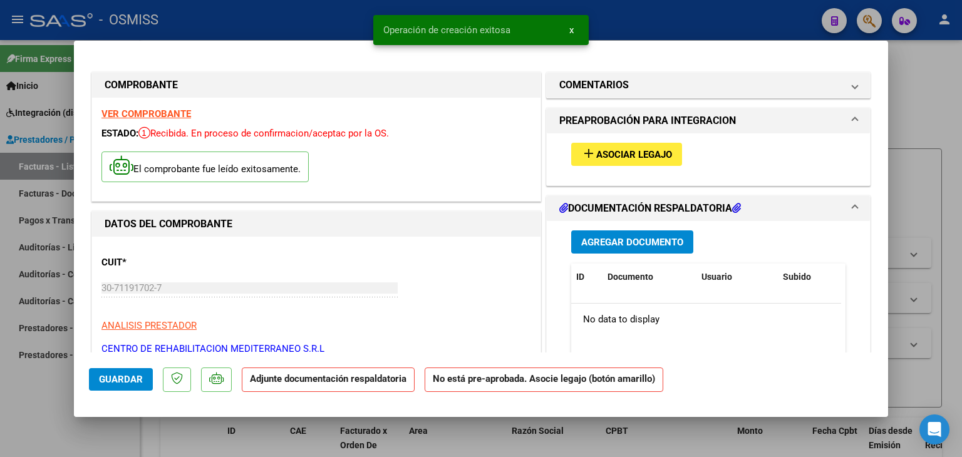
click at [626, 160] on span "Asociar Legajo" at bounding box center [634, 154] width 76 height 11
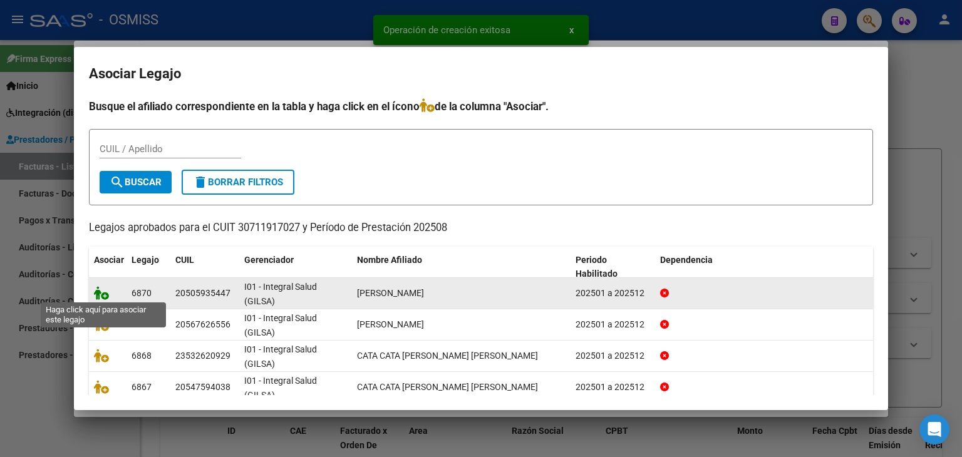
click at [100, 292] on icon at bounding box center [101, 293] width 15 height 14
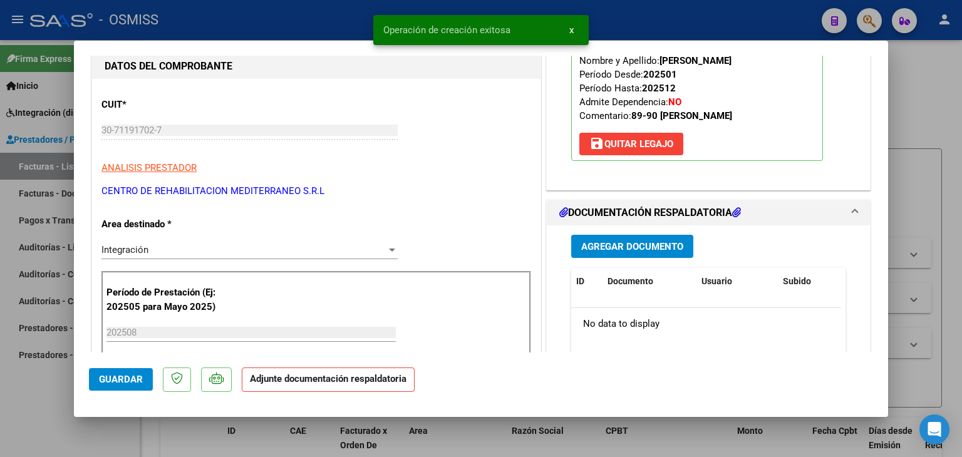
scroll to position [188, 0]
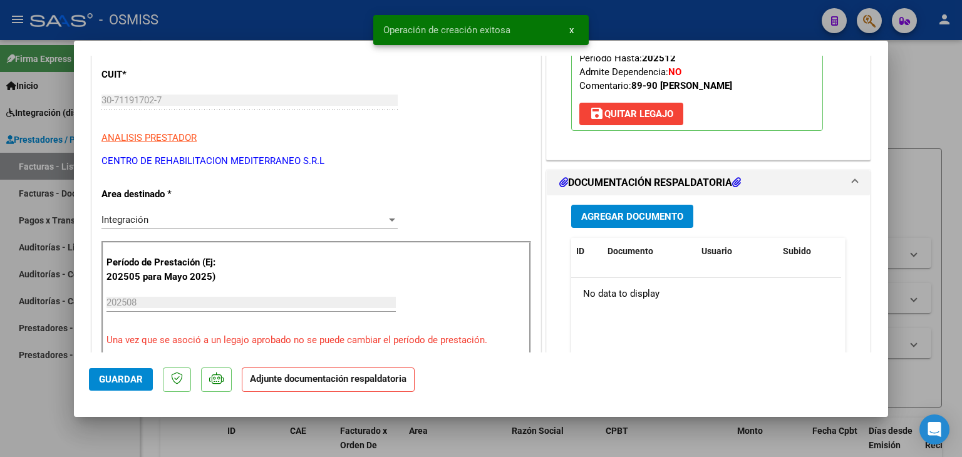
click at [642, 229] on div "Agregar Documento ID Documento Usuario Subido Acción No data to display 0 total…" at bounding box center [708, 320] width 293 height 250
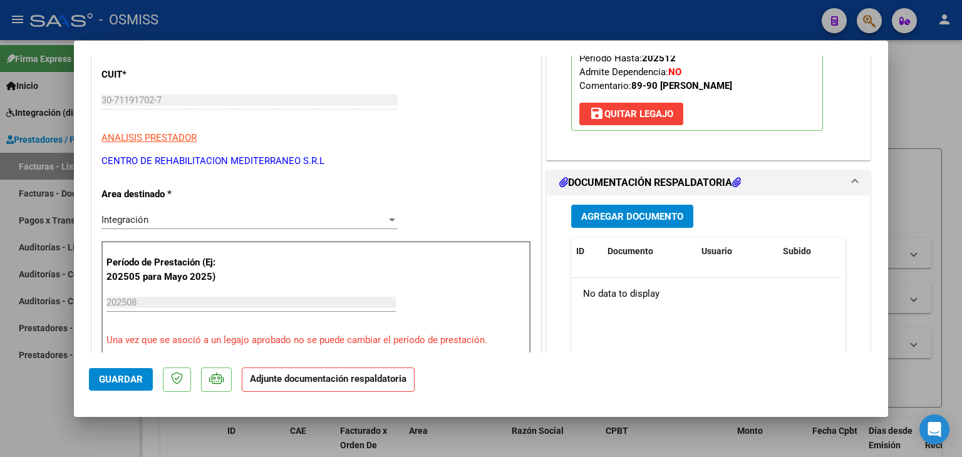
click at [639, 219] on span "Agregar Documento" at bounding box center [632, 216] width 102 height 11
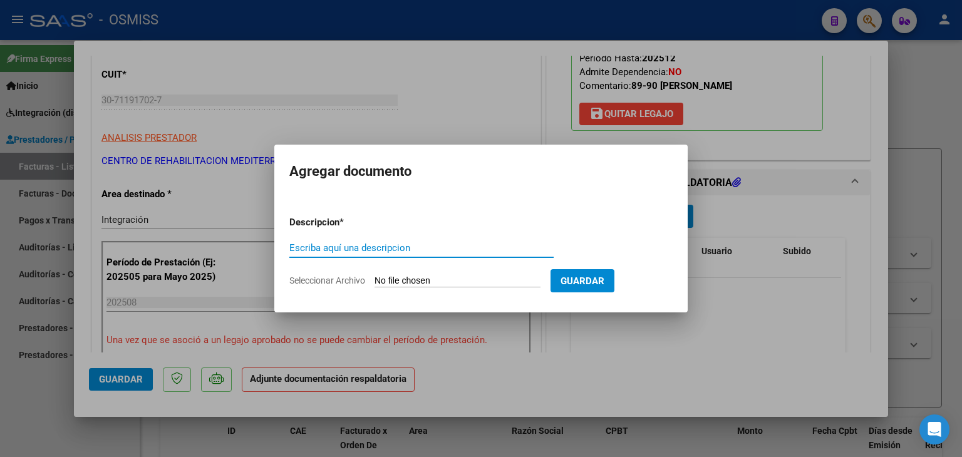
click at [438, 284] on input "Seleccionar Archivo" at bounding box center [457, 282] width 166 height 12
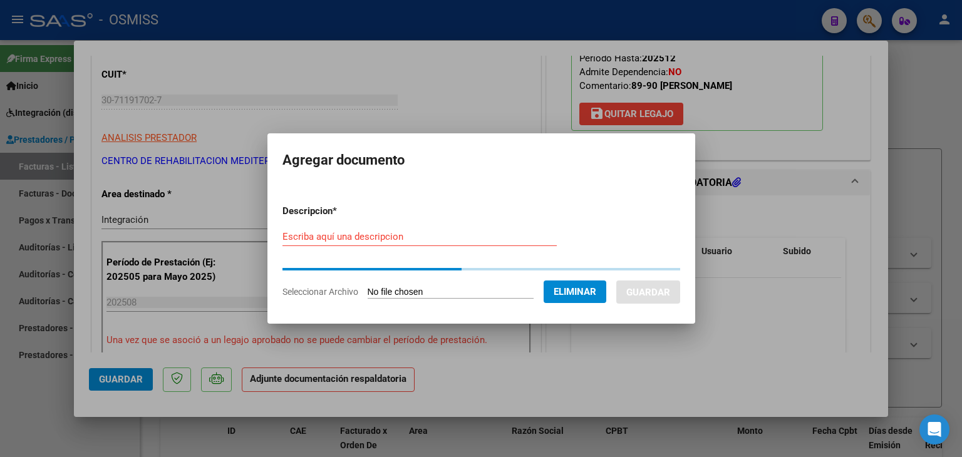
click at [378, 235] on input "Escriba aquí una descripcion" at bounding box center [419, 236] width 274 height 11
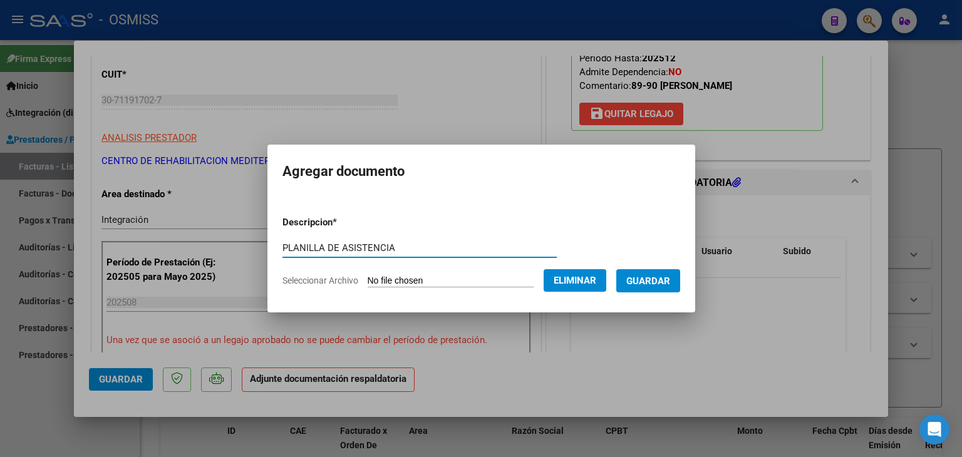
click at [656, 289] on button "Guardar" at bounding box center [648, 280] width 64 height 23
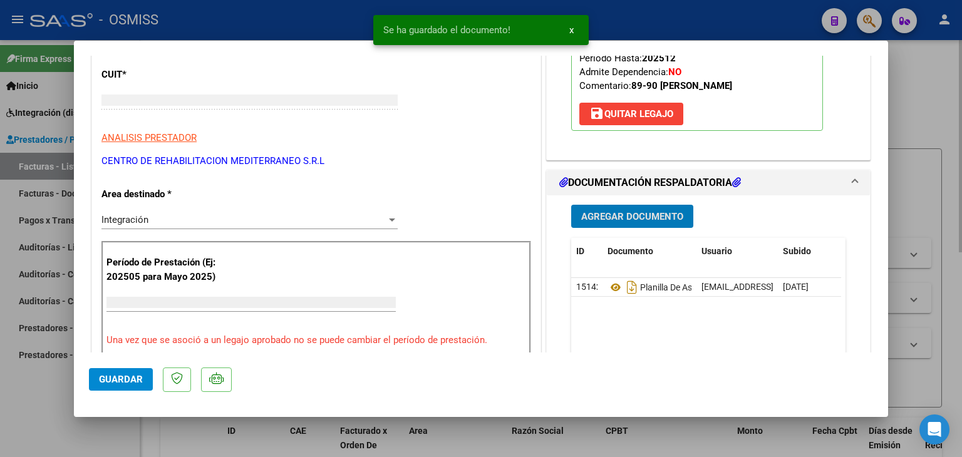
scroll to position [150, 0]
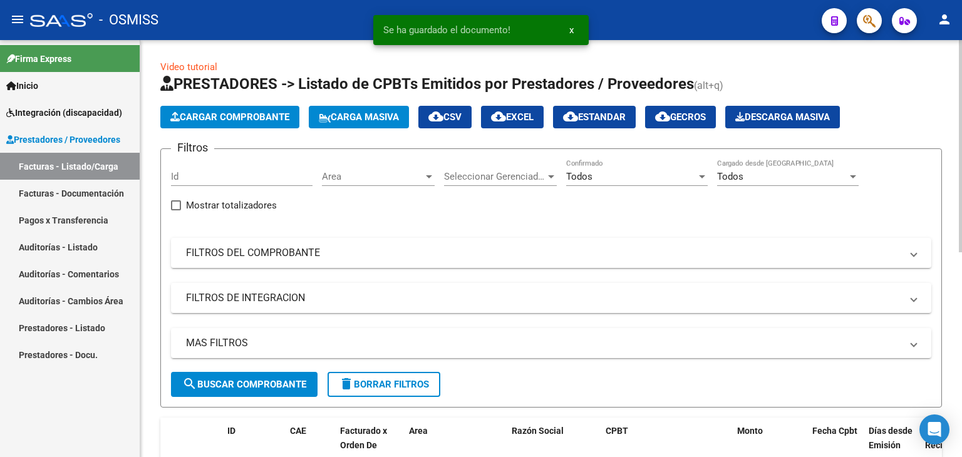
click at [252, 121] on span "Cargar Comprobante" at bounding box center [229, 116] width 119 height 11
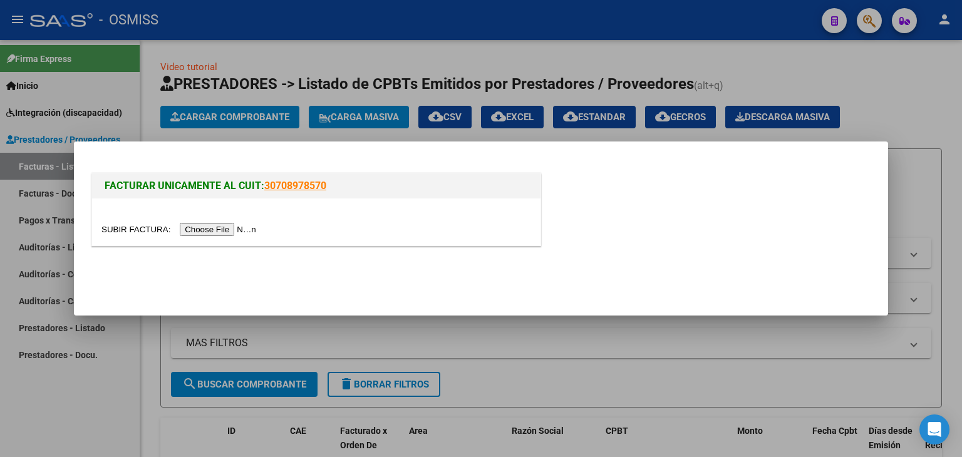
click at [232, 231] on input "file" at bounding box center [180, 229] width 158 height 13
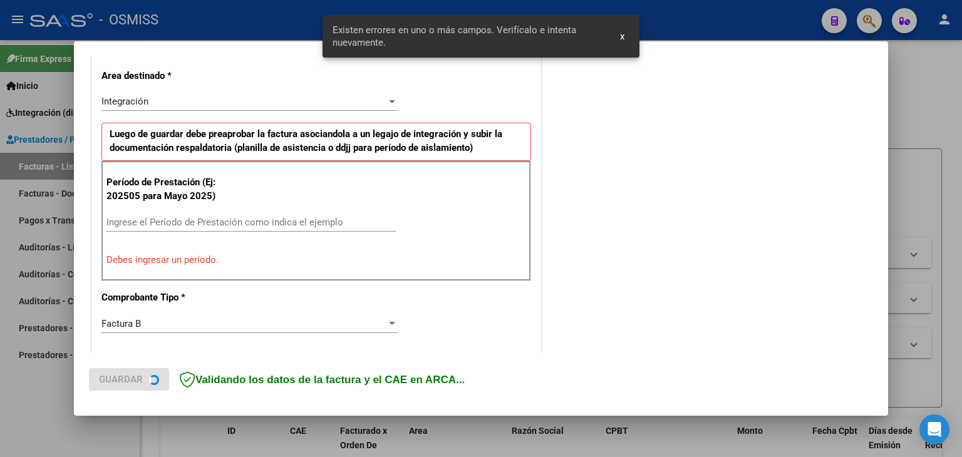
scroll to position [286, 0]
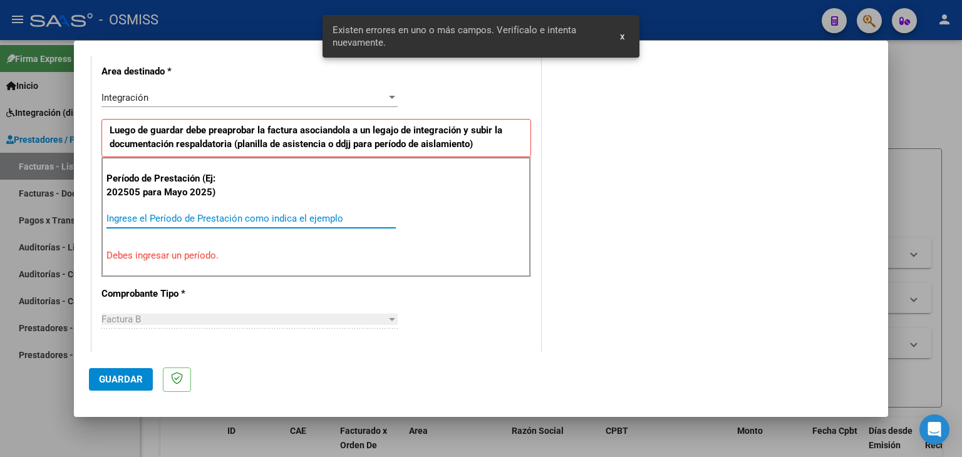
click at [199, 216] on input "Ingrese el Período de Prestación como indica el ejemplo" at bounding box center [250, 218] width 289 height 11
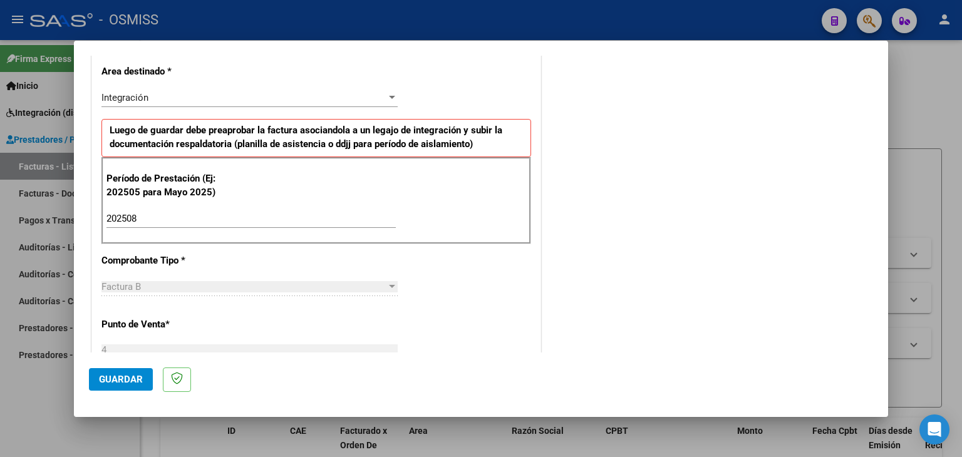
click at [415, 257] on div "CUIT * 30-71191702-7 Ingresar CUIT ANALISIS PRESTADOR CENTRO DE REHABILITACION …" at bounding box center [316, 397] width 448 height 942
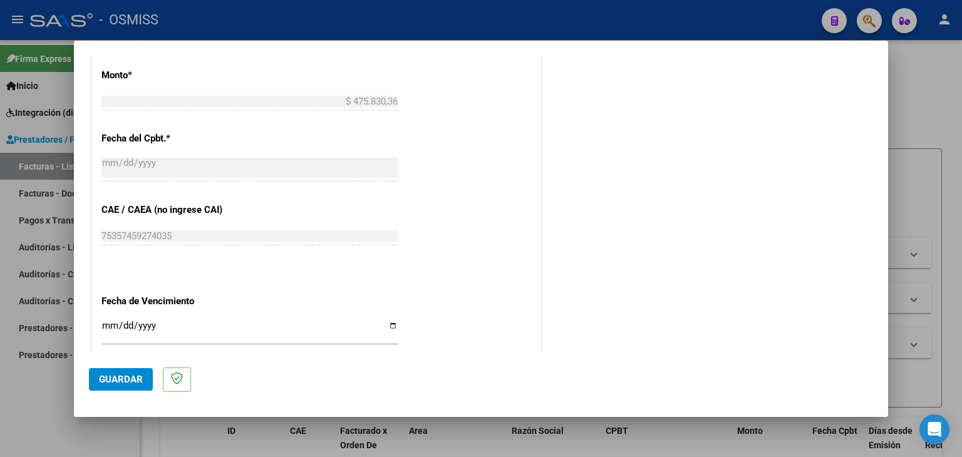
scroll to position [724, 0]
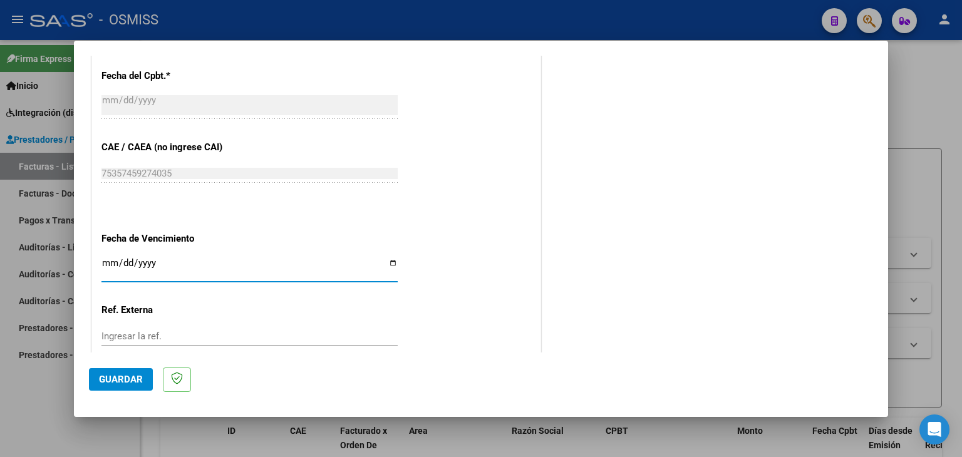
click at [105, 265] on input "Ingresar la fecha" at bounding box center [249, 268] width 296 height 20
click at [104, 384] on span "Guardar" at bounding box center [121, 379] width 44 height 11
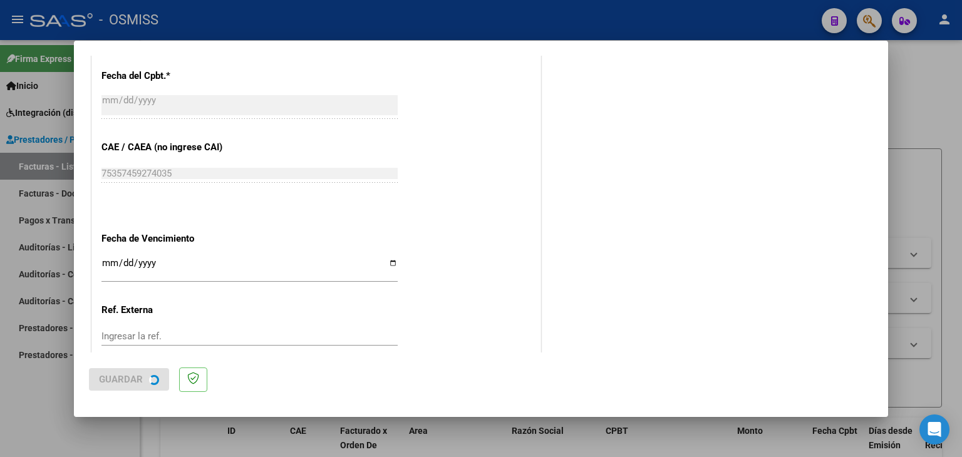
scroll to position [0, 0]
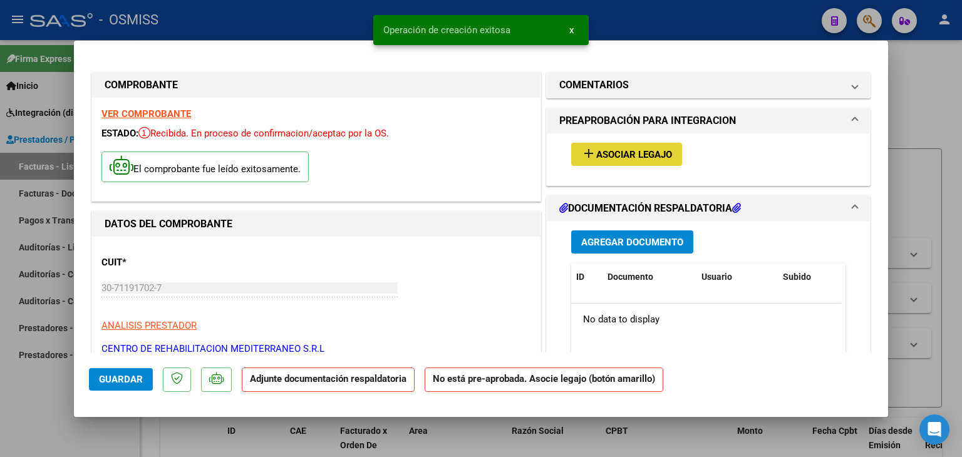
click at [646, 149] on span "Asociar Legajo" at bounding box center [634, 154] width 76 height 11
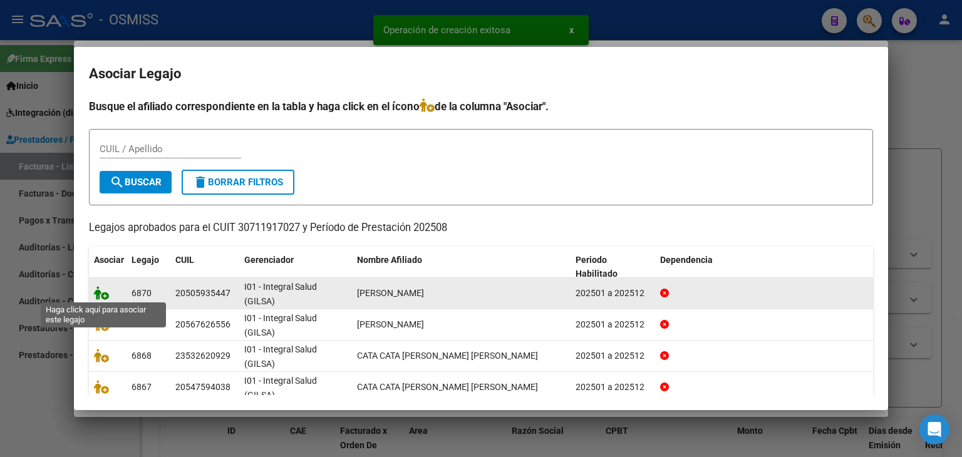
click at [97, 291] on icon at bounding box center [101, 293] width 15 height 14
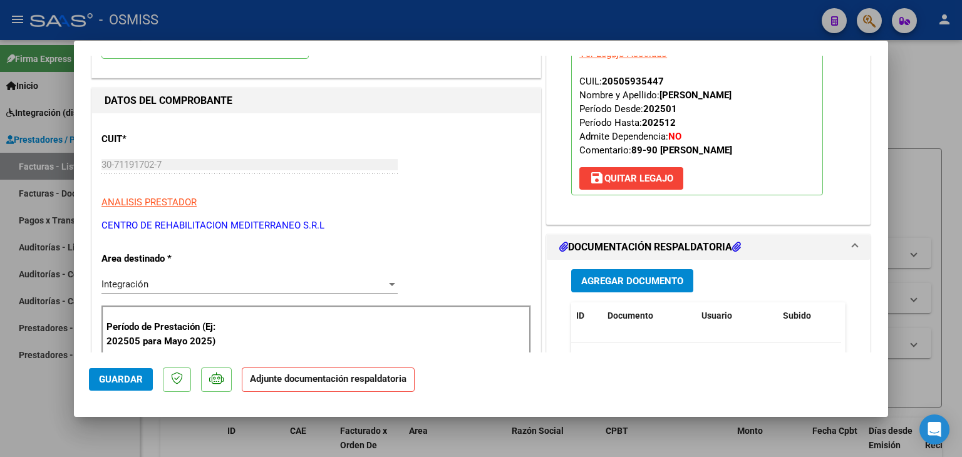
scroll to position [188, 0]
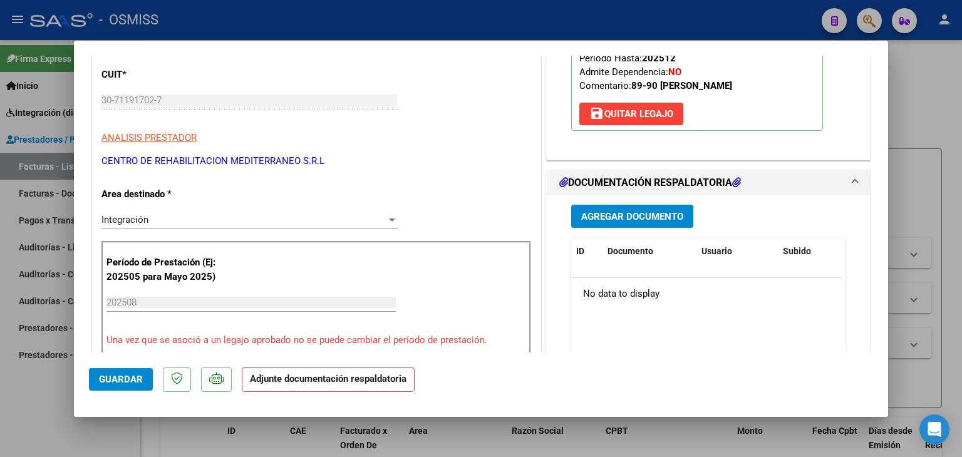
click at [641, 217] on span "Agregar Documento" at bounding box center [632, 216] width 102 height 11
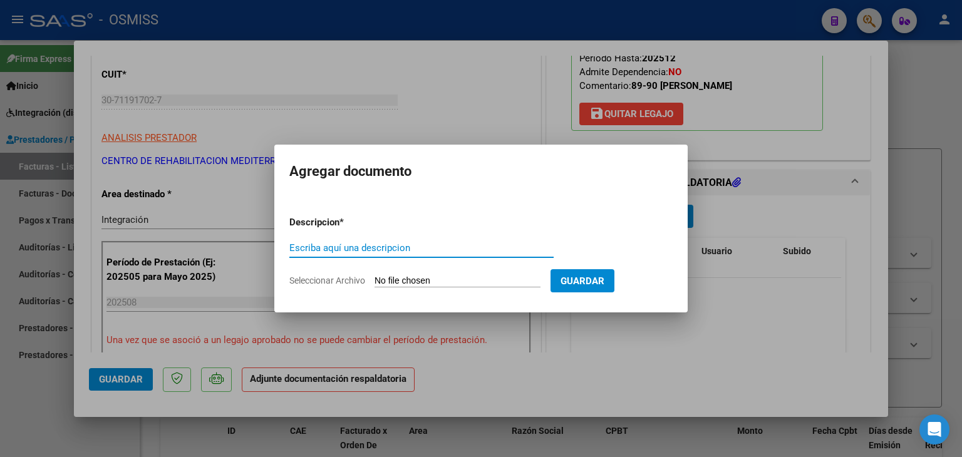
click at [446, 276] on input "Seleccionar Archivo" at bounding box center [457, 282] width 166 height 12
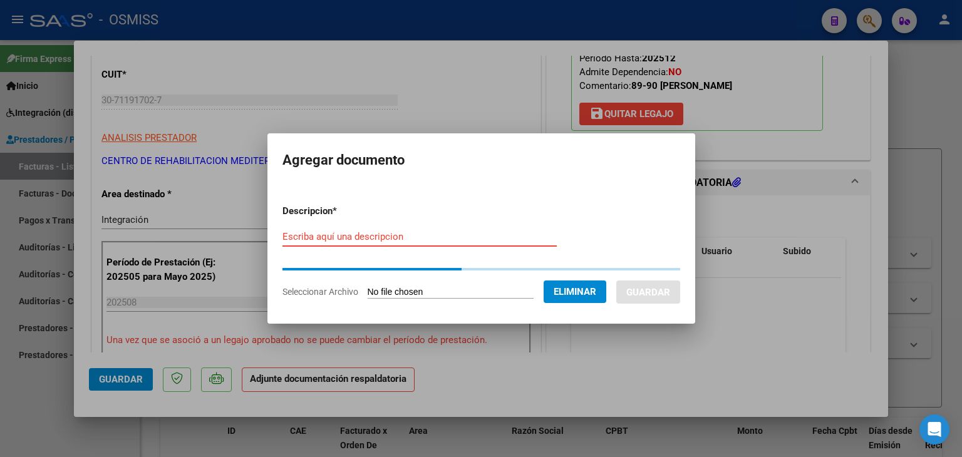
click at [356, 234] on form "Descripcion * Escriba aquí una descripcion Seleccionar Archivo Eliminar Guardar" at bounding box center [481, 252] width 398 height 114
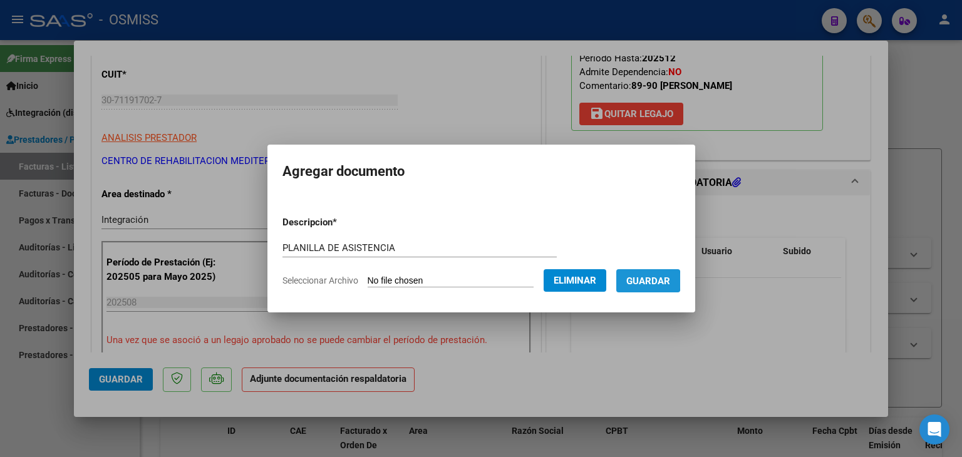
click at [651, 281] on span "Guardar" at bounding box center [648, 281] width 44 height 11
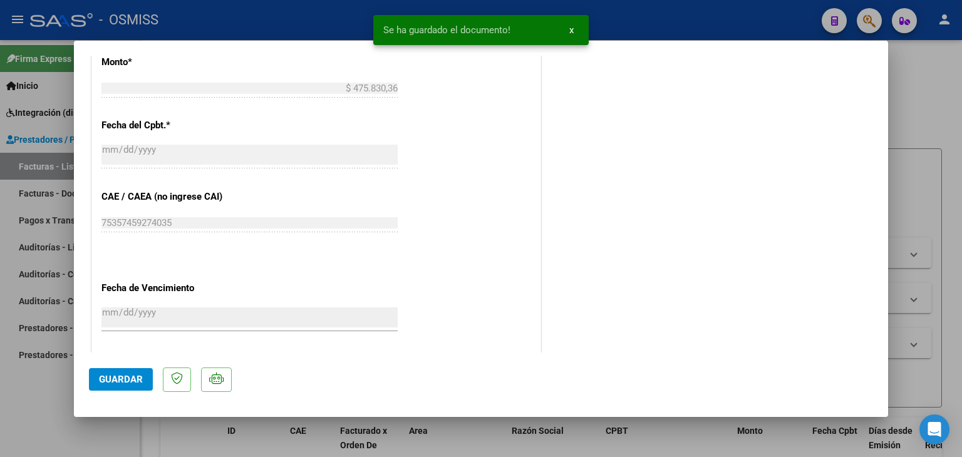
scroll to position [626, 0]
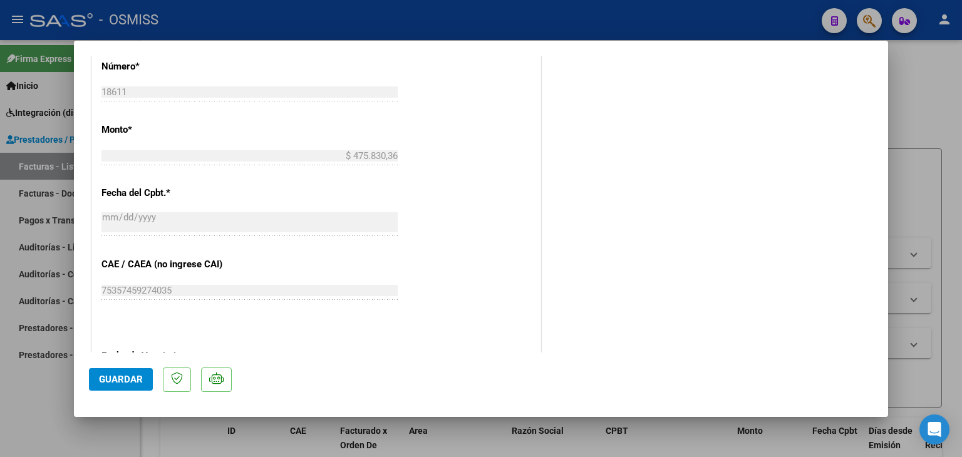
click at [121, 376] on span "Guardar" at bounding box center [121, 379] width 44 height 11
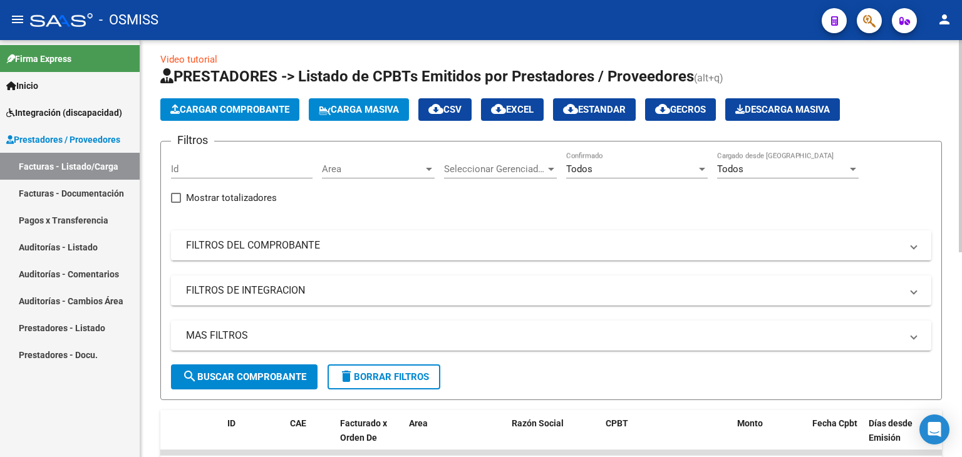
scroll to position [0, 0]
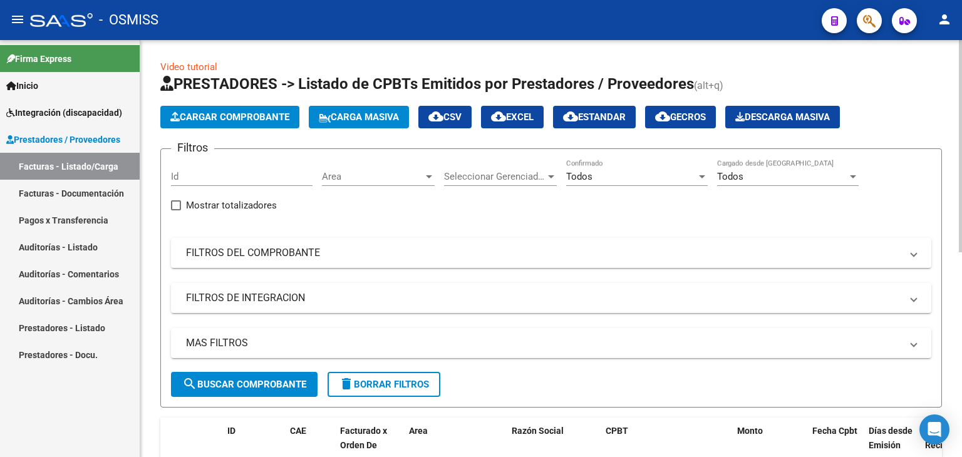
click at [208, 116] on span "Cargar Comprobante" at bounding box center [229, 116] width 119 height 11
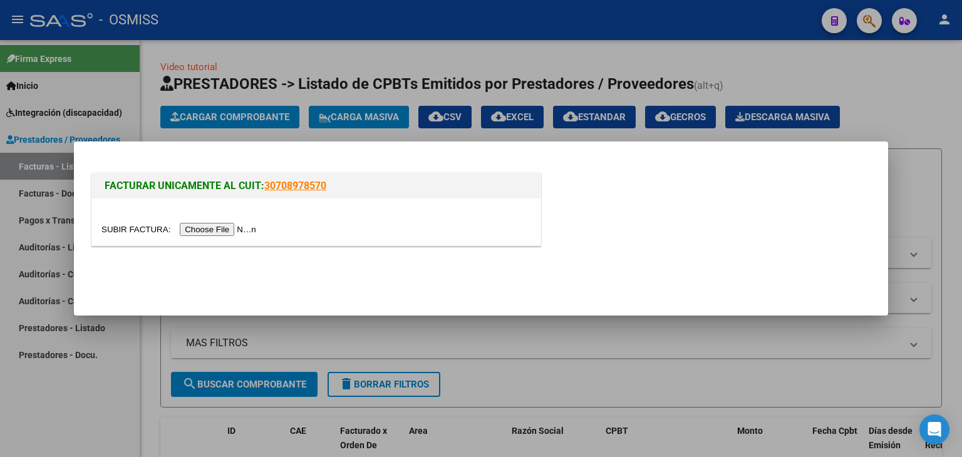
click at [203, 229] on input "file" at bounding box center [180, 229] width 158 height 13
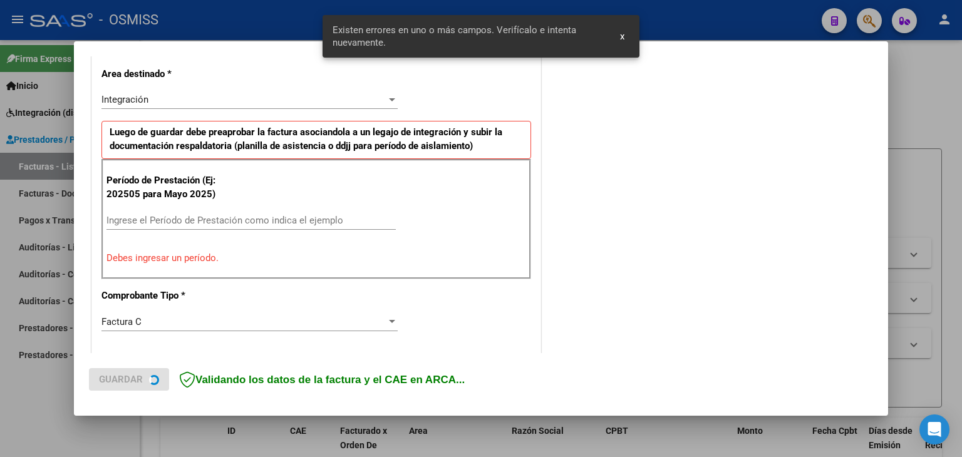
scroll to position [286, 0]
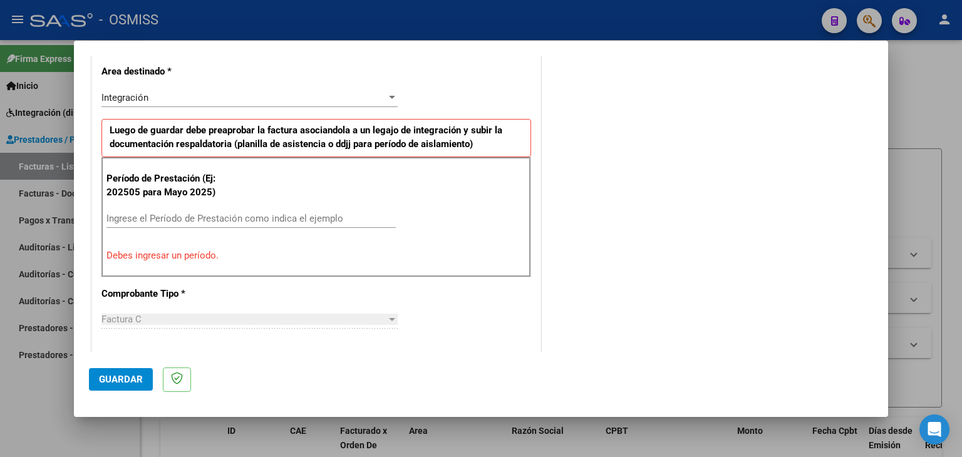
click at [284, 214] on input "Ingrese el Período de Prestación como indica el ejemplo" at bounding box center [250, 218] width 289 height 11
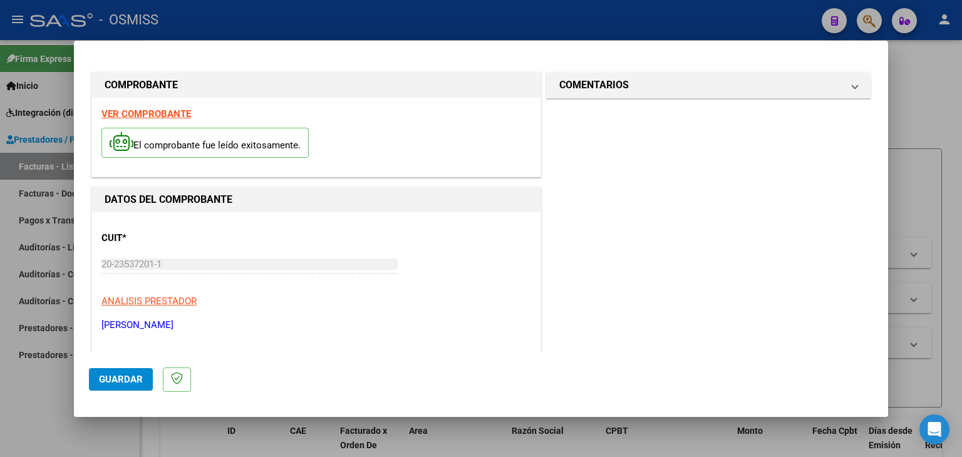
scroll to position [286, 0]
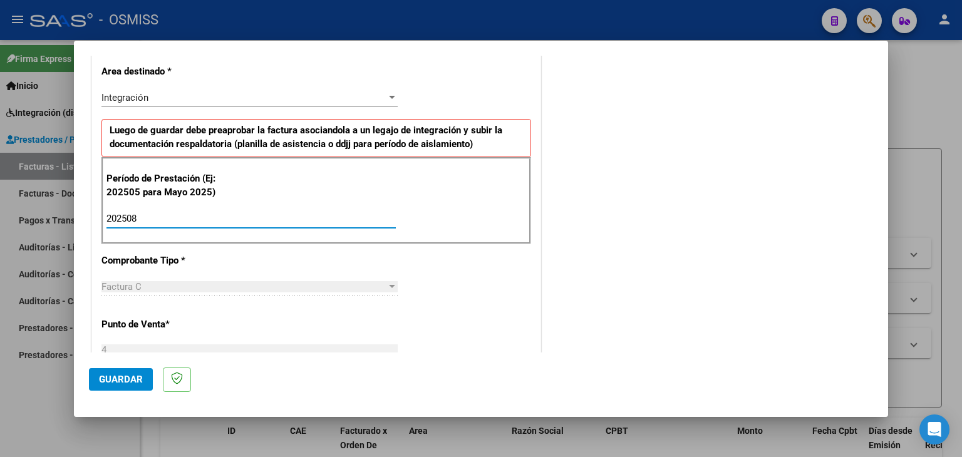
type input "202508"
click at [503, 245] on div "CUIT * 20-23537201-1 Ingresar CUIT ANALISIS PRESTADOR [PERSON_NAME] [PERSON_NAM…" at bounding box center [316, 397] width 448 height 942
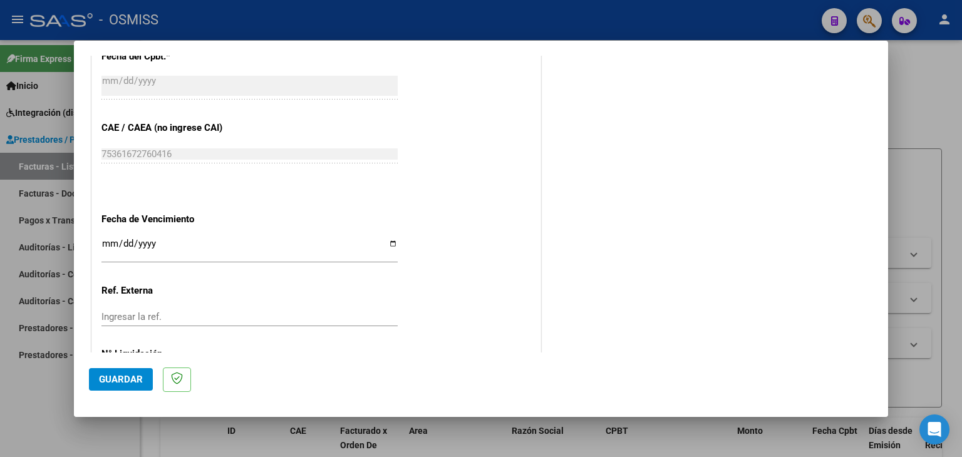
scroll to position [787, 0]
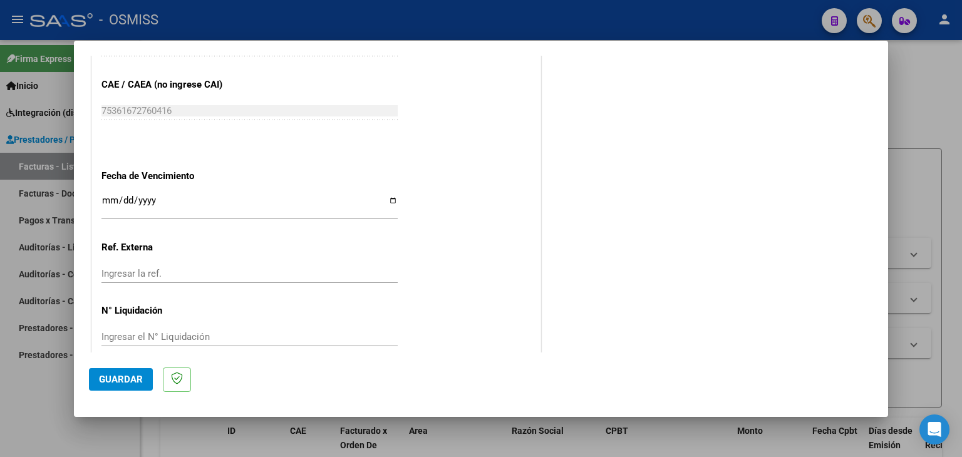
click at [108, 198] on input "Ingresar la fecha" at bounding box center [249, 205] width 296 height 20
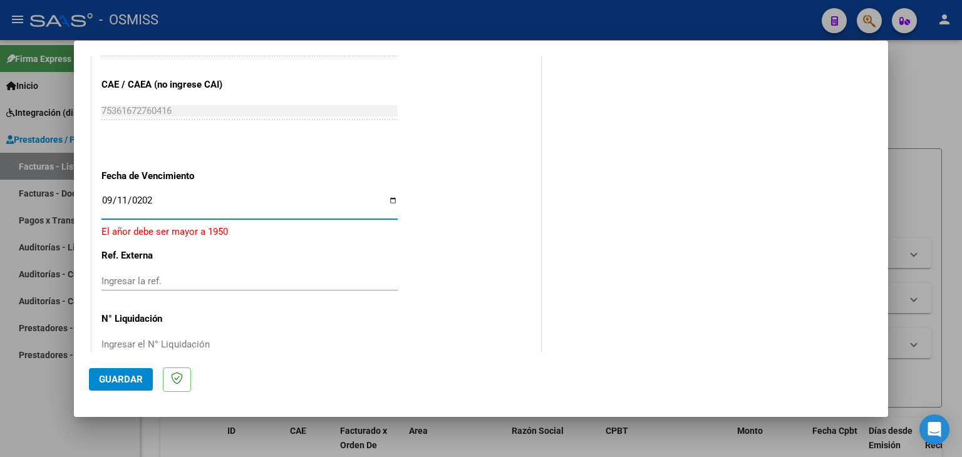
type input "[DATE]"
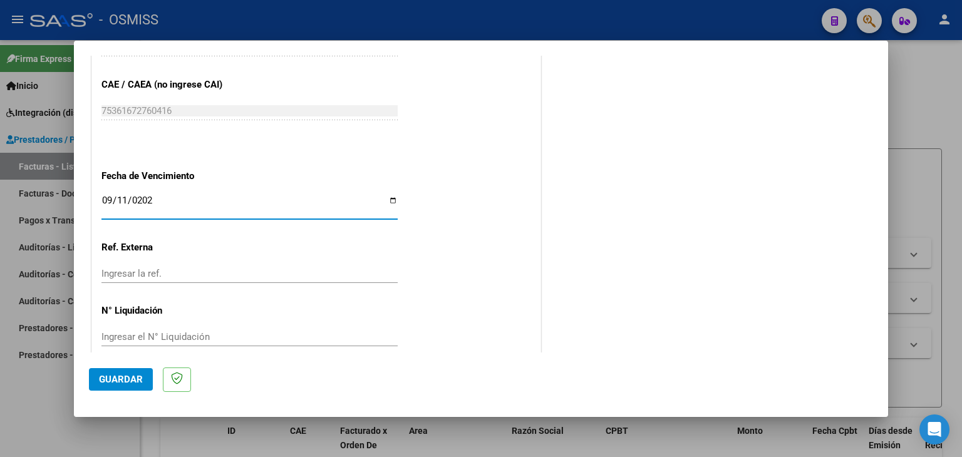
click at [138, 380] on span "Guardar" at bounding box center [121, 379] width 44 height 11
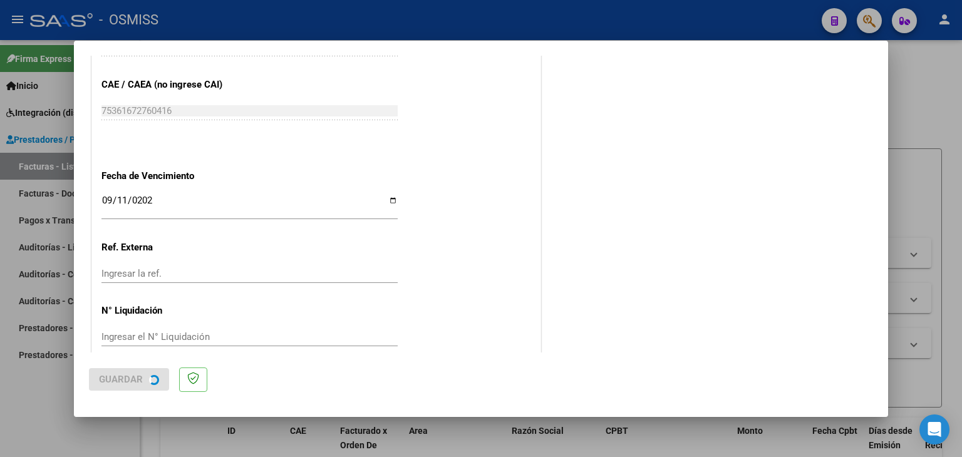
scroll to position [0, 0]
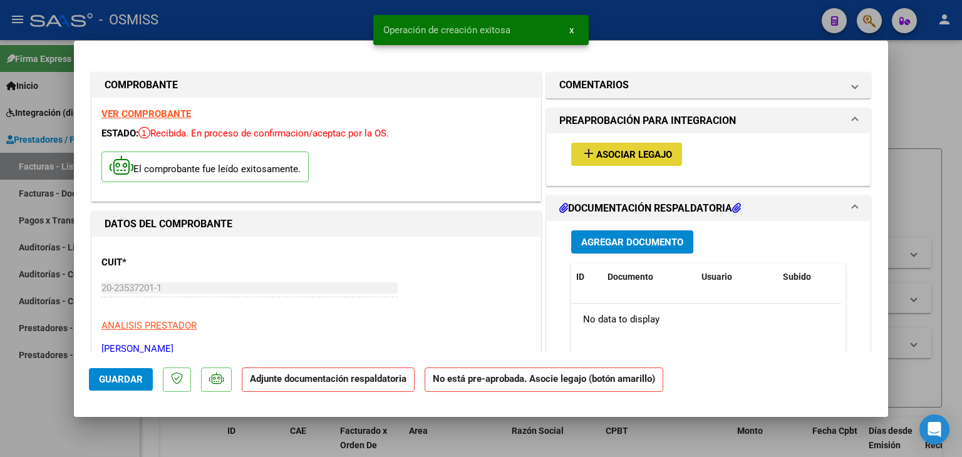
click at [582, 161] on button "add Asociar Legajo" at bounding box center [626, 154] width 111 height 23
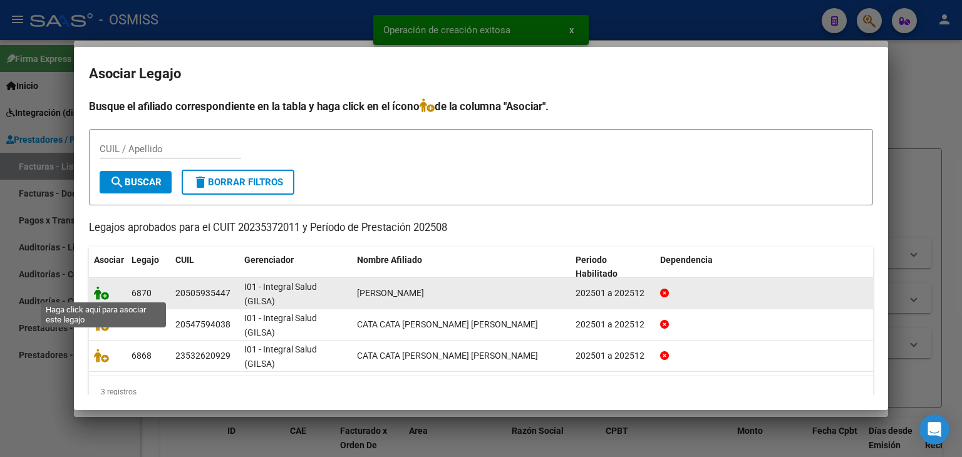
click at [93, 294] on datatable-body-cell at bounding box center [108, 293] width 38 height 31
click at [99, 292] on icon at bounding box center [101, 293] width 15 height 14
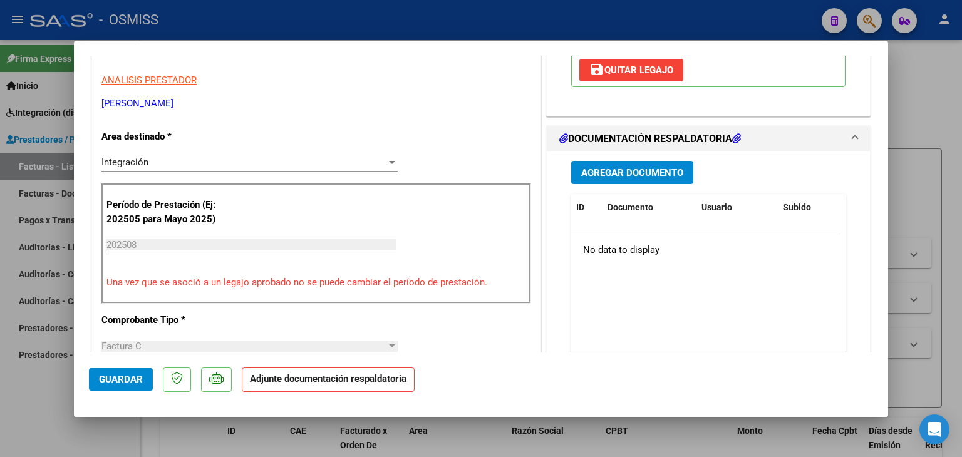
scroll to position [250, 0]
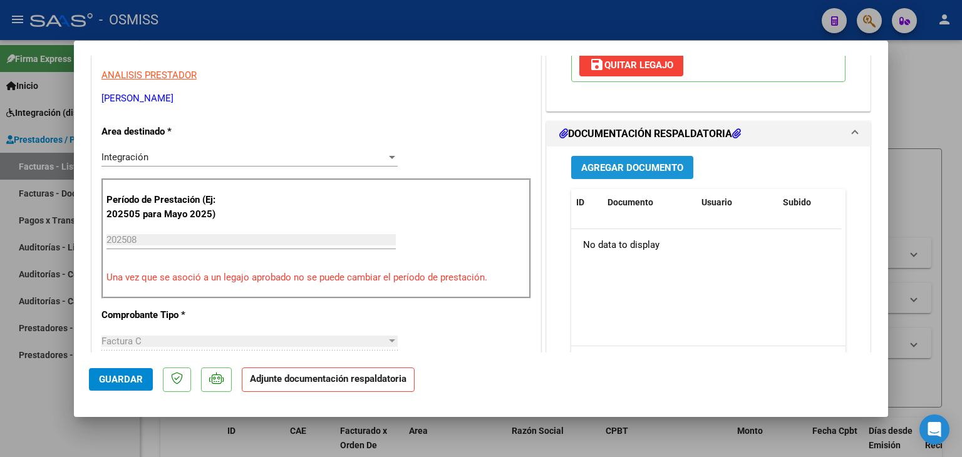
click at [671, 176] on button "Agregar Documento" at bounding box center [632, 167] width 122 height 23
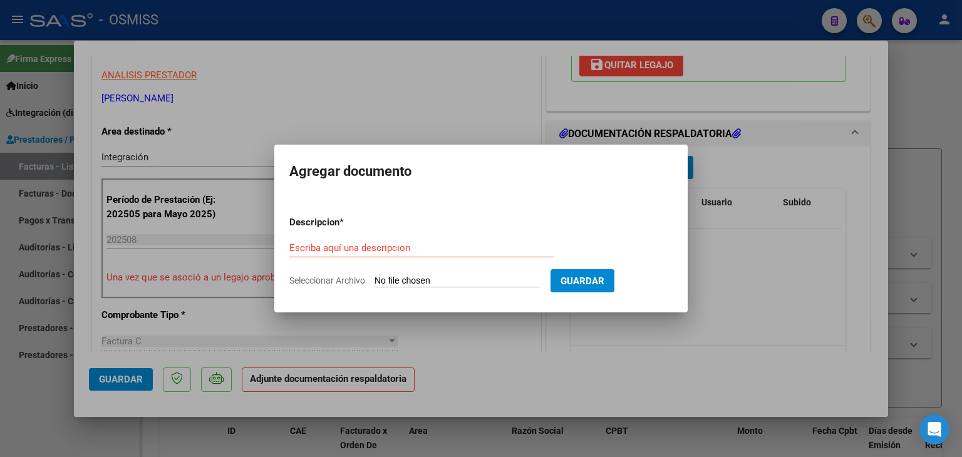
click at [451, 275] on app-file-uploader "Seleccionar Archivo" at bounding box center [419, 280] width 261 height 11
click at [448, 274] on form "Descripcion * Escriba aquí una descripcion Seleccionar Archivo Guardar" at bounding box center [480, 251] width 383 height 91
click at [401, 289] on form "Descripcion * Escriba aquí una descripcion Seleccionar Archivo Guardar" at bounding box center [480, 251] width 383 height 91
click at [398, 282] on input "Seleccionar Archivo" at bounding box center [457, 282] width 166 height 12
type input "C:\fakepath\[PERSON_NAME].pdf"
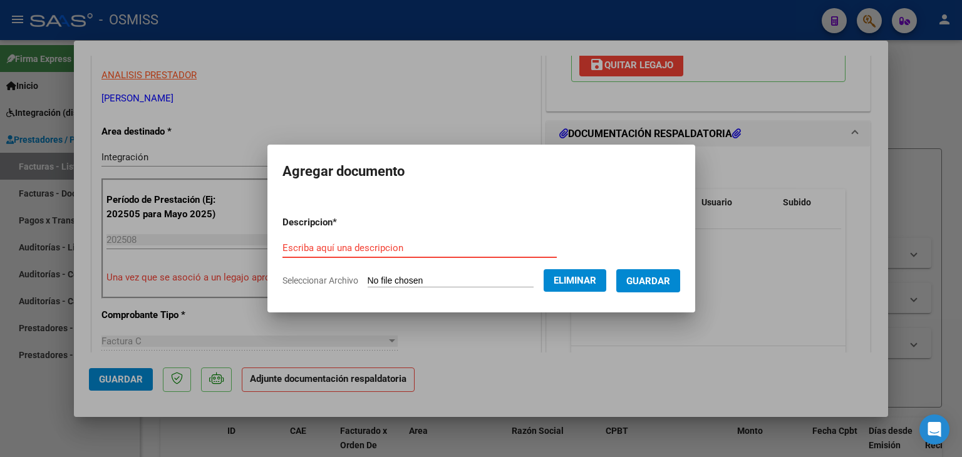
click at [336, 237] on form "Descripcion * Escriba aquí una descripcion Seleccionar Archivo Eliminar Guardar" at bounding box center [481, 251] width 398 height 91
type input "PLANILLA DE ASISTENCIA"
click at [669, 281] on span "Guardar" at bounding box center [648, 281] width 44 height 11
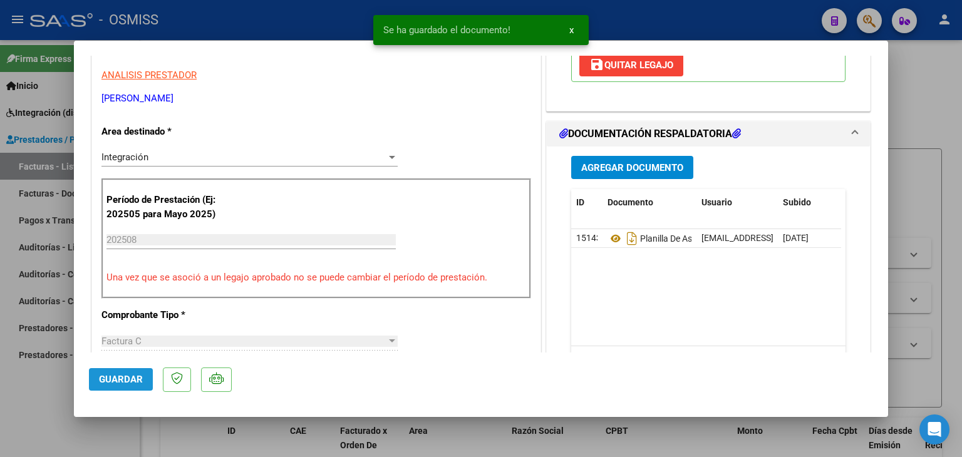
click at [126, 384] on span "Guardar" at bounding box center [121, 379] width 44 height 11
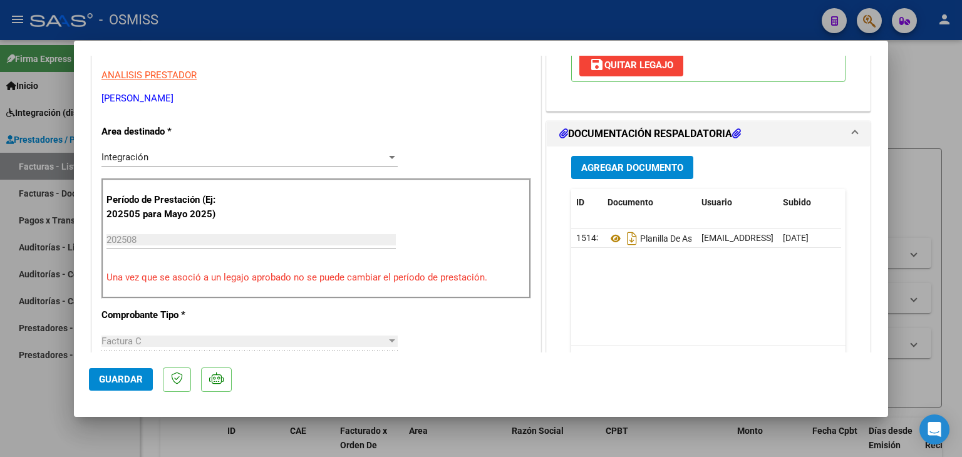
click at [113, 378] on span "Guardar" at bounding box center [121, 379] width 44 height 11
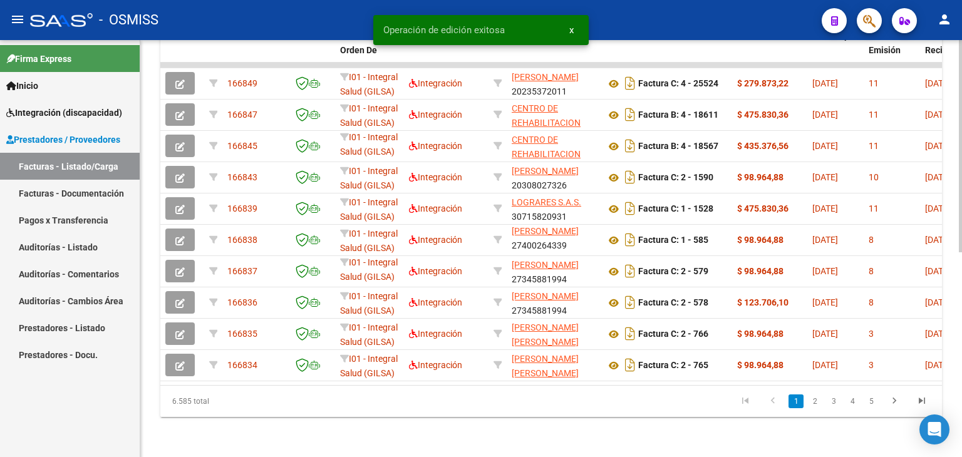
scroll to position [403, 0]
drag, startPoint x: 317, startPoint y: 375, endPoint x: 413, endPoint y: 376, distance: 95.8
click at [416, 376] on datatable-body "166849 I01 - Integral Salud (GILSA) Integración [PERSON_NAME] 20235372011 Factu…" at bounding box center [550, 224] width 781 height 322
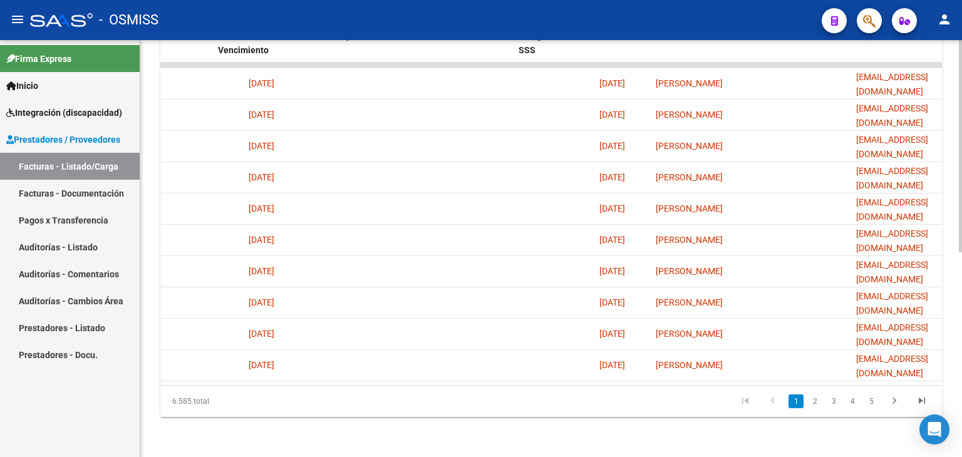
scroll to position [0, 2259]
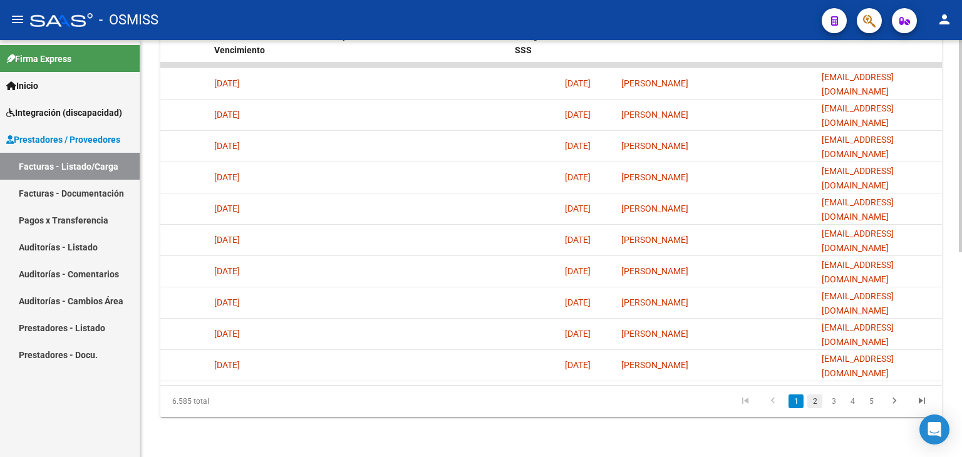
click at [817, 399] on link "2" at bounding box center [814, 401] width 15 height 14
click at [837, 400] on link "3" at bounding box center [833, 401] width 15 height 14
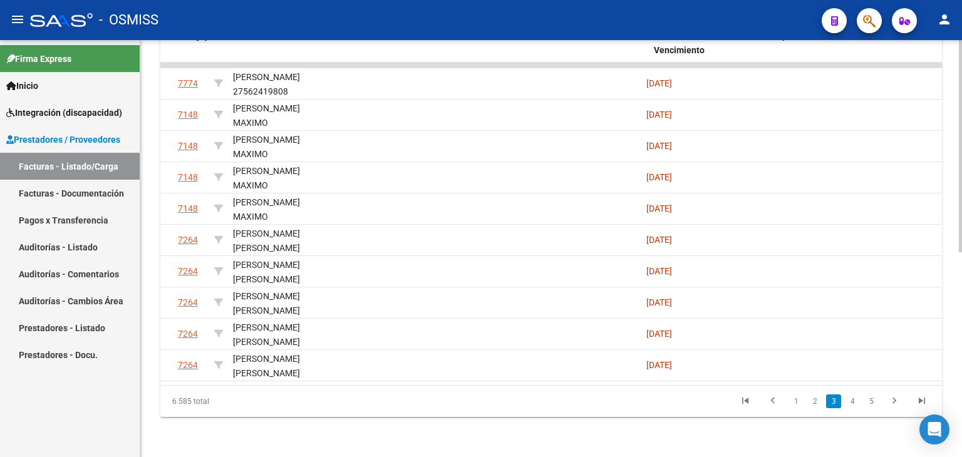
scroll to position [0, 1751]
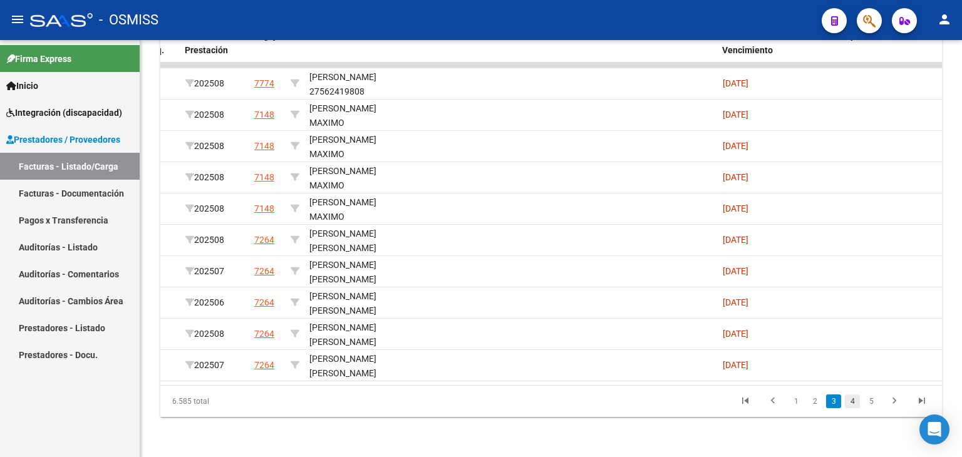
click at [855, 402] on link "4" at bounding box center [852, 401] width 15 height 14
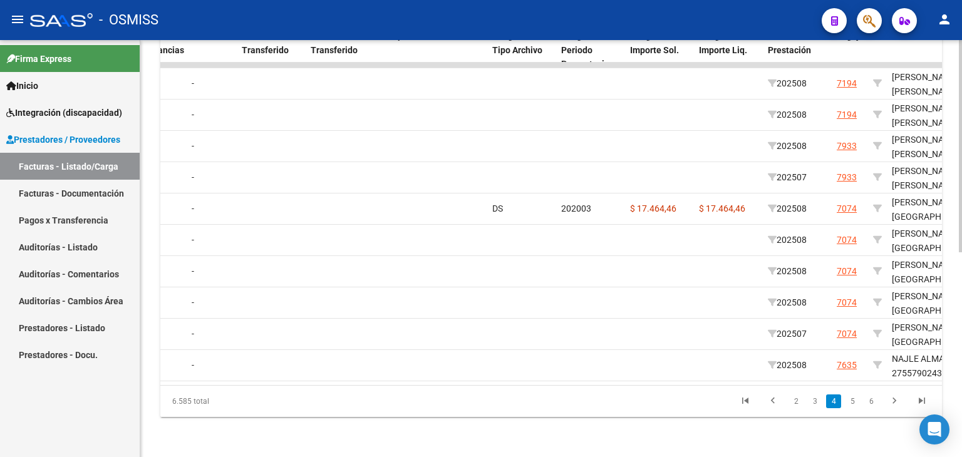
scroll to position [0, 0]
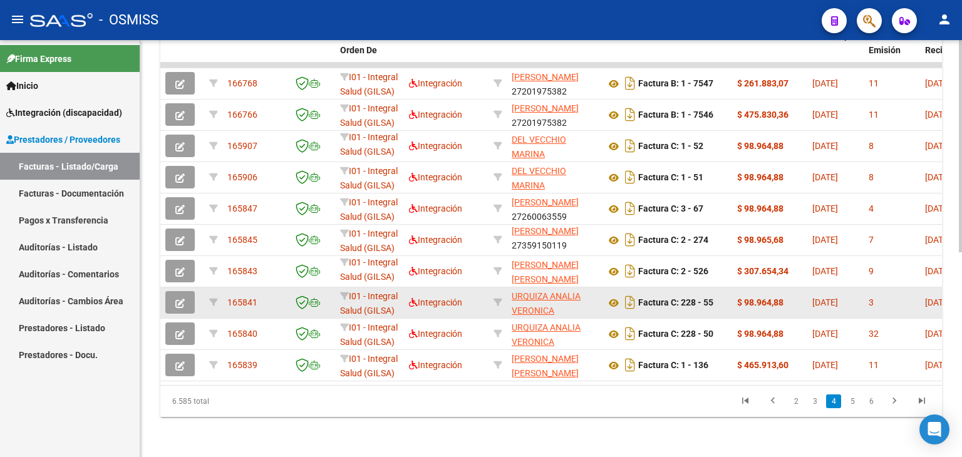
click at [178, 299] on icon "button" at bounding box center [179, 303] width 9 height 9
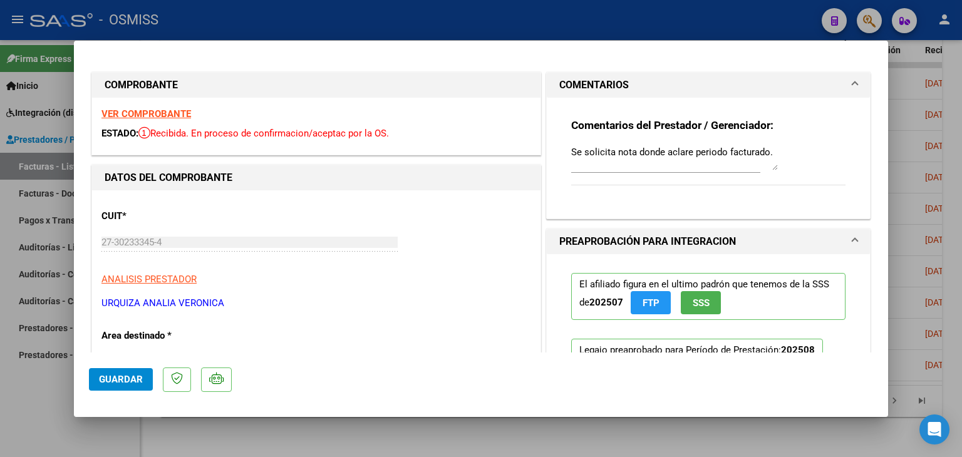
click at [571, 163] on textarea "Se solicita nota donde aclare periodo facturado." at bounding box center [674, 157] width 207 height 25
click at [571, 141] on div "Comentarios del Prestador / Gerenciador: Se solicita nota donde aclare periodo …" at bounding box center [708, 158] width 274 height 81
click at [571, 151] on textarea "Se solicita nota donde aclare periodo facturado." at bounding box center [674, 157] width 207 height 25
type textarea "SE ADJUNTA NOTA Se solicita nota donde aclare periodo facturado."
